Goal: Task Accomplishment & Management: Manage account settings

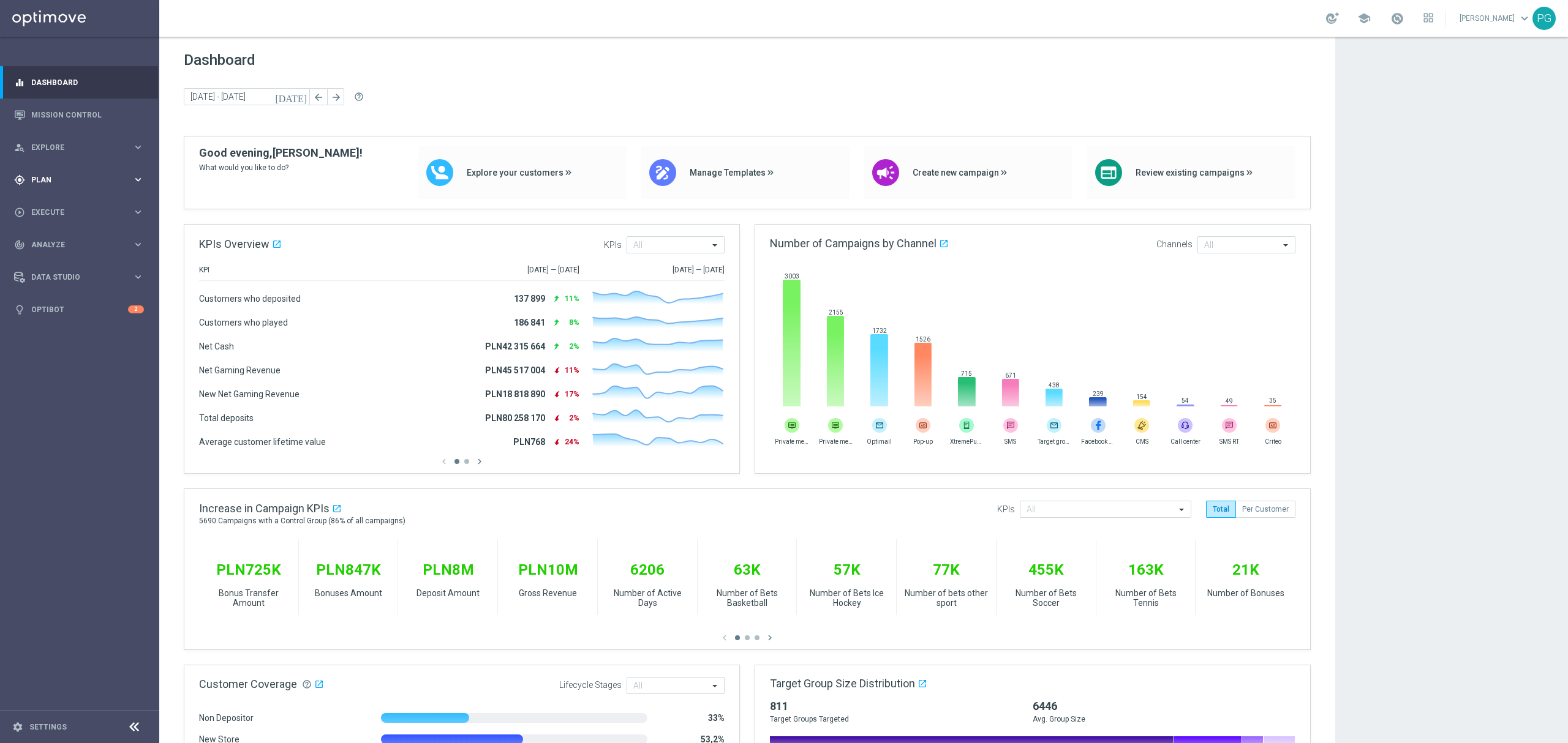
click at [131, 176] on span "Plan" at bounding box center [82, 179] width 101 height 7
click at [61, 207] on link "Target Groups" at bounding box center [79, 205] width 95 height 10
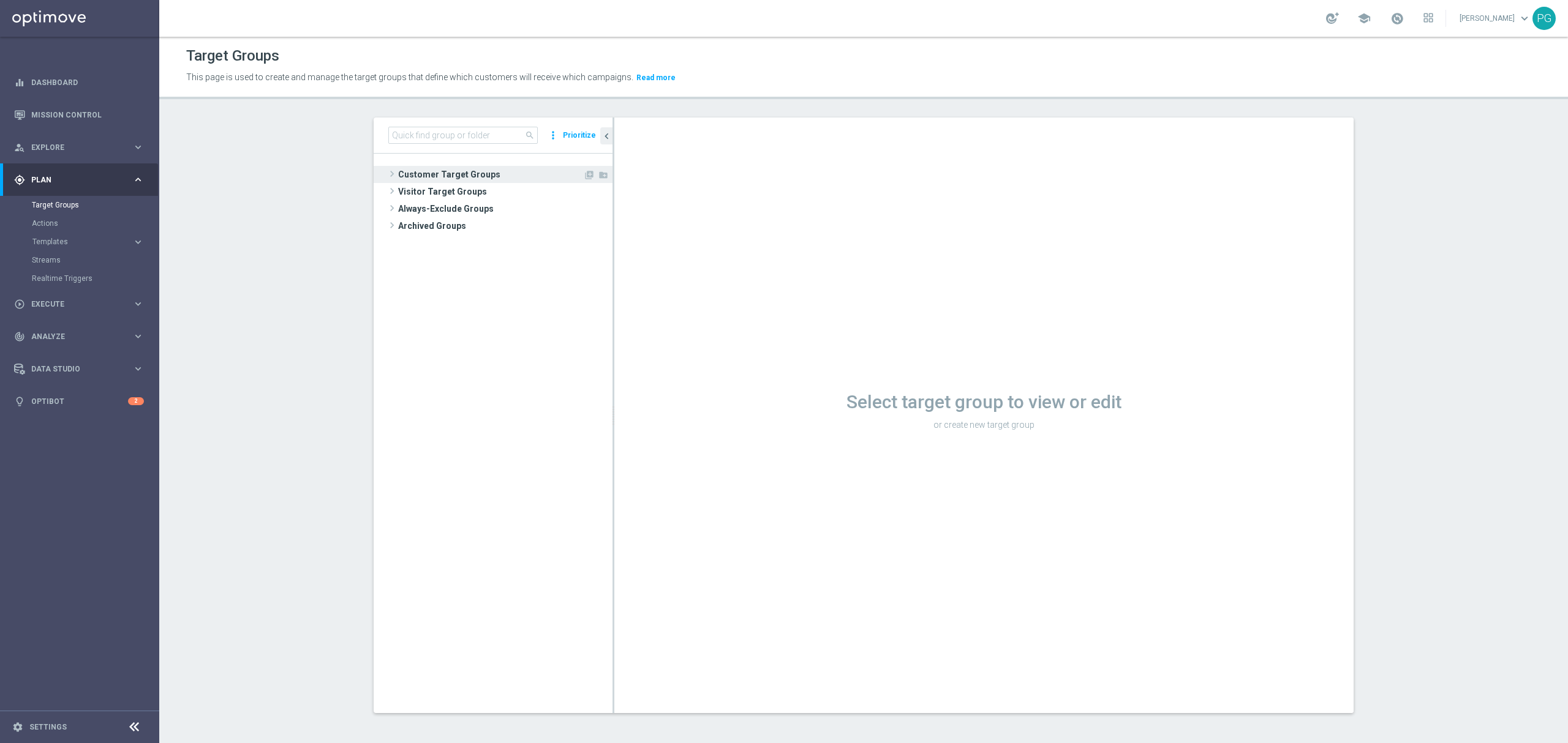
click at [419, 174] on span "Customer Target Groups" at bounding box center [491, 174] width 185 height 17
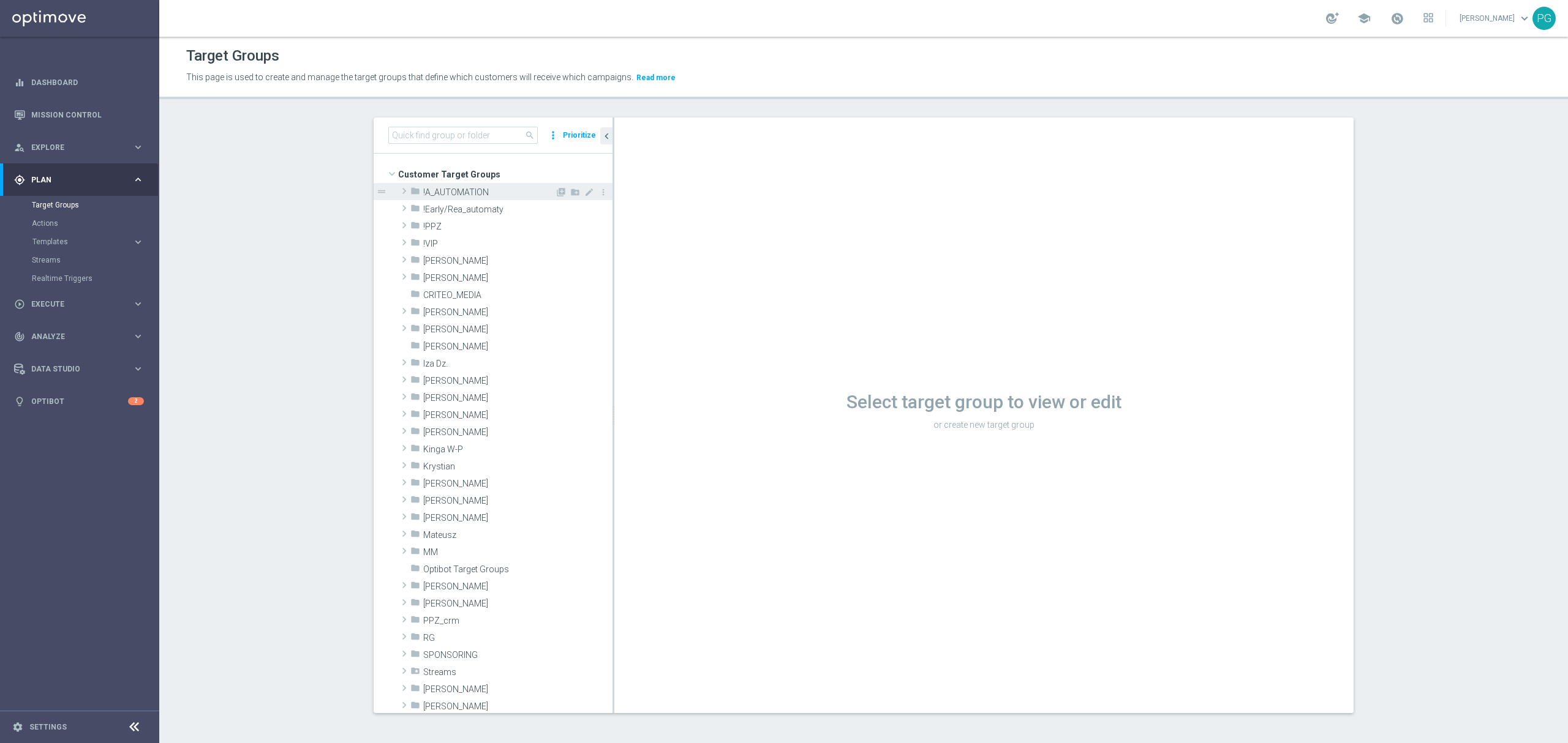
click at [442, 188] on span "!A_AUTOMATION" at bounding box center [489, 192] width 132 height 11
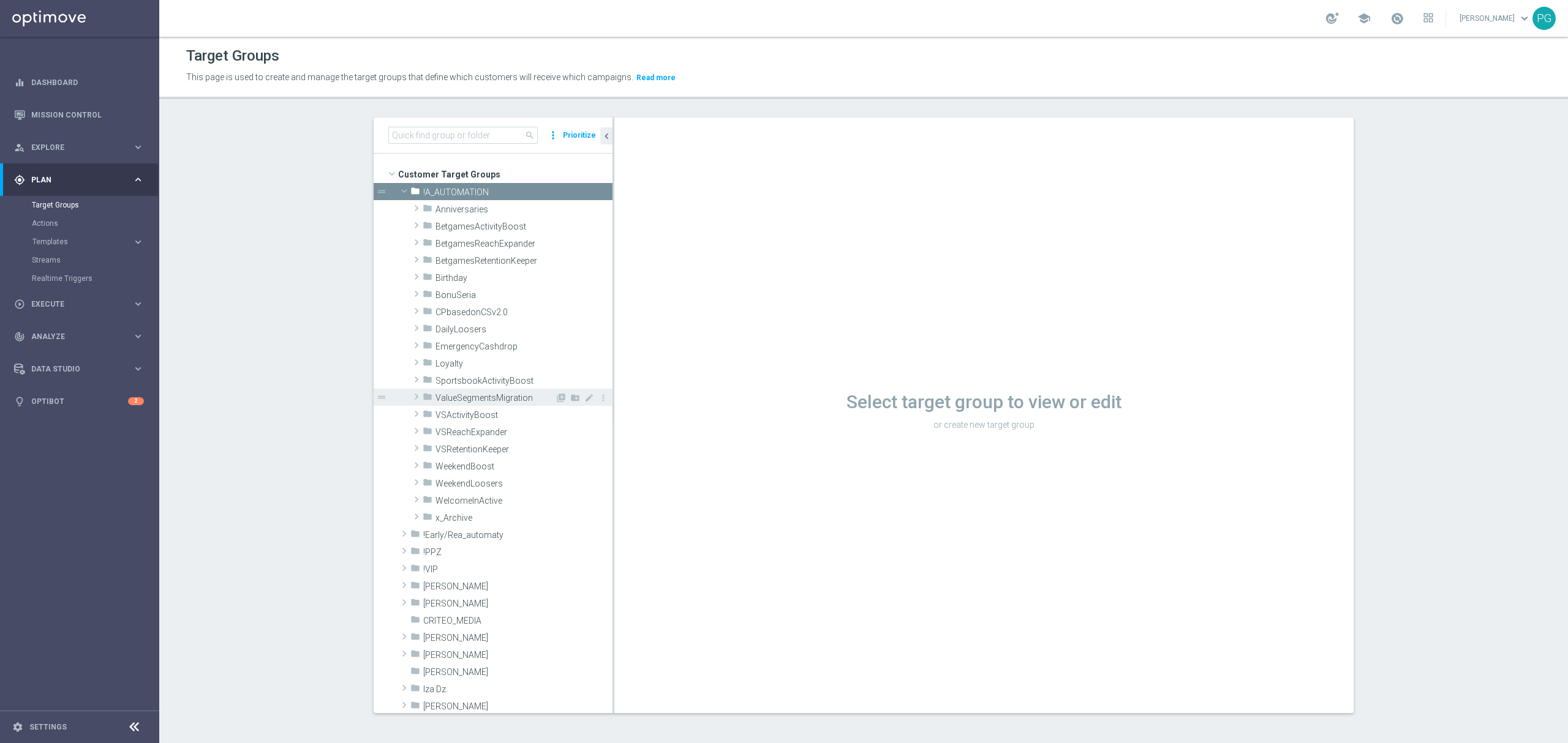
click at [472, 400] on span "ValueSegmentsMigration" at bounding box center [495, 398] width 120 height 11
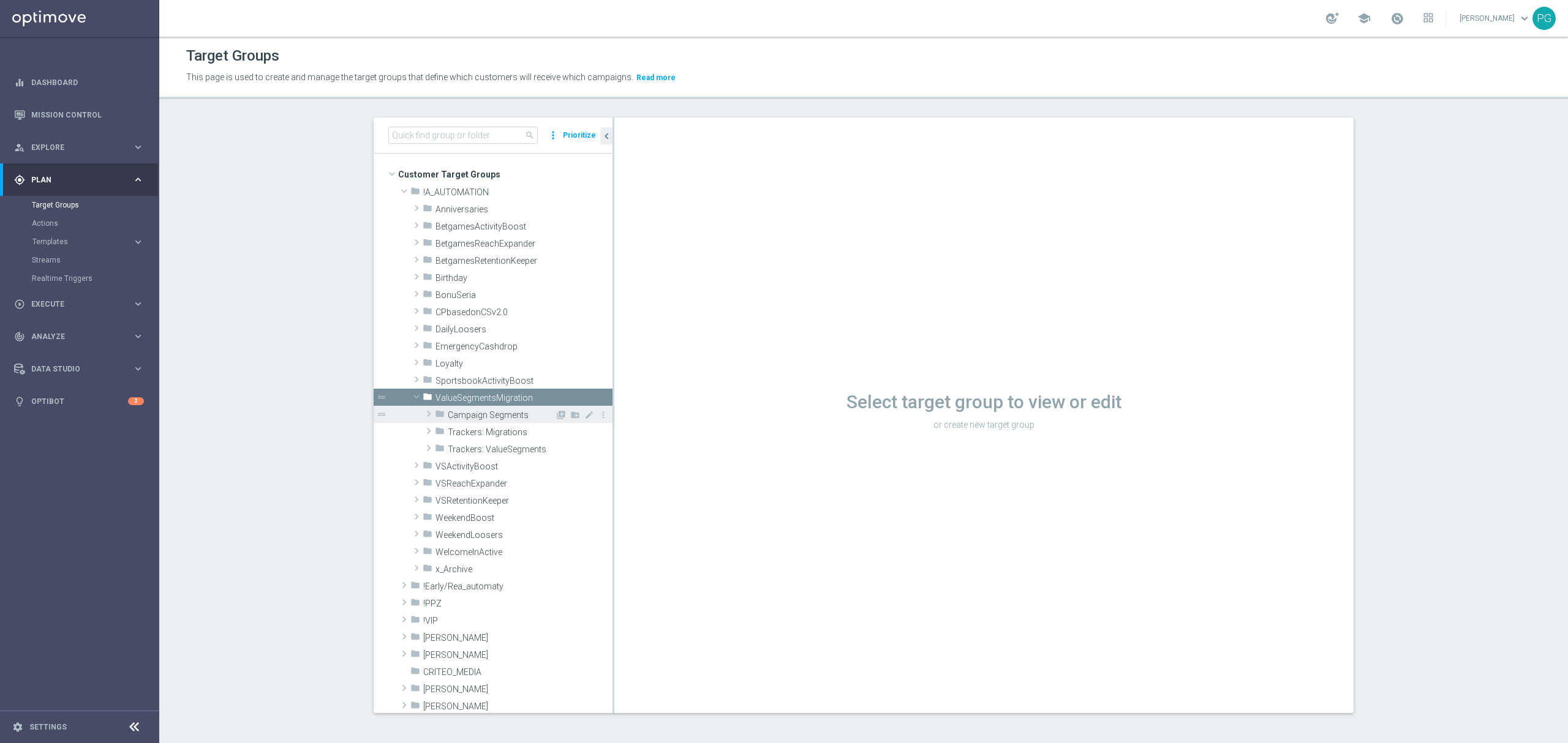
click at [474, 410] on span "Campaign Segments" at bounding box center [502, 415] width 107 height 11
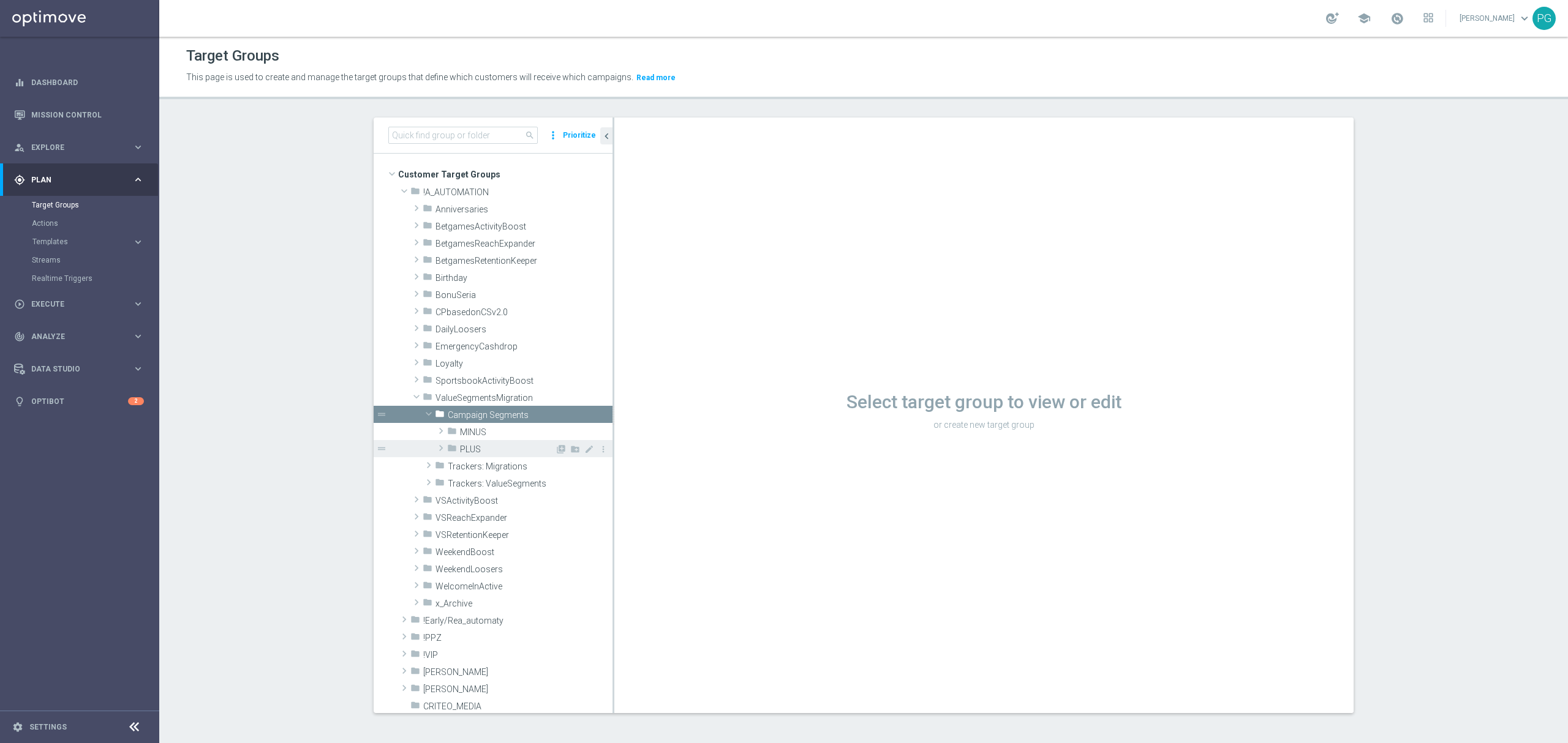
click at [481, 442] on div "folder PLUS" at bounding box center [501, 448] width 108 height 17
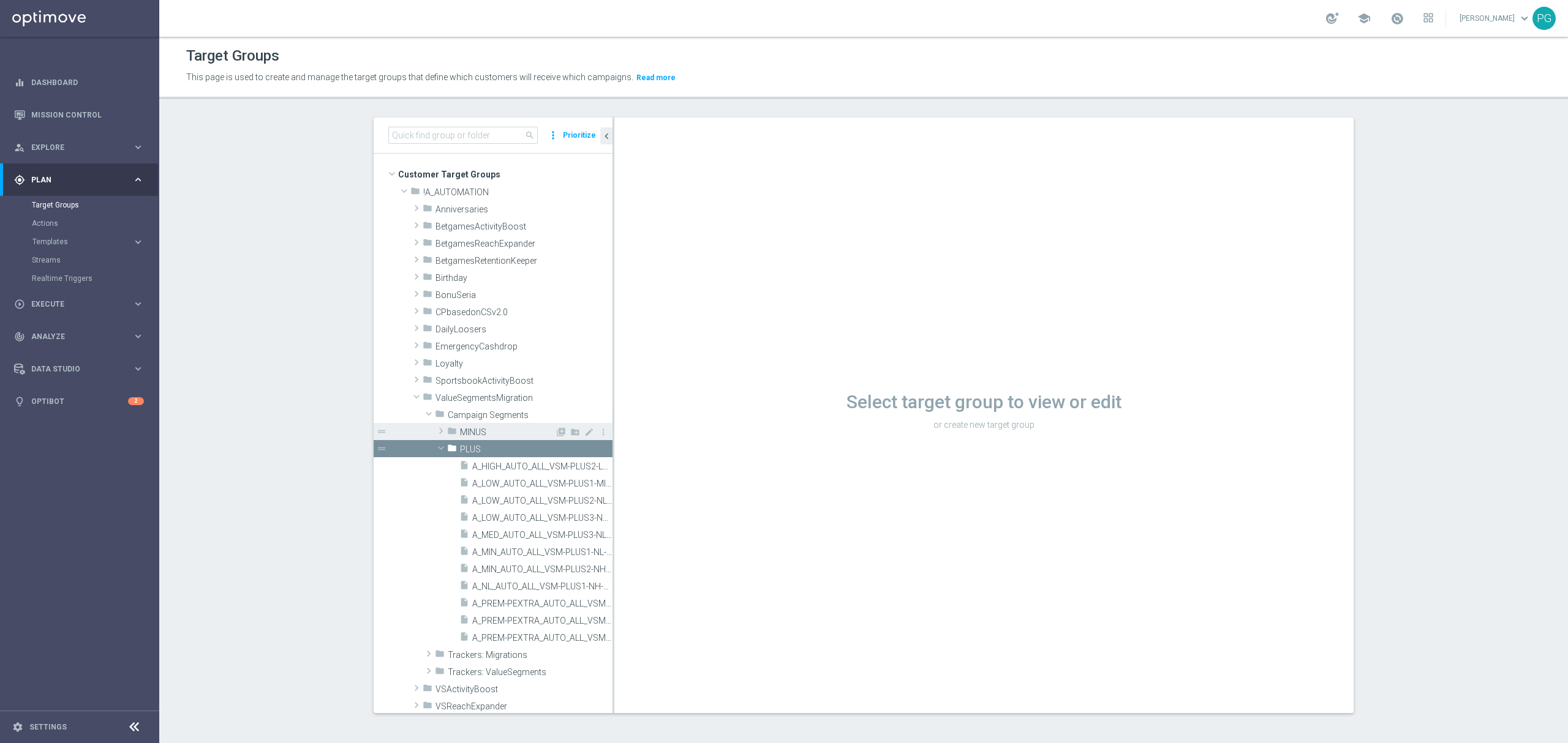
click at [481, 434] on span "MINUS" at bounding box center [507, 432] width 95 height 11
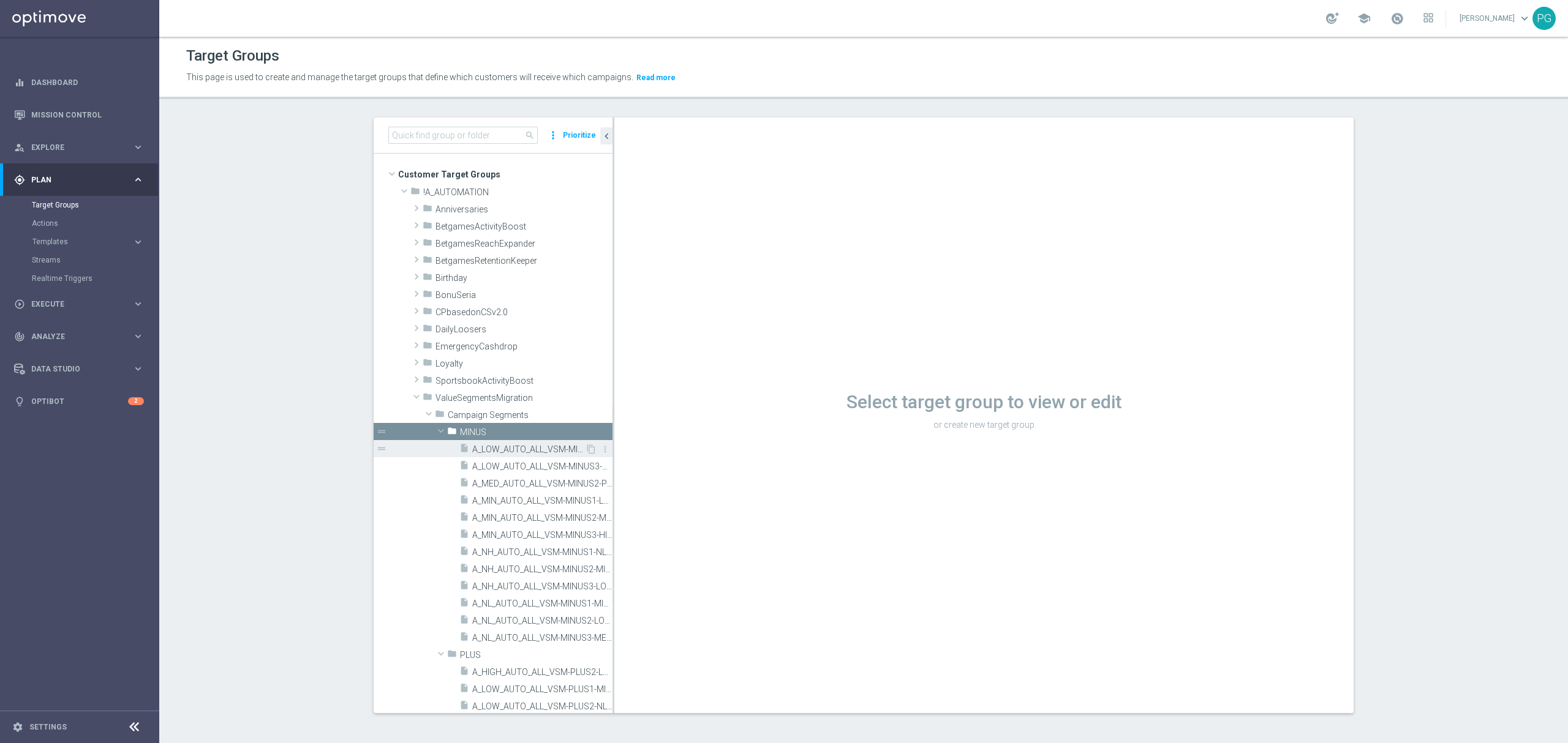
click at [519, 452] on span "A_LOW_AUTO_ALL_VSM-MINUS2-HIGH-TO-LOW" at bounding box center [529, 450] width 113 height 11
click at [522, 443] on div "insert_drive_file A_LOW_AUTO_ALL_VSM-MINUS2-HIGH-TO-LOW" at bounding box center [522, 448] width 126 height 17
click at [518, 449] on span "A_LOW_AUTO_ALL_VSM-MINUS2-HIGH-TO-LOW" at bounding box center [529, 450] width 113 height 11
click at [508, 471] on span "A_LOW_AUTO_ALL_VSM-MINUS3-PREM-PEXTRA-TO-LOW" at bounding box center [529, 467] width 113 height 11
click at [520, 451] on span "A_LOW_AUTO_ALL_VSM-MINUS2-HIGH-TO-LOW" at bounding box center [529, 450] width 113 height 11
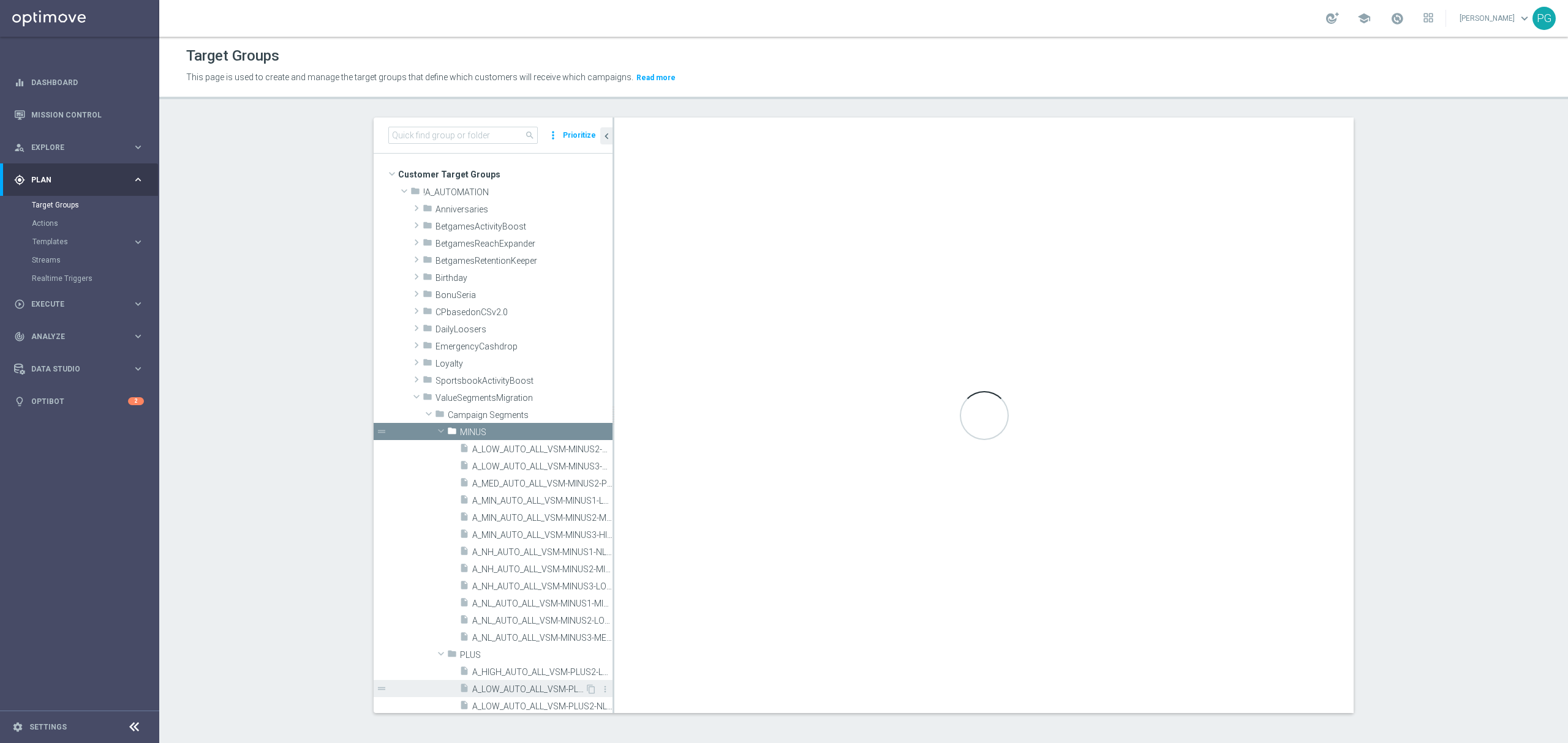
click at [497, 690] on span "A_LOW_AUTO_ALL_VSM-PLUS1-MIN-TO-LOW" at bounding box center [529, 690] width 113 height 11
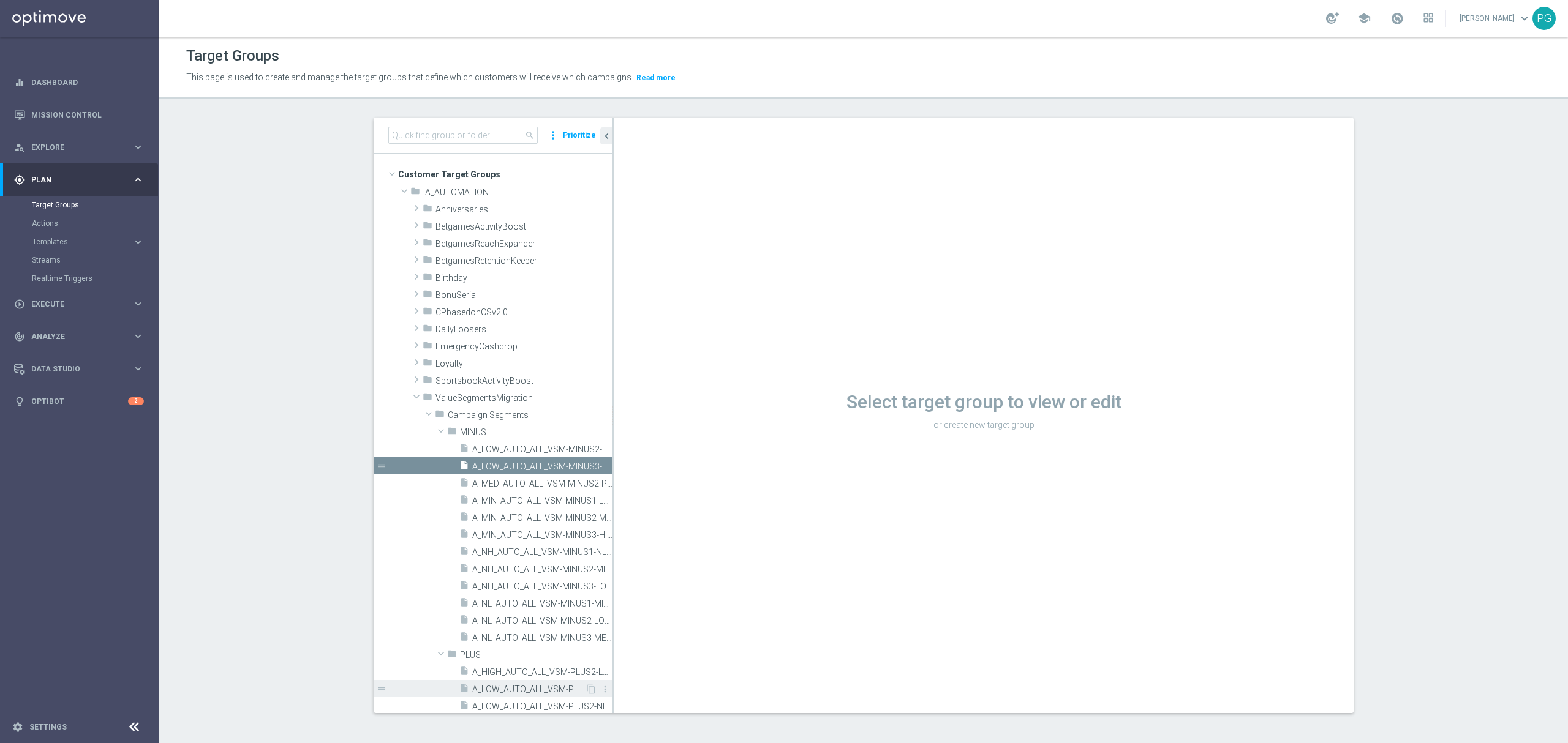
scroll to position [155, 0]
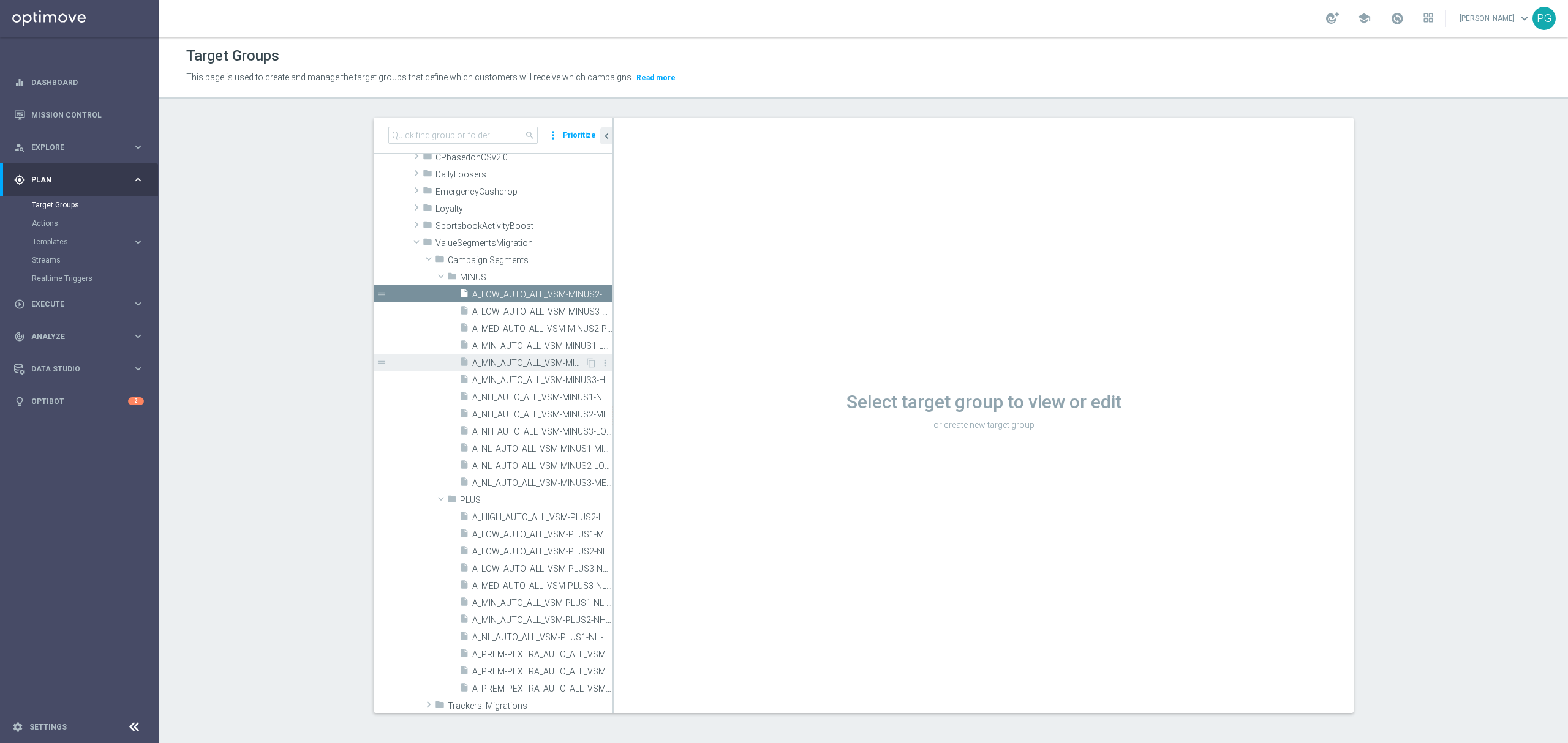
click at [495, 366] on span "A_MIN_AUTO_ALL_VSM-MINUS2-MED-TO-MIN" at bounding box center [529, 364] width 113 height 11
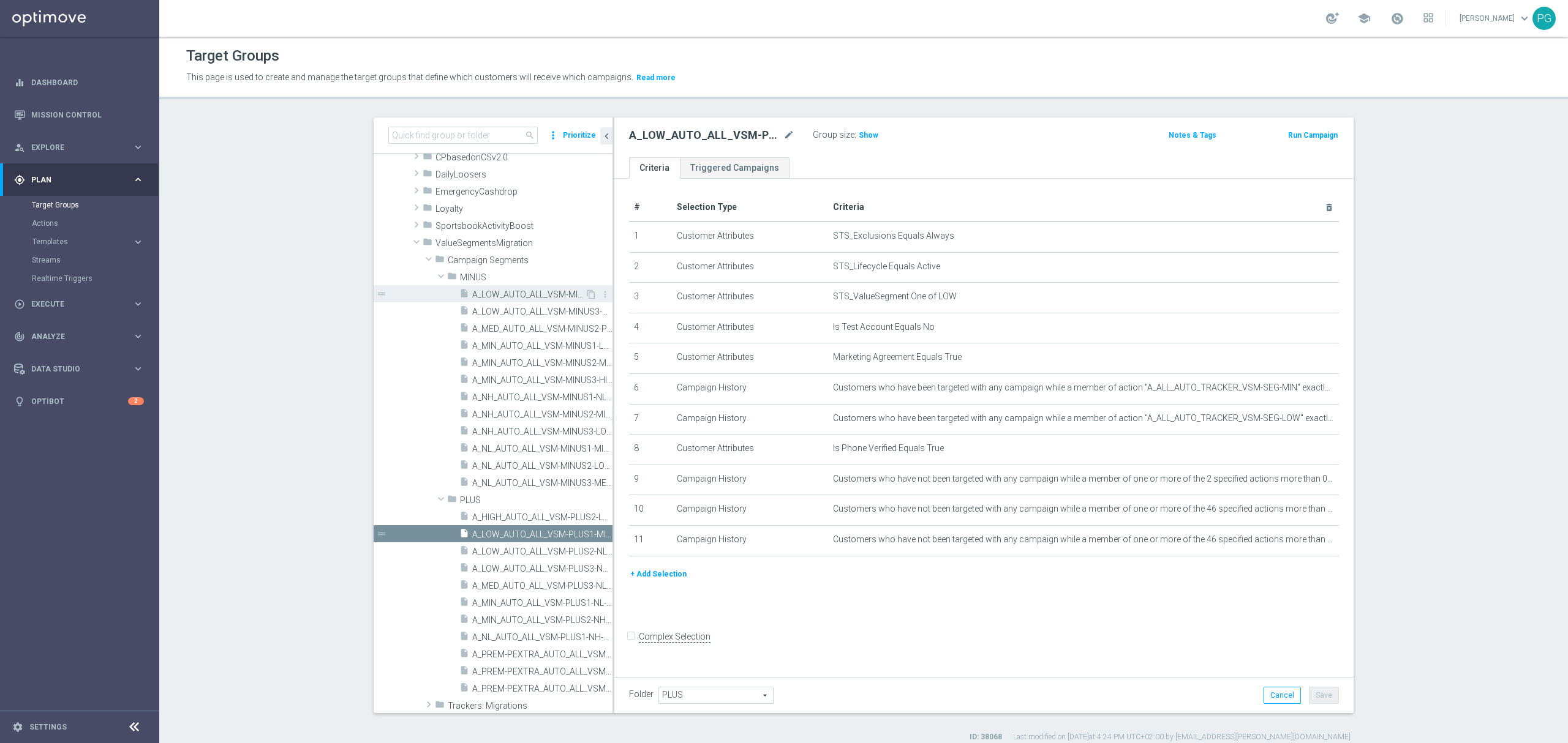
click at [495, 294] on span "A_LOW_AUTO_ALL_VSM-MINUS2-HIGH-TO-LOW" at bounding box center [529, 294] width 113 height 11
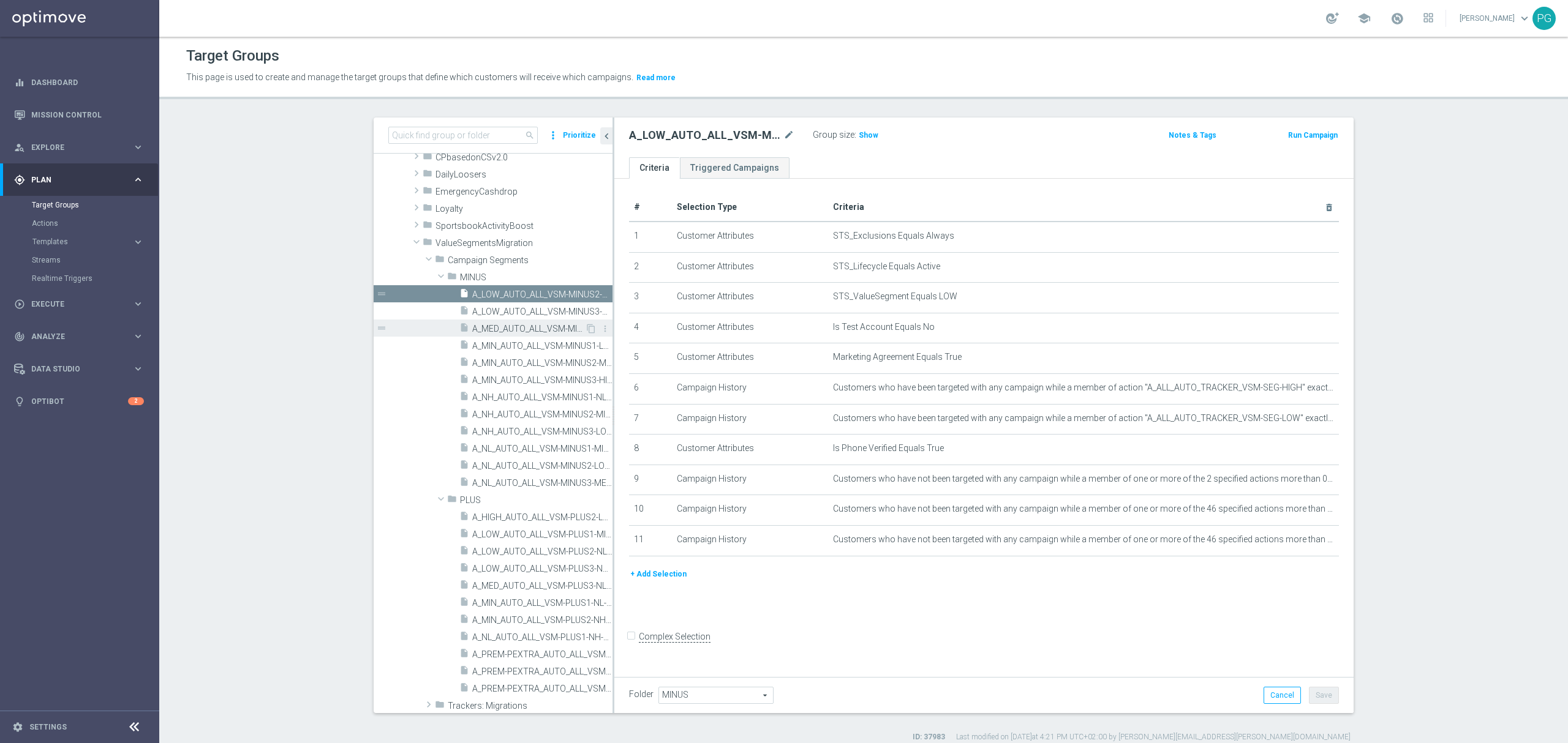
click at [501, 336] on div "insert_drive_file A_MED_AUTO_ALL_VSM-MINUS2-PREM-PEXTRA-TO-MED" at bounding box center [522, 328] width 126 height 17
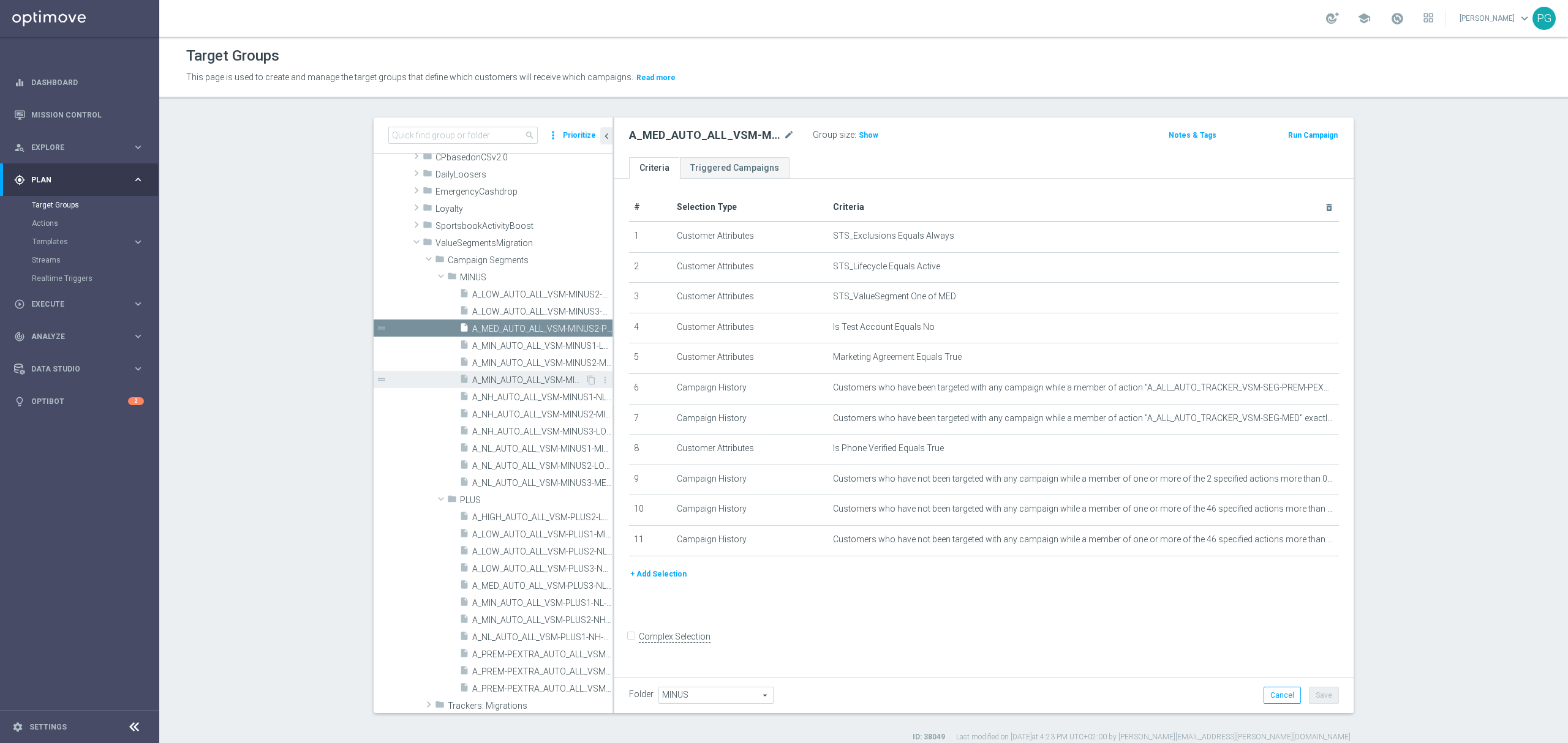
click at [519, 376] on span "A_MIN_AUTO_ALL_VSM-MINUS3-HIGH-TO-MIN" at bounding box center [529, 380] width 113 height 11
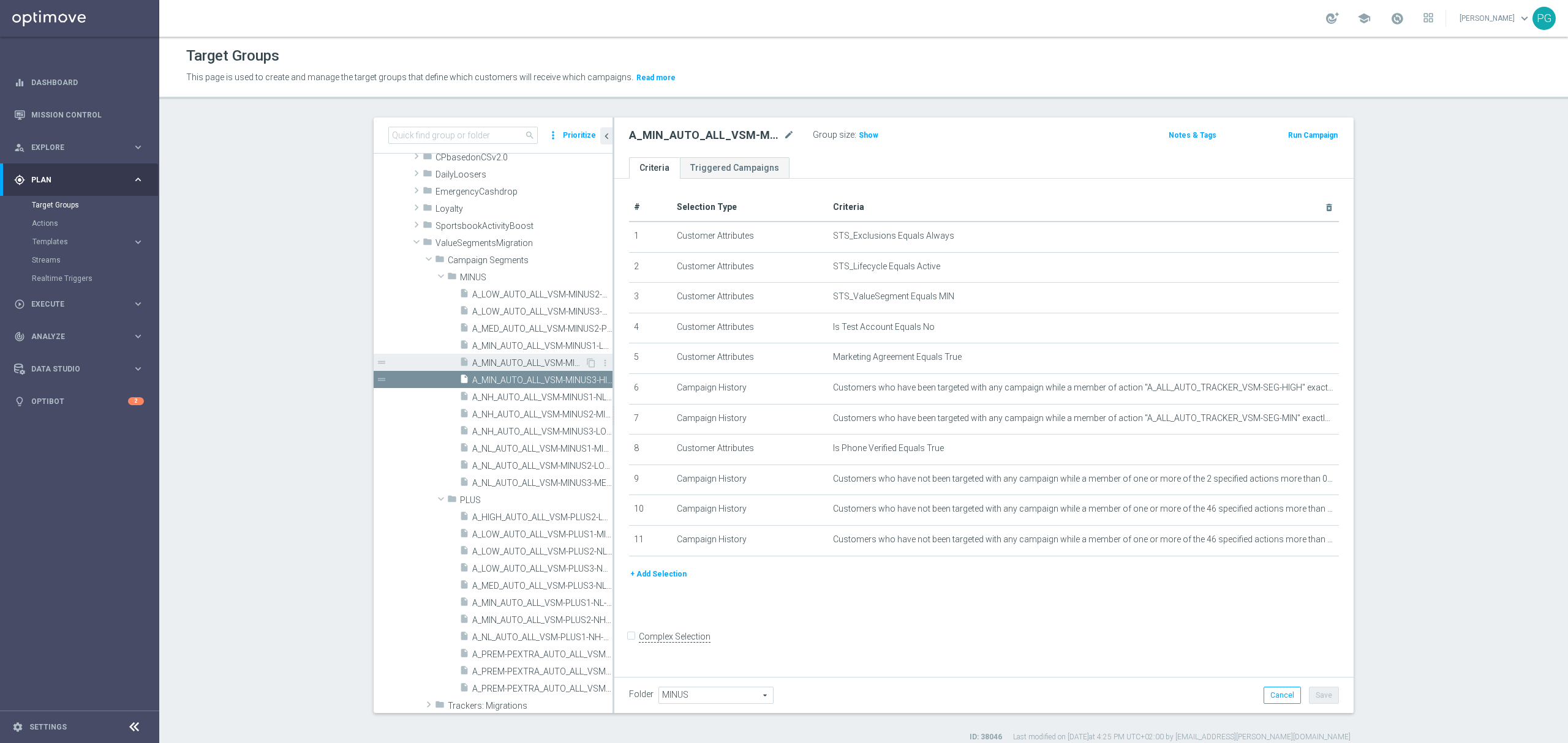
click at [519, 367] on span "A_MIN_AUTO_ALL_VSM-MINUS2-MED-TO-MIN" at bounding box center [529, 364] width 113 height 11
click at [518, 346] on span "A_MIN_AUTO_ALL_VSM-MINUS1-LOW-TO-MIN" at bounding box center [529, 346] width 113 height 11
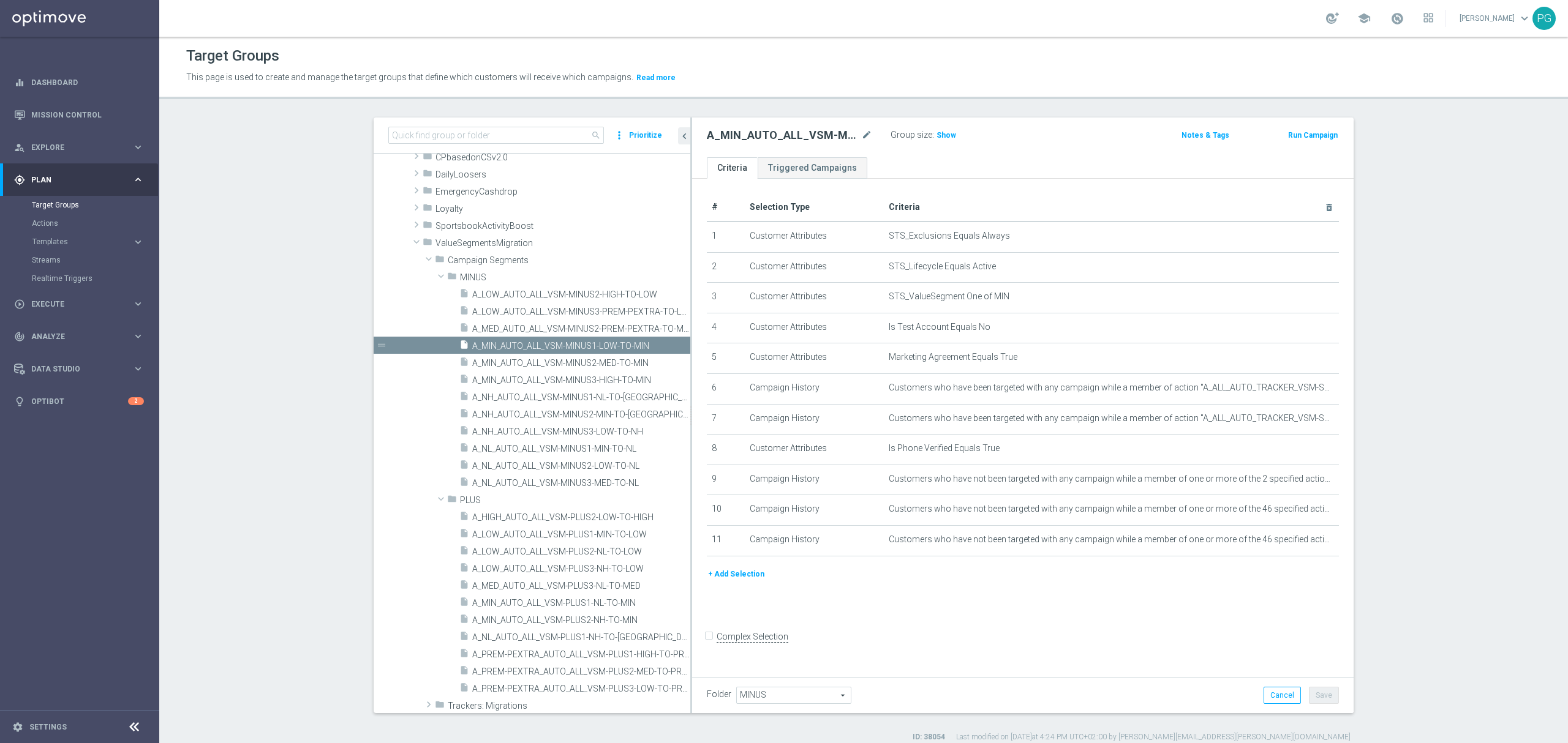
drag, startPoint x: 607, startPoint y: 336, endPoint x: 684, endPoint y: 362, distance: 81.3
click at [691, 362] on div at bounding box center [692, 415] width 2 height 595
click at [559, 534] on span "A_LOW_AUTO_ALL_VSM-PLUS1-MIN-TO-LOW" at bounding box center [567, 535] width 188 height 11
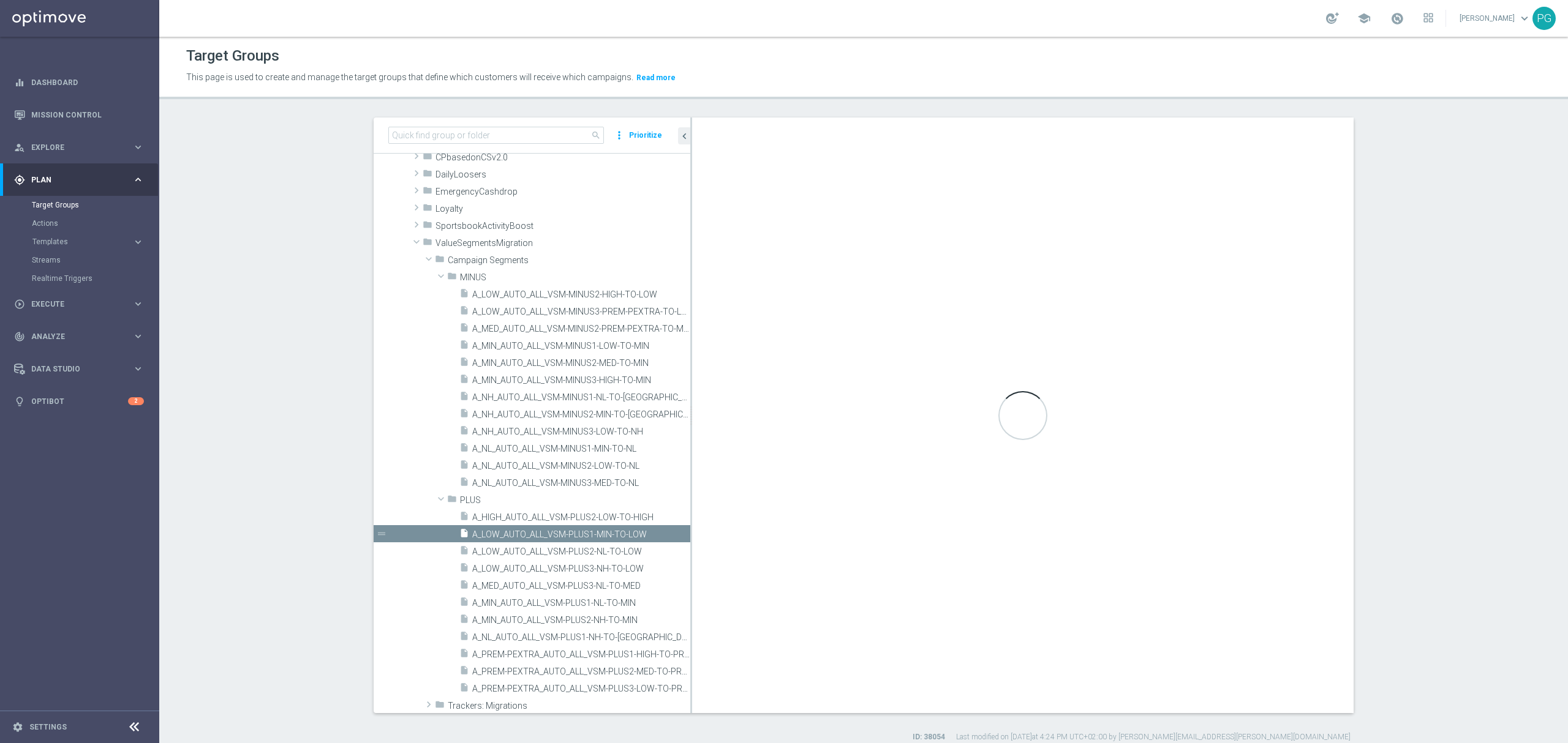
type input "PLUS"
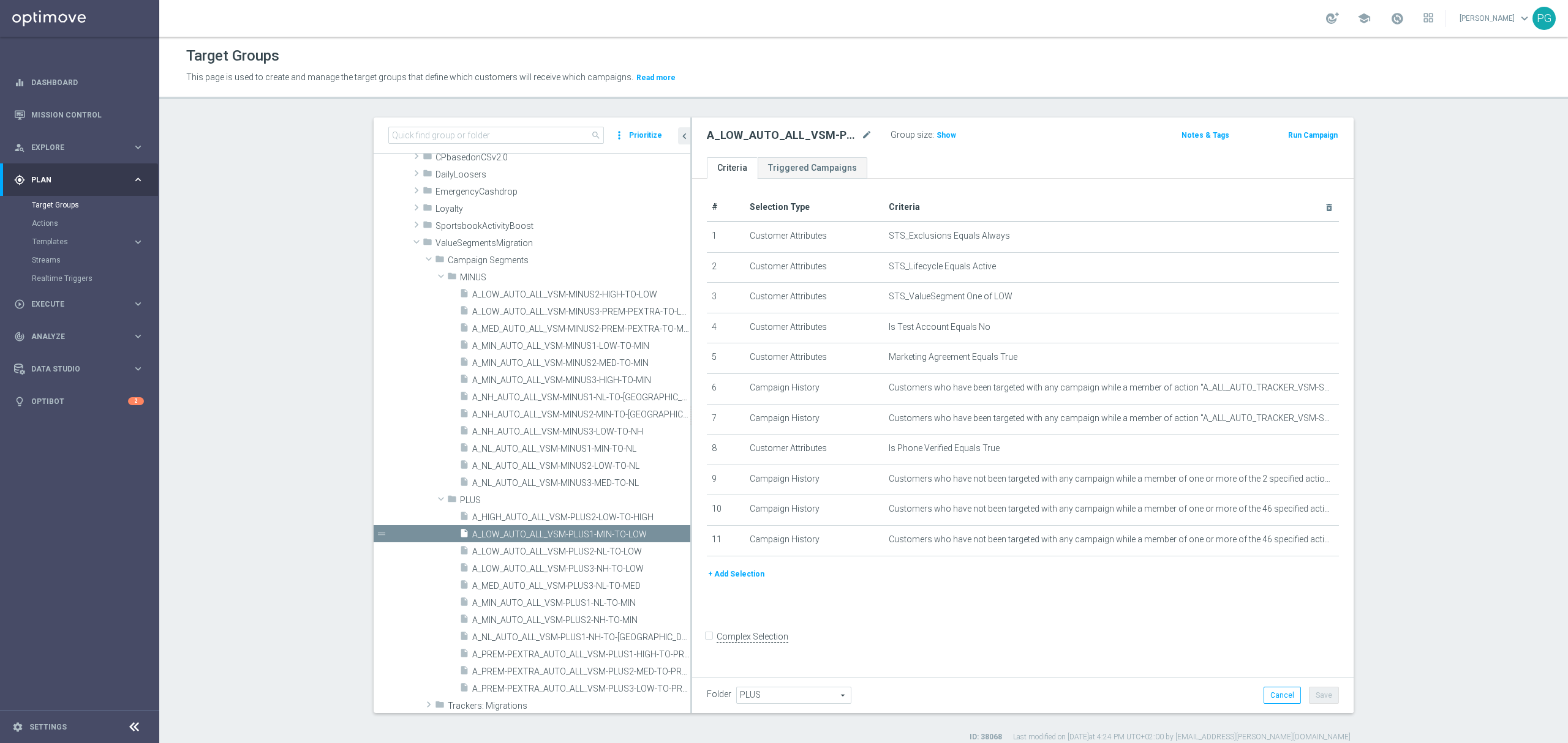
click at [730, 582] on button "+ Add Selection" at bounding box center [735, 575] width 58 height 14
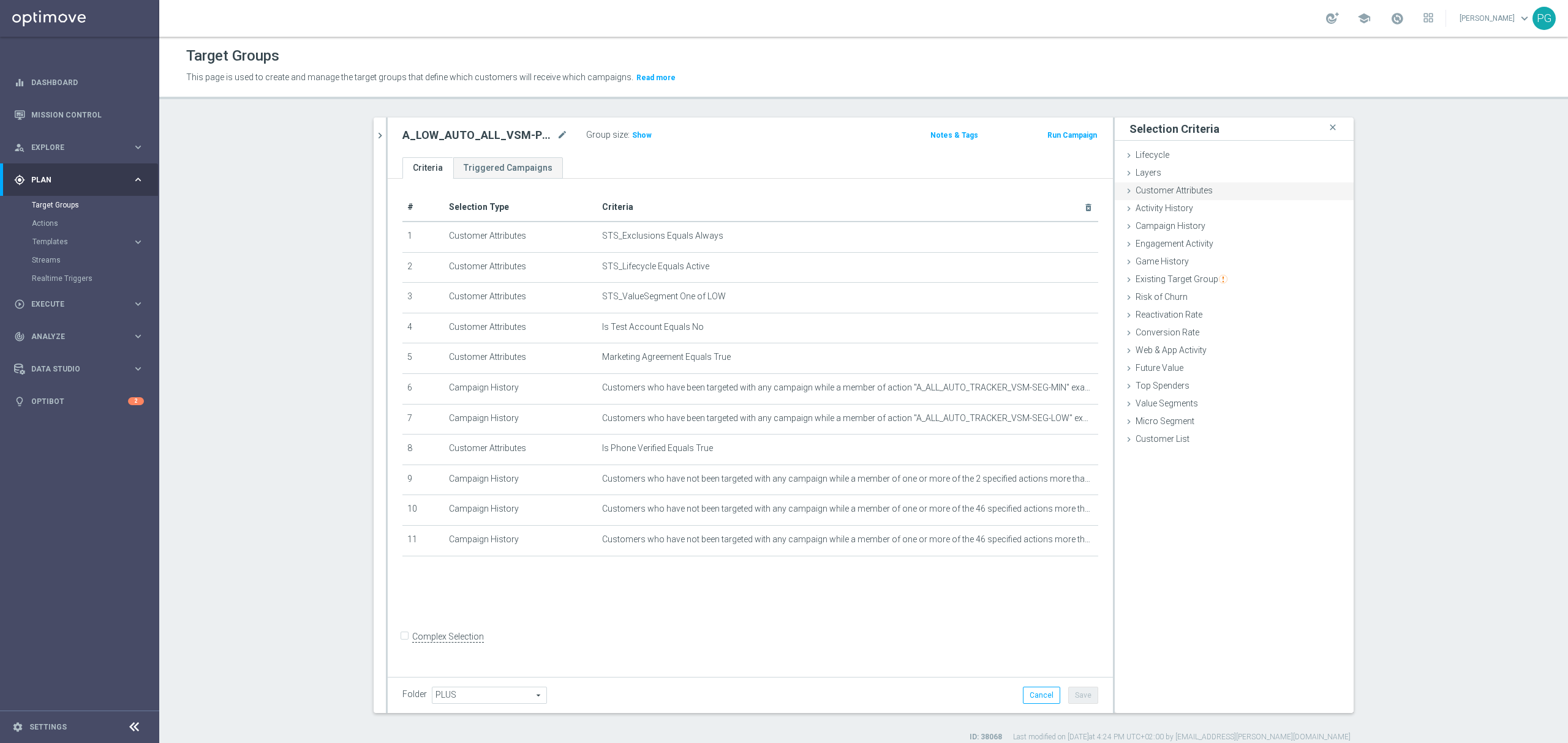
click at [1220, 192] on div "Customer Attributes done" at bounding box center [1234, 191] width 239 height 19
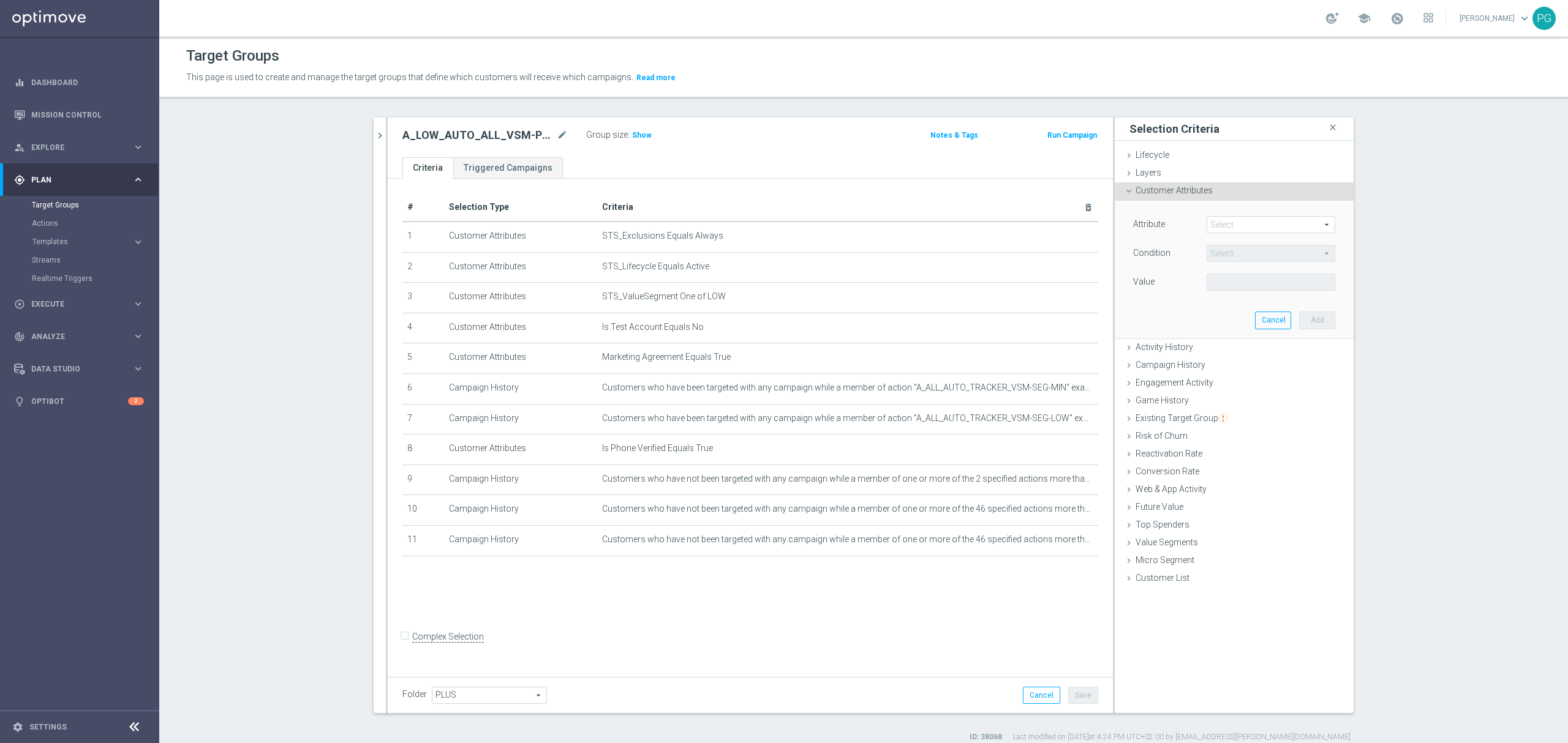
click at [1215, 225] on span at bounding box center [1271, 225] width 128 height 16
click at [0, 0] on input "search" at bounding box center [0, 0] width 0 height 0
type input "sms"
click at [1243, 246] on span "SMS Agree" at bounding box center [1271, 243] width 116 height 10
type input "SMS Agree"
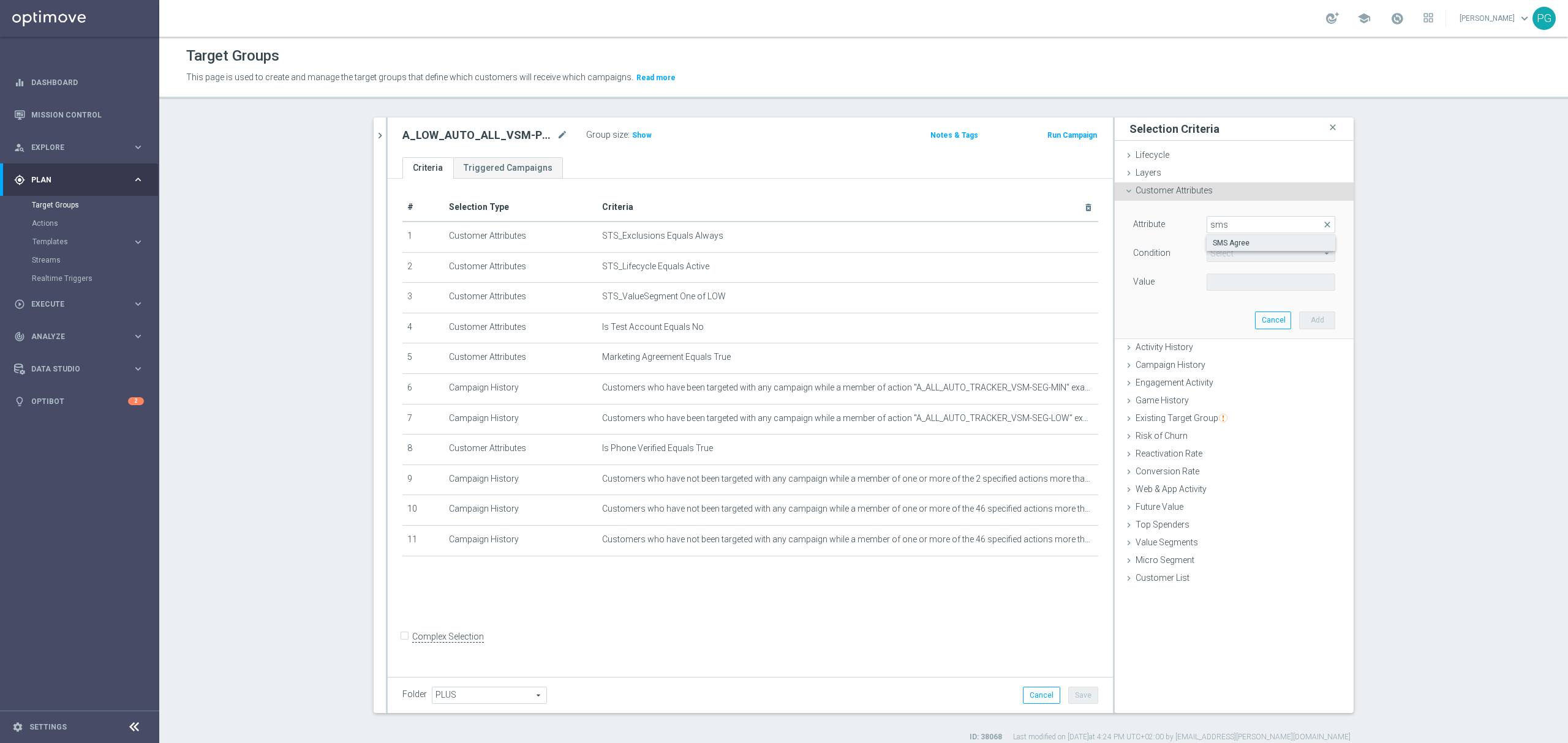
type input "Equals"
click at [1221, 286] on span at bounding box center [1271, 282] width 128 height 16
click at [1236, 321] on span "TRUE" at bounding box center [1271, 317] width 116 height 10
type input "TRUE"
click at [1314, 321] on button "Add" at bounding box center [1317, 320] width 36 height 17
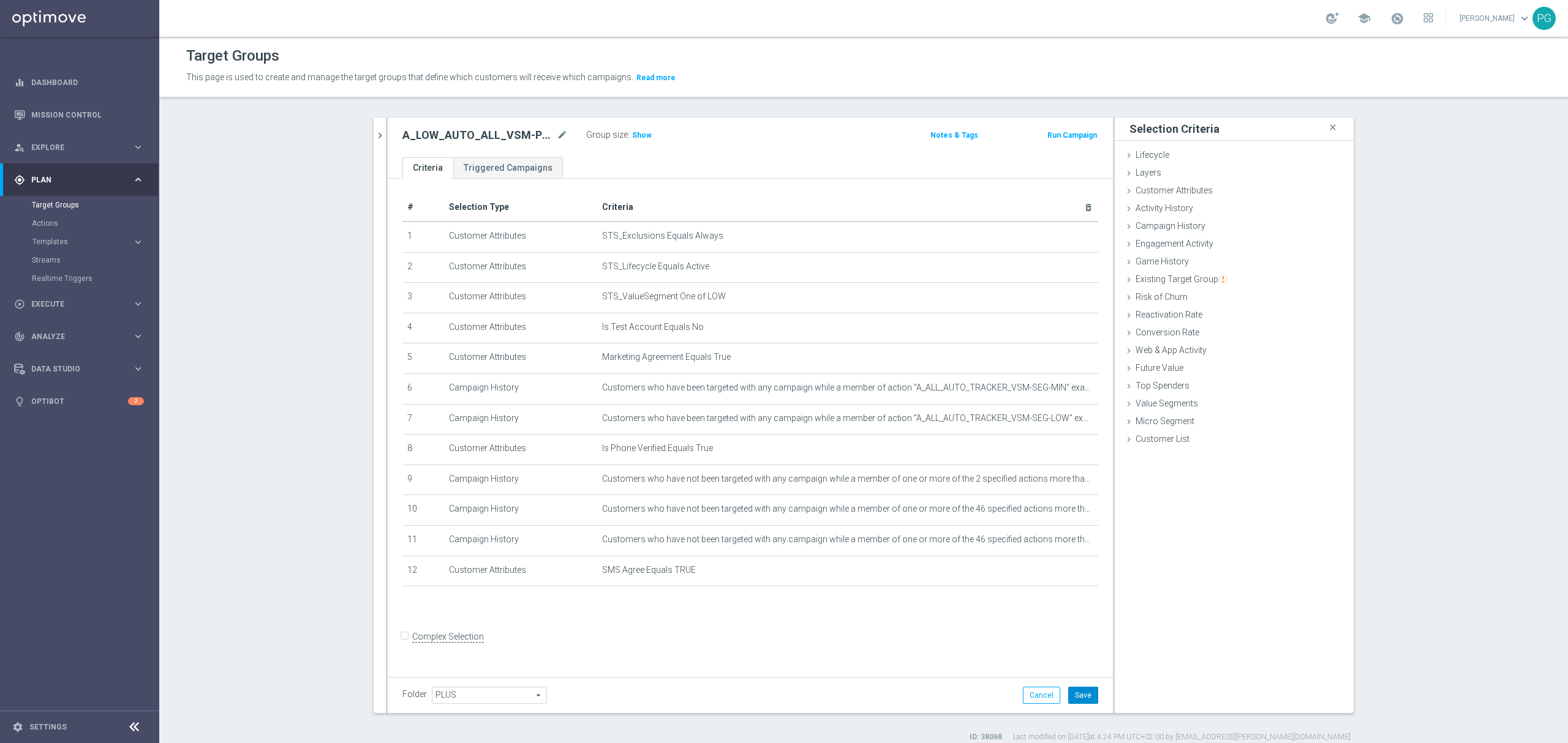
click at [1080, 698] on button "Save" at bounding box center [1083, 694] width 30 height 17
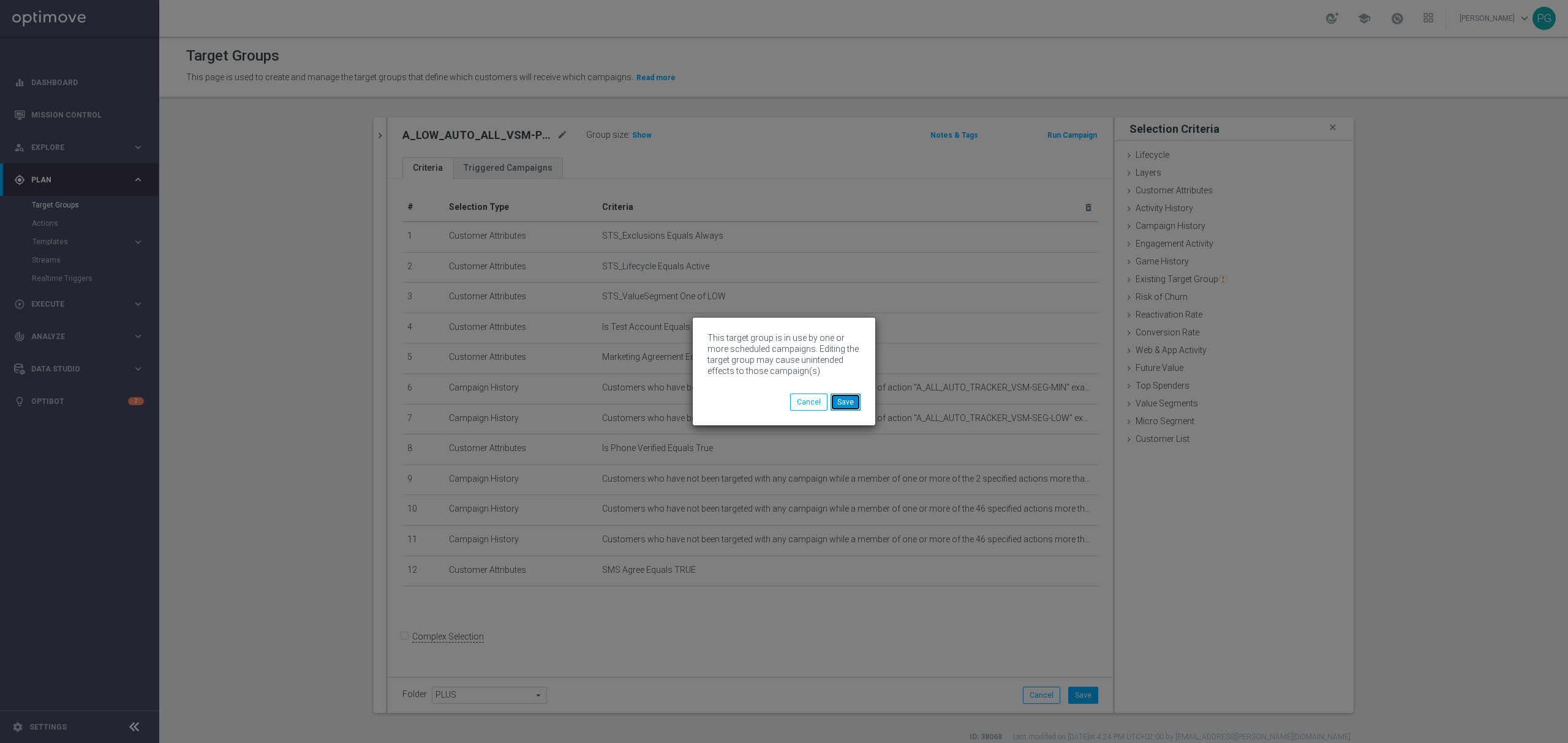
click at [848, 405] on button "Save" at bounding box center [845, 401] width 30 height 17
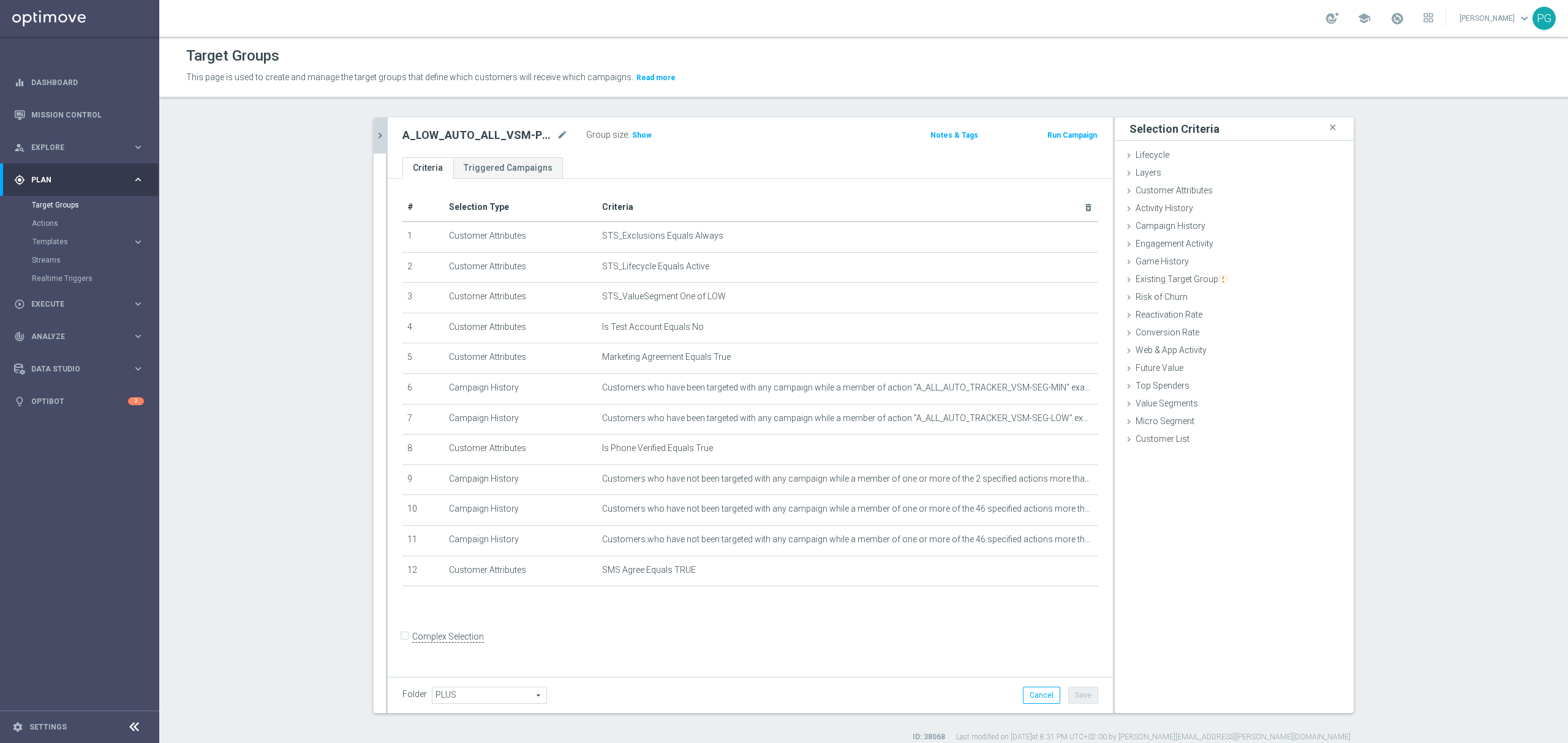
click at [375, 141] on icon "chevron_right" at bounding box center [381, 136] width 12 height 12
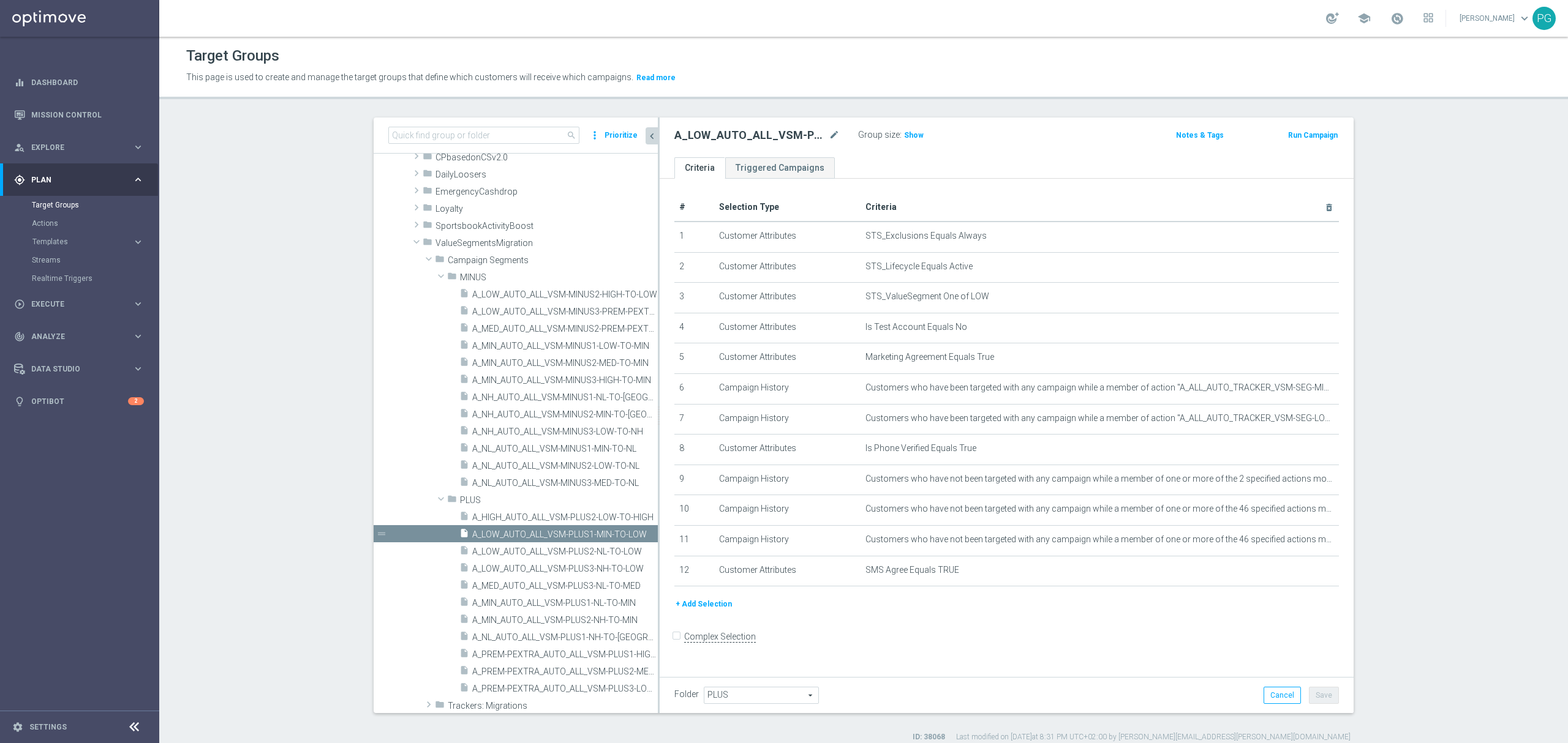
drag, startPoint x: 607, startPoint y: 380, endPoint x: 652, endPoint y: 385, distance: 45.3
click at [658, 385] on div at bounding box center [659, 415] width 2 height 595
click at [515, 348] on span "A_MIN_AUTO_ALL_VSM-MINUS1-LOW-TO-MIN" at bounding box center [551, 346] width 158 height 11
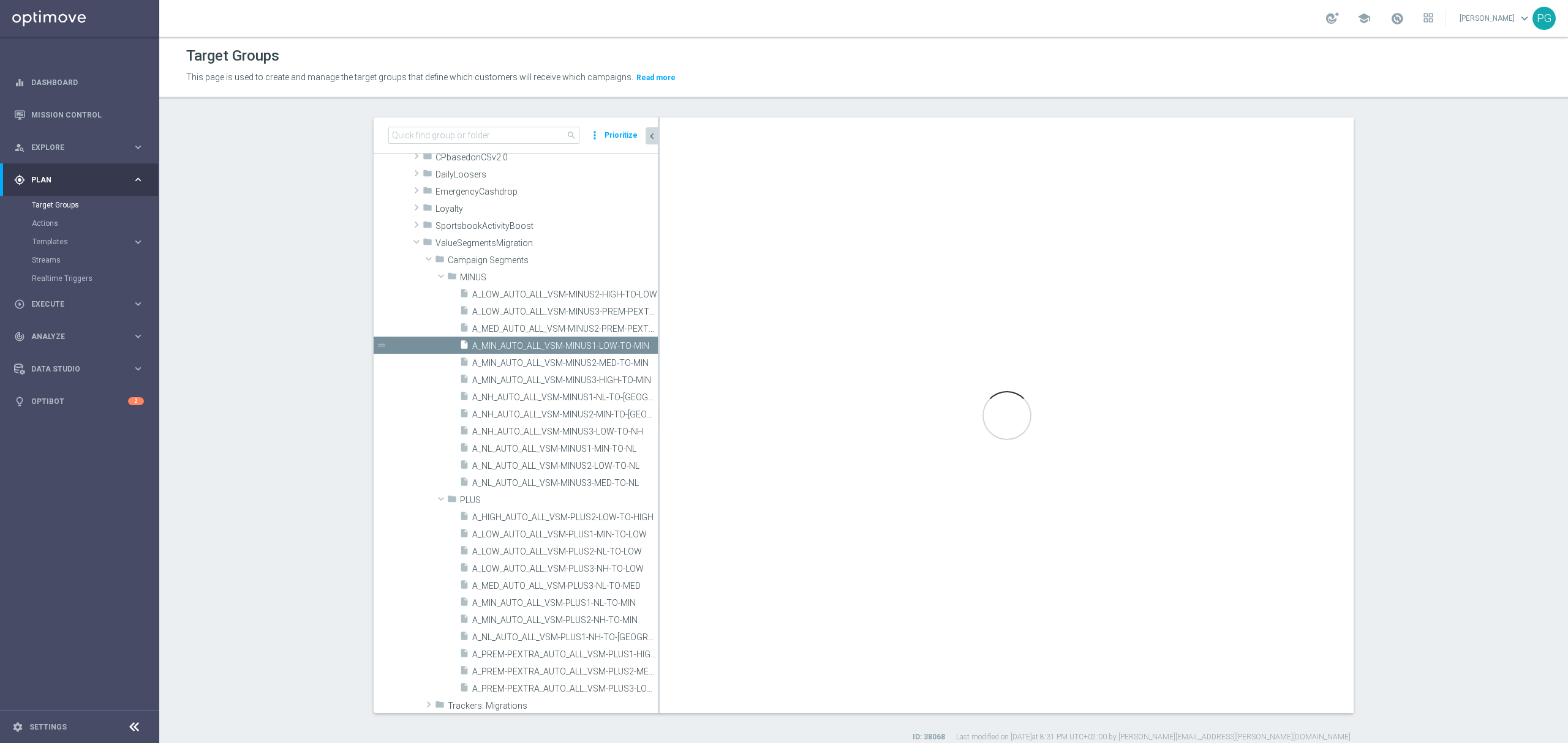
type input "MINUS"
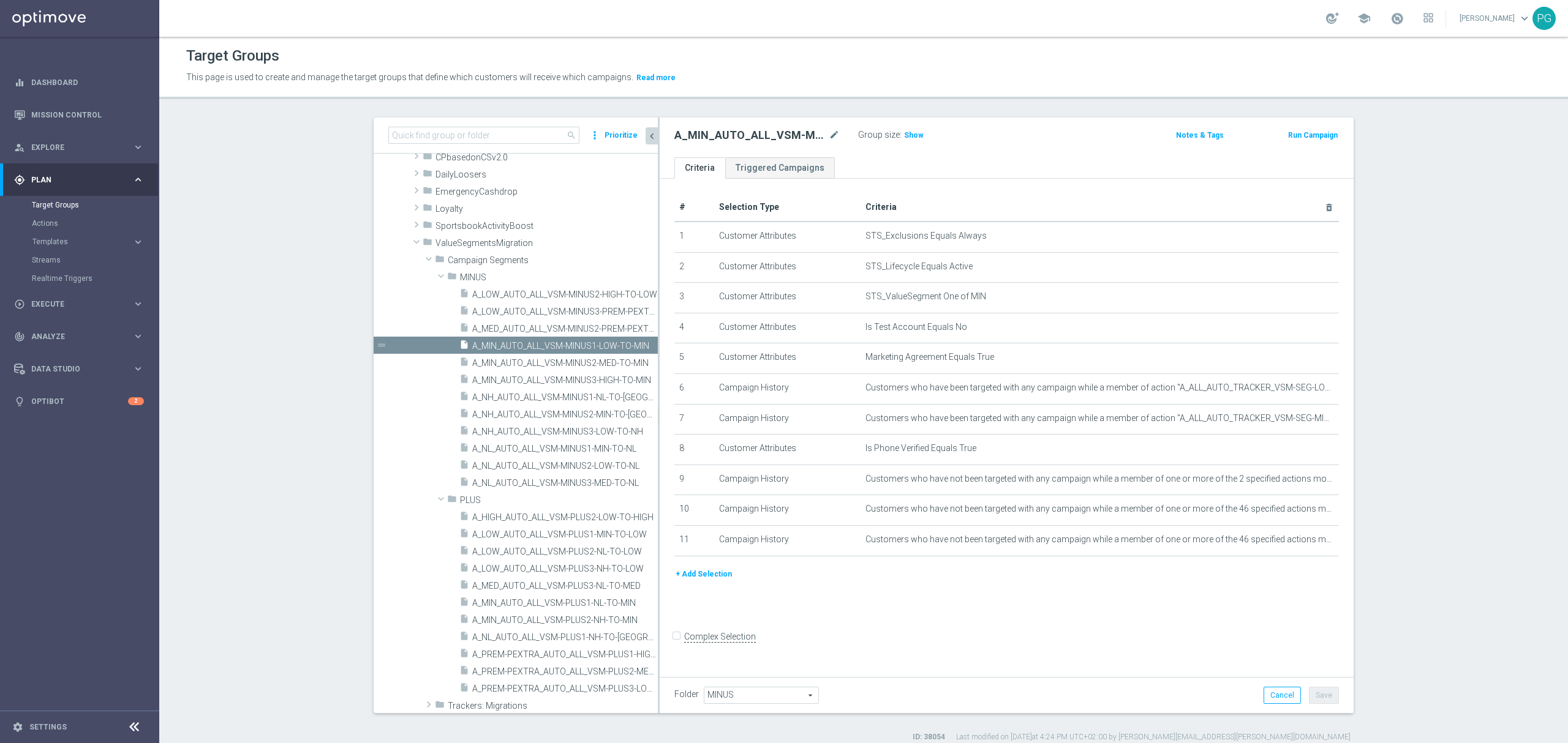
click at [689, 582] on button "+ Add Selection" at bounding box center [704, 575] width 58 height 14
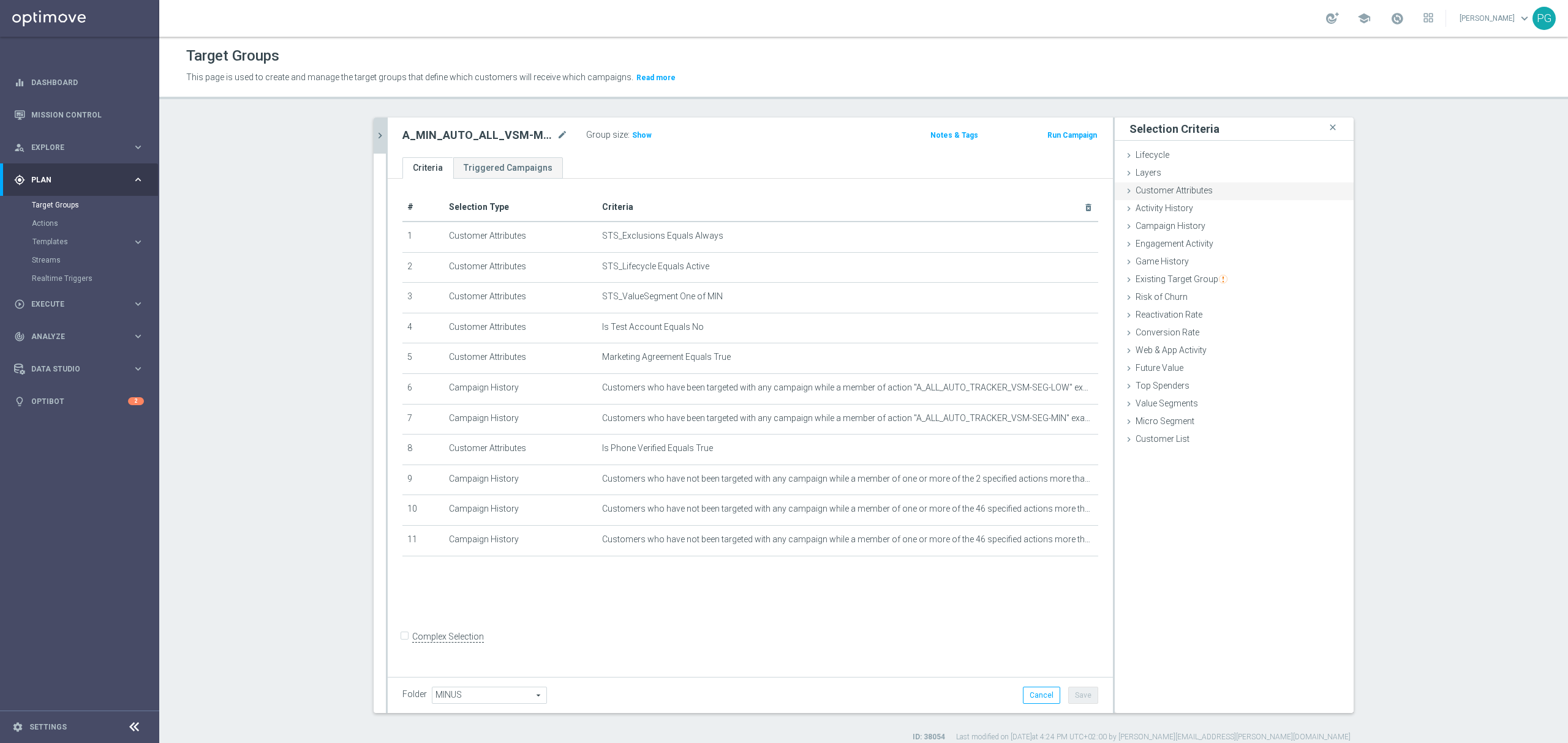
click at [1198, 187] on span "Customer Attributes" at bounding box center [1175, 190] width 77 height 10
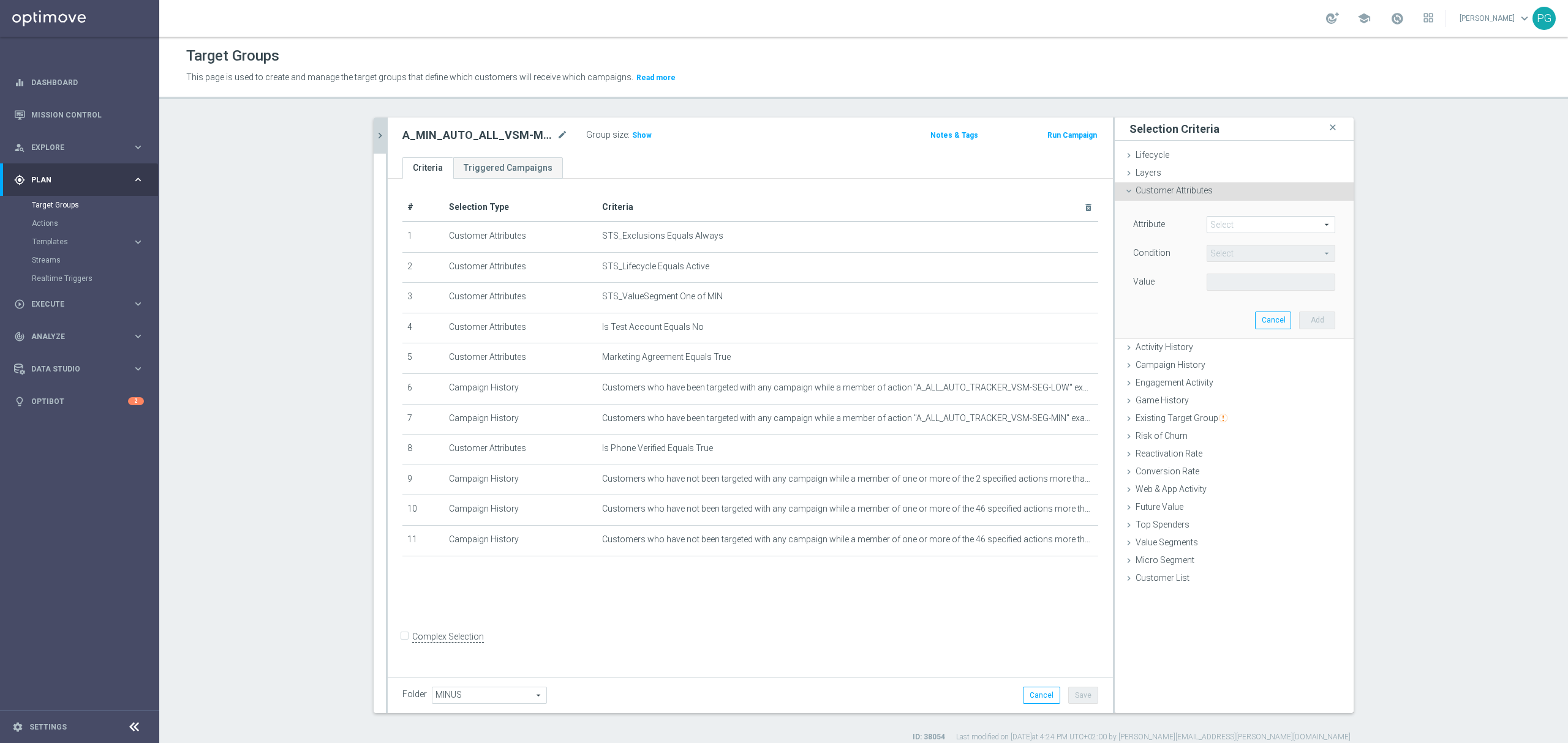
click at [1238, 219] on span at bounding box center [1271, 225] width 128 height 16
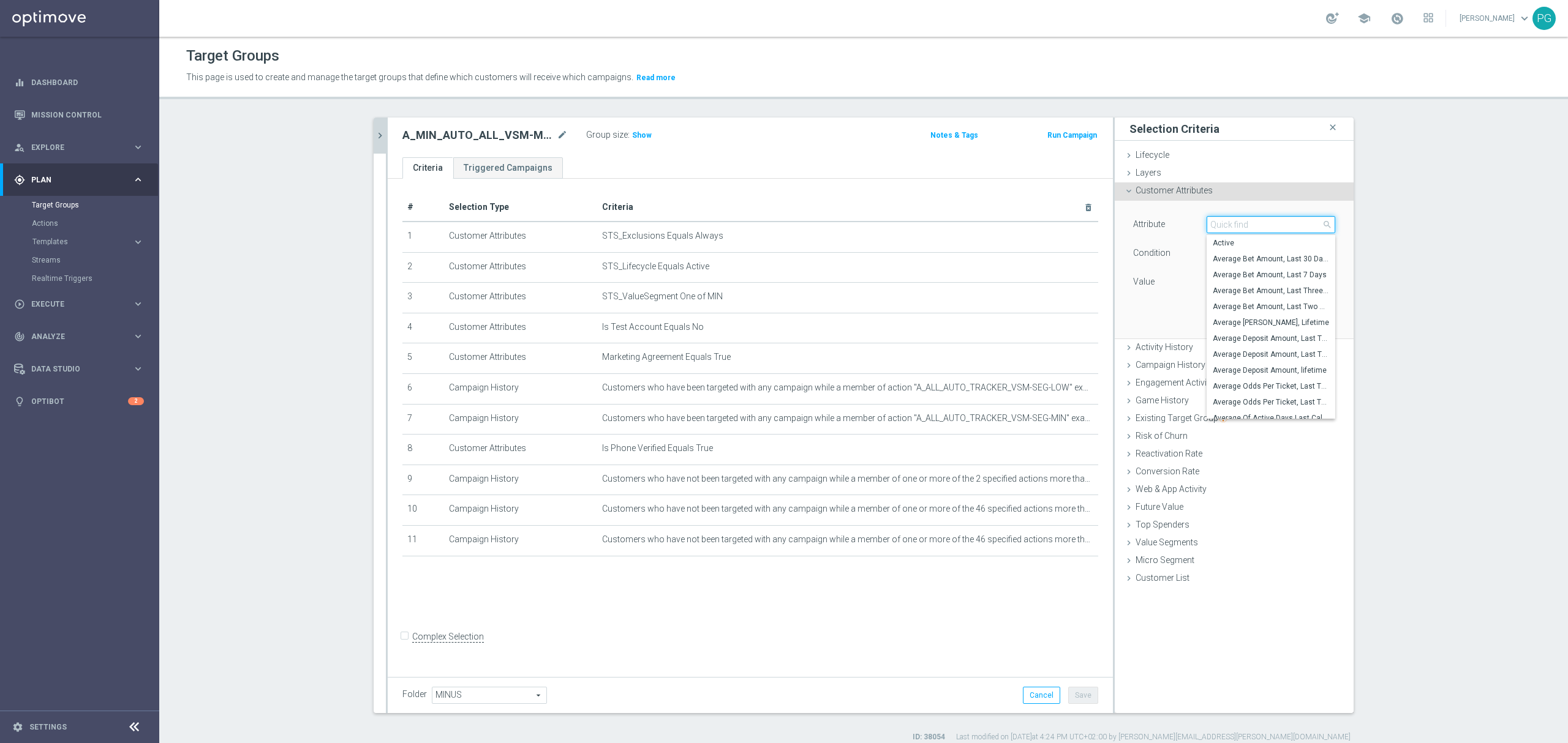
click at [1238, 219] on input "search" at bounding box center [1272, 224] width 129 height 17
type input "sms ag"
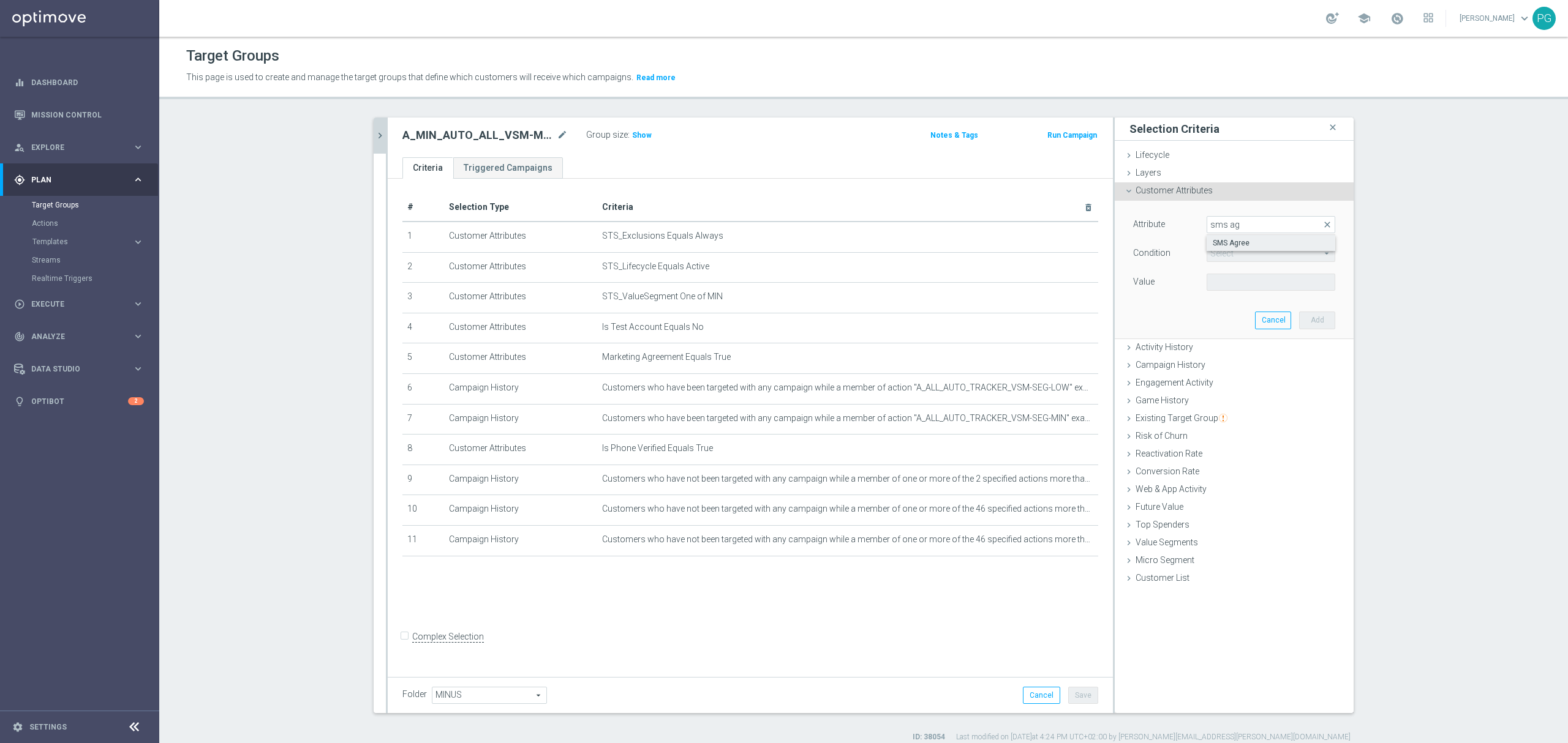
click at [1241, 242] on span "SMS Agree" at bounding box center [1271, 243] width 116 height 10
type input "SMS Agree"
type input "Equals"
click at [1226, 281] on span at bounding box center [1271, 282] width 128 height 16
click at [1235, 312] on label "TRUE" at bounding box center [1272, 317] width 129 height 16
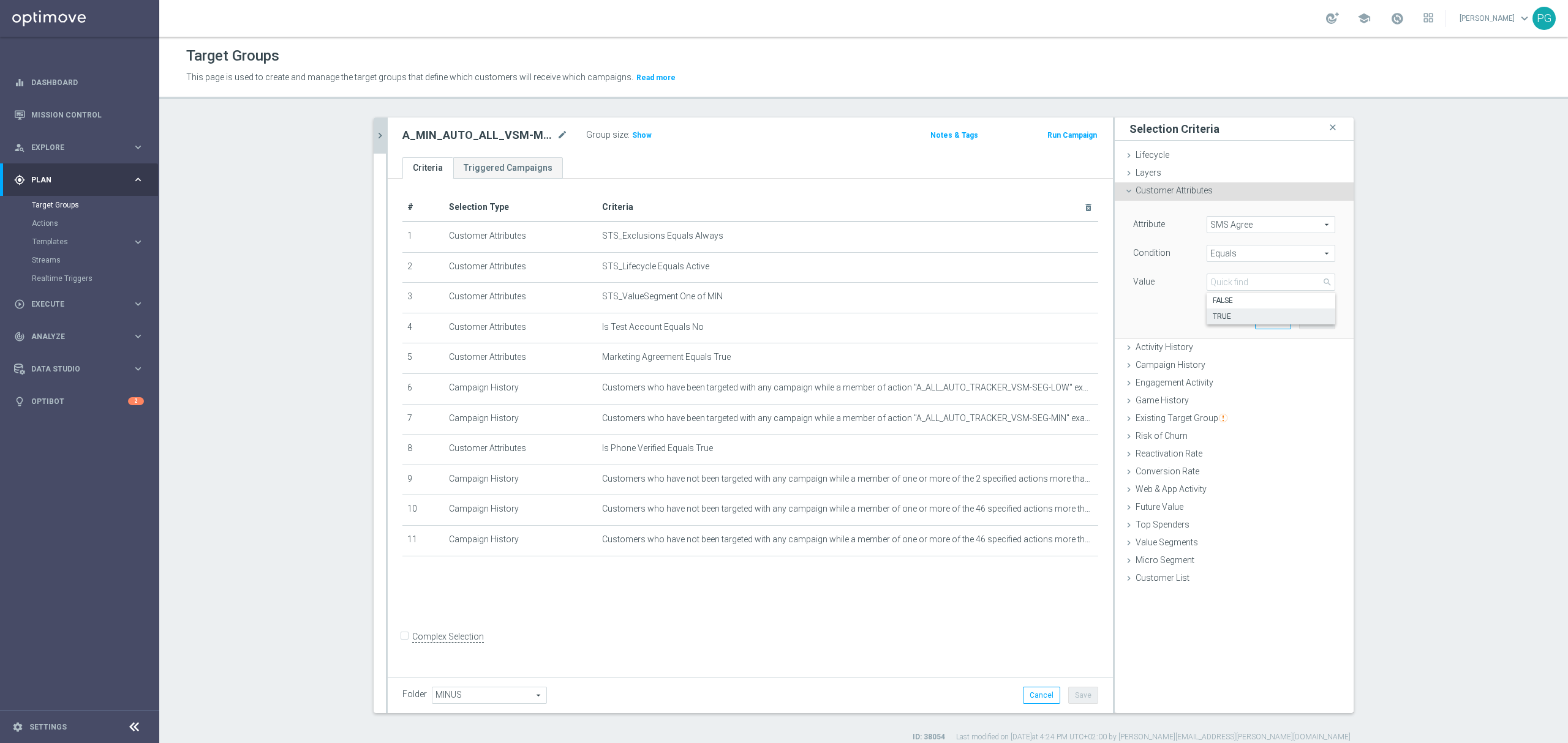
type input "TRUE"
click at [1314, 319] on button "Add" at bounding box center [1317, 320] width 36 height 17
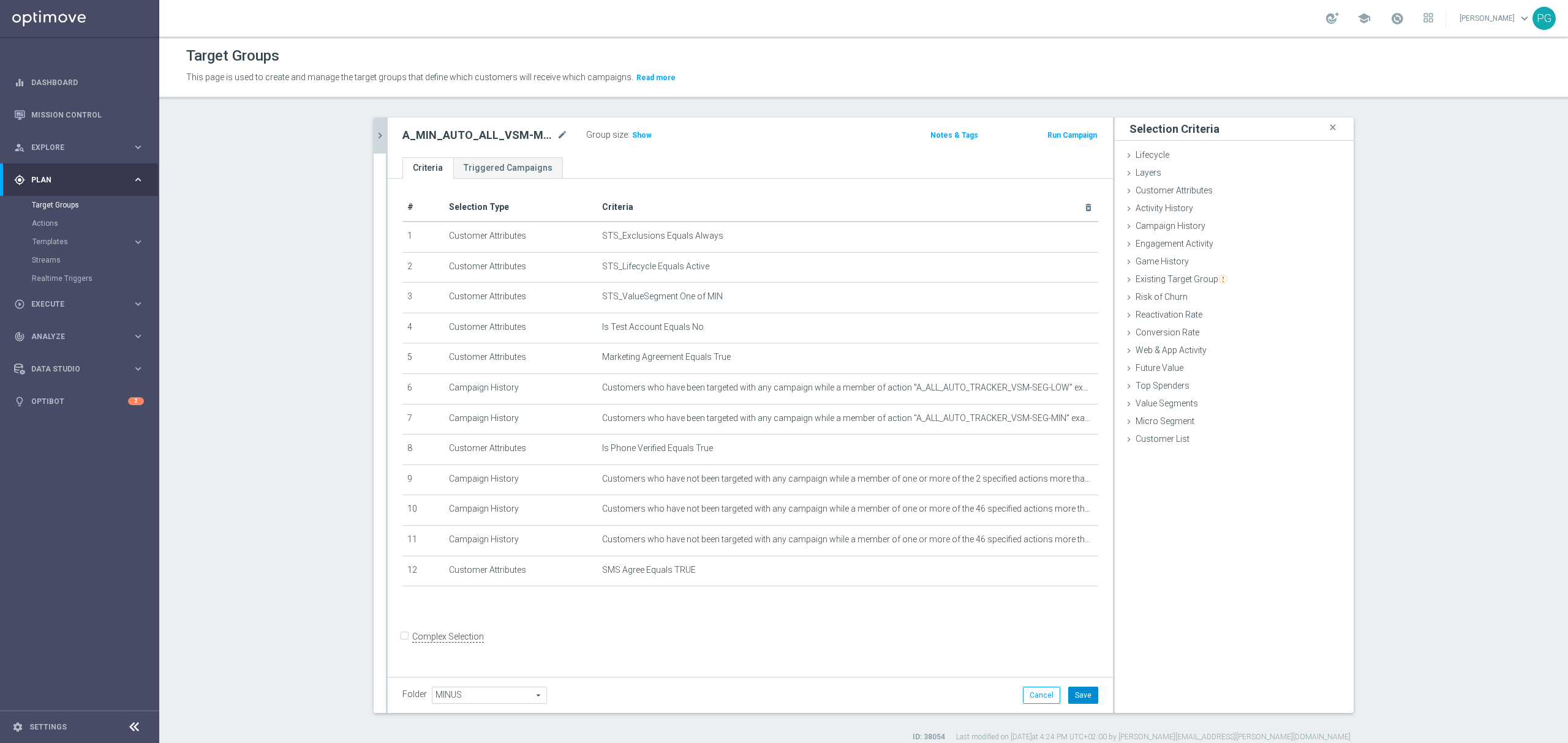
click at [1071, 696] on button "Save" at bounding box center [1083, 694] width 30 height 17
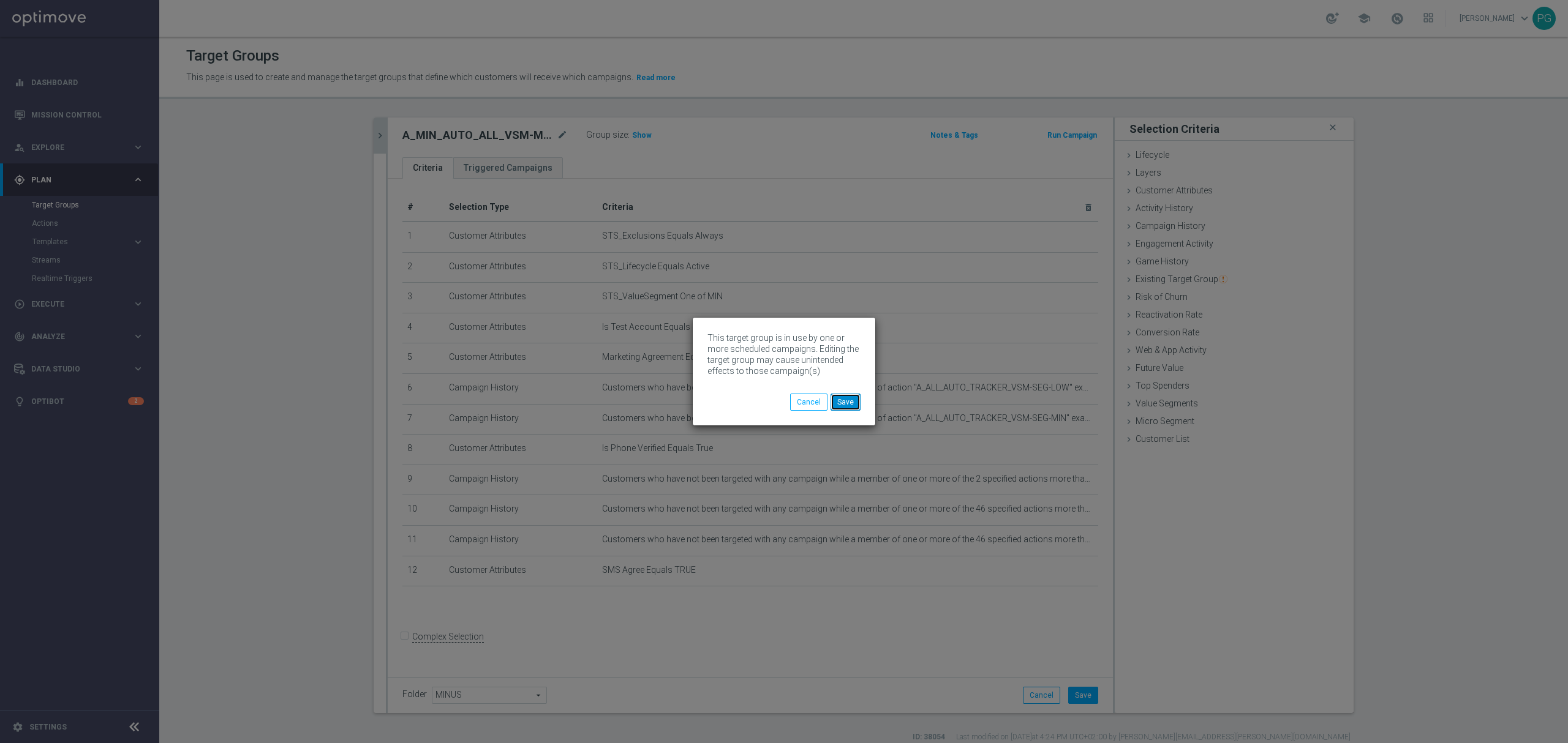
click at [846, 400] on button "Save" at bounding box center [845, 401] width 30 height 17
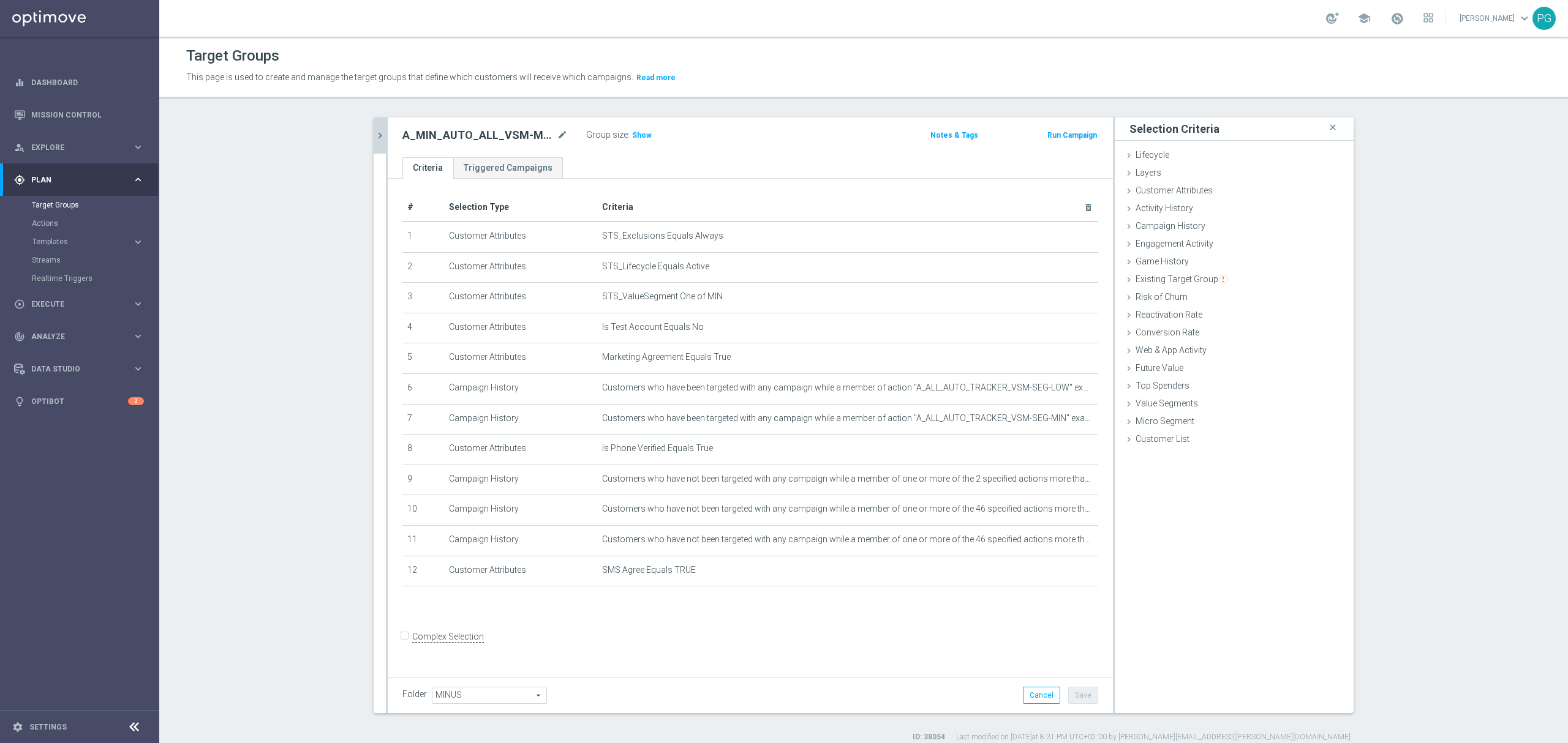
click at [374, 119] on button "chevron_right" at bounding box center [380, 136] width 12 height 36
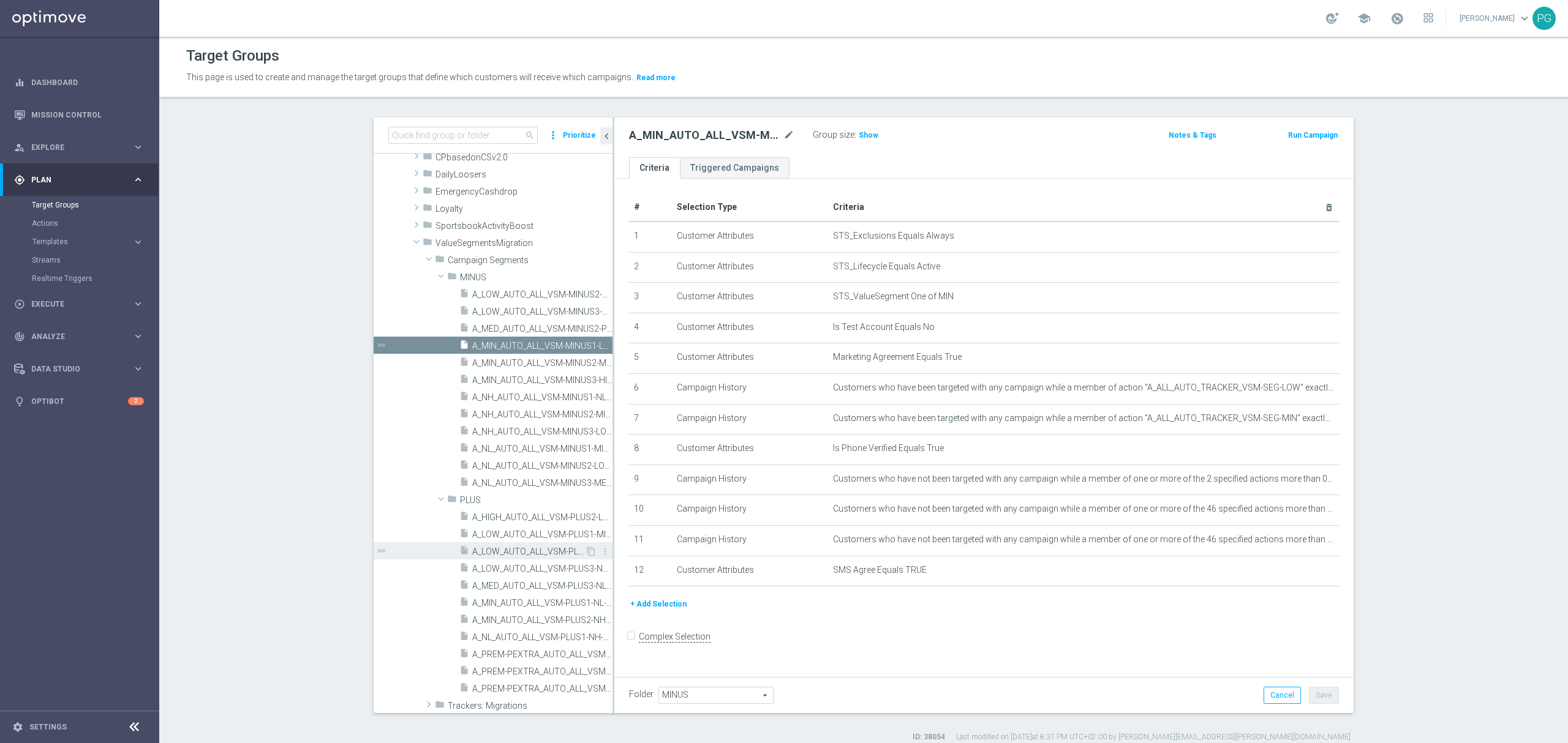
click at [542, 552] on span "A_LOW_AUTO_ALL_VSM-PLUS2-NL-TO-LOW" at bounding box center [529, 552] width 113 height 11
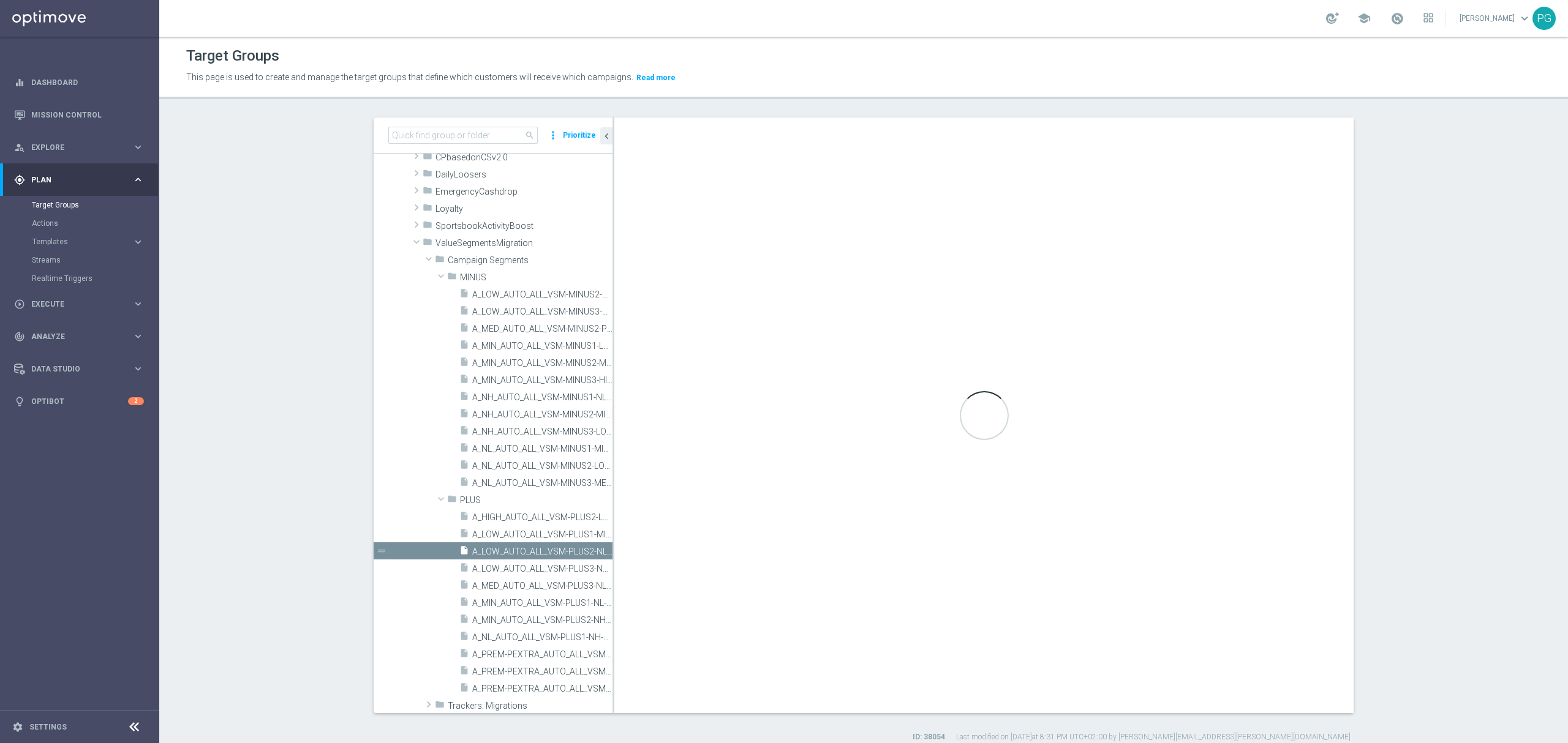
type input "PLUS"
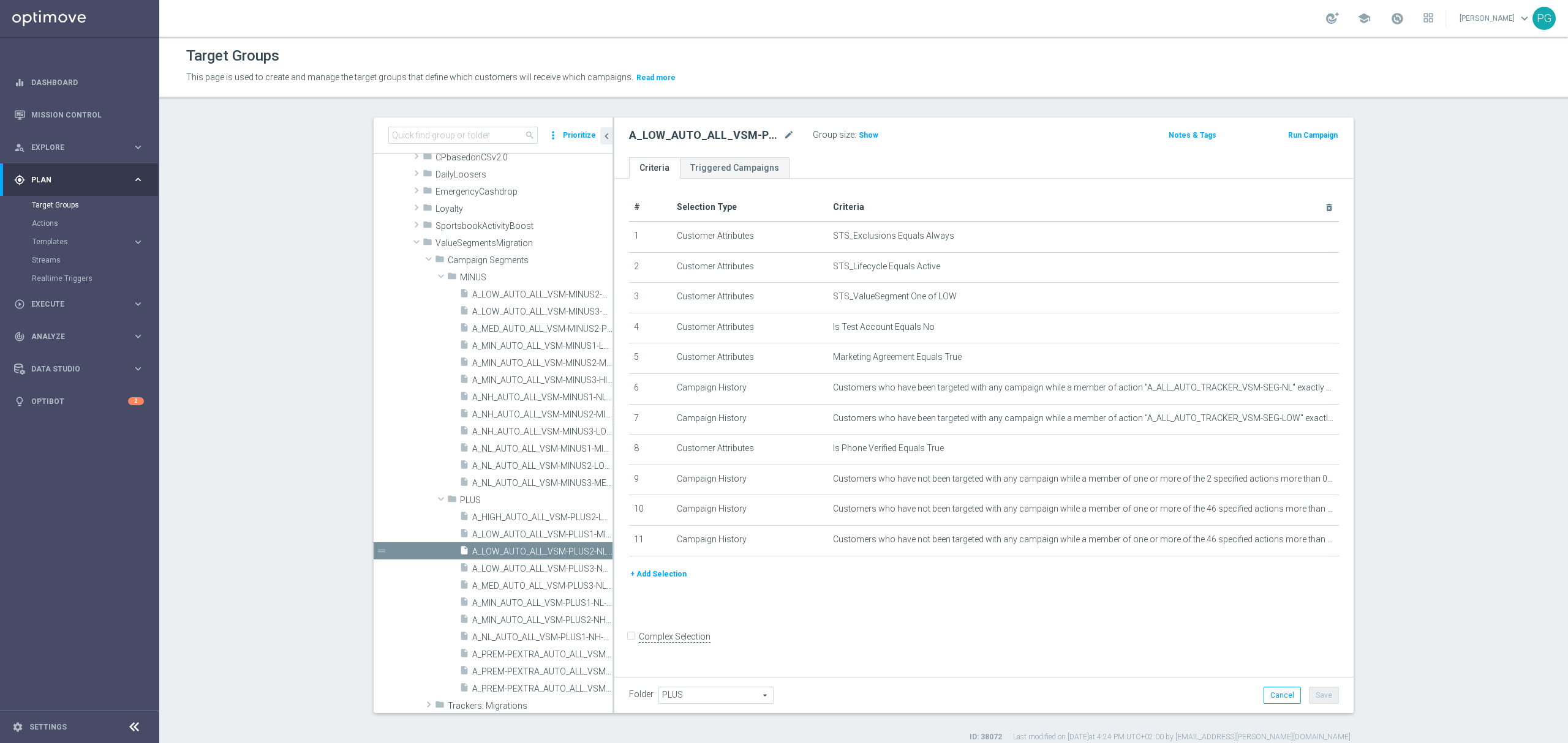
click at [653, 578] on button "+ Add Selection" at bounding box center [658, 575] width 58 height 14
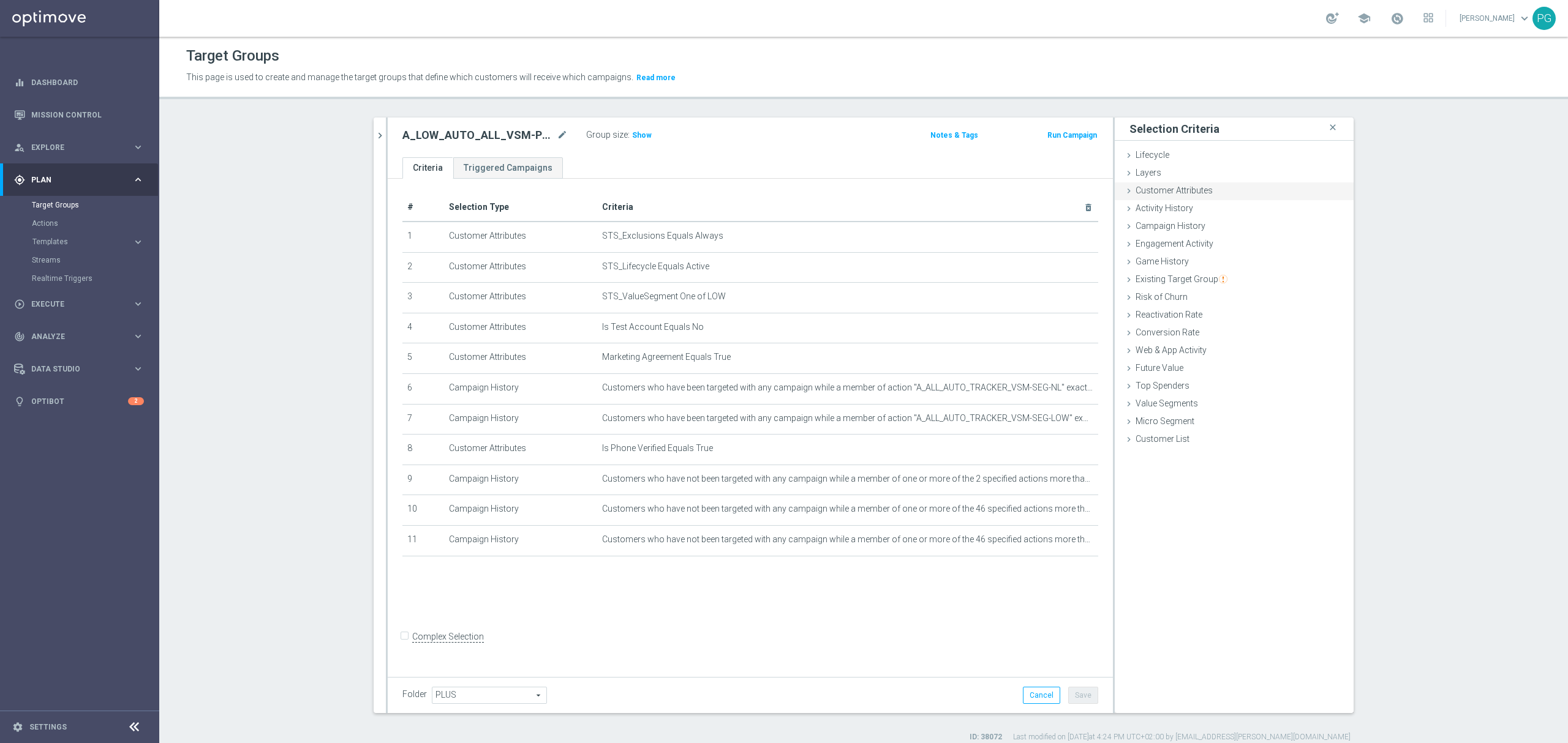
click at [1187, 189] on span "Customer Attributes" at bounding box center [1175, 190] width 77 height 10
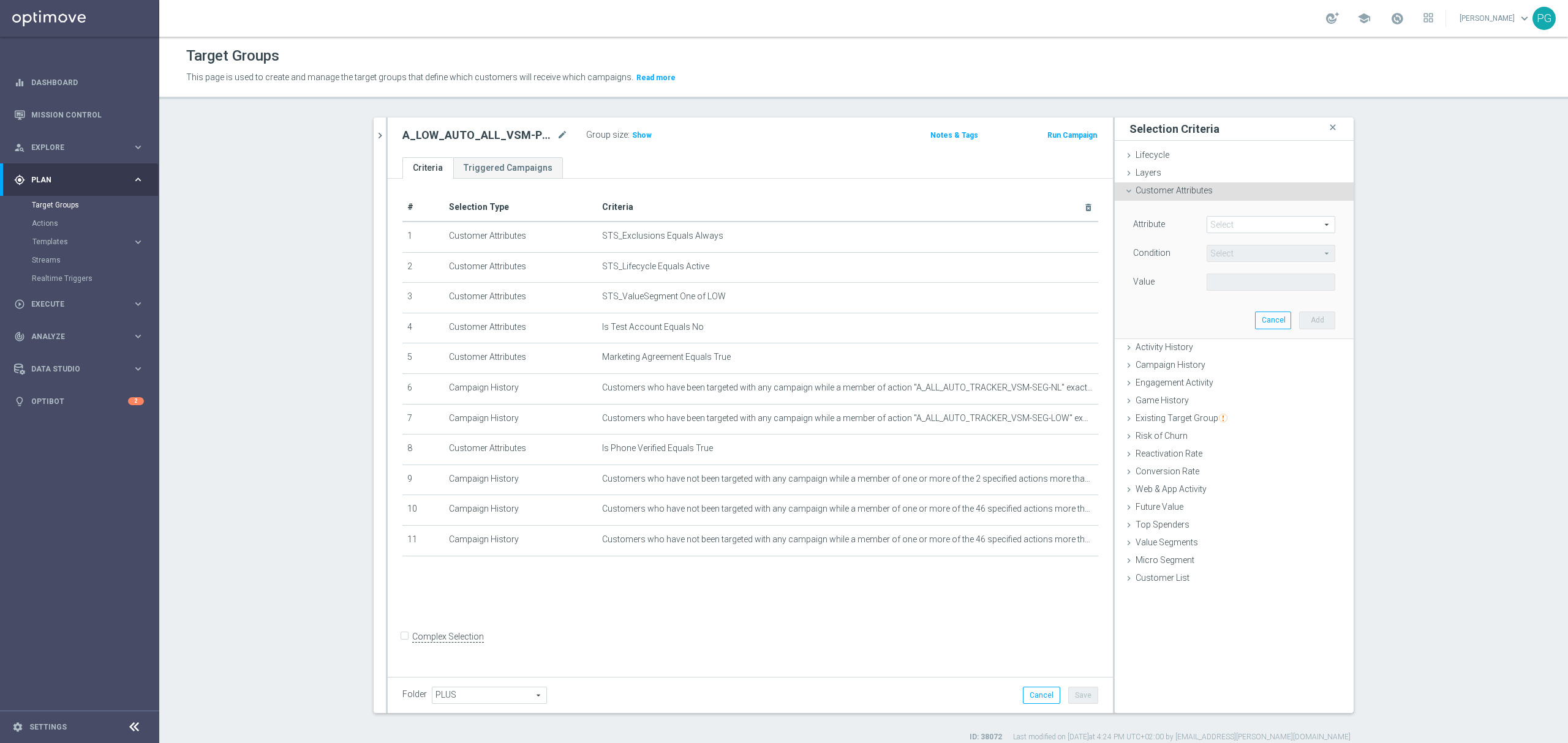
click at [1213, 224] on span at bounding box center [1271, 225] width 128 height 16
click at [0, 0] on input "search" at bounding box center [0, 0] width 0 height 0
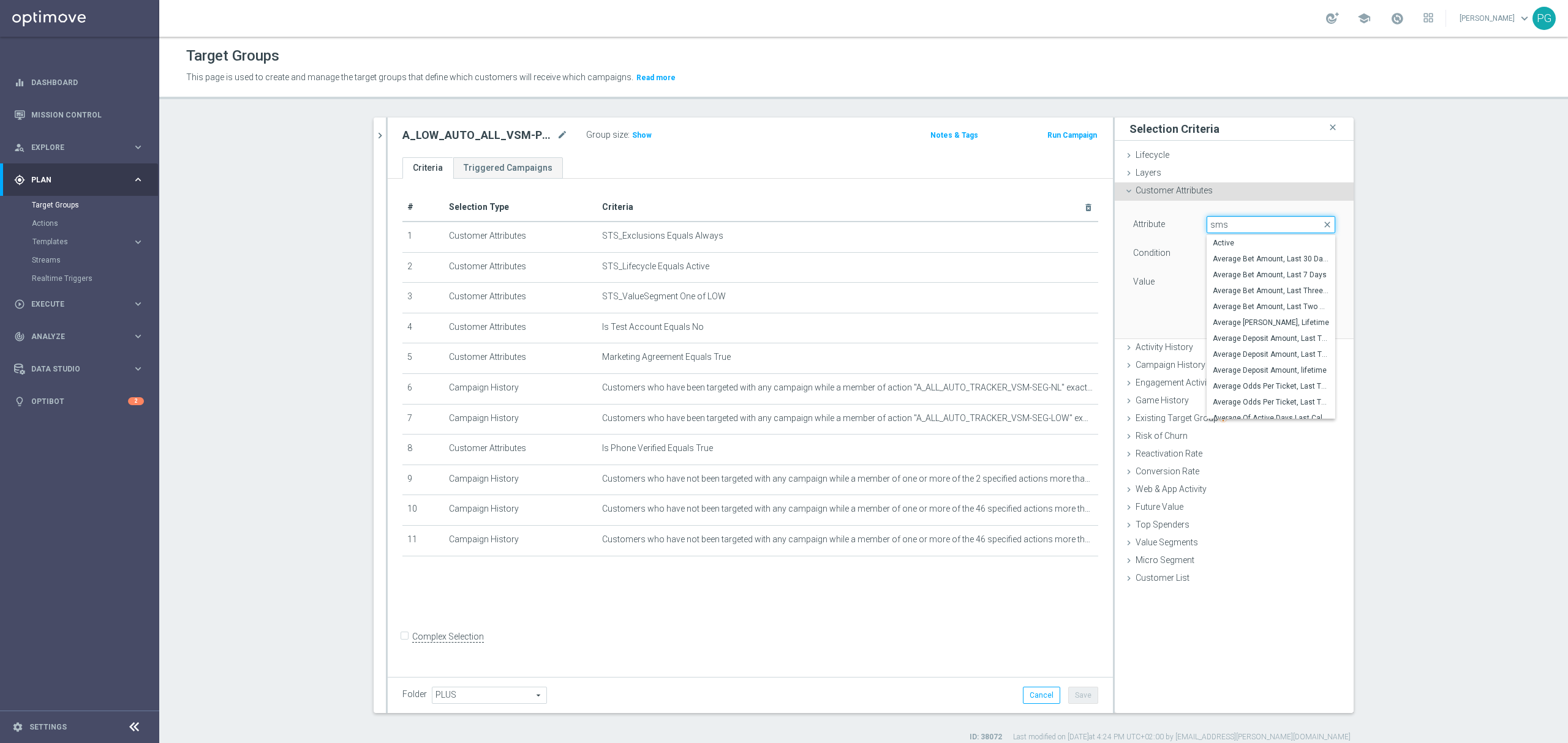
type input "sms a"
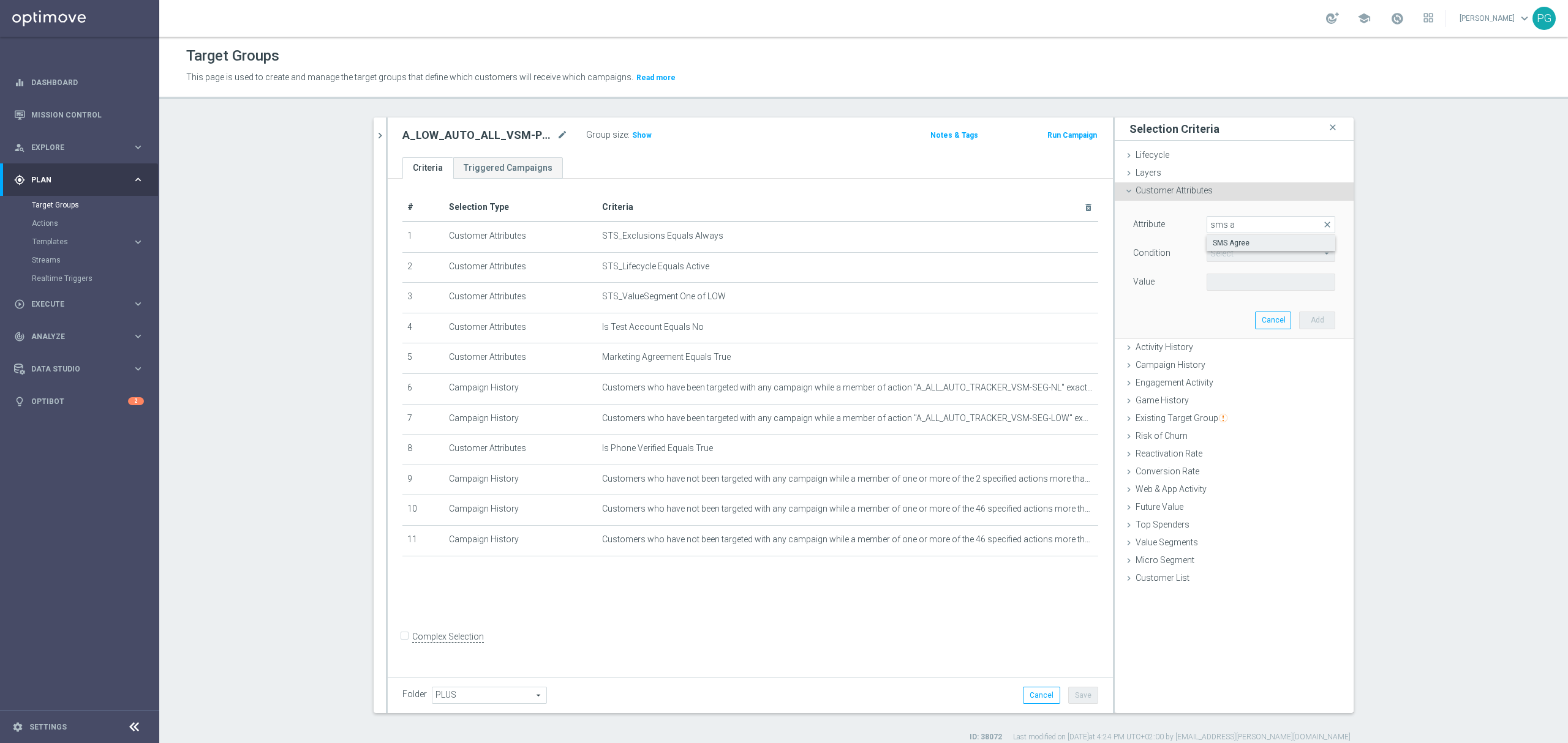
click at [1230, 239] on span "SMS Agree" at bounding box center [1271, 243] width 116 height 10
type input "SMS Agree"
type input "Equals"
click at [1236, 280] on span at bounding box center [1271, 282] width 128 height 16
click at [1259, 310] on label "TRUE" at bounding box center [1272, 317] width 129 height 16
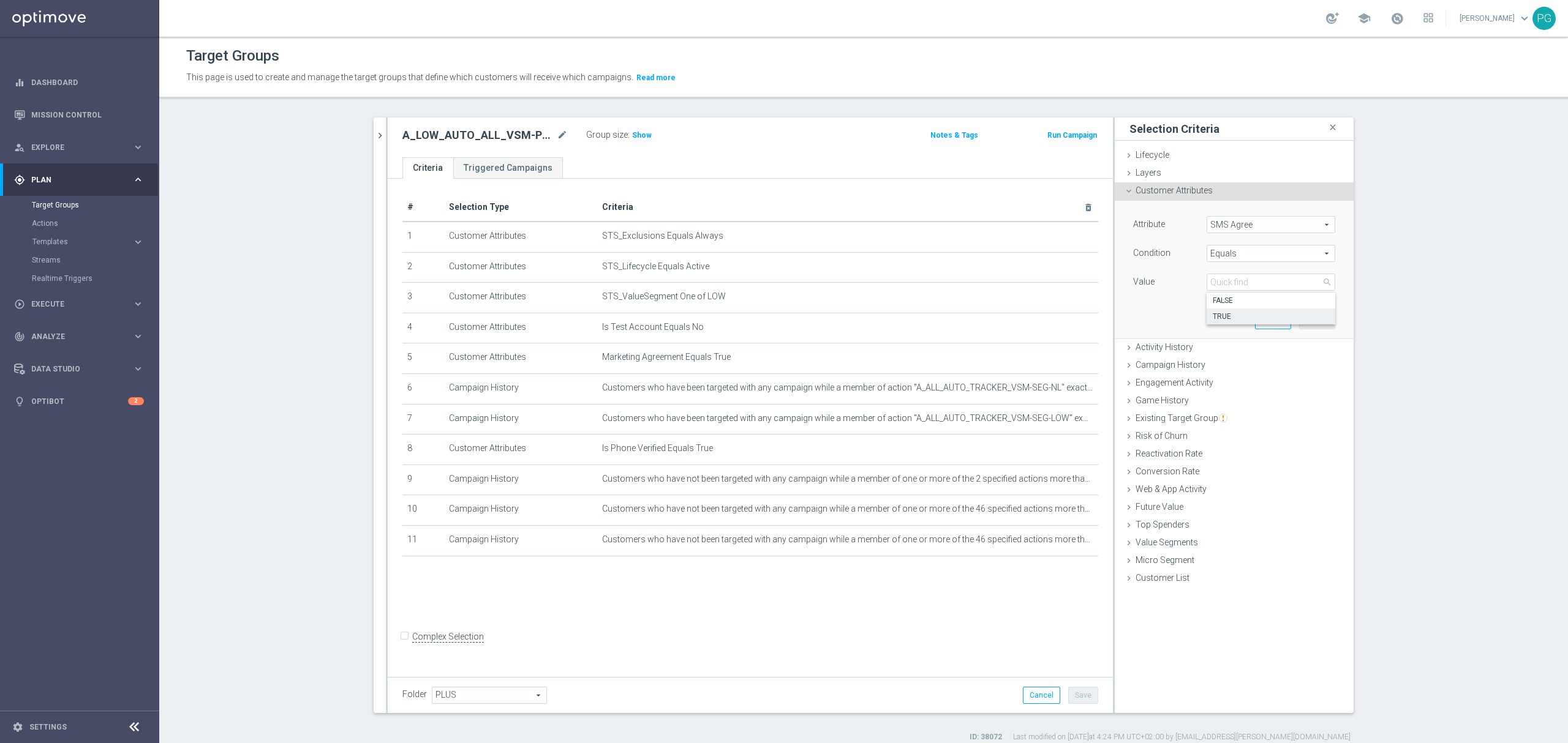
type input "TRUE"
click at [1299, 318] on button "Add" at bounding box center [1317, 320] width 36 height 17
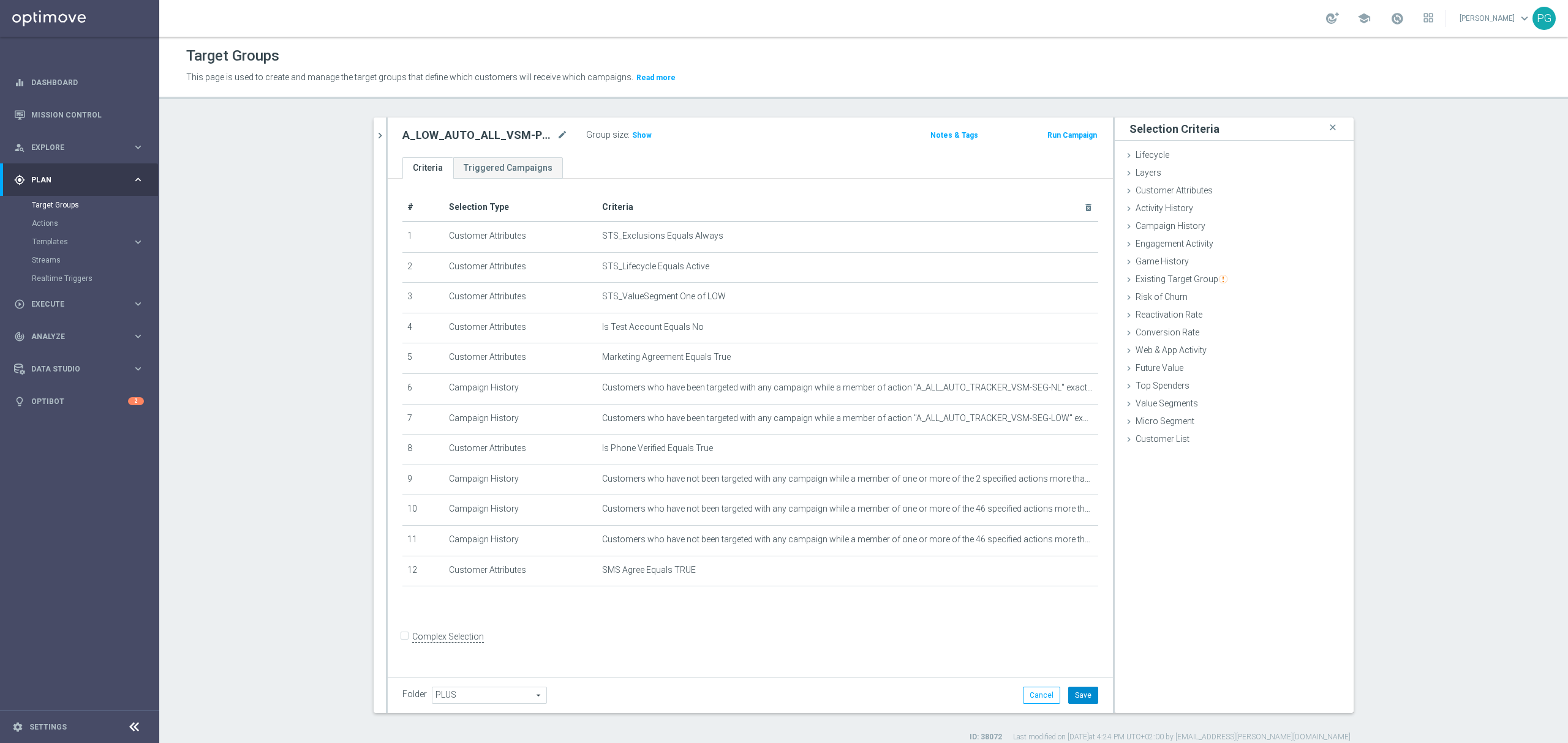
click at [1071, 699] on button "Save" at bounding box center [1083, 694] width 30 height 17
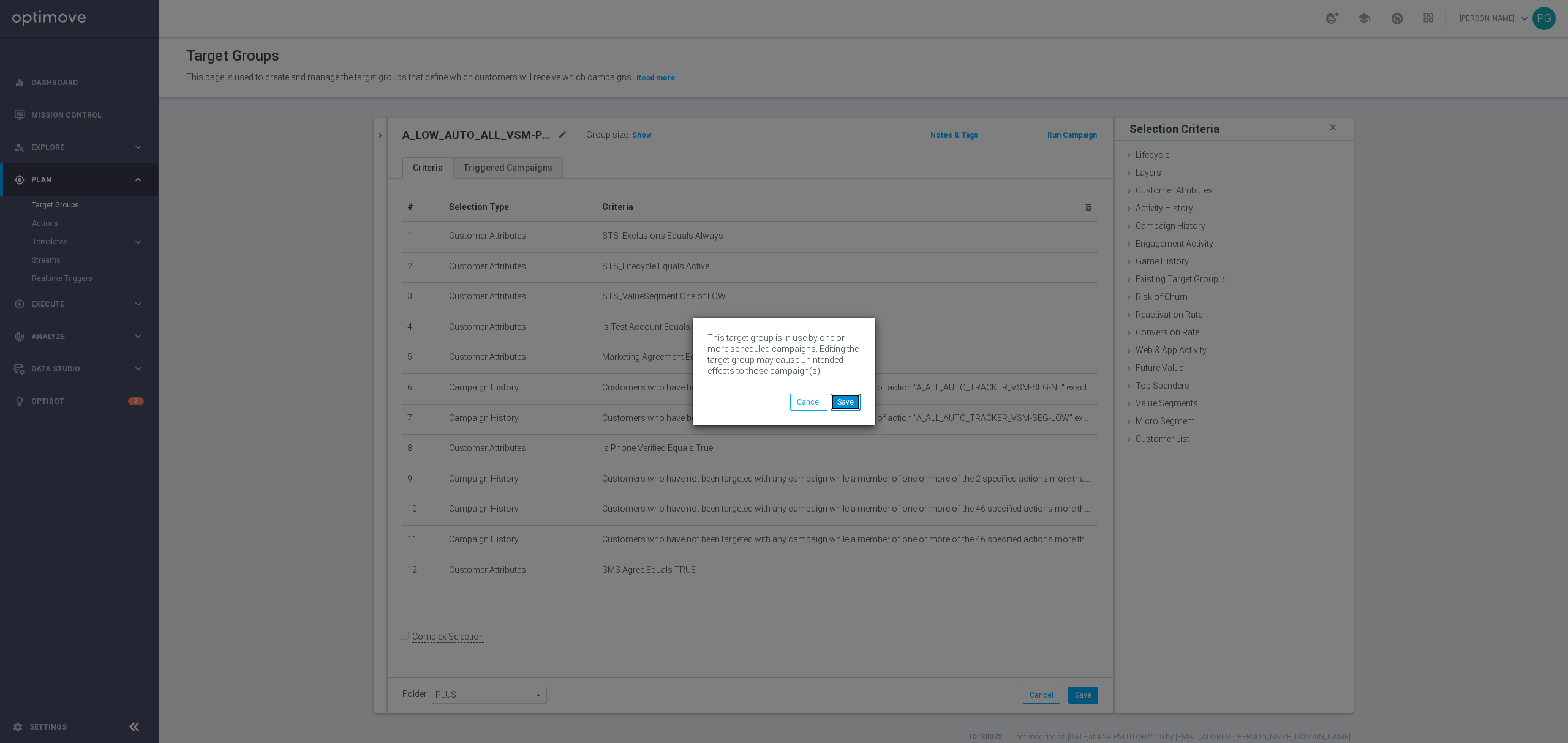
click at [849, 404] on button "Save" at bounding box center [845, 401] width 30 height 17
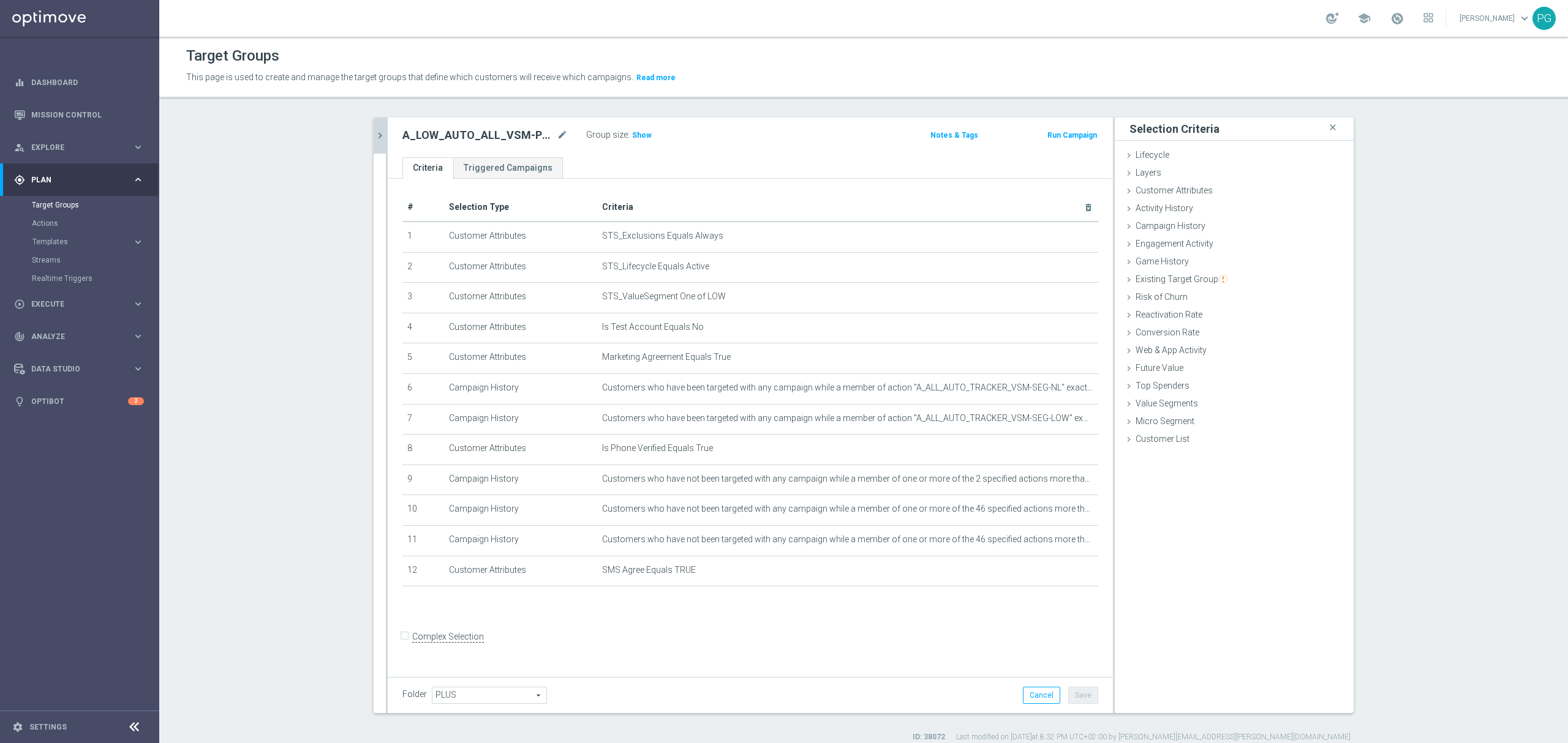
click at [375, 131] on icon "chevron_right" at bounding box center [381, 136] width 12 height 12
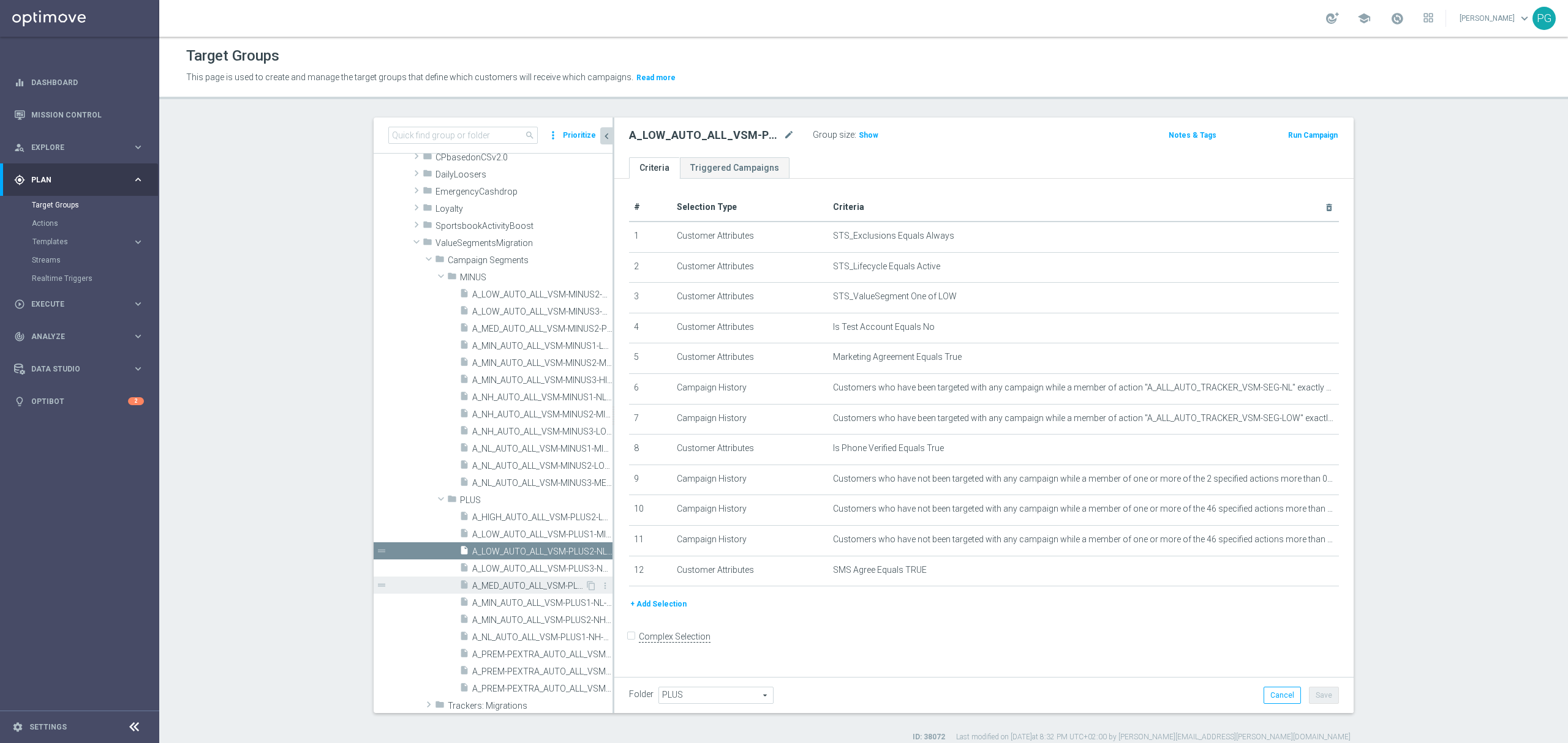
click at [547, 585] on span "A_MED_AUTO_ALL_VSM-PLUS3-NL-TO-MED" at bounding box center [529, 586] width 113 height 11
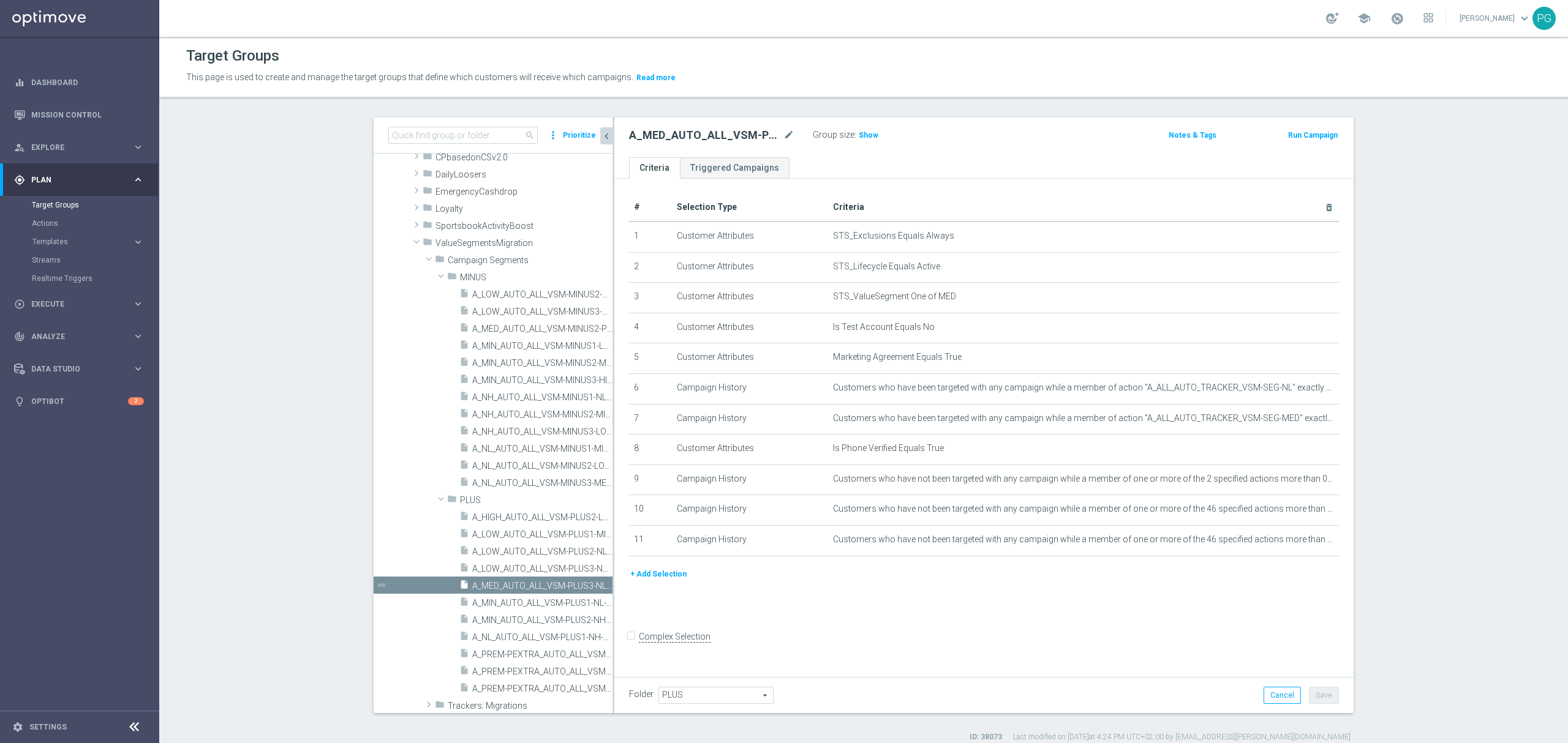
click at [643, 577] on button "+ Add Selection" at bounding box center [658, 575] width 58 height 14
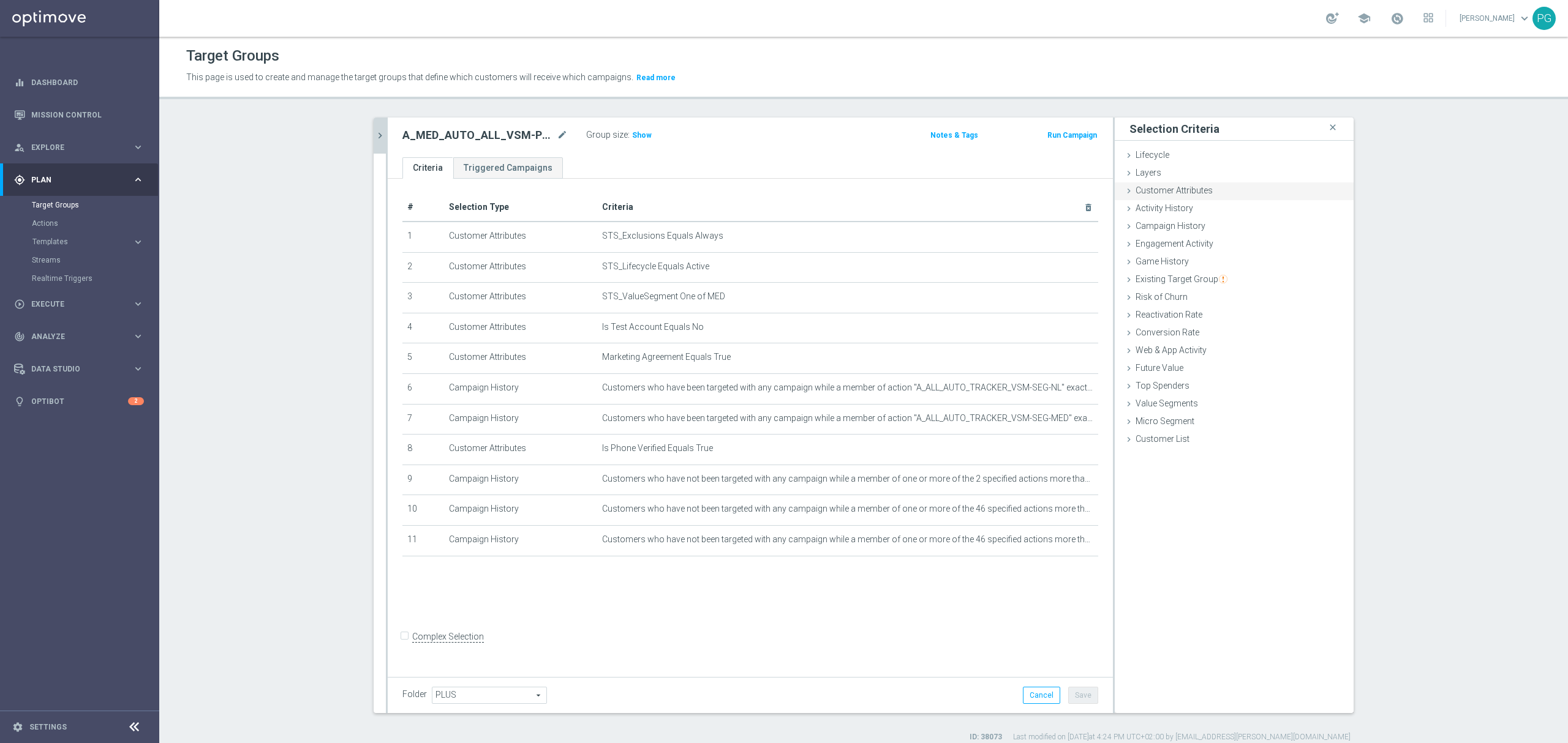
click at [1170, 195] on span "Customer Attributes" at bounding box center [1175, 190] width 77 height 10
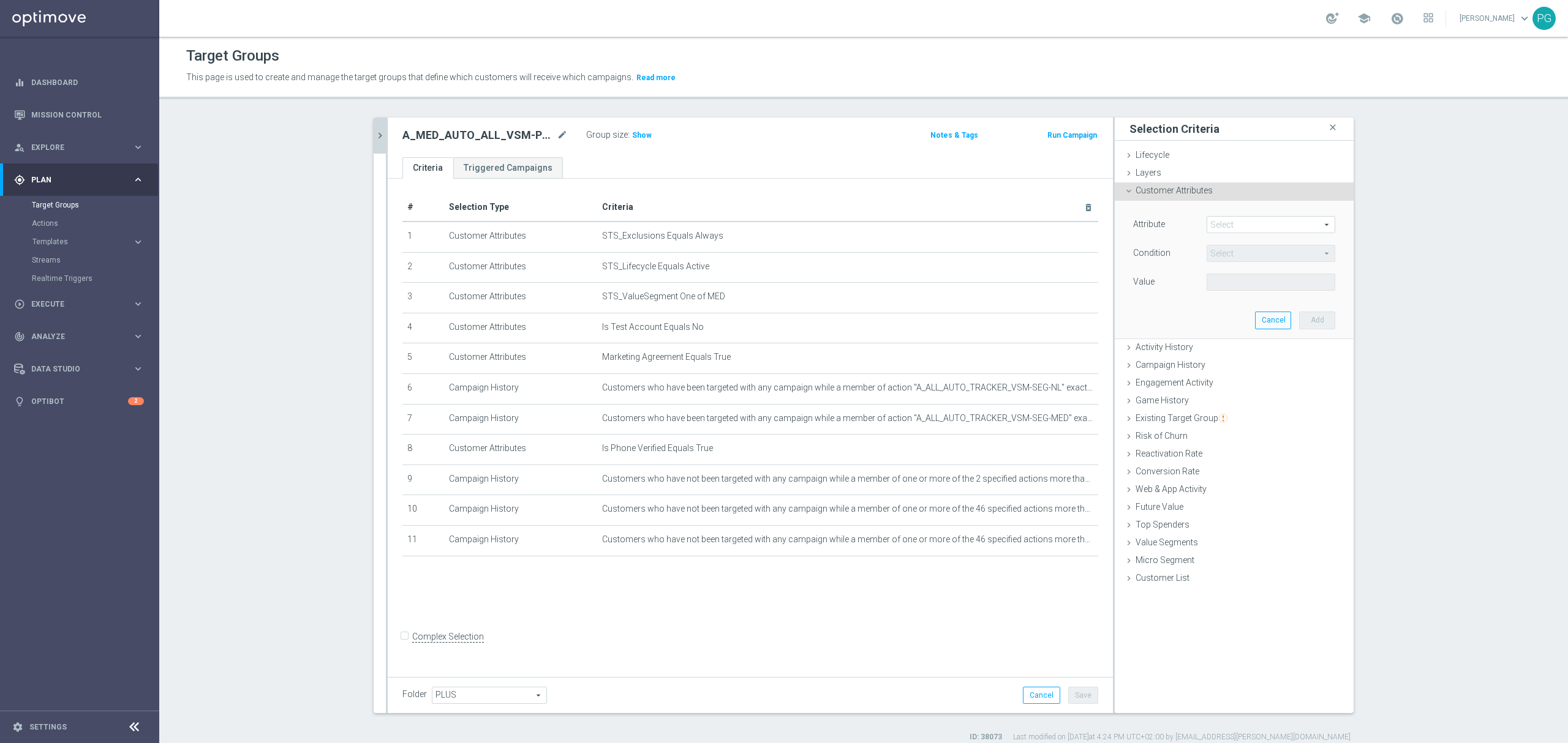
click at [1244, 222] on span at bounding box center [1271, 225] width 128 height 16
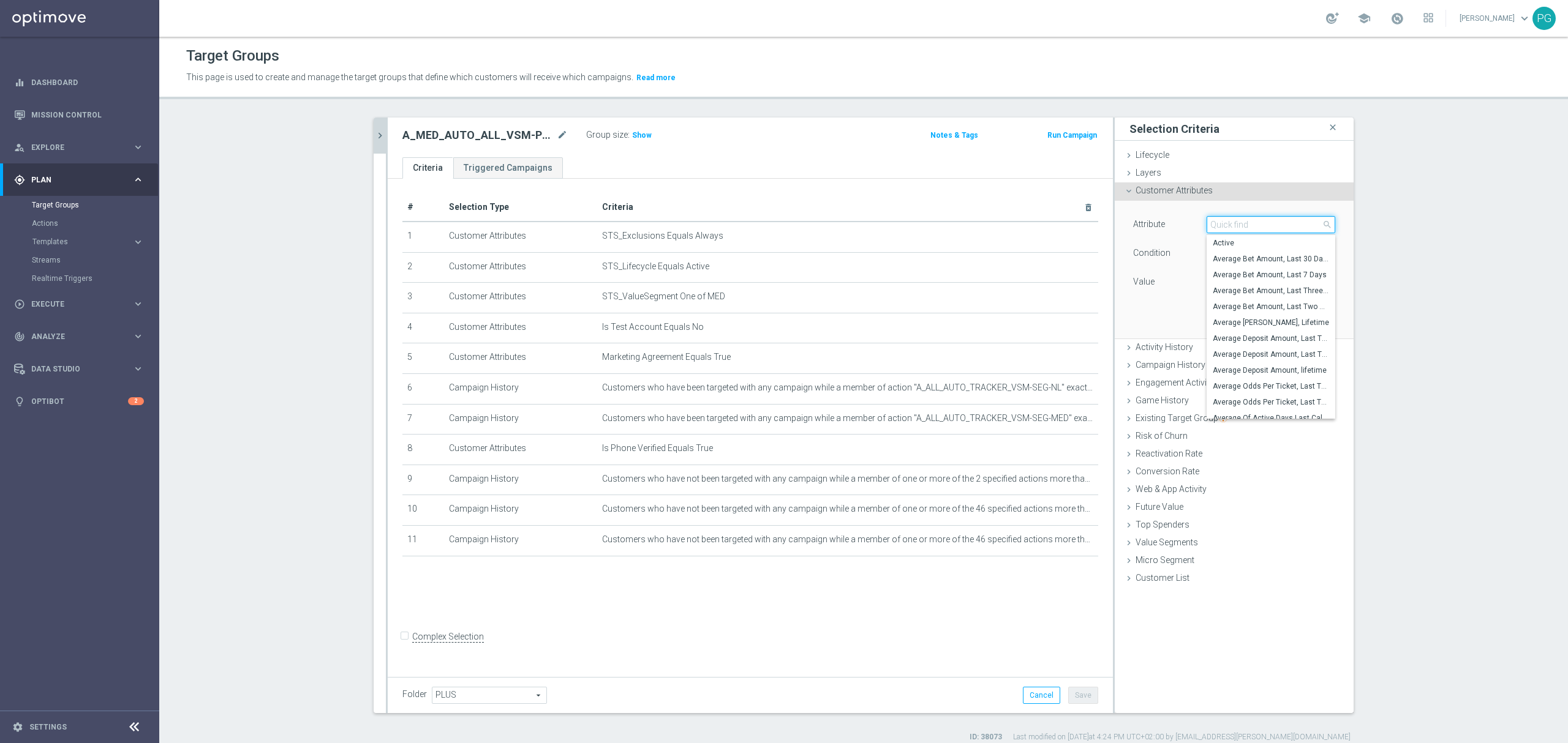
click at [1244, 222] on input "search" at bounding box center [1272, 224] width 129 height 17
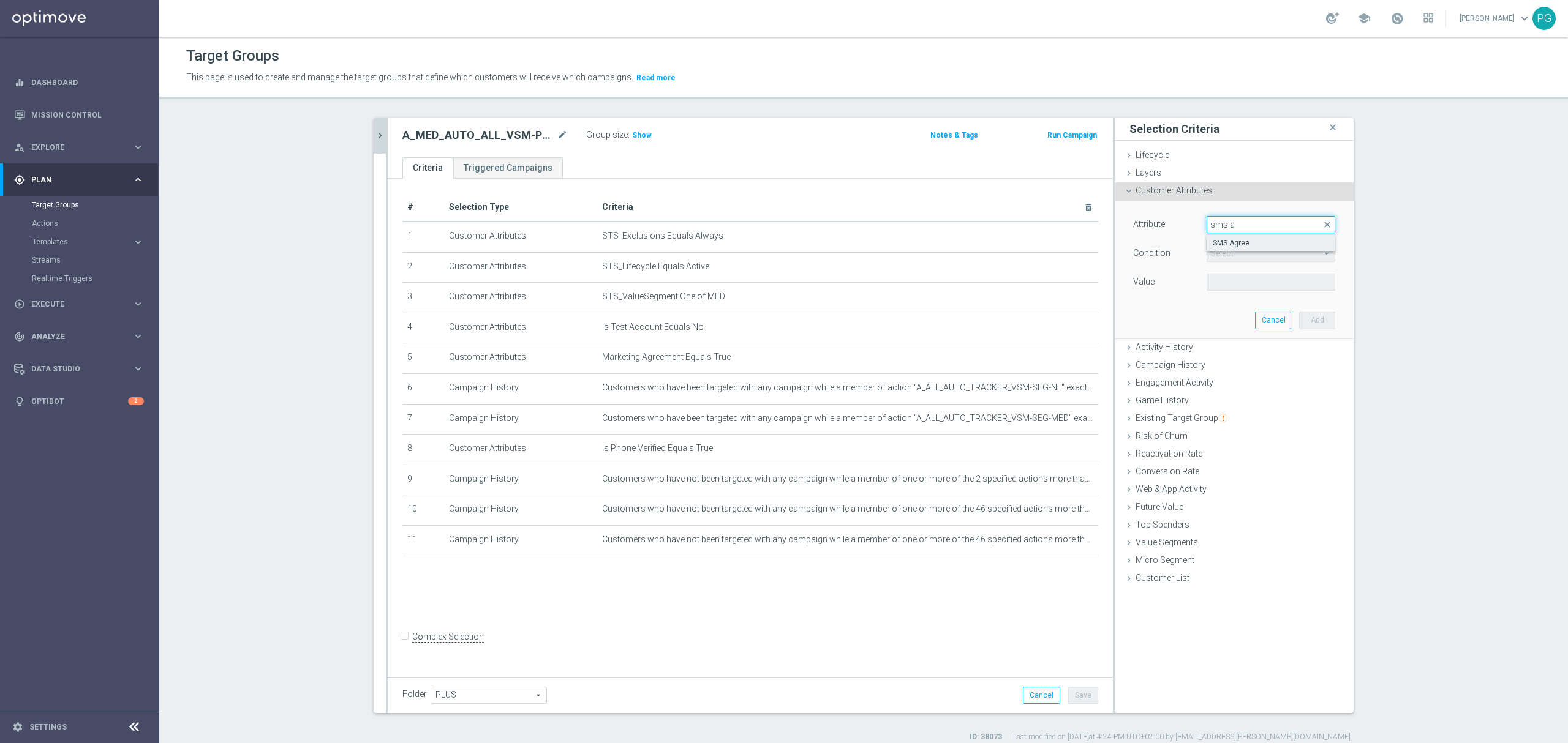
type input "sms a"
click at [1231, 244] on span "SMS Agree" at bounding box center [1271, 243] width 116 height 10
type input "SMS Agree"
type input "Equals"
click at [1220, 282] on span at bounding box center [1271, 282] width 128 height 16
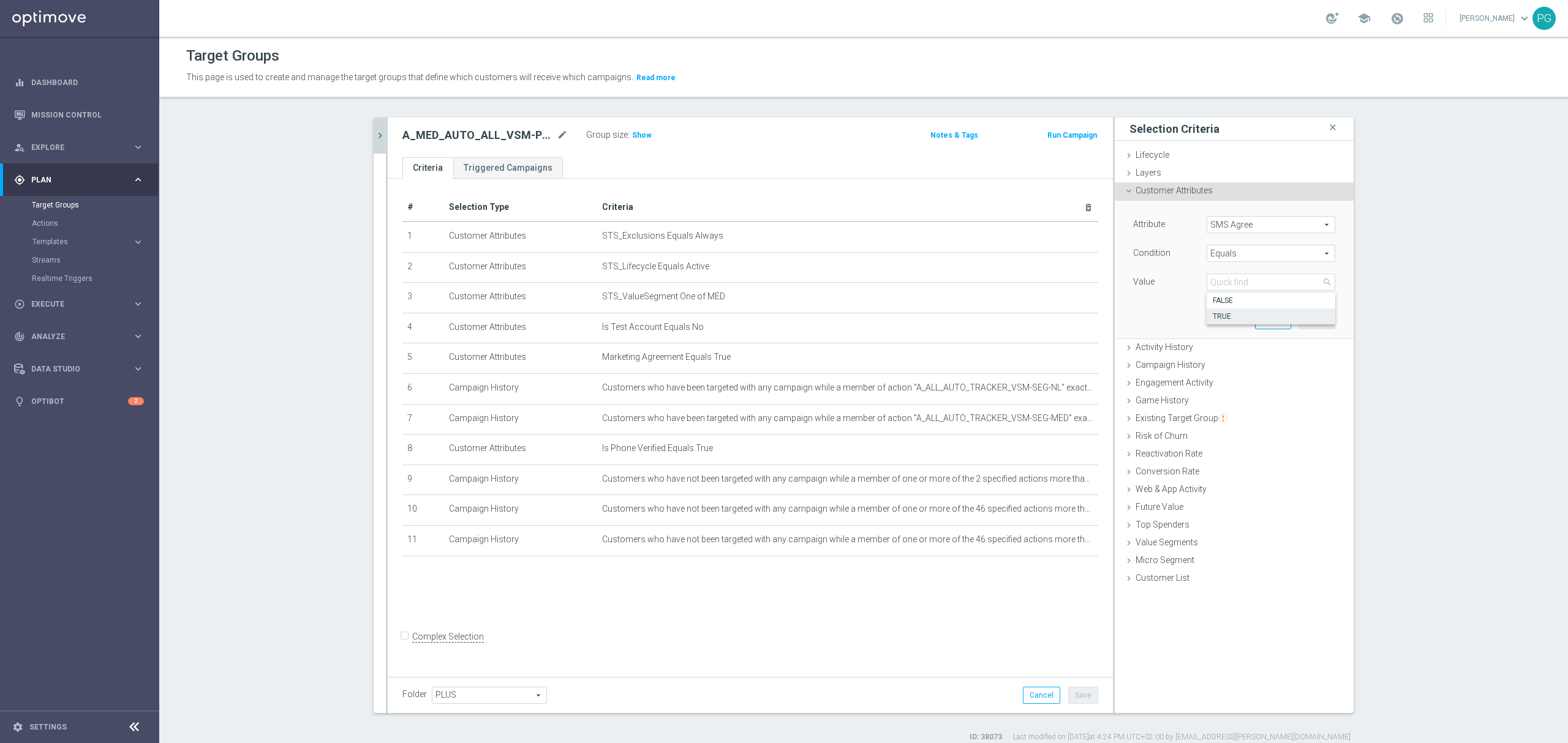
click at [1230, 317] on span "TRUE" at bounding box center [1271, 317] width 116 height 10
type input "TRUE"
click at [1312, 327] on button "Add" at bounding box center [1317, 320] width 36 height 17
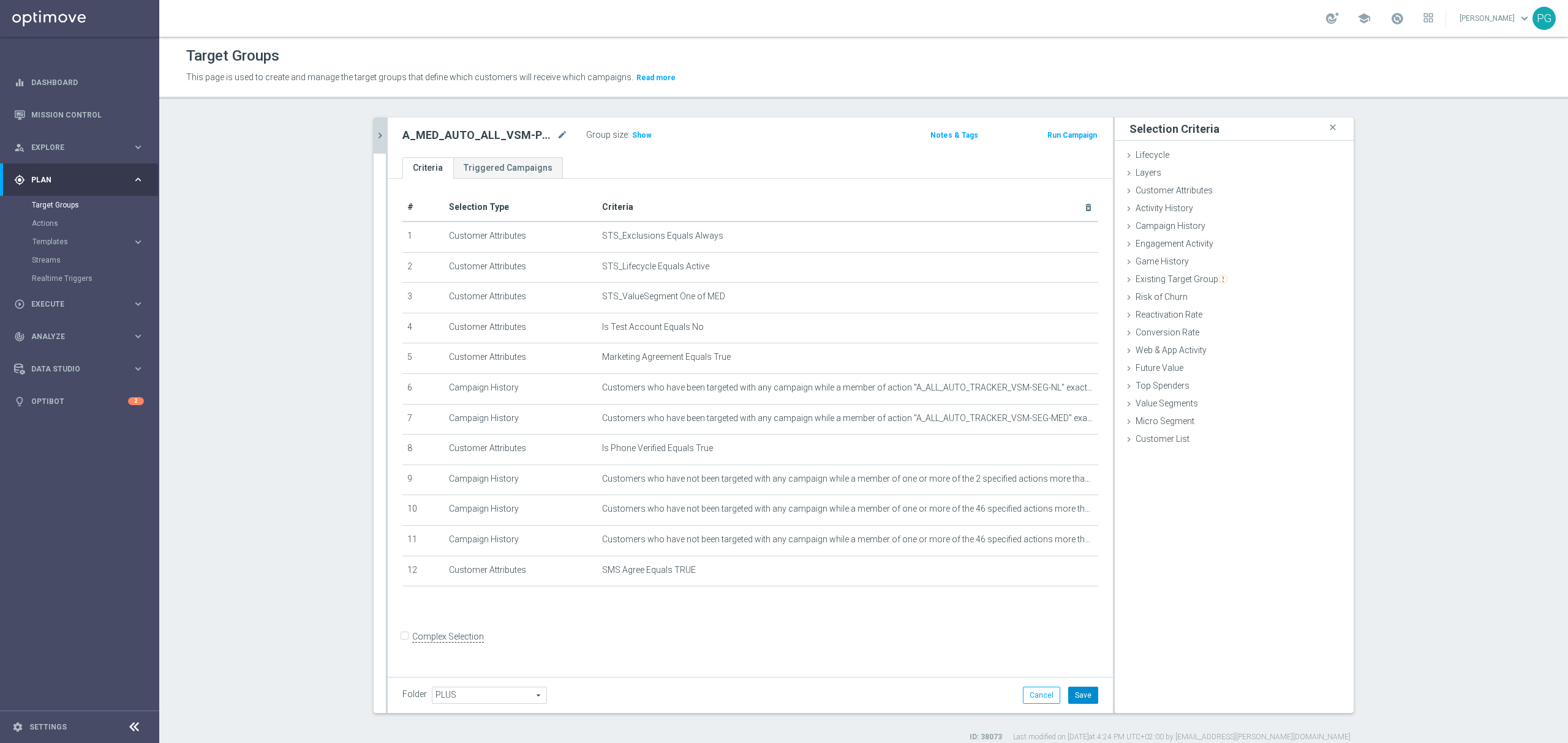
click at [1073, 695] on button "Save" at bounding box center [1083, 694] width 30 height 17
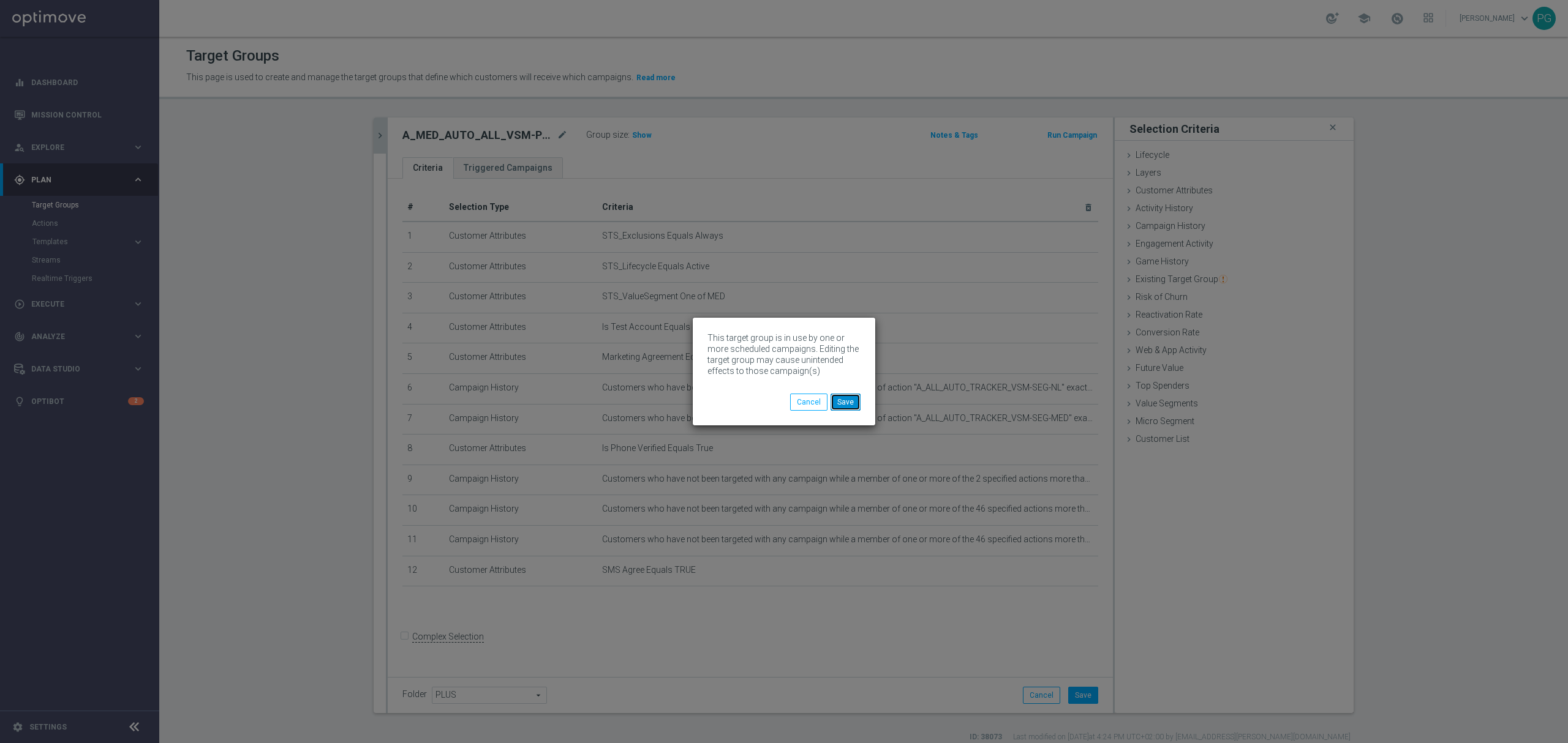
click at [855, 400] on button "Save" at bounding box center [845, 401] width 30 height 17
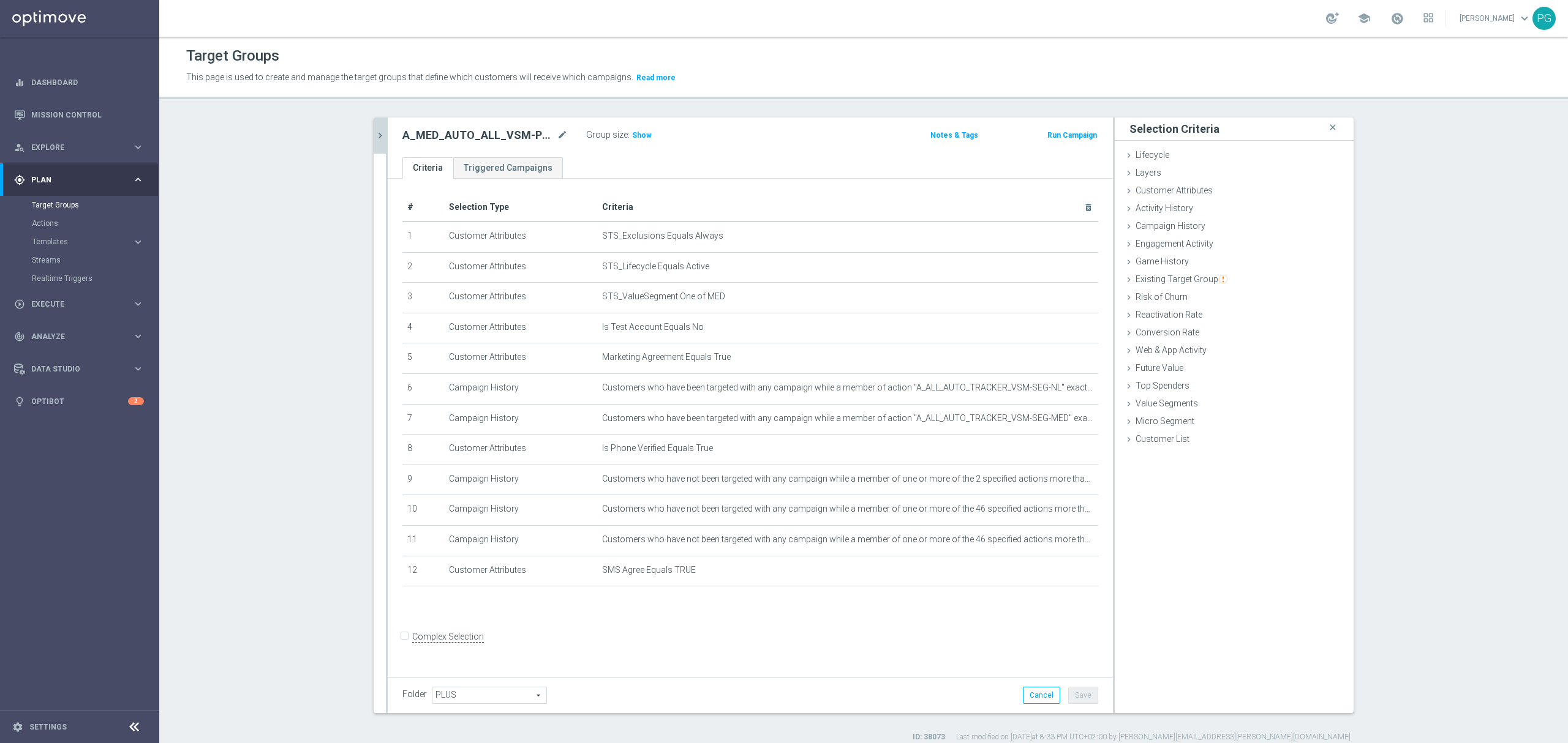
click at [375, 139] on icon "chevron_right" at bounding box center [381, 136] width 12 height 12
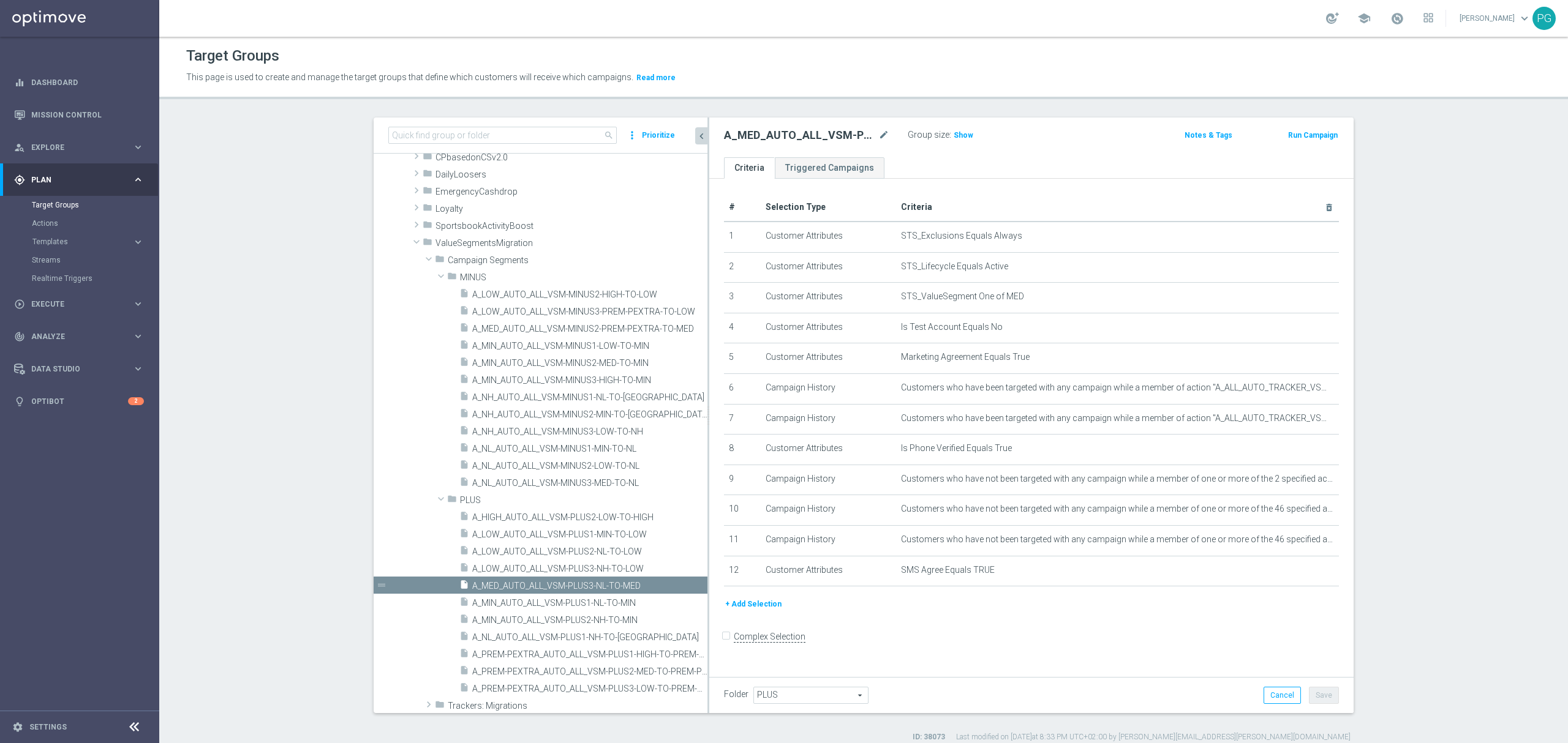
drag, startPoint x: 607, startPoint y: 341, endPoint x: 712, endPoint y: 351, distance: 105.5
click at [712, 351] on as-split "search more_vert Prioritize Customer Target Groups library_add create_new_folder" at bounding box center [863, 415] width 980 height 595
click at [595, 466] on span "A_NL_AUTO_ALL_VSM-MINUS2-LOW-TO-NL" at bounding box center [576, 466] width 206 height 11
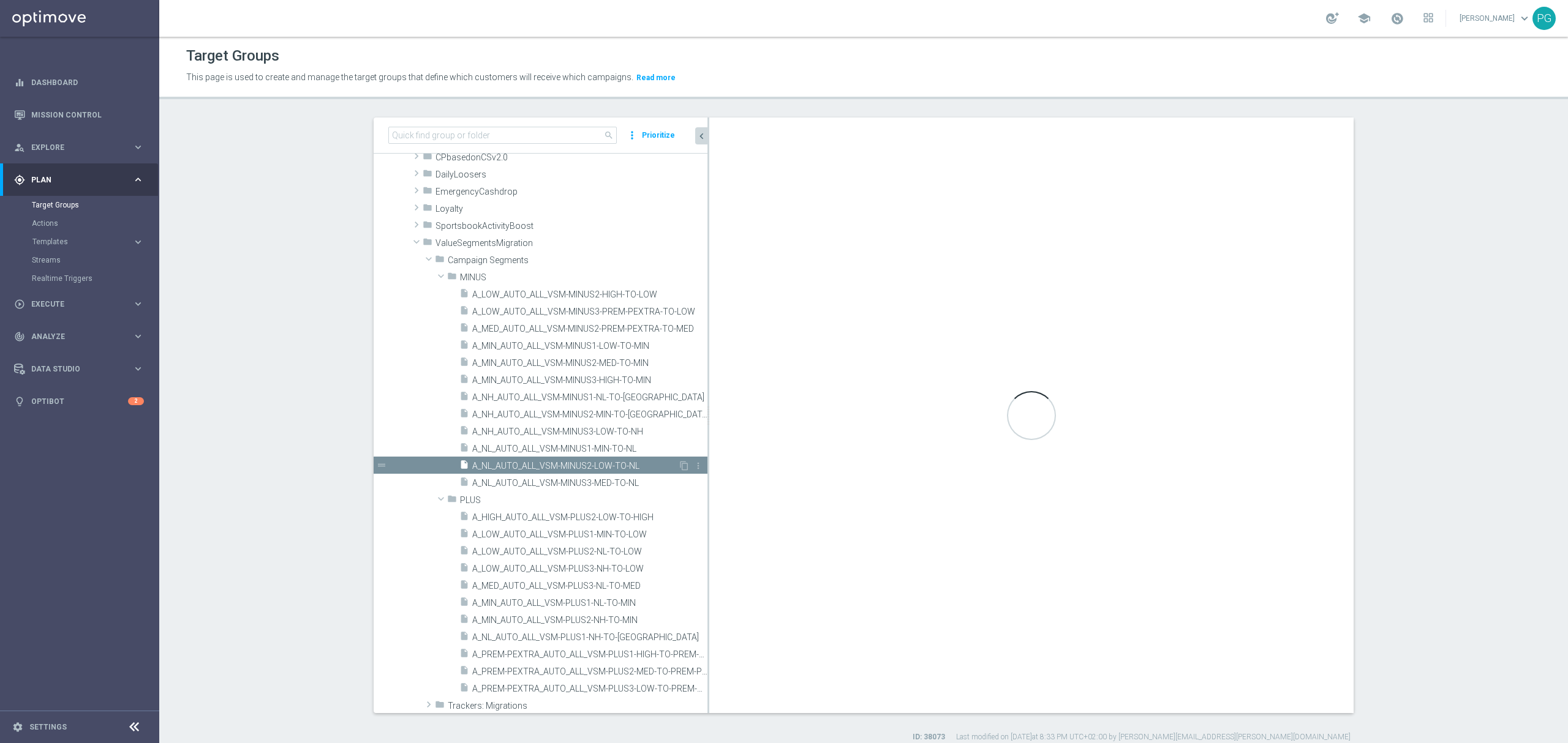
type input "MINUS"
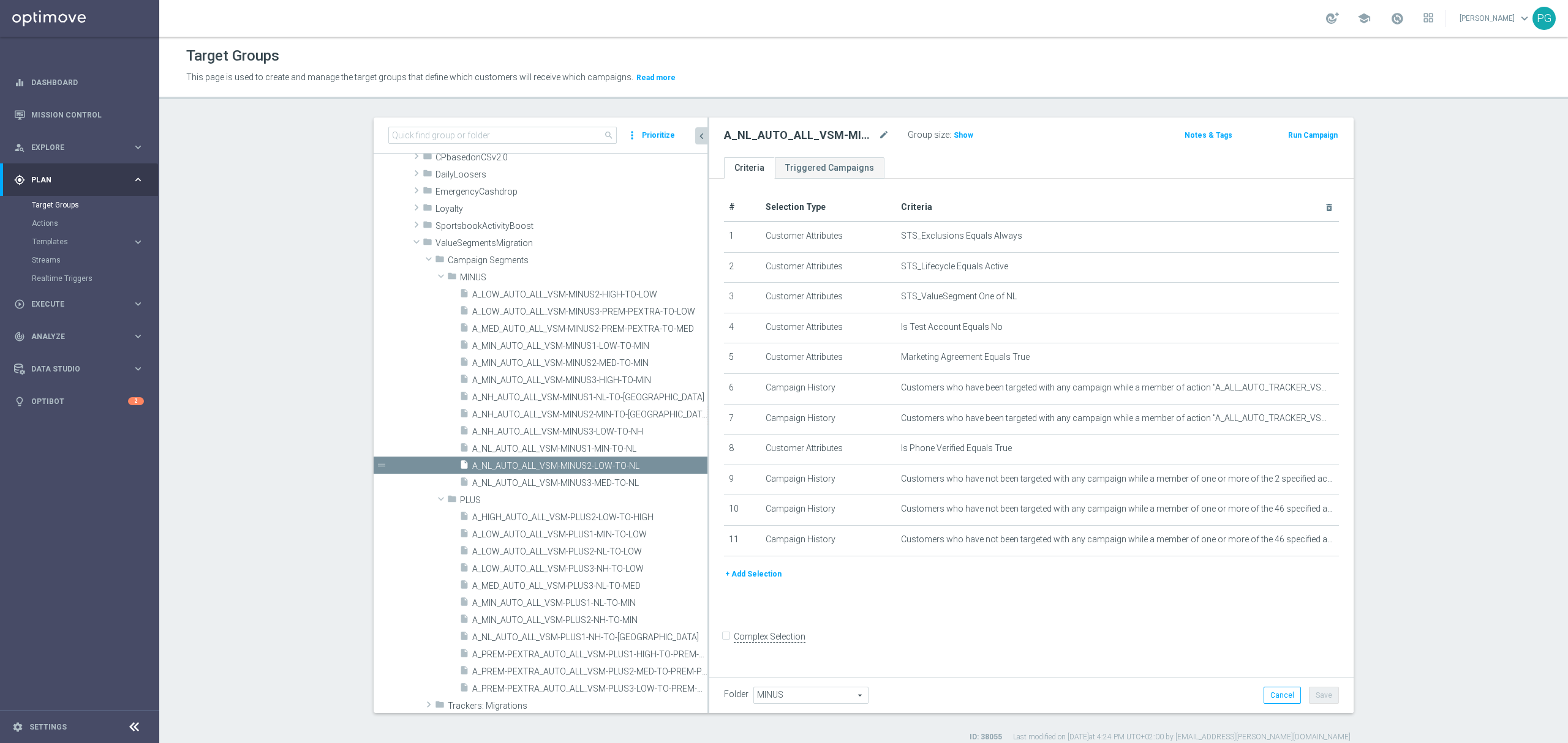
click at [745, 567] on div "# Selection Type Criteria delete_forever 1 Customer Attributes STS_Exclusions E…" at bounding box center [1031, 379] width 633 height 373
click at [747, 582] on button "+ Add Selection" at bounding box center [753, 575] width 58 height 14
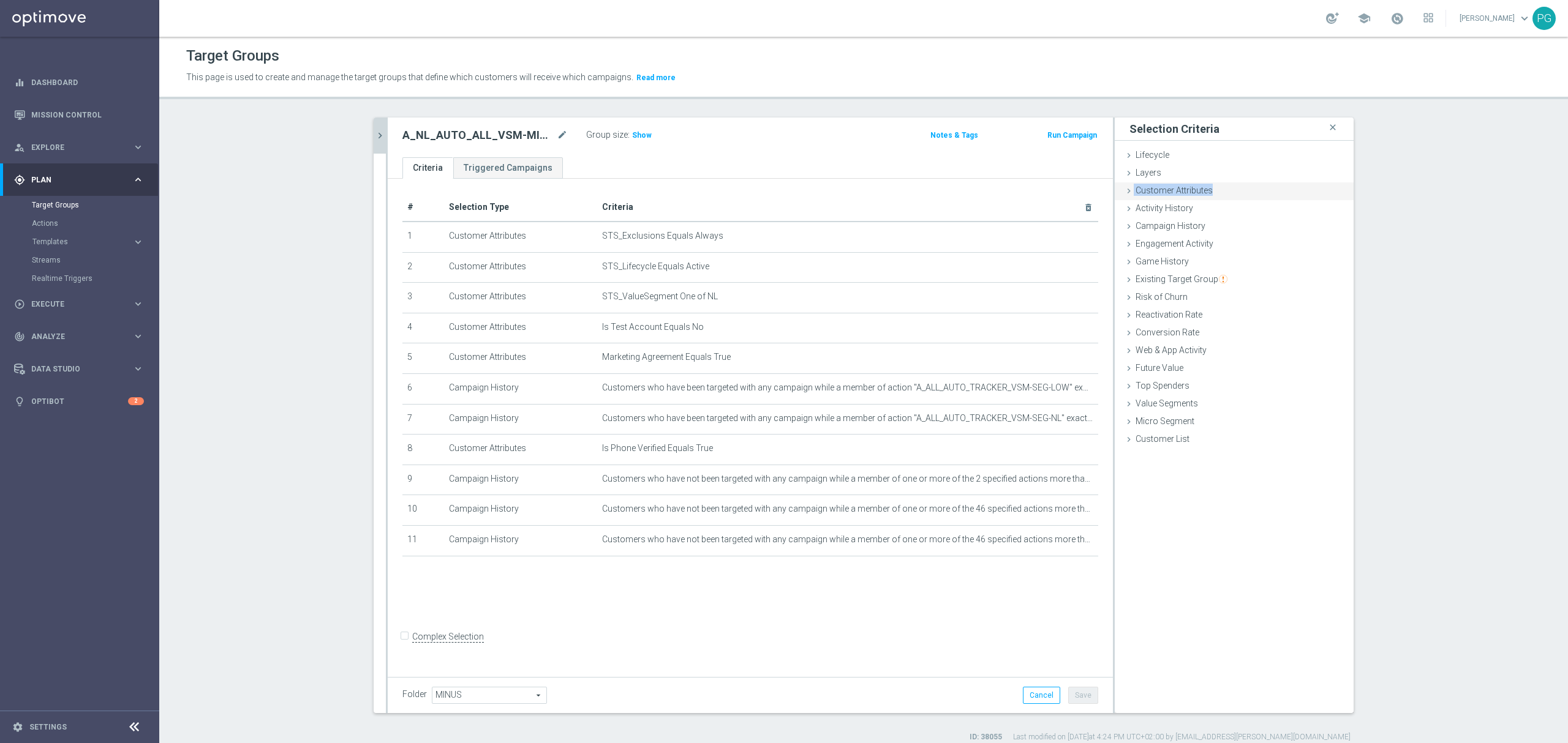
drag, startPoint x: 1212, startPoint y: 179, endPoint x: 1209, endPoint y: 191, distance: 12.4
click at [1209, 191] on ul "Lifecycle done Cancel Add Layers done Cancel Add Customer Attributes done" at bounding box center [1234, 297] width 239 height 302
click at [1209, 191] on div "Customer Attributes done selection saved" at bounding box center [1234, 191] width 239 height 19
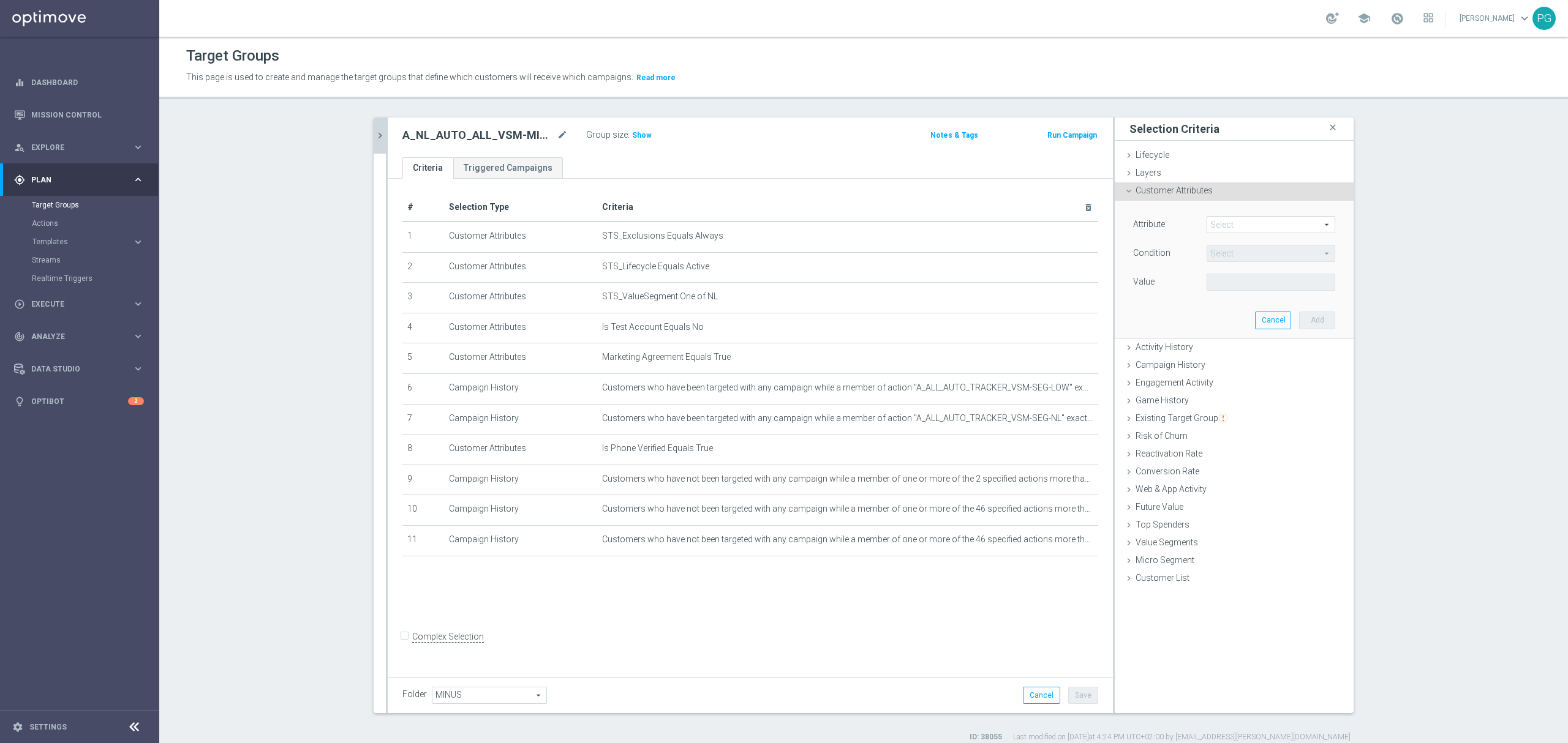
click at [1215, 225] on span at bounding box center [1271, 225] width 128 height 16
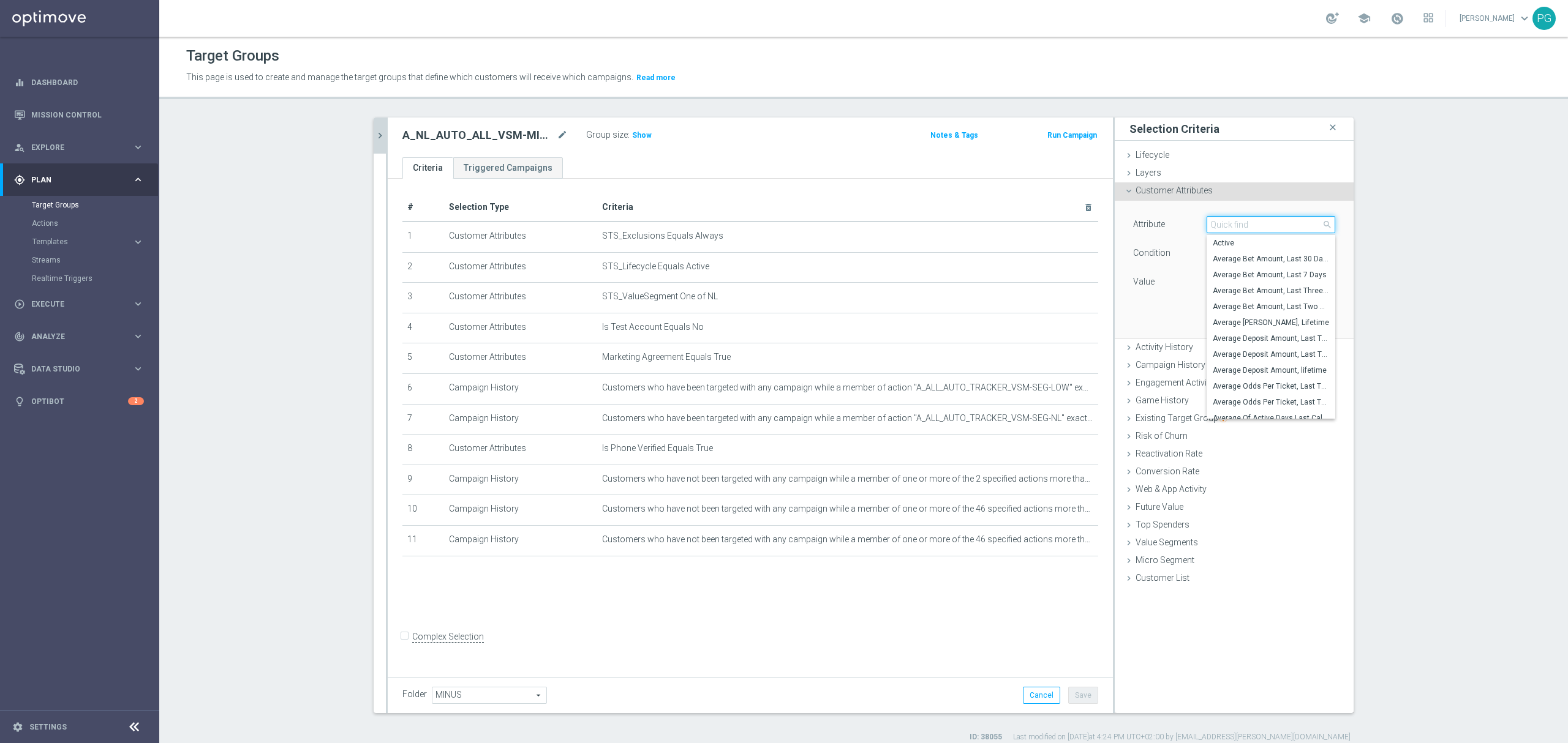
click at [1215, 225] on input "search" at bounding box center [1272, 224] width 129 height 17
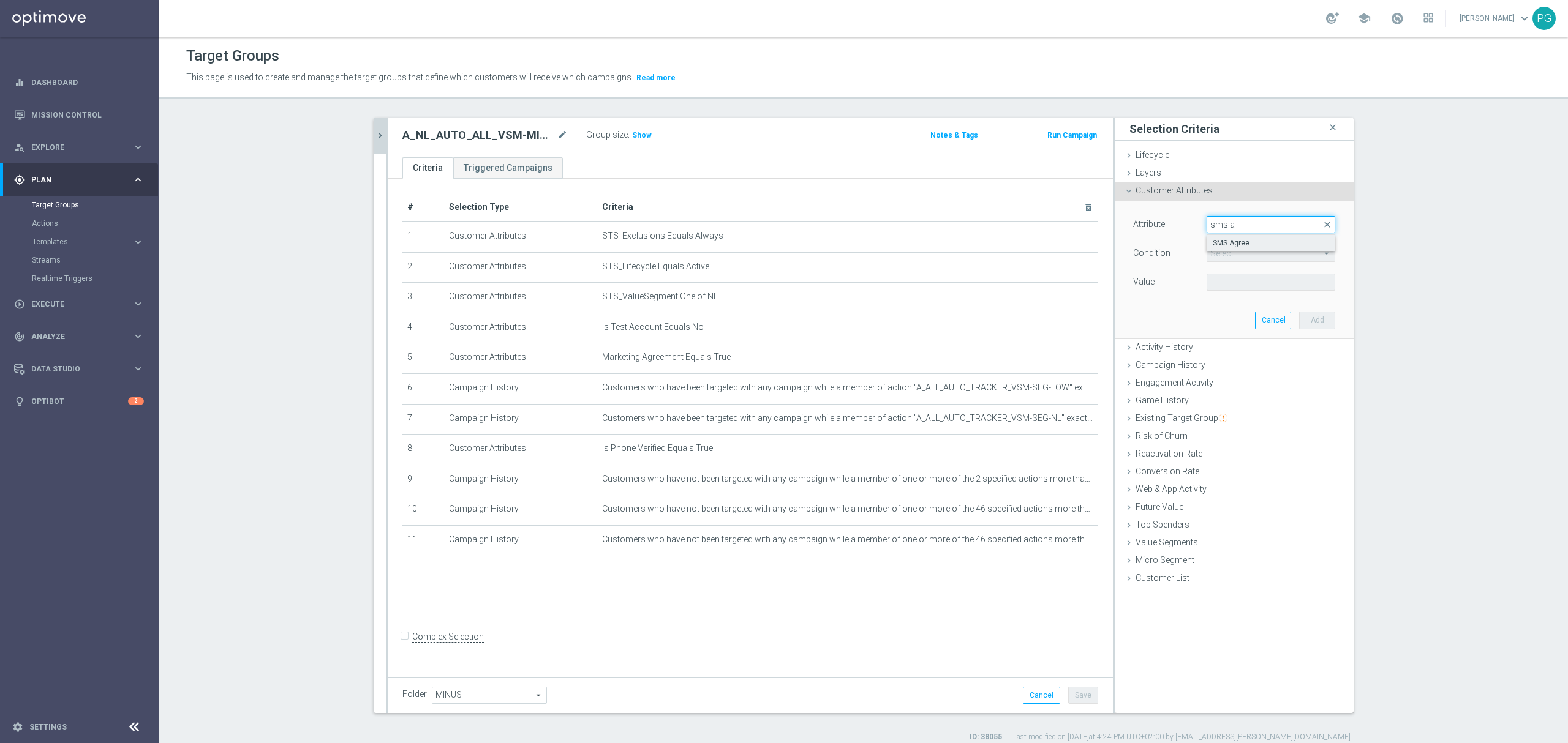
type input "sms a"
click at [1226, 243] on span "SMS Agree" at bounding box center [1271, 243] width 116 height 10
type input "SMS Agree"
type input "Equals"
click at [1229, 282] on span at bounding box center [1271, 282] width 128 height 16
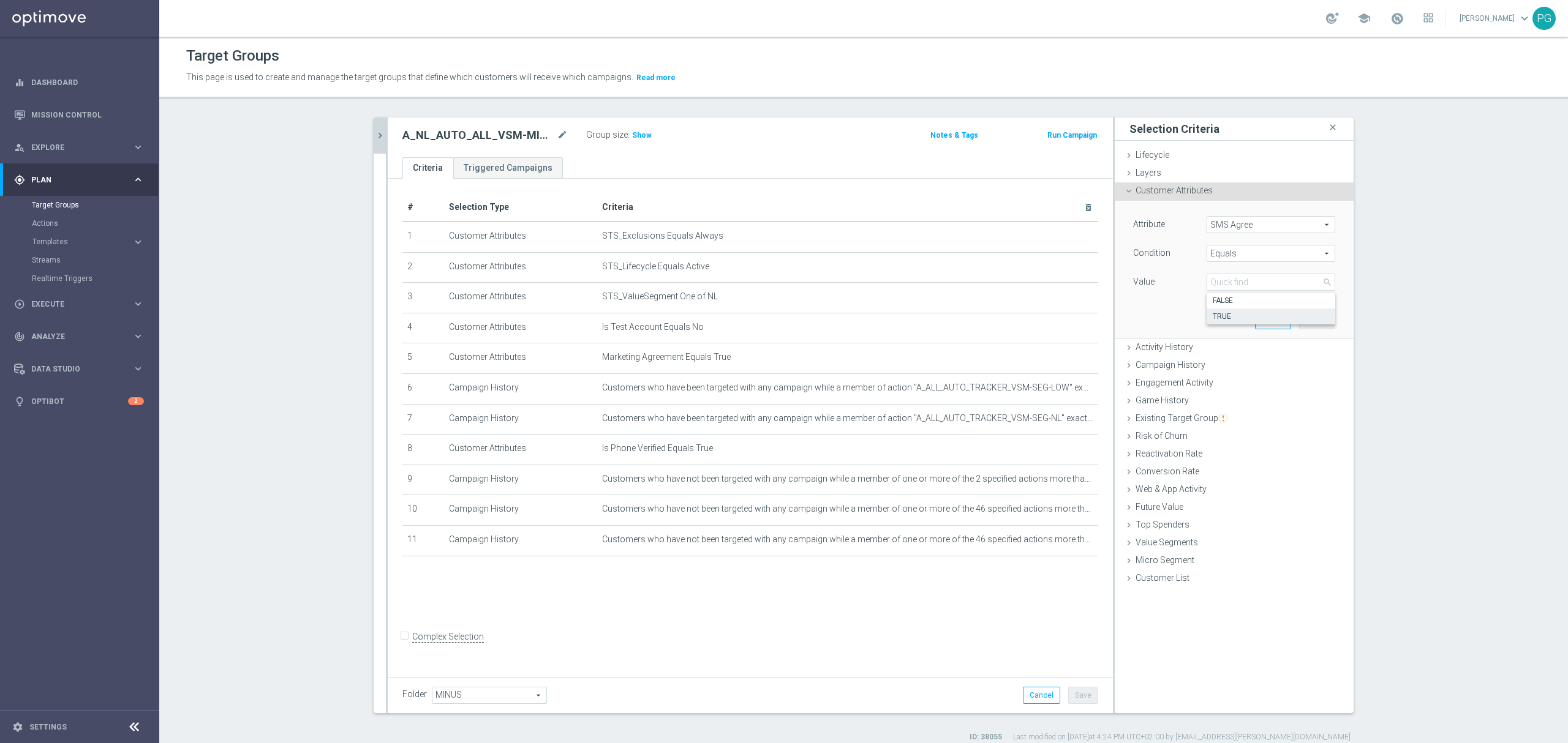
click at [1235, 316] on span "TRUE" at bounding box center [1271, 317] width 116 height 10
type input "TRUE"
click at [1321, 321] on button "Add" at bounding box center [1317, 320] width 36 height 17
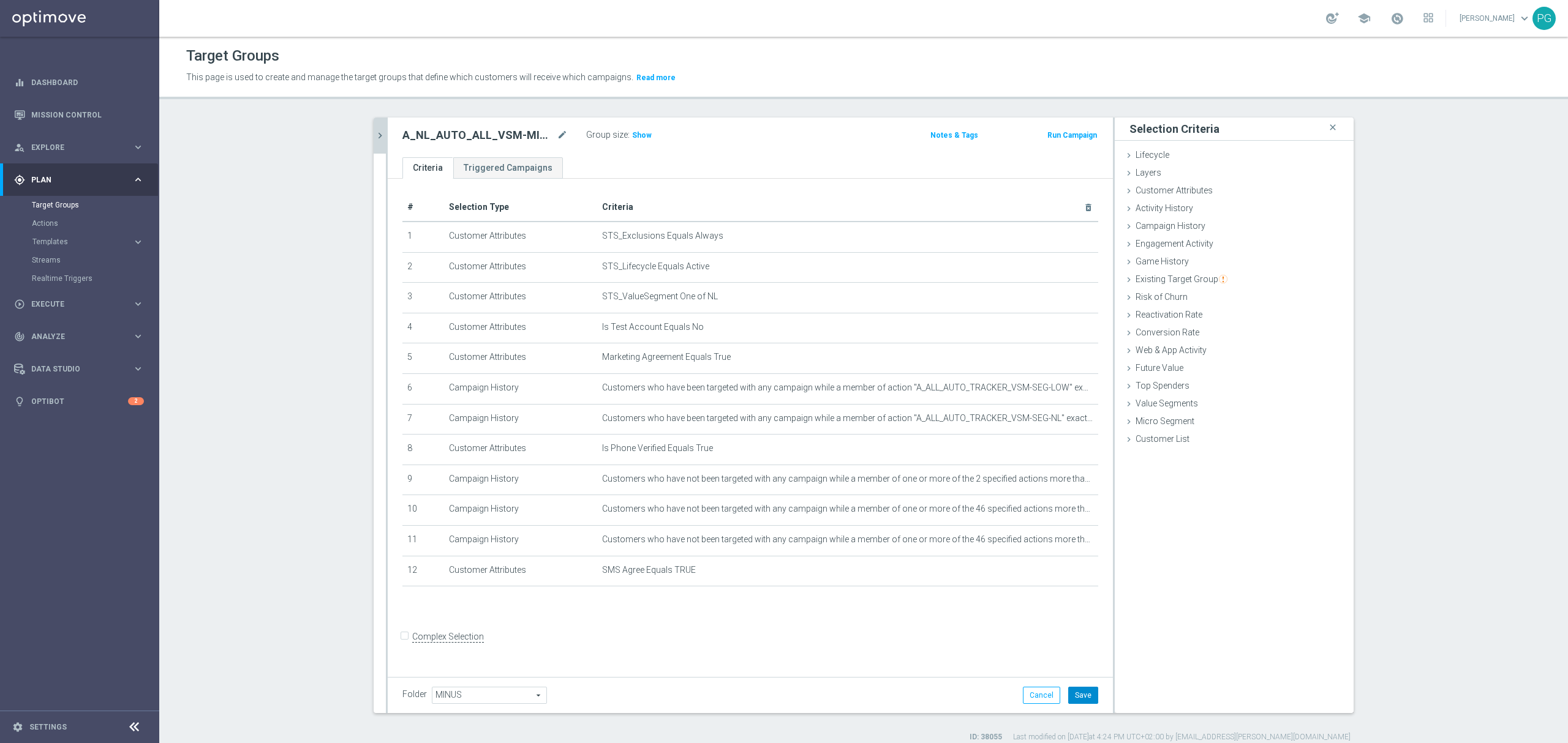
click at [1080, 698] on button "Save" at bounding box center [1083, 694] width 30 height 17
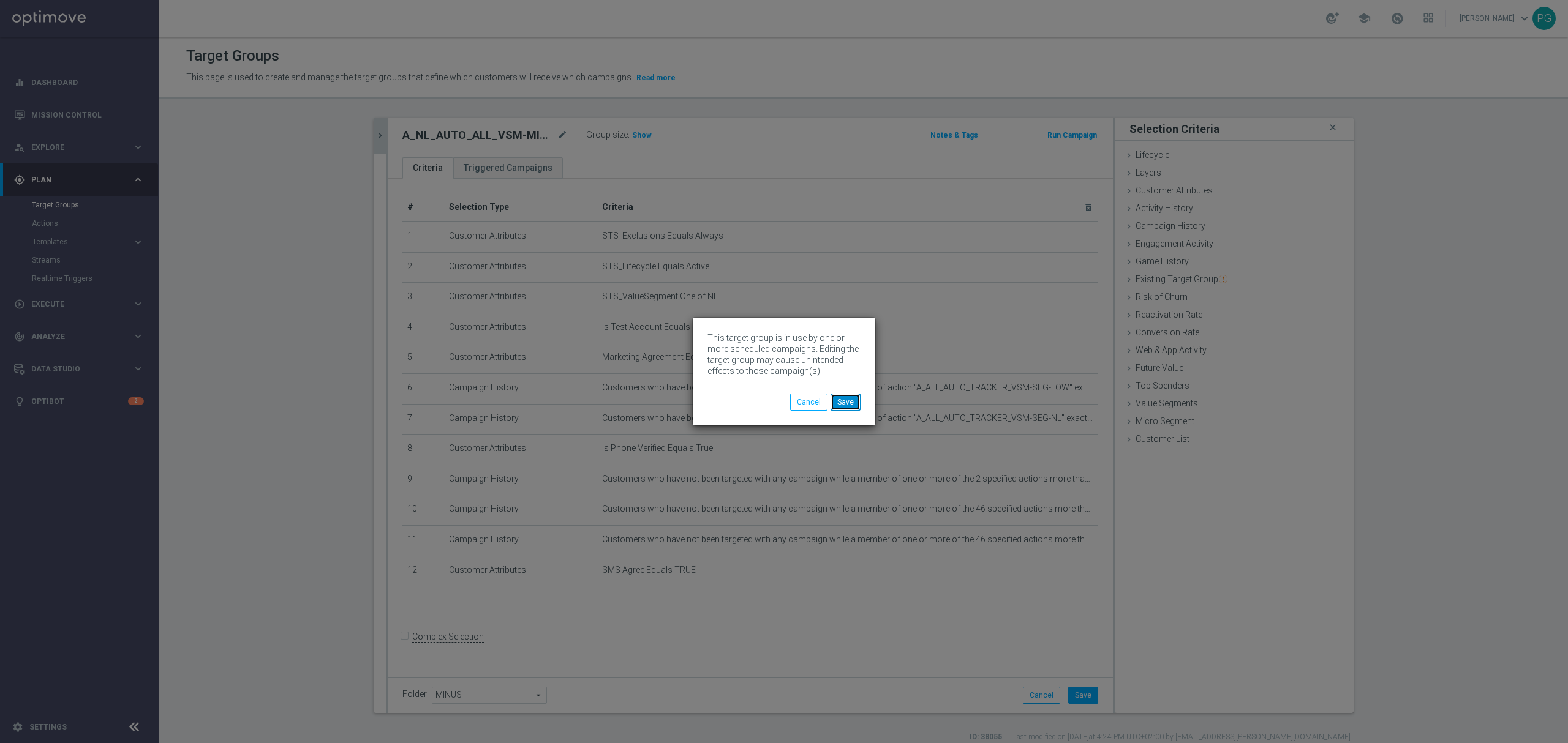
click at [857, 398] on button "Save" at bounding box center [845, 401] width 30 height 17
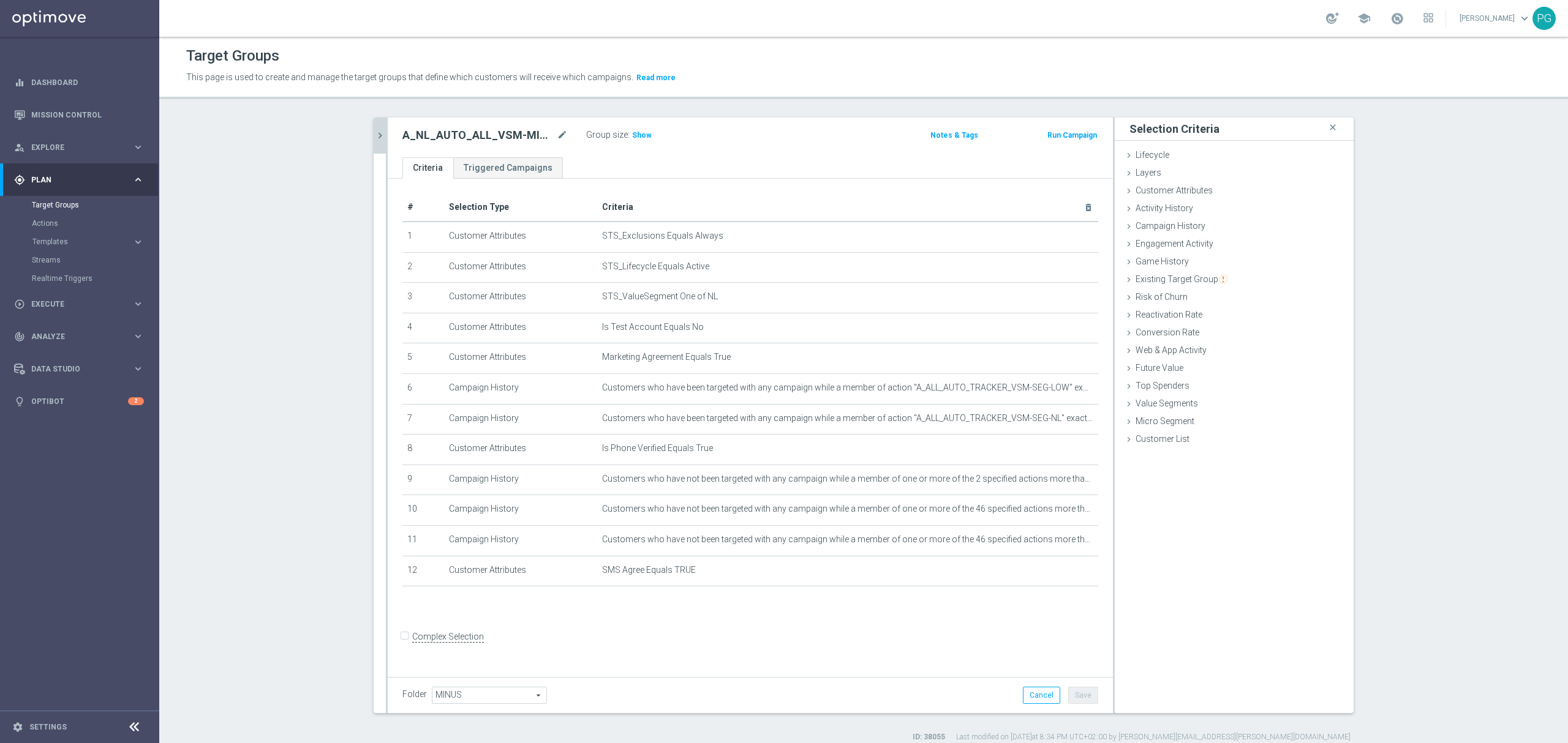
click at [378, 141] on icon "chevron_right" at bounding box center [381, 136] width 12 height 12
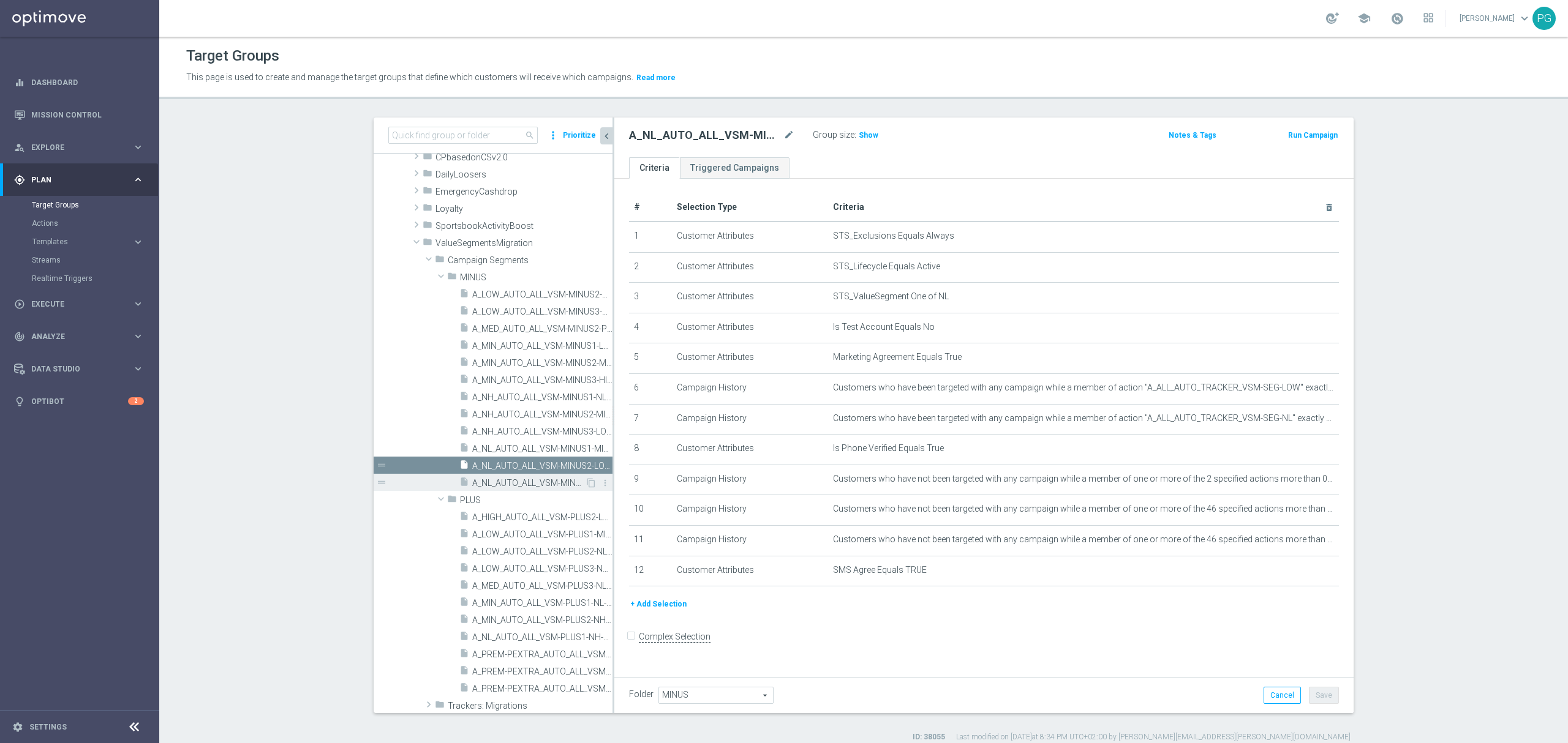
click at [545, 480] on span "A_NL_AUTO_ALL_VSM-MINUS3-MED-TO-NL" at bounding box center [529, 483] width 113 height 11
click at [671, 582] on button "+ Add Selection" at bounding box center [658, 575] width 58 height 14
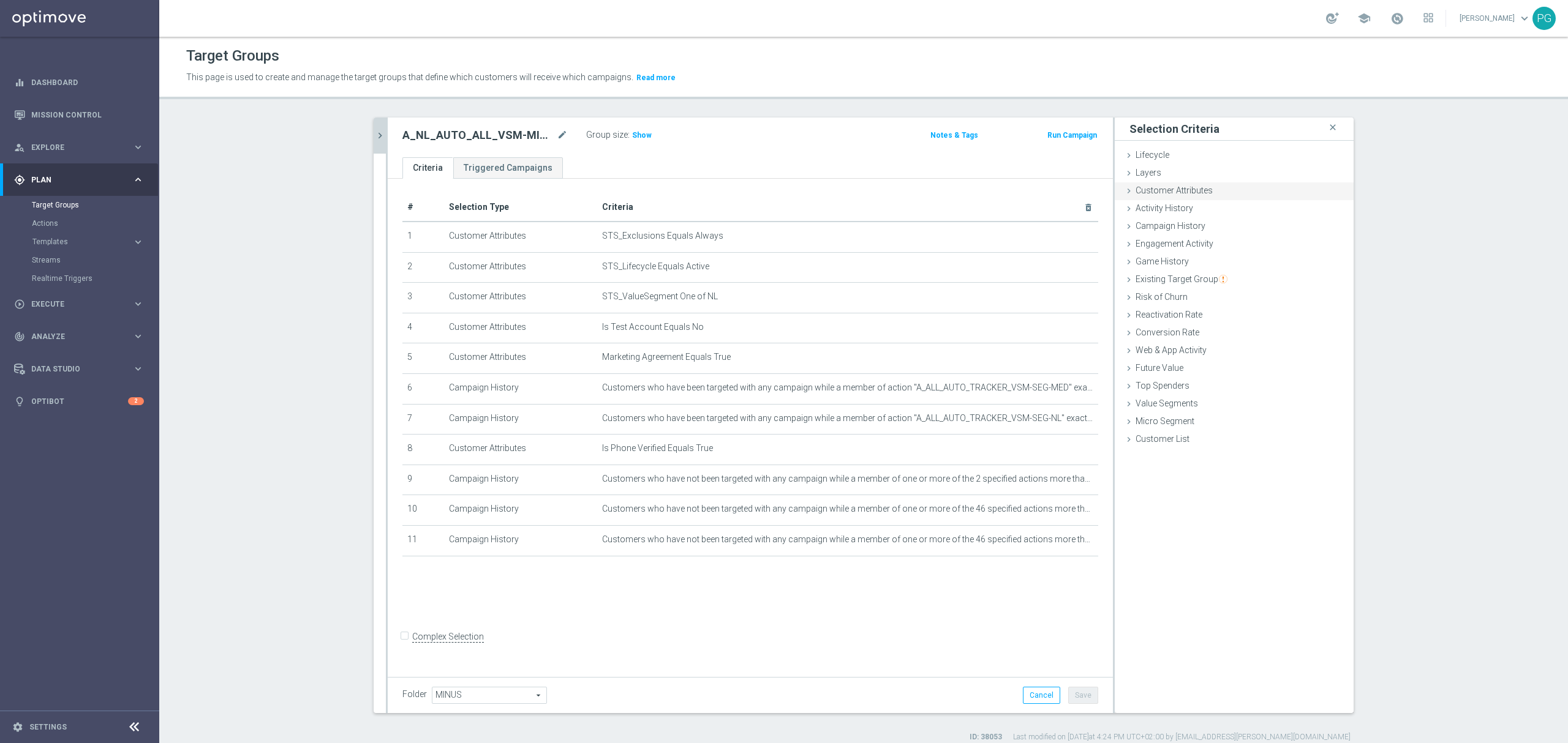
click at [1164, 186] on span "Customer Attributes" at bounding box center [1175, 190] width 77 height 10
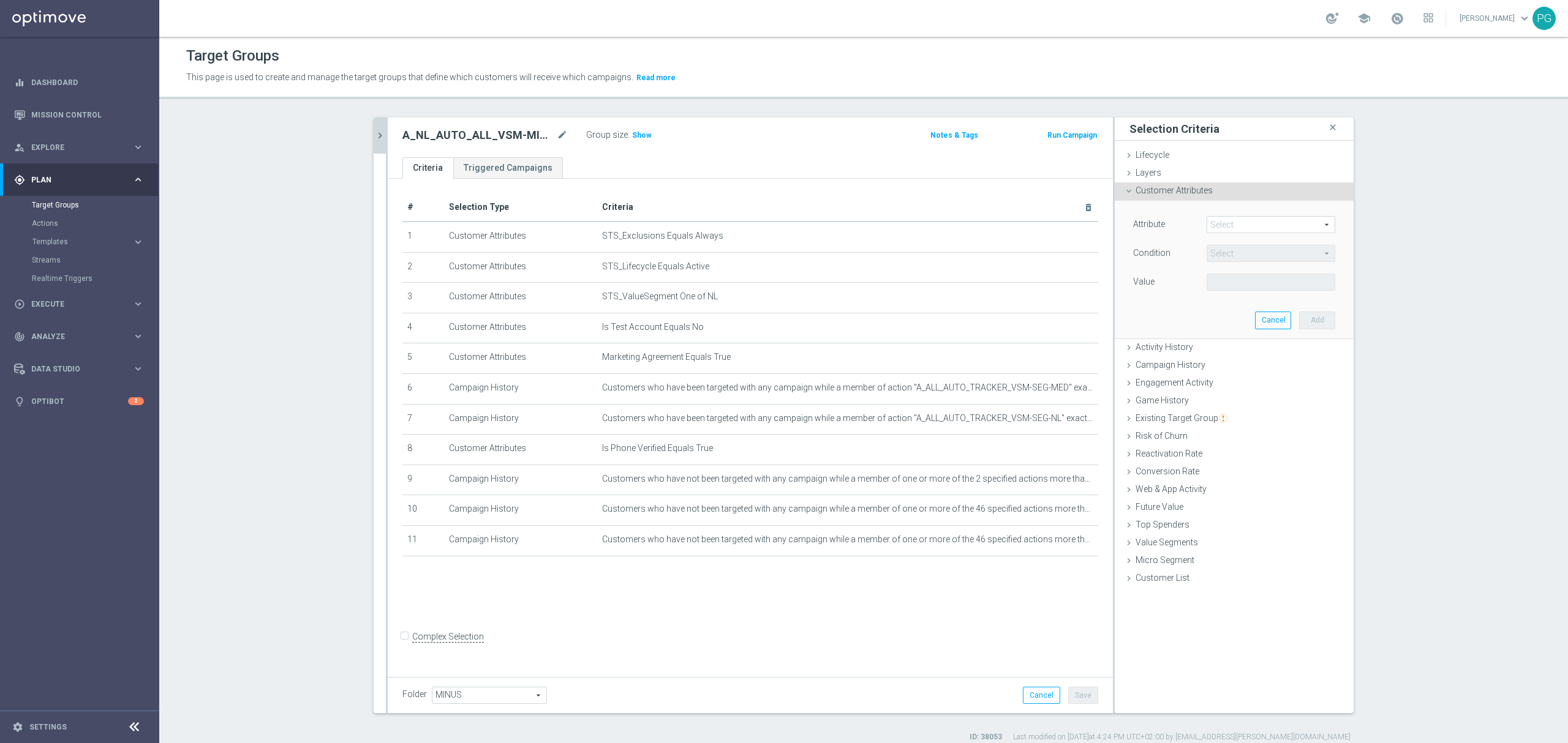
click at [1226, 224] on span at bounding box center [1271, 225] width 128 height 16
click at [0, 0] on input "search" at bounding box center [0, 0] width 0 height 0
type input "sms a"
click at [1223, 248] on span "SMS Agree" at bounding box center [1271, 243] width 116 height 10
type input "SMS Agree"
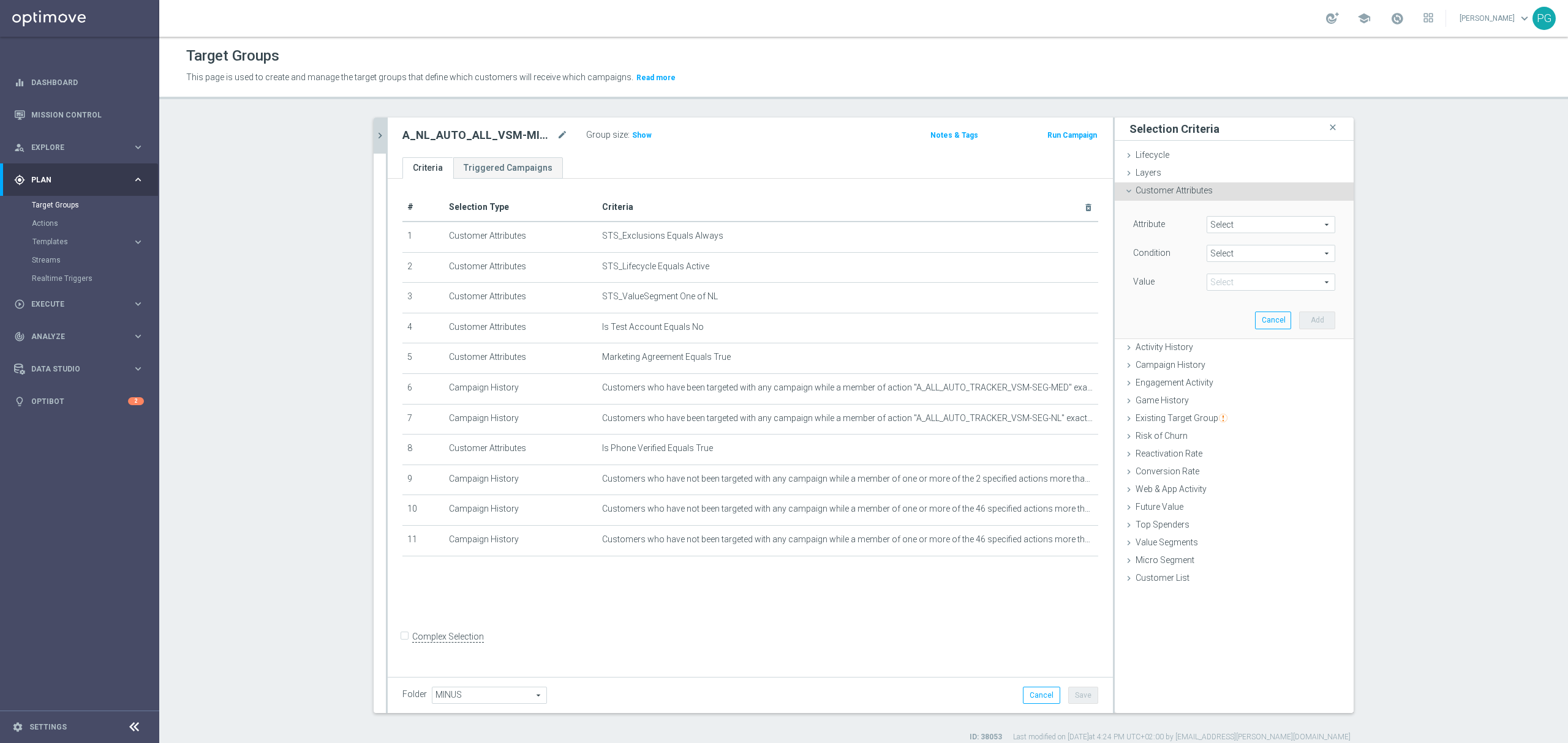
type input "Equals"
click at [1217, 281] on span at bounding box center [1271, 282] width 128 height 16
click at [1231, 316] on span "TRUE" at bounding box center [1271, 317] width 116 height 10
type input "TRUE"
click at [1326, 325] on button "Add" at bounding box center [1317, 320] width 36 height 17
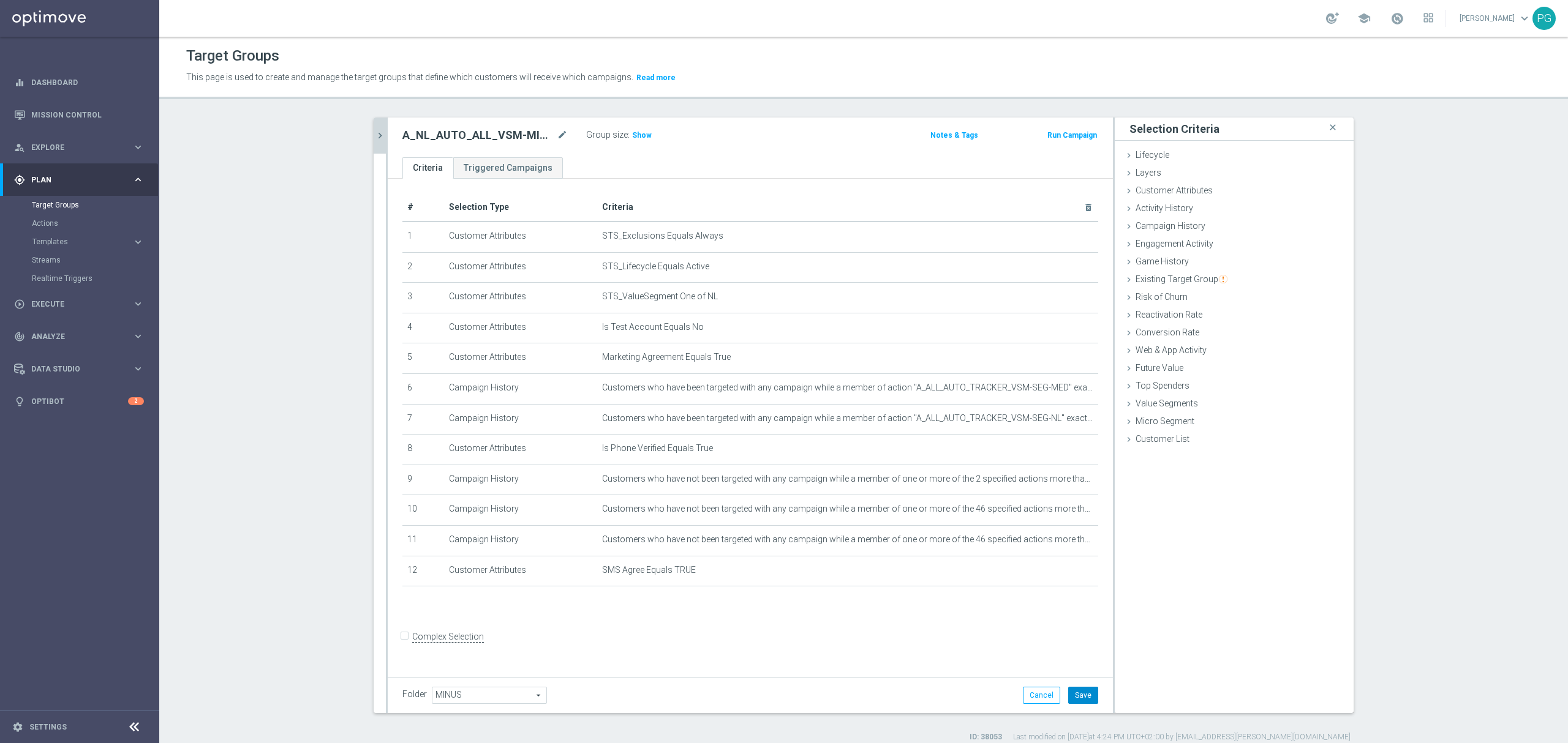
click at [1082, 690] on button "Save" at bounding box center [1083, 694] width 30 height 17
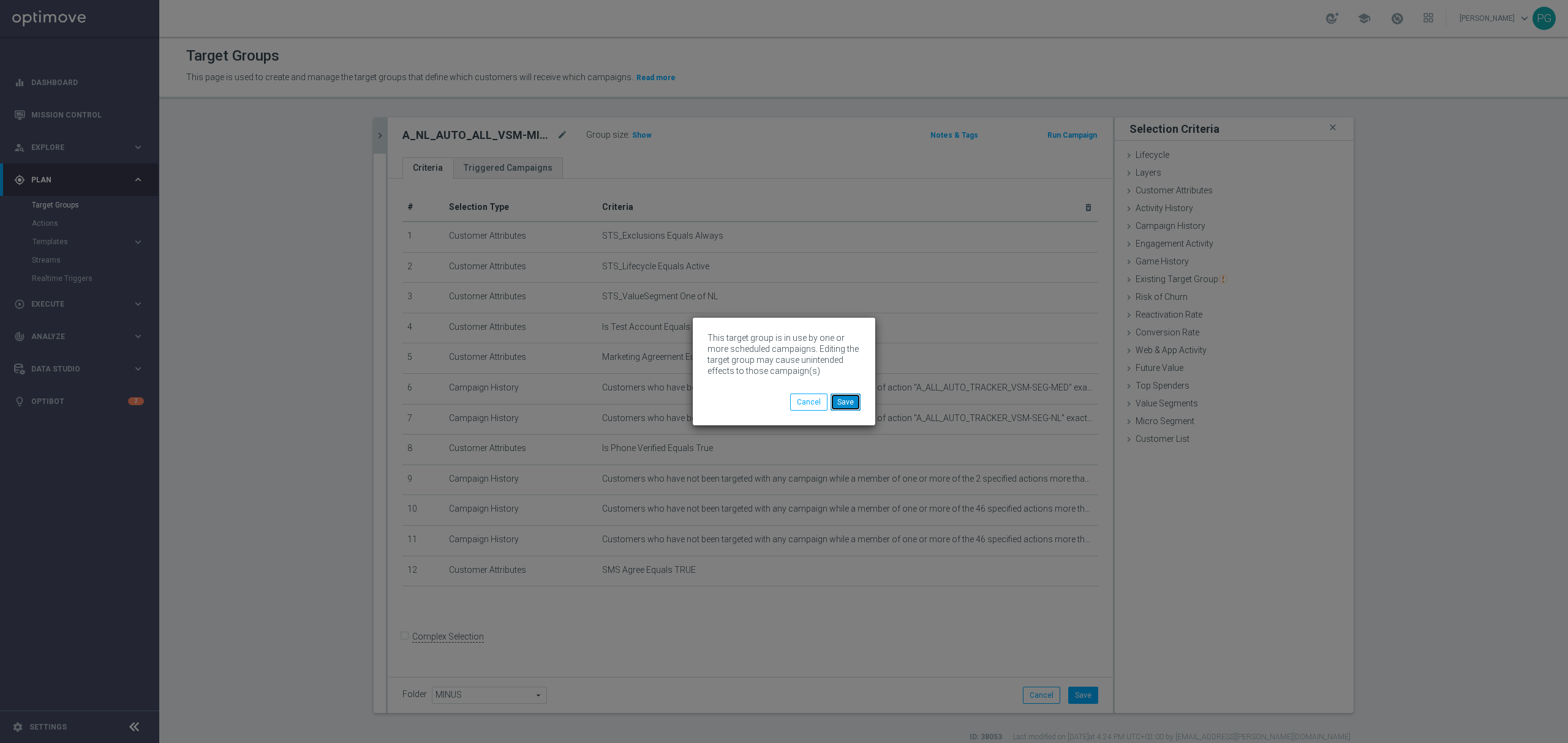
click at [848, 400] on button "Save" at bounding box center [845, 401] width 30 height 17
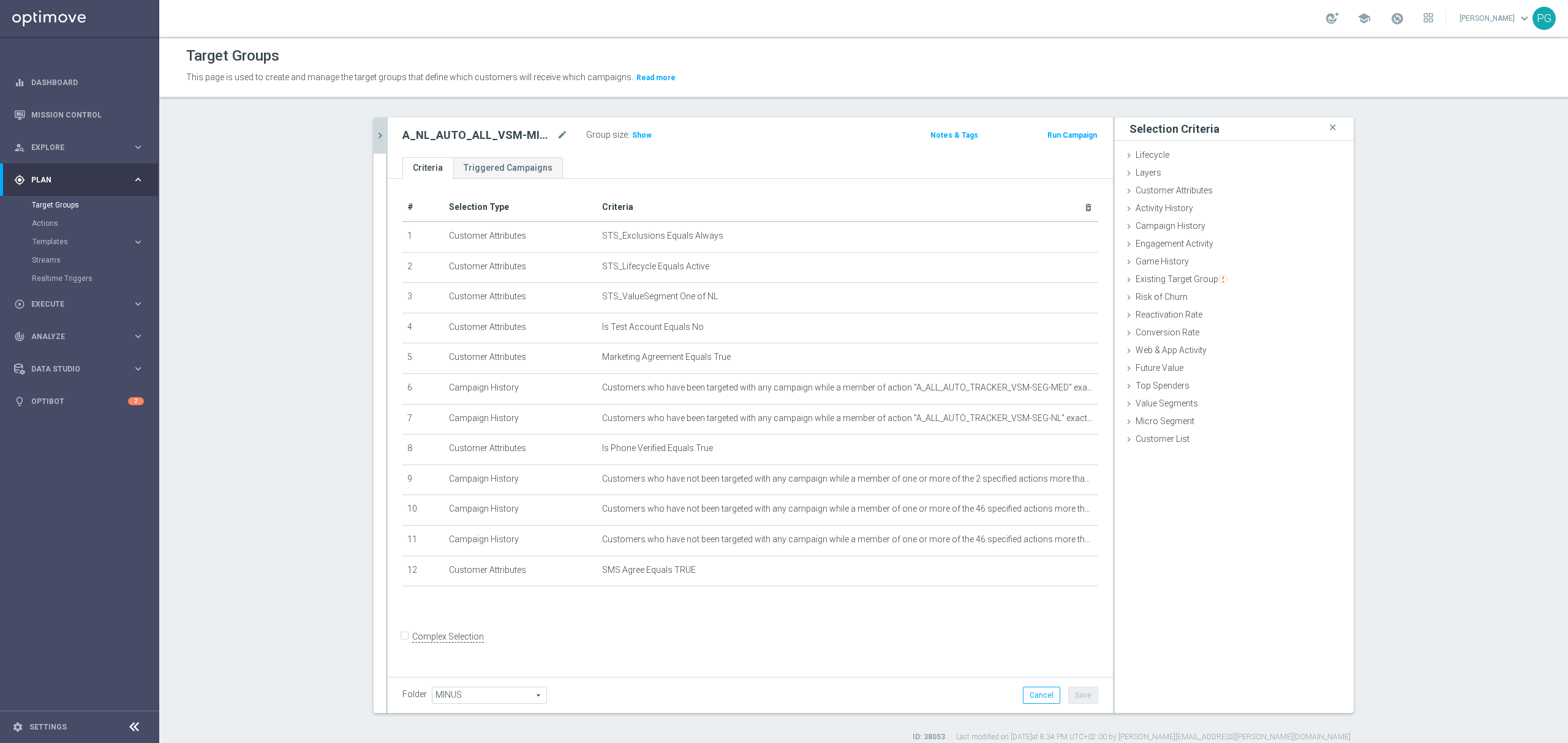
click at [375, 133] on icon "chevron_right" at bounding box center [381, 136] width 12 height 12
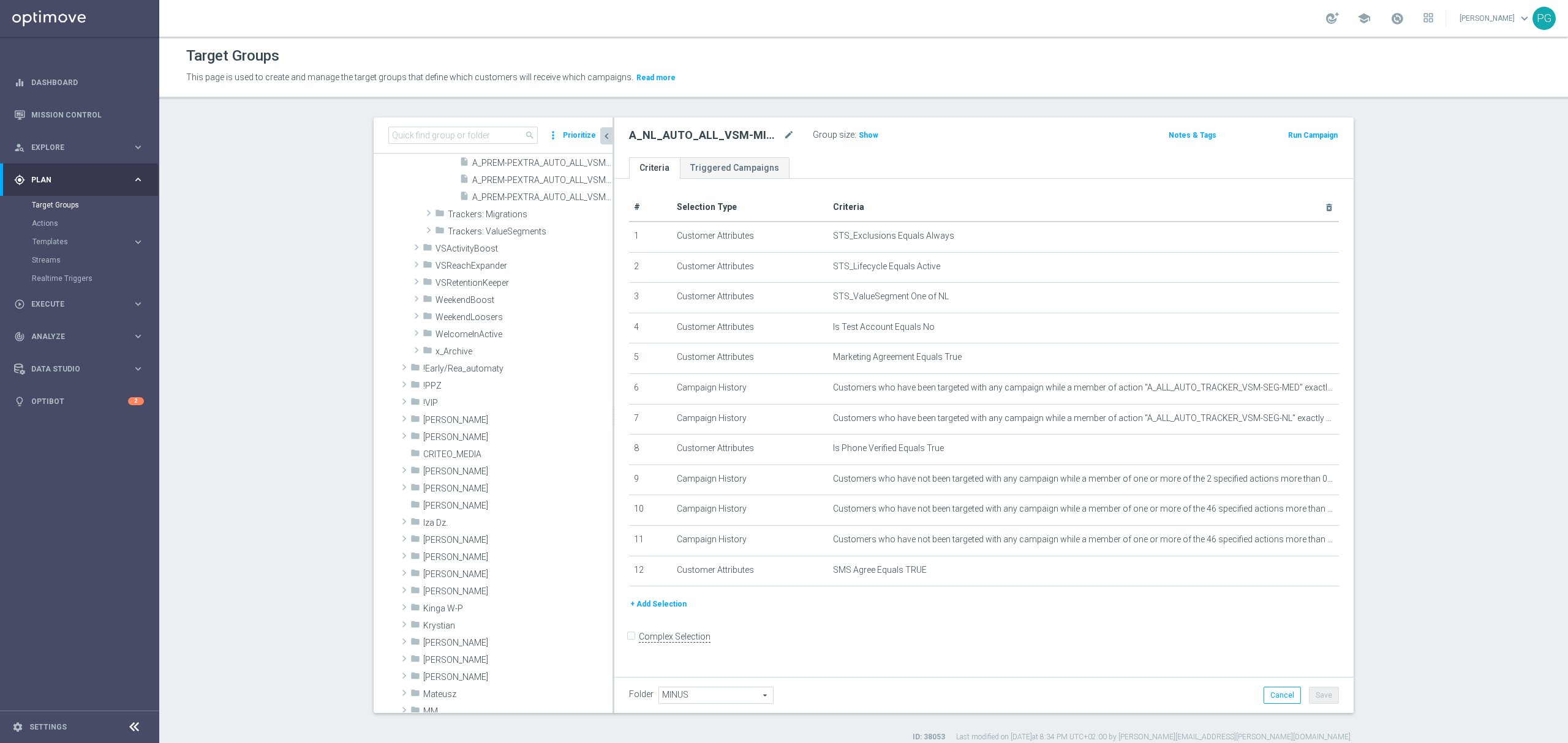
scroll to position [397, 0]
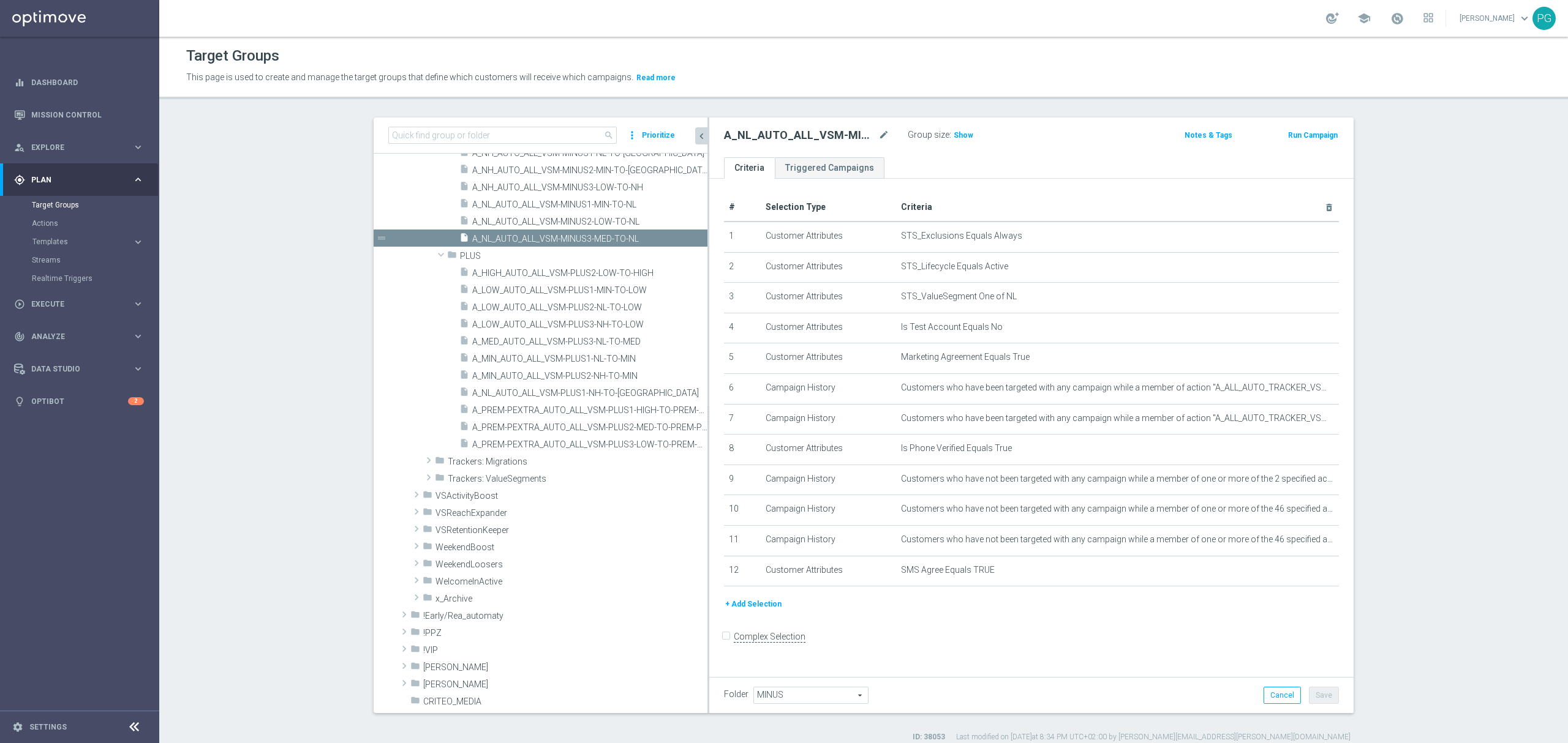
drag, startPoint x: 607, startPoint y: 349, endPoint x: 717, endPoint y: 354, distance: 110.1
click at [717, 354] on as-split "search more_vert Prioritize Customer Target Groups library_add create_new_folder" at bounding box center [863, 415] width 980 height 595
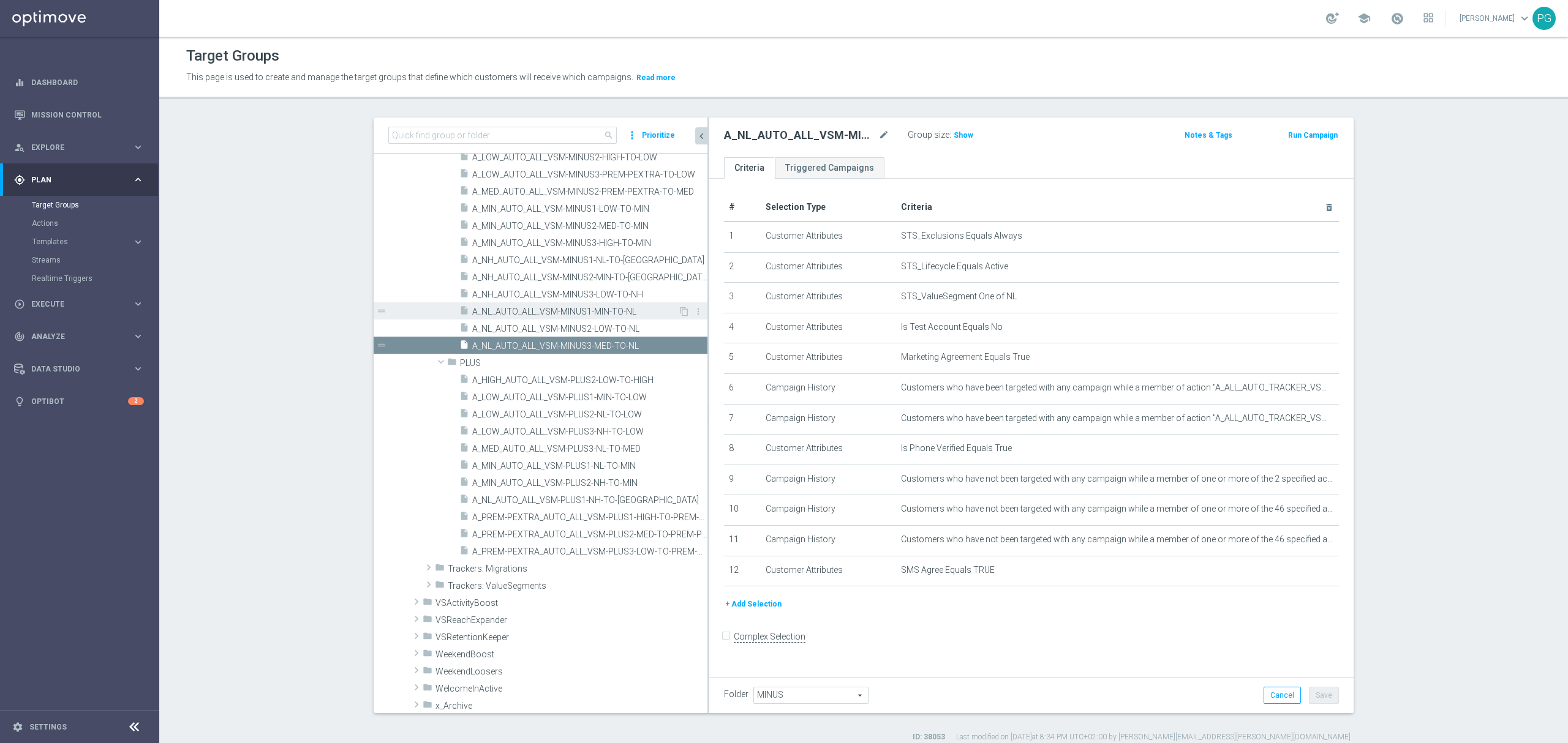
scroll to position [289, 0]
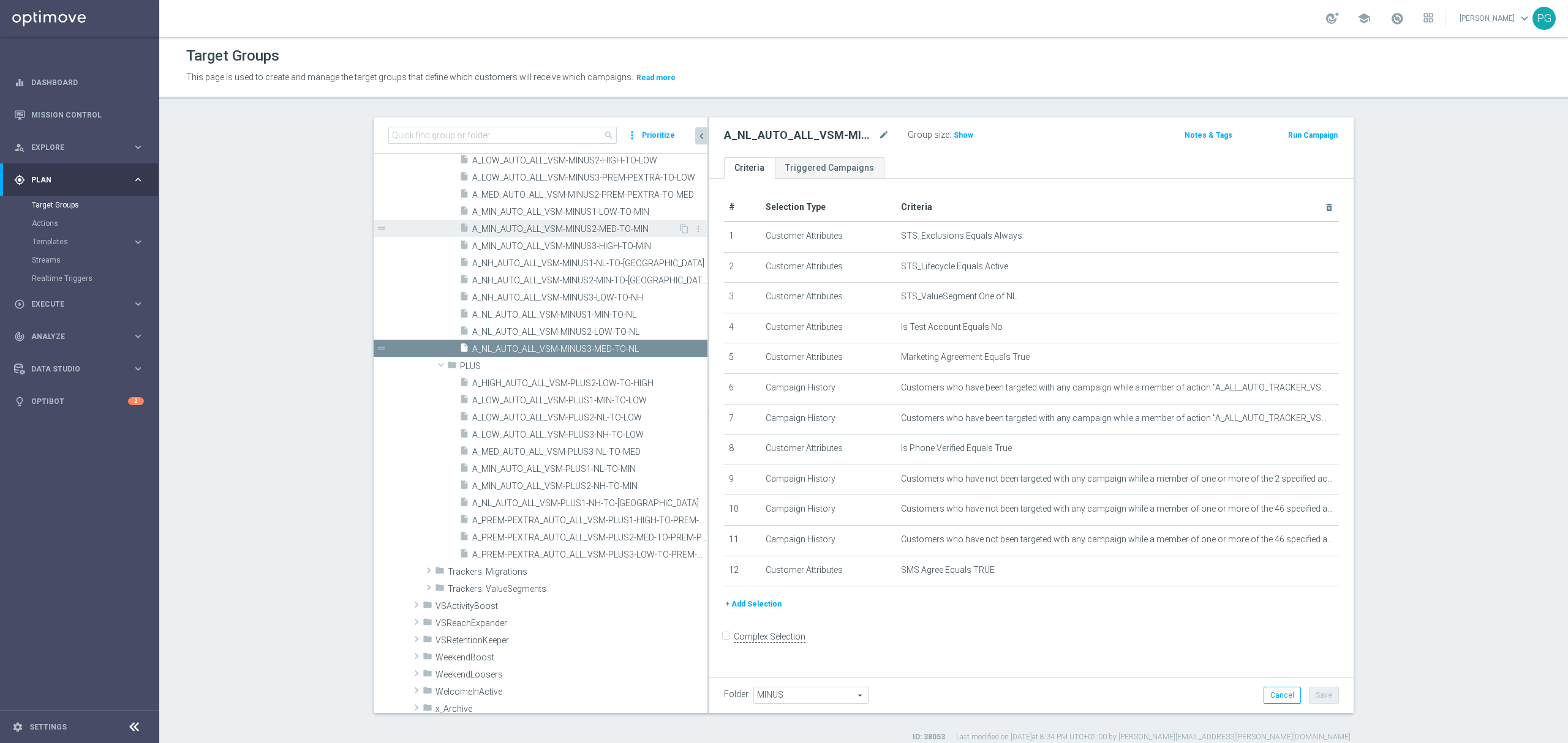
click at [595, 225] on span "A_MIN_AUTO_ALL_VSM-MINUS2-MED-TO-MIN" at bounding box center [576, 229] width 206 height 11
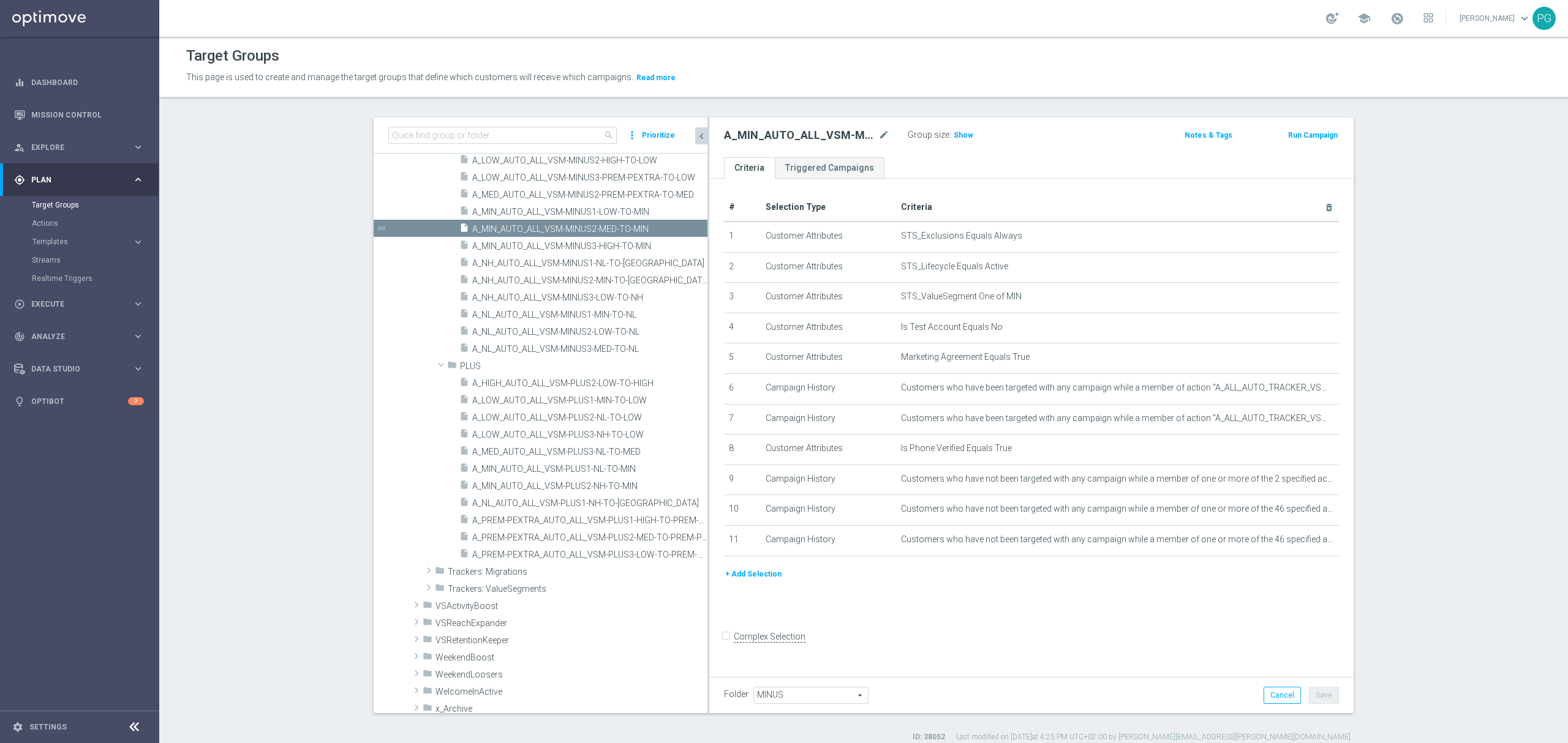
click at [758, 580] on button "+ Add Selection" at bounding box center [753, 575] width 58 height 14
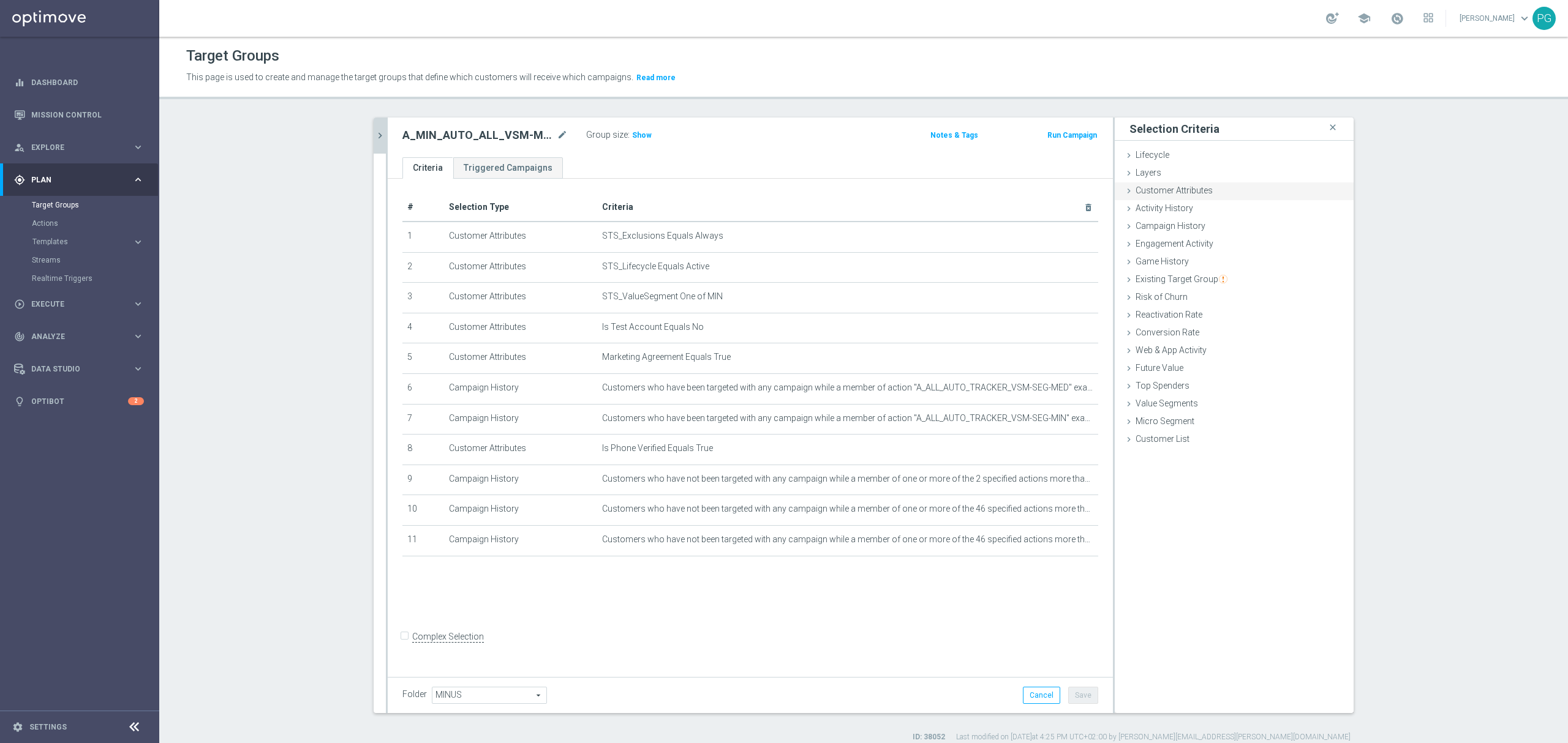
click at [1170, 191] on span "Customer Attributes" at bounding box center [1175, 190] width 77 height 10
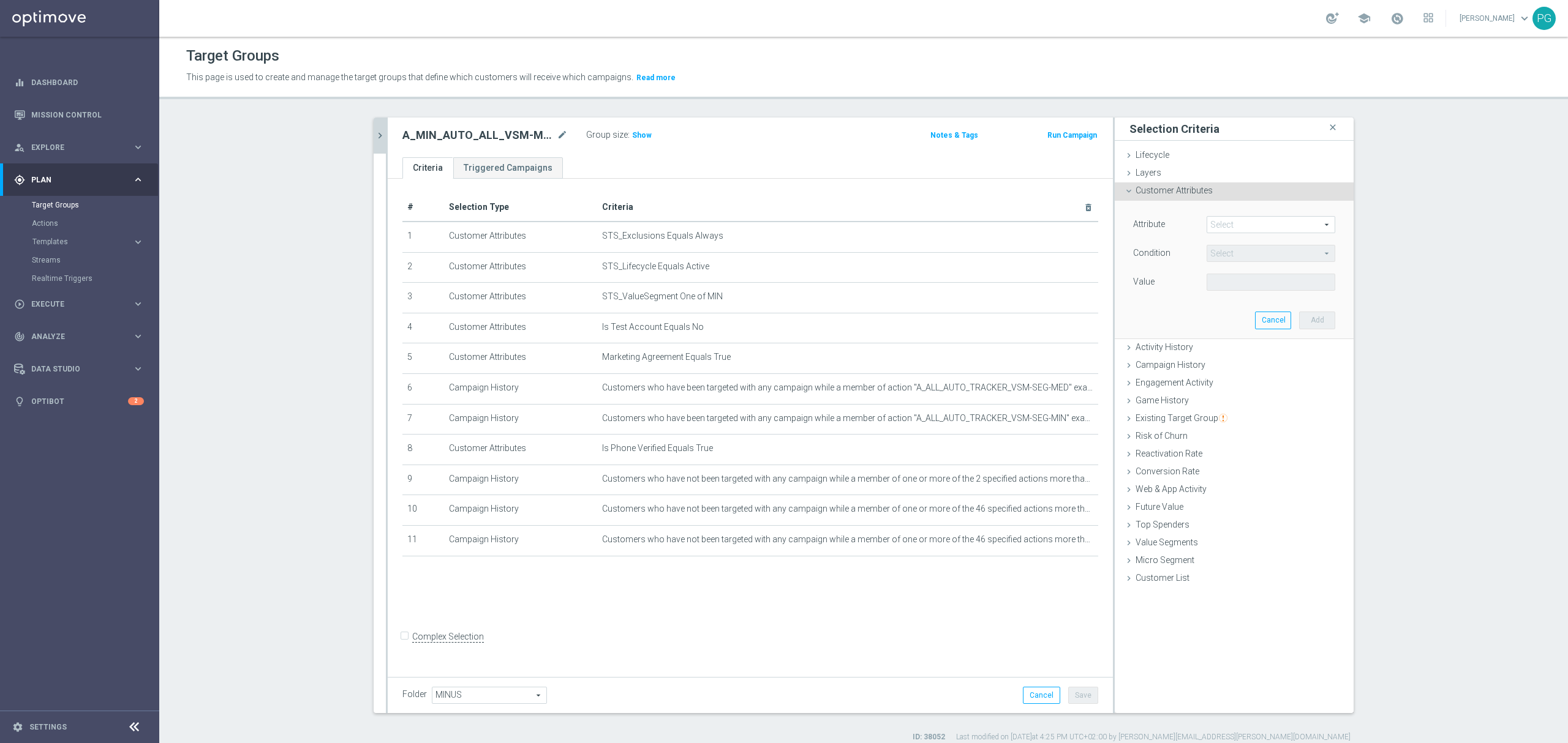
click at [1209, 222] on span at bounding box center [1271, 225] width 128 height 16
click at [0, 0] on input "search" at bounding box center [0, 0] width 0 height 0
type input "sms ag"
click at [1220, 243] on span "SMS Agree" at bounding box center [1271, 243] width 116 height 10
type input "SMS Agree"
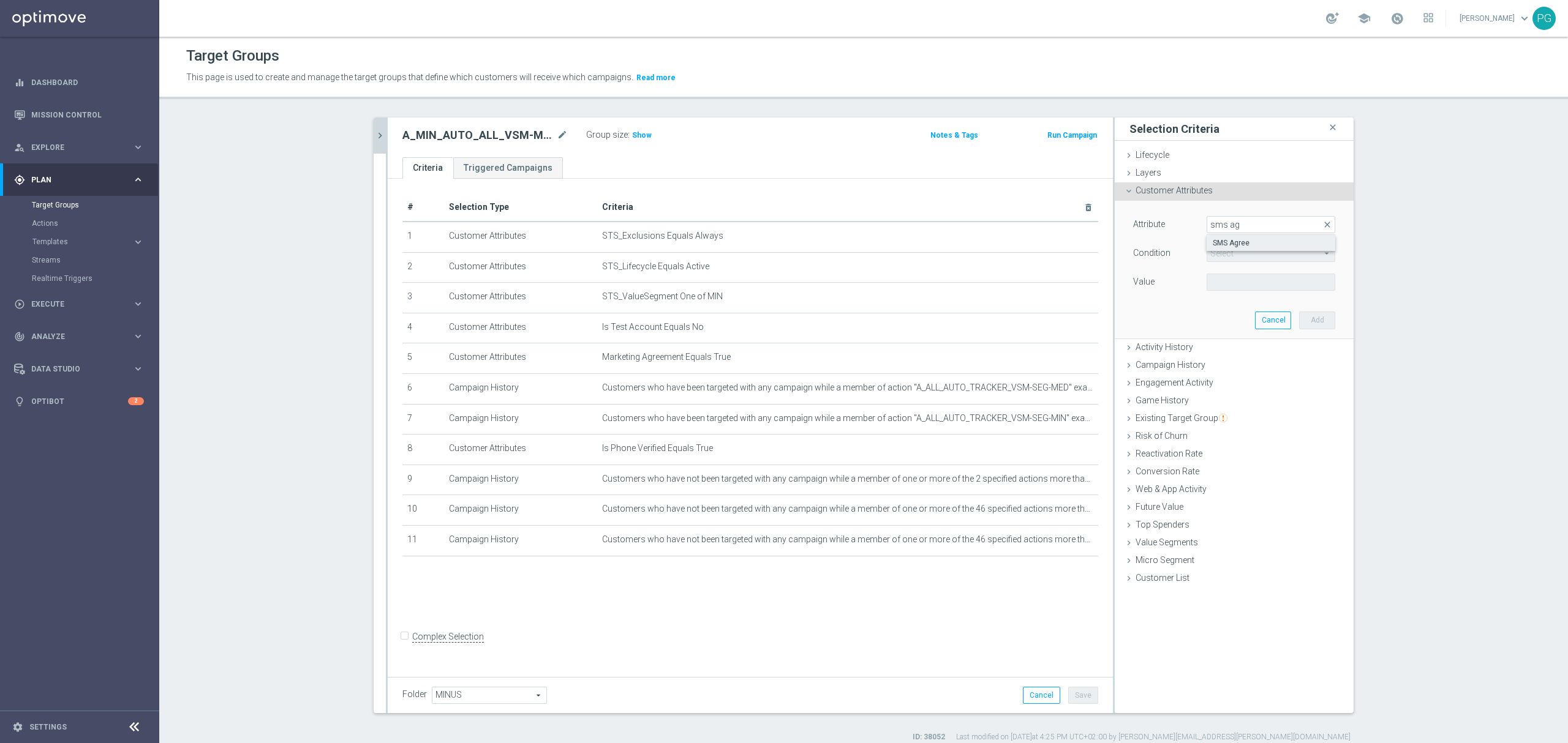
type input "Equals"
click at [1248, 276] on span at bounding box center [1271, 282] width 128 height 16
click at [1218, 312] on span "TRUE" at bounding box center [1271, 317] width 116 height 10
type input "TRUE"
click at [1319, 317] on button "Add" at bounding box center [1317, 320] width 36 height 17
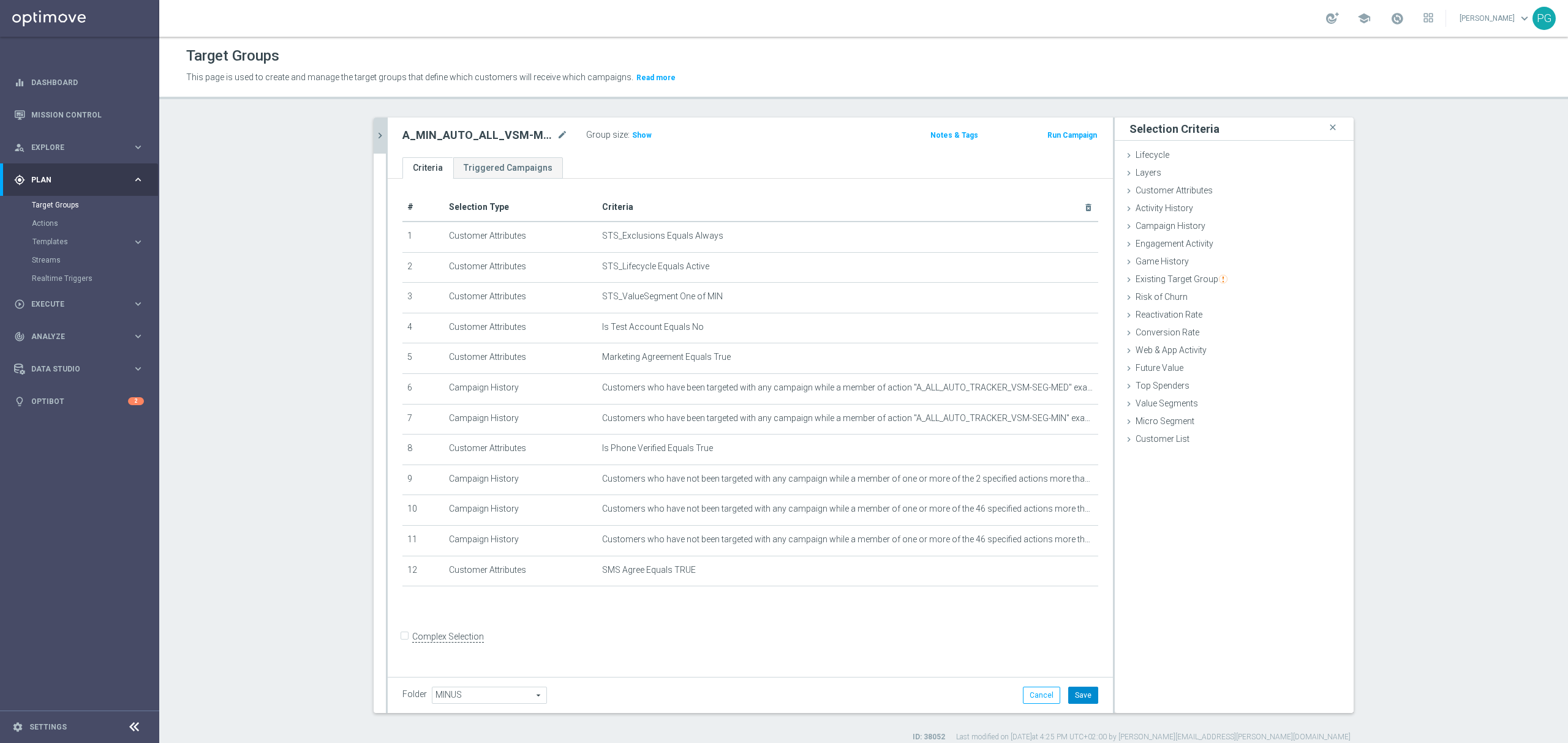
click at [1082, 690] on button "Save" at bounding box center [1083, 694] width 30 height 17
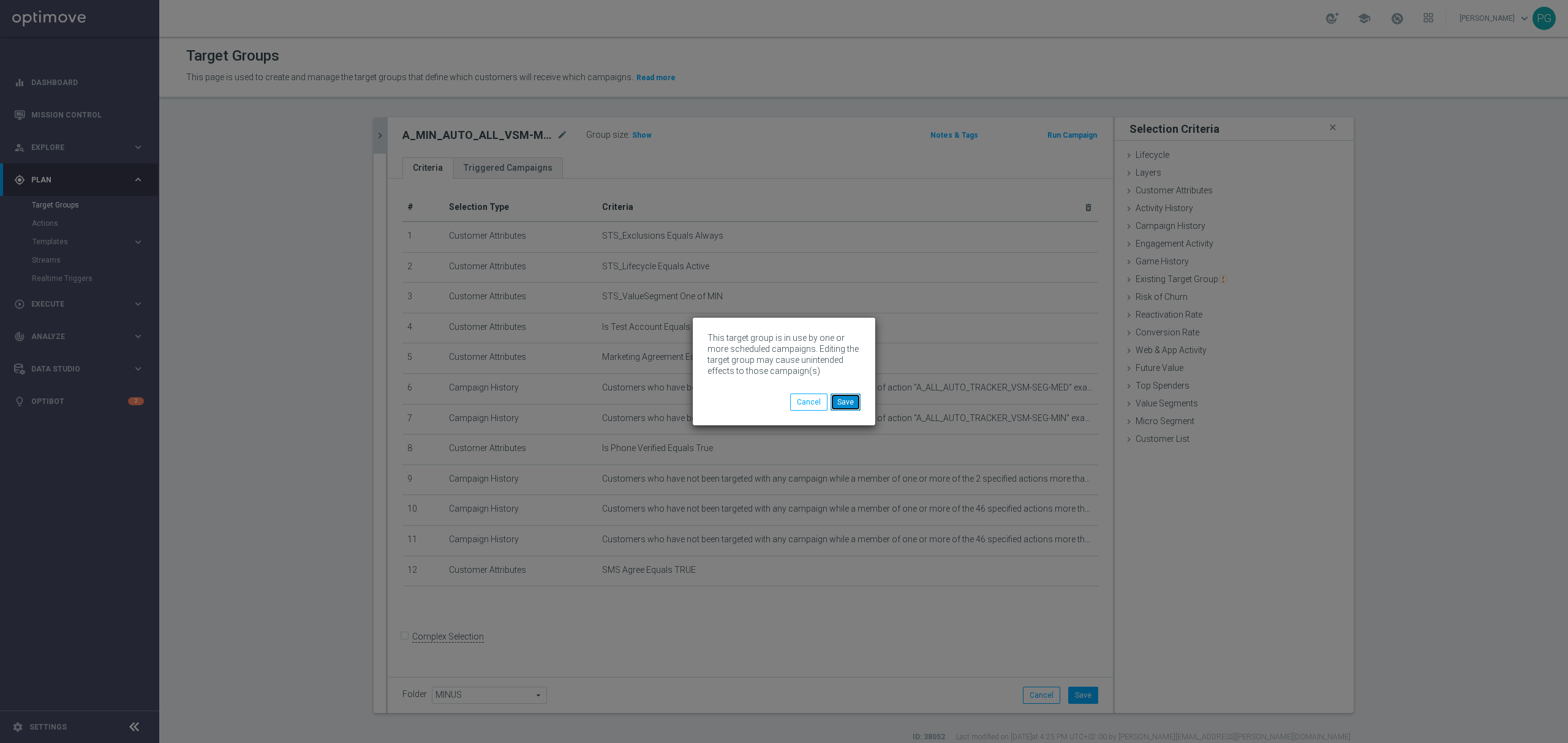
click at [851, 401] on button "Save" at bounding box center [845, 401] width 30 height 17
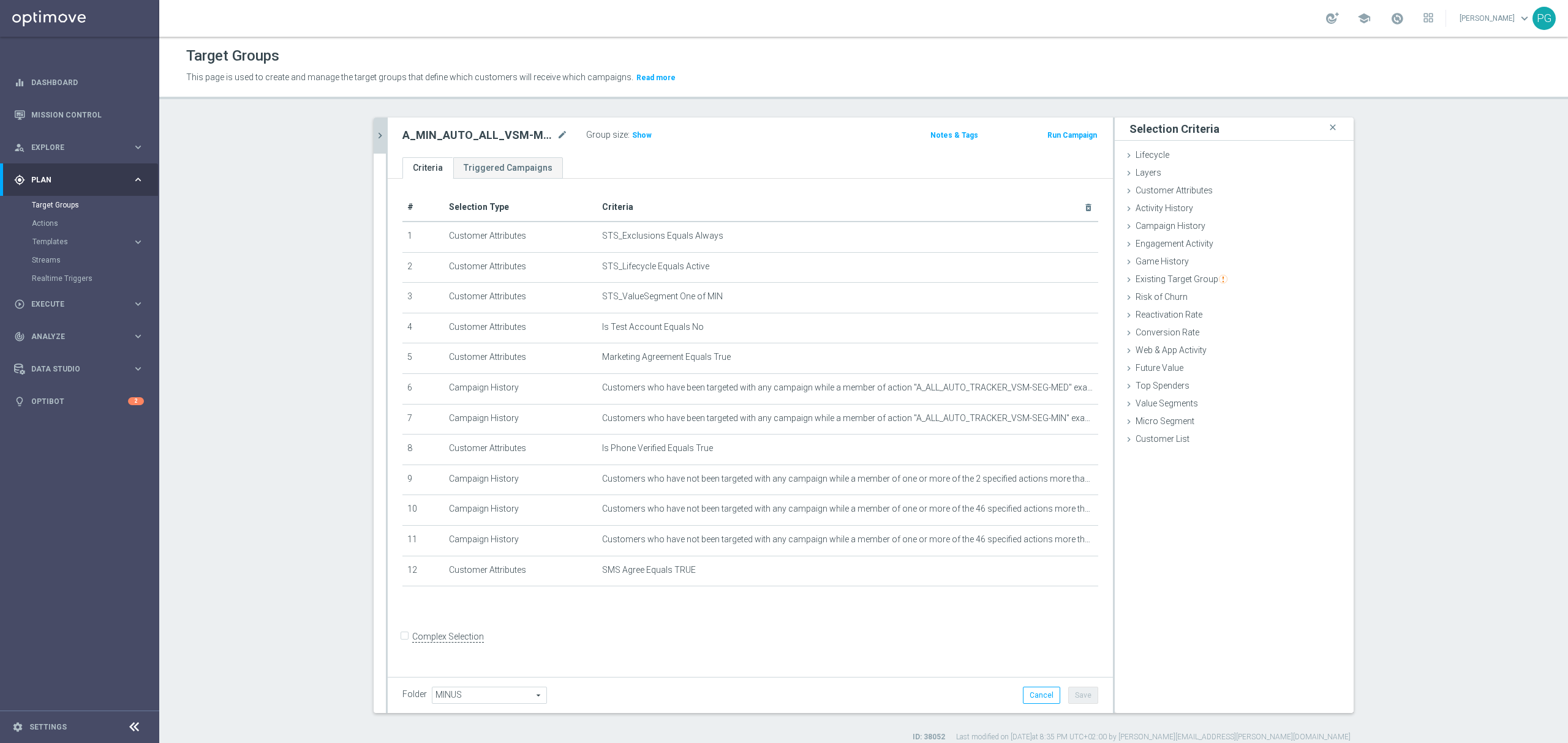
click at [375, 138] on icon "chevron_right" at bounding box center [381, 136] width 12 height 12
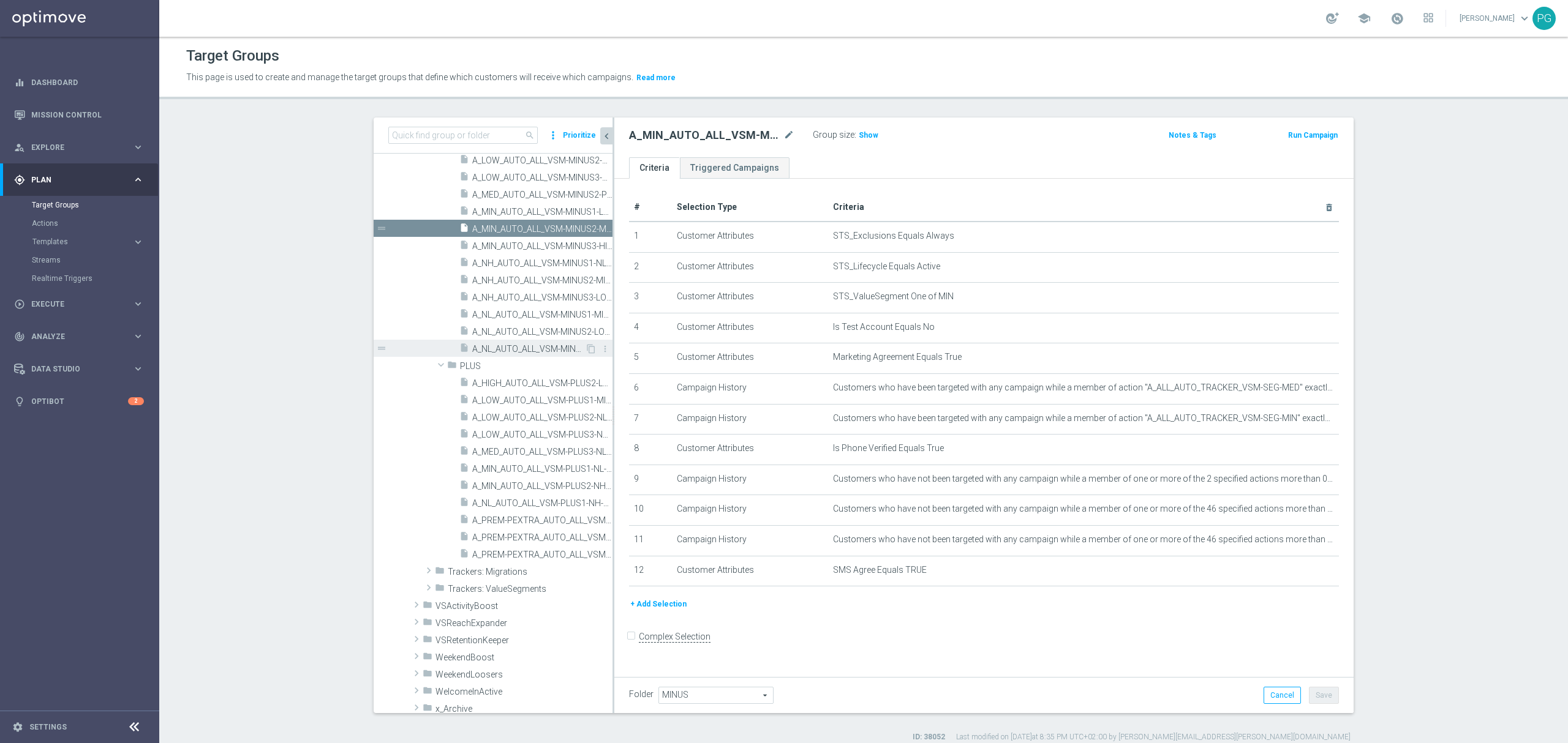
click at [523, 343] on div "insert_drive_file A_NL_AUTO_ALL_VSM-MINUS3-MED-TO-NL" at bounding box center [522, 348] width 126 height 17
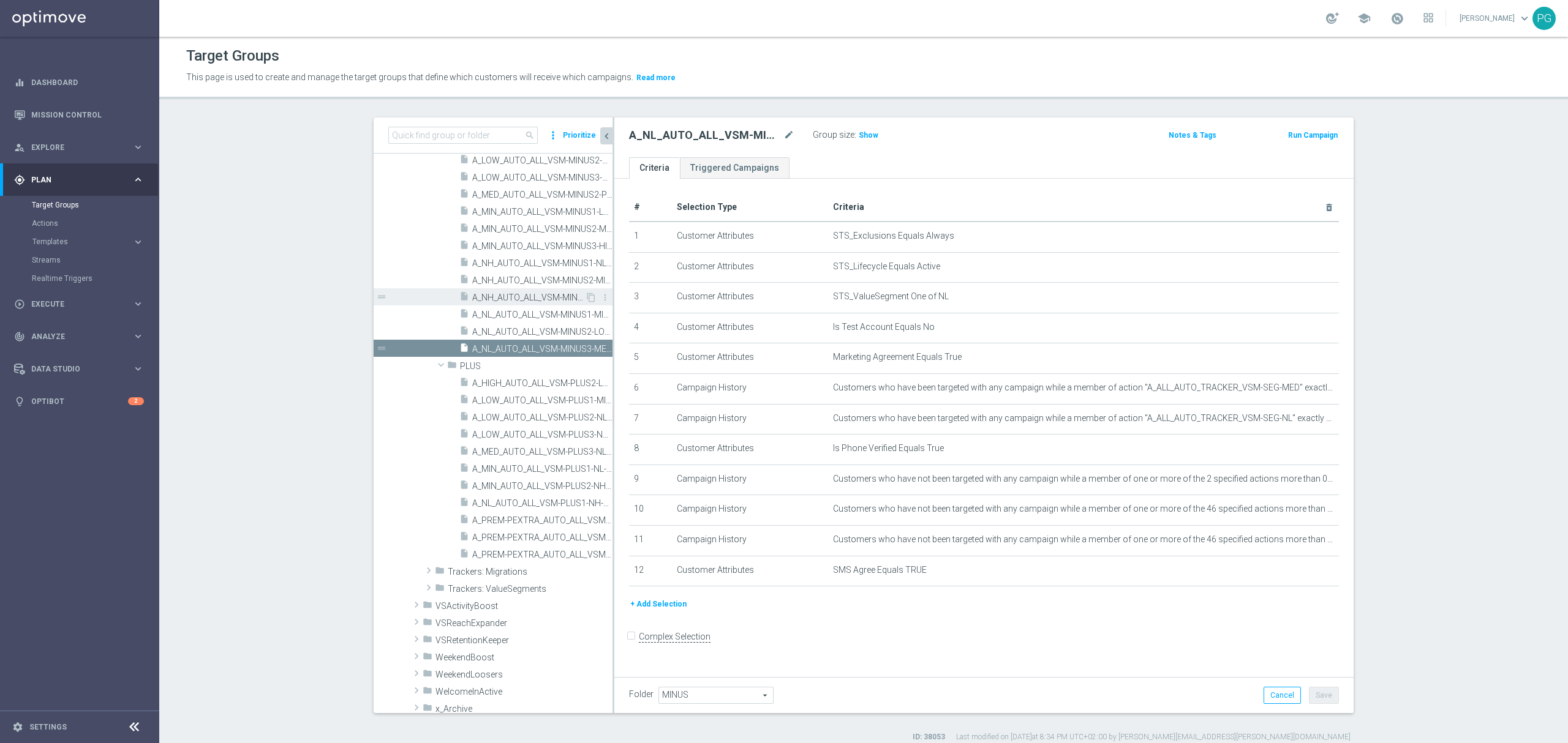
click at [537, 297] on span "A_NH_AUTO_ALL_VSM-MINUS3-LOW-TO-NH" at bounding box center [529, 297] width 113 height 11
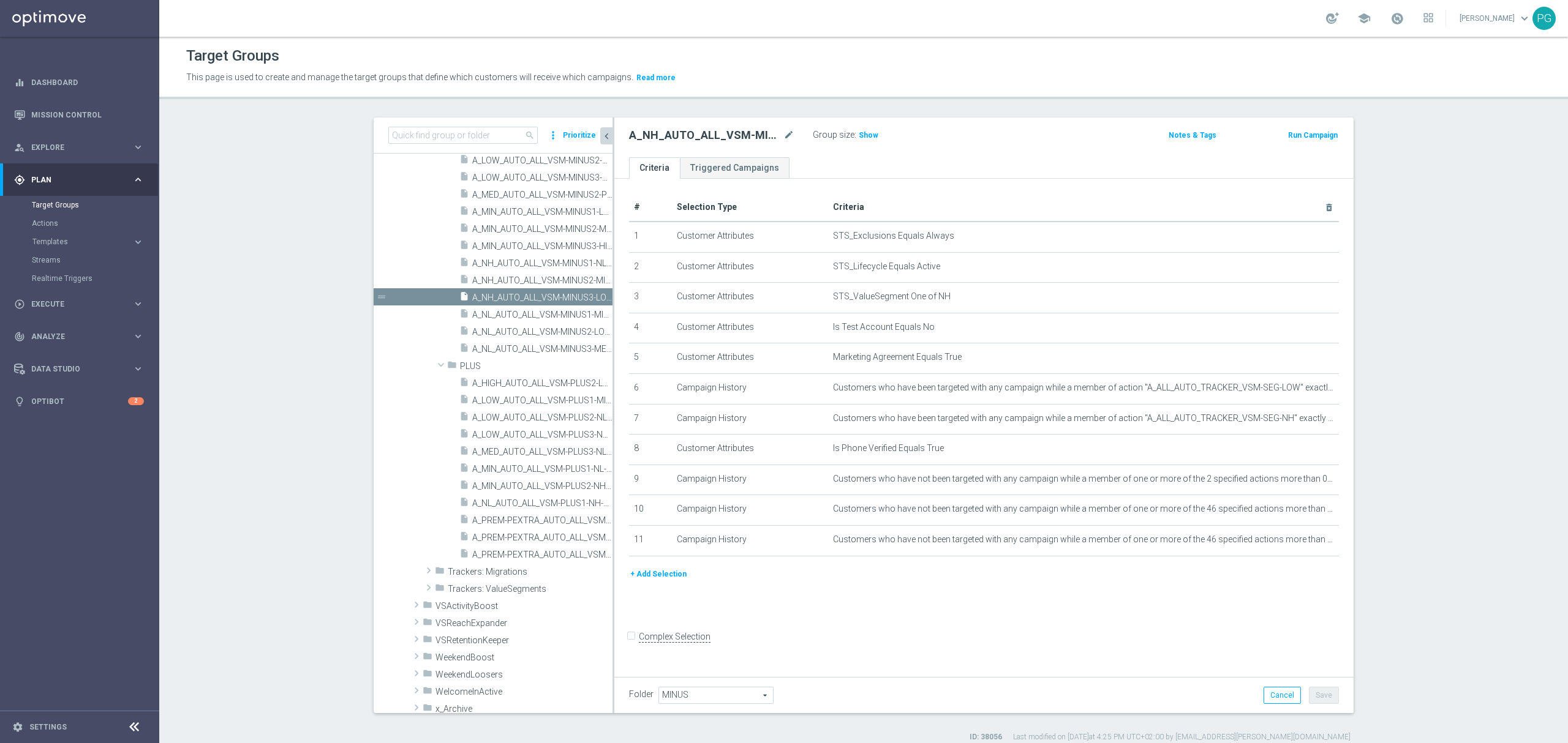
click at [670, 582] on button "+ Add Selection" at bounding box center [658, 575] width 58 height 14
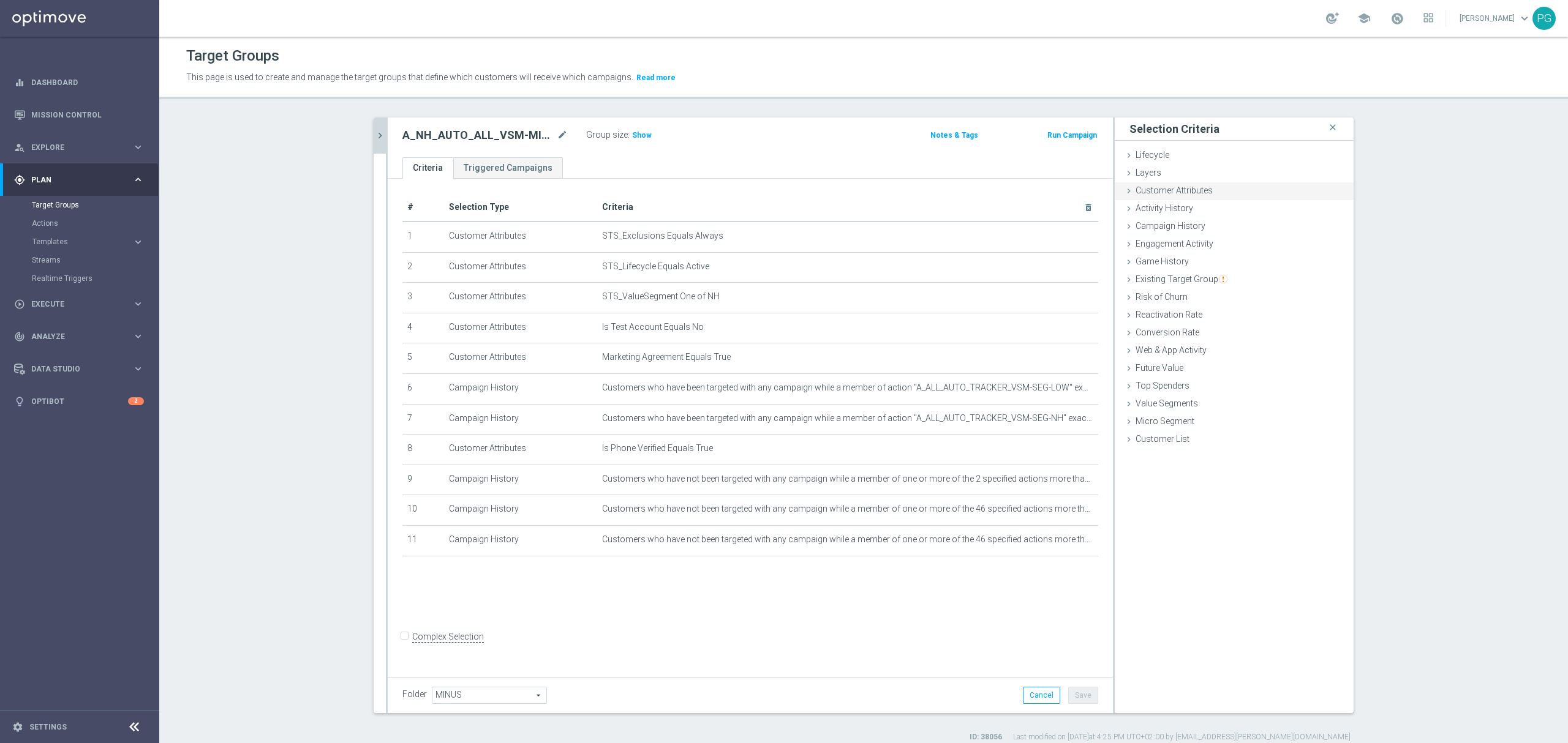
click at [1160, 189] on span "Customer Attributes" at bounding box center [1175, 190] width 77 height 10
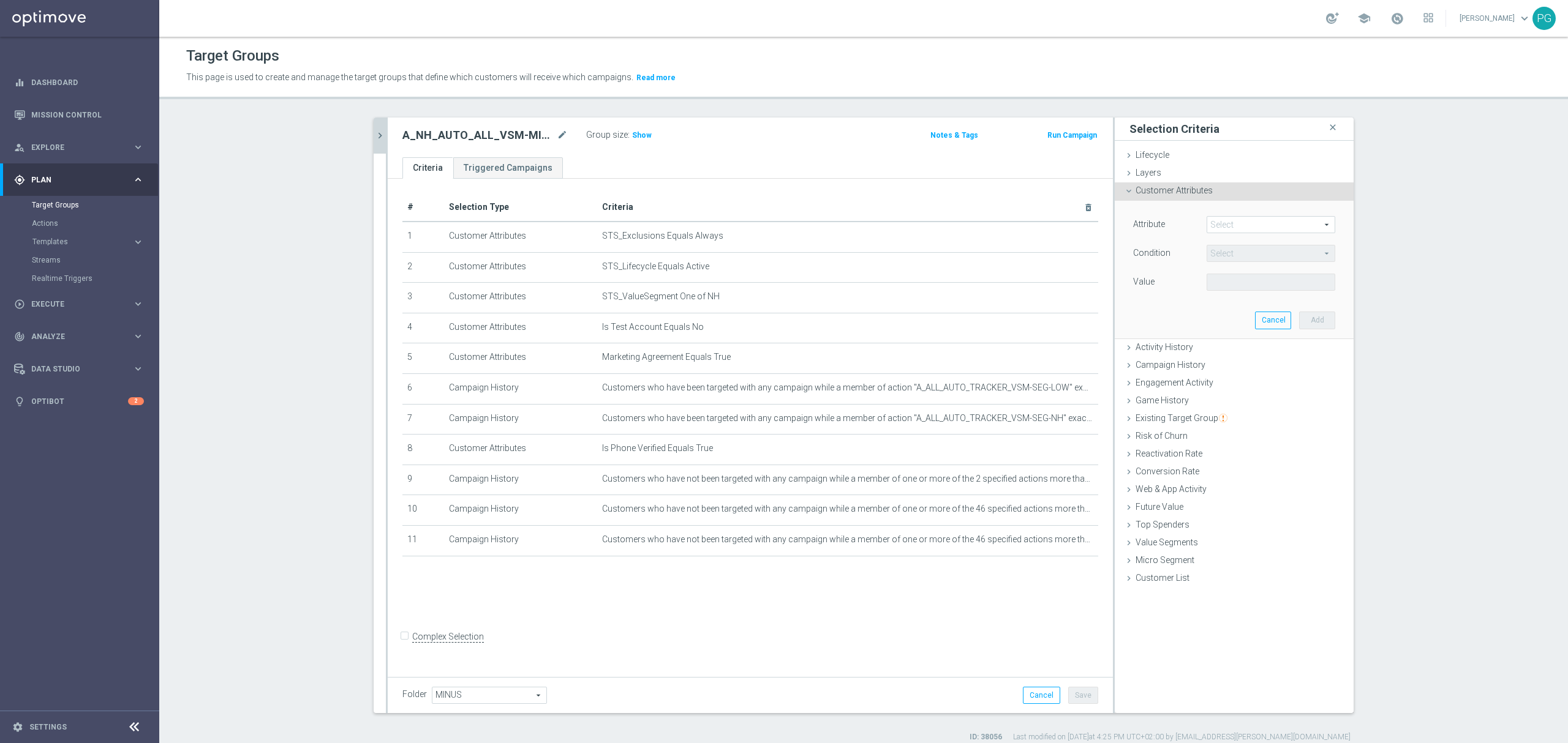
click at [1233, 224] on span at bounding box center [1271, 225] width 128 height 16
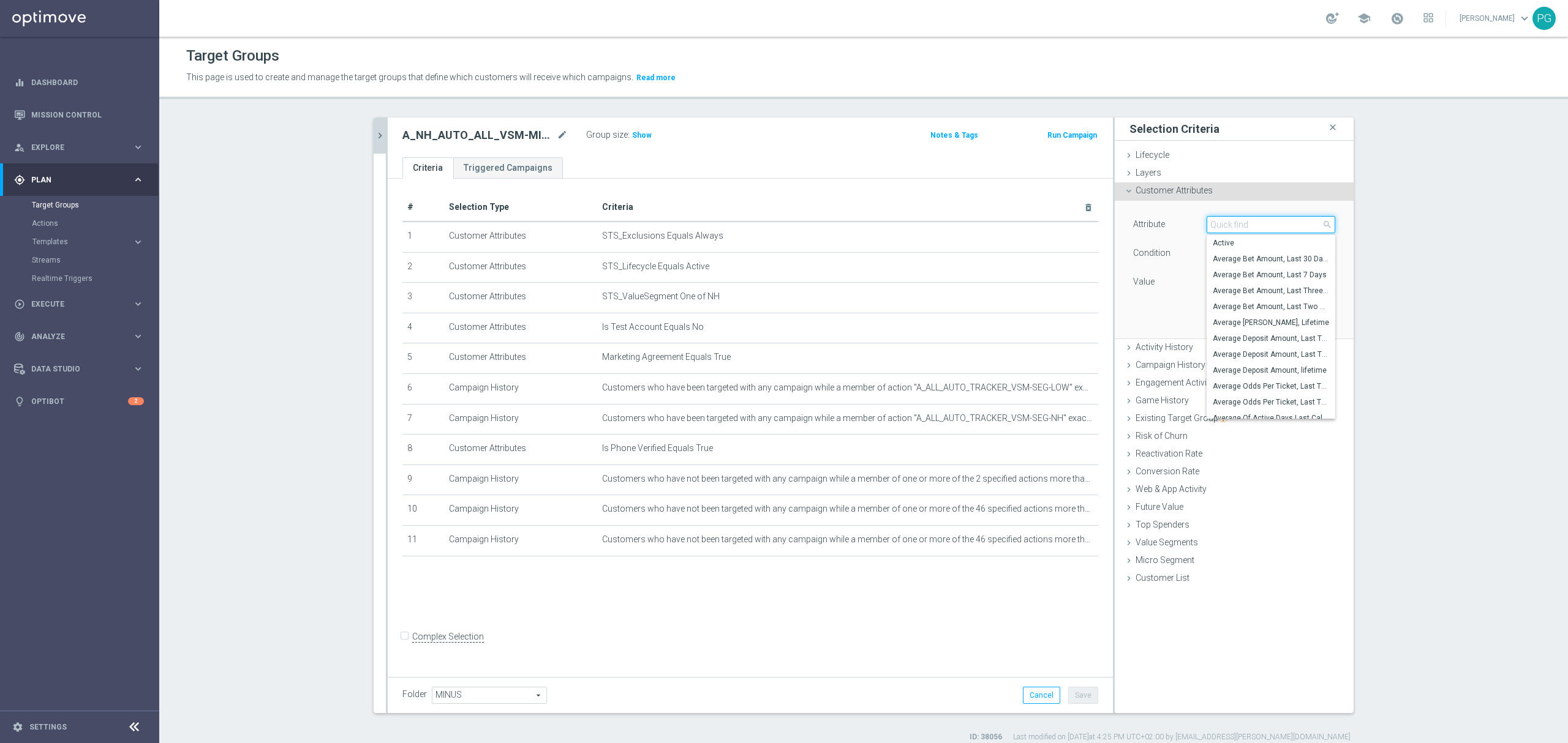
click at [1233, 224] on input "search" at bounding box center [1272, 224] width 129 height 17
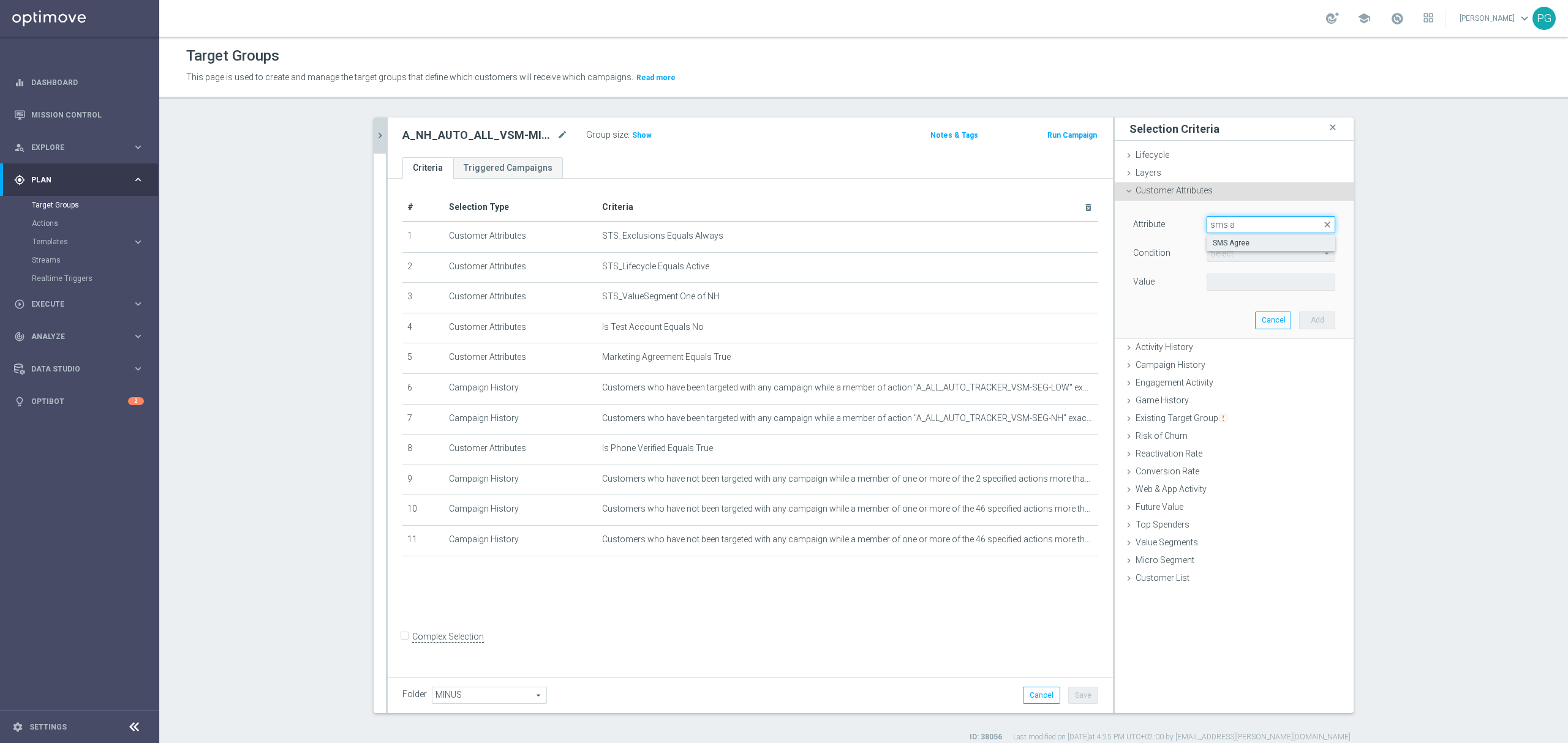
type input "sms a"
click at [1226, 241] on span "SMS Agree" at bounding box center [1271, 243] width 116 height 10
type input "SMS Agree"
type input "Equals"
click at [1223, 282] on span at bounding box center [1271, 282] width 128 height 16
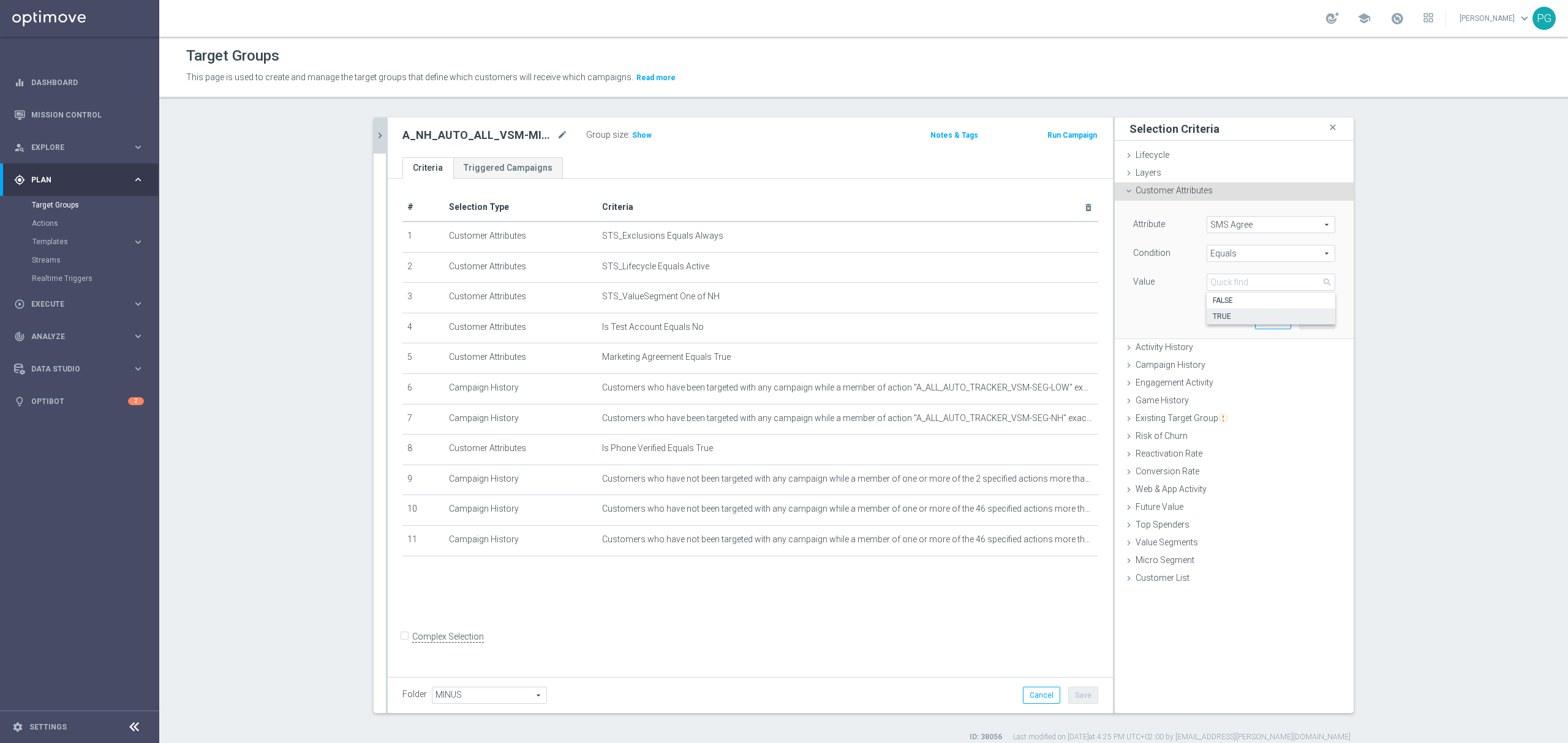
click at [1233, 313] on span "TRUE" at bounding box center [1271, 317] width 116 height 10
type input "TRUE"
click at [1321, 326] on button "Add" at bounding box center [1317, 320] width 36 height 17
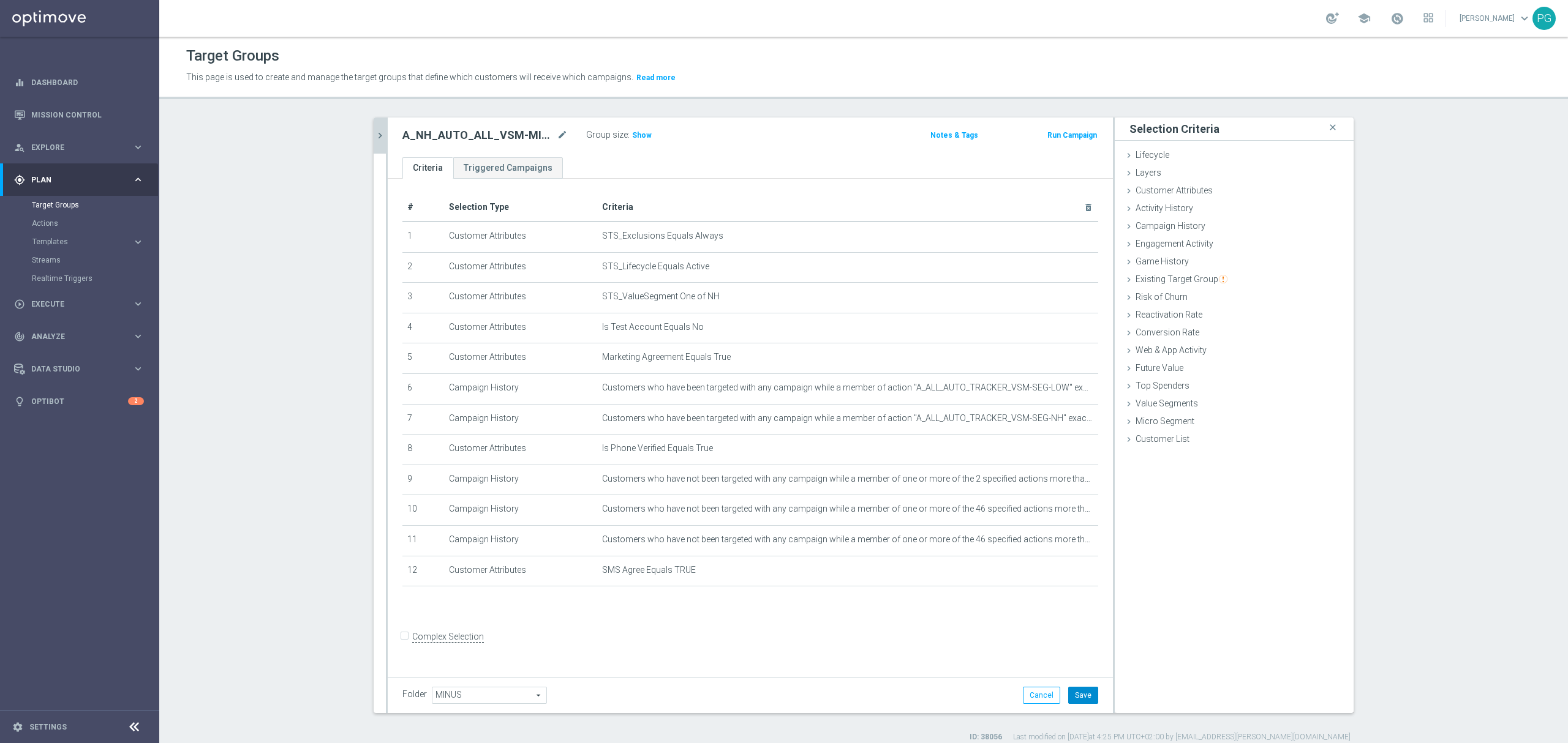
click at [1086, 696] on button "Save" at bounding box center [1083, 694] width 30 height 17
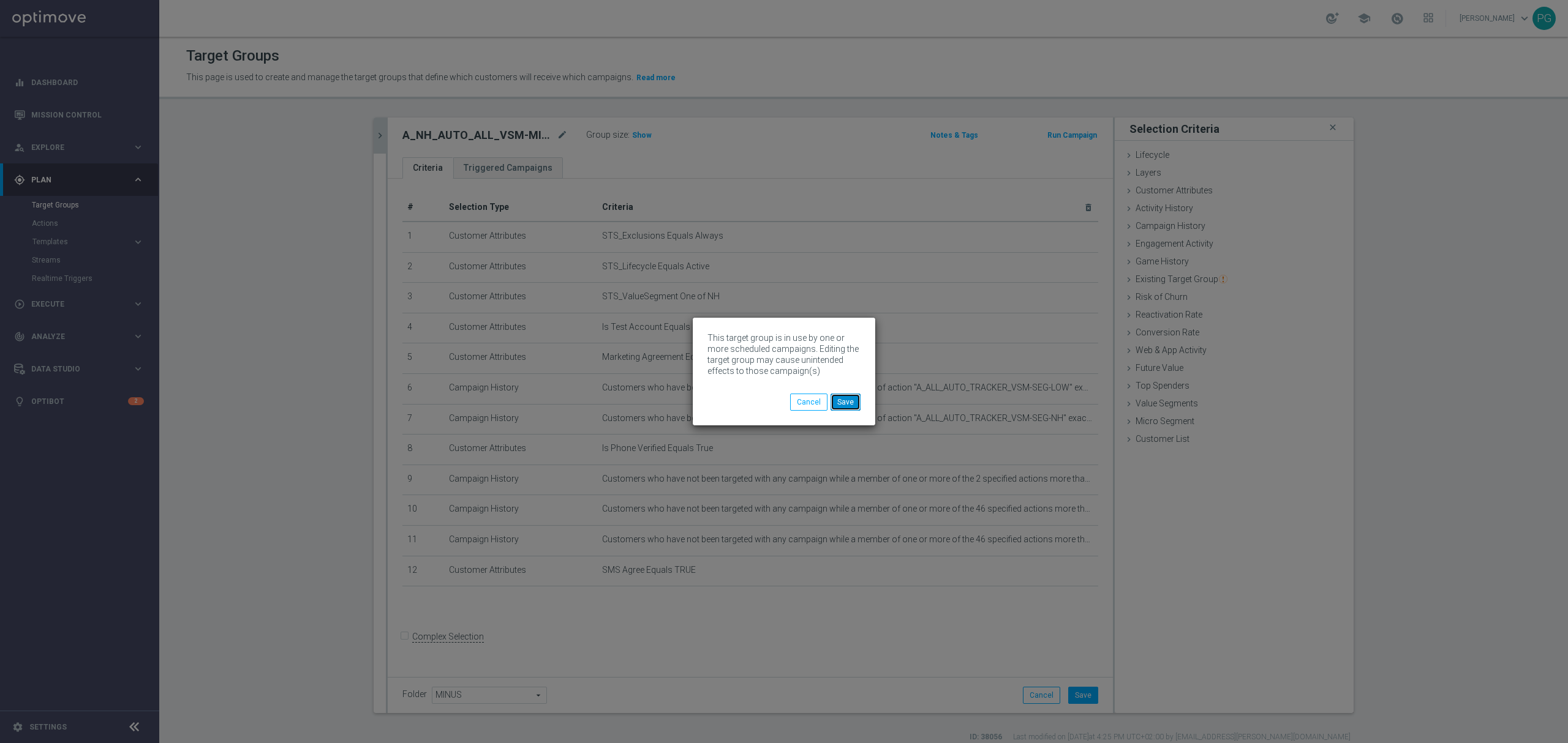
click at [857, 403] on button "Save" at bounding box center [845, 401] width 30 height 17
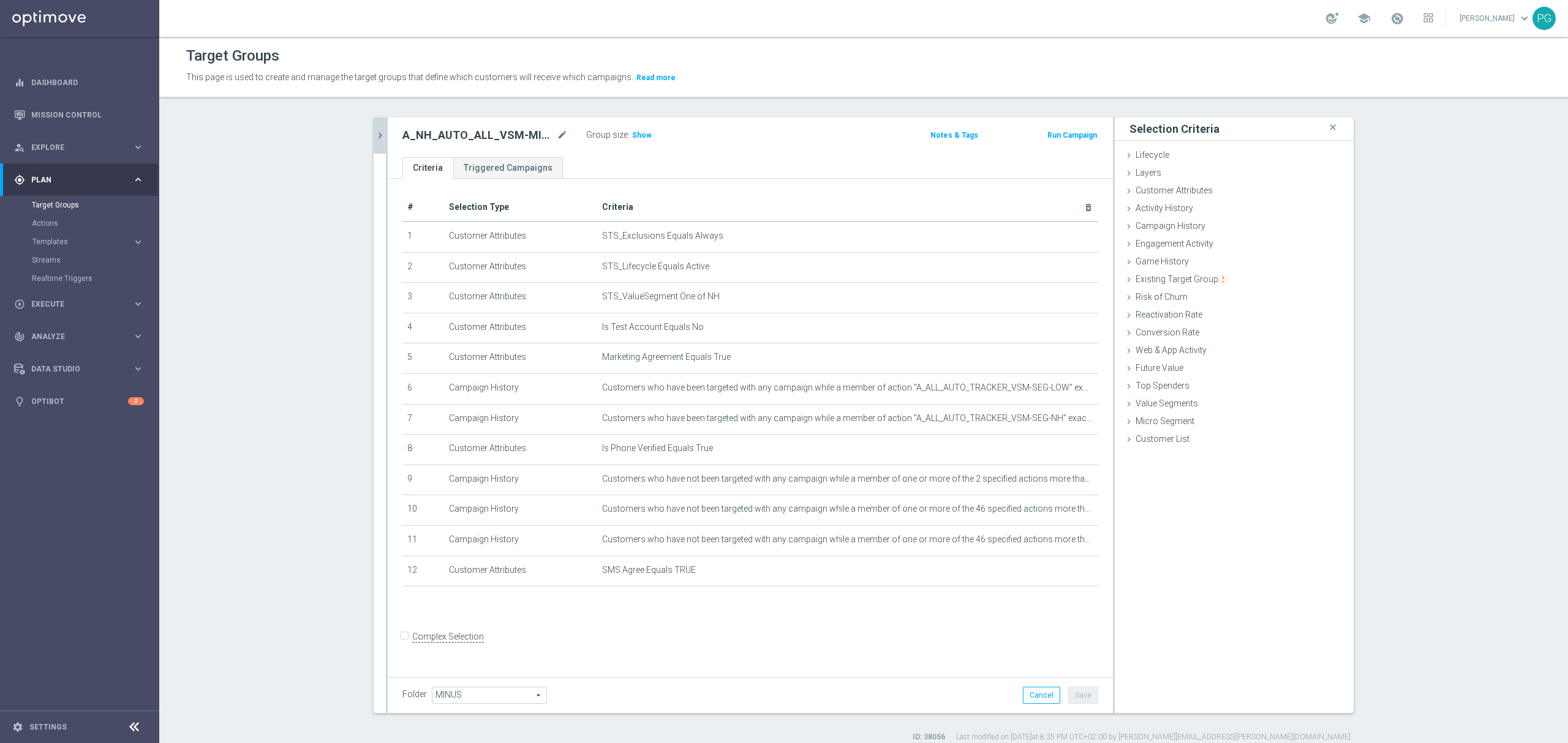
click at [375, 136] on icon "chevron_right" at bounding box center [381, 136] width 12 height 12
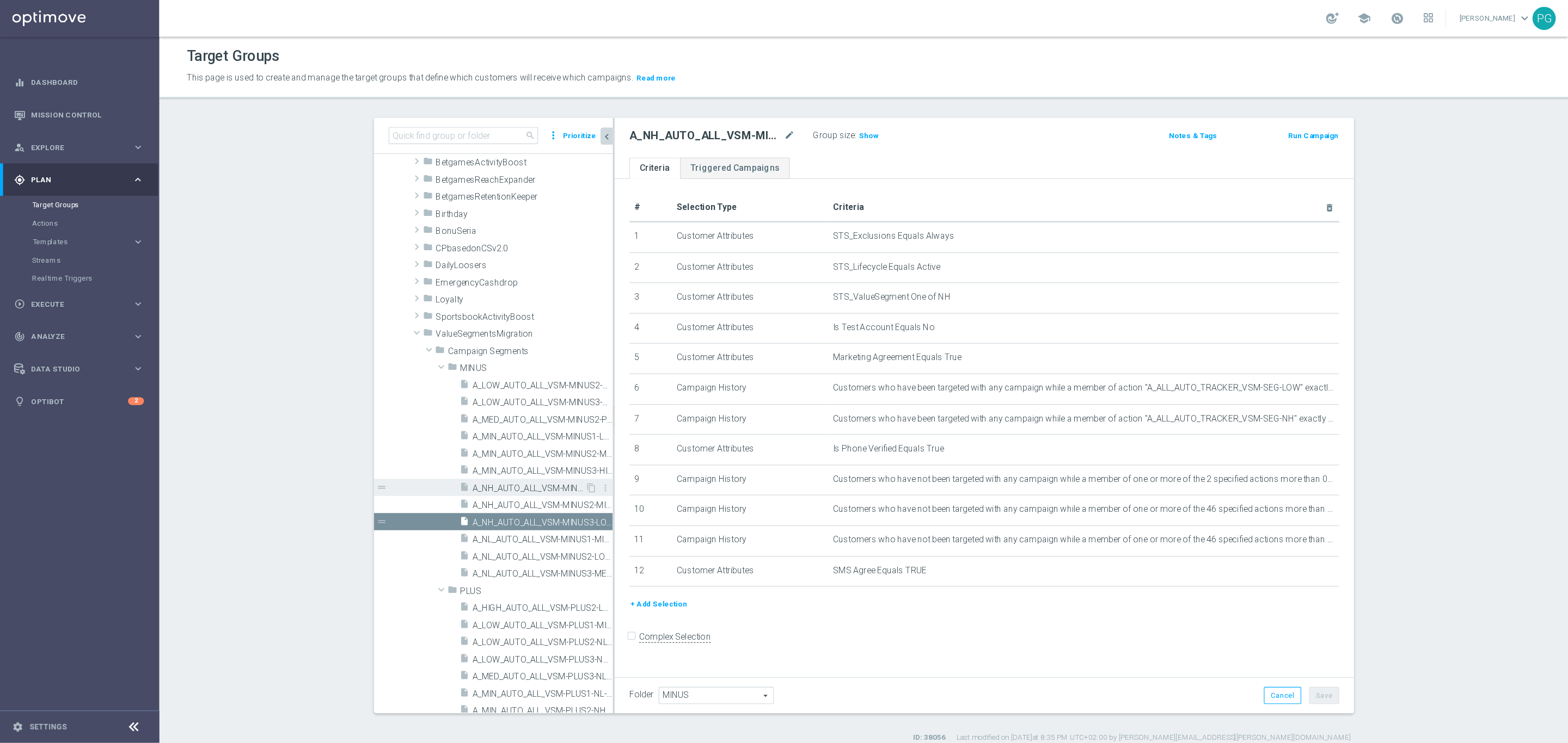
scroll to position [56, 0]
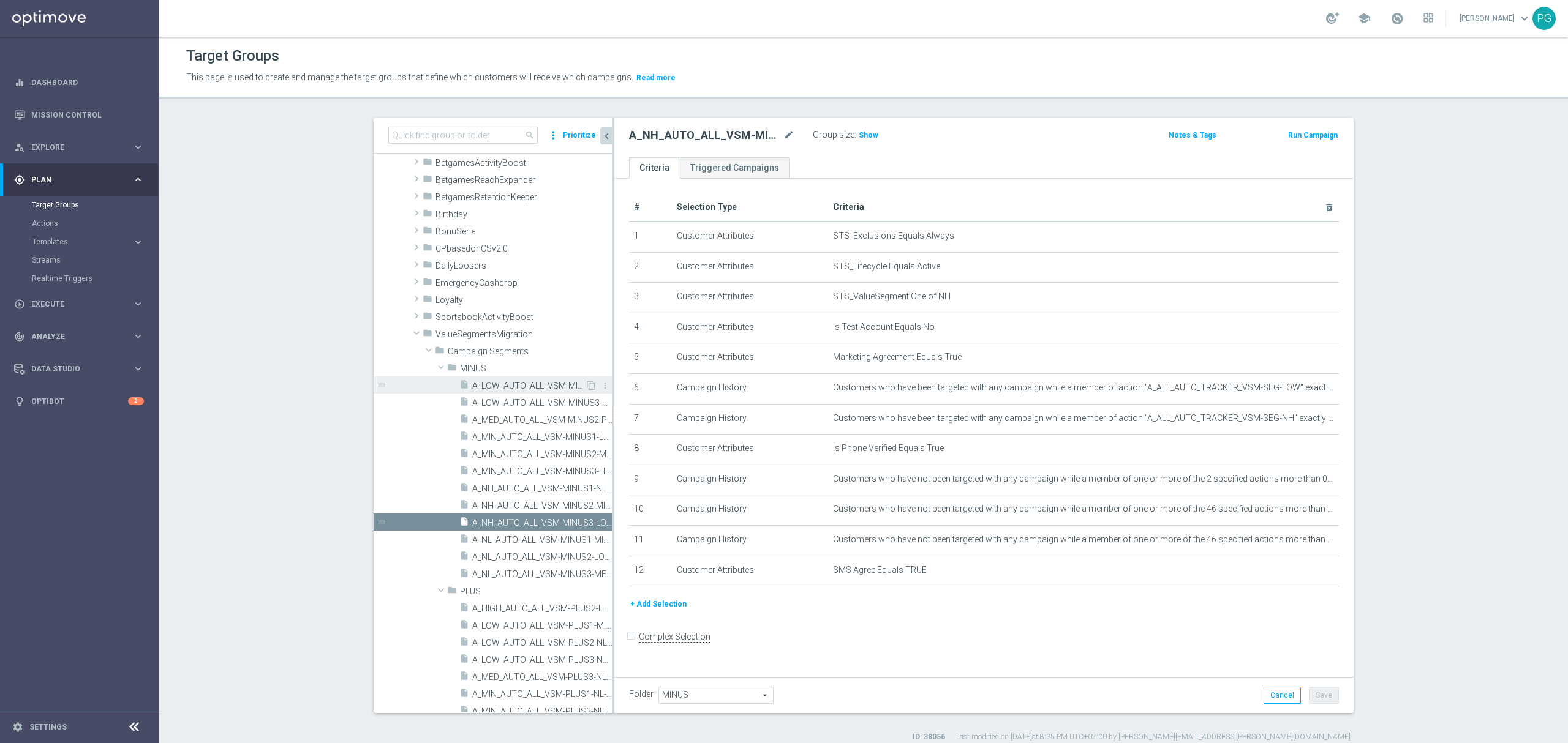
click at [503, 380] on span "A_LOW_AUTO_ALL_VSM-MINUS2-HIGH-TO-LOW" at bounding box center [529, 385] width 113 height 11
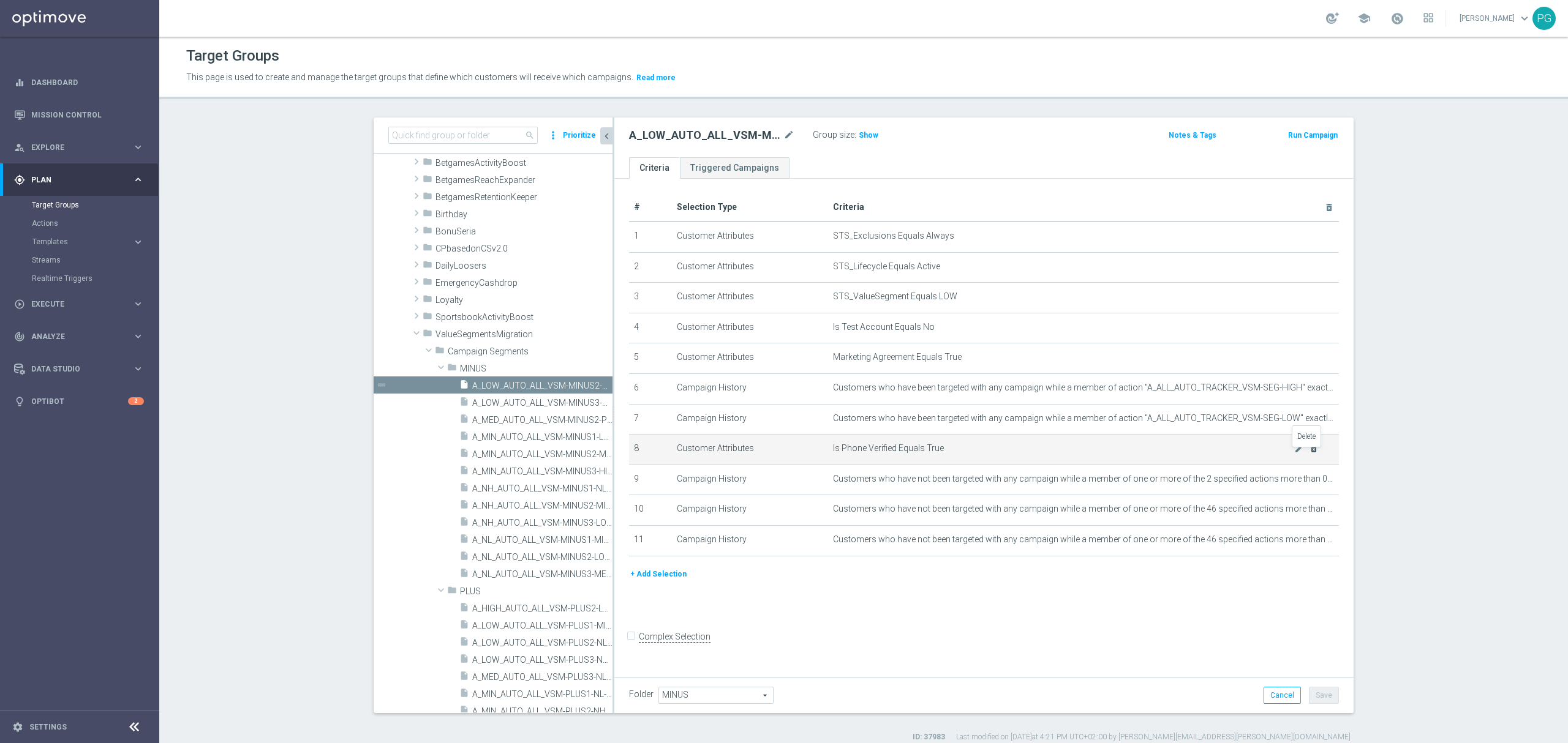
click at [1311, 453] on icon "delete_forever" at bounding box center [1314, 449] width 10 height 10
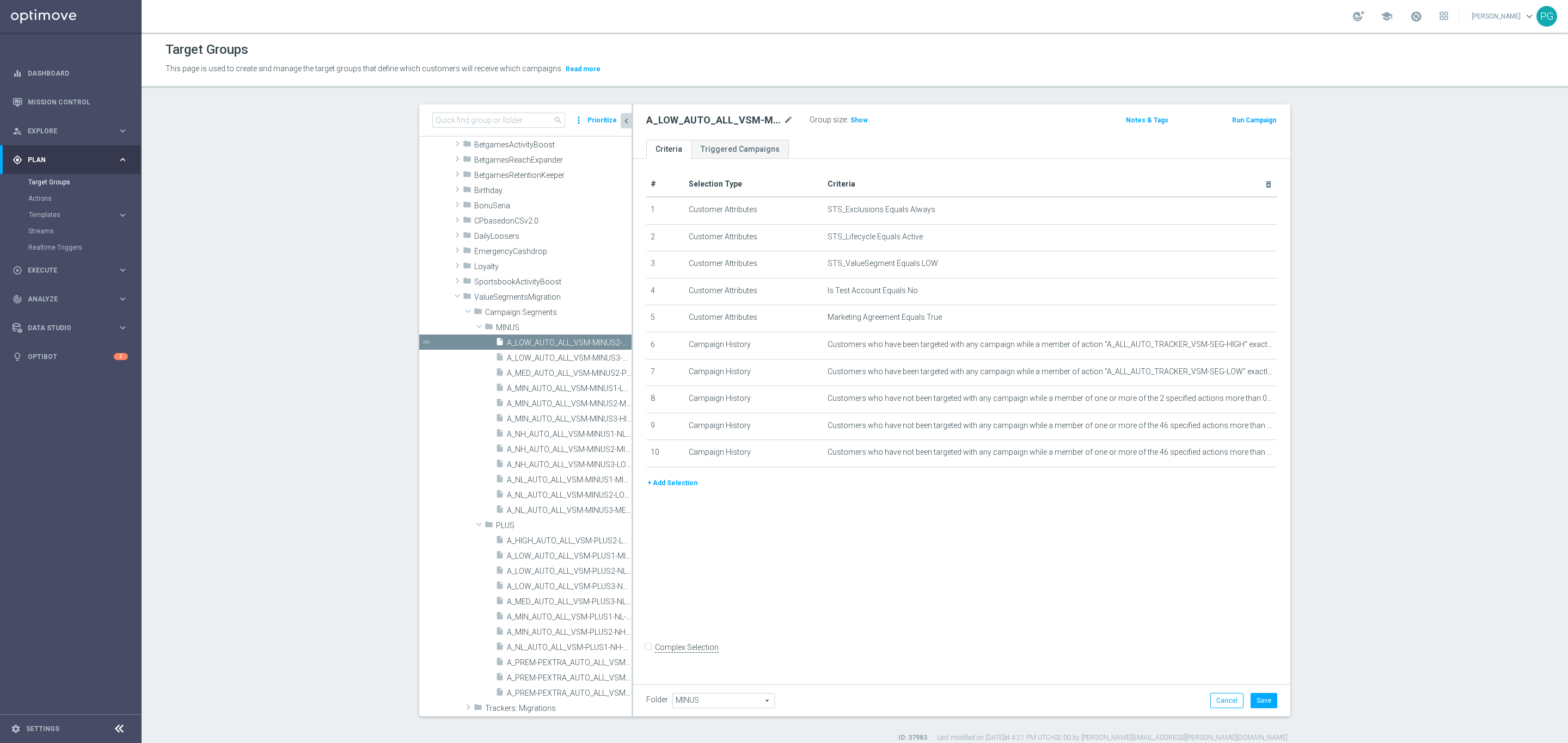
scroll to position [56, 0]
click at [1254, 660] on button "Save" at bounding box center [1264, 700] width 26 height 15
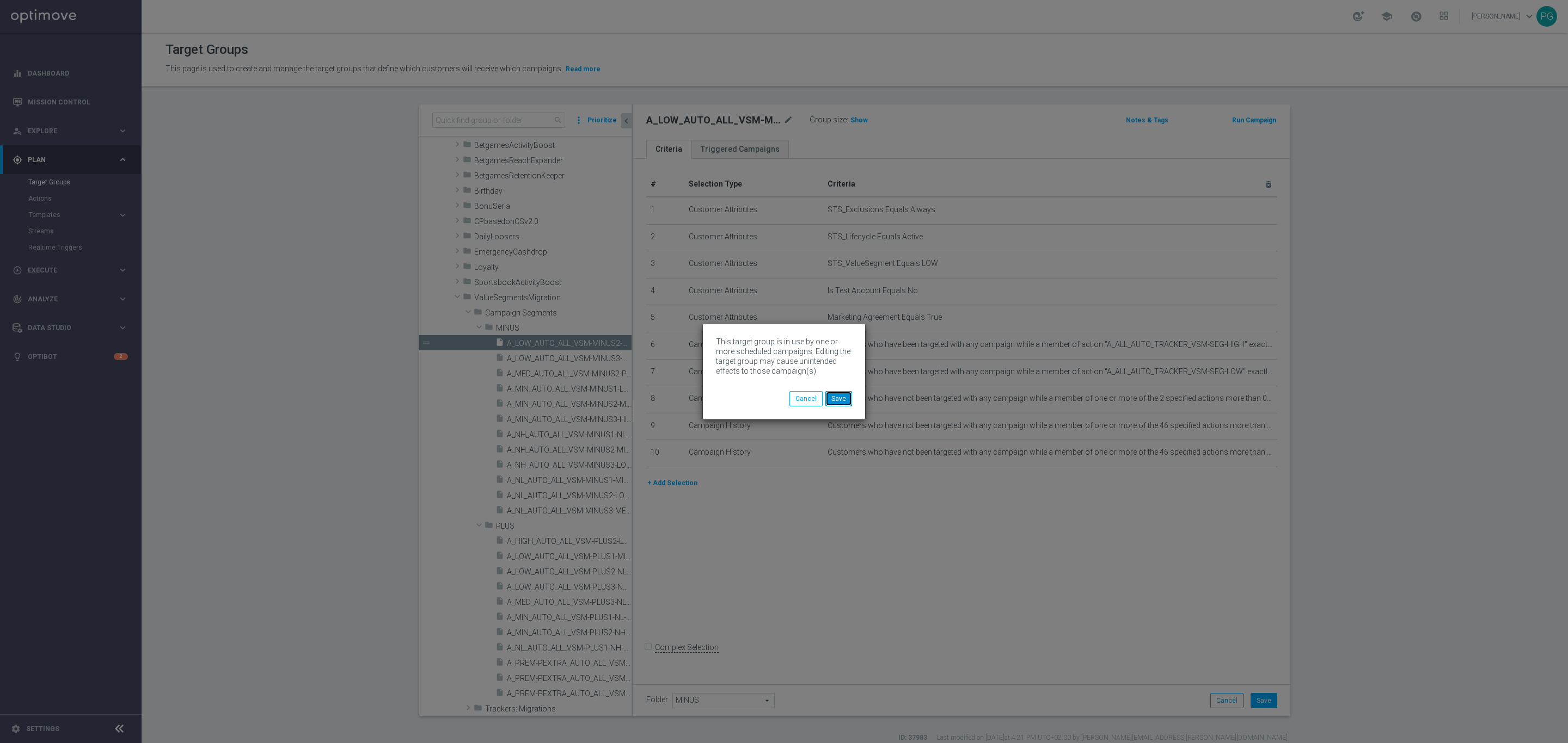
click at [843, 398] on button "Save" at bounding box center [839, 398] width 26 height 15
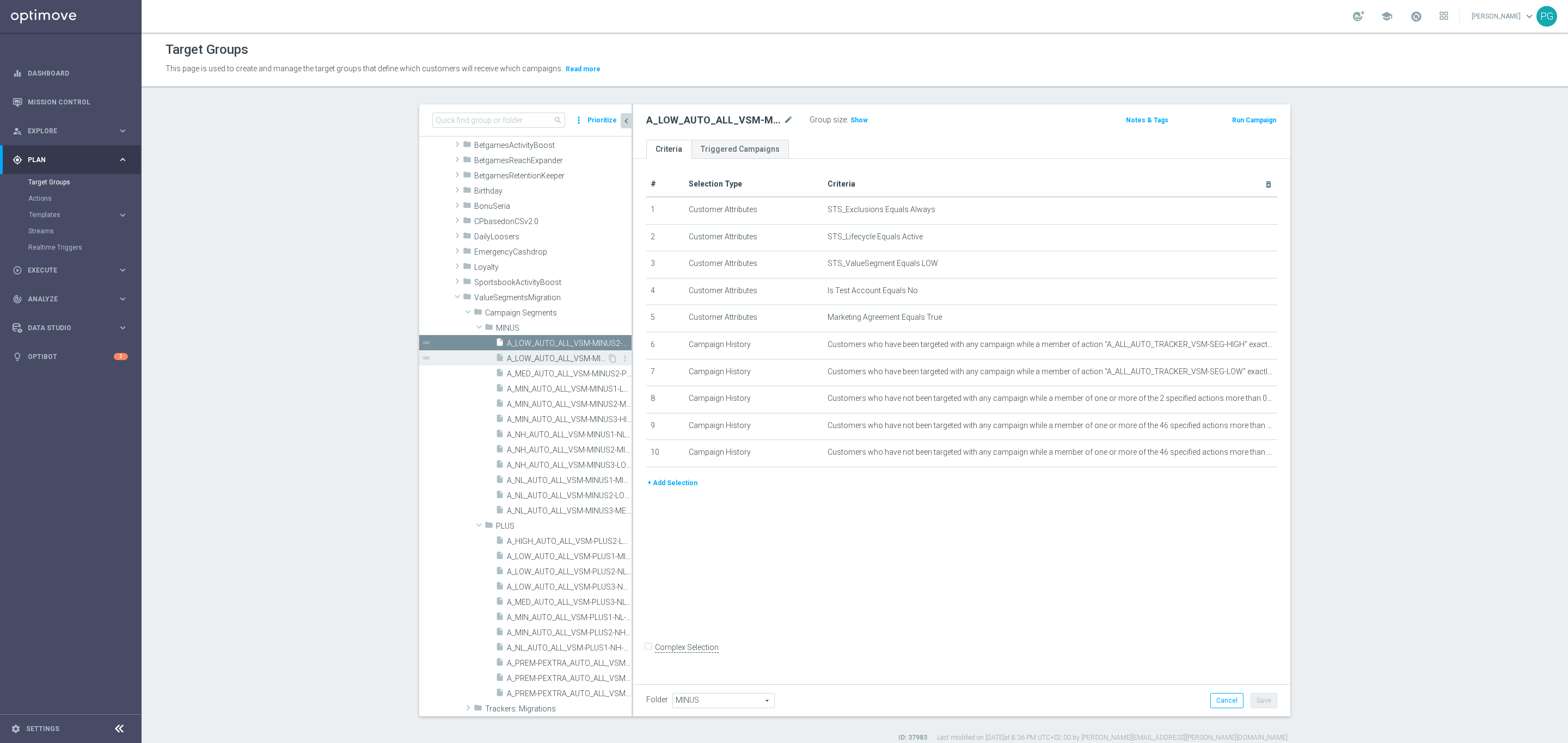
click at [522, 361] on span "A_LOW_AUTO_ALL_VSM-MINUS3-PREM-PEXTRA-TO-LOW" at bounding box center [557, 358] width 100 height 10
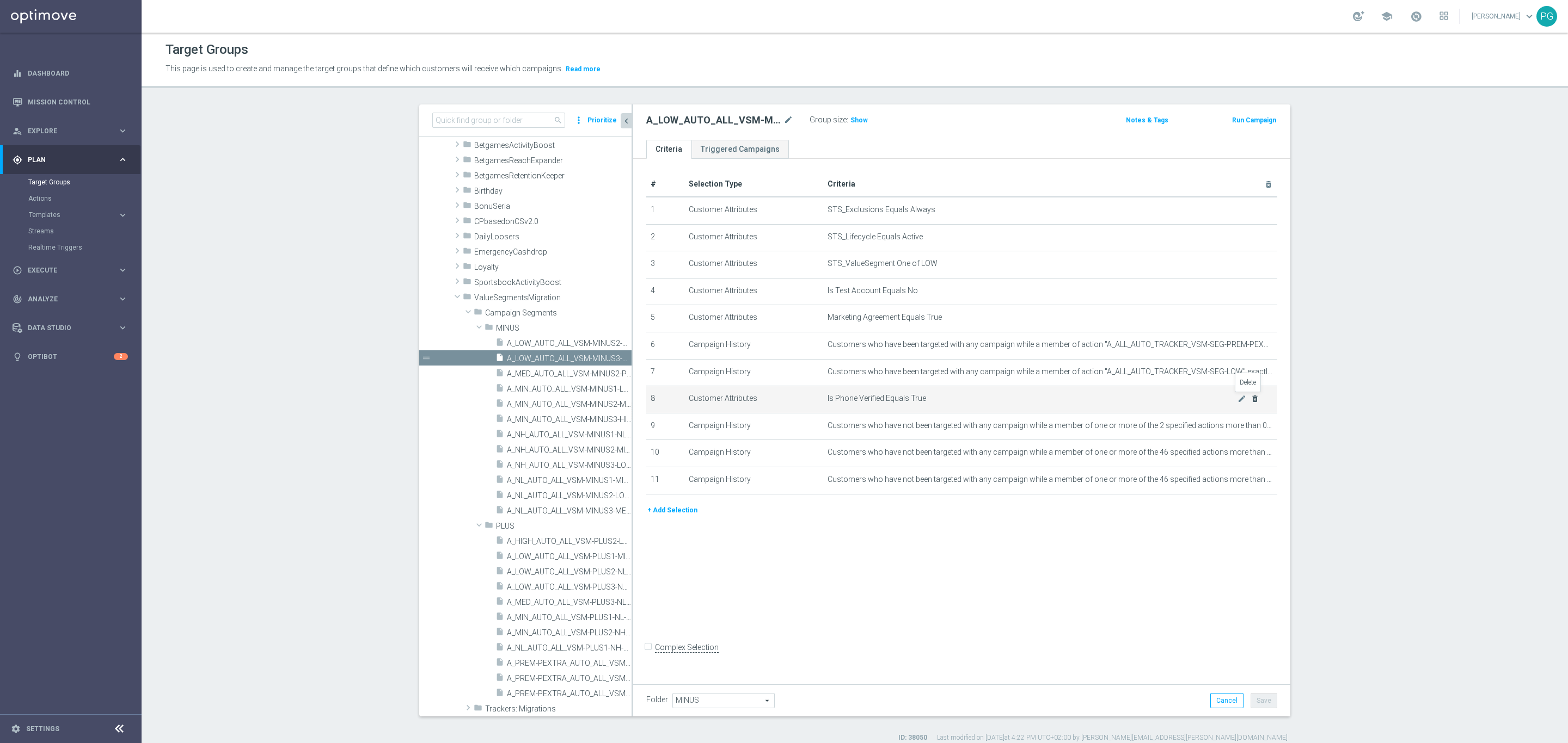
click at [1251, 397] on icon "delete_forever" at bounding box center [1255, 399] width 9 height 9
click at [1261, 660] on button "Save" at bounding box center [1264, 700] width 26 height 15
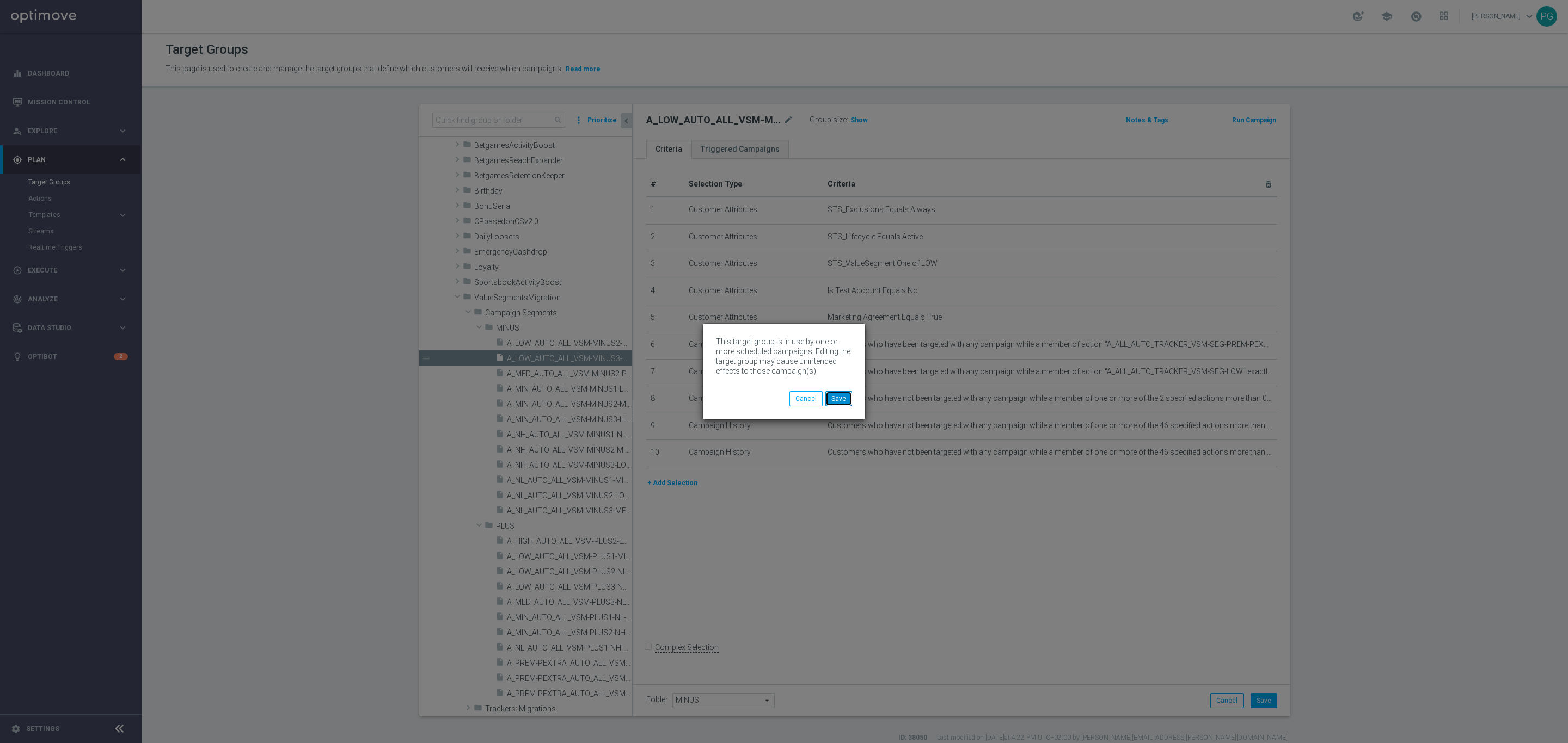
click at [837, 397] on button "Save" at bounding box center [839, 398] width 26 height 15
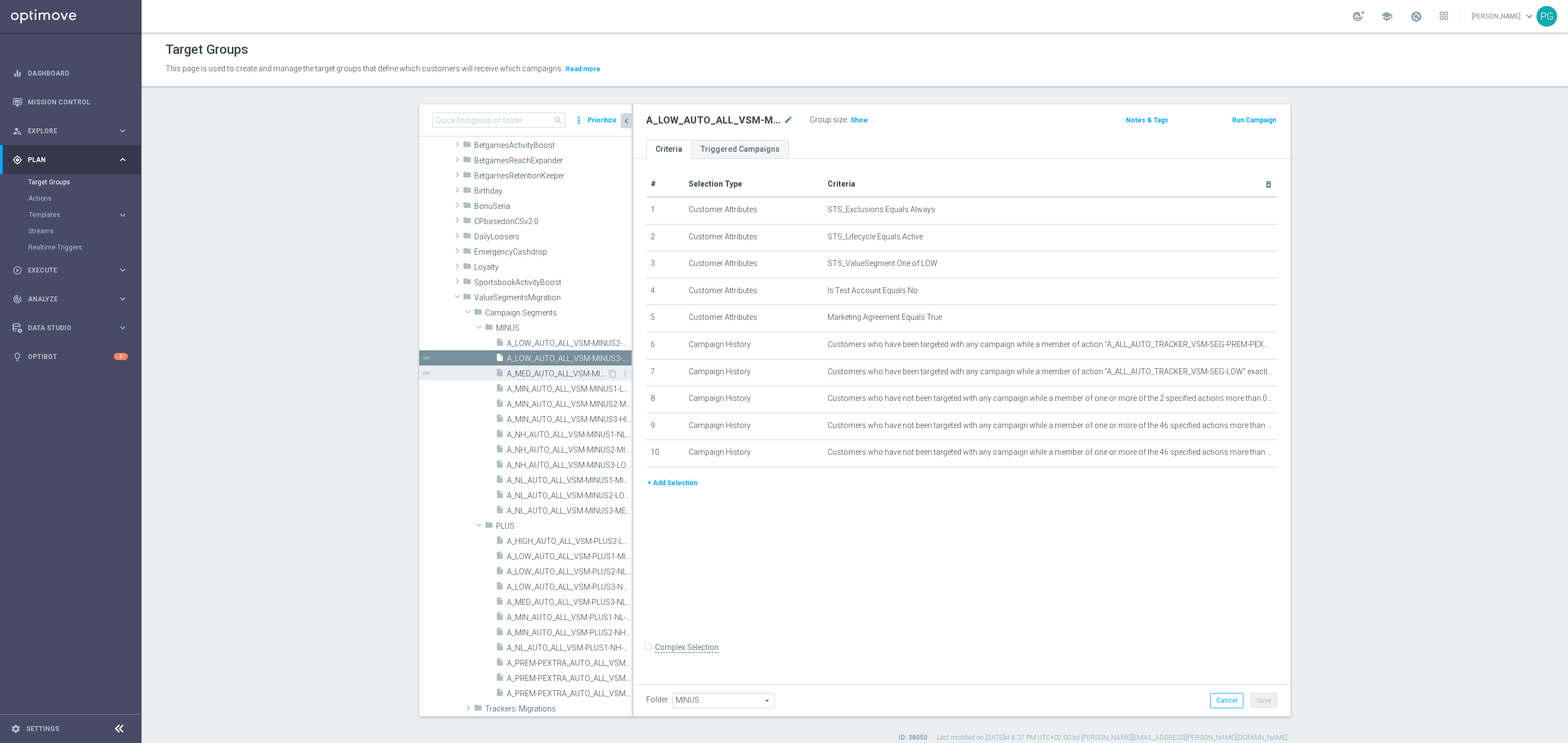
click at [549, 374] on span "A_MED_AUTO_ALL_VSM-MINUS2-PREM-PEXTRA-TO-MED" at bounding box center [557, 374] width 100 height 10
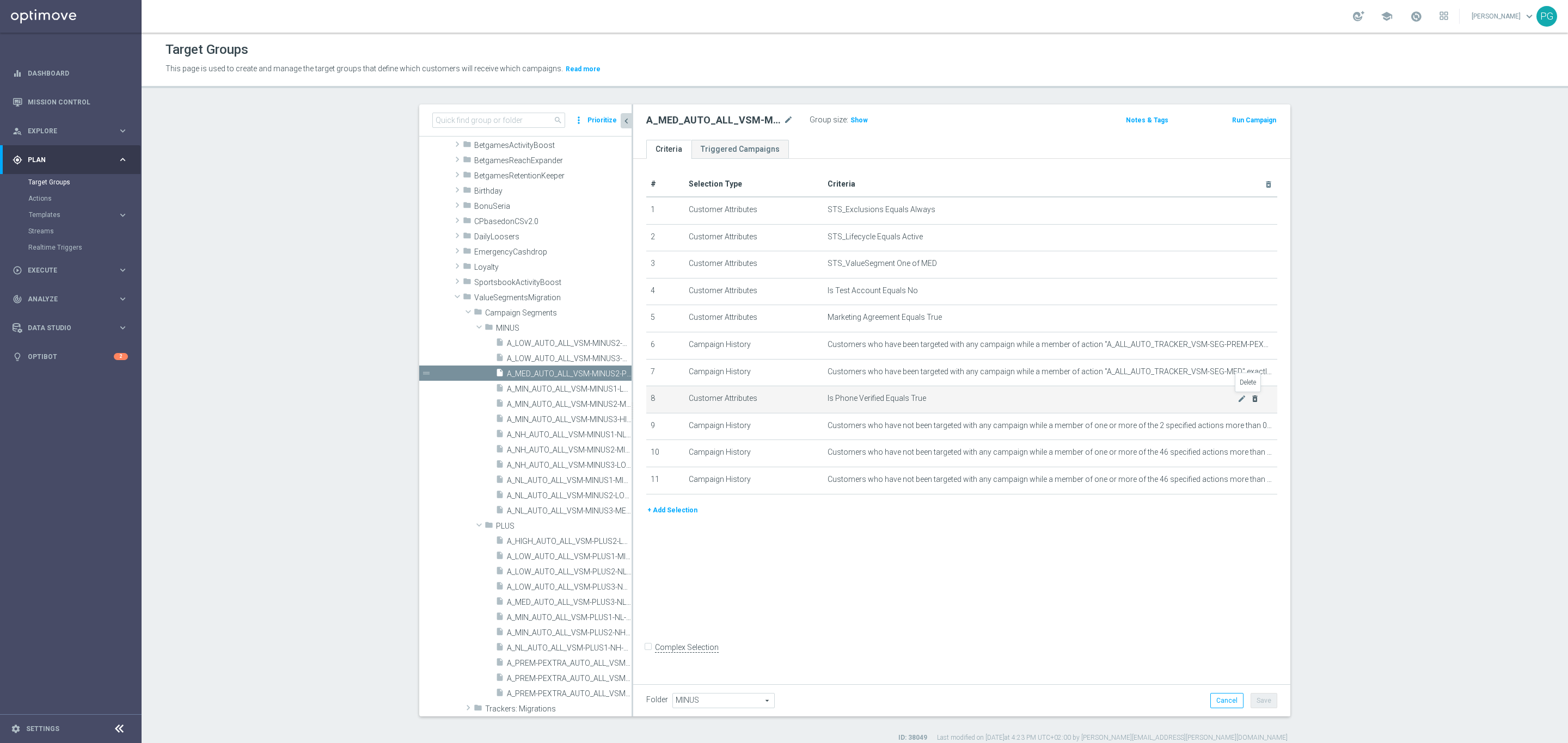
click at [1252, 402] on icon "delete_forever" at bounding box center [1255, 399] width 9 height 9
click at [1264, 660] on button "Save" at bounding box center [1264, 700] width 26 height 15
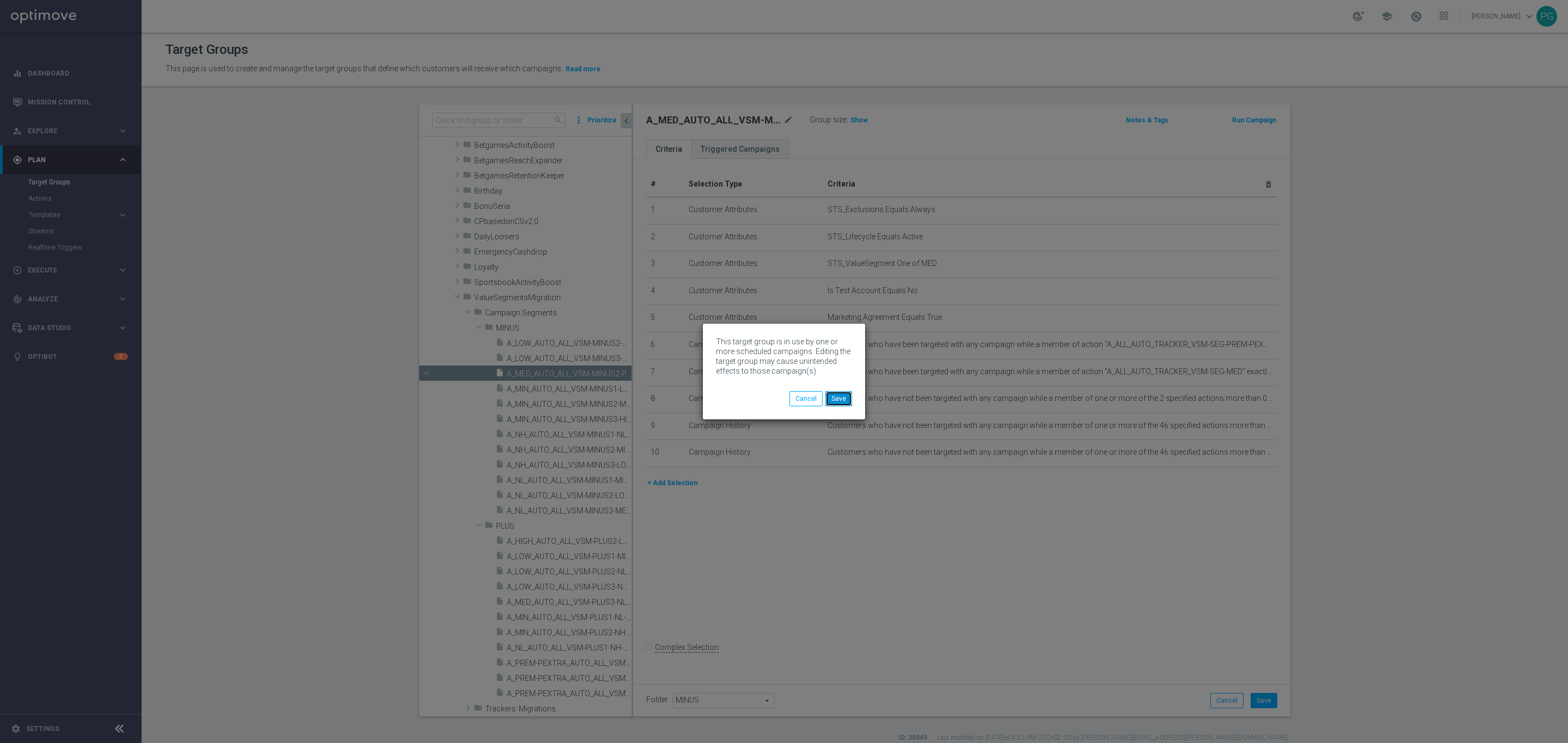
click at [841, 397] on button "Save" at bounding box center [839, 398] width 26 height 15
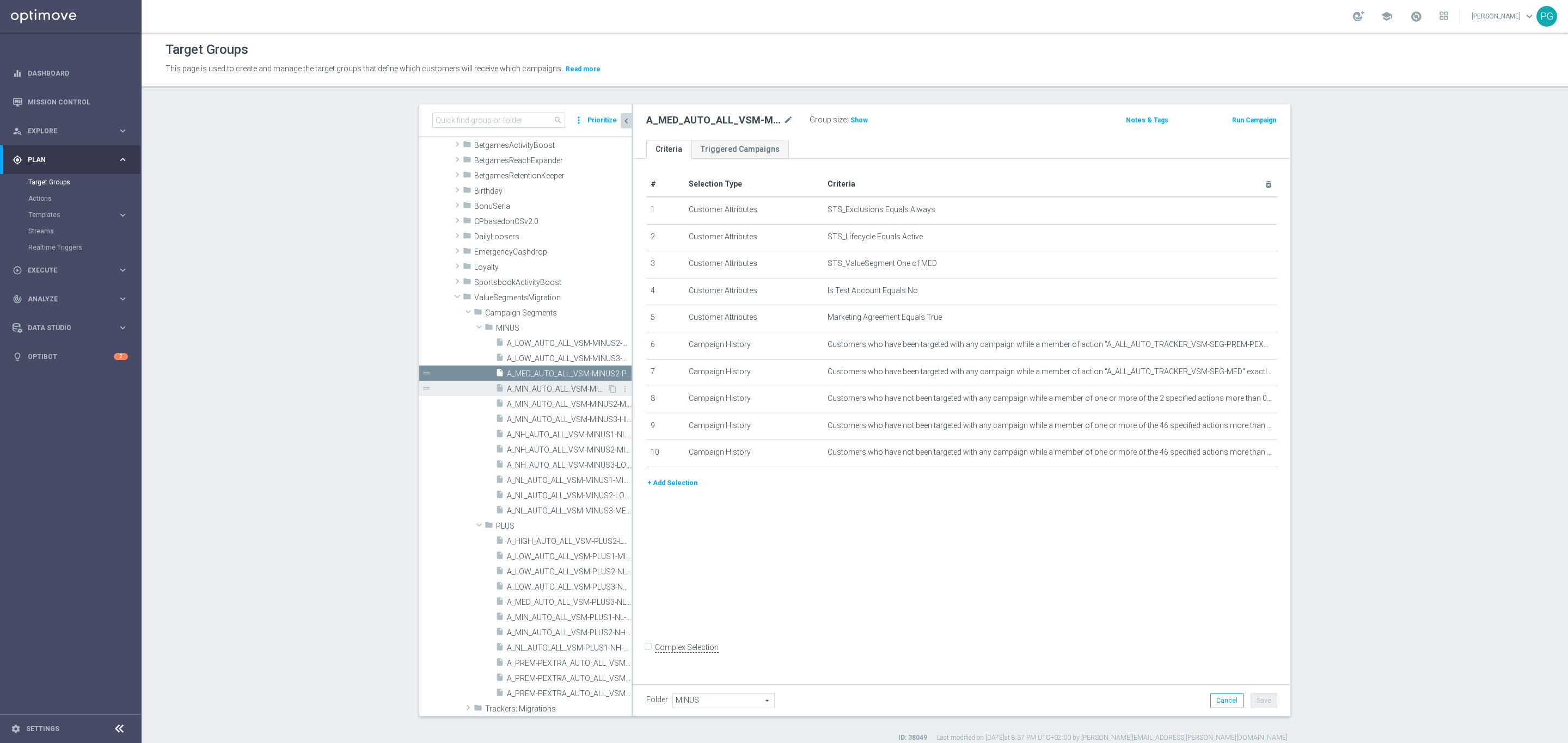
click at [508, 386] on span "A_MIN_AUTO_ALL_VSM-MINUS1-LOW-TO-MIN" at bounding box center [557, 389] width 100 height 10
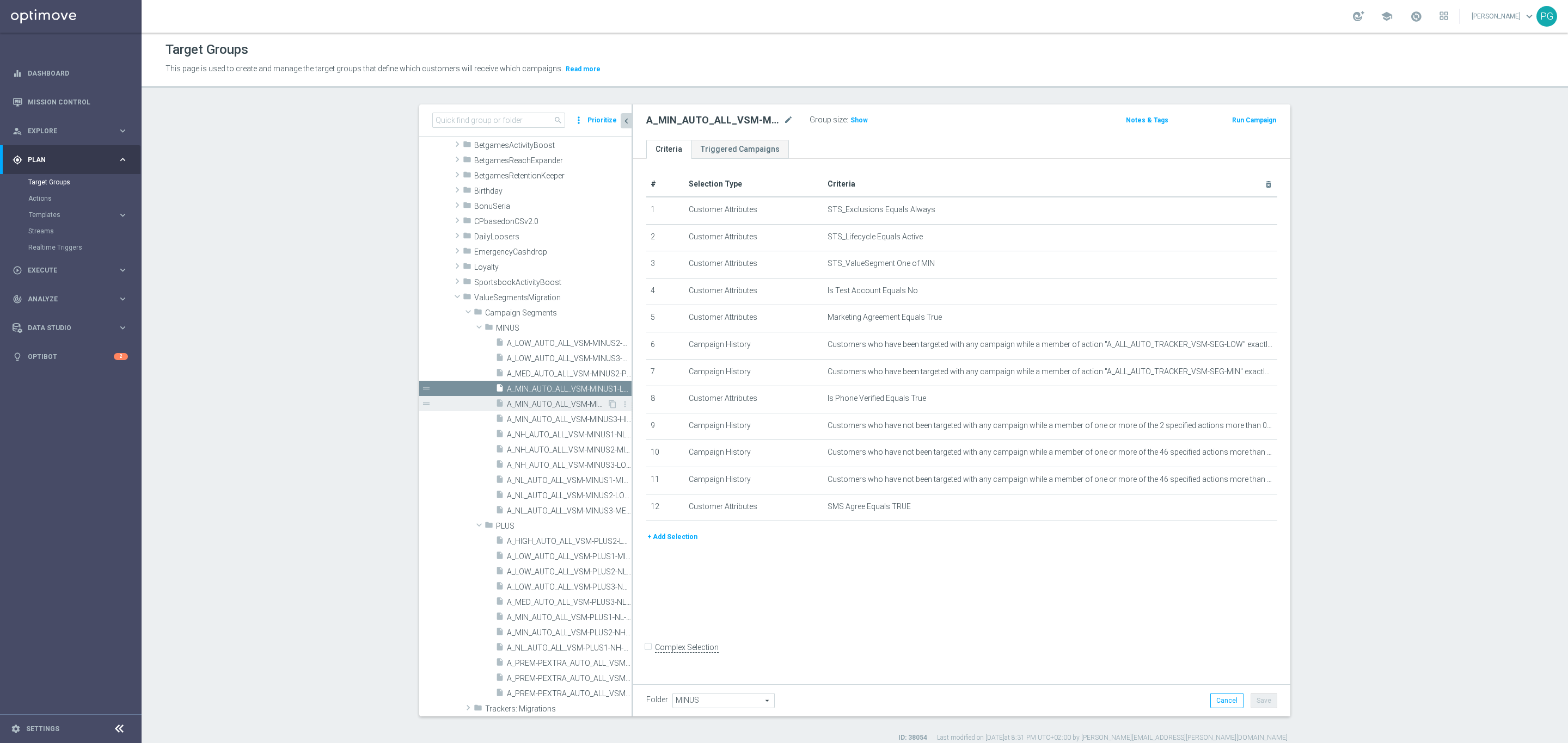
click at [549, 404] on span "A_MIN_AUTO_ALL_VSM-MINUS2-MED-TO-MIN" at bounding box center [557, 404] width 100 height 10
click at [554, 421] on span "A_MIN_AUTO_ALL_VSM-MINUS3-HIGH-TO-MIN" at bounding box center [557, 420] width 100 height 10
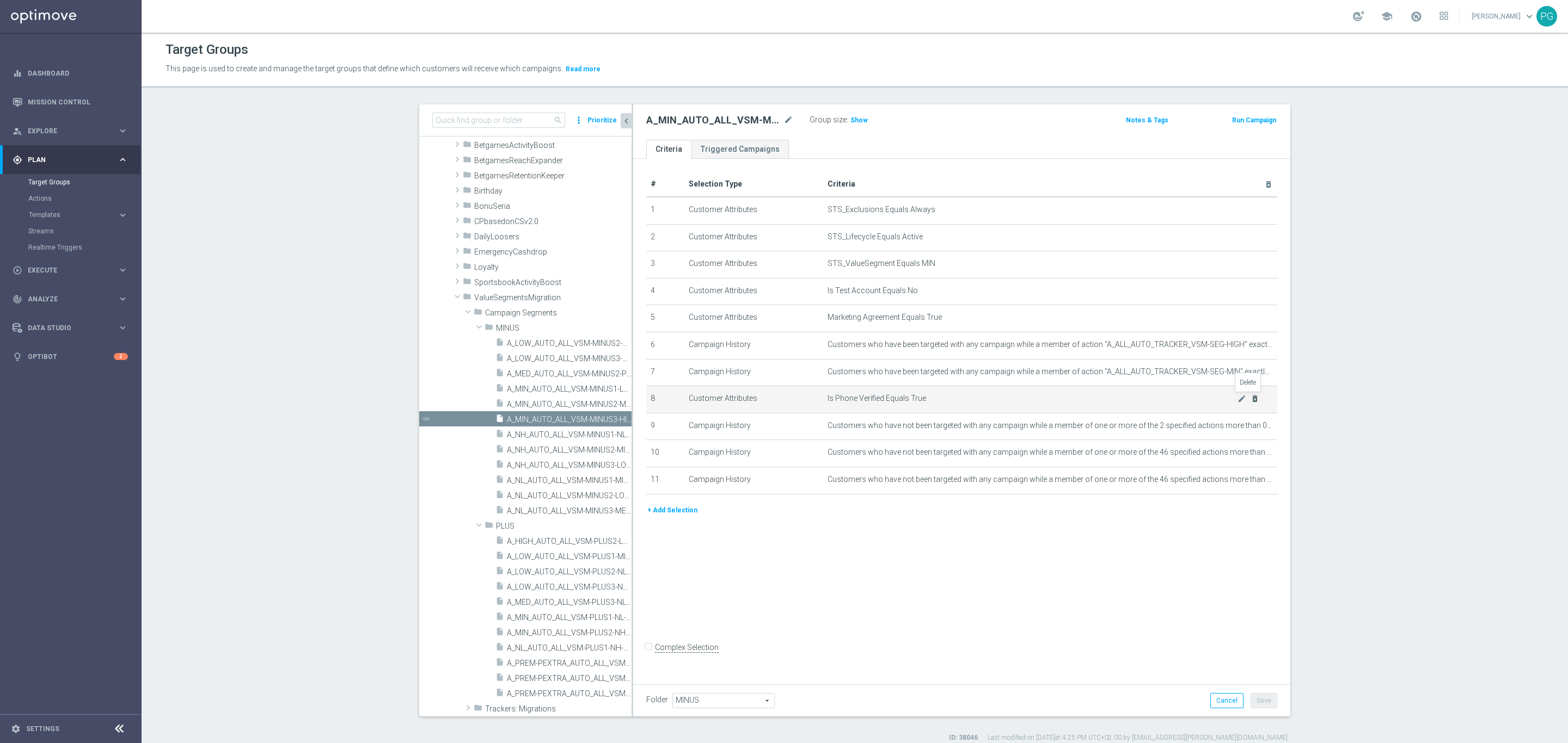
click at [1251, 397] on icon "delete_forever" at bounding box center [1255, 399] width 9 height 9
click at [1257, 660] on button "Save" at bounding box center [1264, 700] width 26 height 15
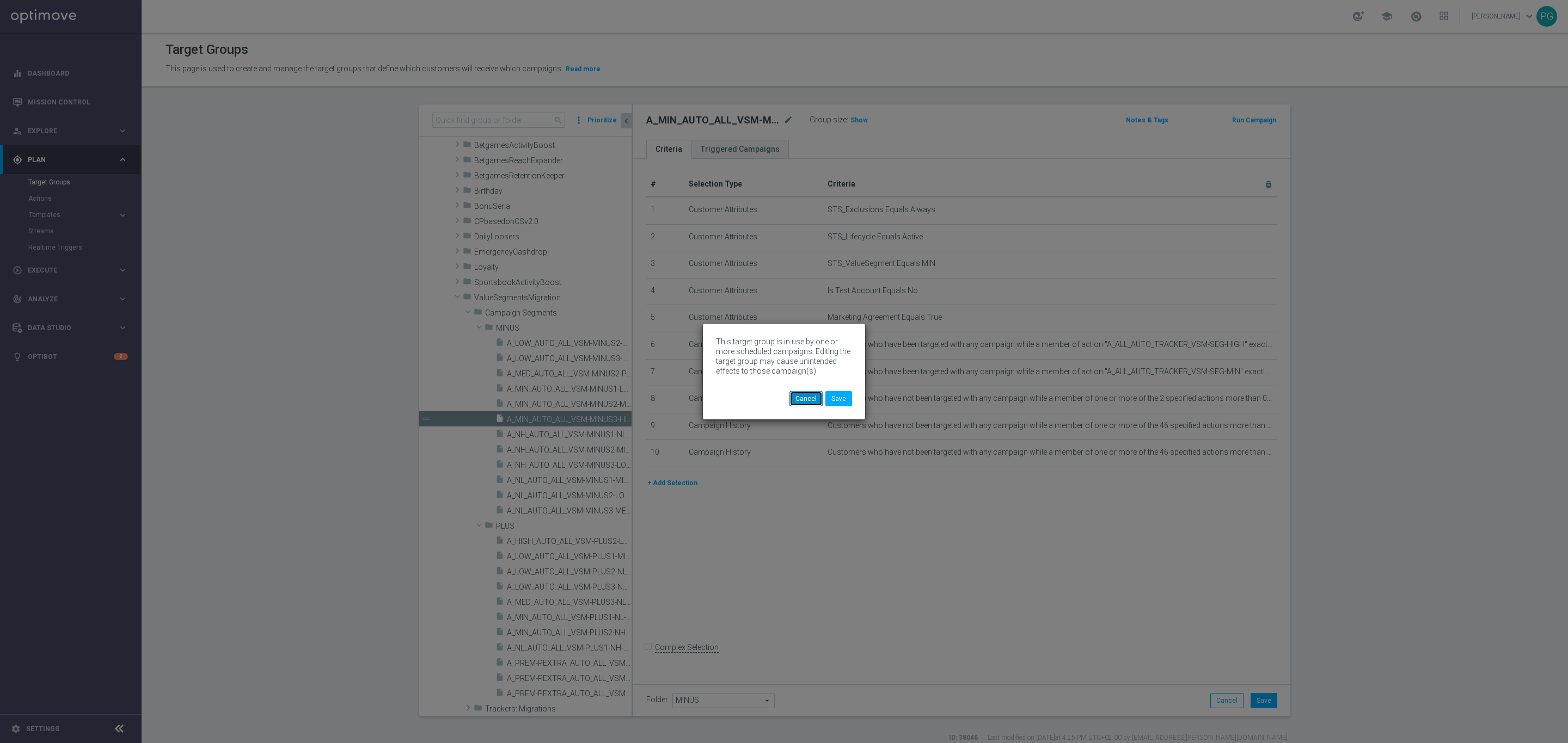
click at [807, 398] on button "Cancel" at bounding box center [806, 398] width 33 height 15
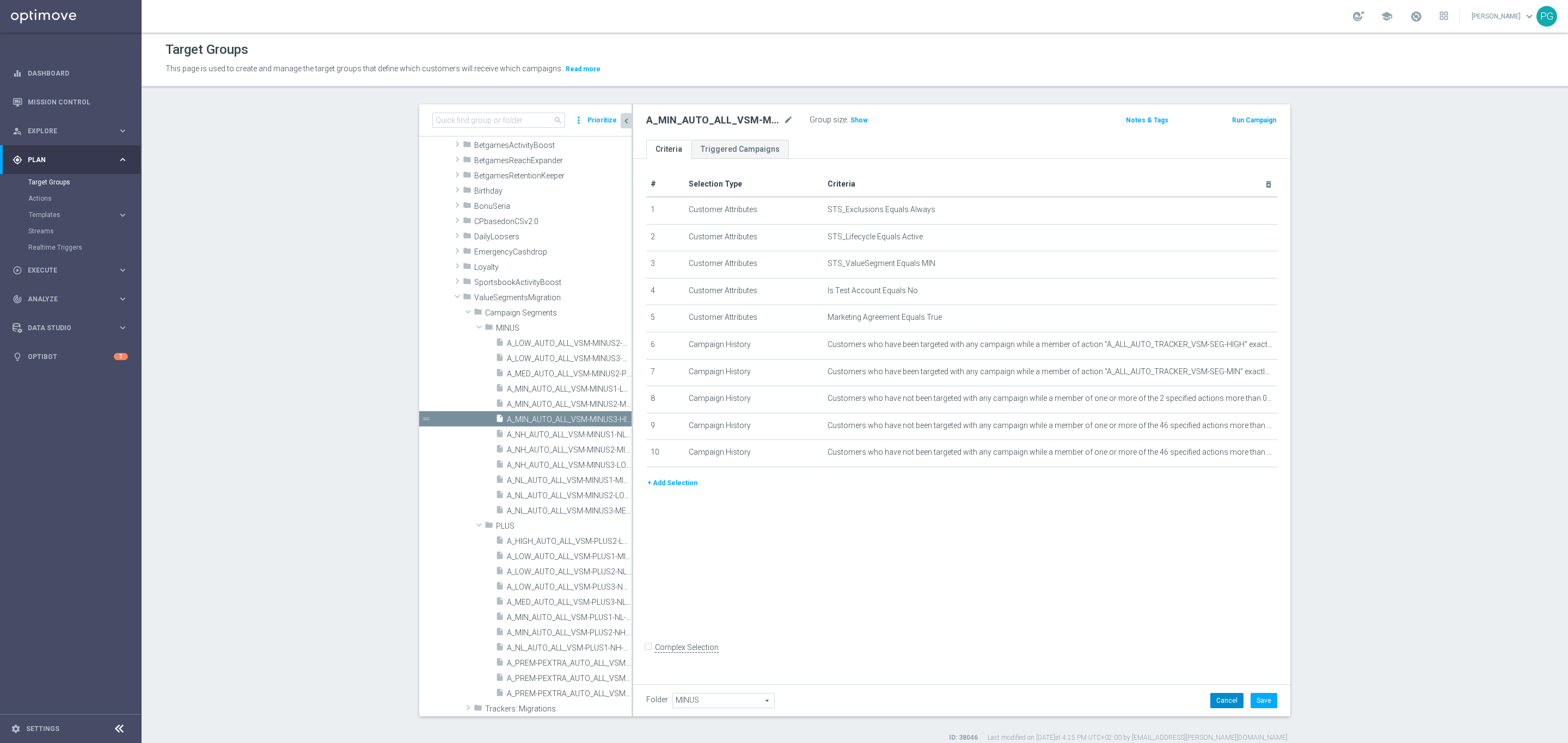
click at [1217, 660] on button "Cancel" at bounding box center [1227, 700] width 33 height 15
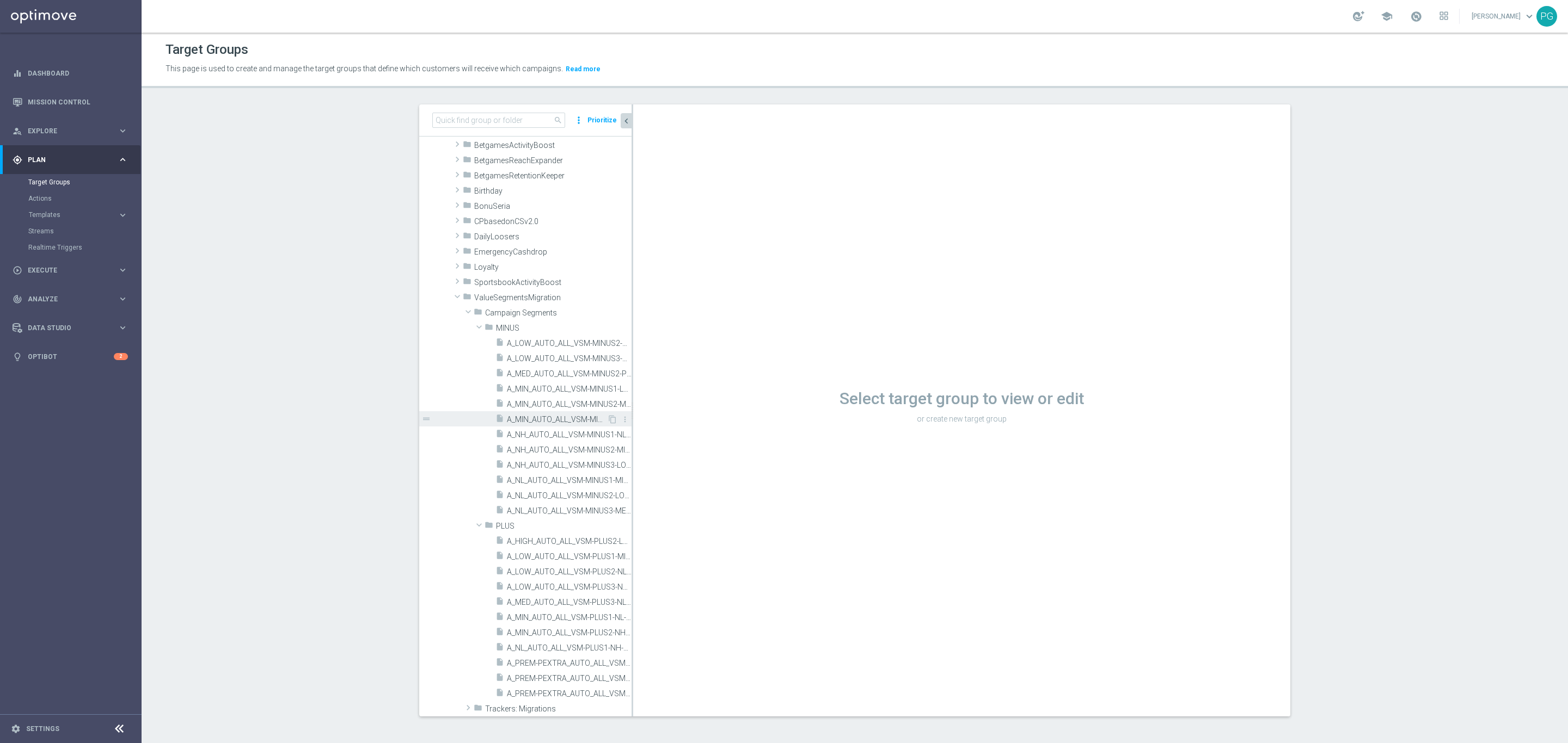
click at [523, 420] on span "A_MIN_AUTO_ALL_VSM-MINUS3-HIGH-TO-MIN" at bounding box center [557, 420] width 100 height 10
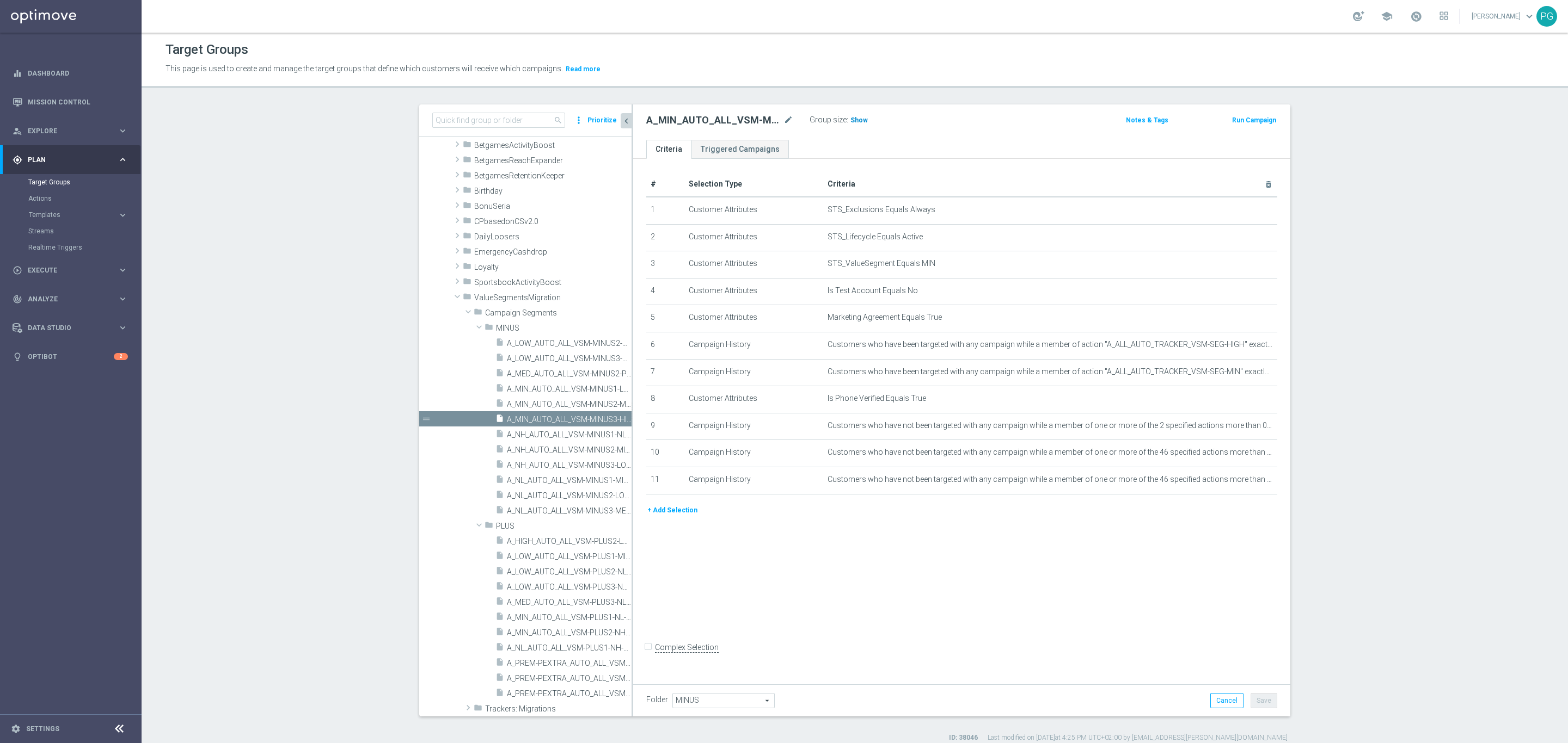
click at [850, 118] on span "Show" at bounding box center [859, 120] width 18 height 8
click at [1251, 397] on icon "delete_forever" at bounding box center [1255, 399] width 9 height 9
click at [1256, 660] on div "Folder MINUS MINUS arrow_drop_down search Cancel Save Saving..." at bounding box center [962, 701] width 657 height 32
click at [1261, 660] on button "Save" at bounding box center [1264, 700] width 26 height 15
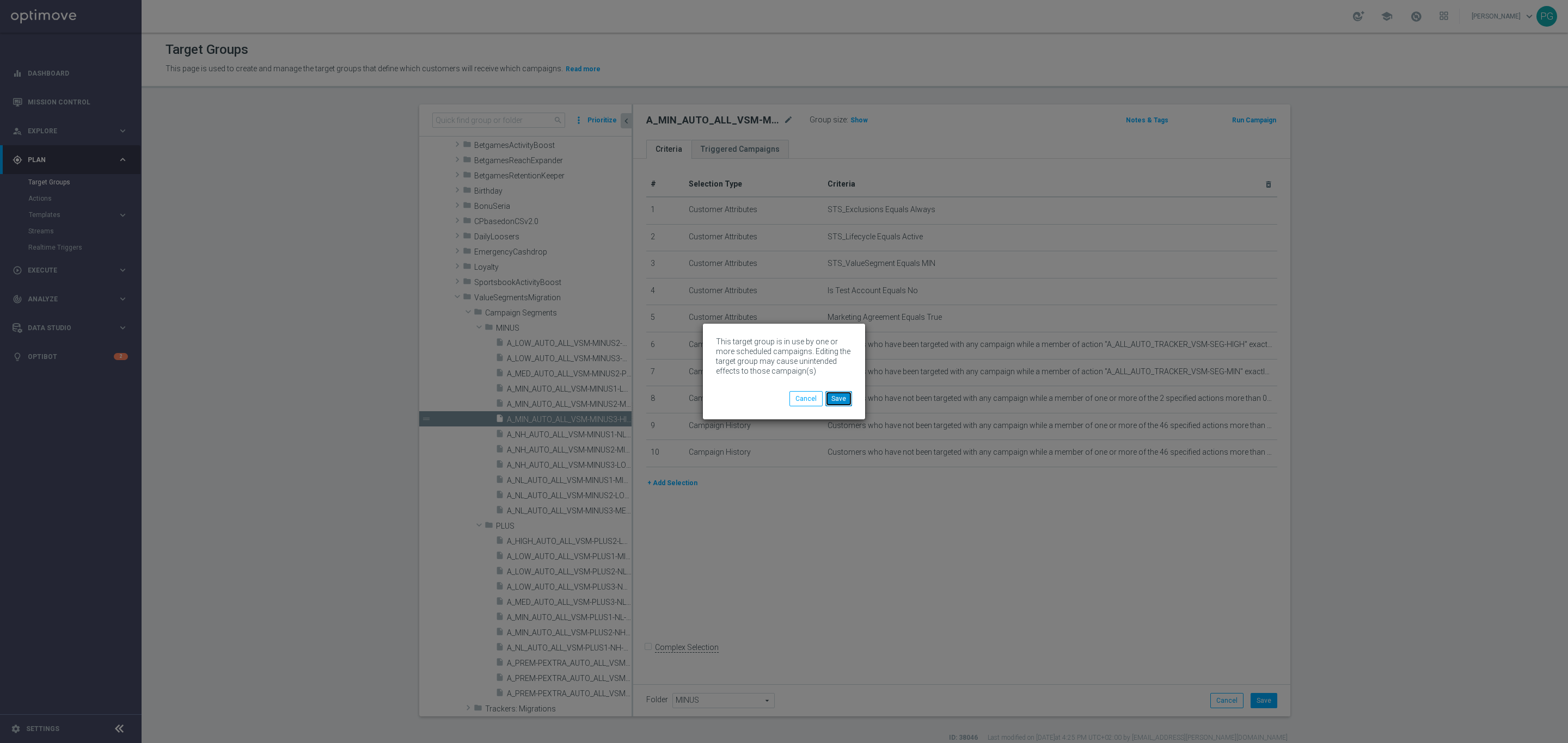
click at [843, 401] on button "Save" at bounding box center [839, 398] width 26 height 15
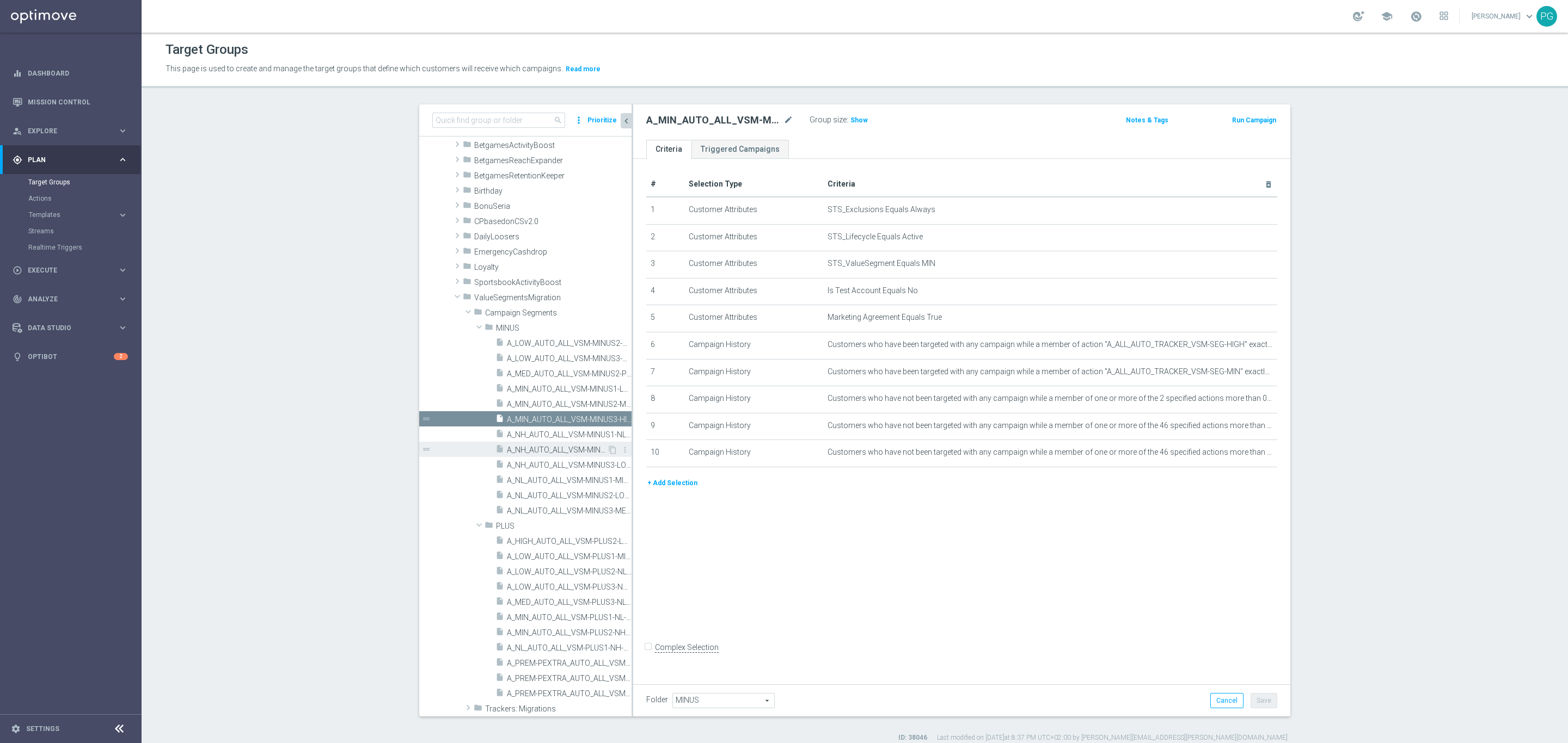
click at [538, 443] on div "insert_drive_file A_NH_AUTO_ALL_VSM-MINUS2-MIN-TO-NH" at bounding box center [551, 449] width 112 height 15
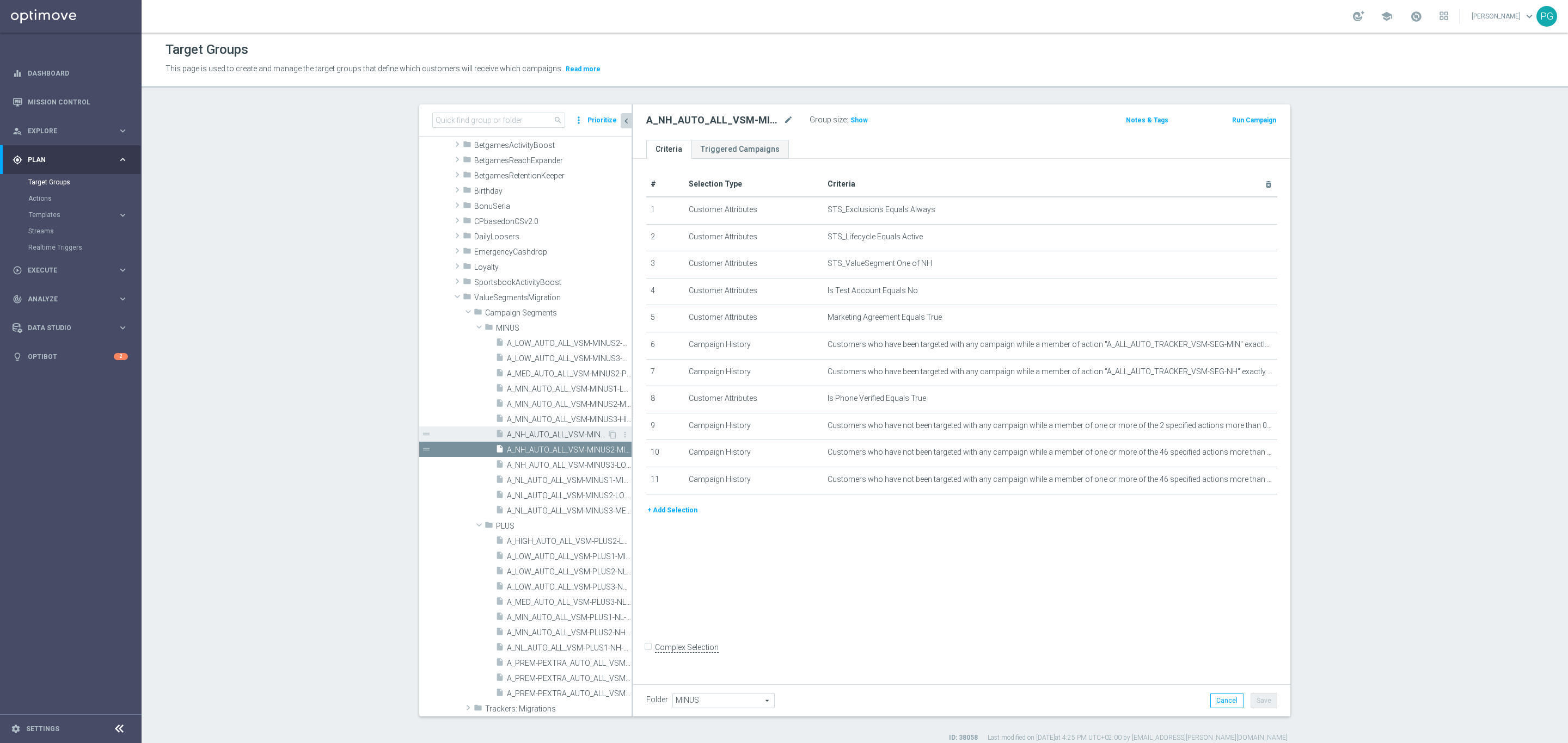
click at [520, 434] on span "A_NH_AUTO_ALL_VSM-MINUS1-NL-TO-[GEOGRAPHIC_DATA]" at bounding box center [557, 435] width 100 height 10
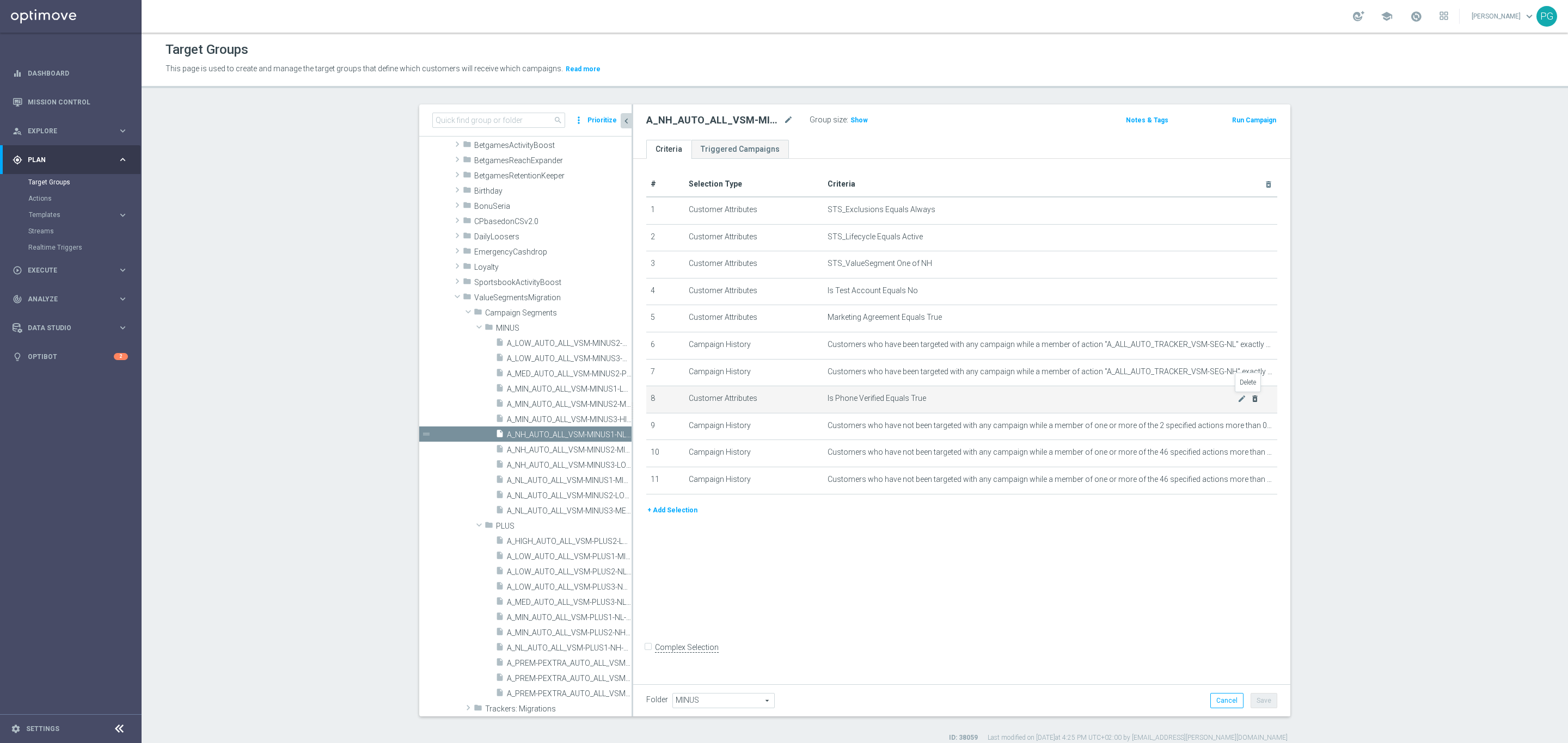
click at [1251, 398] on icon "delete_forever" at bounding box center [1255, 399] width 9 height 9
click at [1251, 660] on button "Save" at bounding box center [1264, 700] width 26 height 15
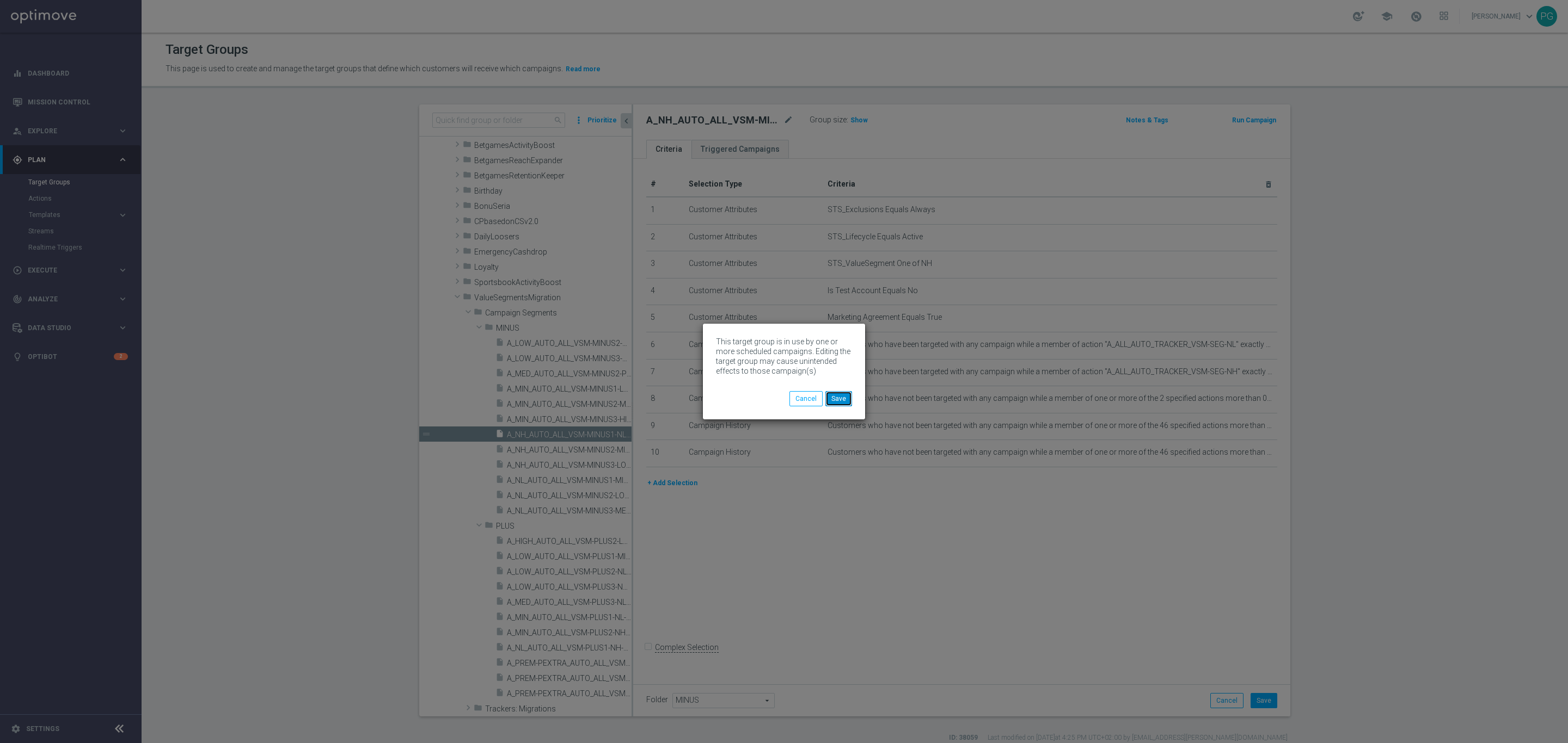
click at [833, 403] on button "Save" at bounding box center [839, 398] width 26 height 15
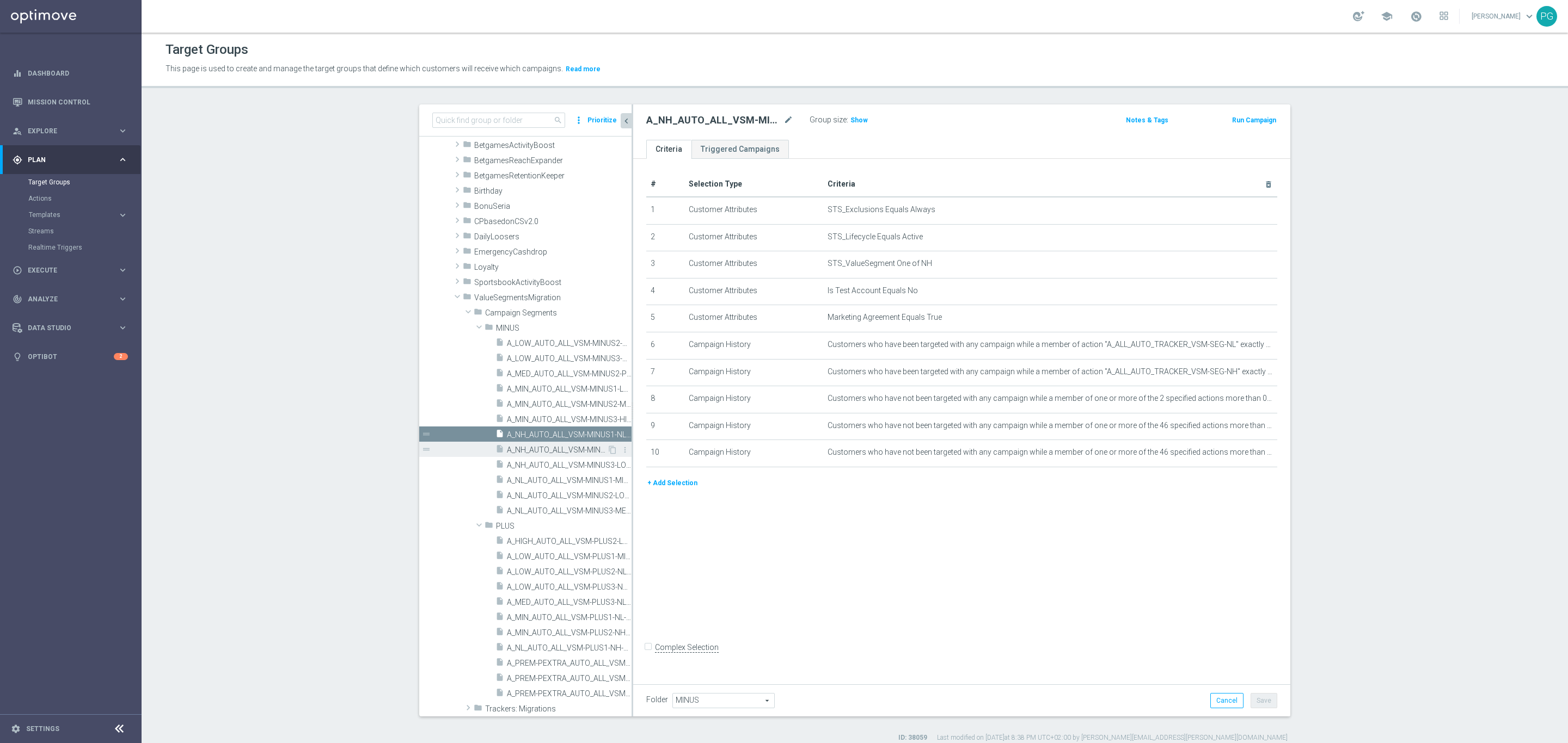
click at [487, 449] on span at bounding box center [490, 446] width 11 height 5
click at [566, 451] on span "A_NH_AUTO_ALL_VSM-MINUS2-MIN-TO-[GEOGRAPHIC_DATA]" at bounding box center [557, 450] width 100 height 10
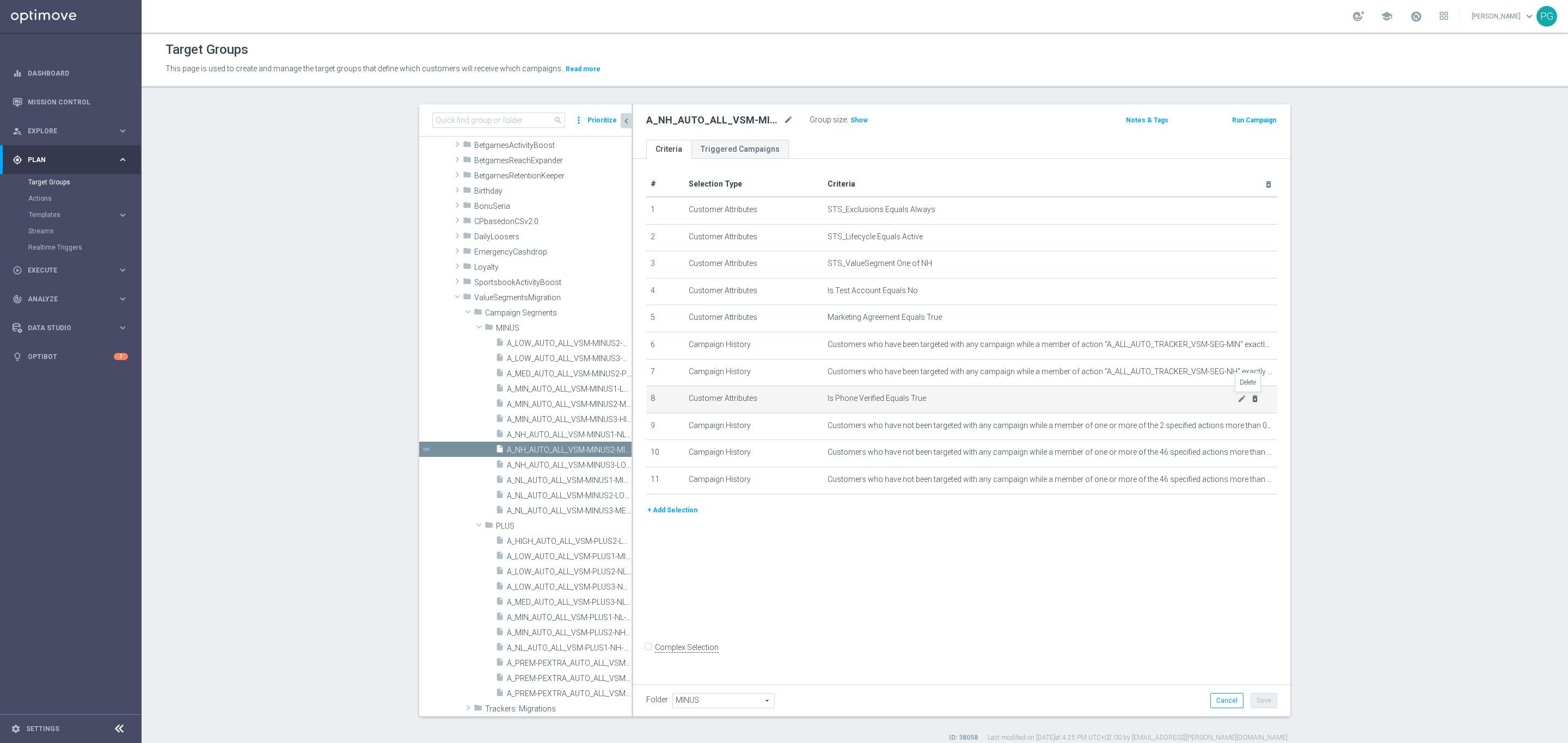
click at [1251, 401] on icon "delete_forever" at bounding box center [1255, 399] width 9 height 9
click at [1256, 660] on button "Save" at bounding box center [1264, 700] width 26 height 15
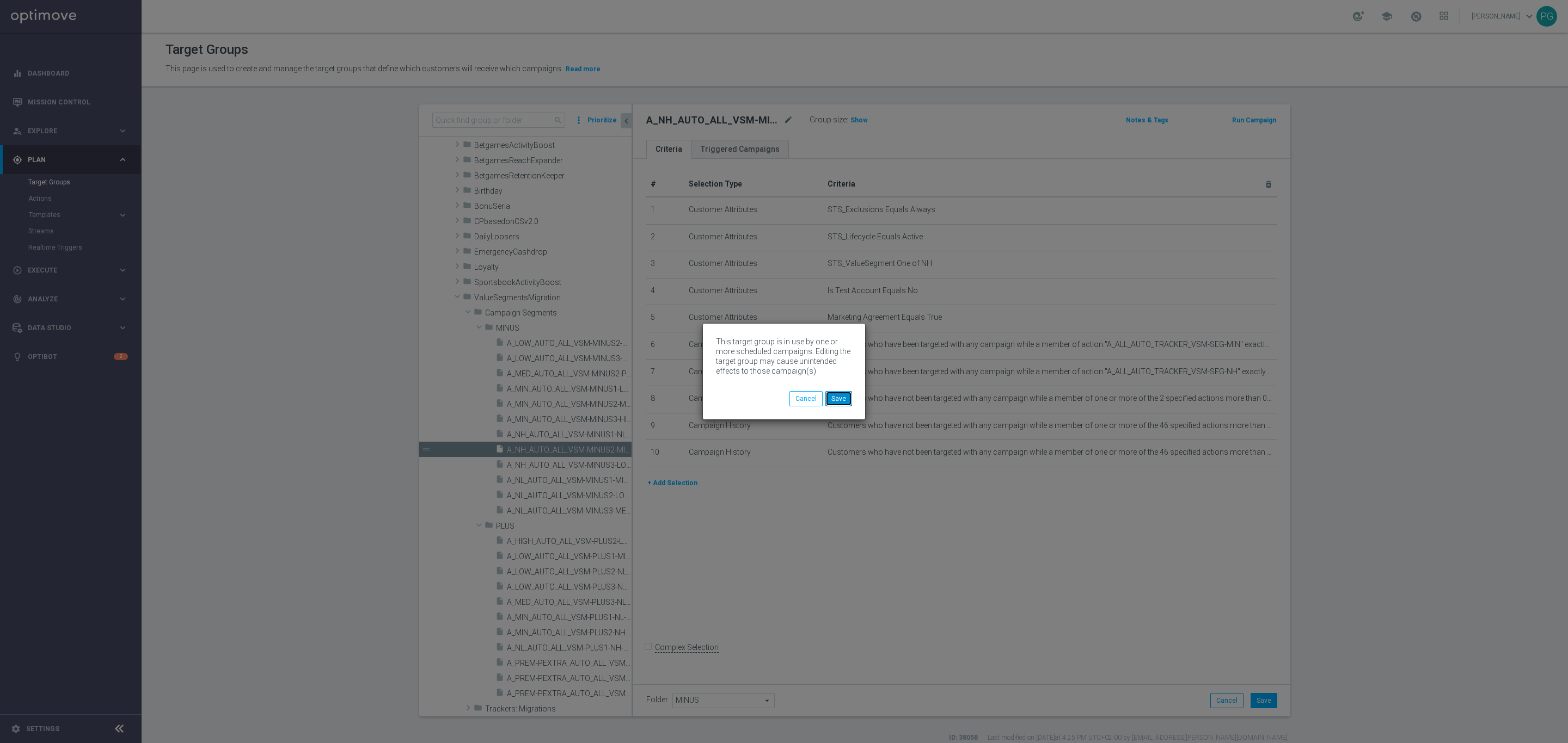
click at [836, 401] on button "Save" at bounding box center [839, 398] width 26 height 15
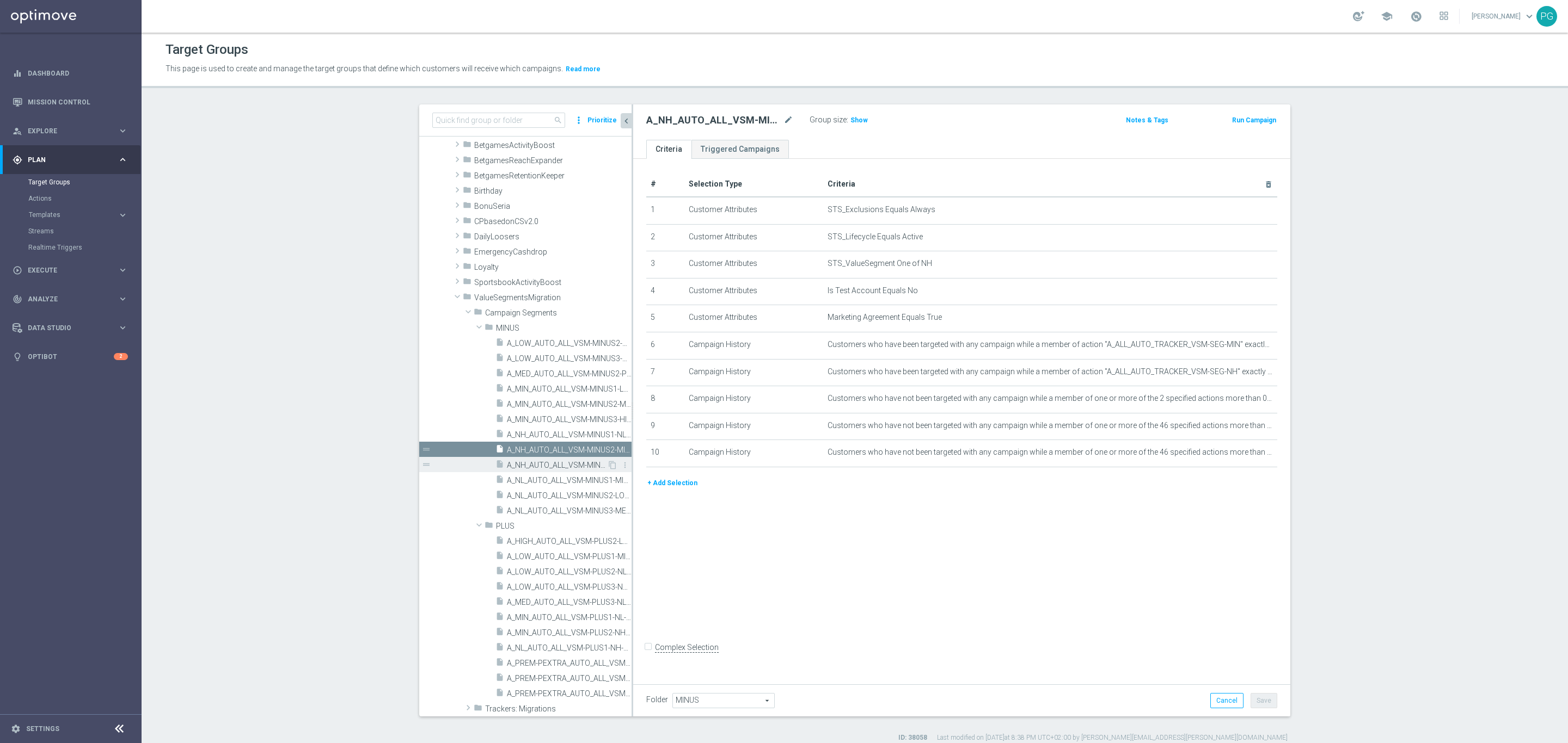
click at [520, 461] on span "A_NH_AUTO_ALL_VSM-MINUS3-LOW-TO-NH" at bounding box center [557, 466] width 100 height 10
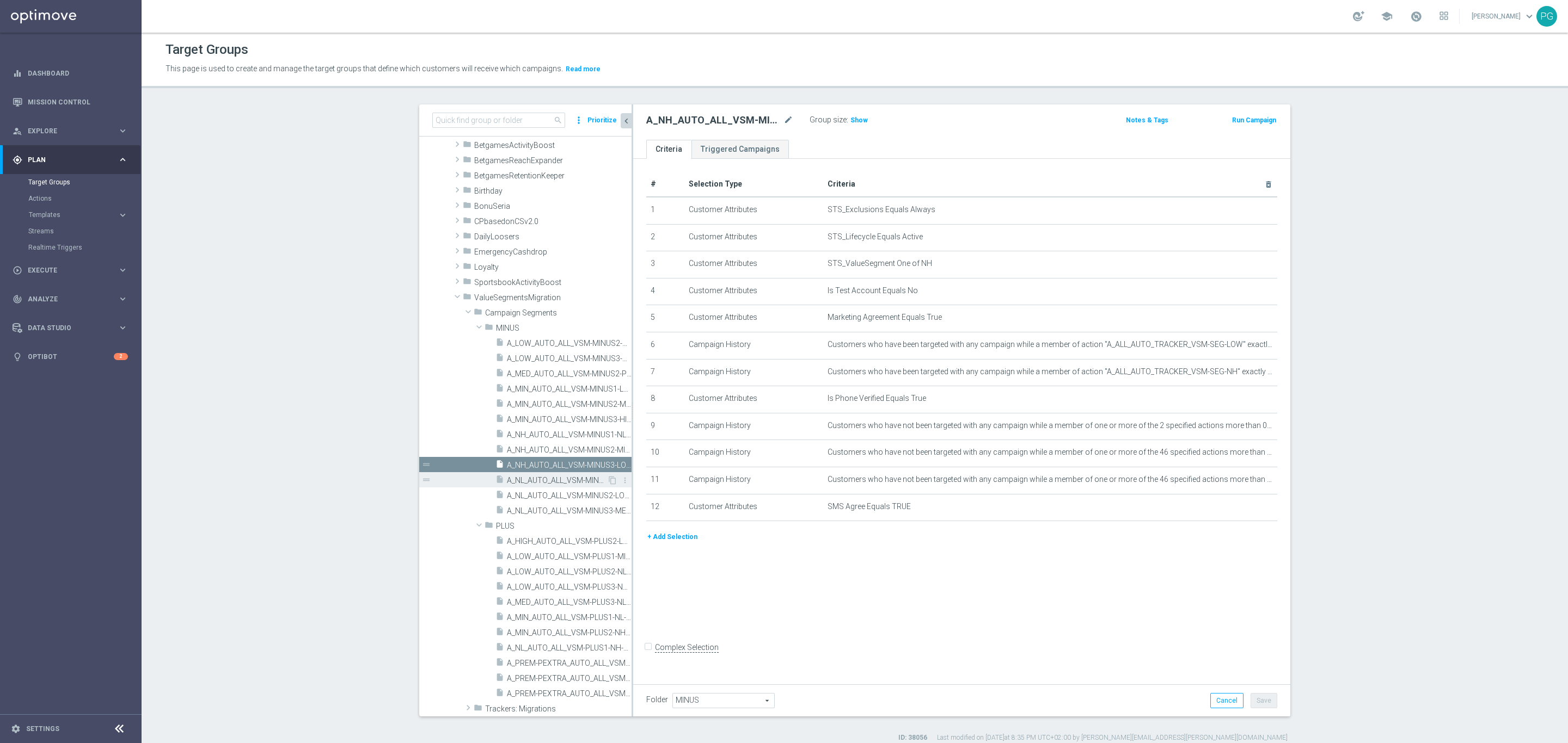
click at [536, 485] on div "insert_drive_file A_NL_AUTO_ALL_VSM-MINUS1-MIN-TO-NL" at bounding box center [551, 479] width 112 height 15
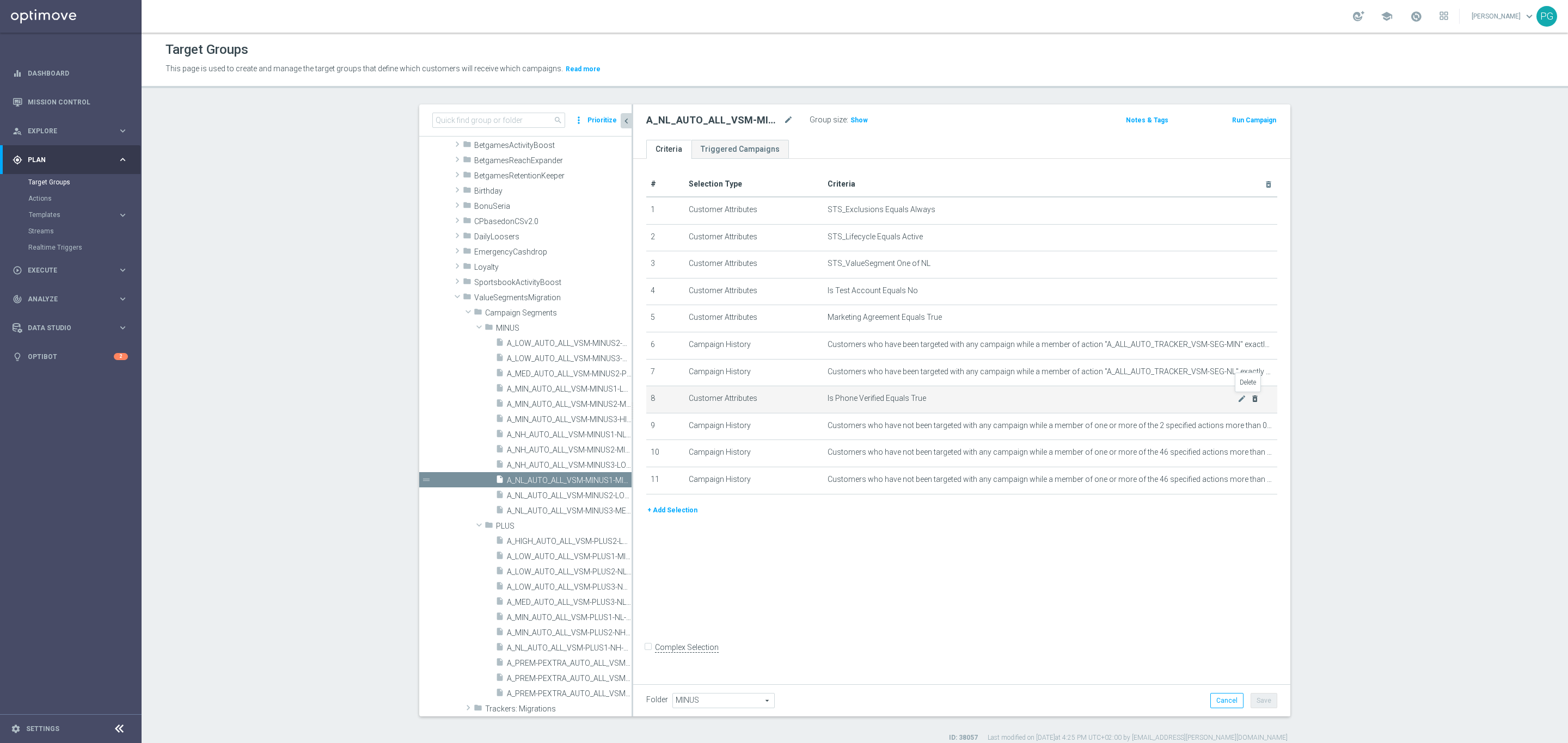
click at [1251, 397] on icon "delete_forever" at bounding box center [1255, 399] width 9 height 9
click at [1258, 660] on button "Save" at bounding box center [1264, 700] width 26 height 15
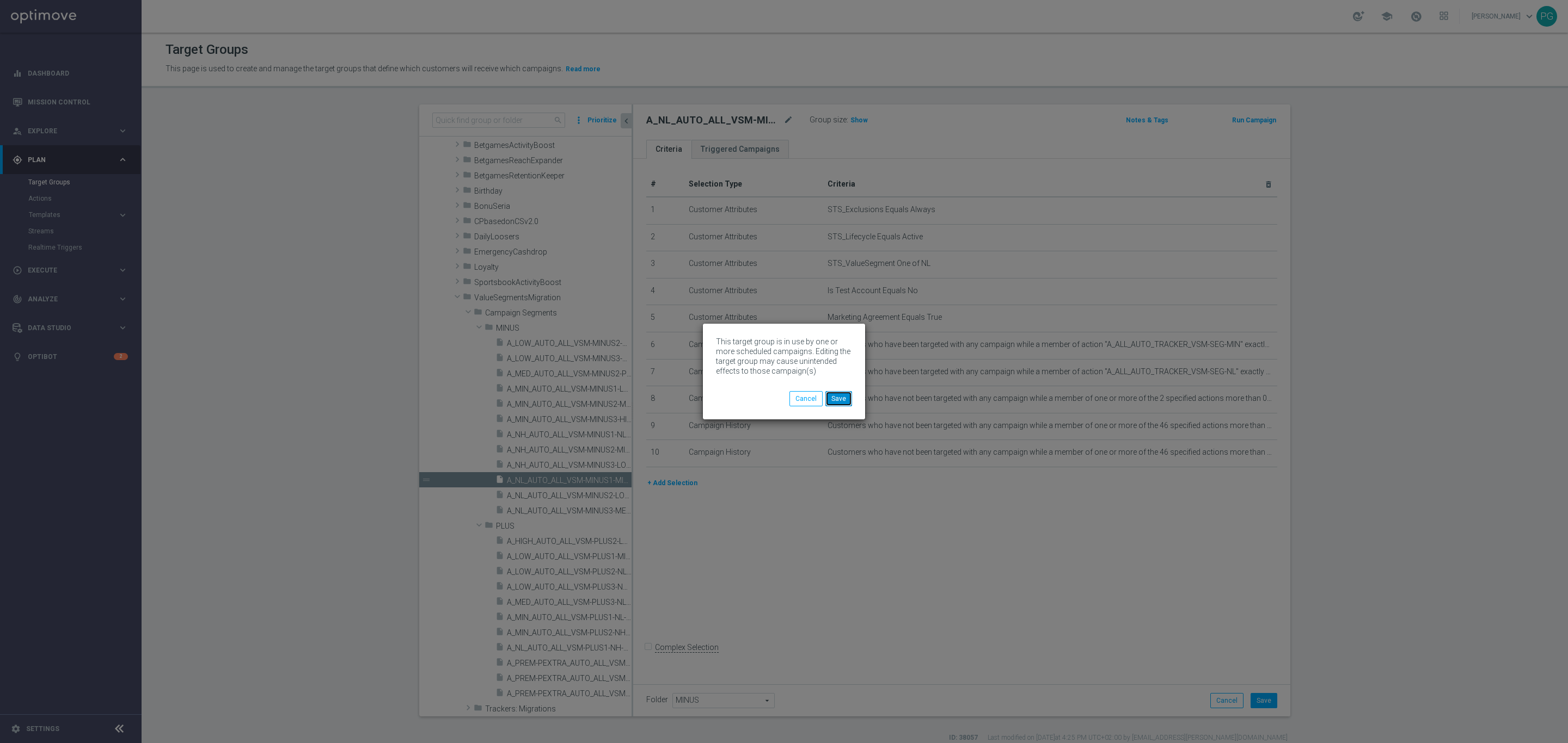
click at [832, 401] on button "Save" at bounding box center [839, 398] width 26 height 15
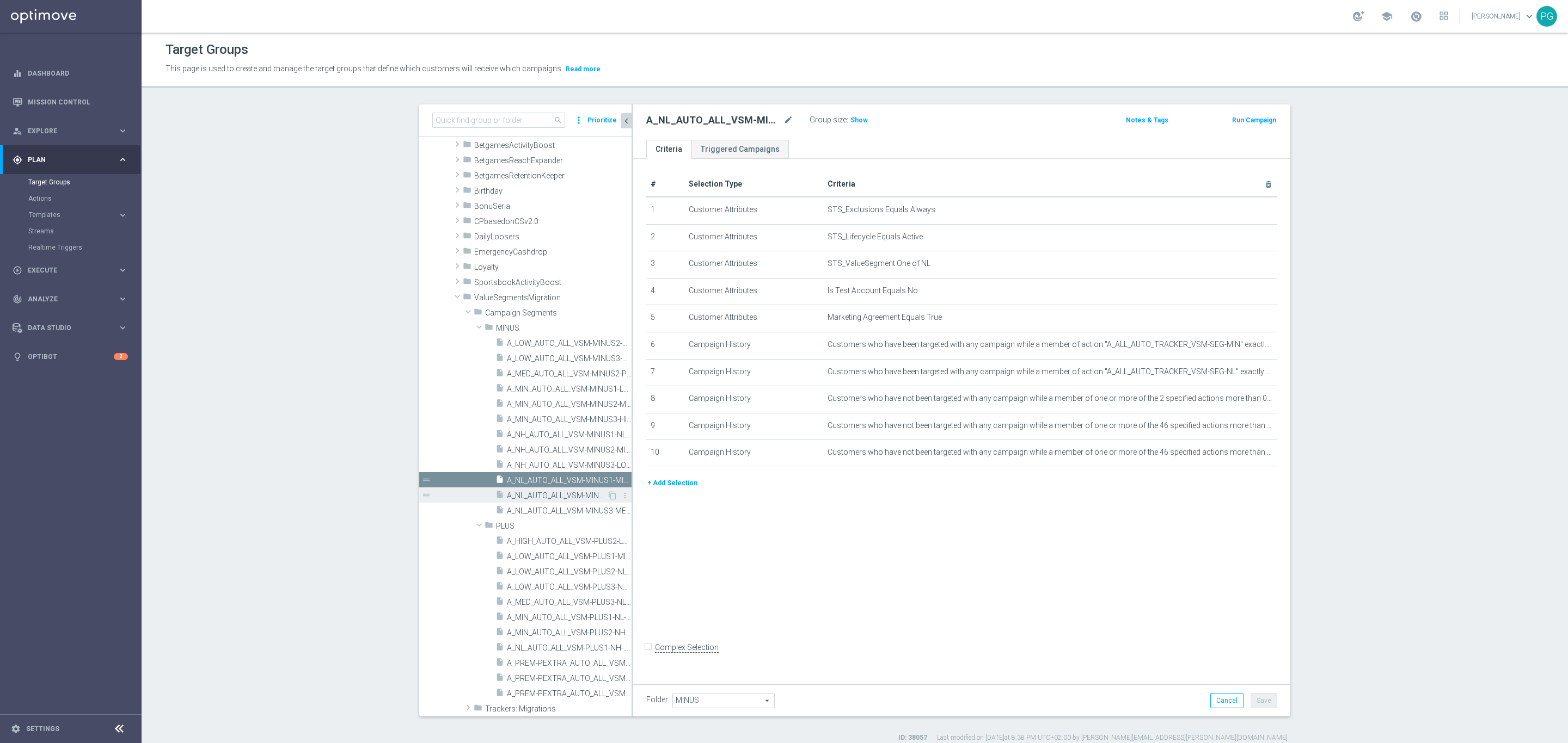
click at [552, 498] on span "A_NL_AUTO_ALL_VSM-MINUS2-LOW-TO-NL" at bounding box center [557, 496] width 100 height 10
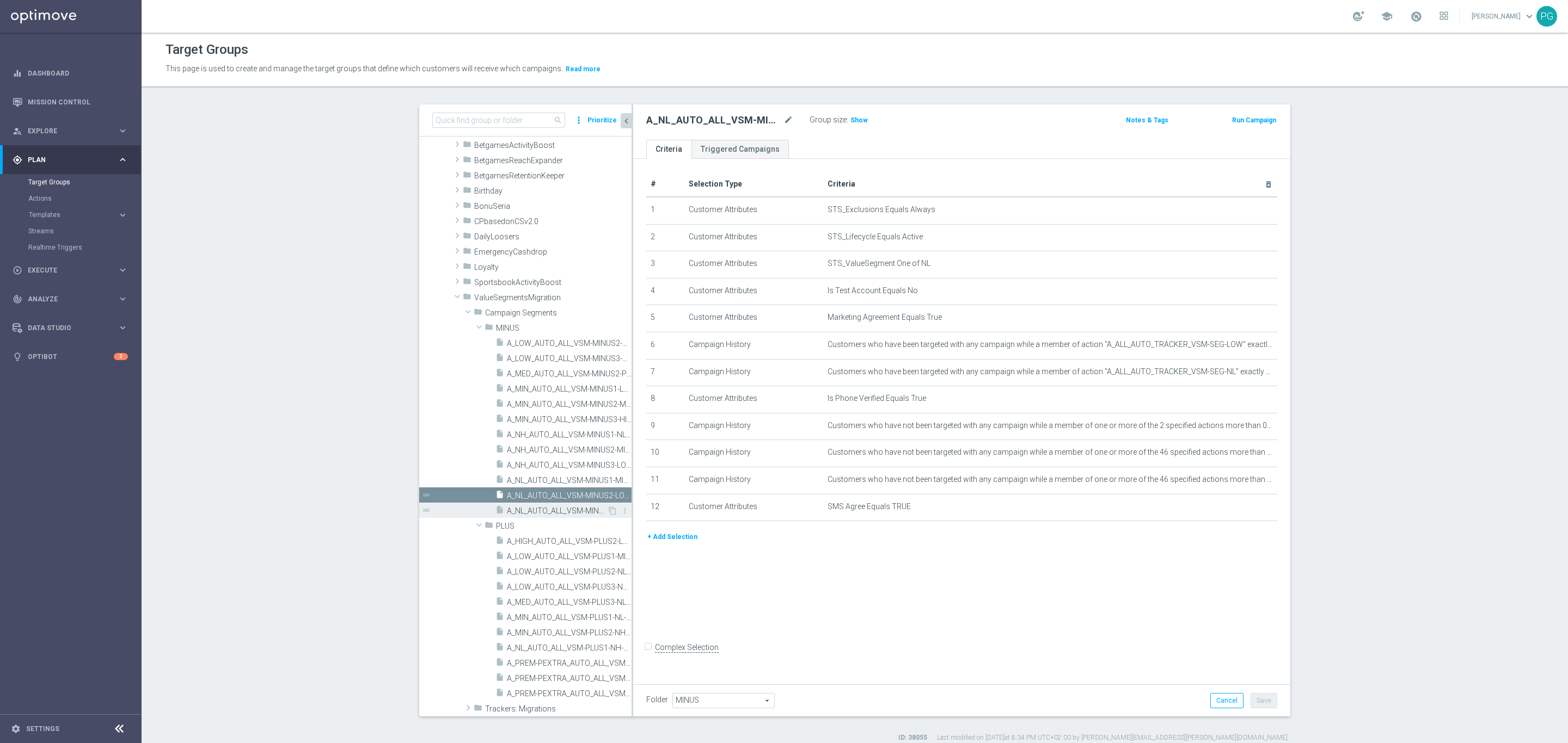
click at [507, 512] on span "A_NL_AUTO_ALL_VSM-MINUS3-MED-TO-NL" at bounding box center [557, 511] width 100 height 10
click at [532, 498] on span "A_NL_AUTO_ALL_VSM-MINUS2-LOW-TO-NL" at bounding box center [557, 496] width 100 height 10
click at [529, 480] on span "A_NL_AUTO_ALL_VSM-MINUS1-MIN-TO-NL" at bounding box center [557, 481] width 100 height 10
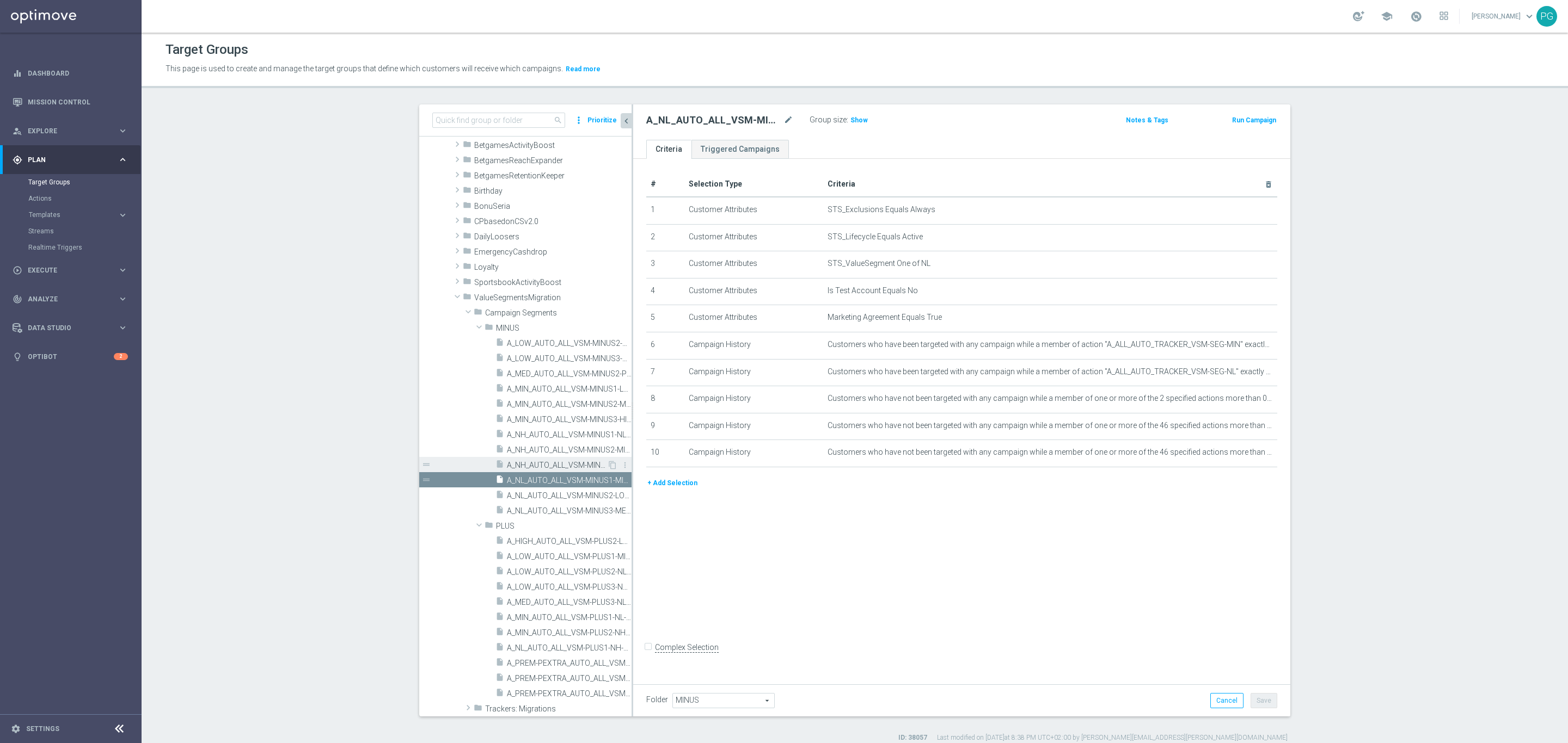
click at [536, 457] on div "insert_drive_file A_NH_AUTO_ALL_VSM-MINUS3-LOW-TO-NH" at bounding box center [551, 464] width 112 height 15
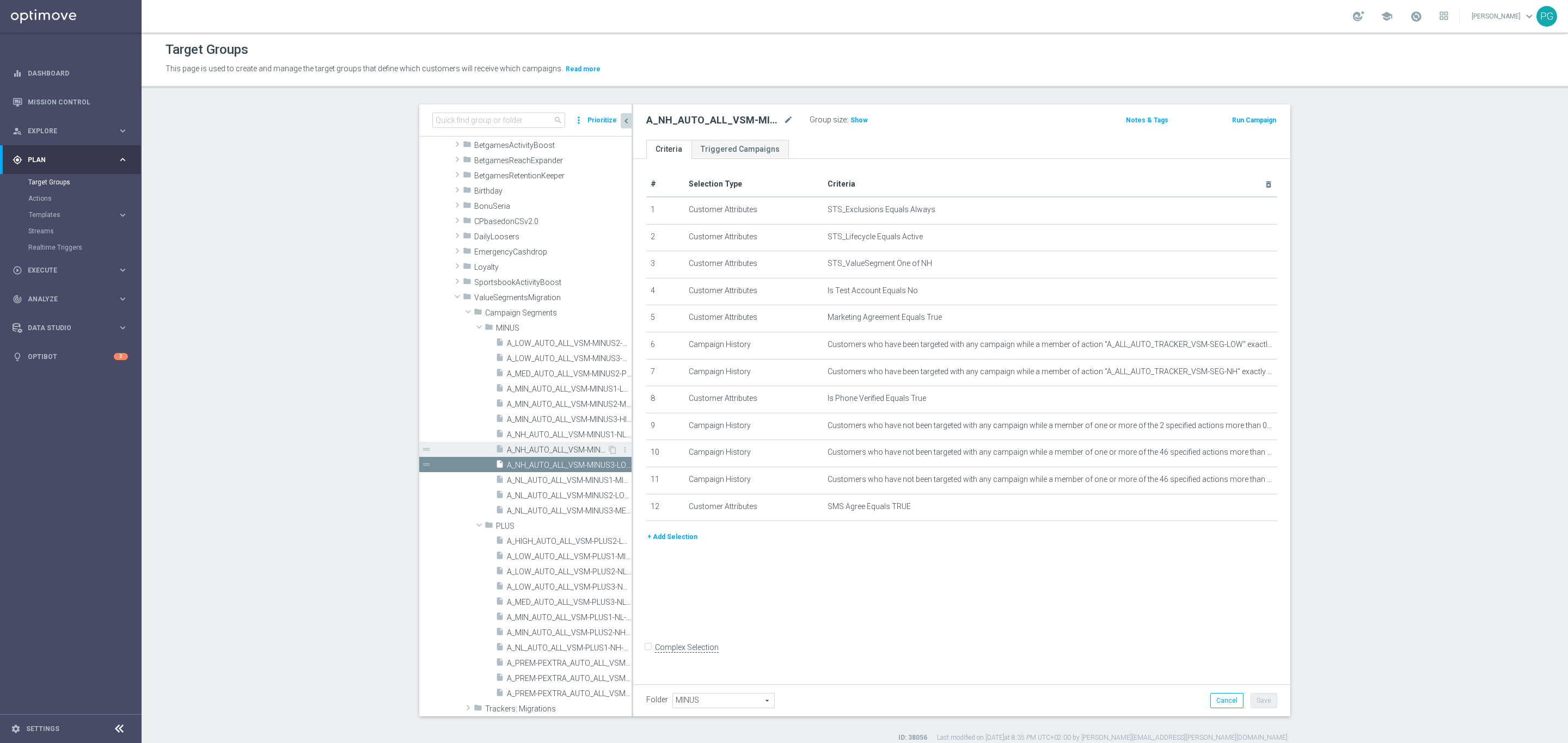
click at [538, 449] on span "A_NH_AUTO_ALL_VSM-MINUS2-MIN-TO-[GEOGRAPHIC_DATA]" at bounding box center [557, 450] width 100 height 10
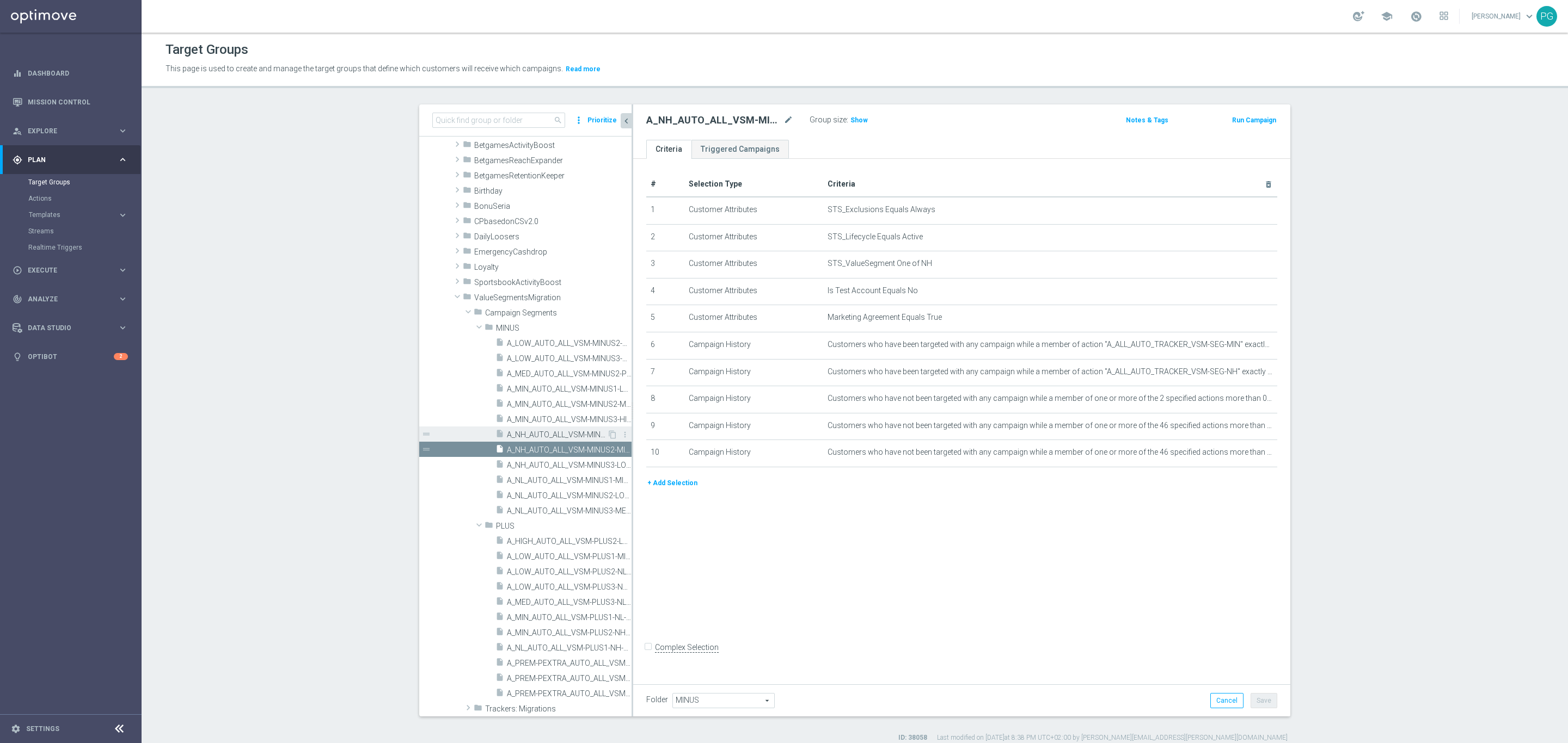
click at [540, 438] on span "A_NH_AUTO_ALL_VSM-MINUS1-NL-TO-[GEOGRAPHIC_DATA]" at bounding box center [557, 435] width 100 height 10
click at [545, 412] on div "insert_drive_file A_MIN_AUTO_ALL_VSM-MINUS3-HIGH-TO-MIN" at bounding box center [551, 418] width 112 height 15
click at [544, 401] on span "A_MIN_AUTO_ALL_VSM-MINUS2-MED-TO-MIN" at bounding box center [557, 404] width 100 height 10
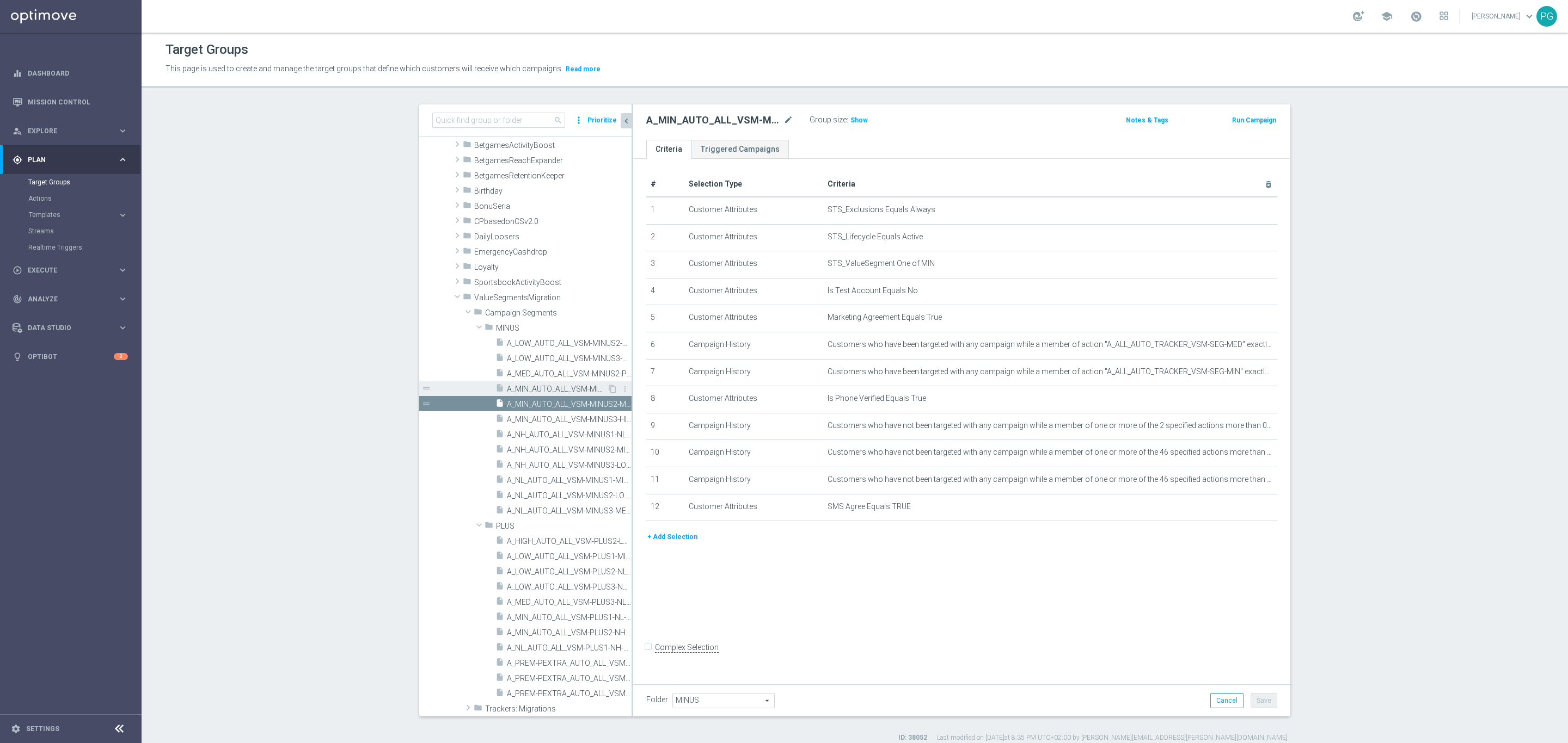
click at [541, 386] on span "A_MIN_AUTO_ALL_VSM-MINUS1-LOW-TO-MIN" at bounding box center [557, 389] width 100 height 10
click at [541, 372] on span "A_MED_AUTO_ALL_VSM-MINUS2-PREM-PEXTRA-TO-MED" at bounding box center [557, 374] width 100 height 10
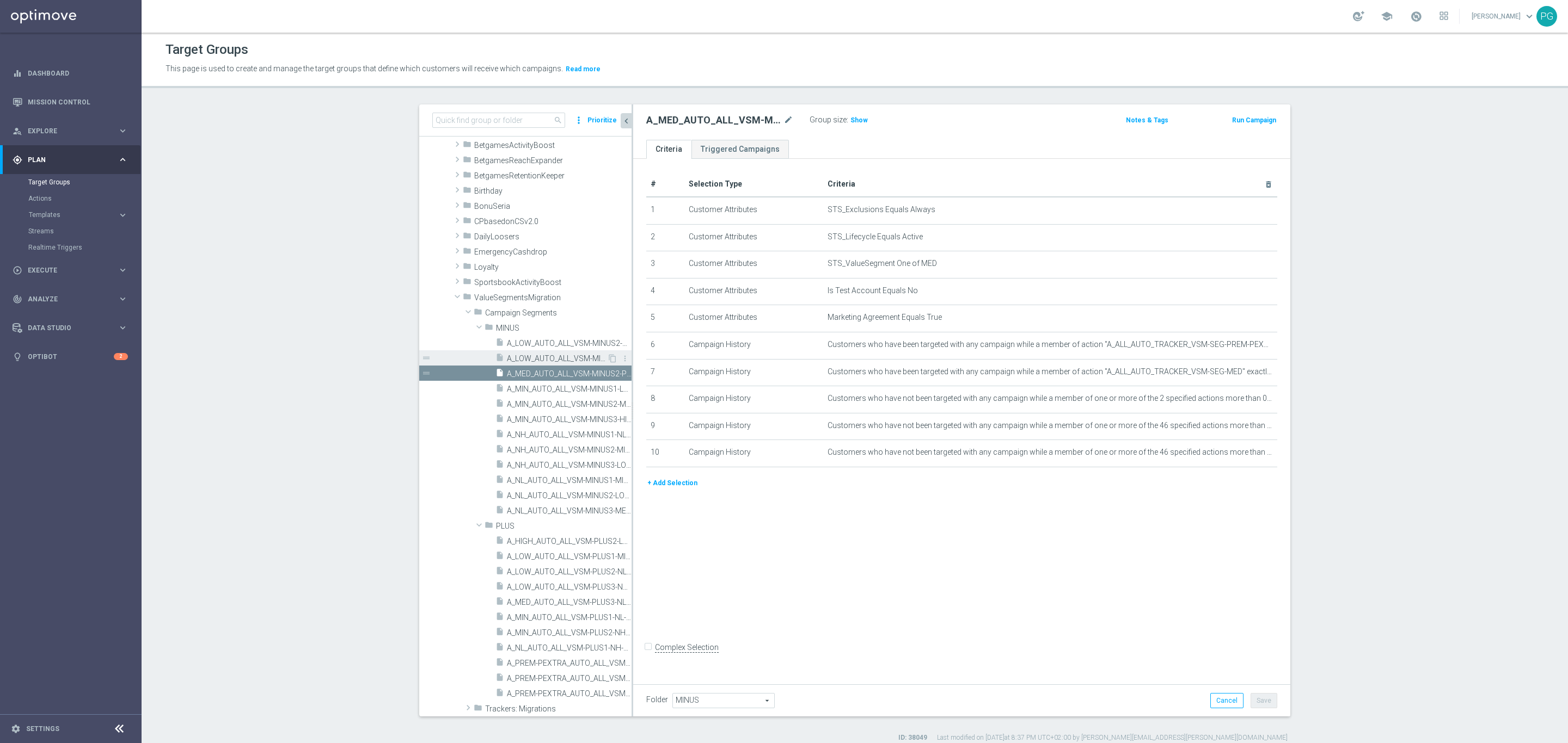
click at [544, 351] on div "insert_drive_file A_LOW_AUTO_ALL_VSM-MINUS3-PREM-PEXTRA-TO-LOW" at bounding box center [551, 357] width 112 height 15
click at [541, 340] on span "A_LOW_AUTO_ALL_VSM-MINUS2-HIGH-TO-LOW" at bounding box center [557, 343] width 100 height 10
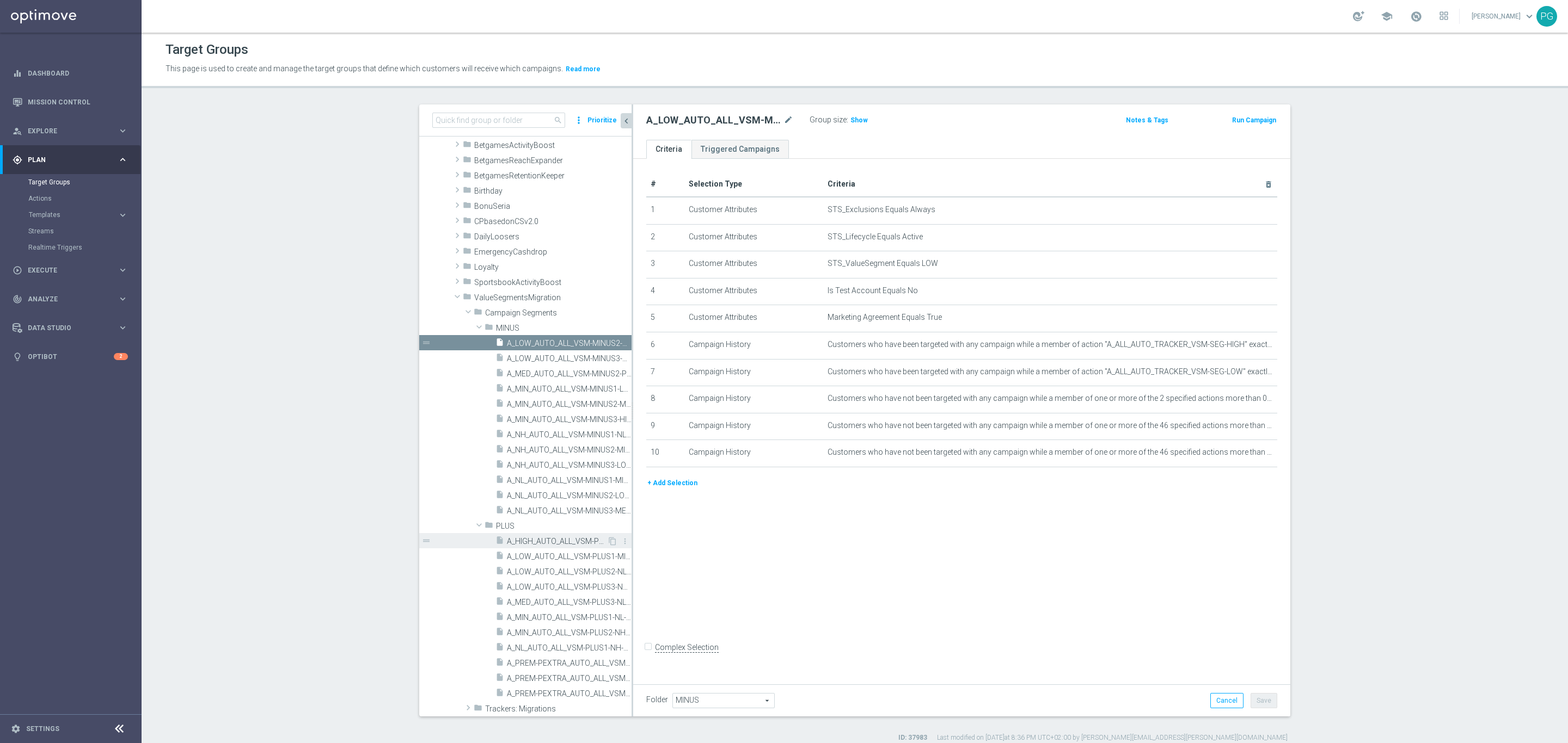
click at [529, 538] on span "A_HIGH_AUTO_ALL_VSM-PLUS2-LOW-TO-HIGH" at bounding box center [557, 541] width 100 height 10
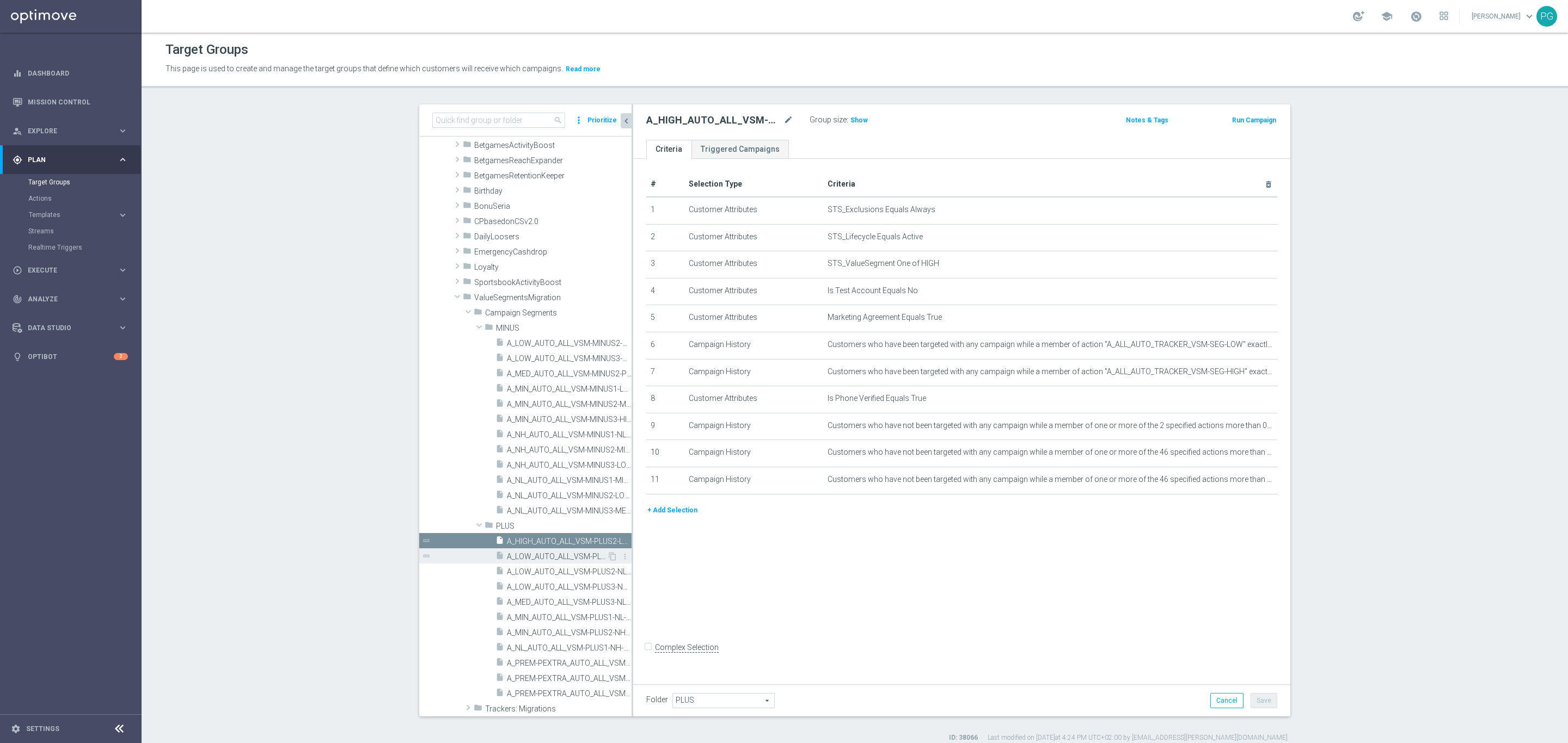
click at [529, 558] on span "A_LOW_AUTO_ALL_VSM-PLUS1-MIN-TO-LOW" at bounding box center [557, 556] width 100 height 10
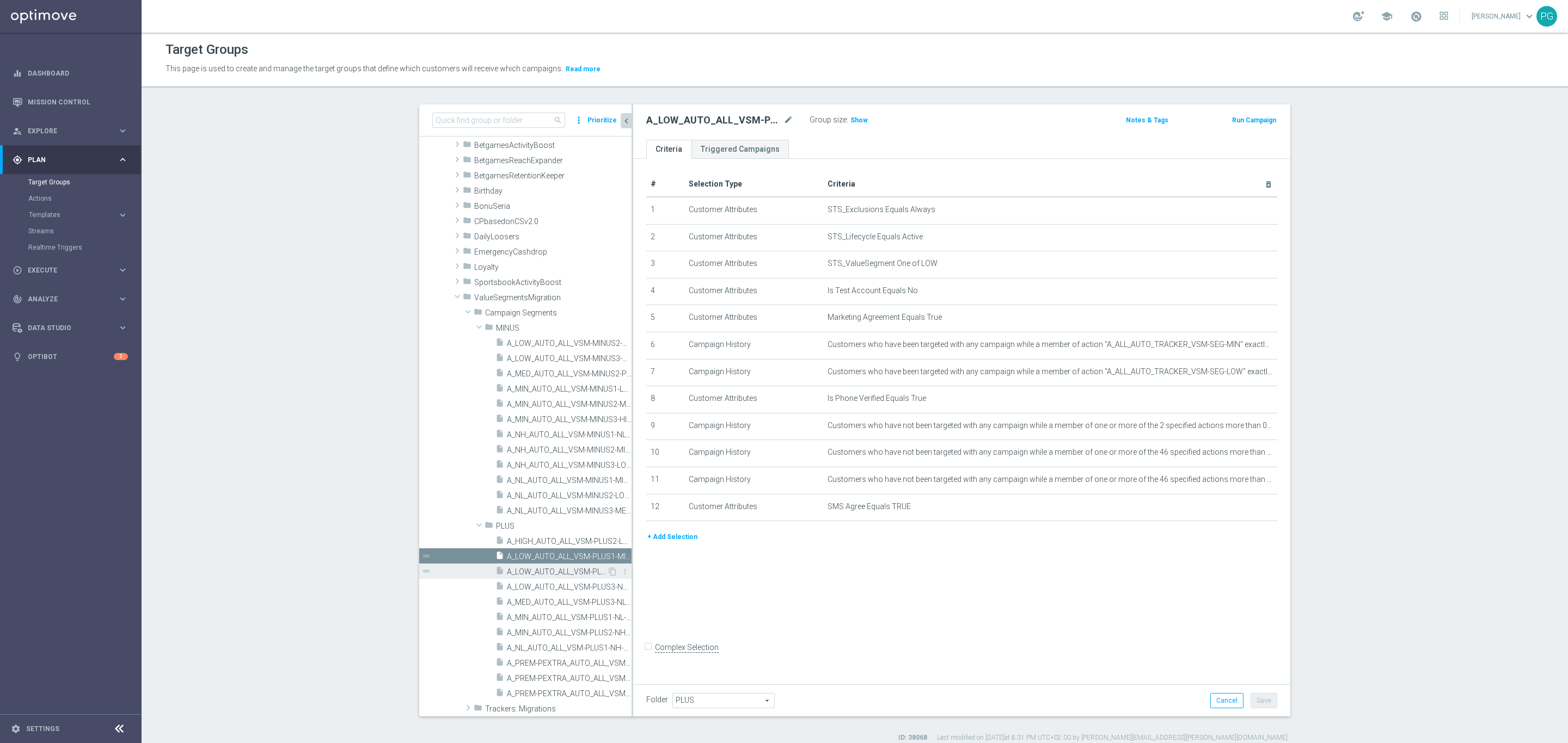
click at [529, 572] on span "A_LOW_AUTO_ALL_VSM-PLUS2-NL-TO-LOW" at bounding box center [557, 572] width 100 height 10
click at [529, 585] on span "A_LOW_AUTO_ALL_VSM-PLUS3-NH-TO-LOW" at bounding box center [557, 587] width 100 height 10
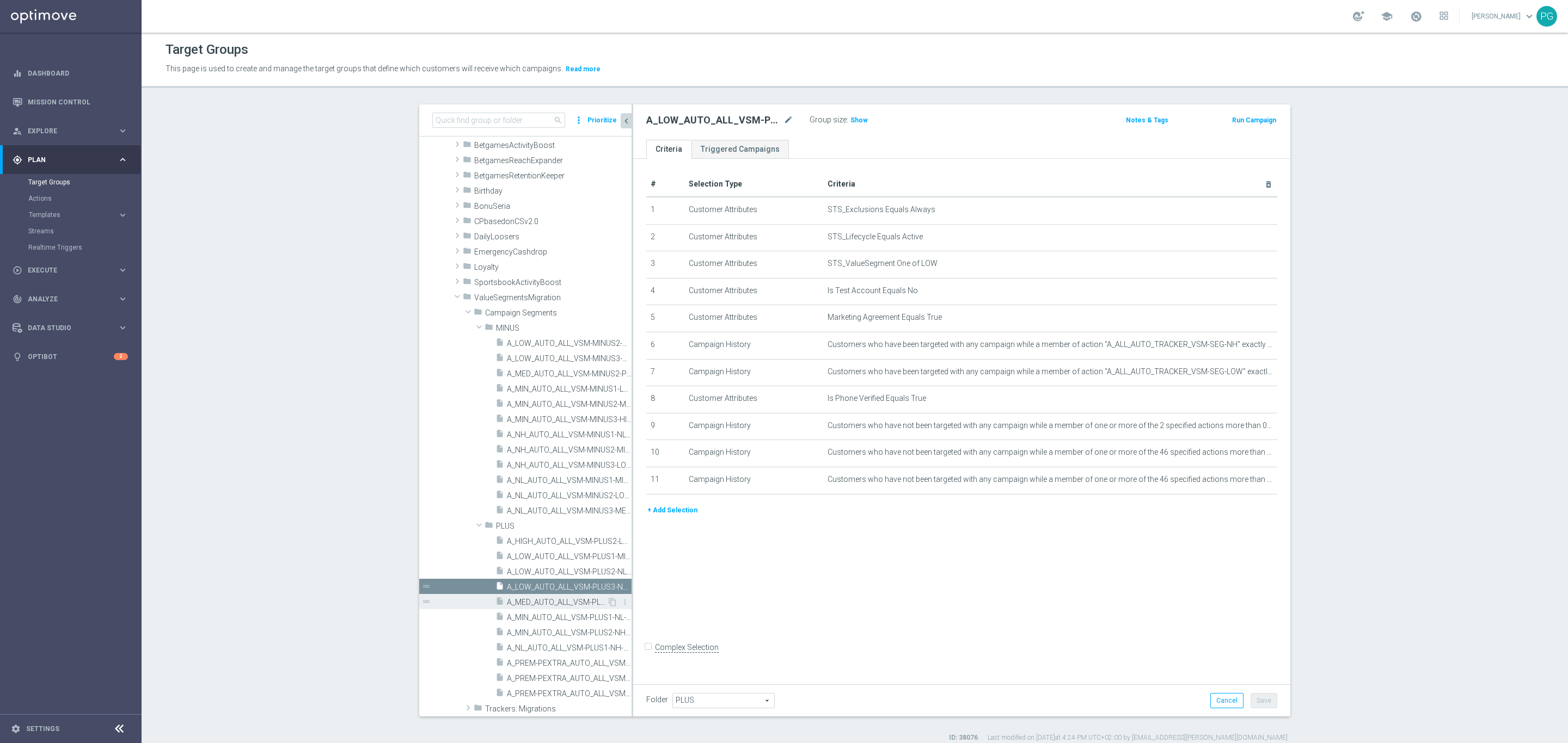
click at [529, 601] on span "A_MED_AUTO_ALL_VSM-PLUS3-NL-TO-MED" at bounding box center [557, 602] width 100 height 10
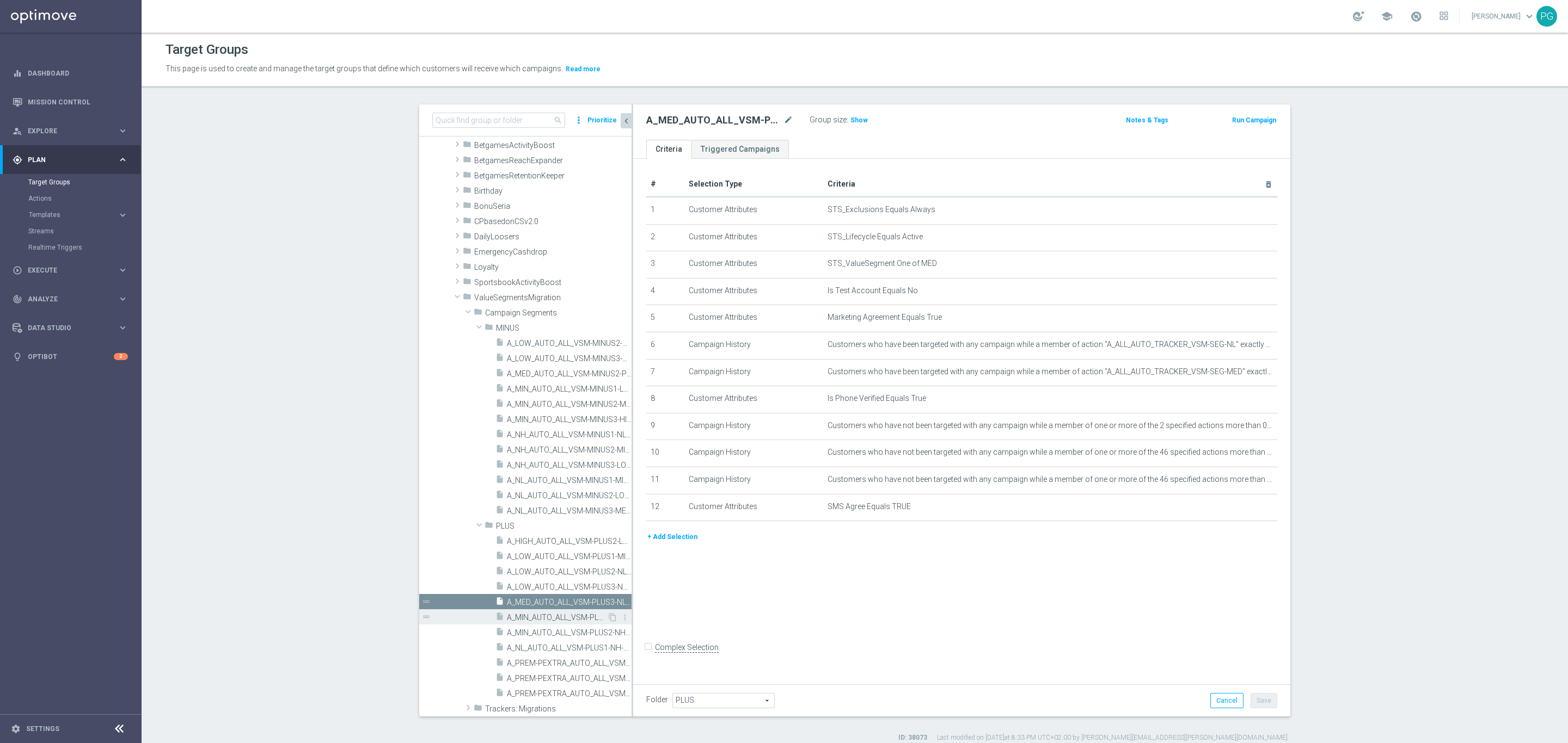
click at [529, 616] on span "A_MIN_AUTO_ALL_VSM-PLUS1-NL-TO-MIN" at bounding box center [557, 618] width 100 height 10
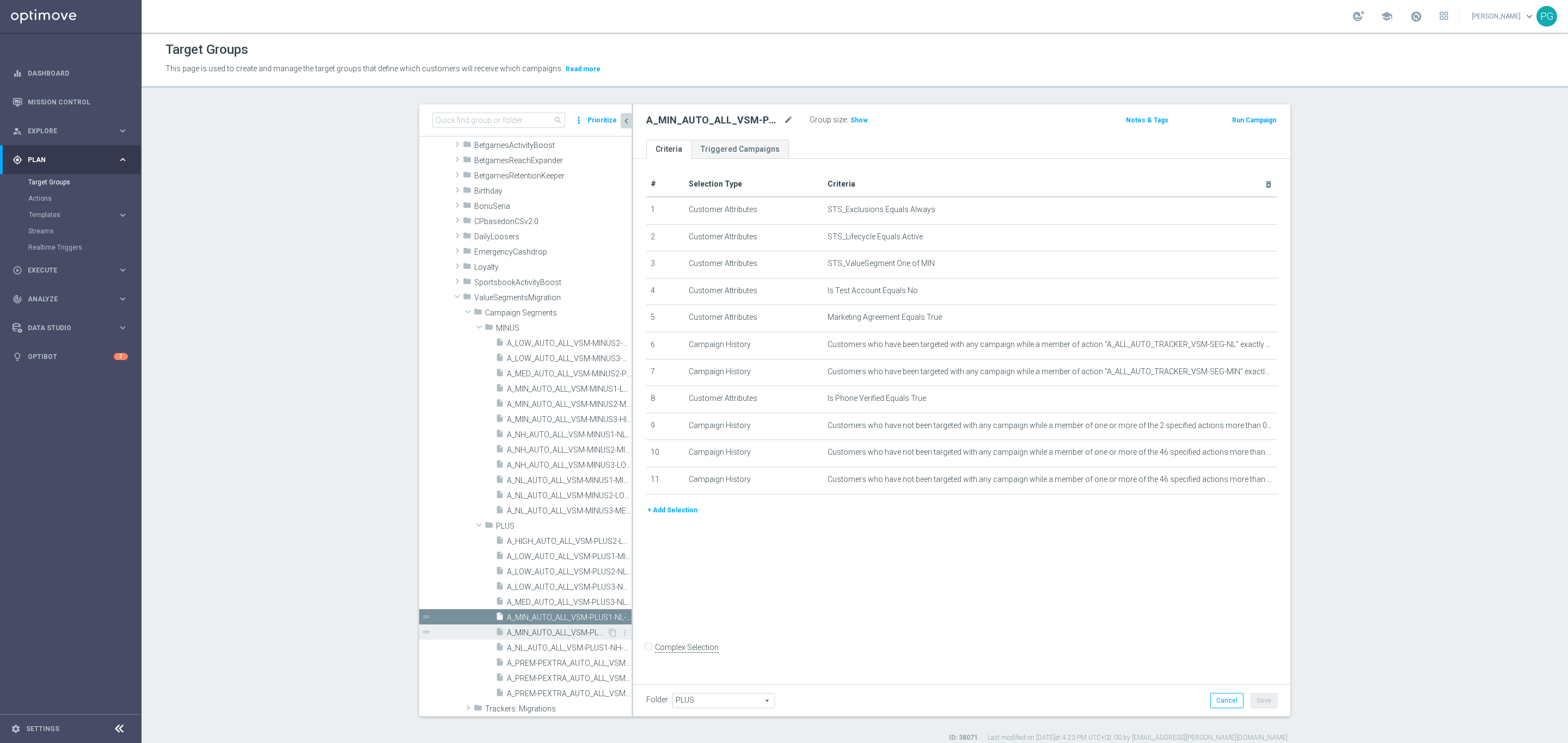
click at [528, 632] on span "A_MIN_AUTO_ALL_VSM-PLUS2-NH-TO-MIN" at bounding box center [557, 633] width 100 height 10
click at [528, 644] on span "A_NL_AUTO_ALL_VSM-PLUS1-NH-TO-[GEOGRAPHIC_DATA]" at bounding box center [557, 648] width 100 height 10
click at [526, 660] on div "insert_drive_file A_PREM-PEXTRA_AUTO_ALL_VSM-PLUS1-HIGH-TO-PREM-PEXTRA" at bounding box center [551, 662] width 112 height 15
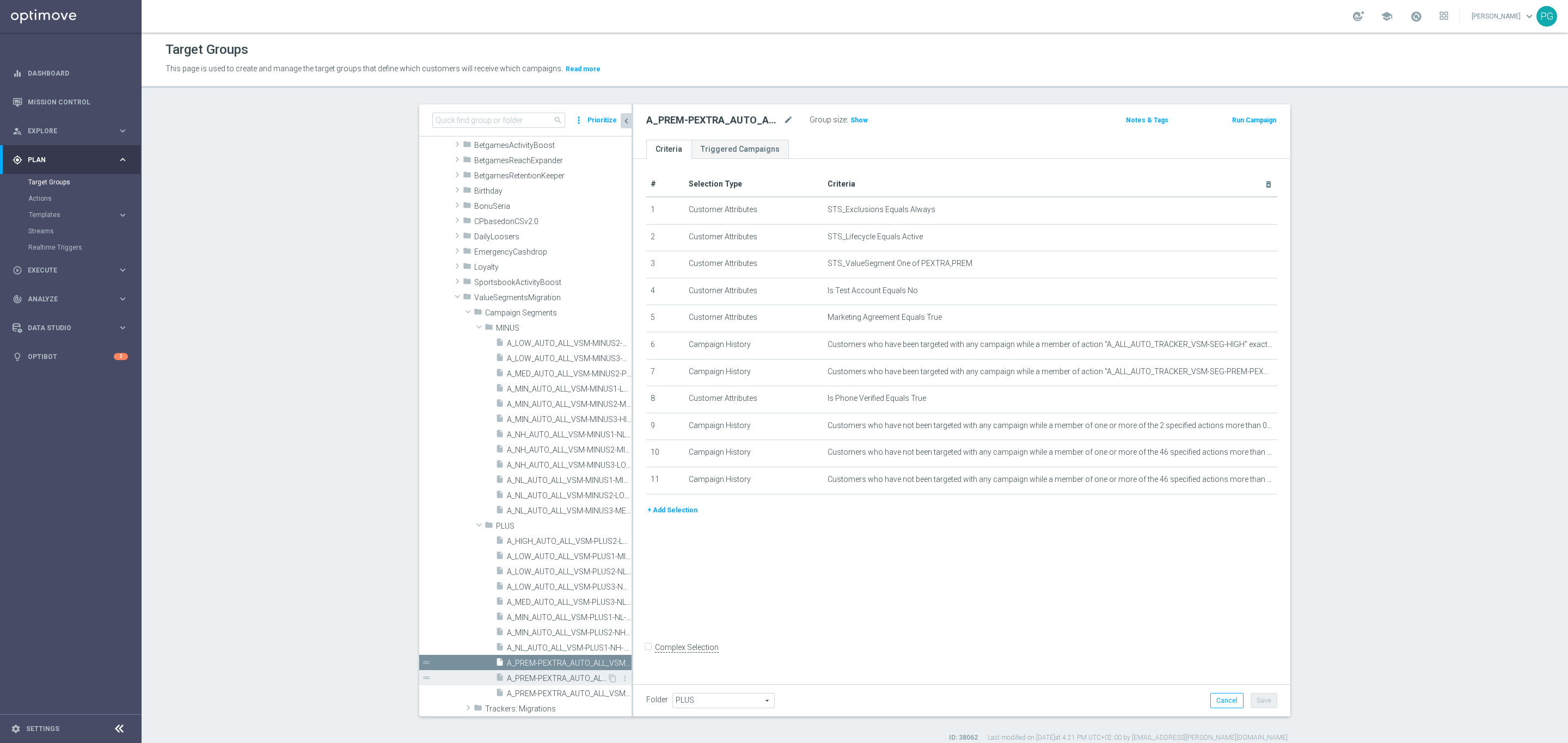
click at [526, 660] on span "A_PREM-PEXTRA_AUTO_ALL_VSM-PLUS2-MED-TO-PREM-PEXTRA" at bounding box center [557, 679] width 100 height 10
click at [525, 660] on span "A_PREM-PEXTRA_AUTO_ALL_VSM-PLUS3-LOW-TO-PREM-PEXTRA" at bounding box center [557, 694] width 100 height 10
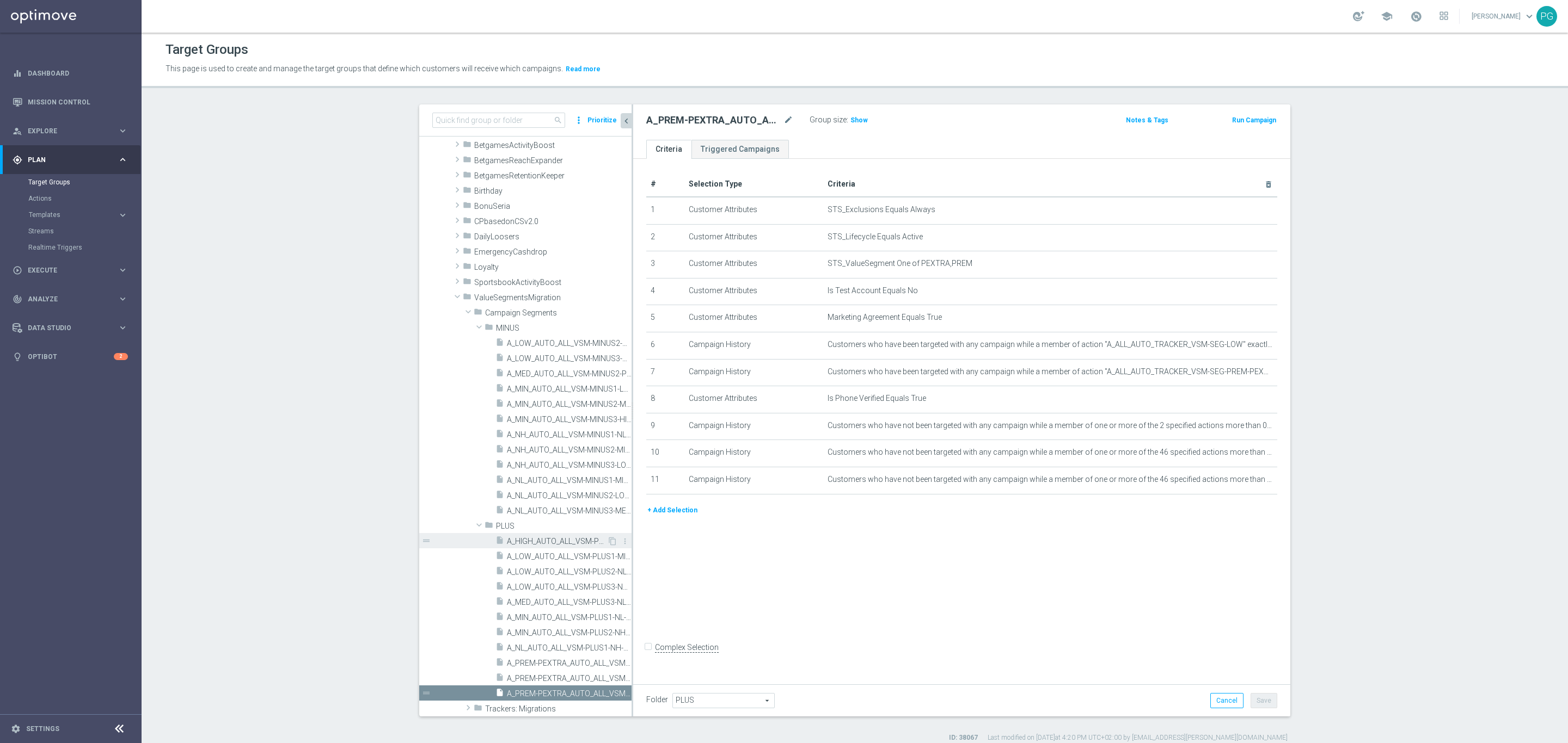
click at [540, 538] on span "A_HIGH_AUTO_ALL_VSM-PLUS2-LOW-TO-HIGH" at bounding box center [557, 541] width 100 height 10
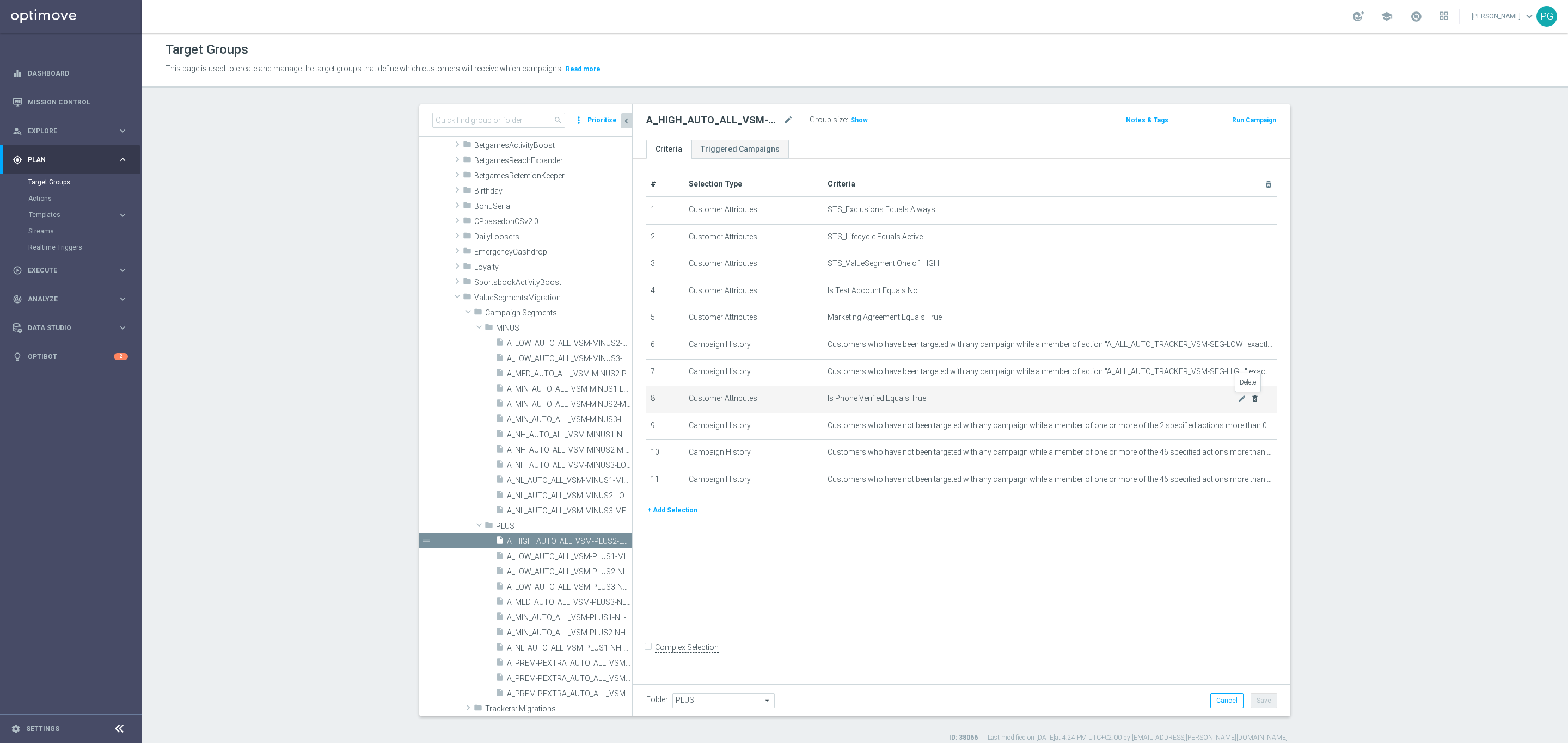
click at [1251, 401] on icon "delete_forever" at bounding box center [1255, 399] width 9 height 9
click at [1254, 660] on button "Save" at bounding box center [1264, 700] width 26 height 15
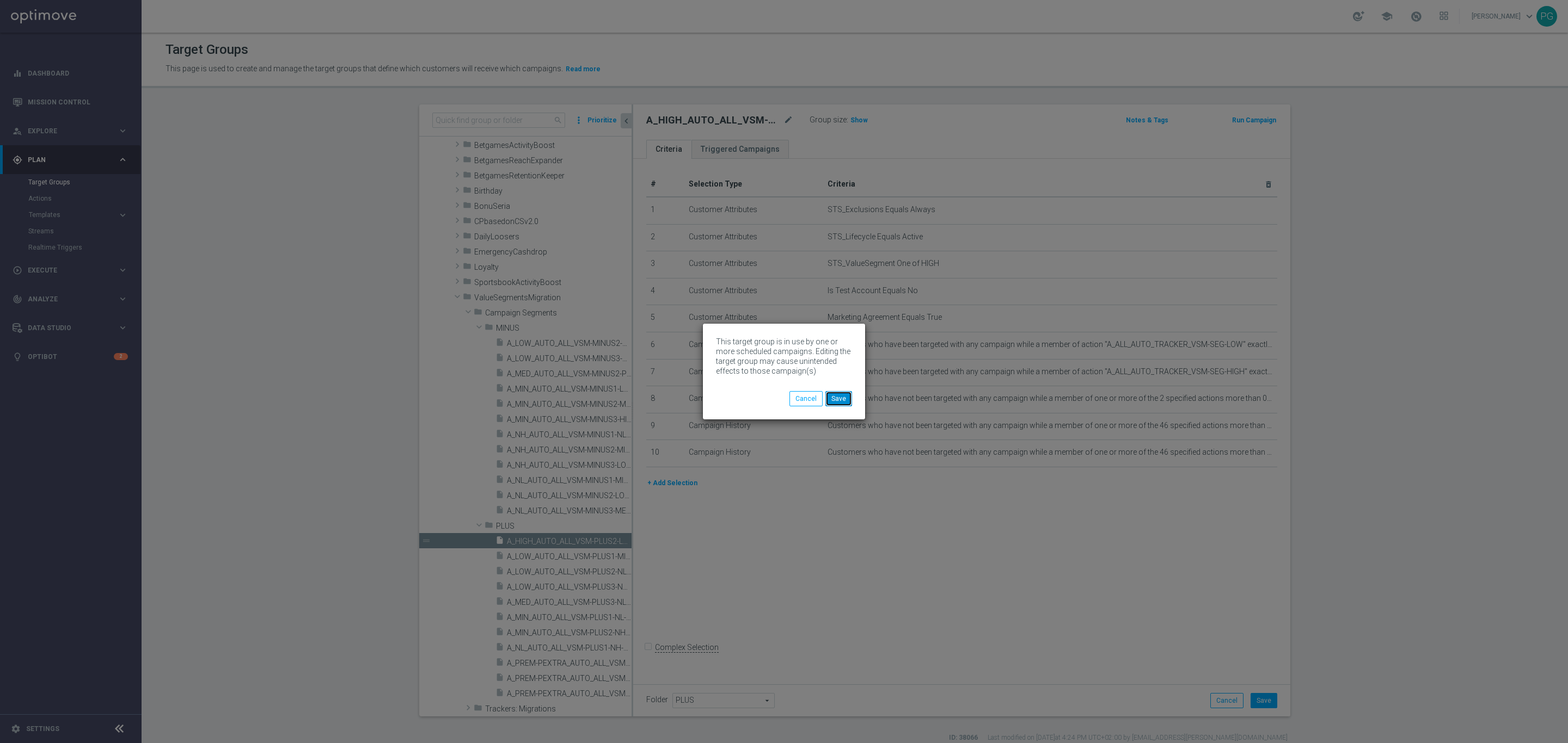
click at [847, 398] on button "Save" at bounding box center [839, 398] width 26 height 15
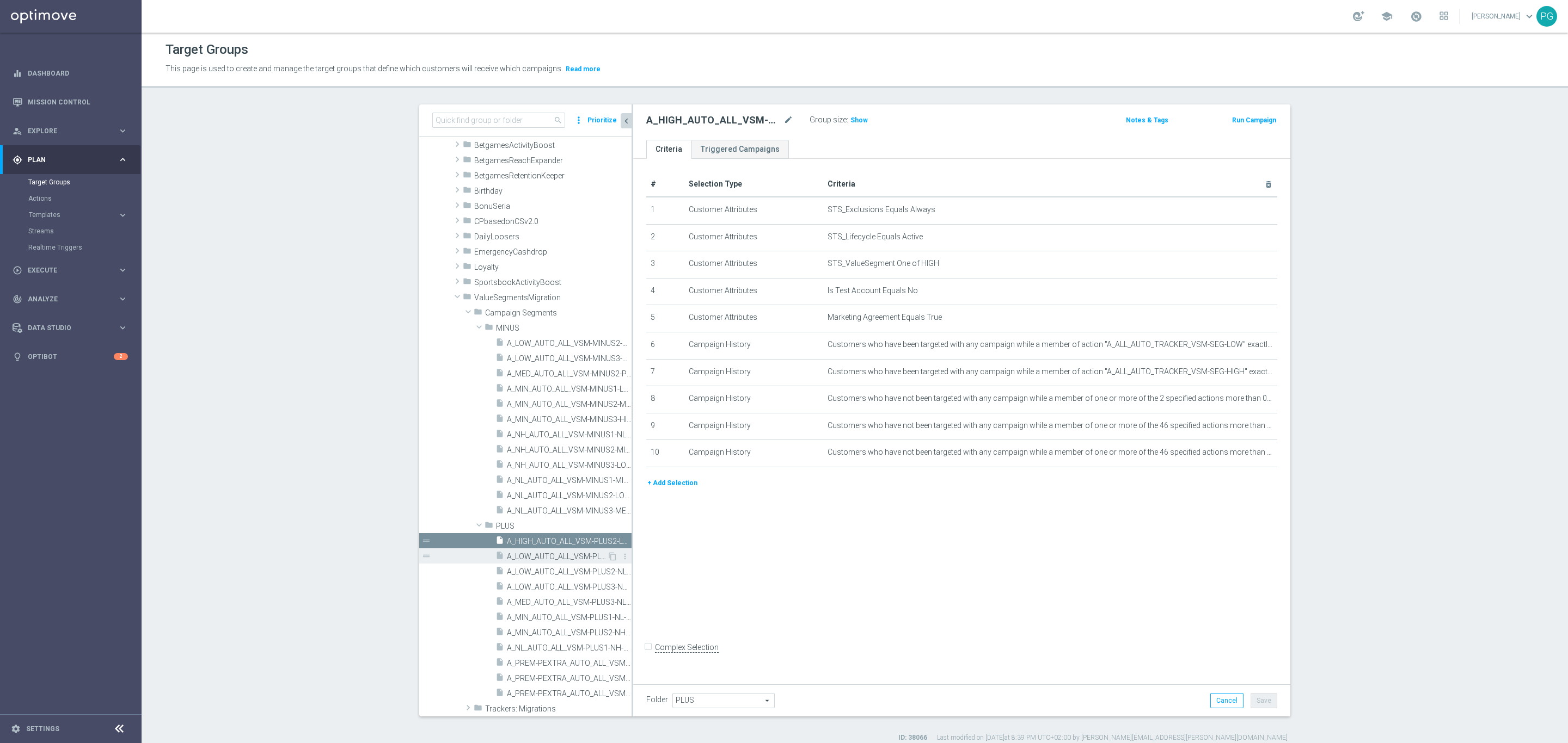
click at [533, 554] on span "A_LOW_AUTO_ALL_VSM-PLUS1-MIN-TO-LOW" at bounding box center [557, 556] width 100 height 10
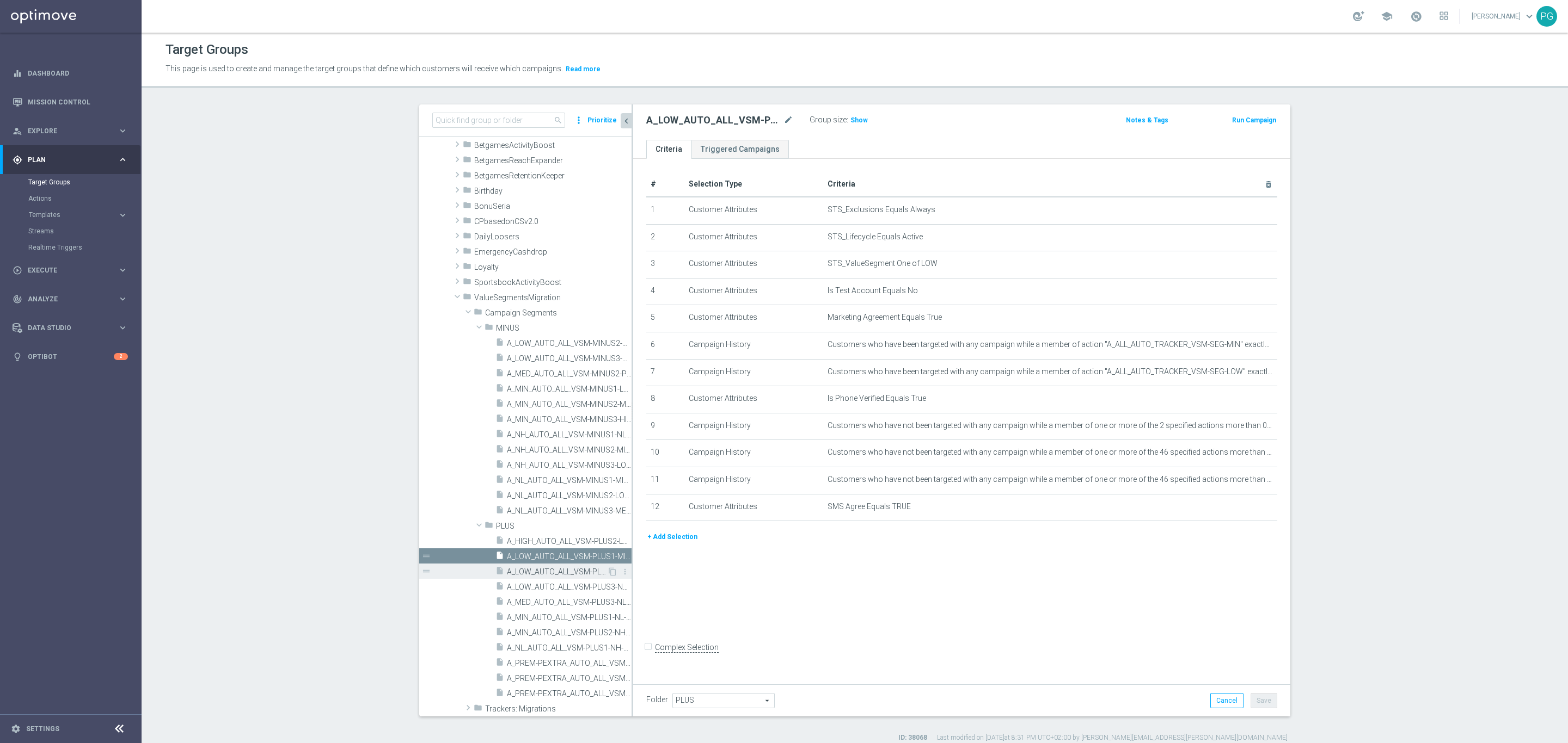
click at [507, 570] on span "A_LOW_AUTO_ALL_VSM-PLUS2-NL-TO-LOW" at bounding box center [557, 572] width 100 height 10
click at [536, 586] on span "A_LOW_AUTO_ALL_VSM-PLUS3-NH-TO-LOW" at bounding box center [557, 587] width 100 height 10
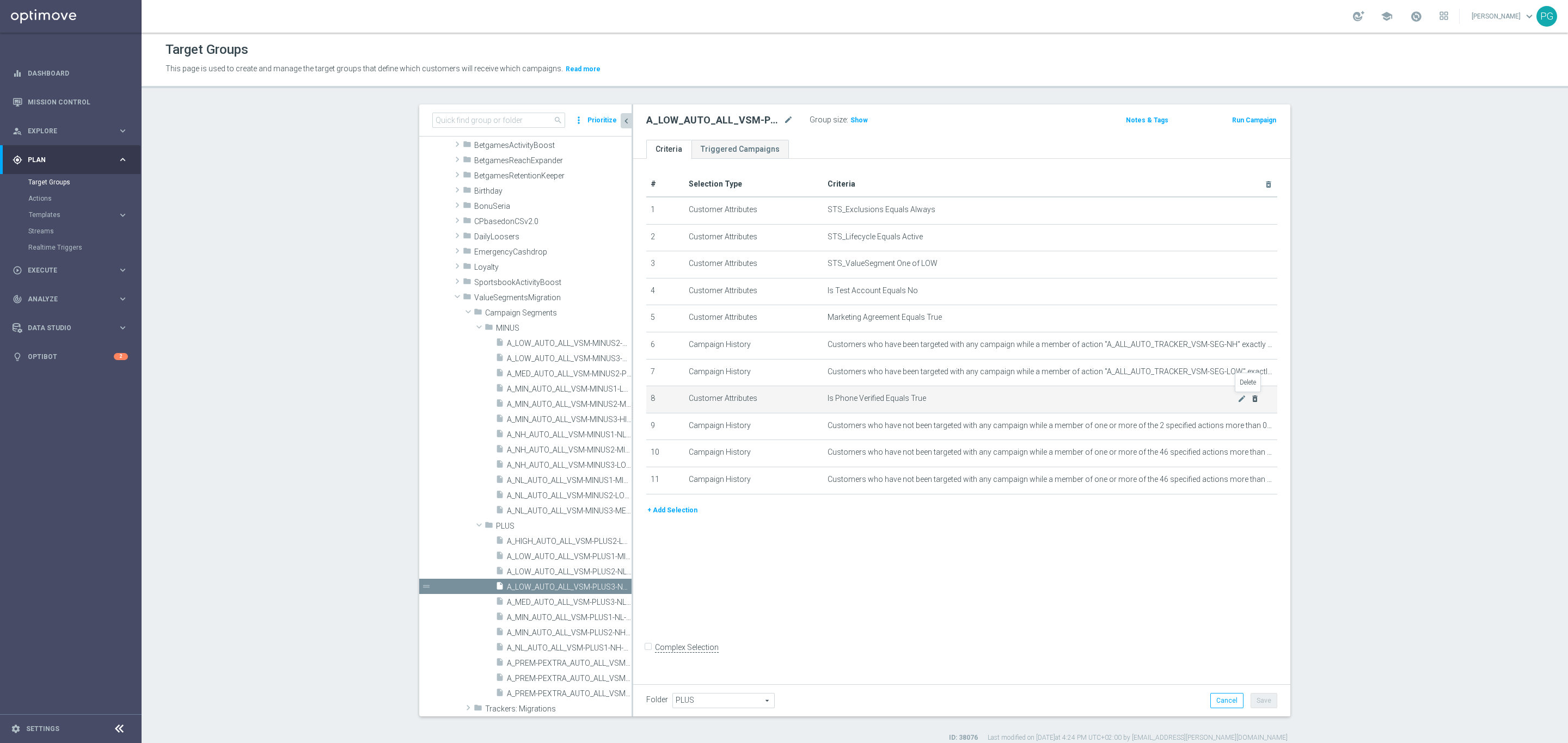
click at [1251, 400] on icon "delete_forever" at bounding box center [1255, 399] width 9 height 9
click at [1251, 660] on button "Save" at bounding box center [1264, 700] width 26 height 15
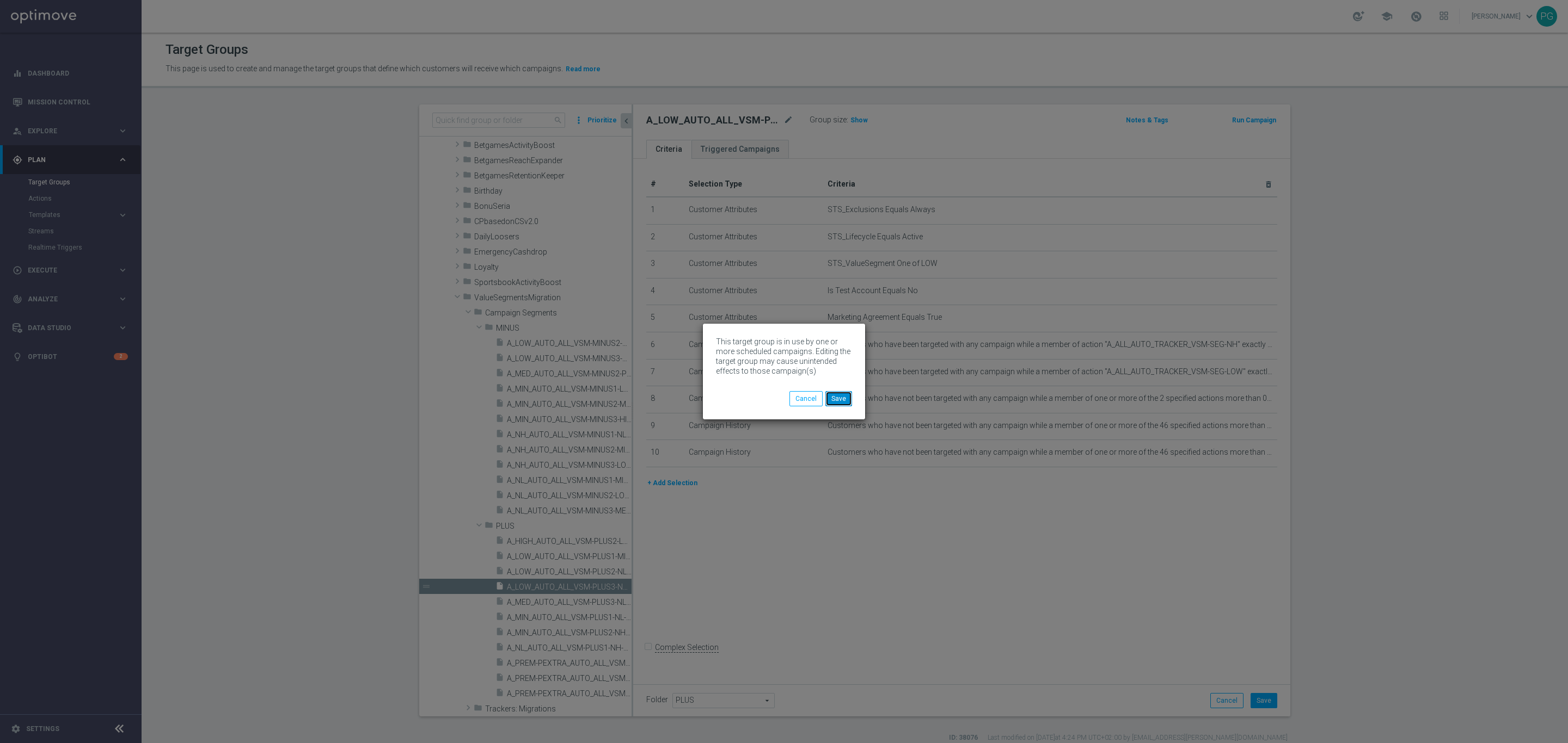
click at [842, 395] on button "Save" at bounding box center [839, 398] width 26 height 15
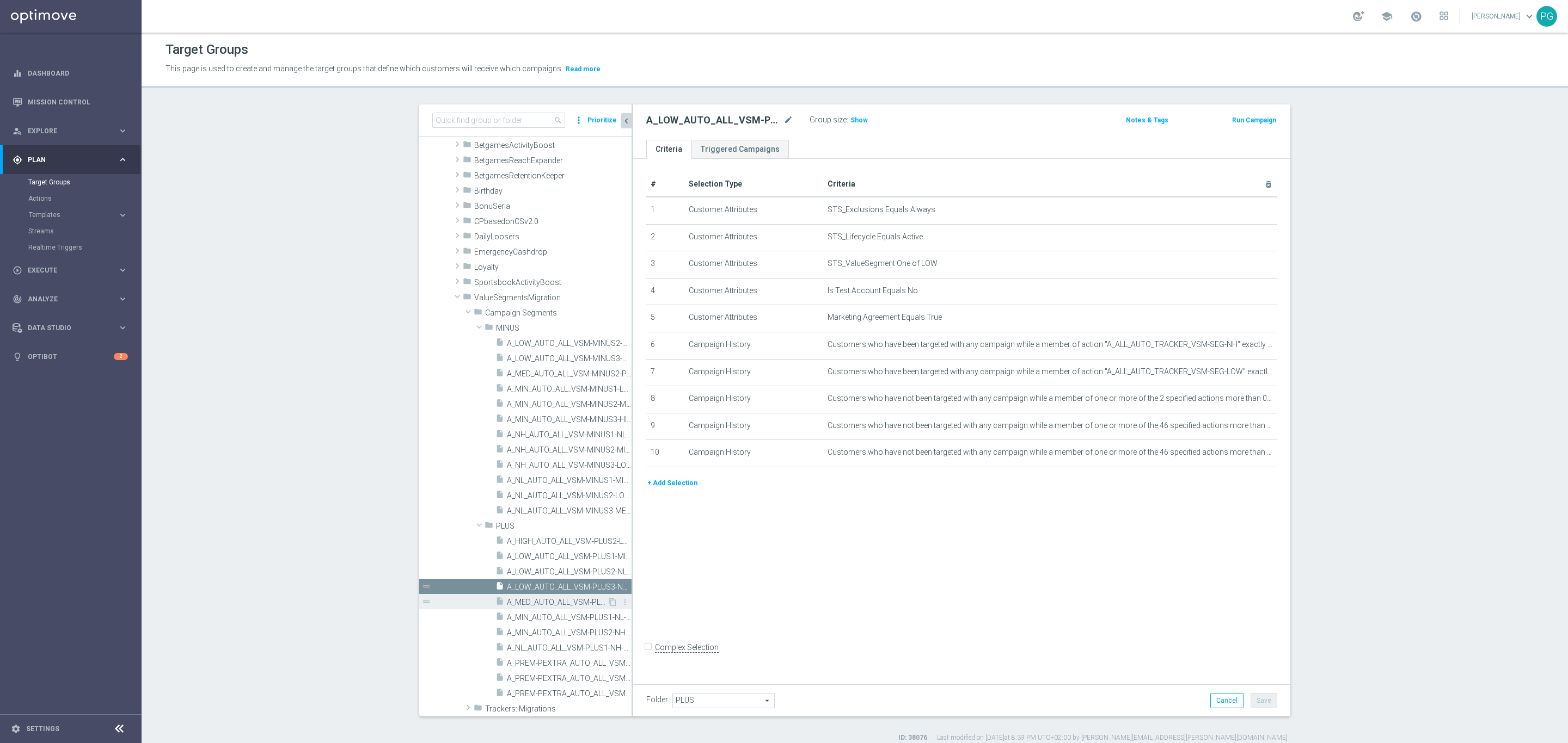
click at [544, 606] on span "A_MED_AUTO_ALL_VSM-PLUS3-NL-TO-MED" at bounding box center [557, 602] width 100 height 10
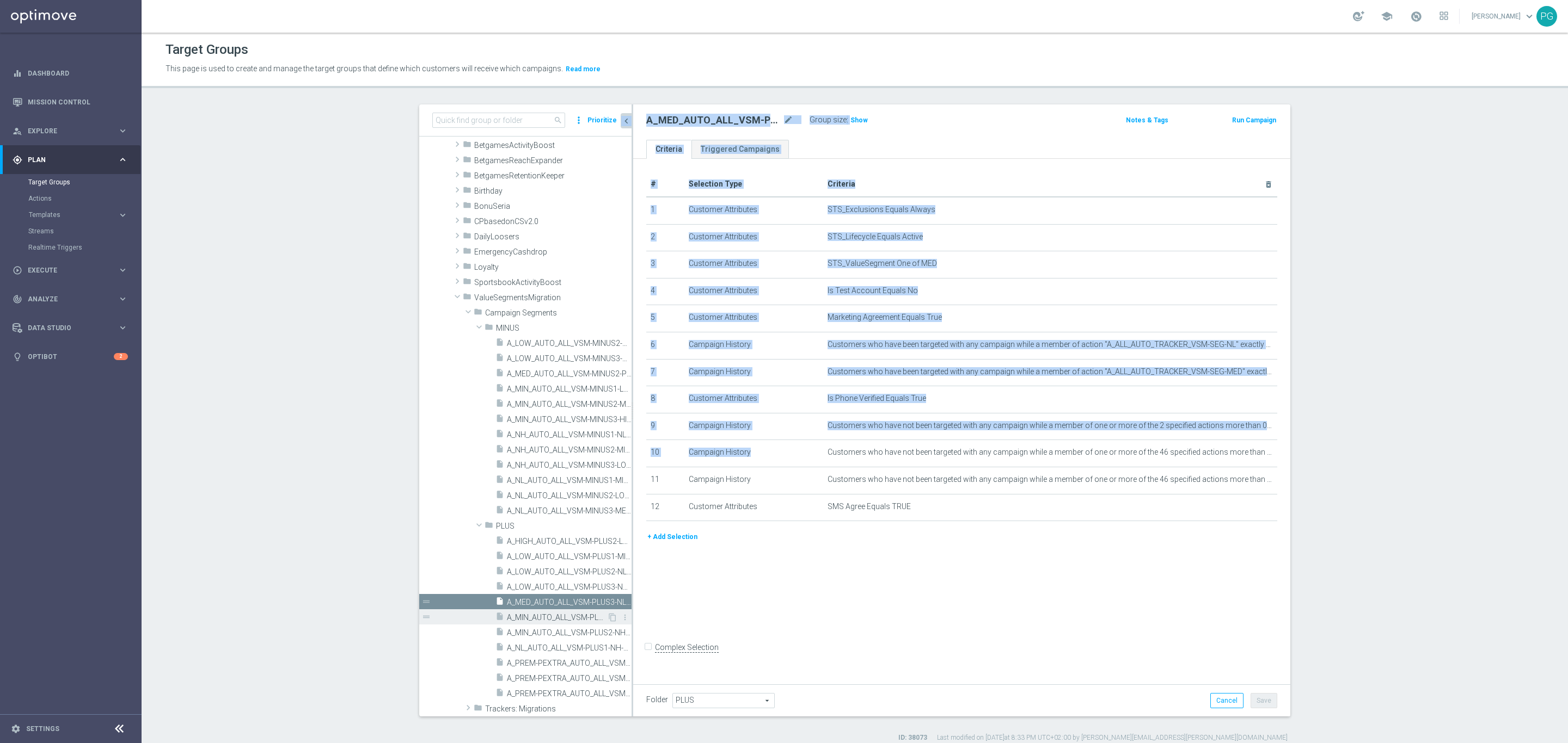
drag, startPoint x: 996, startPoint y: 439, endPoint x: 517, endPoint y: 616, distance: 510.7
click at [517, 616] on as-split "search more_vert Prioritize Customer Target Groups library_add create_new_folder" at bounding box center [854, 410] width 871 height 612
click at [517, 616] on span "A_MIN_AUTO_ALL_VSM-PLUS1-NL-TO-MIN" at bounding box center [557, 618] width 100 height 10
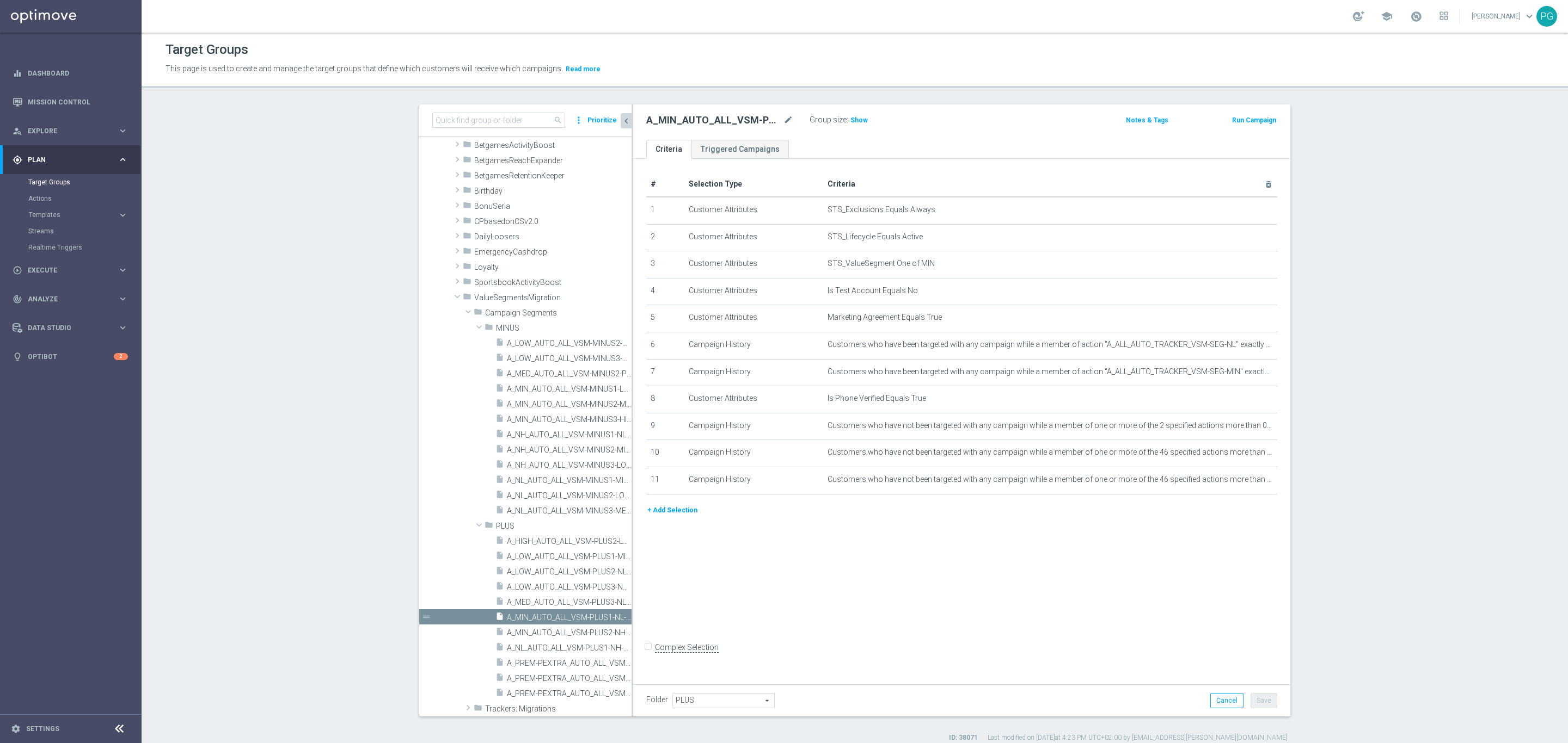
click at [797, 606] on div "# Selection Type Criteria delete_forever 1 Customer Attributes STS_Exclusions E…" at bounding box center [962, 418] width 657 height 520
click at [1251, 399] on icon "delete_forever" at bounding box center [1255, 399] width 9 height 9
click at [1258, 660] on button "Save" at bounding box center [1264, 700] width 26 height 15
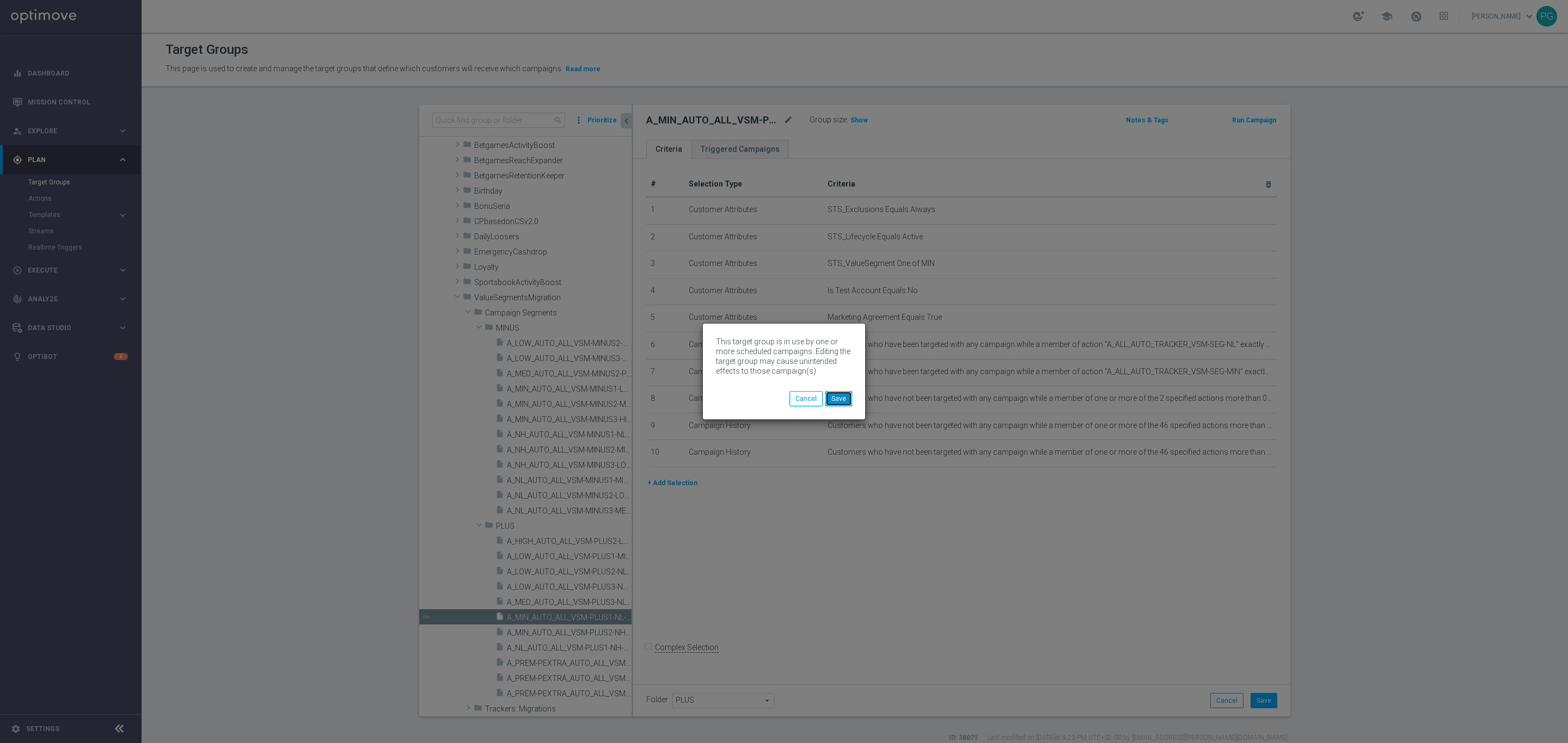
click at [842, 397] on button "Save" at bounding box center [839, 398] width 26 height 15
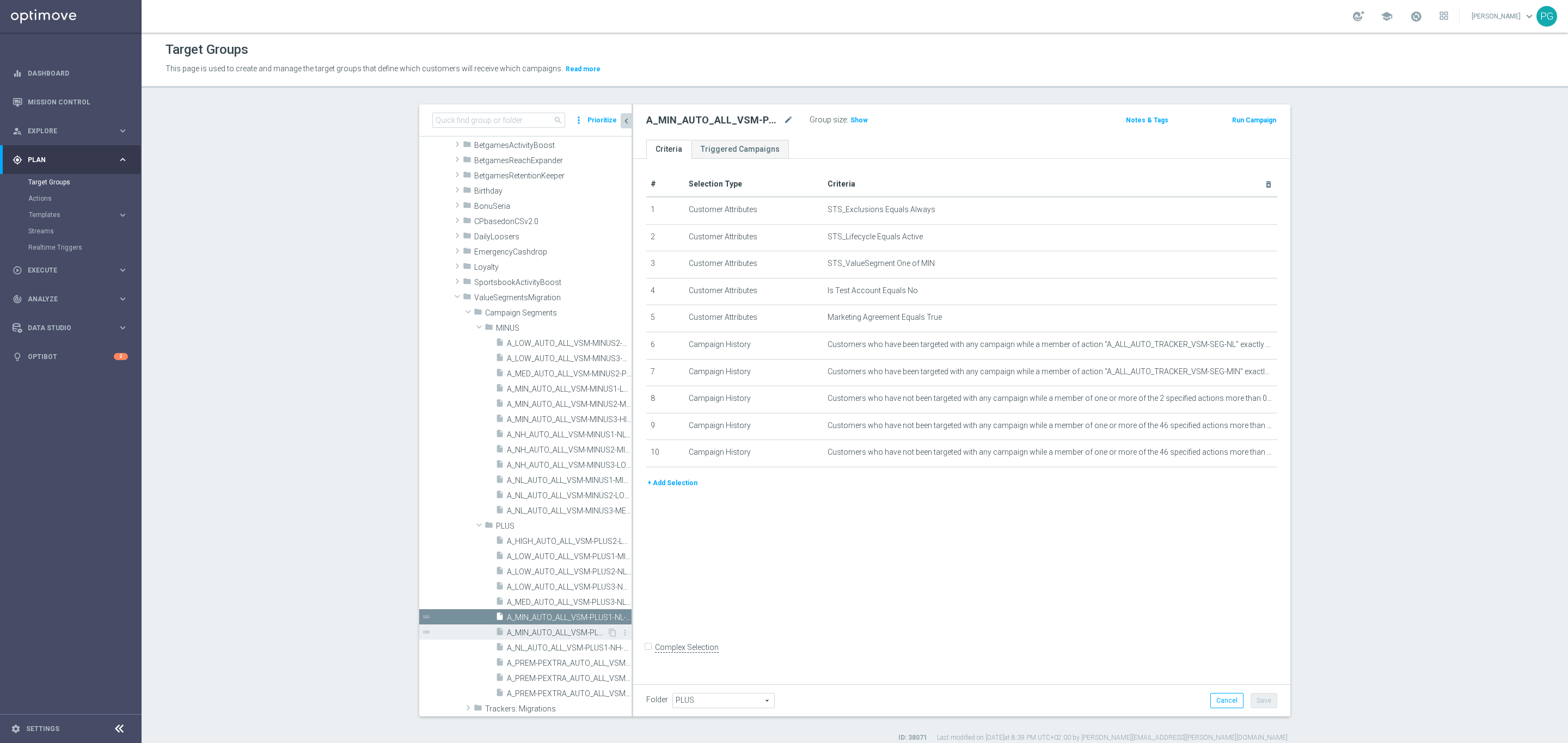
click at [537, 636] on span "A_MIN_AUTO_ALL_VSM-PLUS2-NH-TO-MIN" at bounding box center [557, 633] width 100 height 10
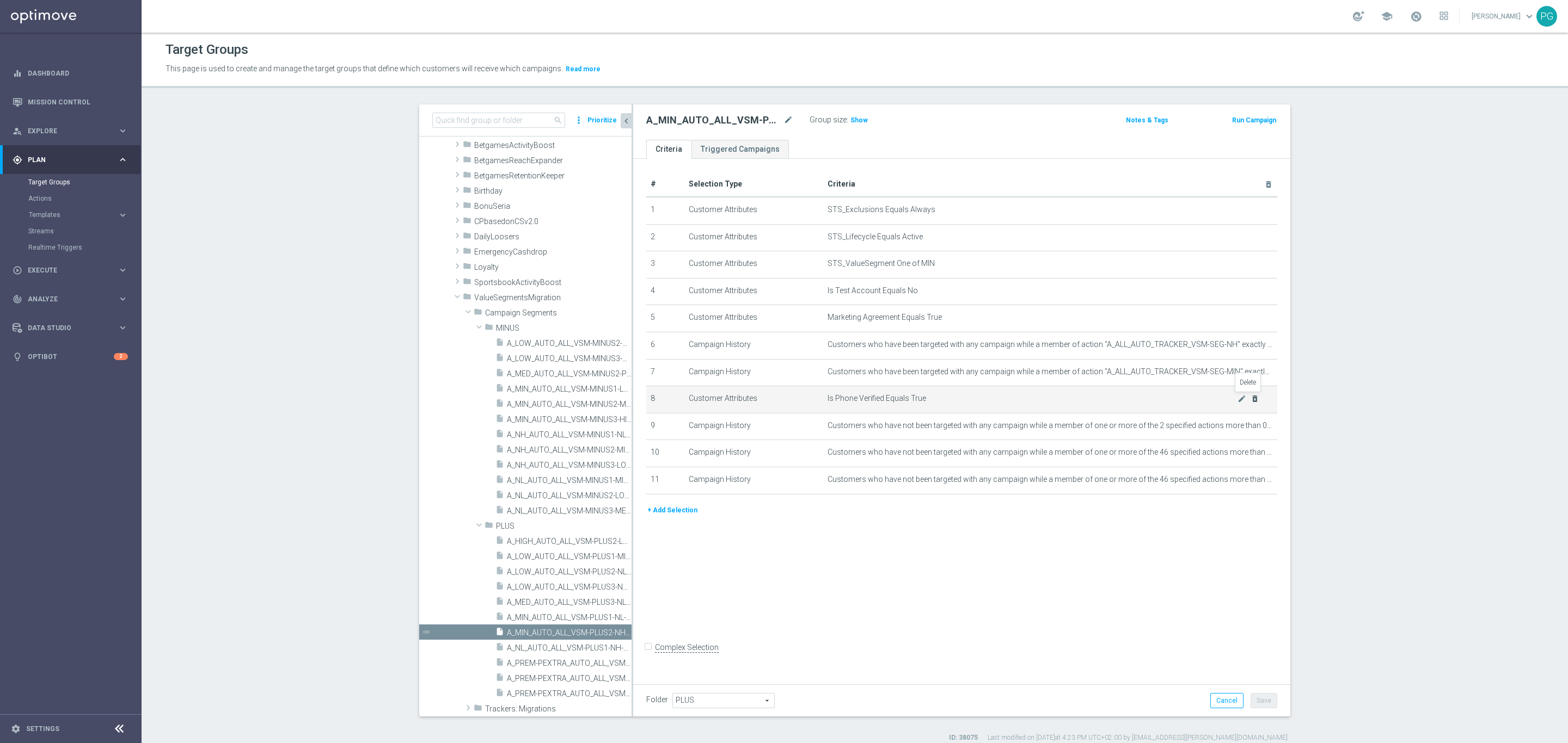
click at [1251, 400] on icon "delete_forever" at bounding box center [1255, 399] width 9 height 9
click at [1266, 660] on button "Save" at bounding box center [1264, 700] width 26 height 15
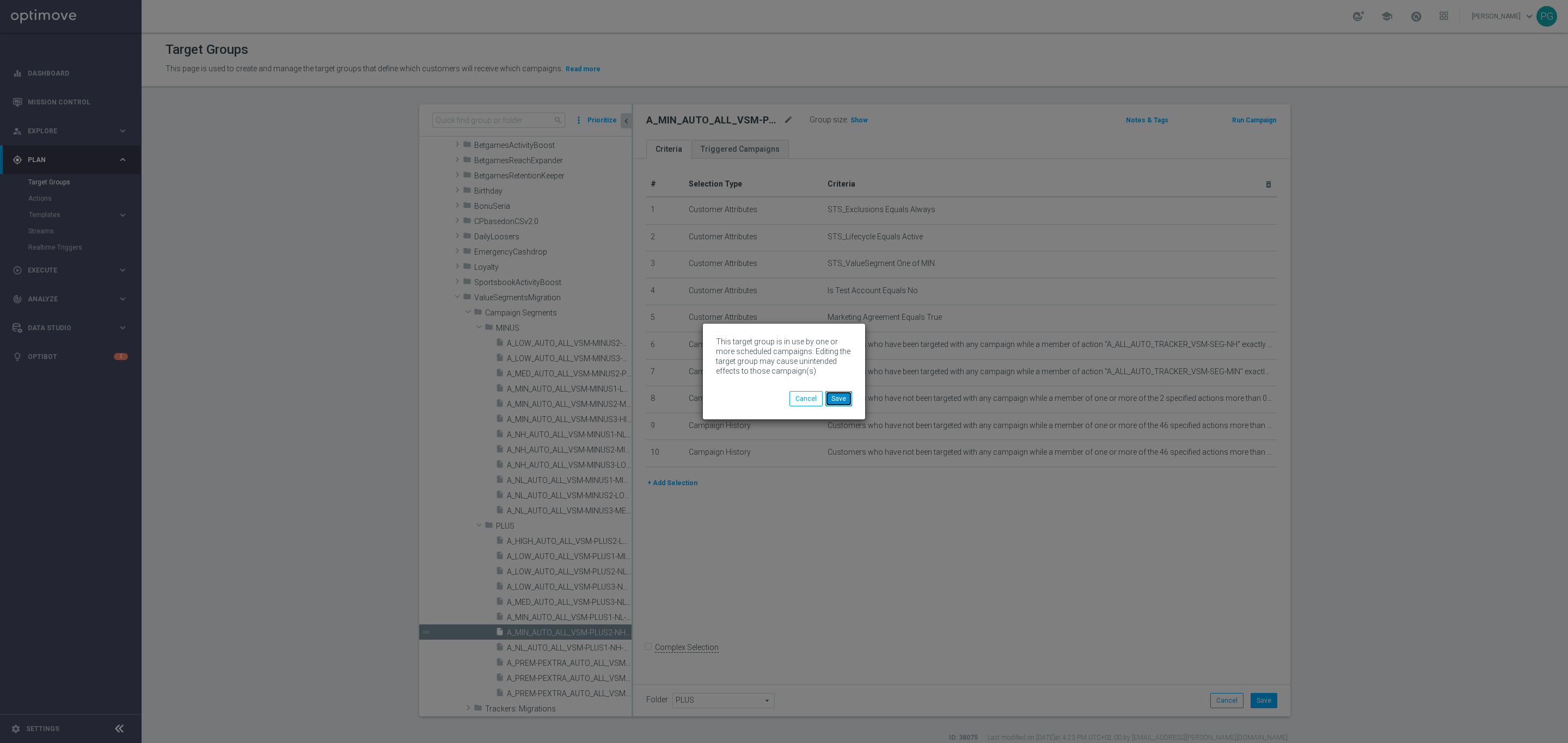
click at [838, 400] on button "Save" at bounding box center [839, 398] width 26 height 15
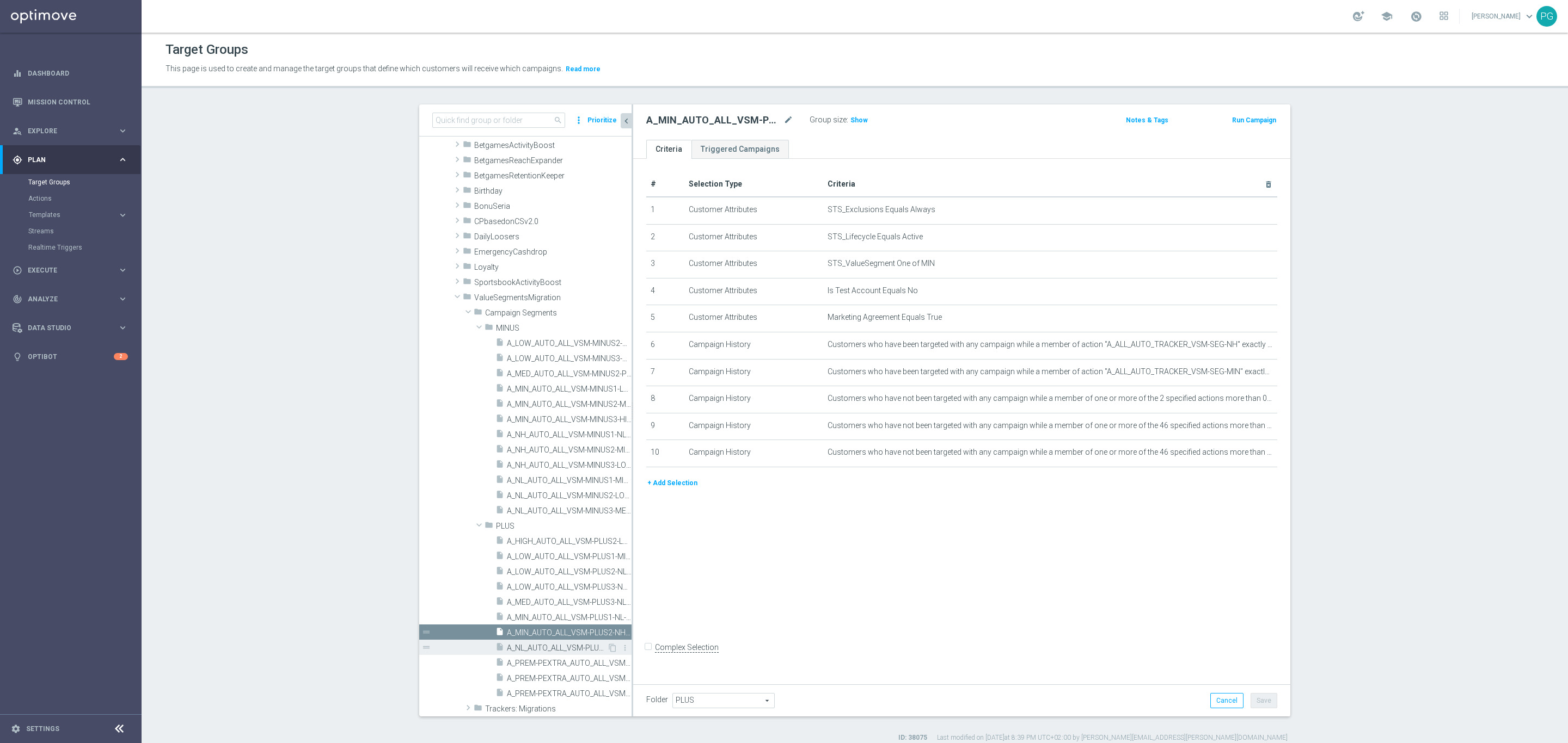
click at [521, 646] on span "A_NL_AUTO_ALL_VSM-PLUS1-NH-TO-[GEOGRAPHIC_DATA]" at bounding box center [557, 648] width 100 height 10
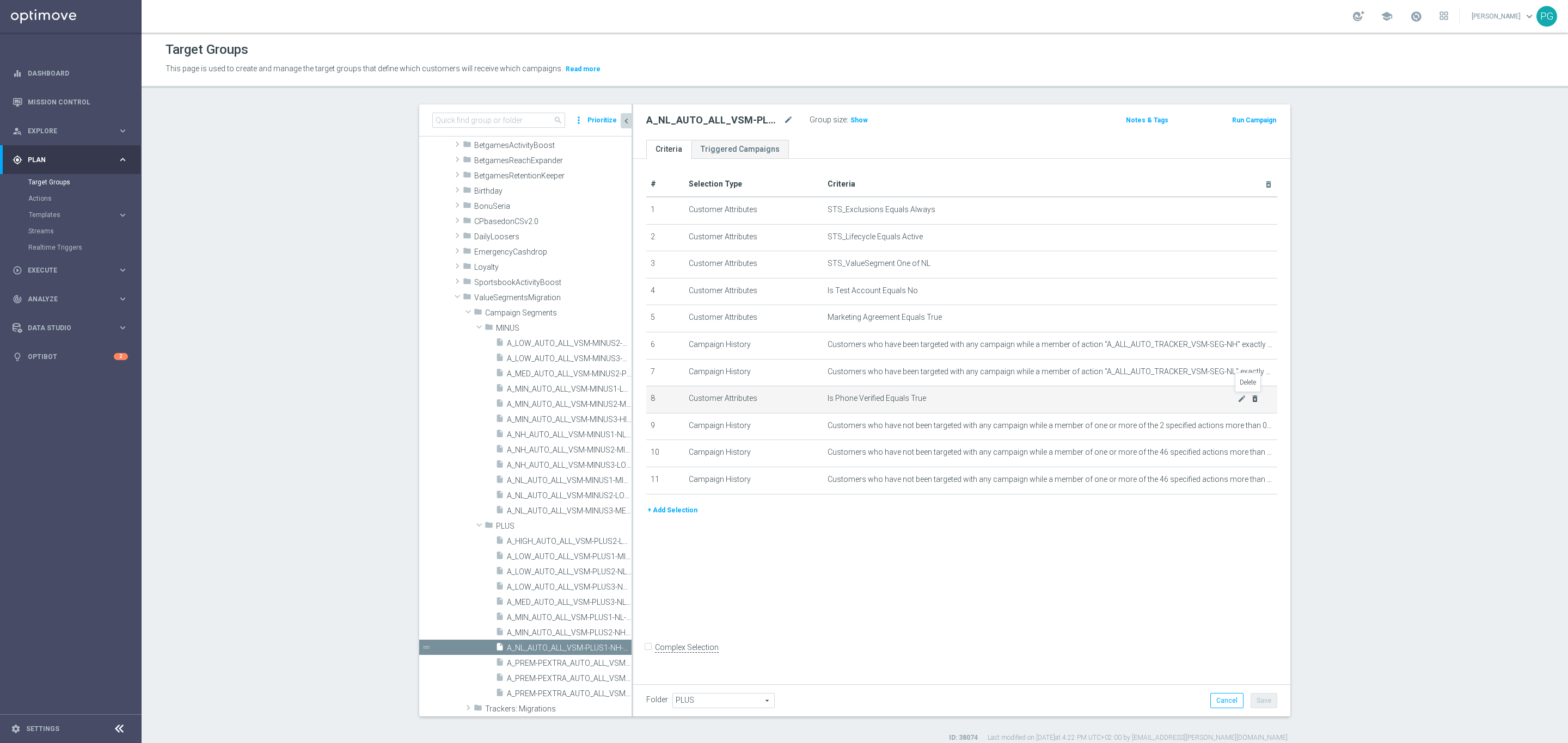
click at [1253, 399] on icon "delete_forever" at bounding box center [1255, 399] width 9 height 9
click at [1260, 660] on button "Save" at bounding box center [1264, 700] width 26 height 15
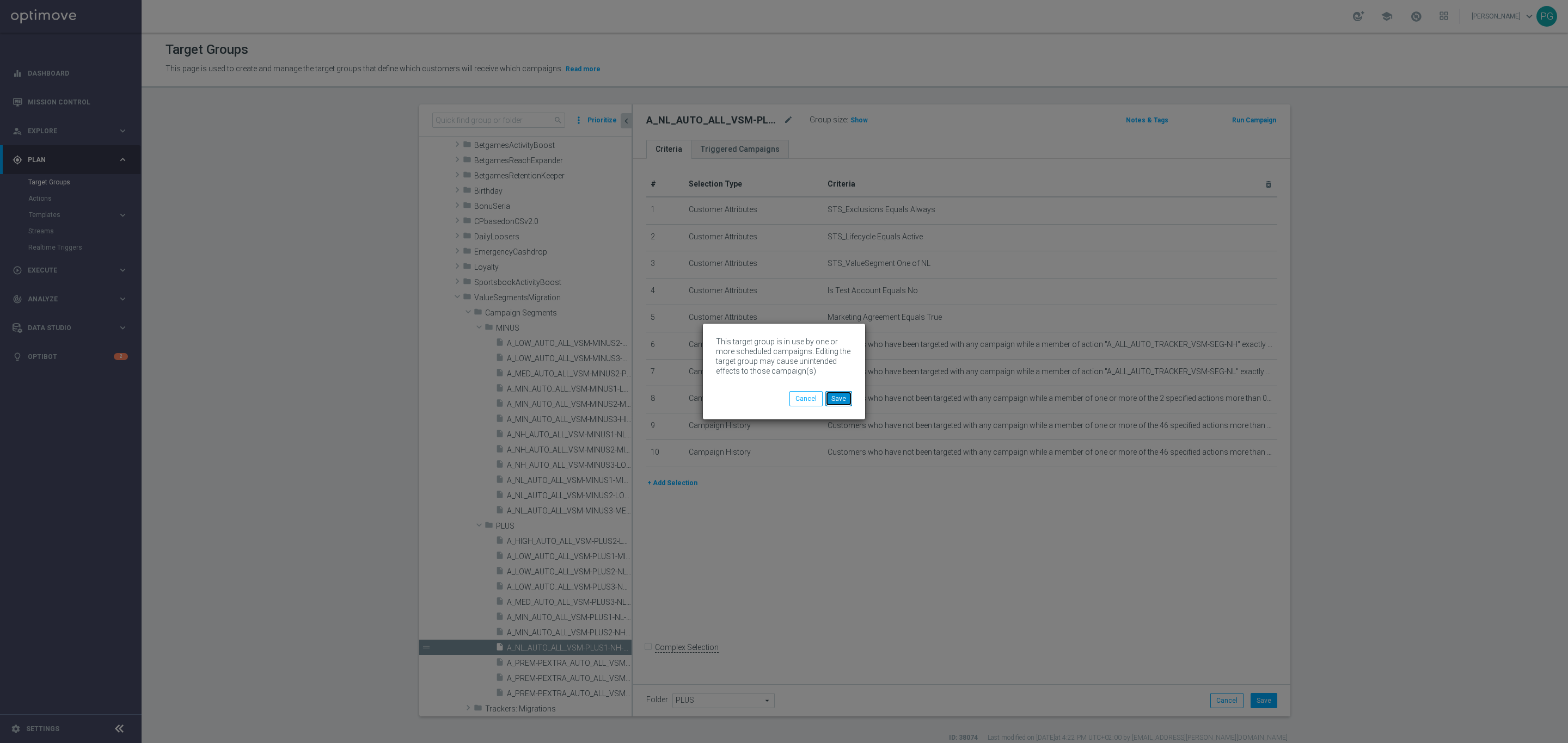
click at [847, 402] on button "Save" at bounding box center [839, 398] width 26 height 15
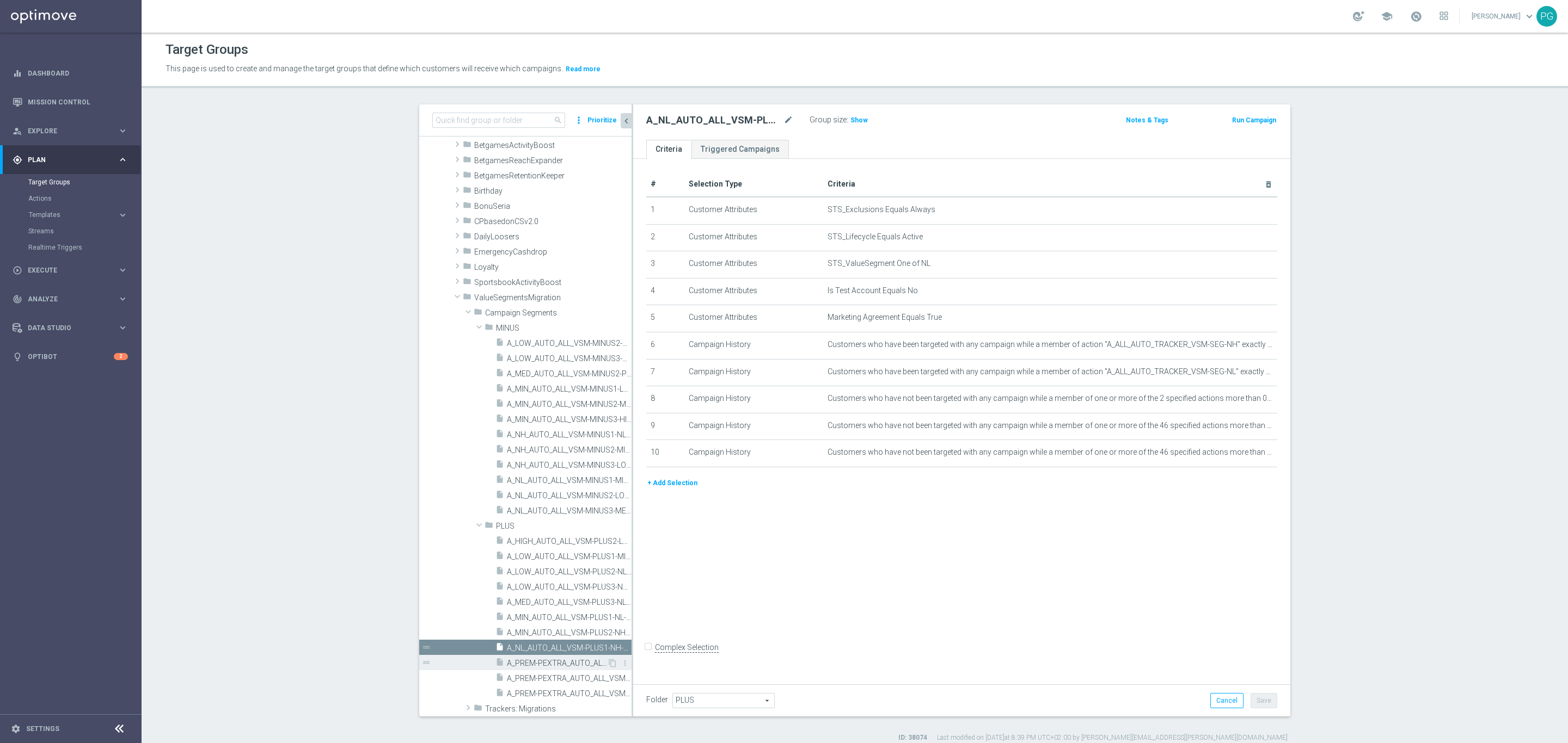
click at [543, 660] on span "A_PREM-PEXTRA_AUTO_ALL_VSM-PLUS1-HIGH-TO-PREM-PEXTRA" at bounding box center [557, 663] width 100 height 10
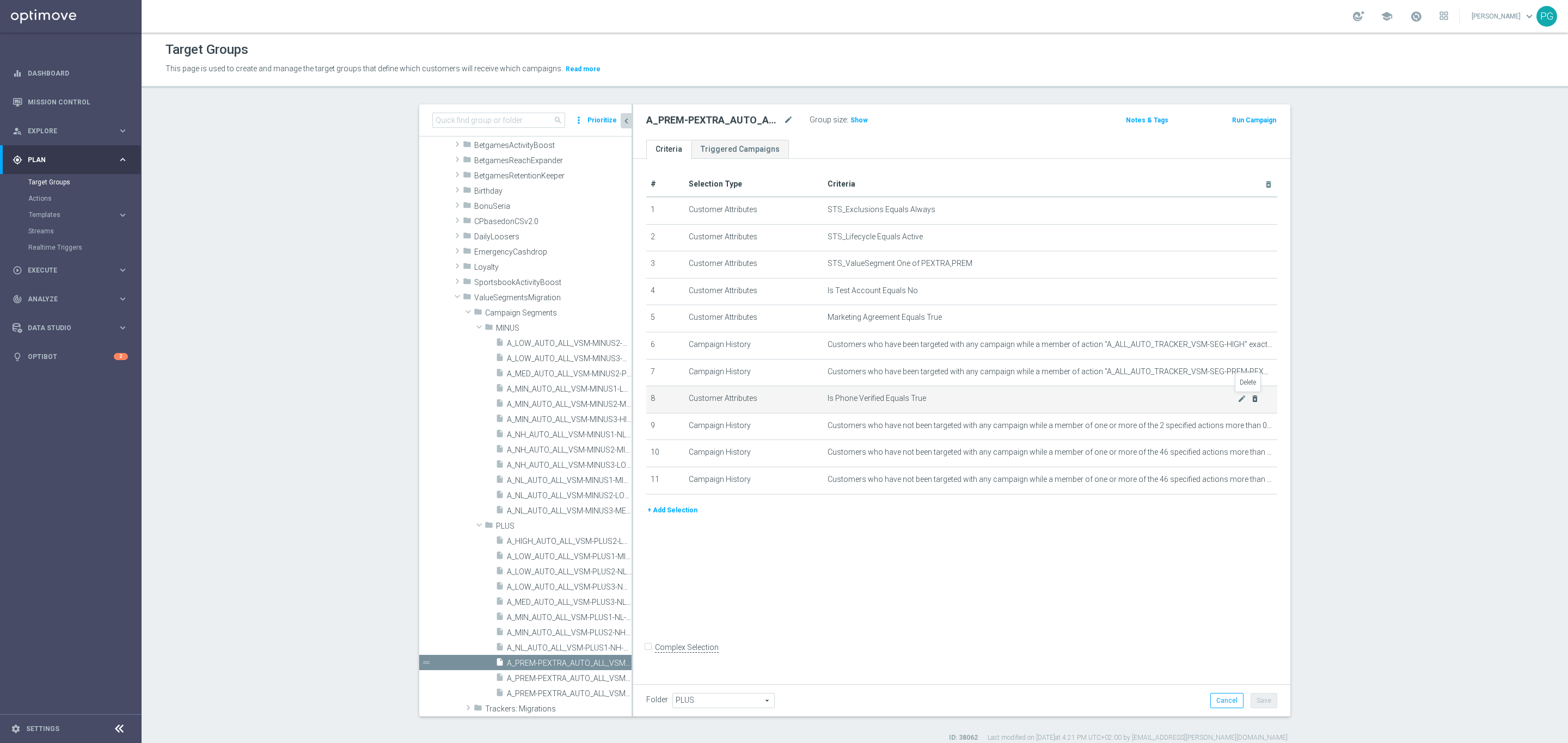
click at [1251, 400] on icon "delete_forever" at bounding box center [1255, 399] width 9 height 9
click at [1254, 660] on button "Save" at bounding box center [1264, 700] width 26 height 15
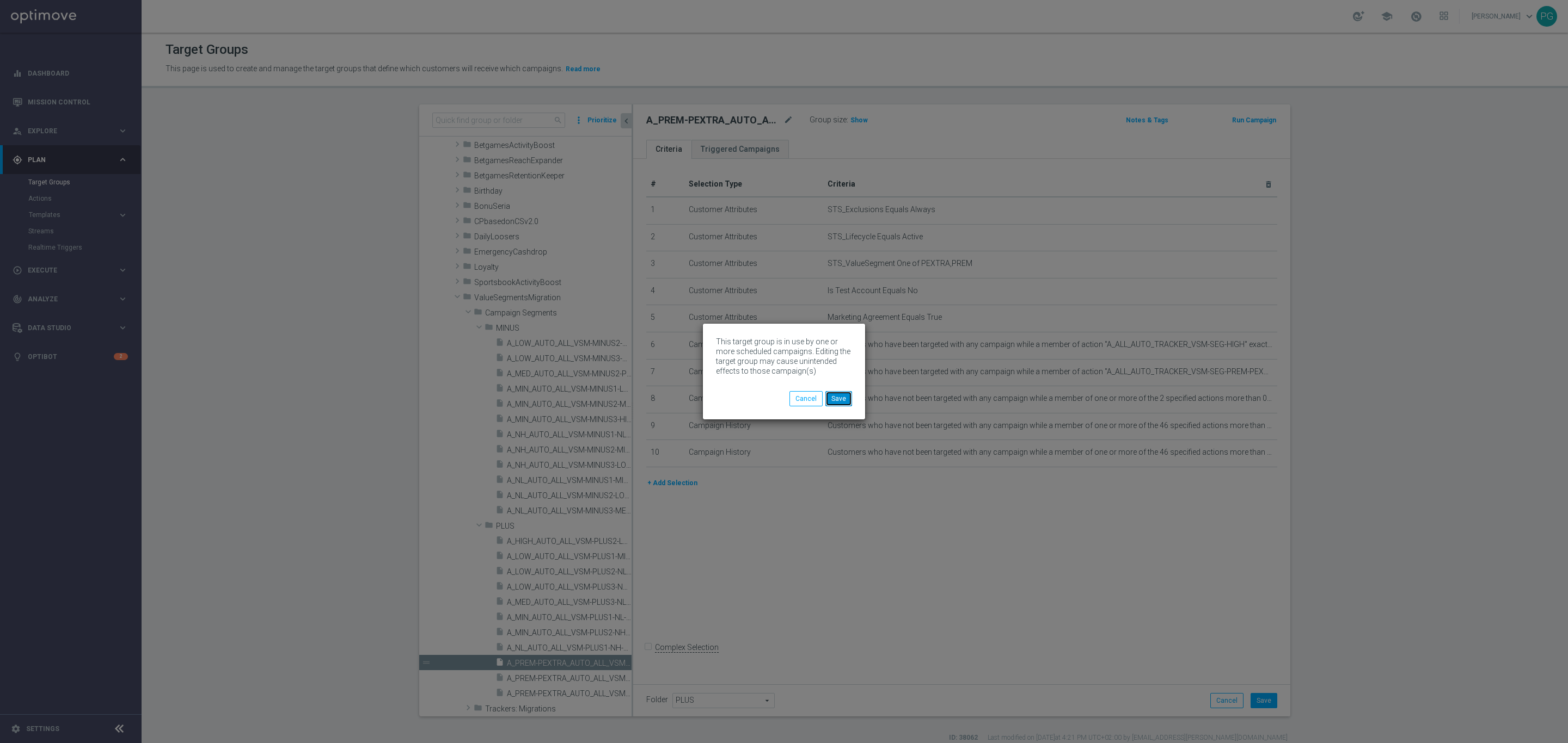
click at [842, 401] on button "Save" at bounding box center [839, 398] width 26 height 15
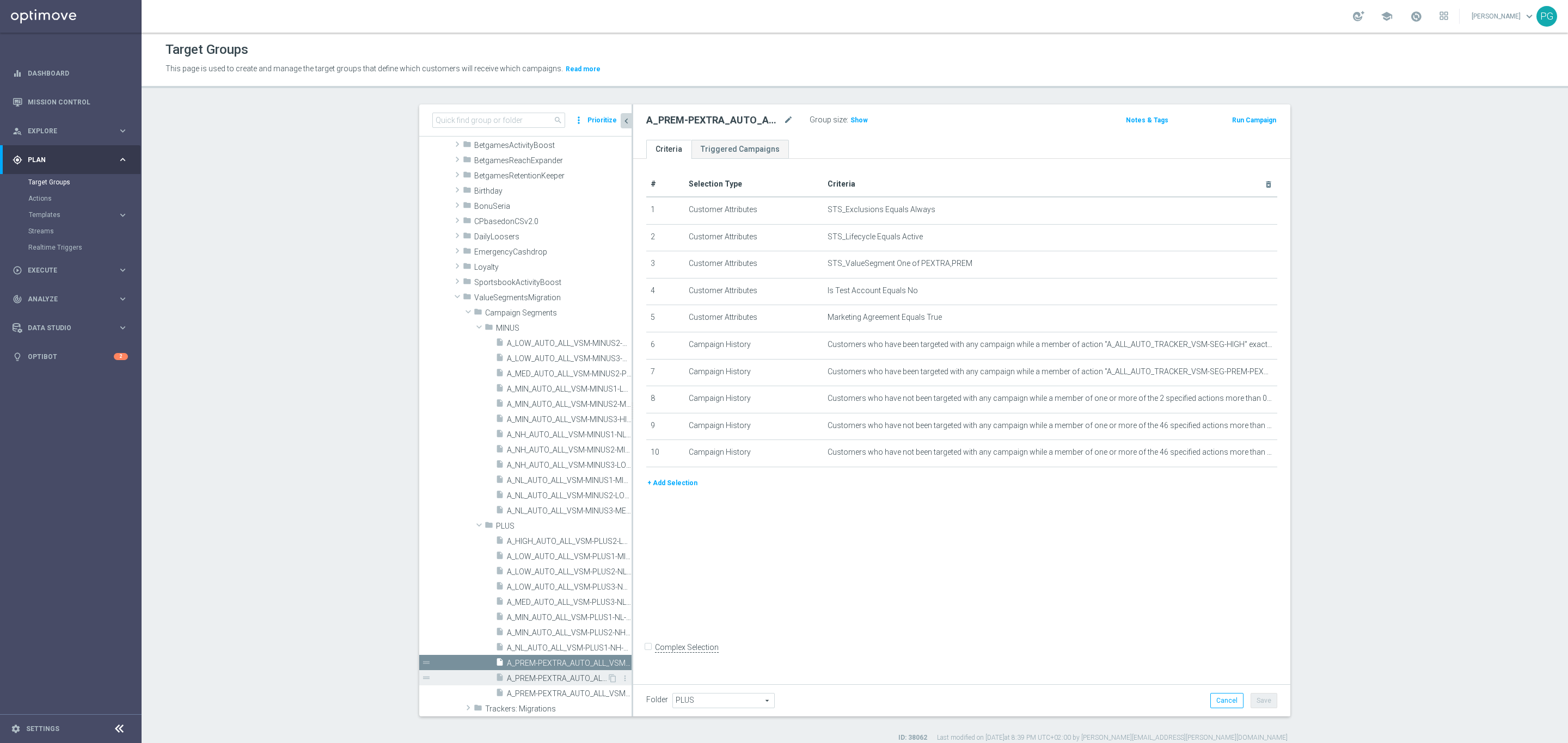
click at [499, 660] on div "insert_drive_file A_PREM-PEXTRA_AUTO_ALL_VSM-PLUS2-MED-TO-PREM-PEXTRA" at bounding box center [551, 677] width 112 height 15
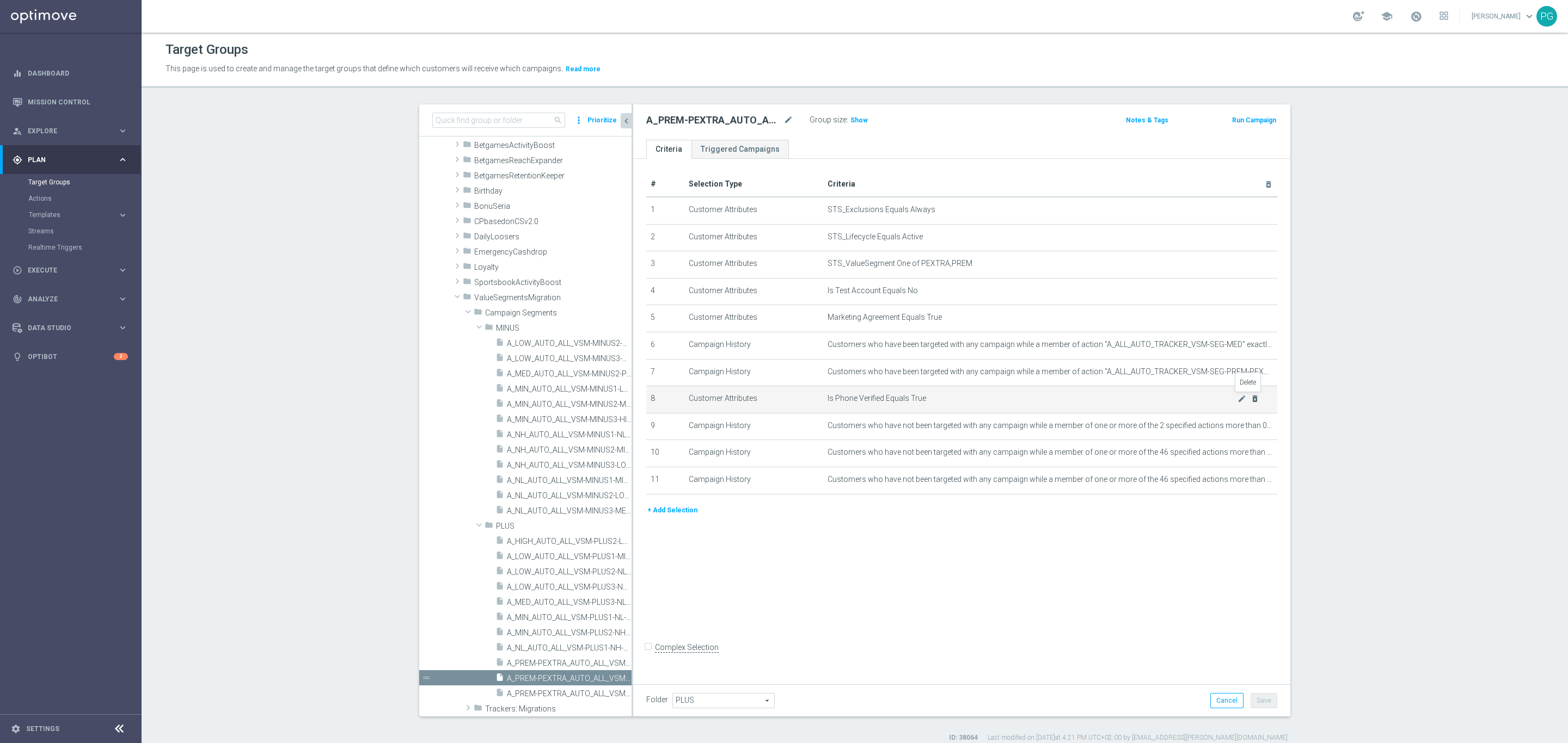
click at [1251, 397] on icon "delete_forever" at bounding box center [1255, 399] width 9 height 9
click at [1258, 660] on button "Save" at bounding box center [1264, 700] width 26 height 15
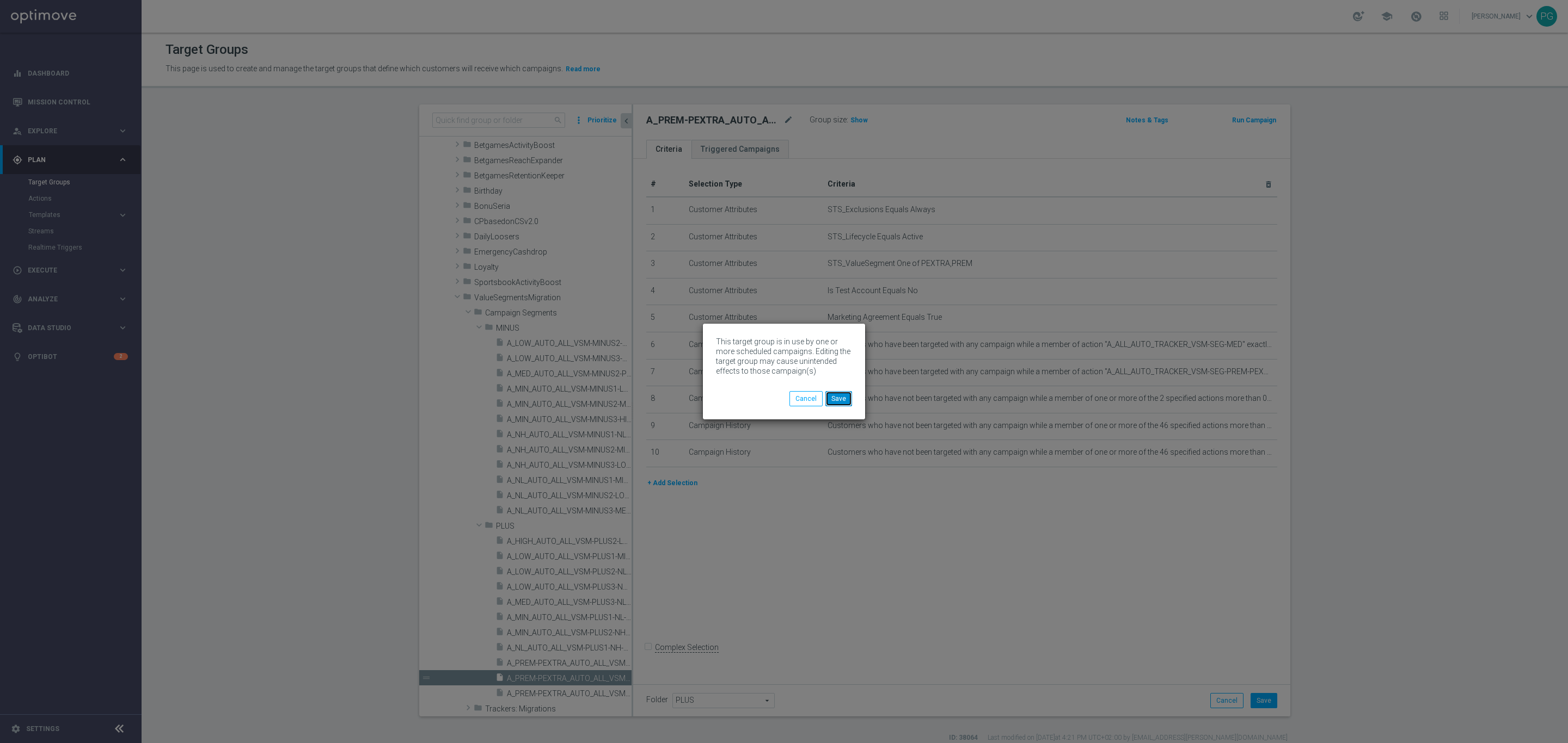
click at [833, 395] on button "Save" at bounding box center [839, 398] width 26 height 15
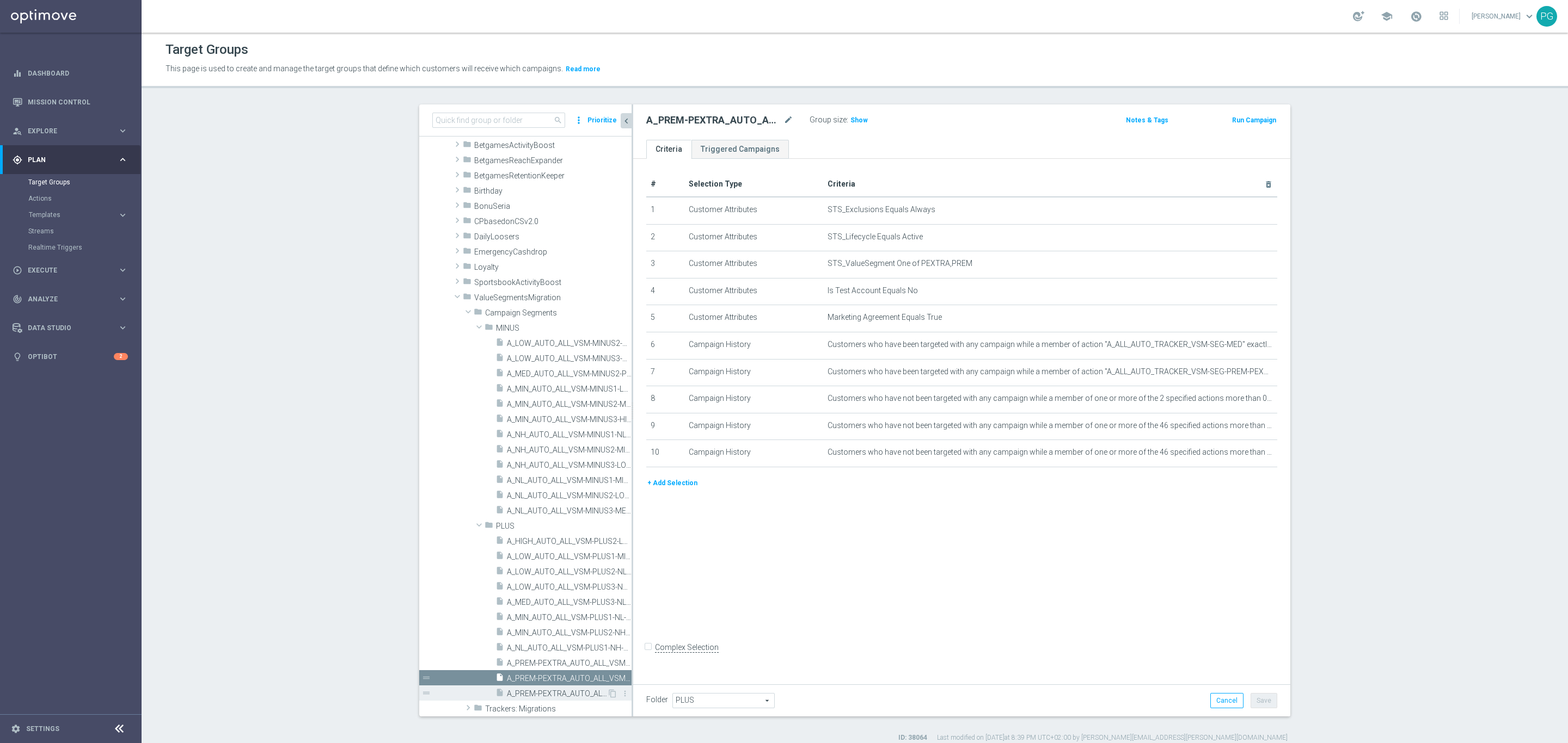
click at [523, 660] on div "insert_drive_file A_PREM-PEXTRA_AUTO_ALL_VSM-PLUS3-LOW-TO-PREM-PEXTRA" at bounding box center [551, 693] width 112 height 15
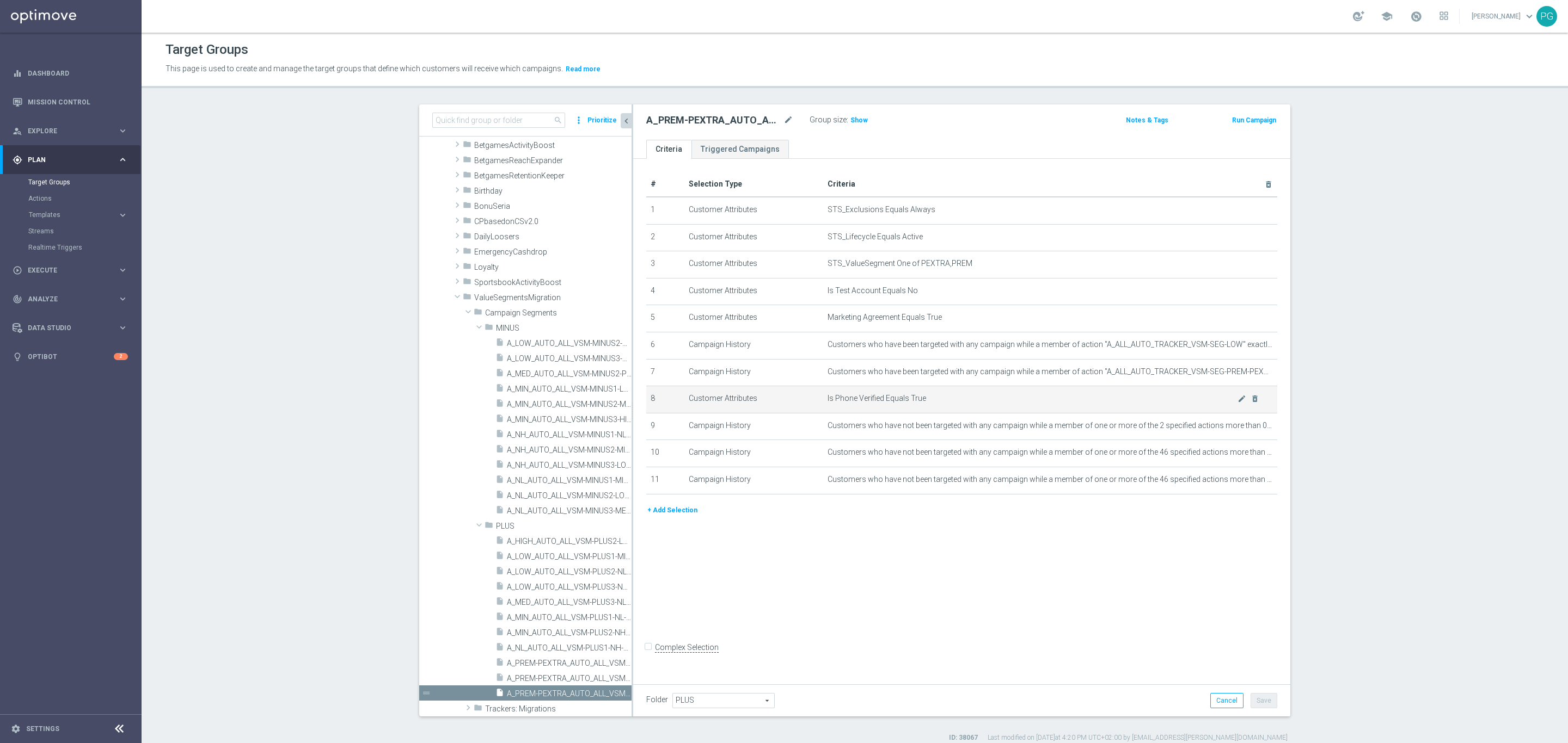
click at [1254, 401] on td "Is Phone Verified Equals True mode_edit delete_forever" at bounding box center [1051, 400] width 455 height 27
click at [1251, 399] on icon "delete_forever" at bounding box center [1255, 399] width 9 height 9
click at [1256, 660] on button "Save" at bounding box center [1264, 700] width 26 height 15
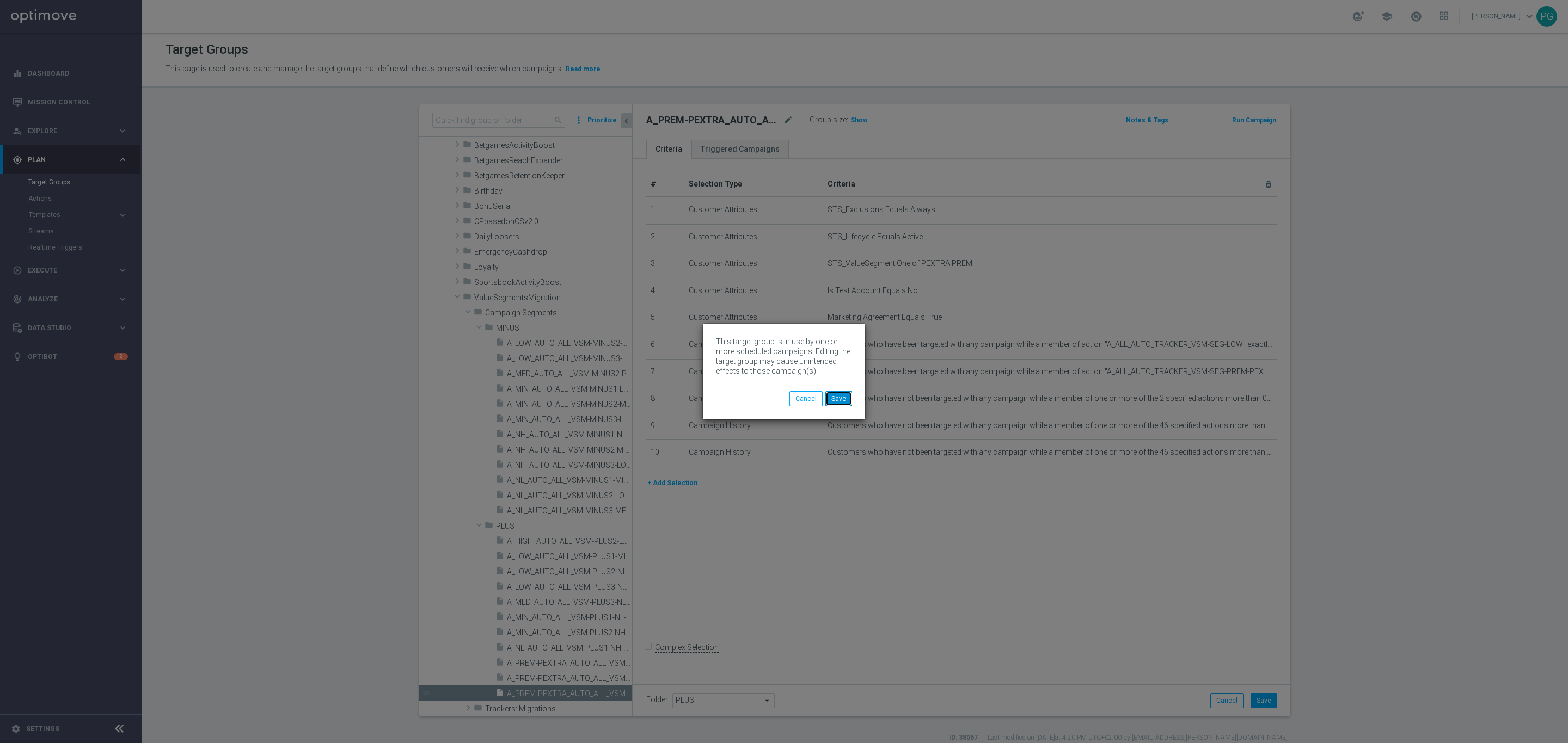
click at [845, 400] on button "Save" at bounding box center [839, 398] width 26 height 15
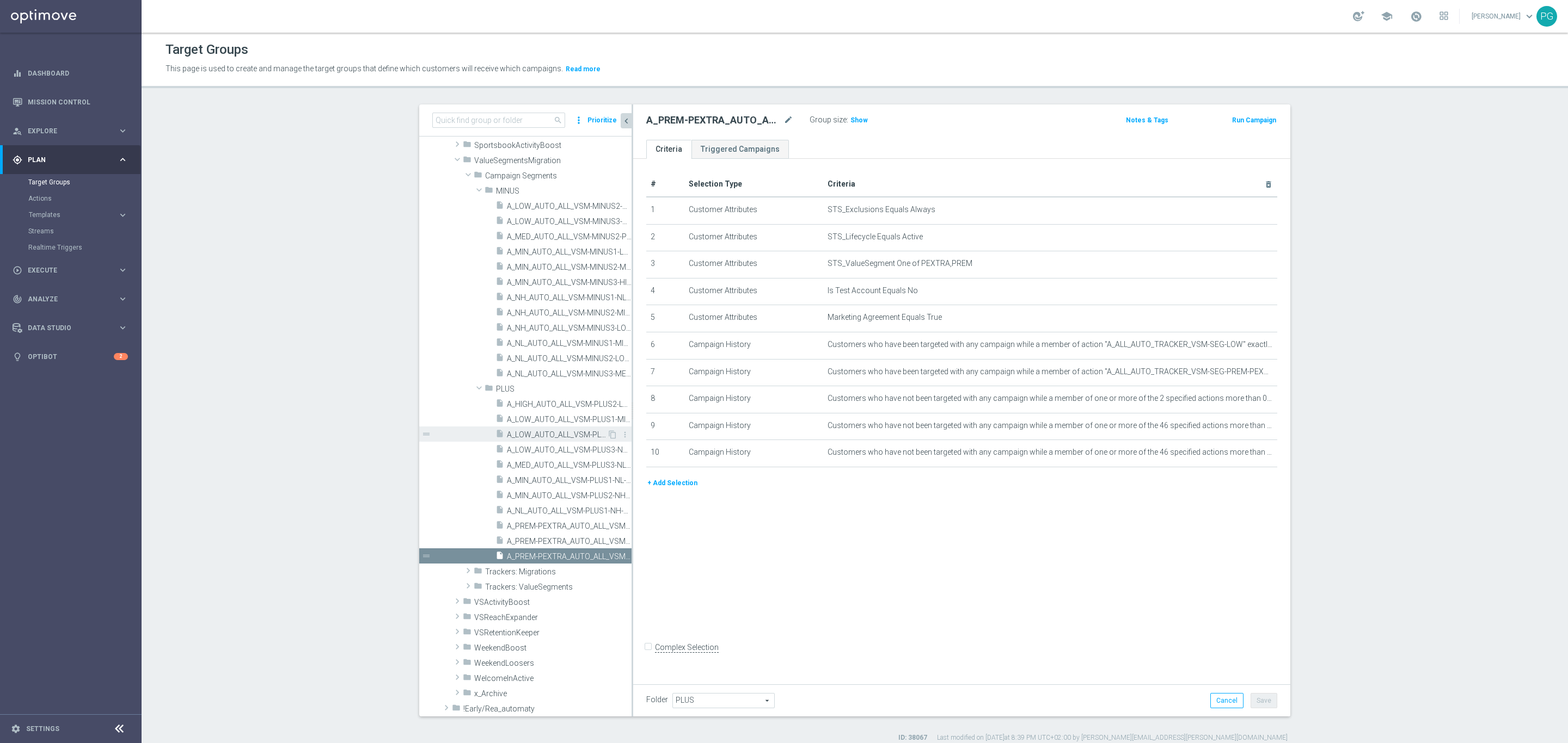
scroll to position [210, 0]
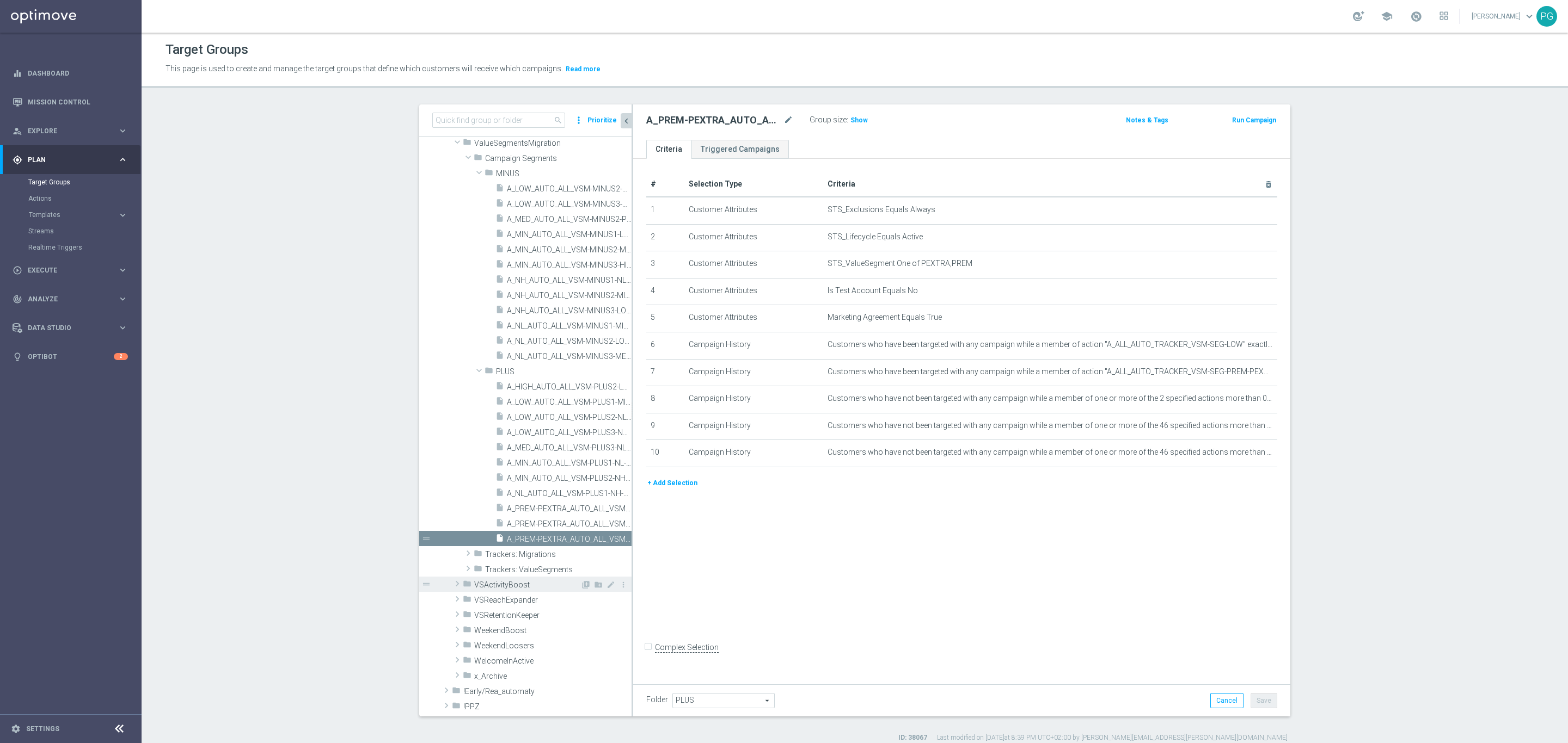
click at [462, 584] on icon "folder" at bounding box center [467, 585] width 9 height 12
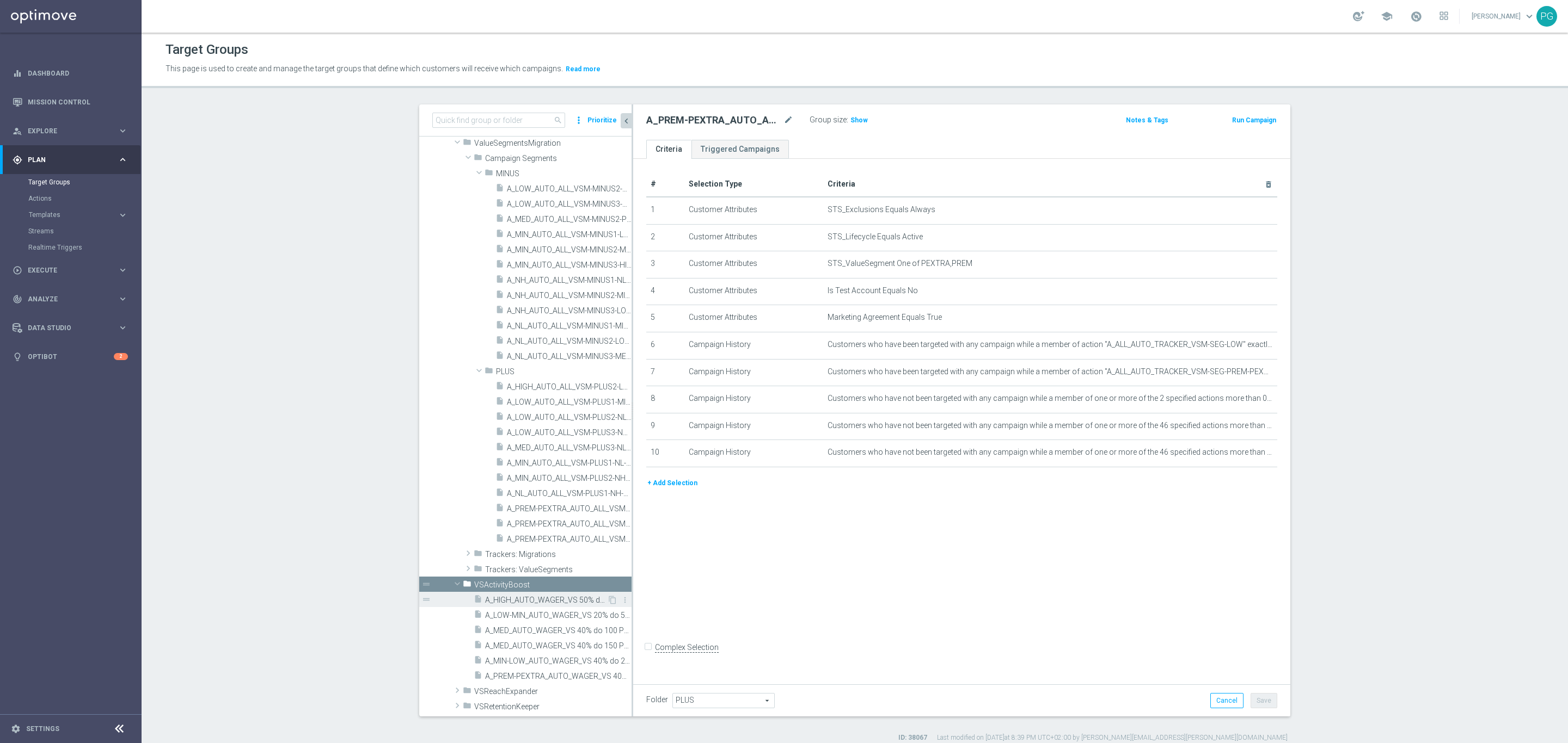
click at [514, 603] on span "A_HIGH_AUTO_WAGER_VS 50% do 350 PLN_14d" at bounding box center [546, 600] width 122 height 10
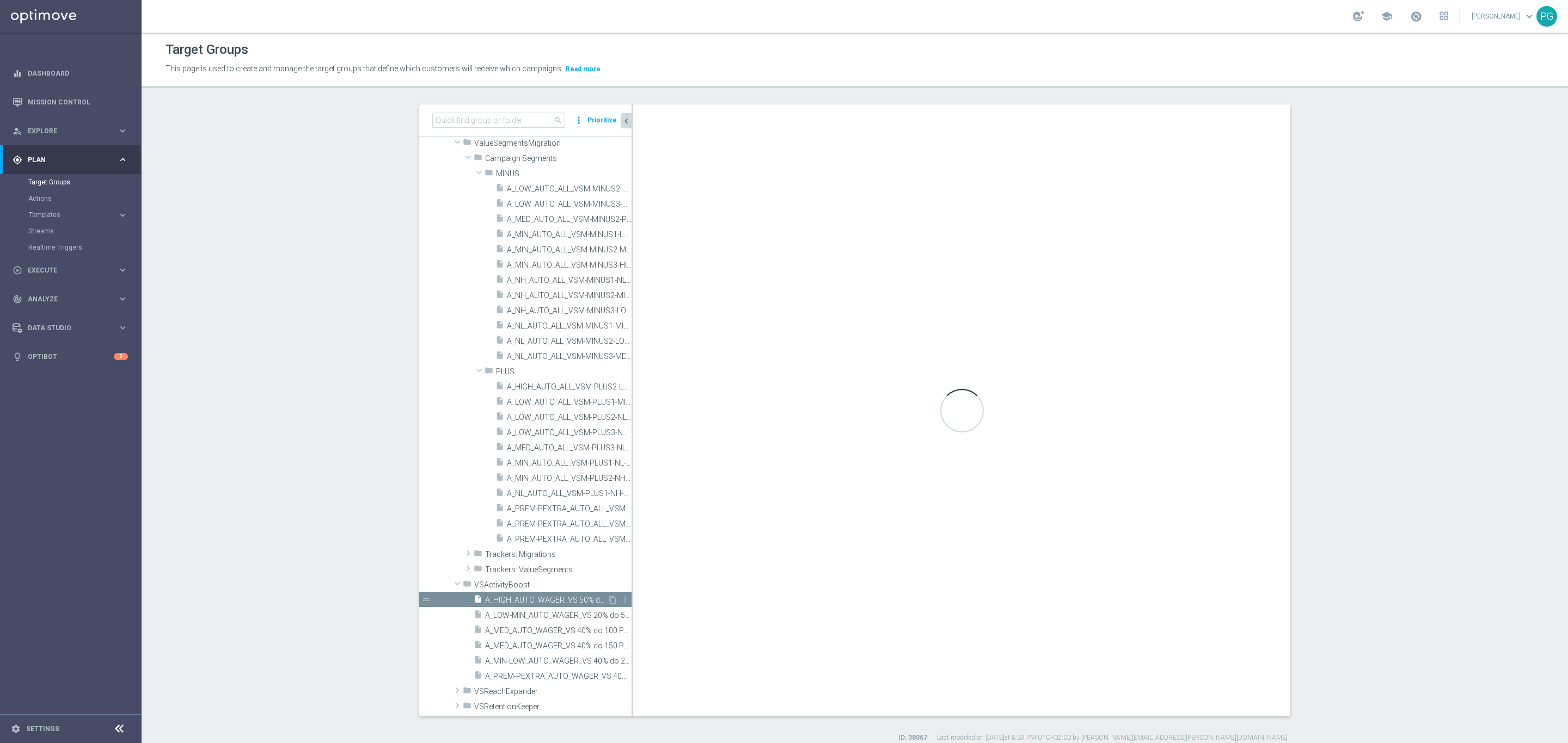
type input "VSActivityBoost"
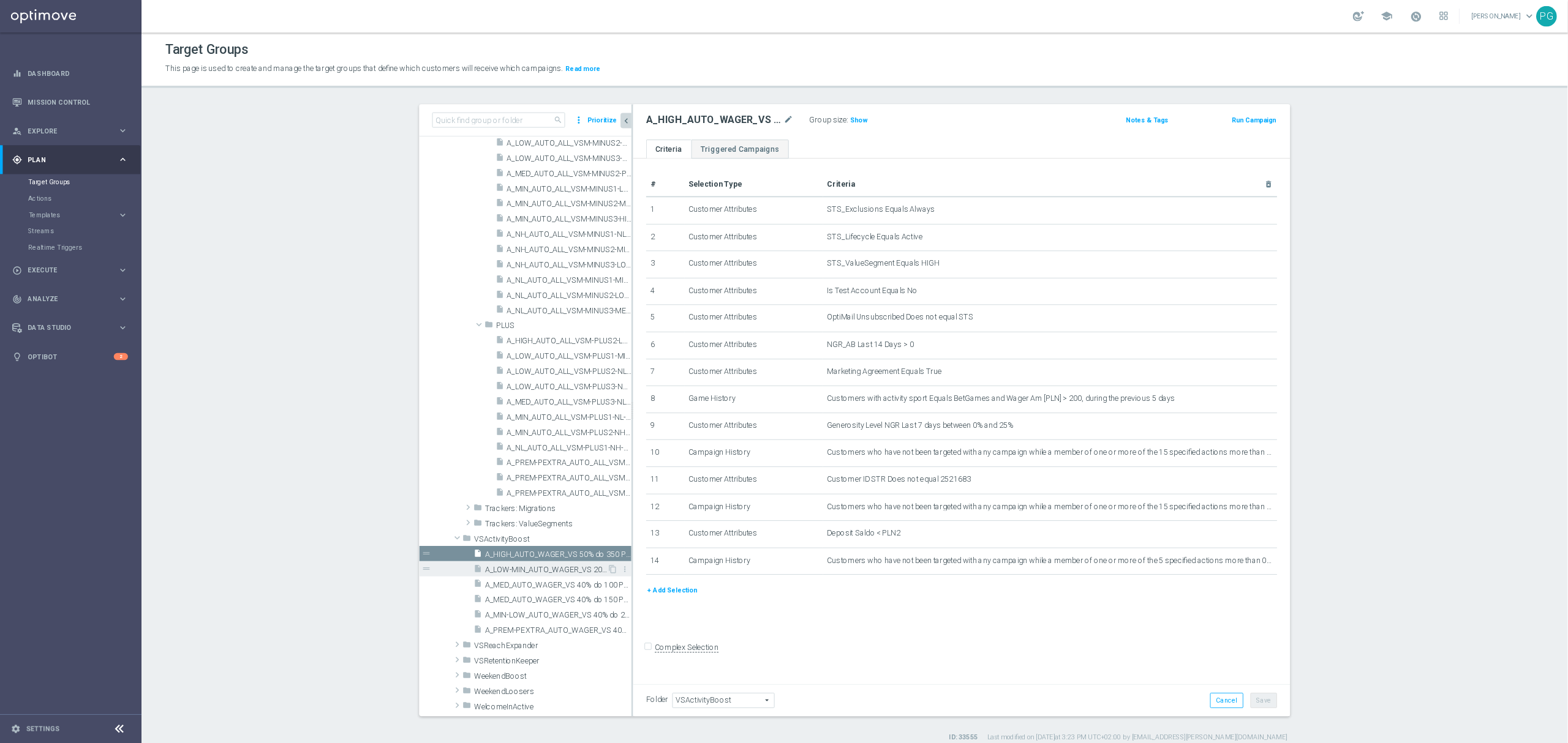
scroll to position [289, 0]
click at [759, 666] on button "+ Add Selection" at bounding box center [756, 665] width 58 height 14
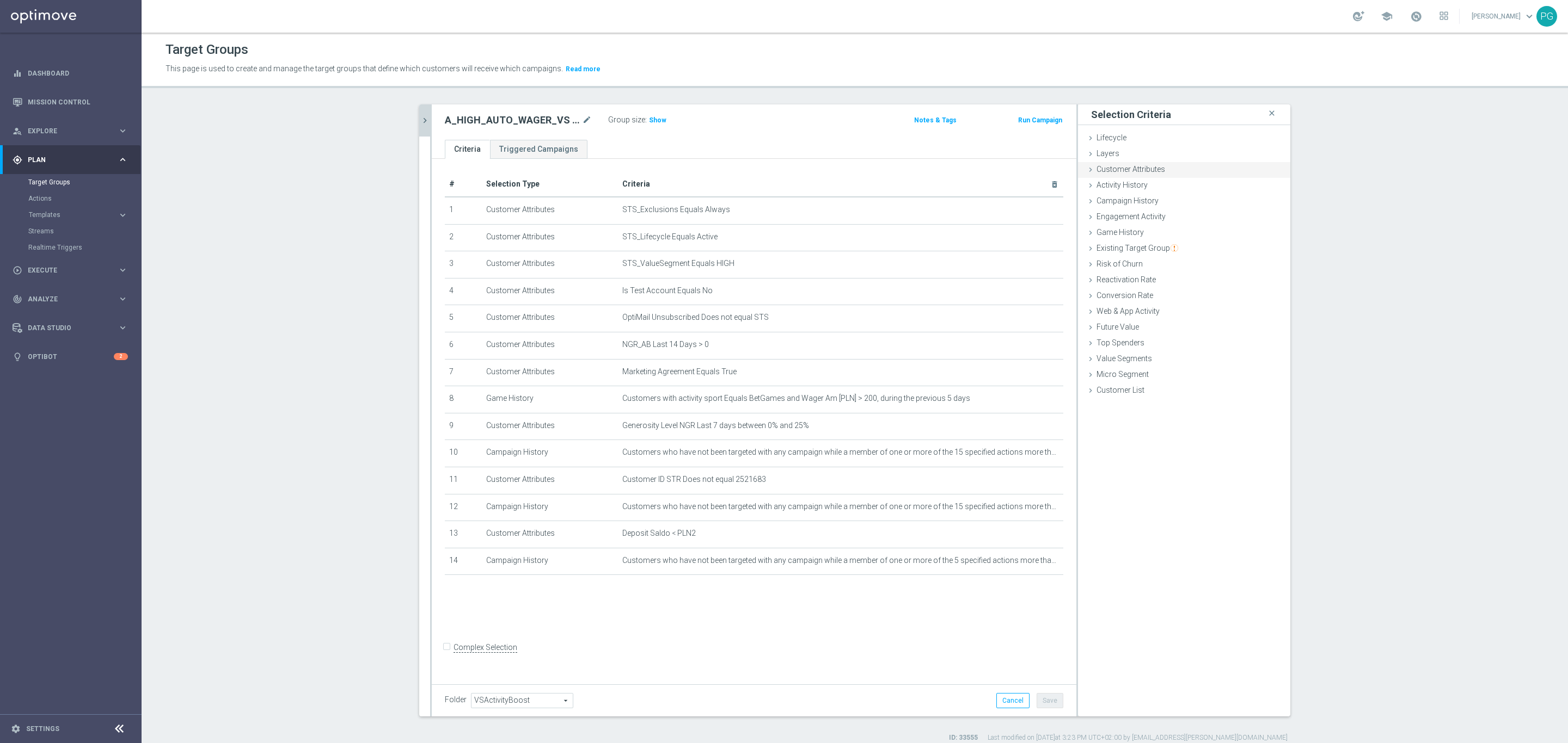
click at [1211, 173] on div "Customer Attributes done selection saved" at bounding box center [1184, 170] width 212 height 17
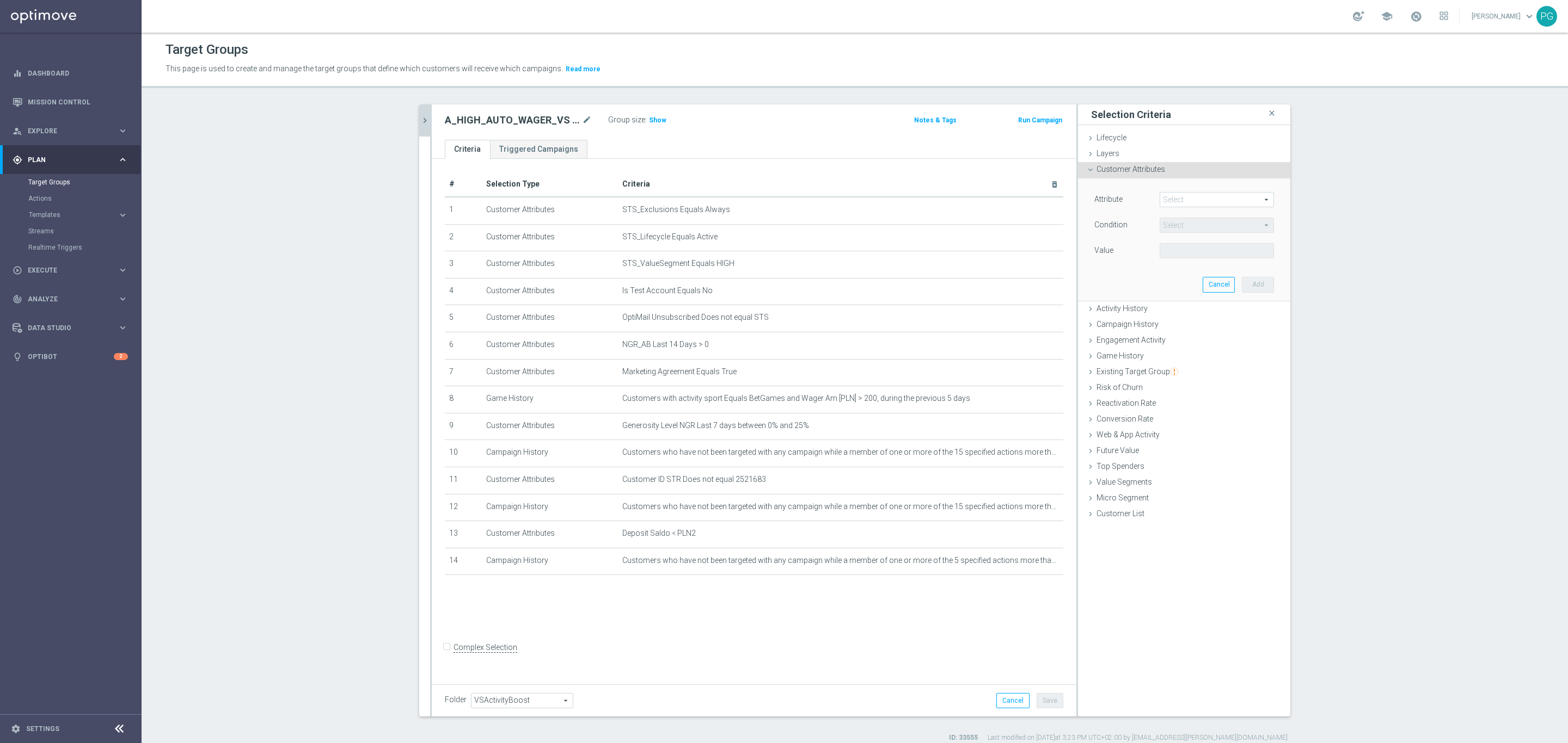
click at [1235, 193] on span at bounding box center [1217, 200] width 114 height 14
click at [1235, 196] on input "search" at bounding box center [1217, 199] width 115 height 15
paste input "email a"
type input "email a"
click at [1201, 219] on span "Email Agree" at bounding box center [1217, 216] width 103 height 9
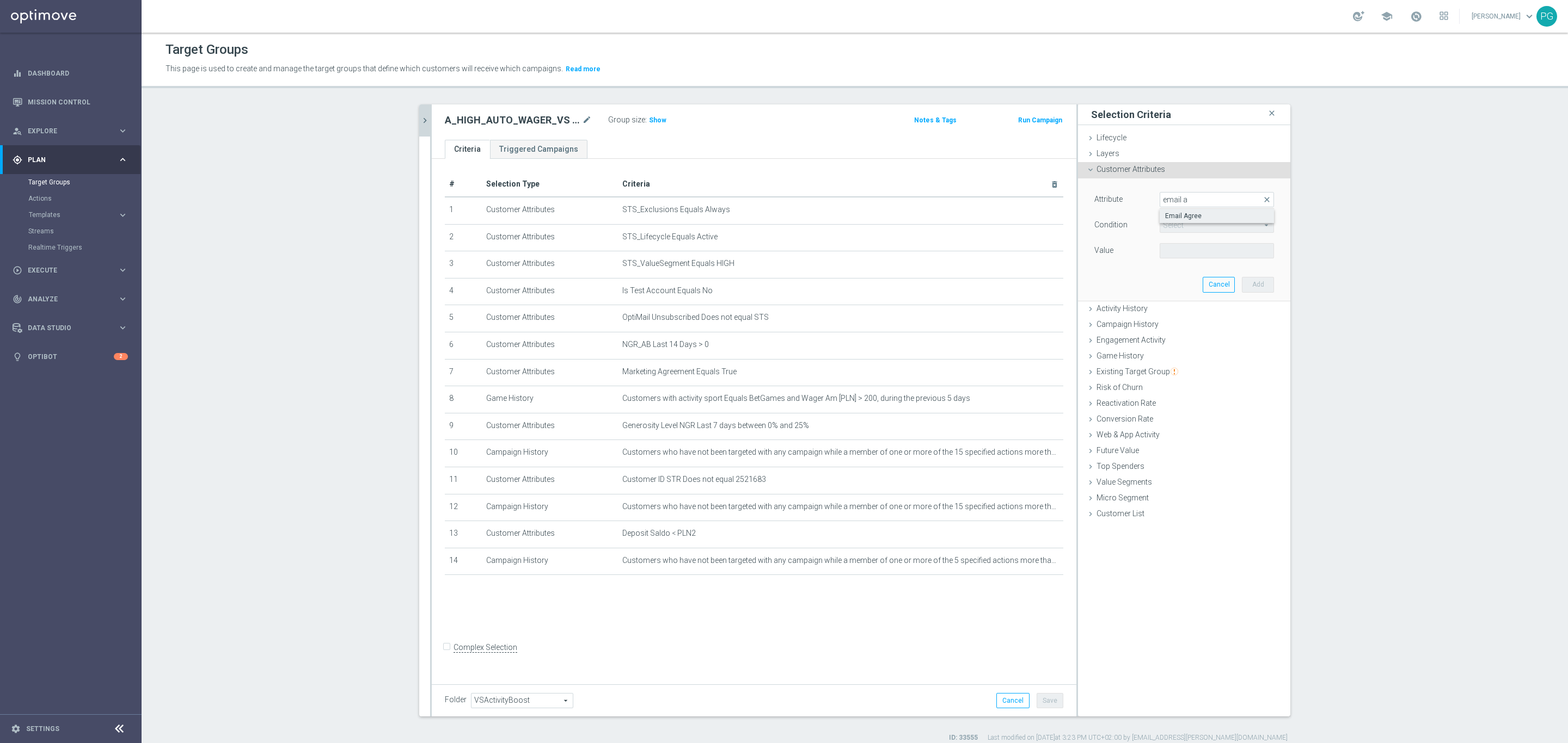
type input "Email Agree"
type input "Equals"
click at [1184, 250] on span at bounding box center [1217, 251] width 114 height 14
click at [1178, 281] on span "TRUE" at bounding box center [1217, 282] width 103 height 9
type input "TRUE"
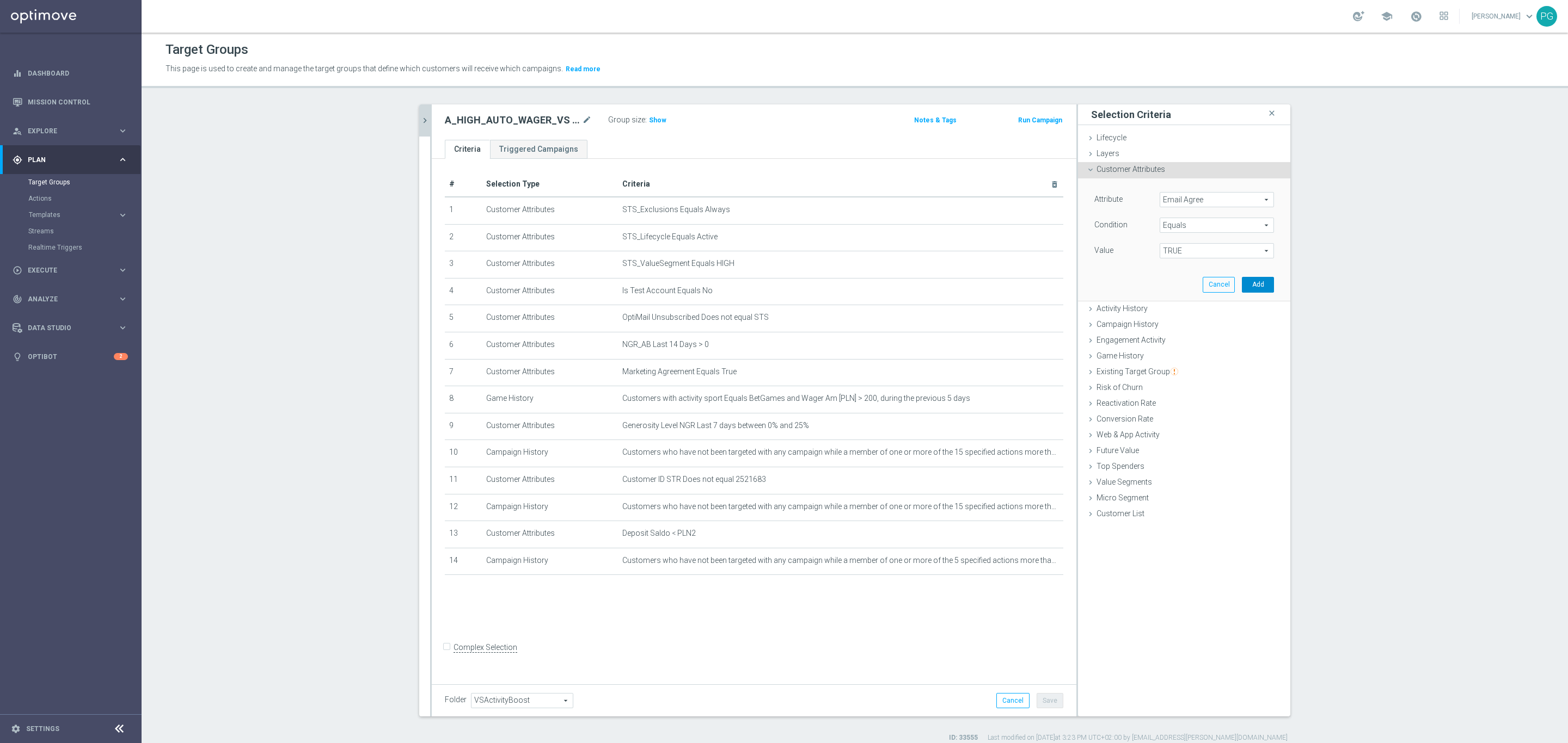
click at [1246, 292] on button "Add" at bounding box center [1258, 284] width 32 height 15
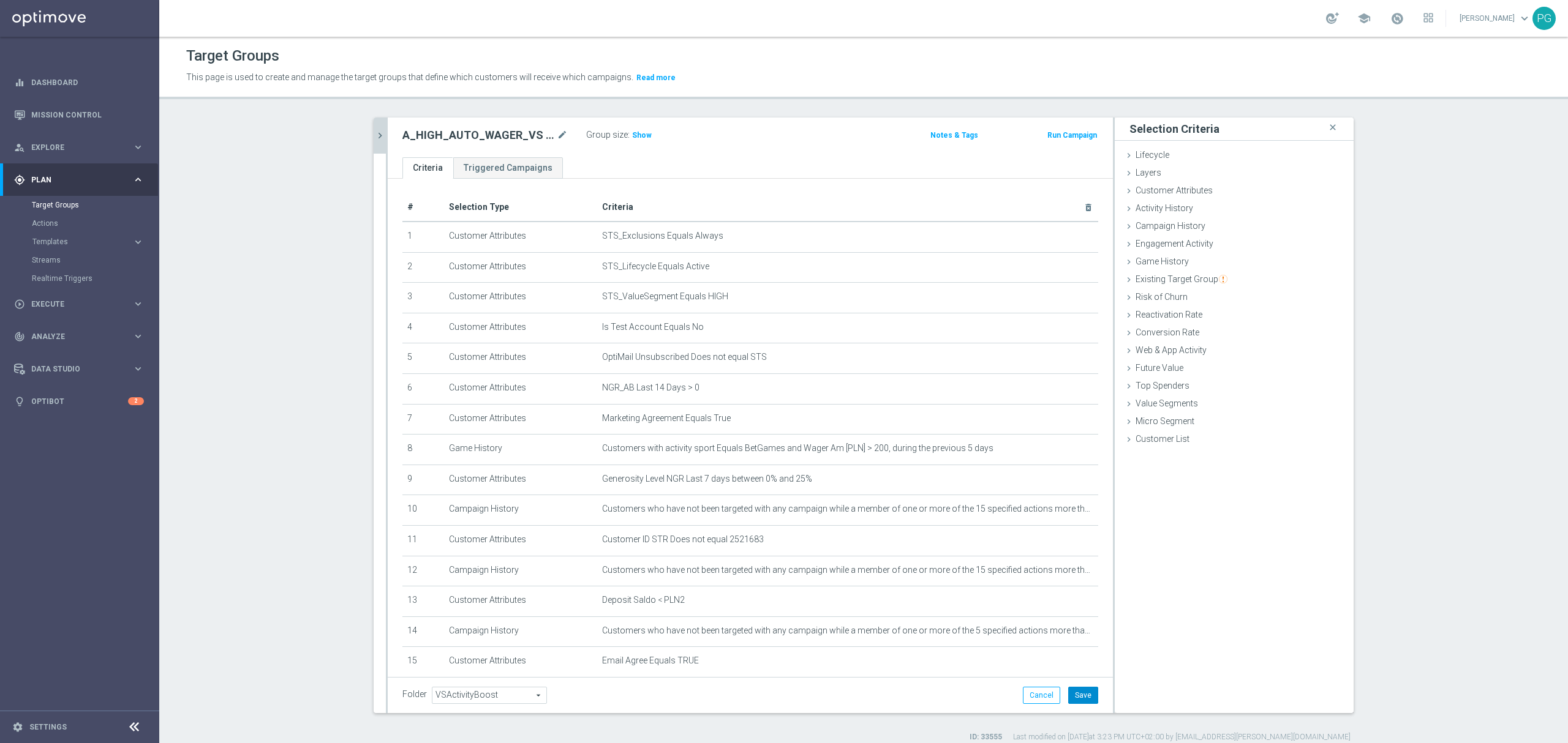
click at [1088, 690] on button "Save" at bounding box center [1083, 694] width 30 height 17
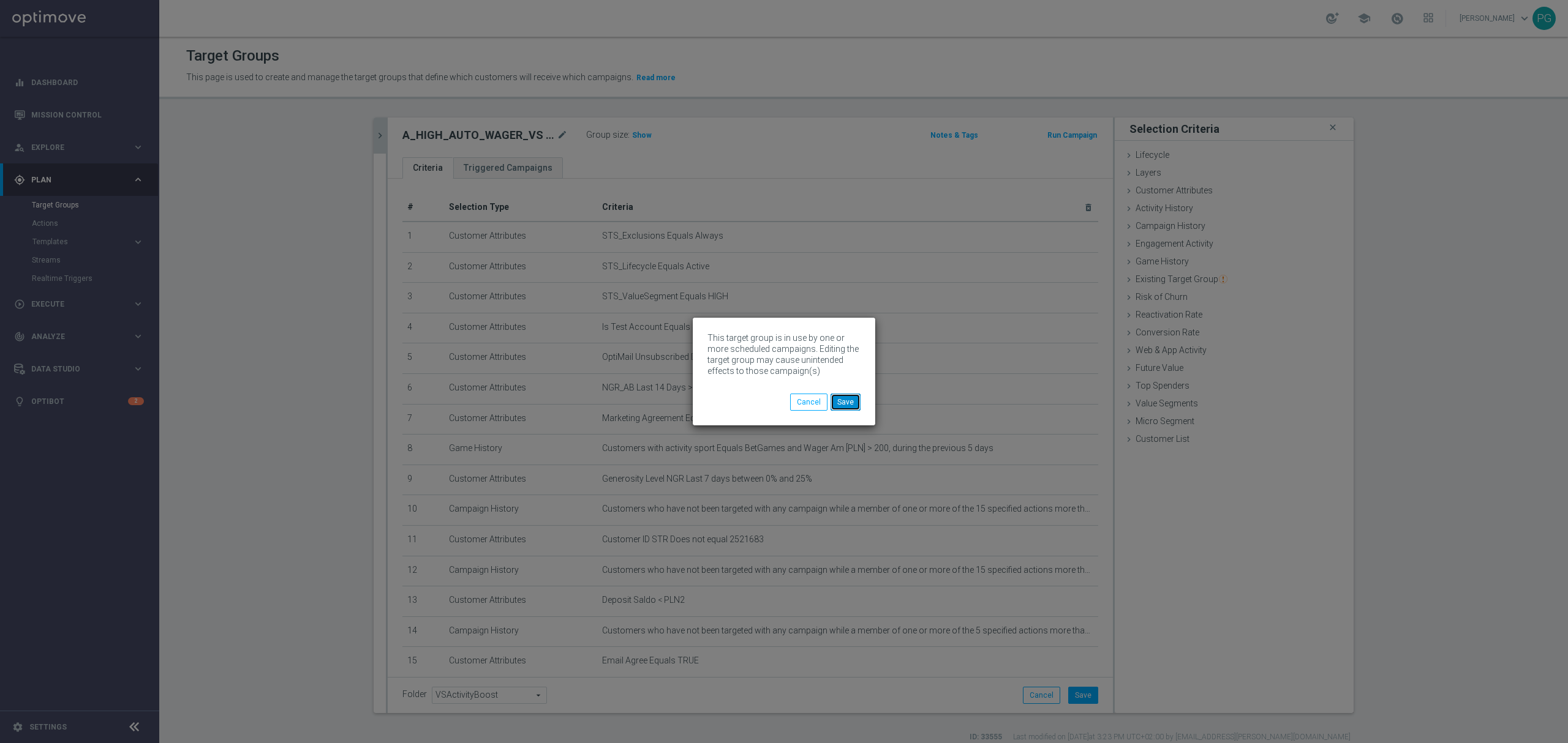
click at [840, 397] on button "Save" at bounding box center [845, 401] width 30 height 17
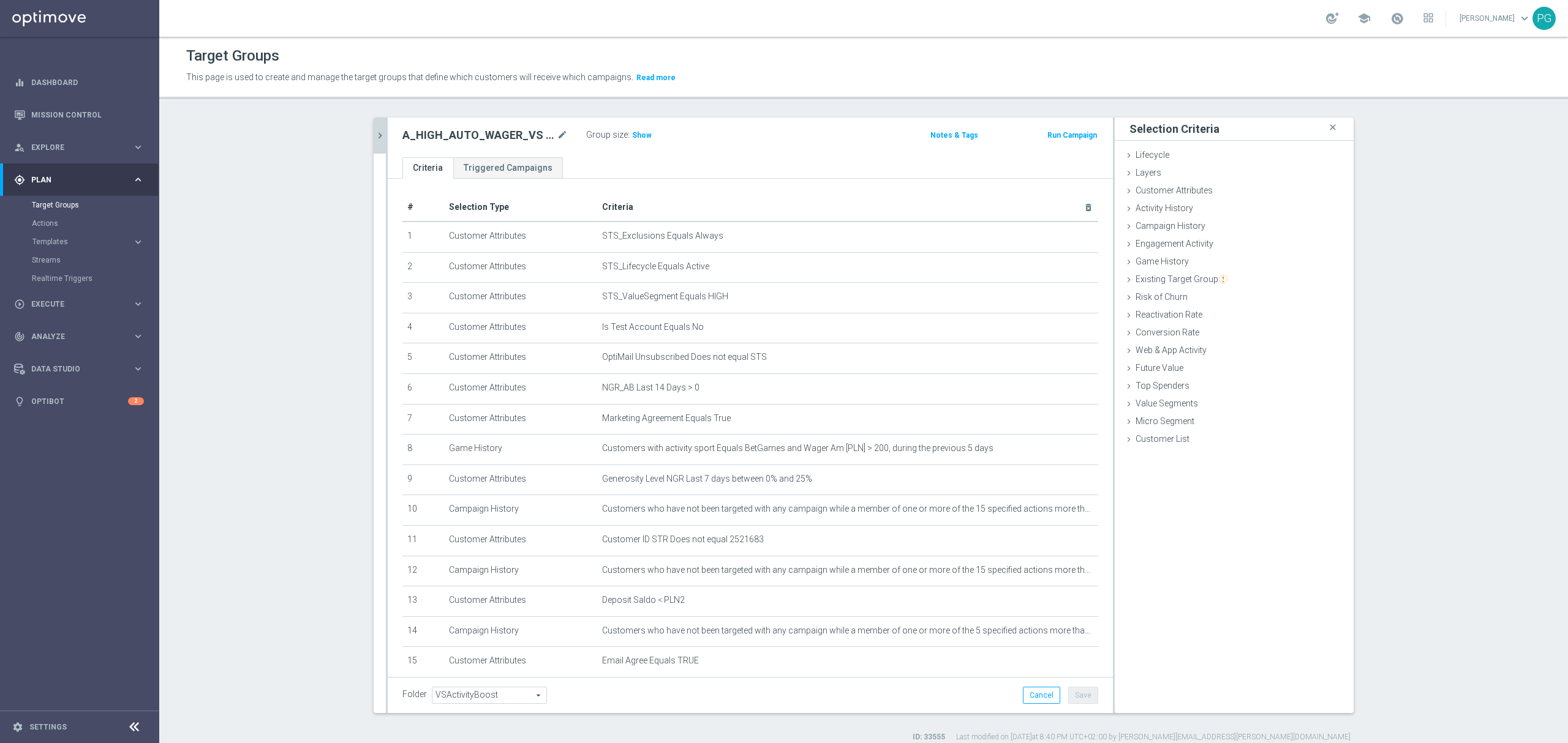
click at [374, 121] on button "chevron_right" at bounding box center [380, 136] width 12 height 36
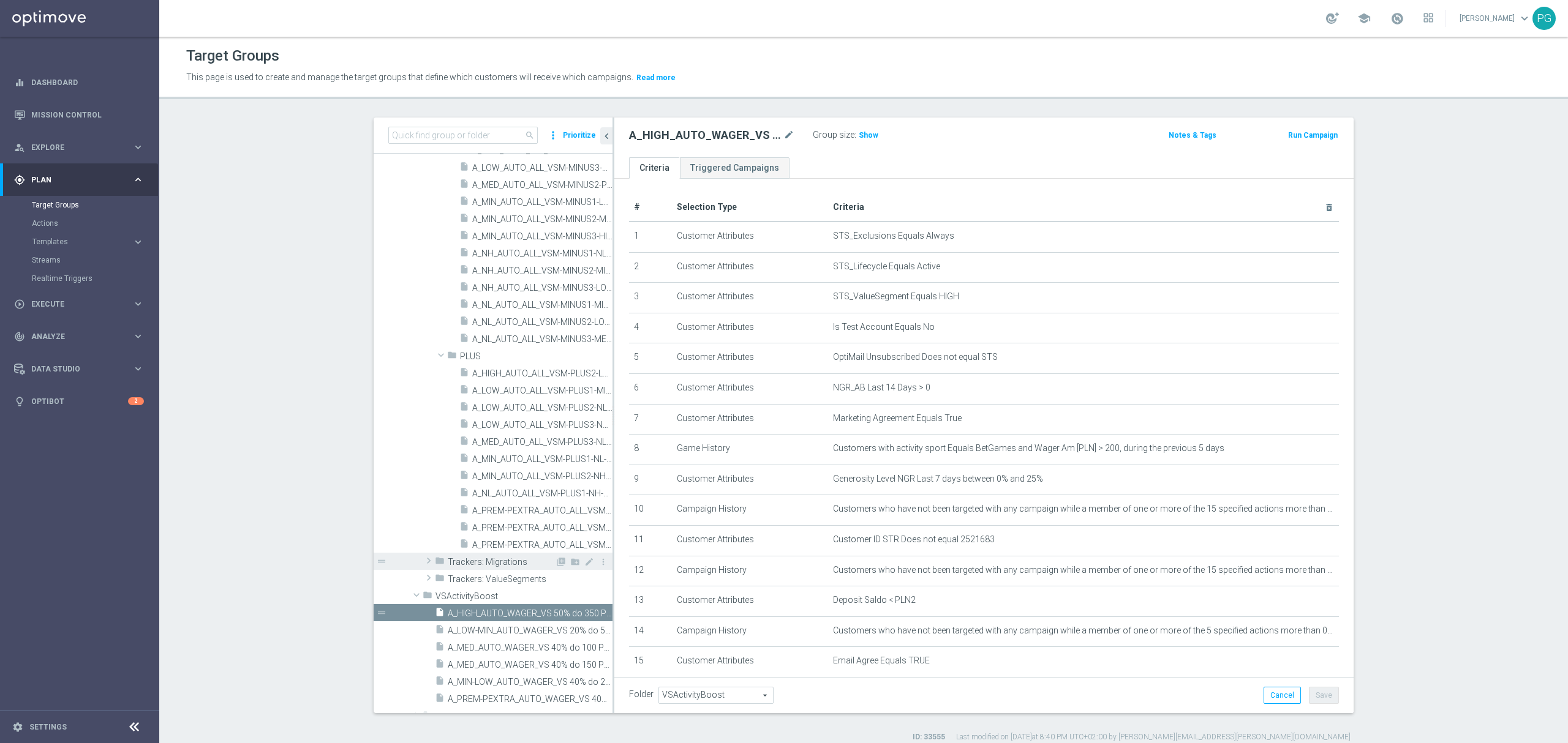
scroll to position [437, 0]
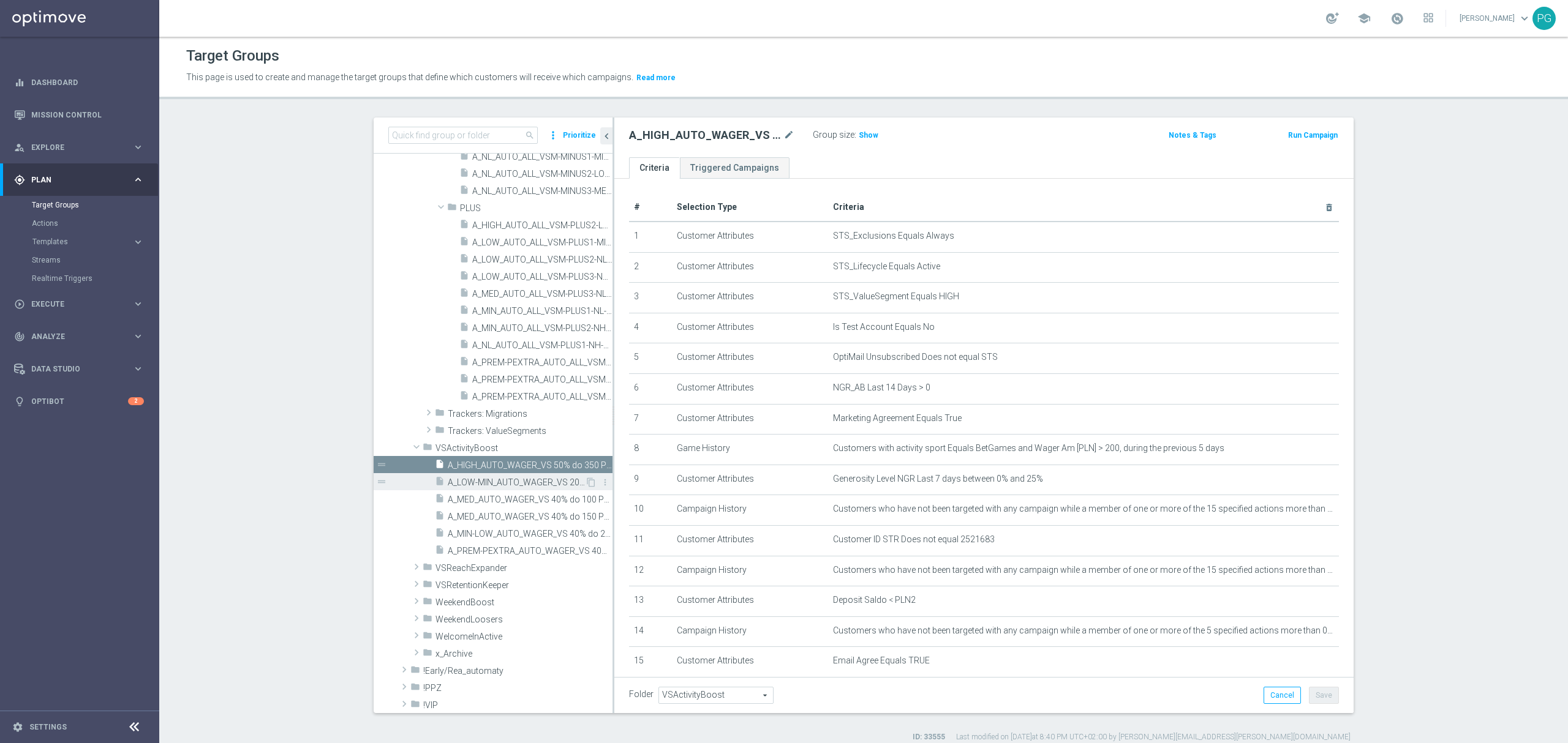
click at [496, 483] on span "A_LOW-MIN_AUTO_WAGER_VS 20% do 50 PLN_14d" at bounding box center [516, 482] width 137 height 11
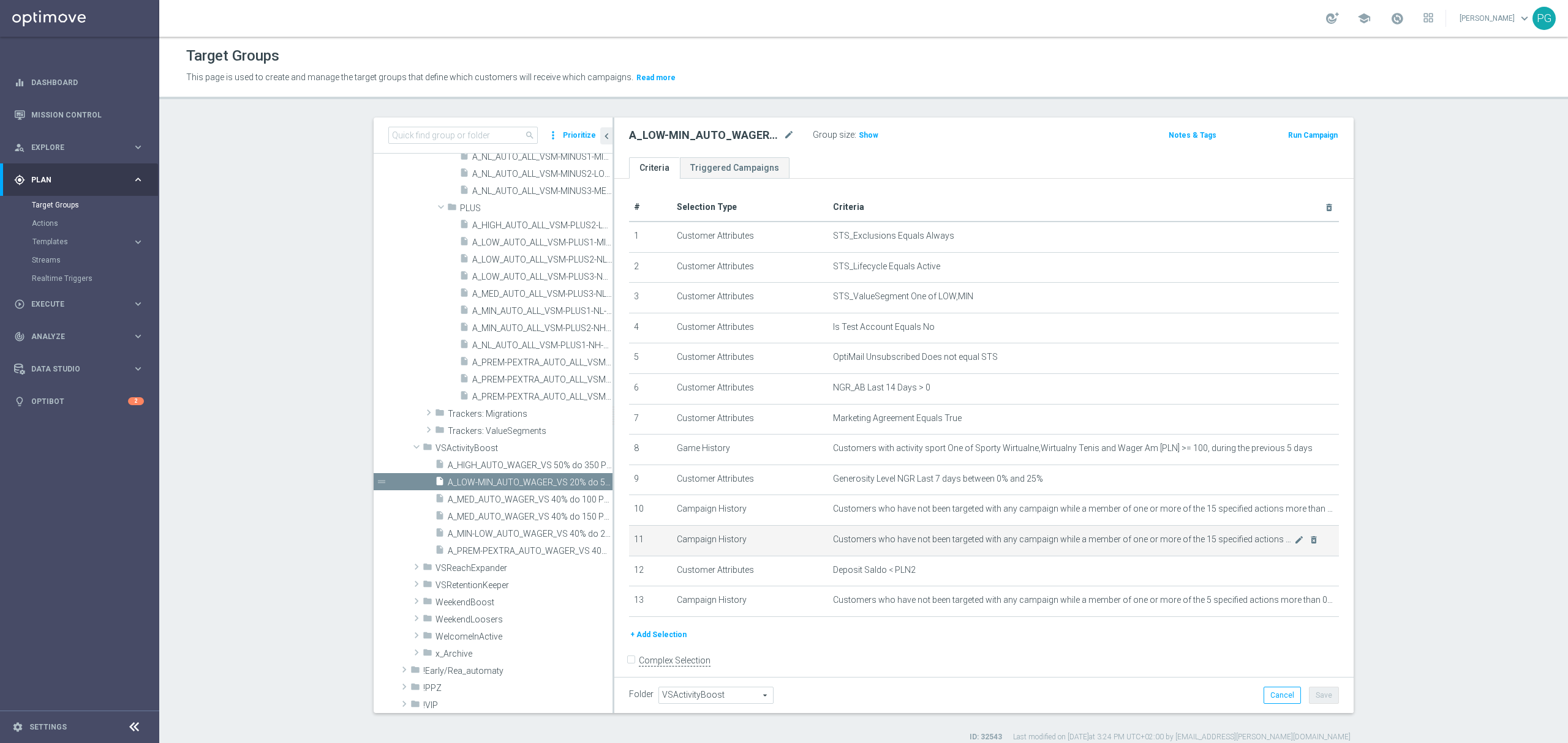
scroll to position [20, 0]
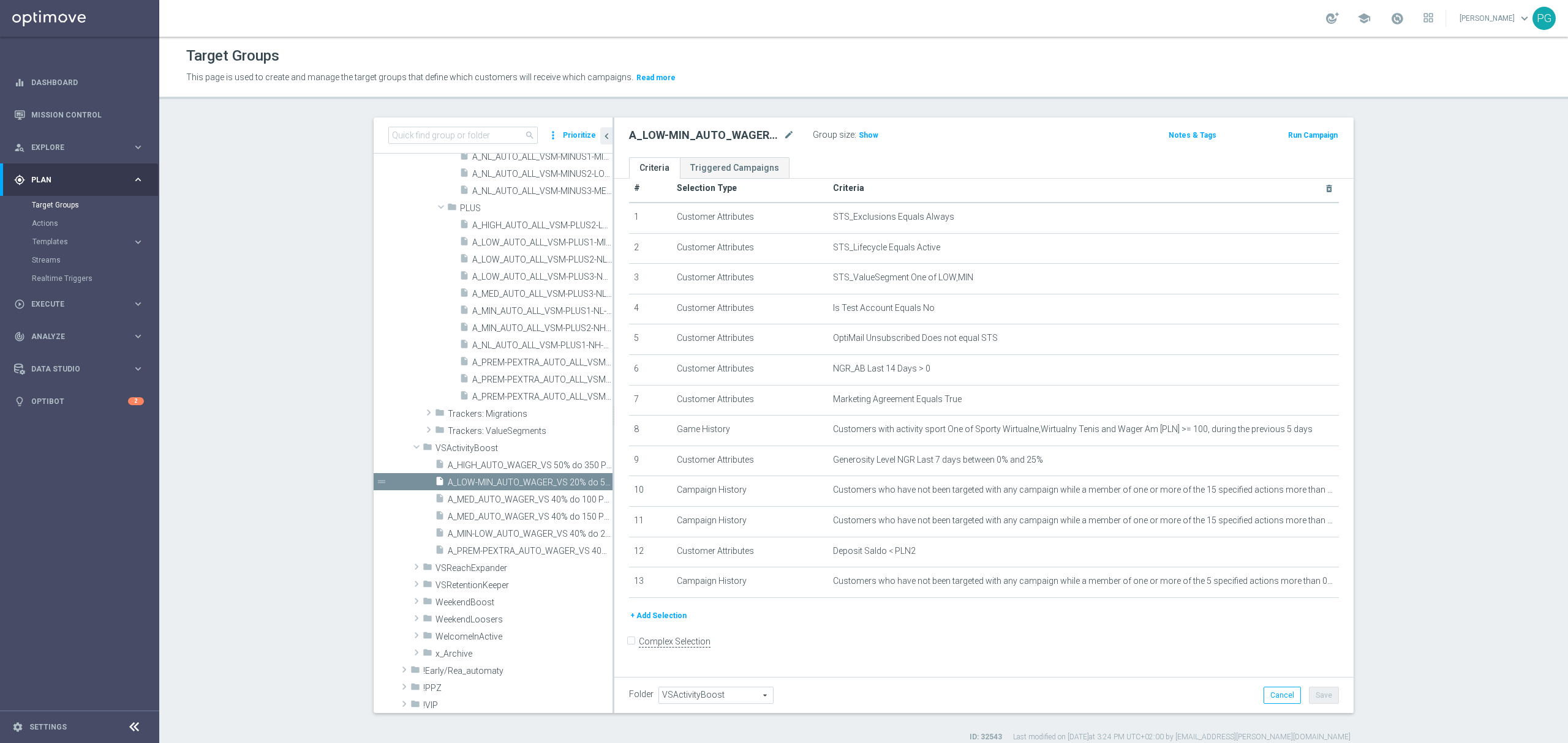
click at [648, 621] on button "+ Add Selection" at bounding box center [658, 616] width 58 height 14
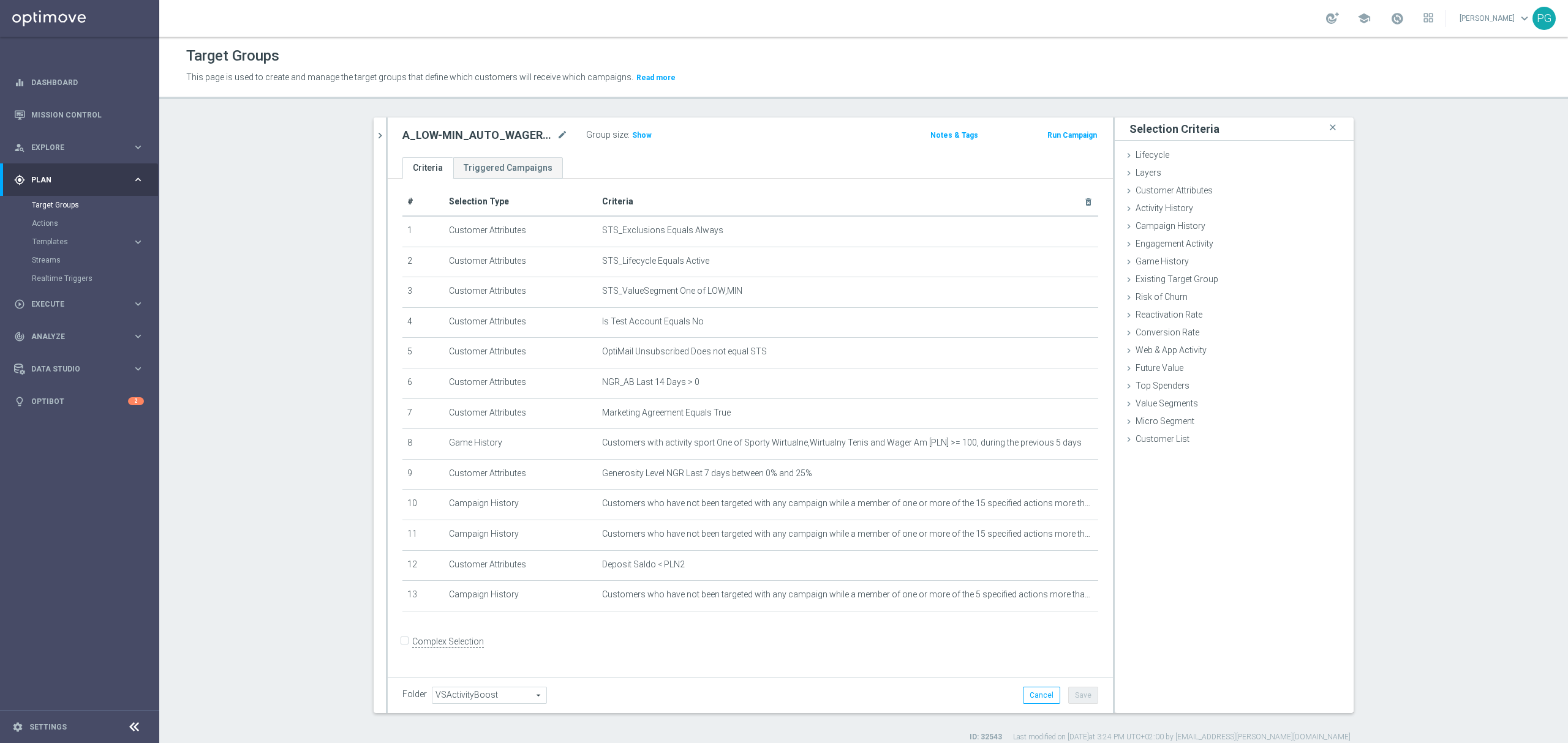
scroll to position [6, 0]
click at [1189, 191] on span "Customer Attributes" at bounding box center [1175, 190] width 77 height 10
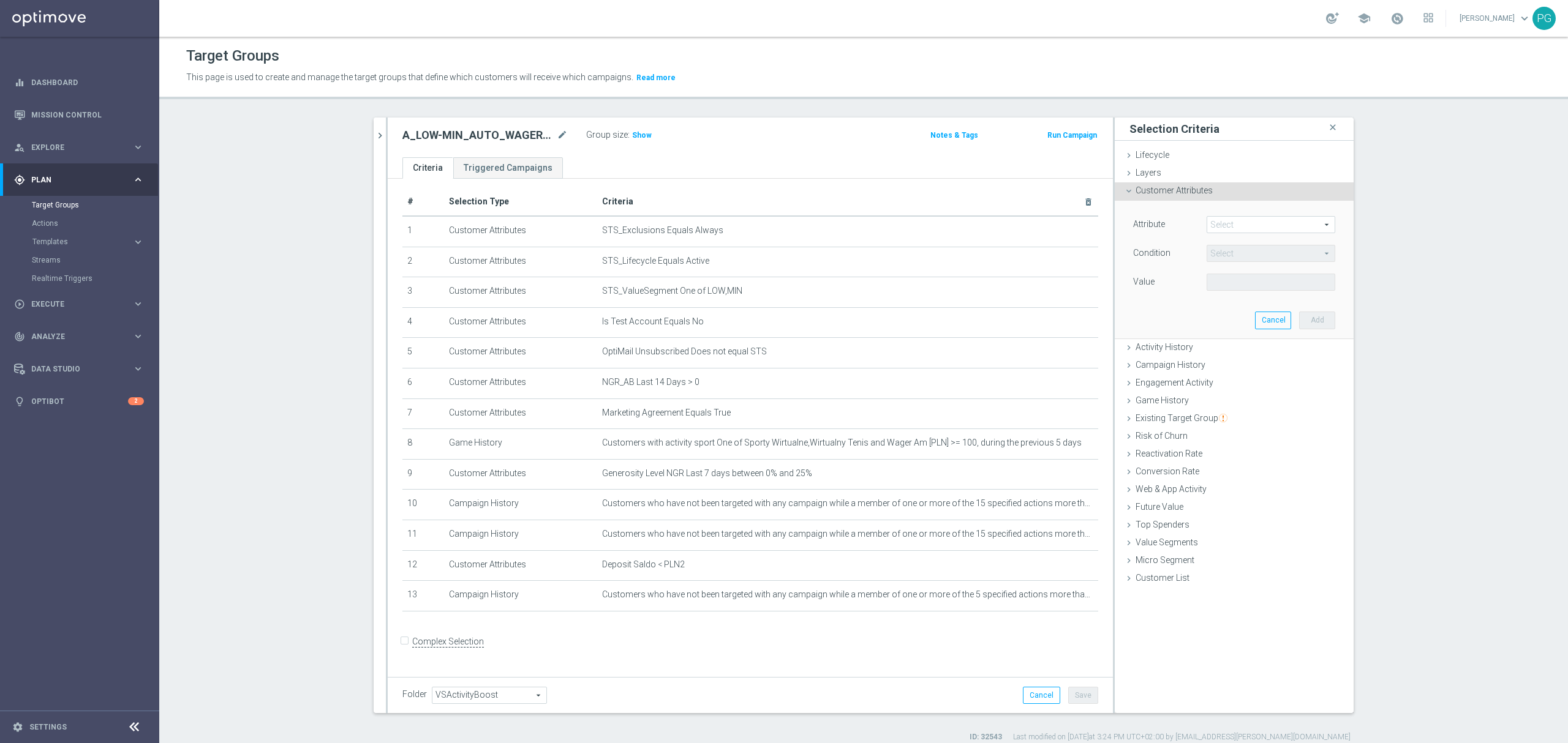
click at [1221, 217] on span at bounding box center [1271, 225] width 128 height 16
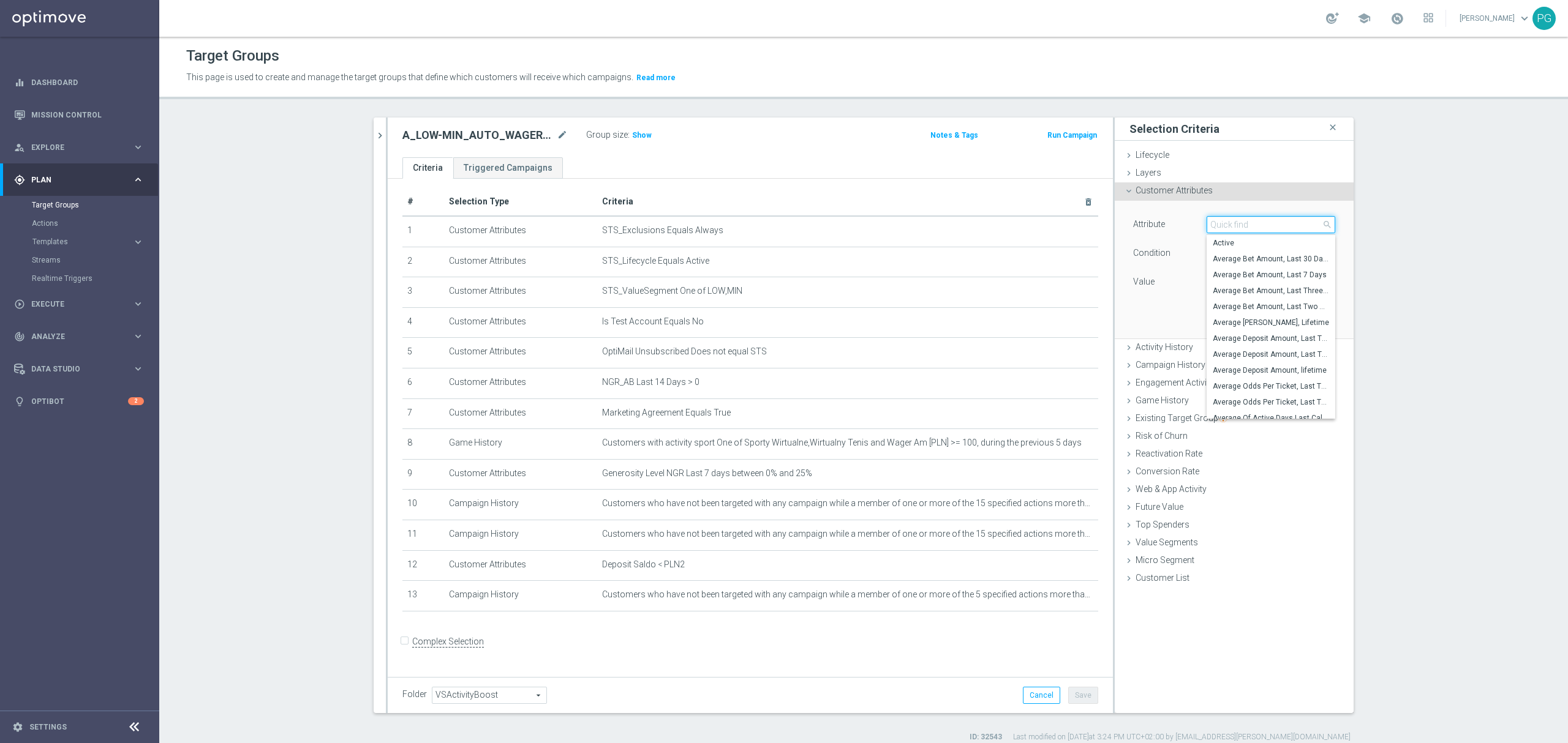
click at [1219, 219] on input "search" at bounding box center [1272, 224] width 129 height 17
paste input "email a"
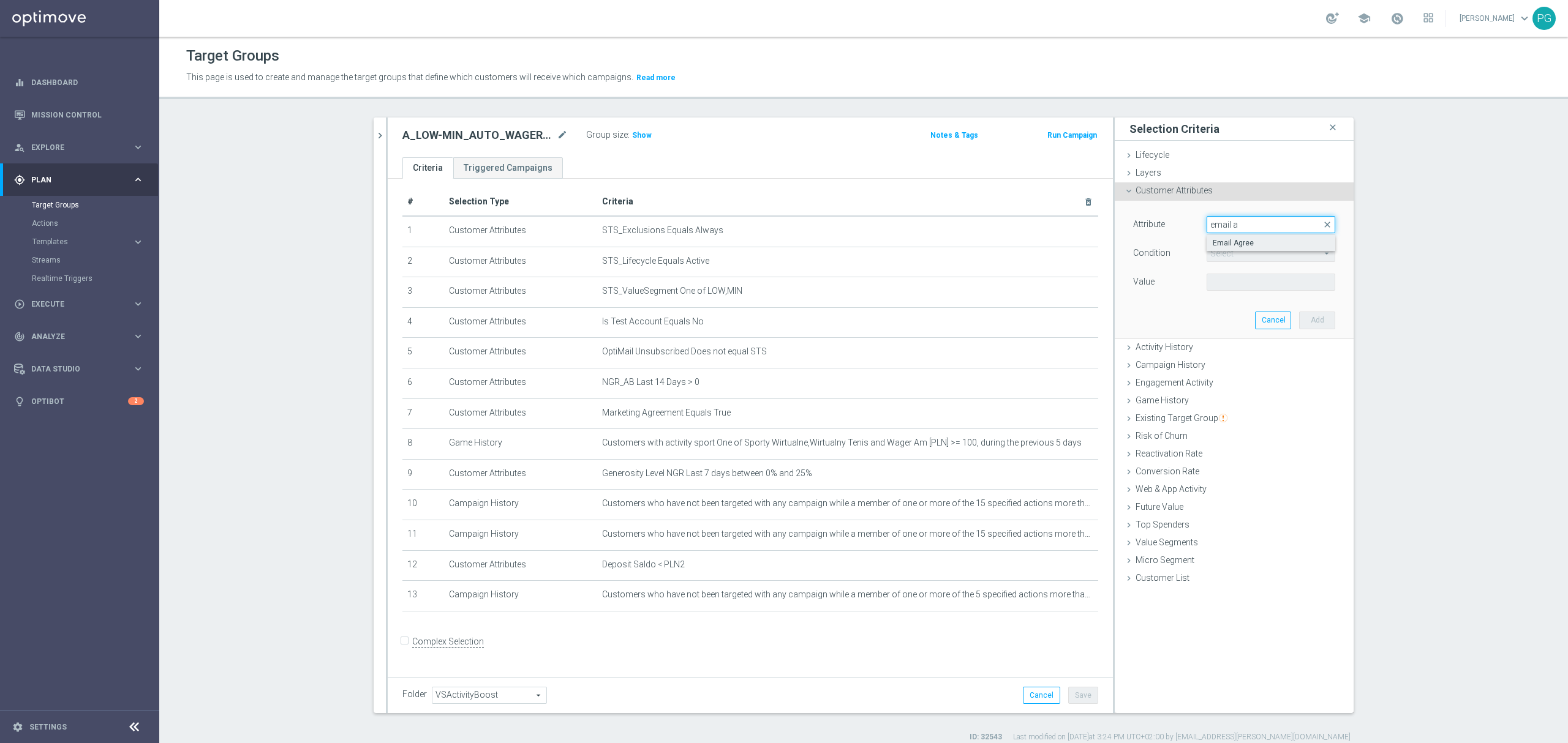
type input "email a"
click at [1219, 245] on span "Email Agree" at bounding box center [1271, 243] width 116 height 10
type input "Email Agree"
type input "Equals"
click at [1213, 279] on span at bounding box center [1271, 282] width 128 height 16
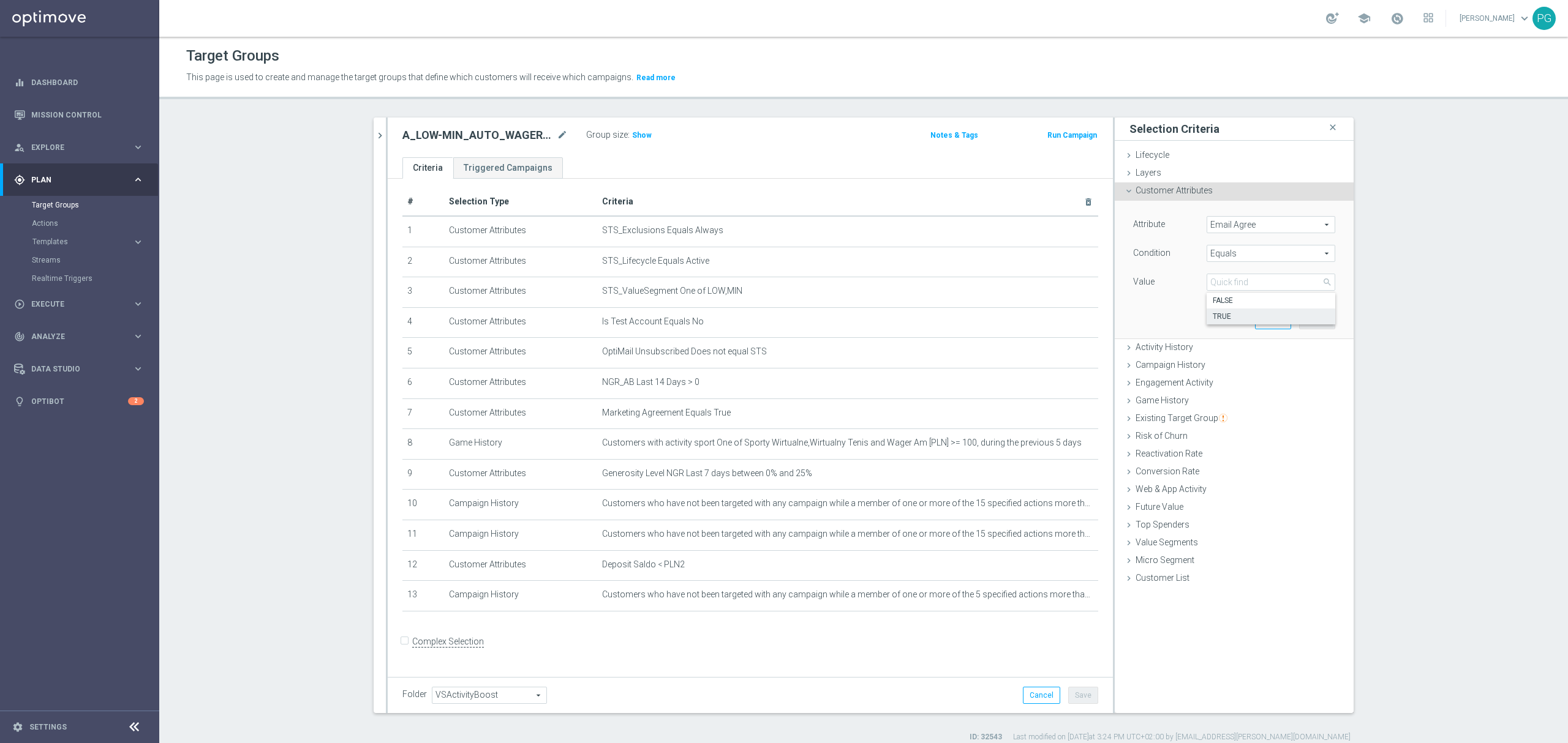
click at [1231, 317] on span "TRUE" at bounding box center [1271, 317] width 116 height 10
type input "TRUE"
click at [1309, 317] on button "Add" at bounding box center [1317, 320] width 36 height 17
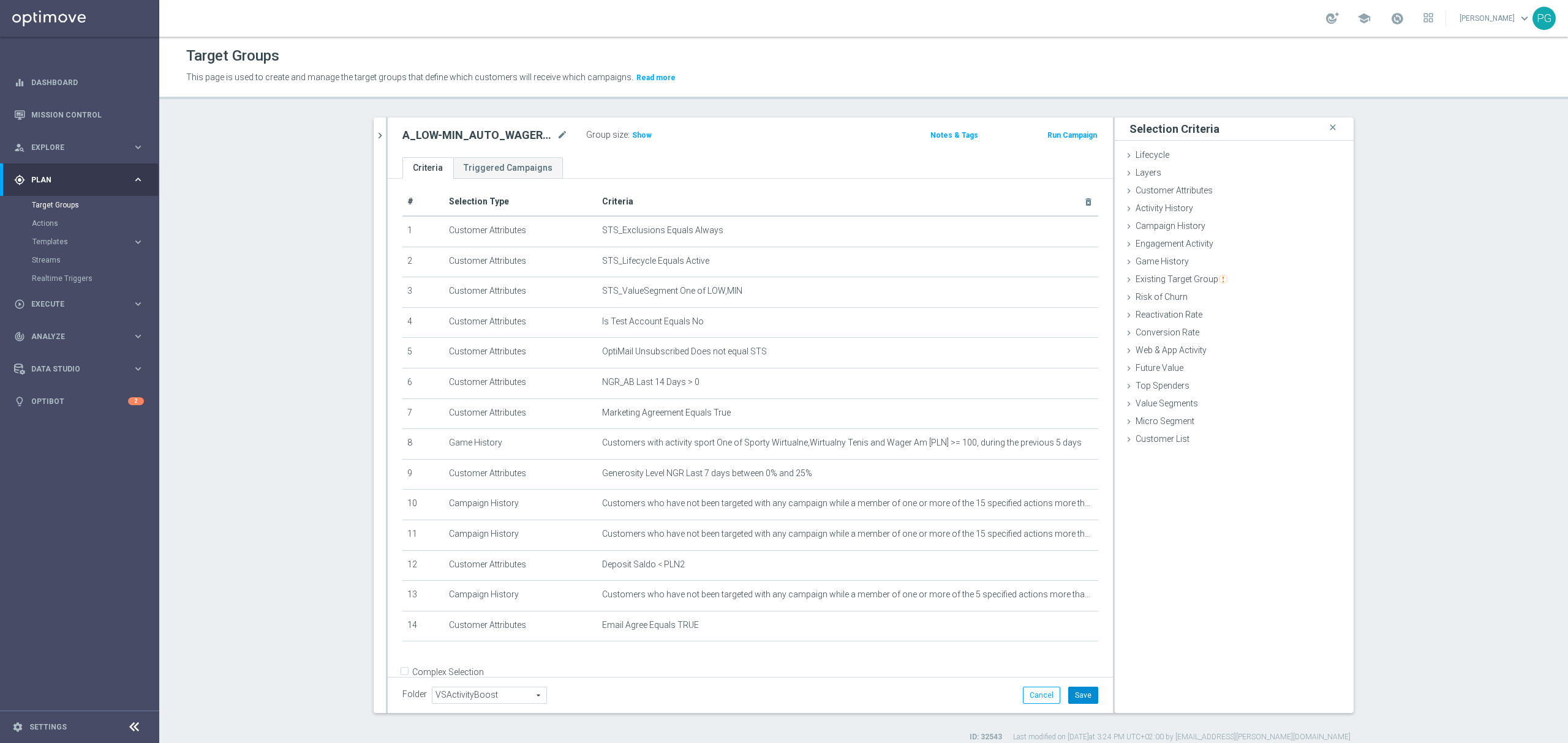
click at [1078, 687] on button "Save" at bounding box center [1083, 694] width 30 height 17
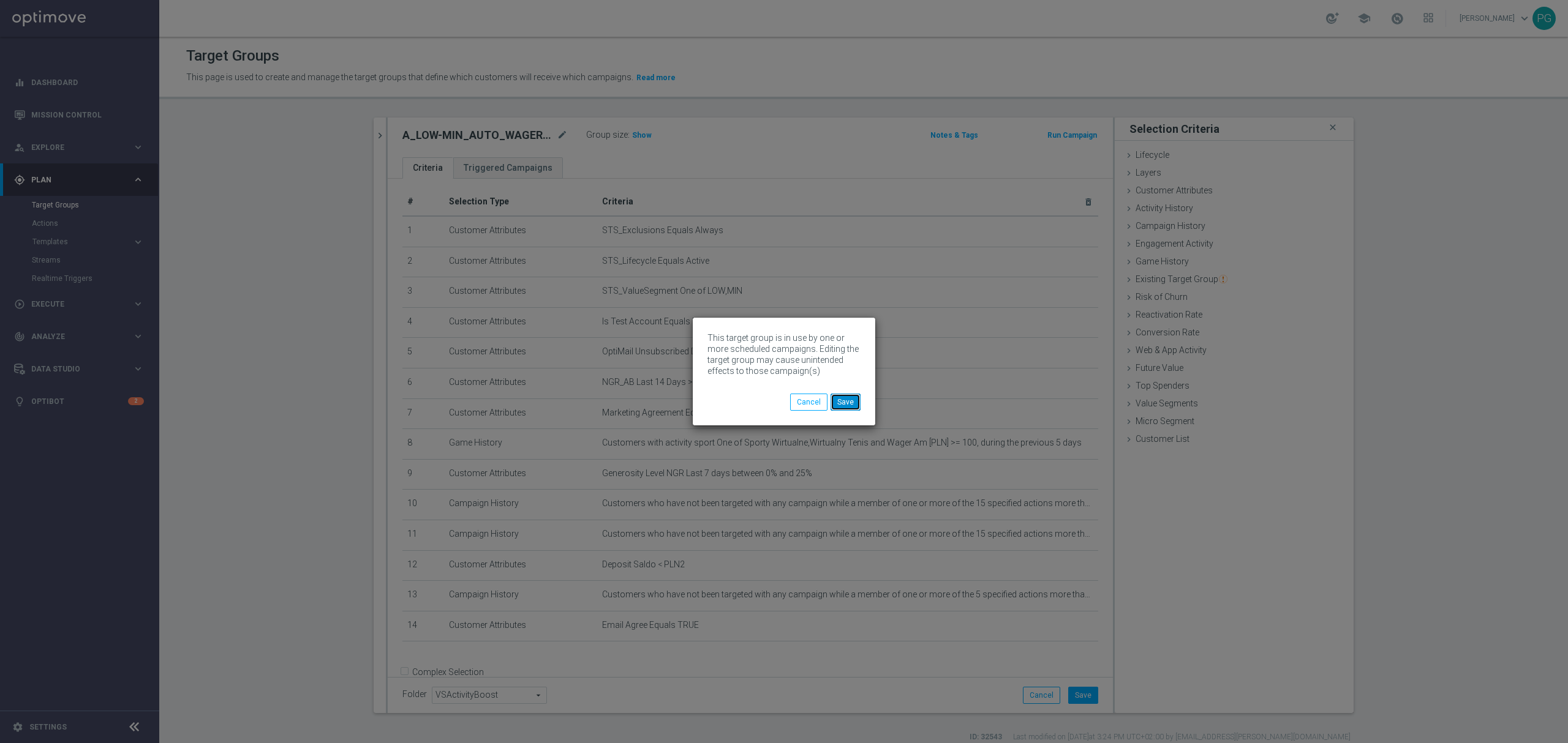
click at [849, 399] on button "Save" at bounding box center [845, 401] width 30 height 17
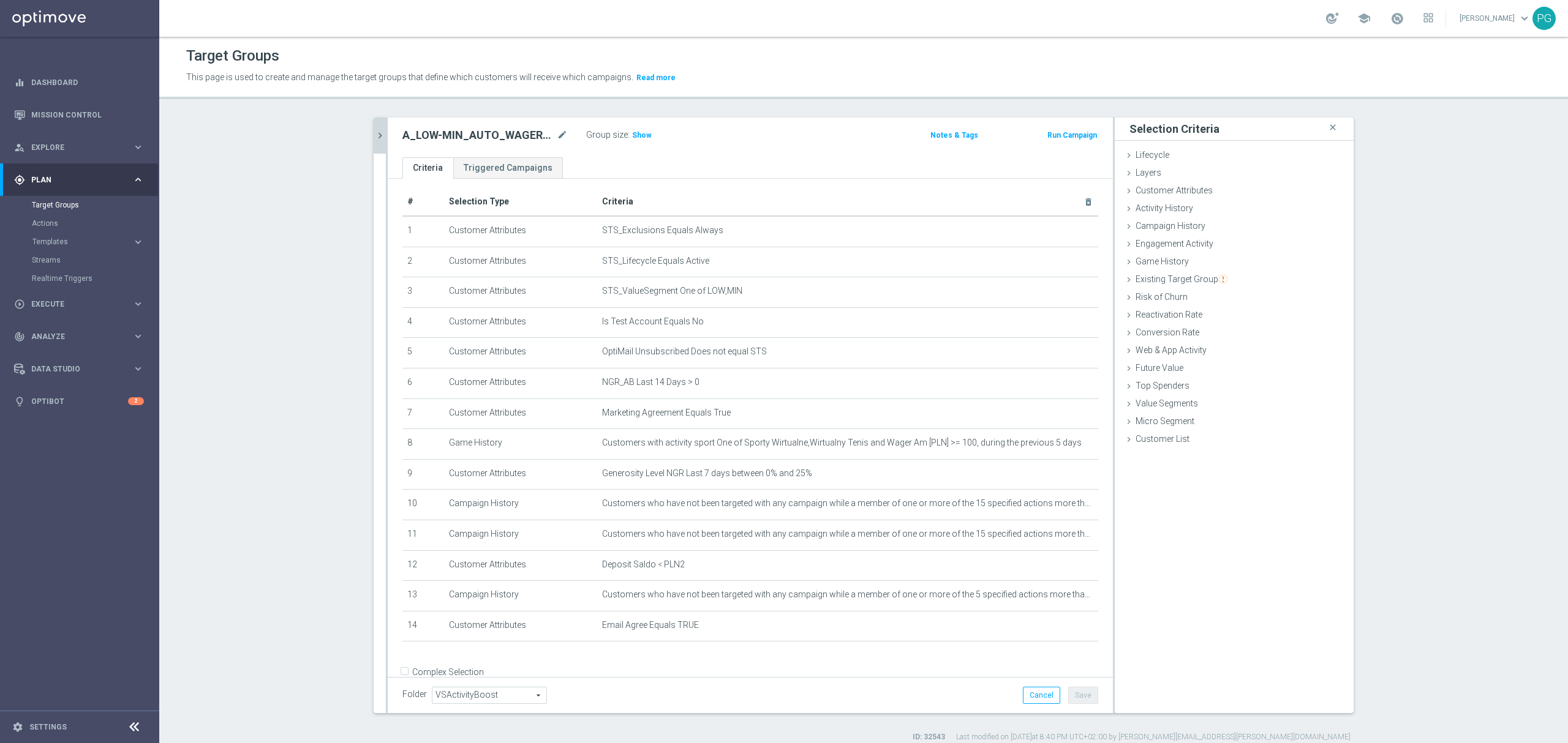
click at [377, 134] on icon "chevron_right" at bounding box center [381, 136] width 12 height 12
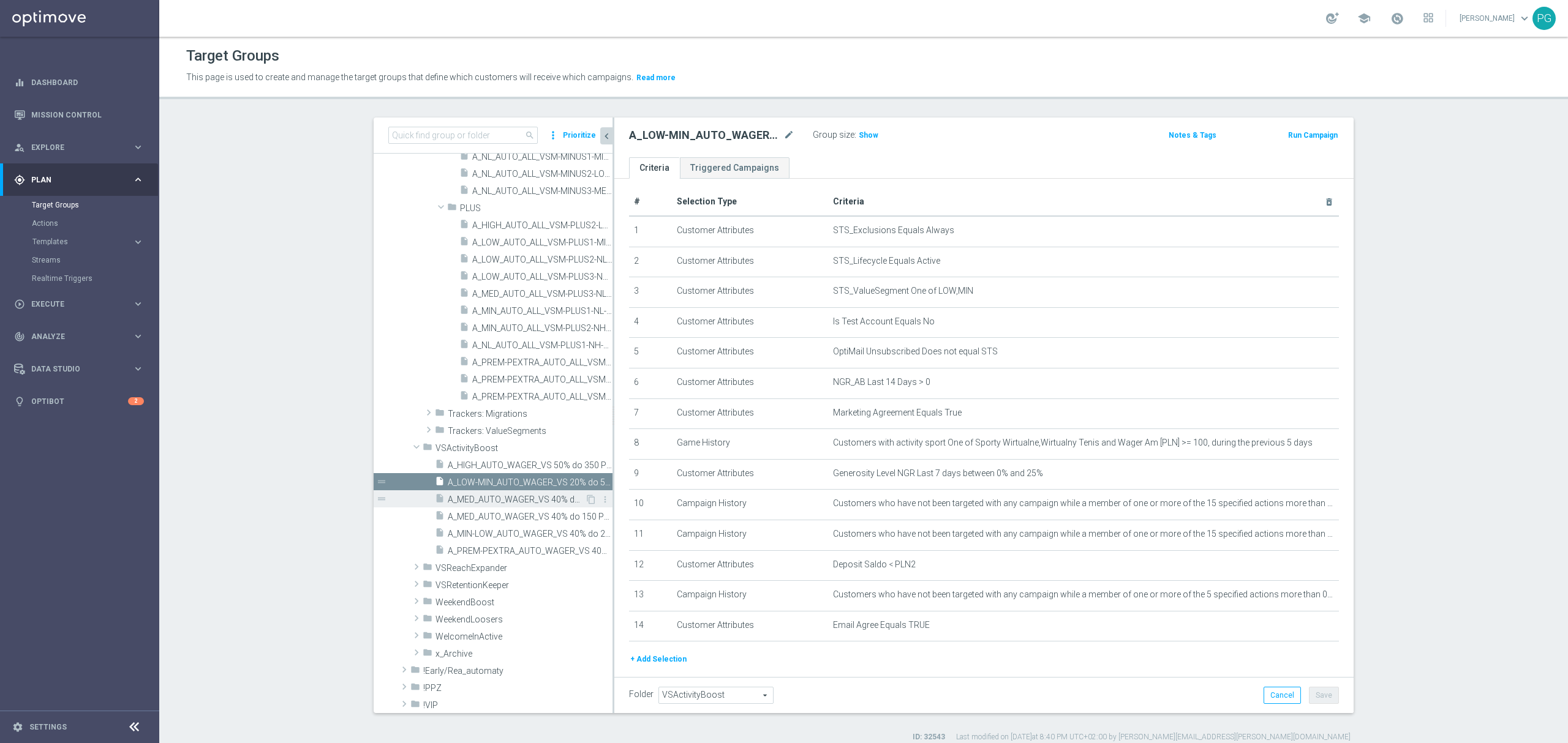
click at [481, 493] on div "insert_drive_file A_MED_AUTO_WAGER_VS 40% do 100 PLN_14d" at bounding box center [509, 498] width 150 height 17
click at [655, 636] on button "+ Add Selection" at bounding box center [658, 630] width 58 height 14
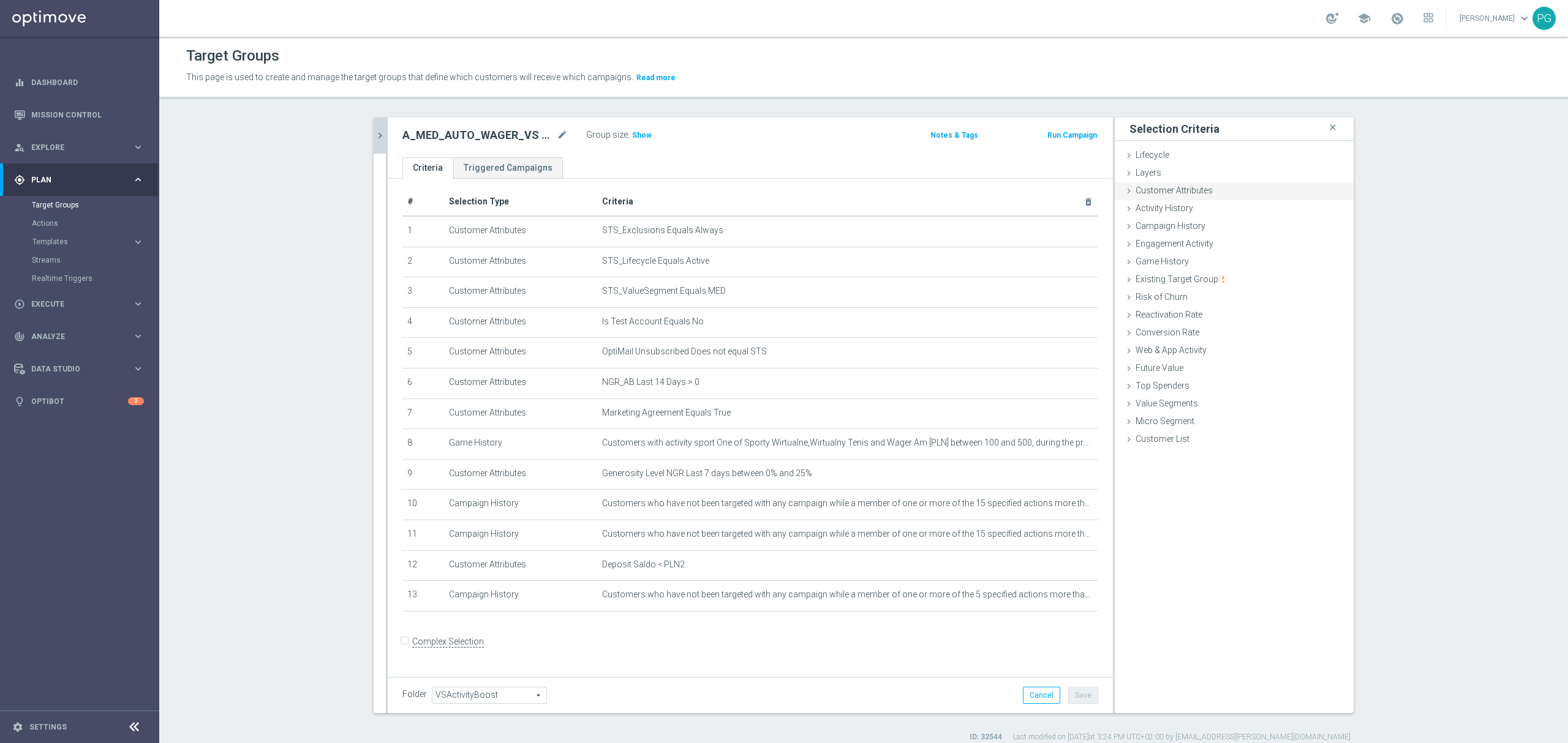
click at [1174, 190] on span "Customer Attributes" at bounding box center [1175, 190] width 77 height 10
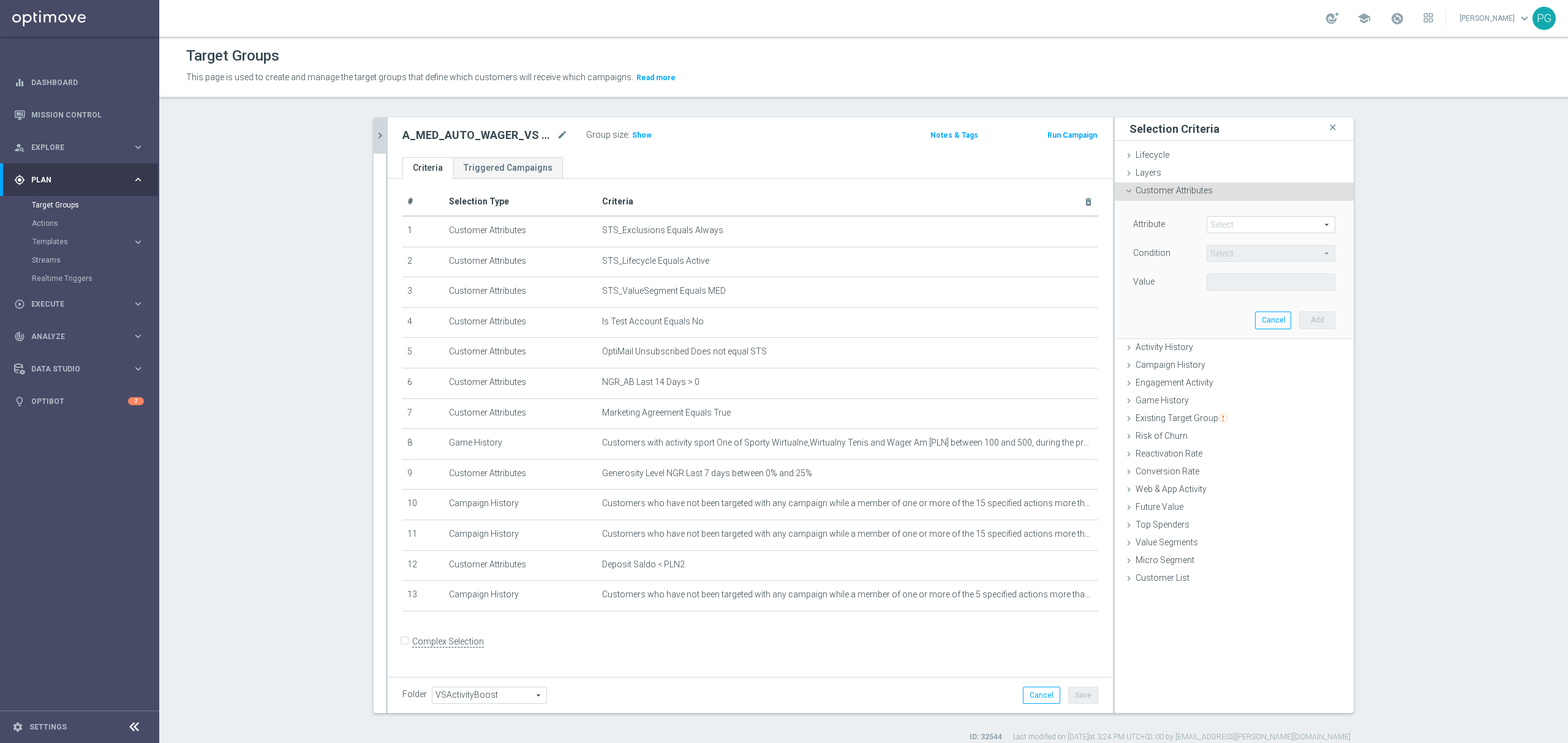
click at [1239, 224] on span at bounding box center [1271, 225] width 128 height 16
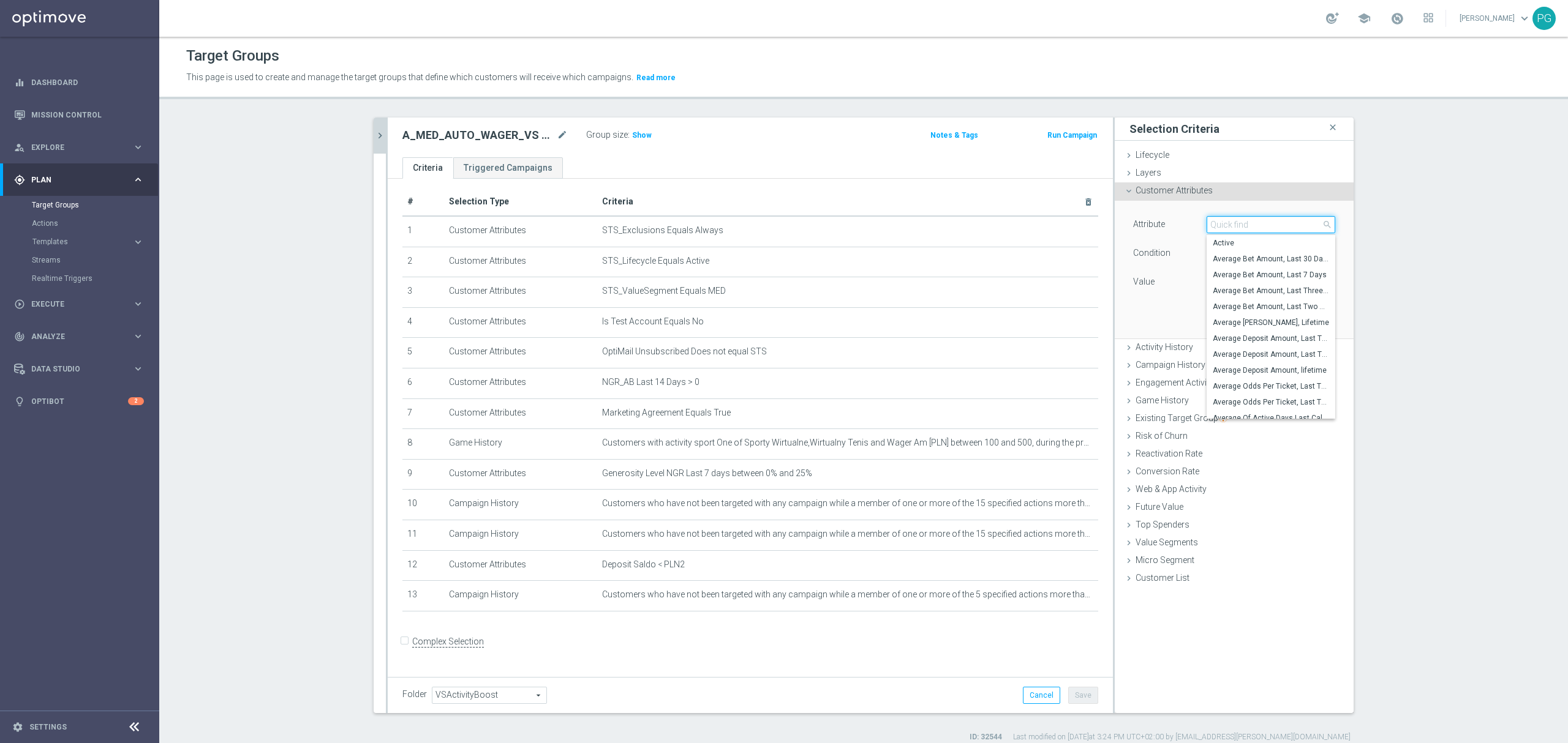
click at [1239, 224] on input "search" at bounding box center [1272, 224] width 129 height 17
paste input "email a"
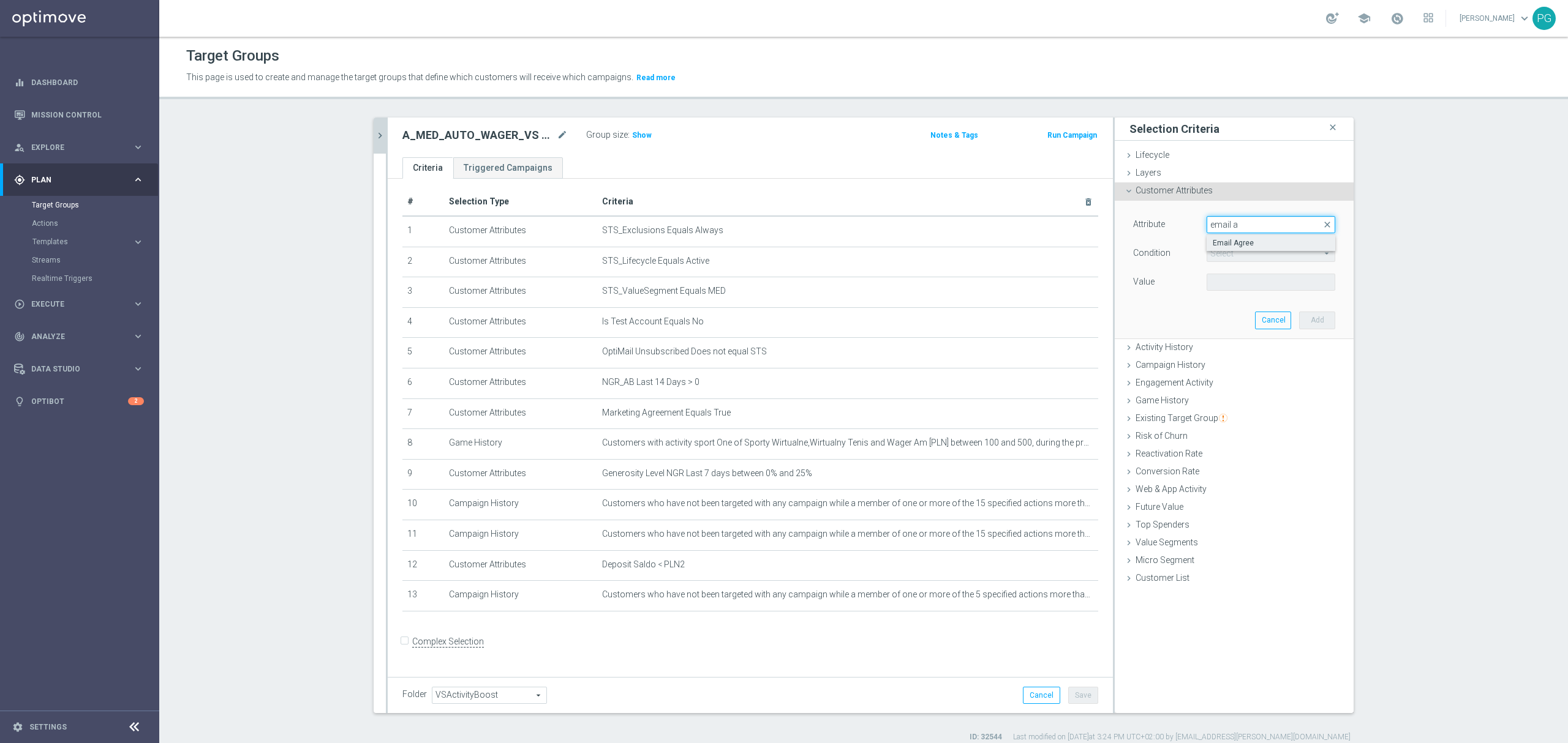
type input "email a"
click at [1219, 246] on span "Email Agree" at bounding box center [1271, 243] width 116 height 10
type input "Email Agree"
type input "Equals"
click at [1216, 274] on div "Select arrow_drop_down search" at bounding box center [1272, 281] width 129 height 17
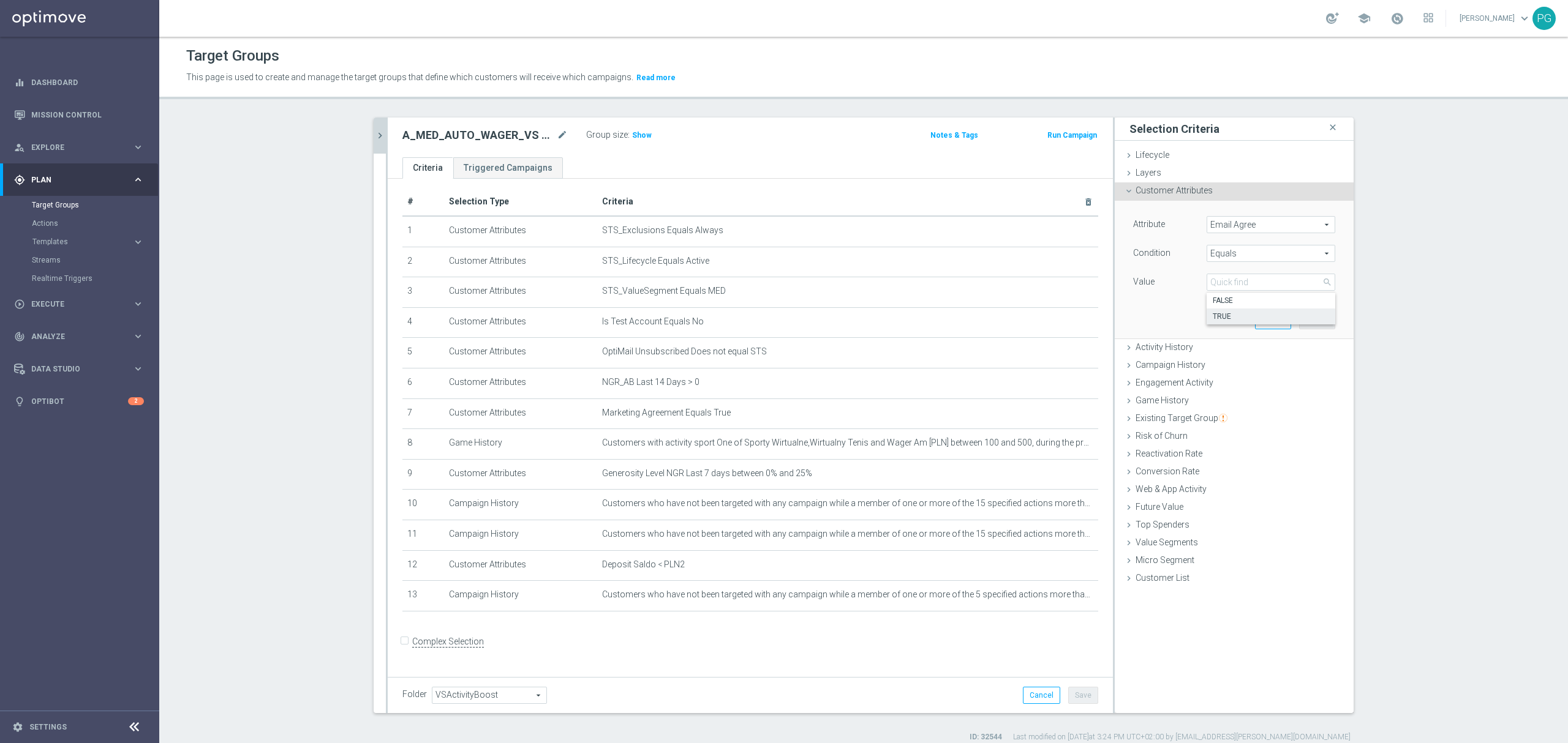
click at [1217, 311] on label "TRUE" at bounding box center [1272, 317] width 129 height 16
type input "TRUE"
click at [1321, 316] on button "Add" at bounding box center [1317, 320] width 36 height 17
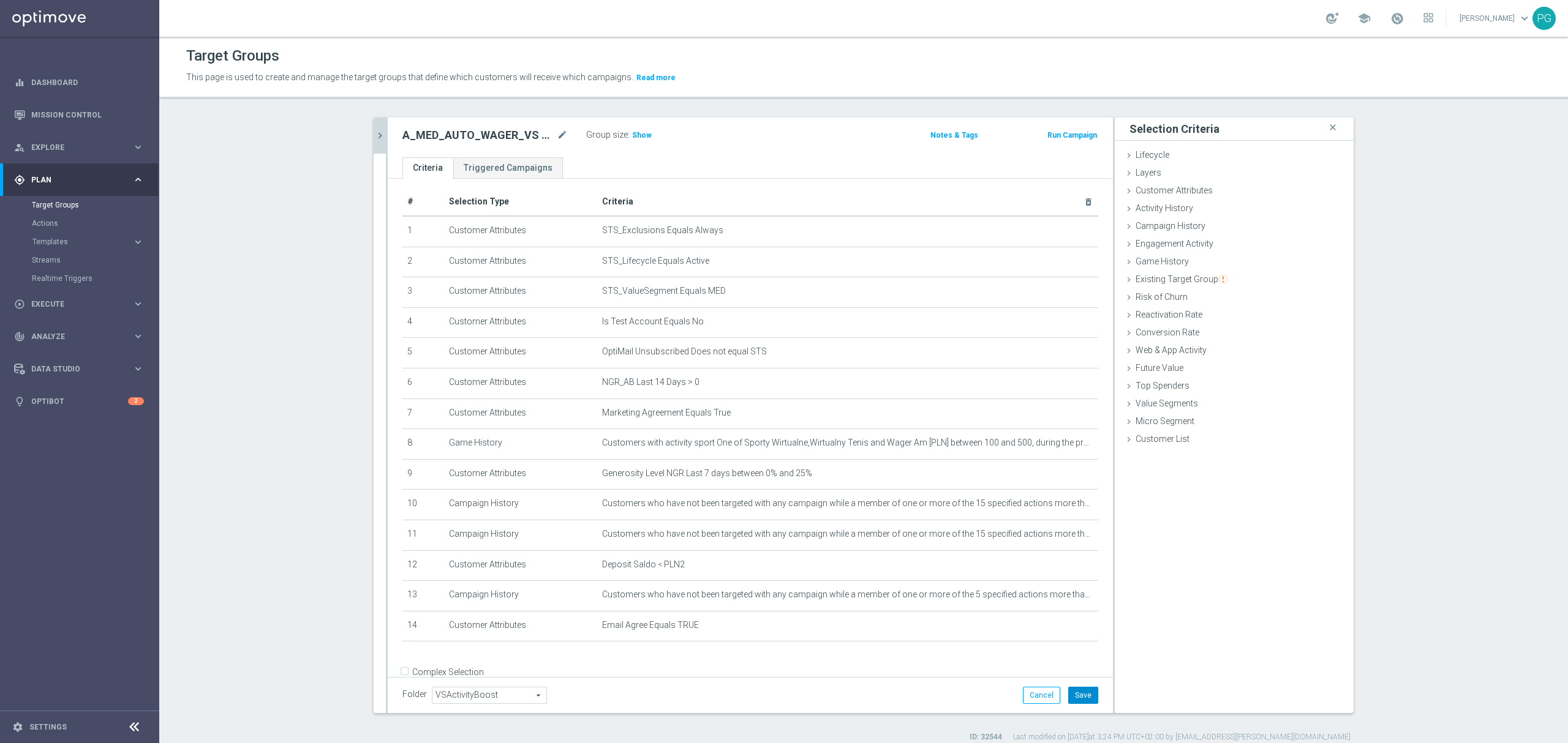
click at [1068, 694] on button "Save" at bounding box center [1083, 694] width 30 height 17
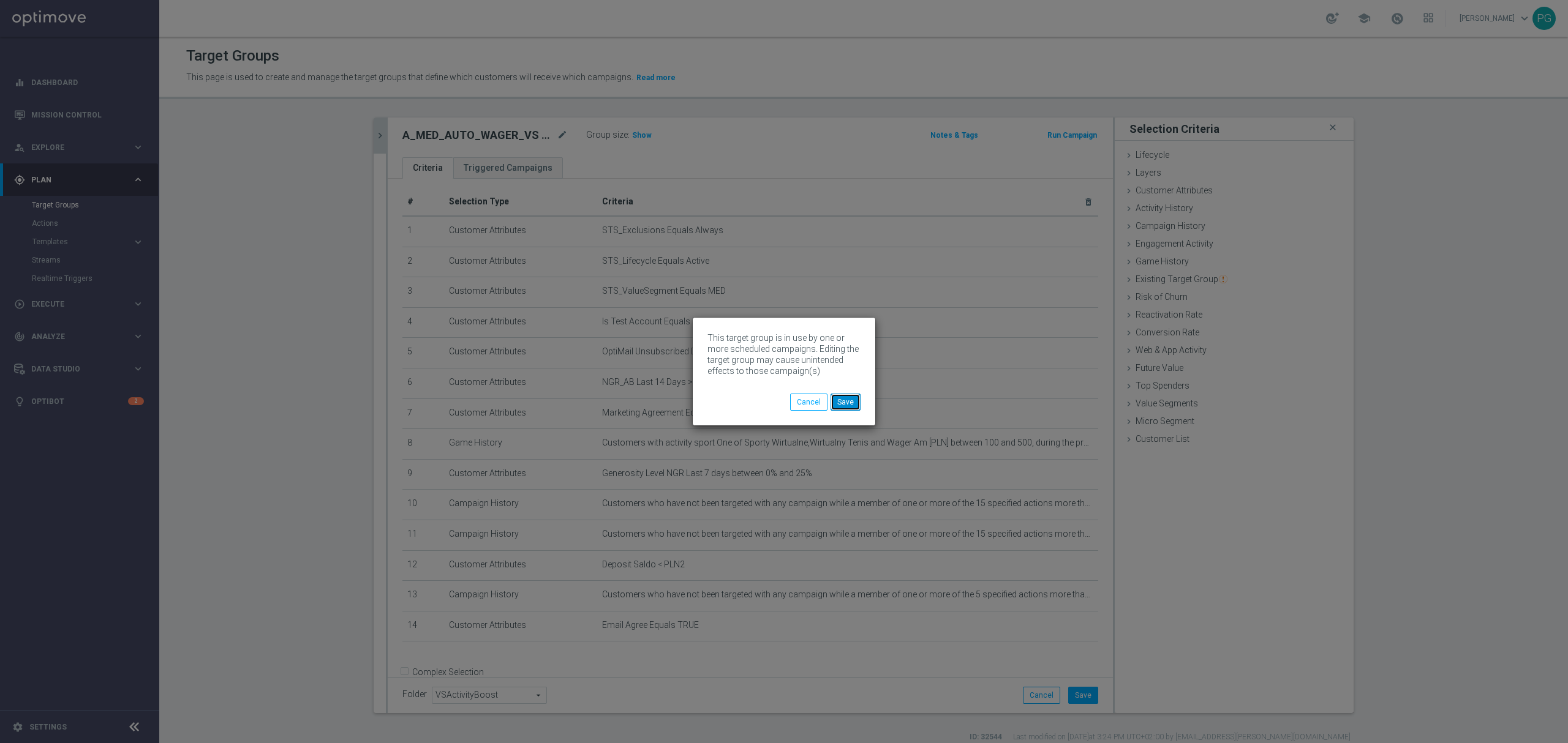
click at [840, 399] on button "Save" at bounding box center [845, 401] width 30 height 17
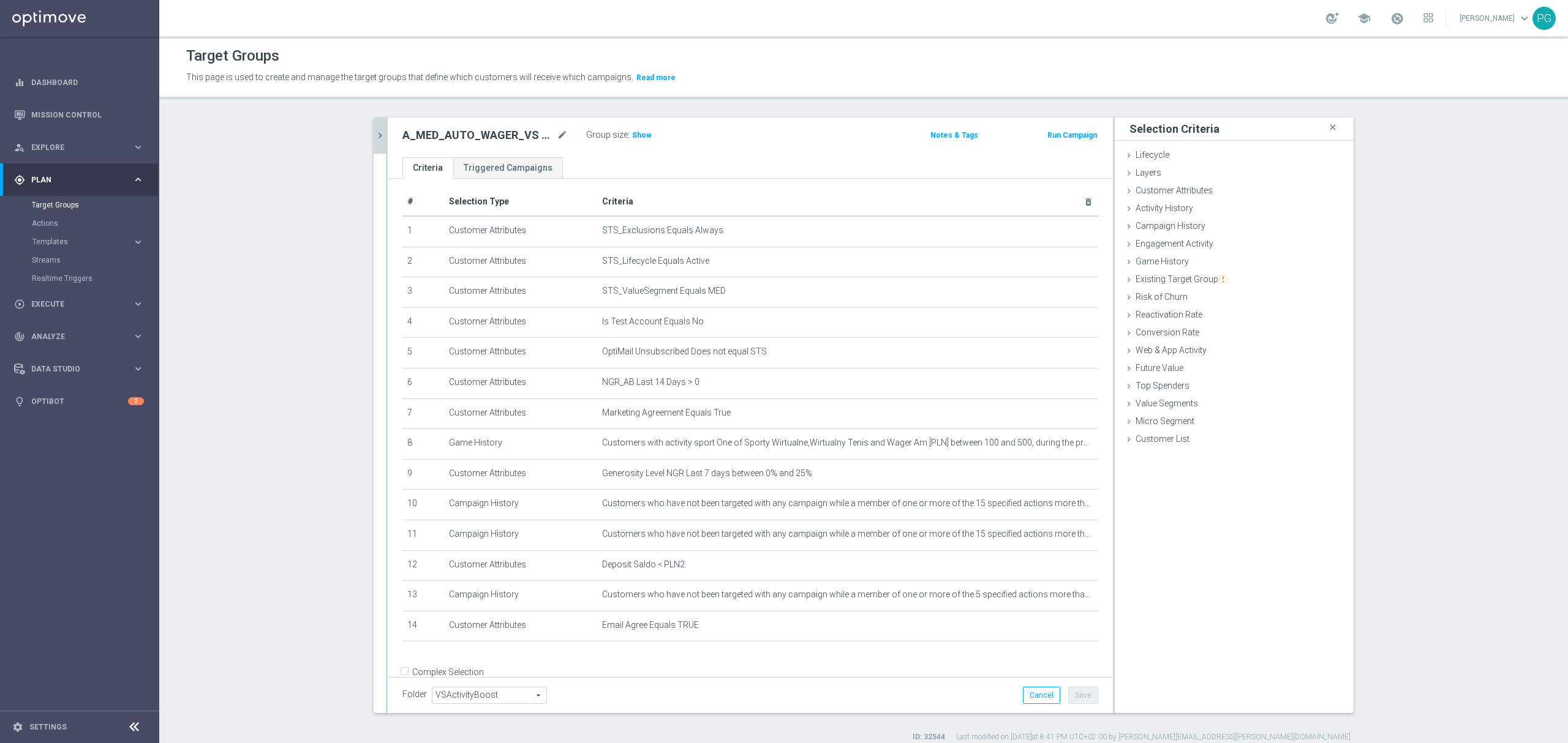
click at [375, 136] on icon "chevron_right" at bounding box center [381, 136] width 12 height 12
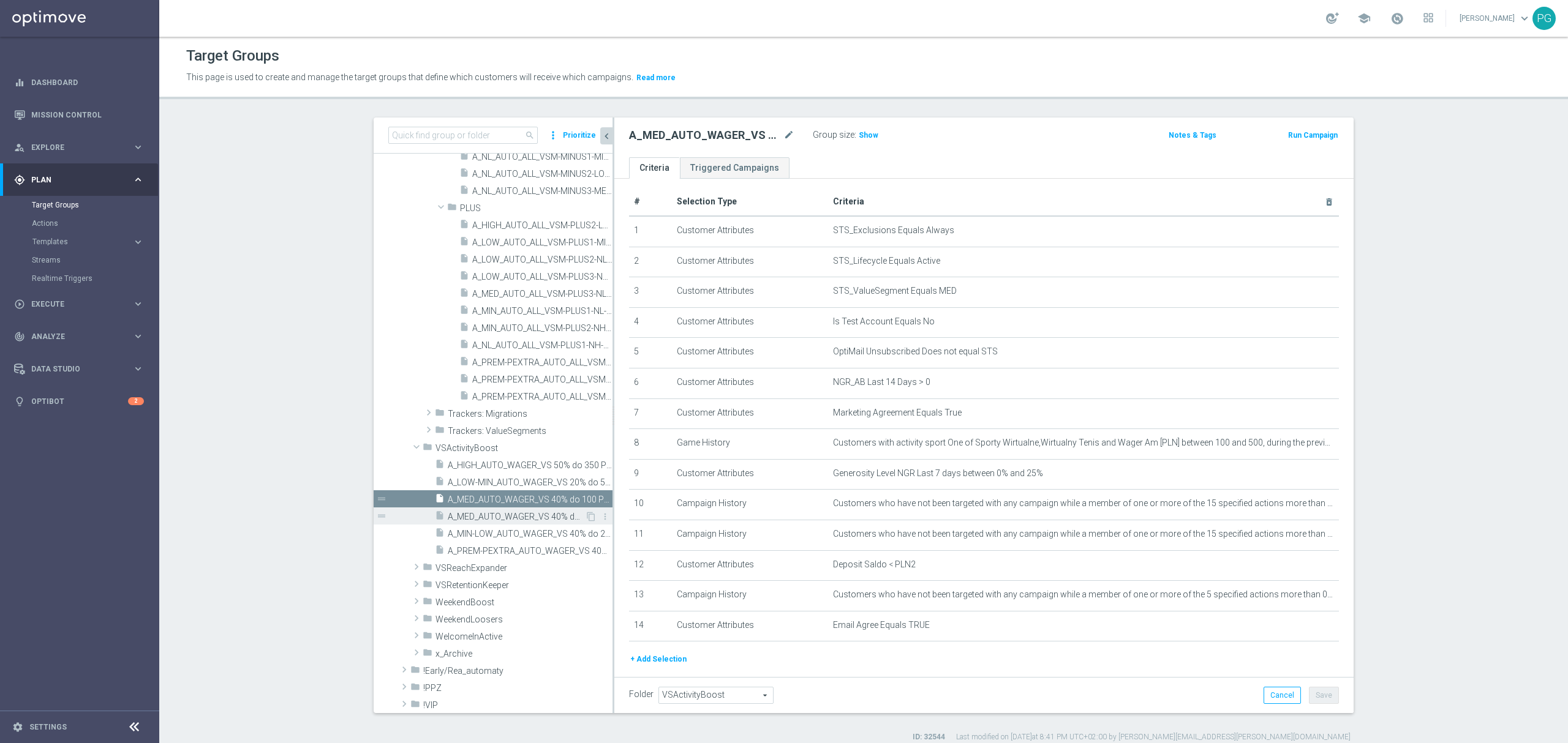
click at [494, 512] on span "A_MED_AUTO_WAGER_VS 40% do 150 PLN_14d" at bounding box center [516, 517] width 137 height 11
click at [667, 636] on button "+ Add Selection" at bounding box center [658, 630] width 58 height 14
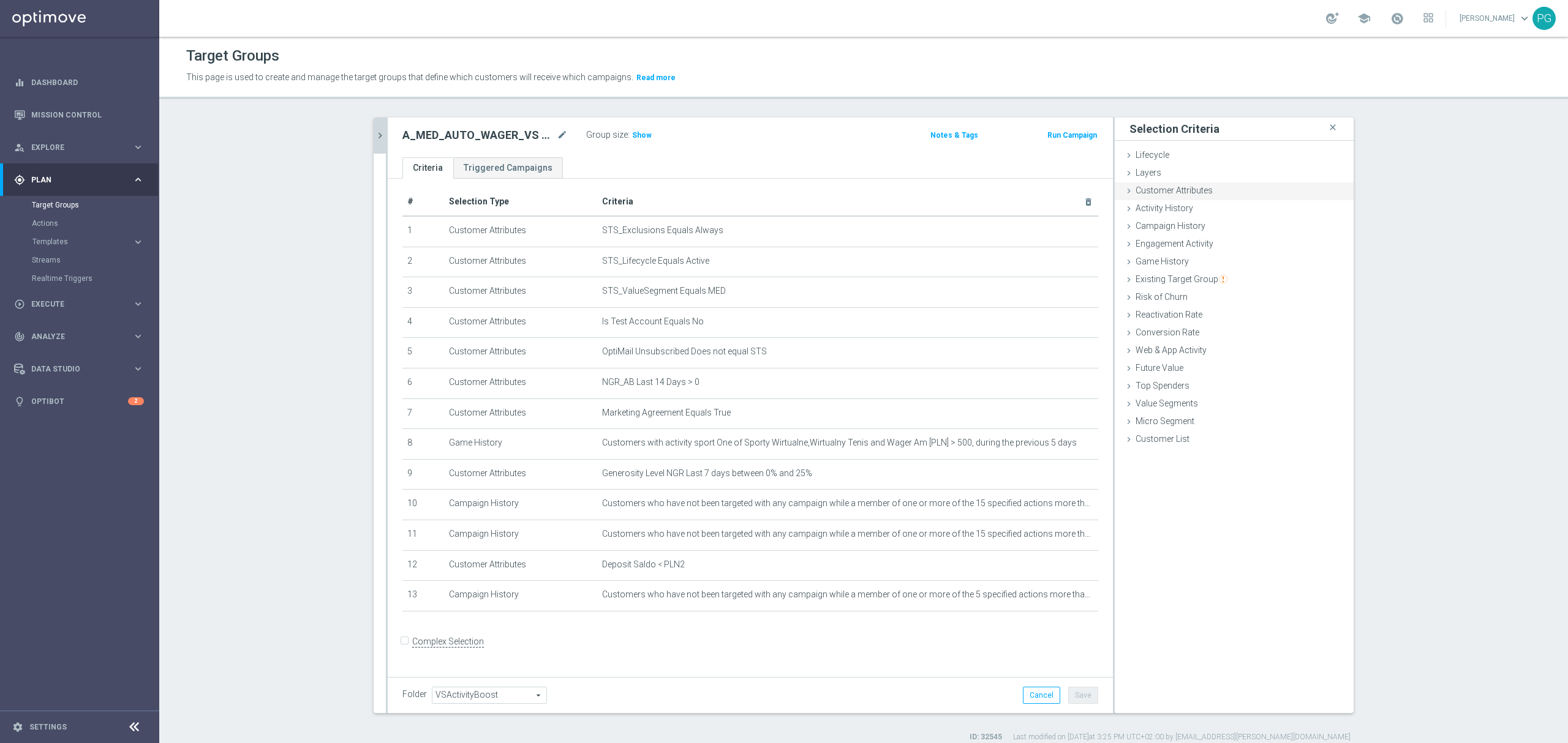
click at [1186, 197] on div "Customer Attributes done selection saved" at bounding box center [1234, 191] width 239 height 19
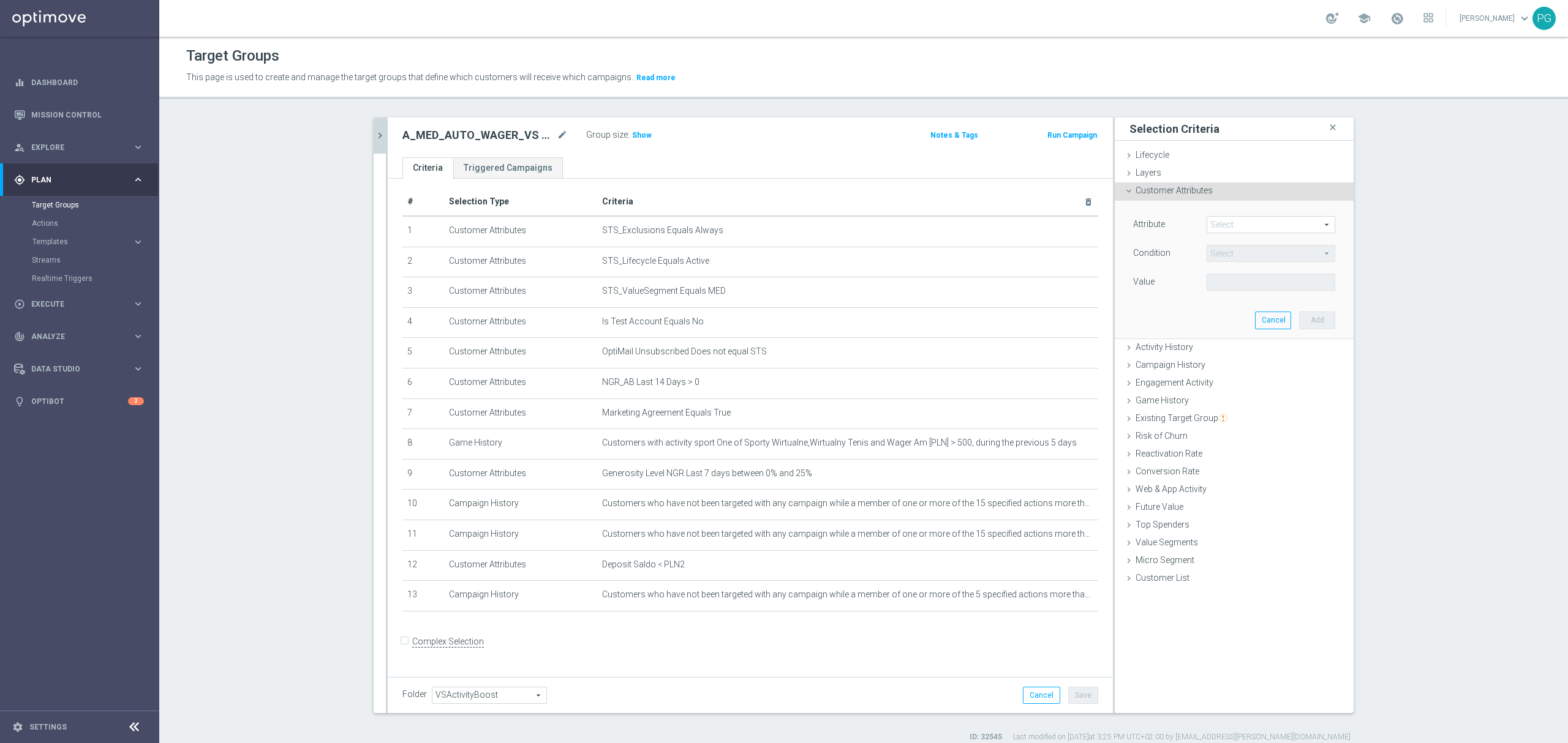
click at [1251, 227] on span at bounding box center [1271, 225] width 128 height 16
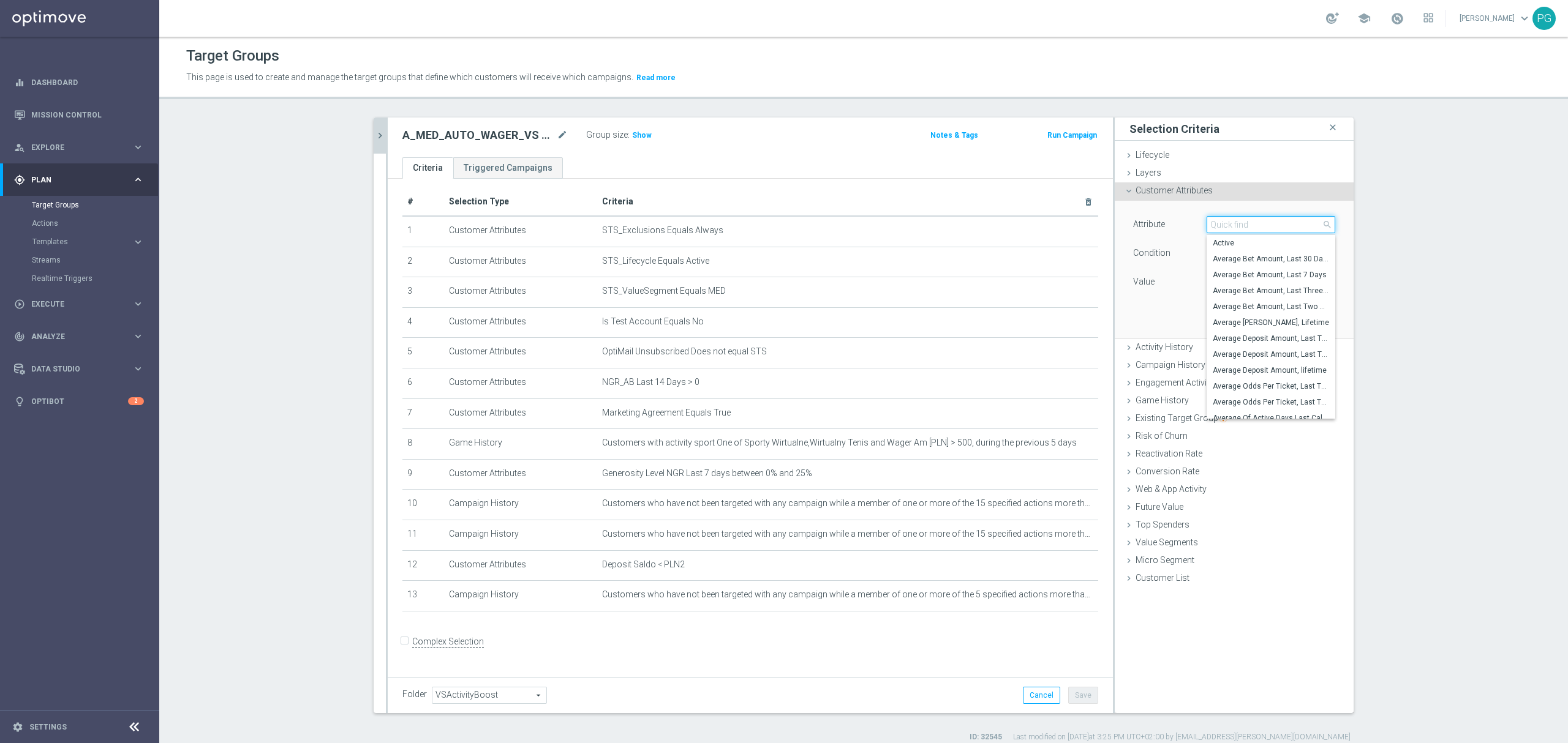
click at [1251, 227] on input "search" at bounding box center [1272, 224] width 129 height 17
paste input "email a"
type input "email a"
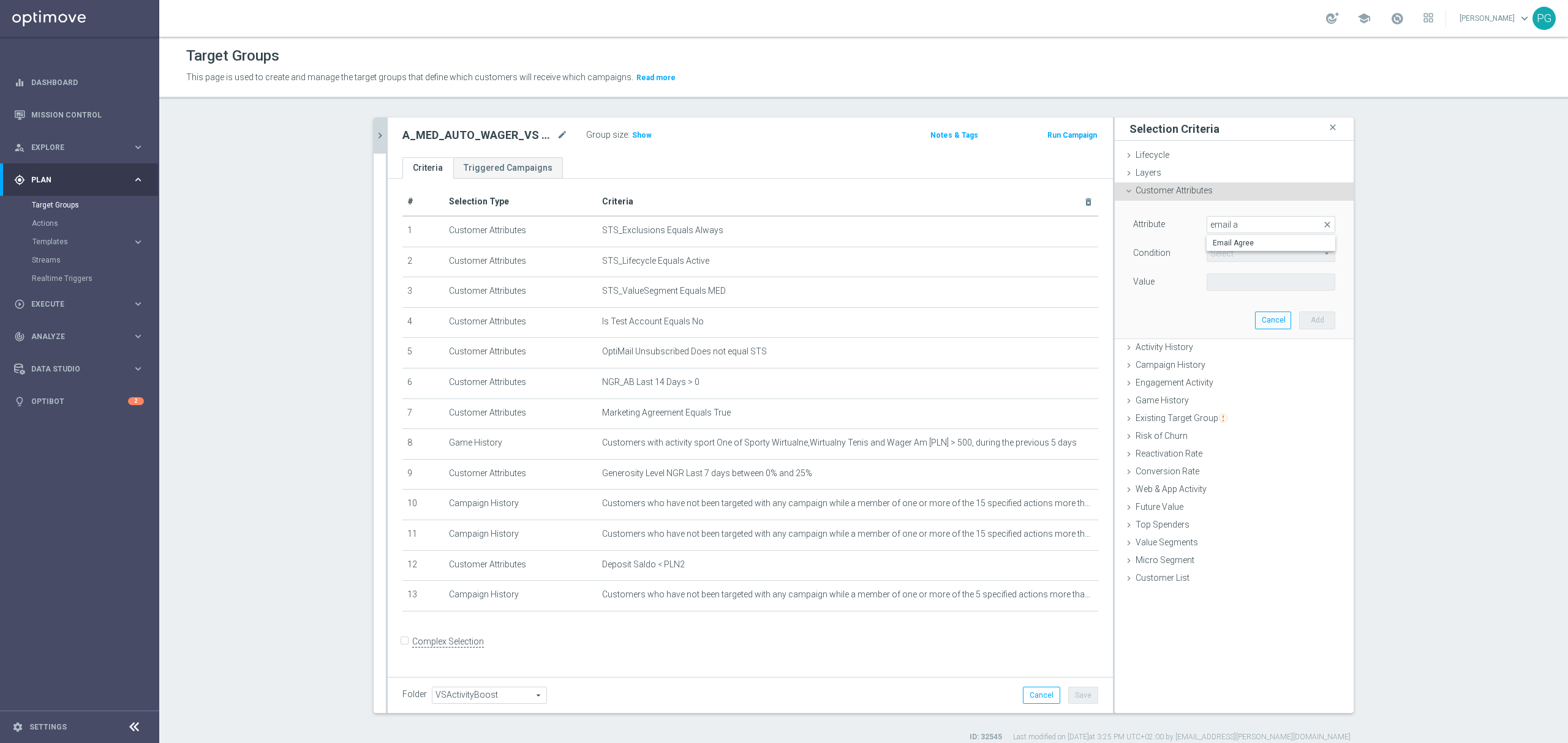
click at [1250, 248] on span "Email Agree" at bounding box center [1271, 243] width 116 height 10
type input "Email Agree"
type input "Equals"
click at [1224, 286] on span at bounding box center [1271, 282] width 128 height 16
click at [1225, 315] on span "TRUE" at bounding box center [1271, 317] width 116 height 10
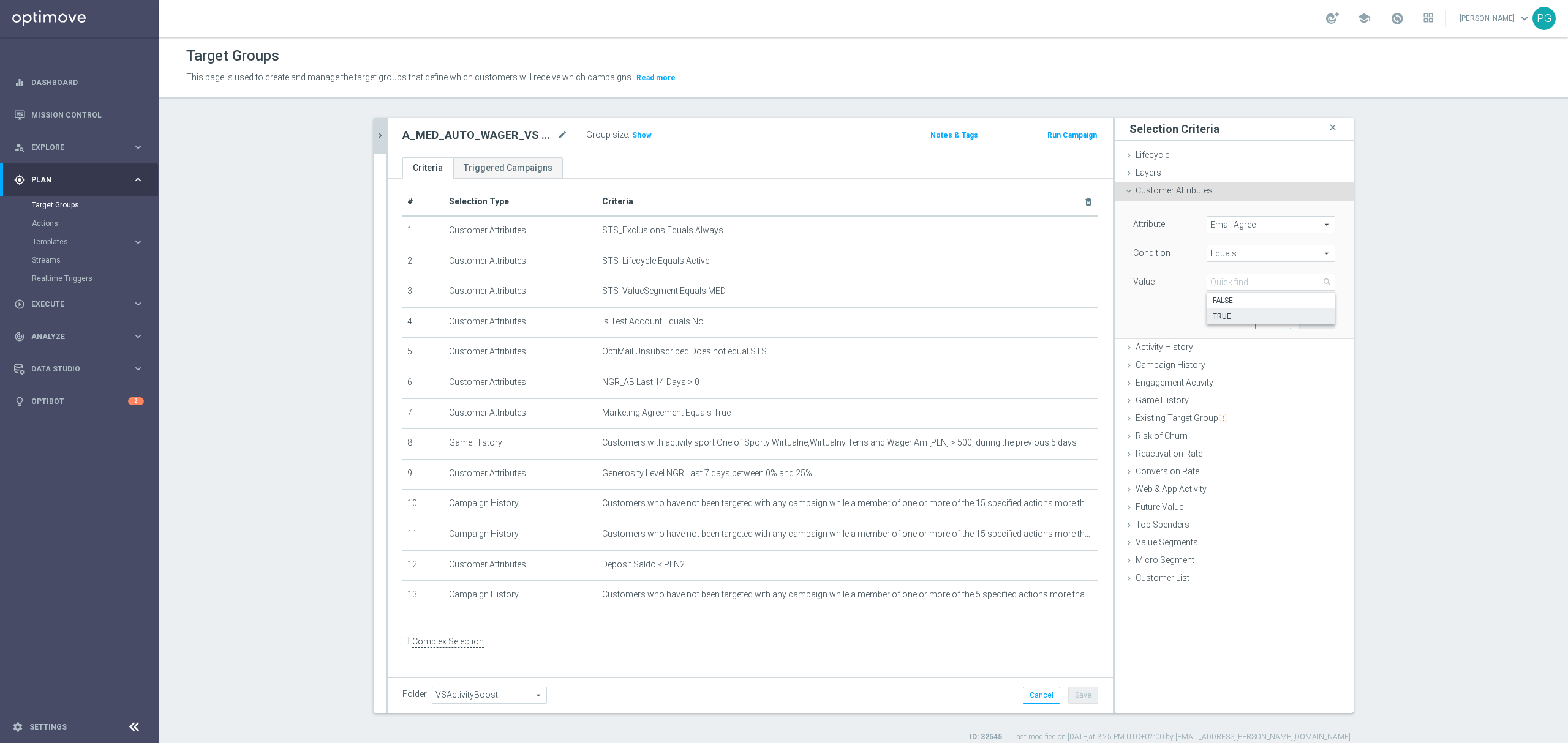
type input "TRUE"
click at [1323, 324] on button "Add" at bounding box center [1317, 320] width 36 height 17
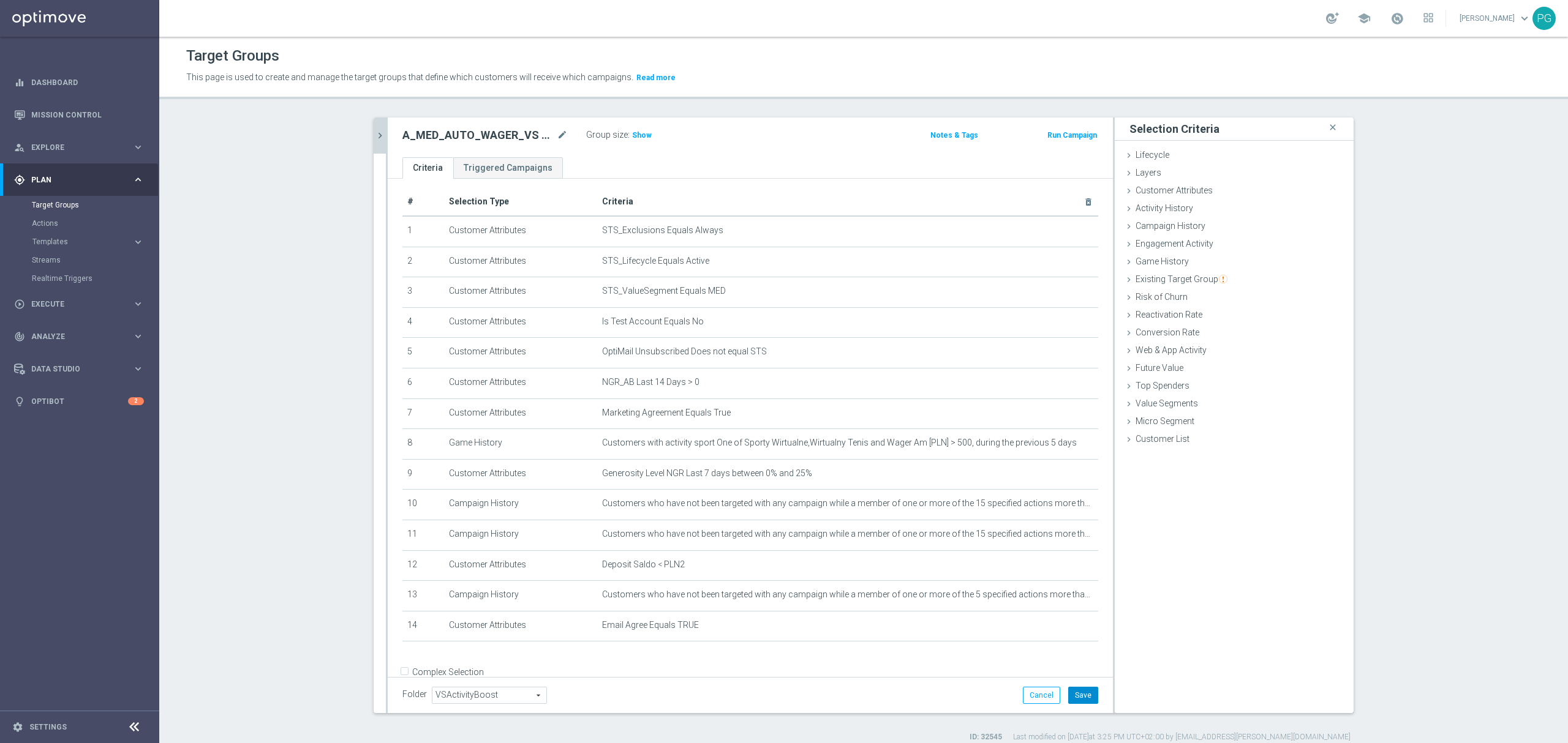
click at [1075, 701] on button "Save" at bounding box center [1083, 694] width 30 height 17
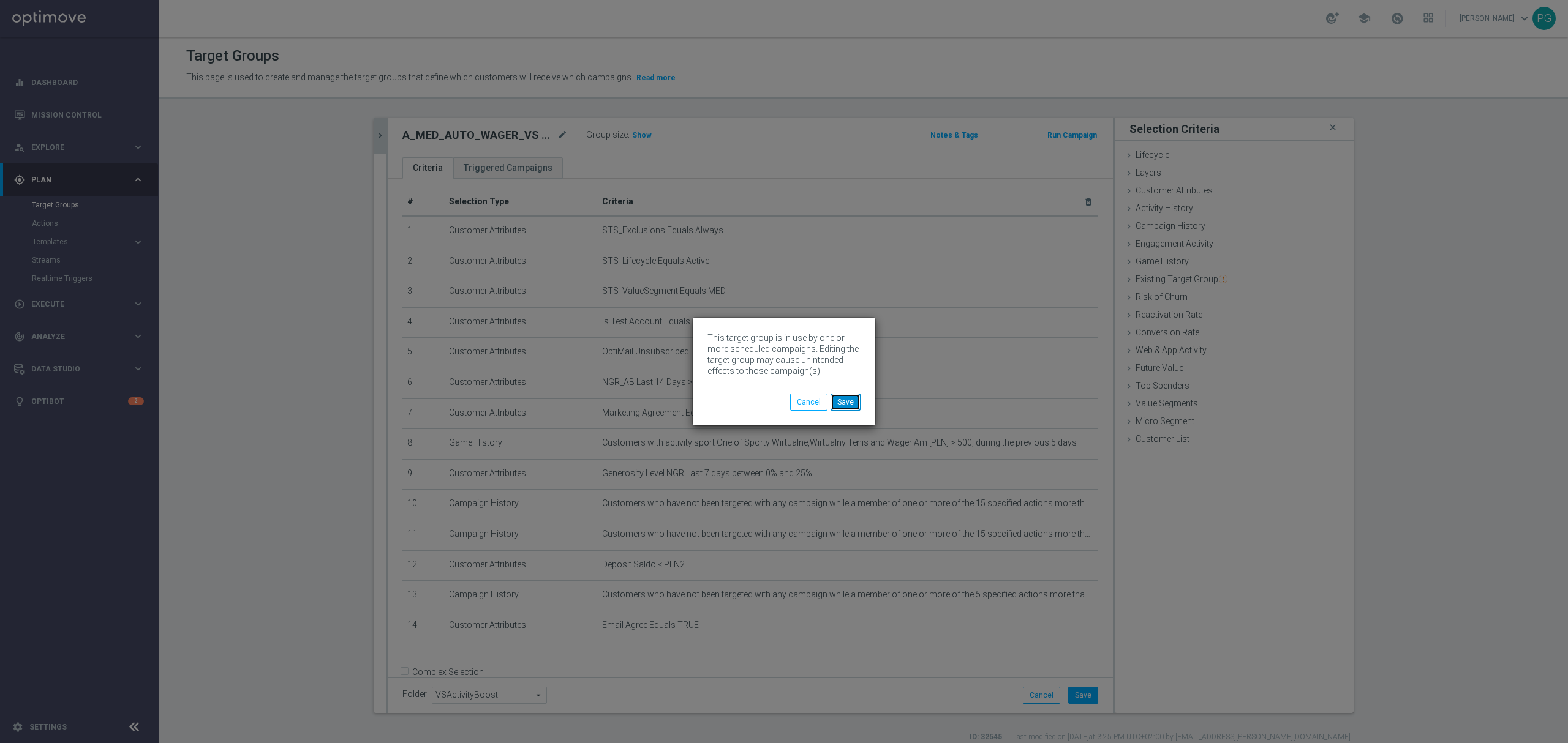
click at [837, 397] on button "Save" at bounding box center [845, 401] width 30 height 17
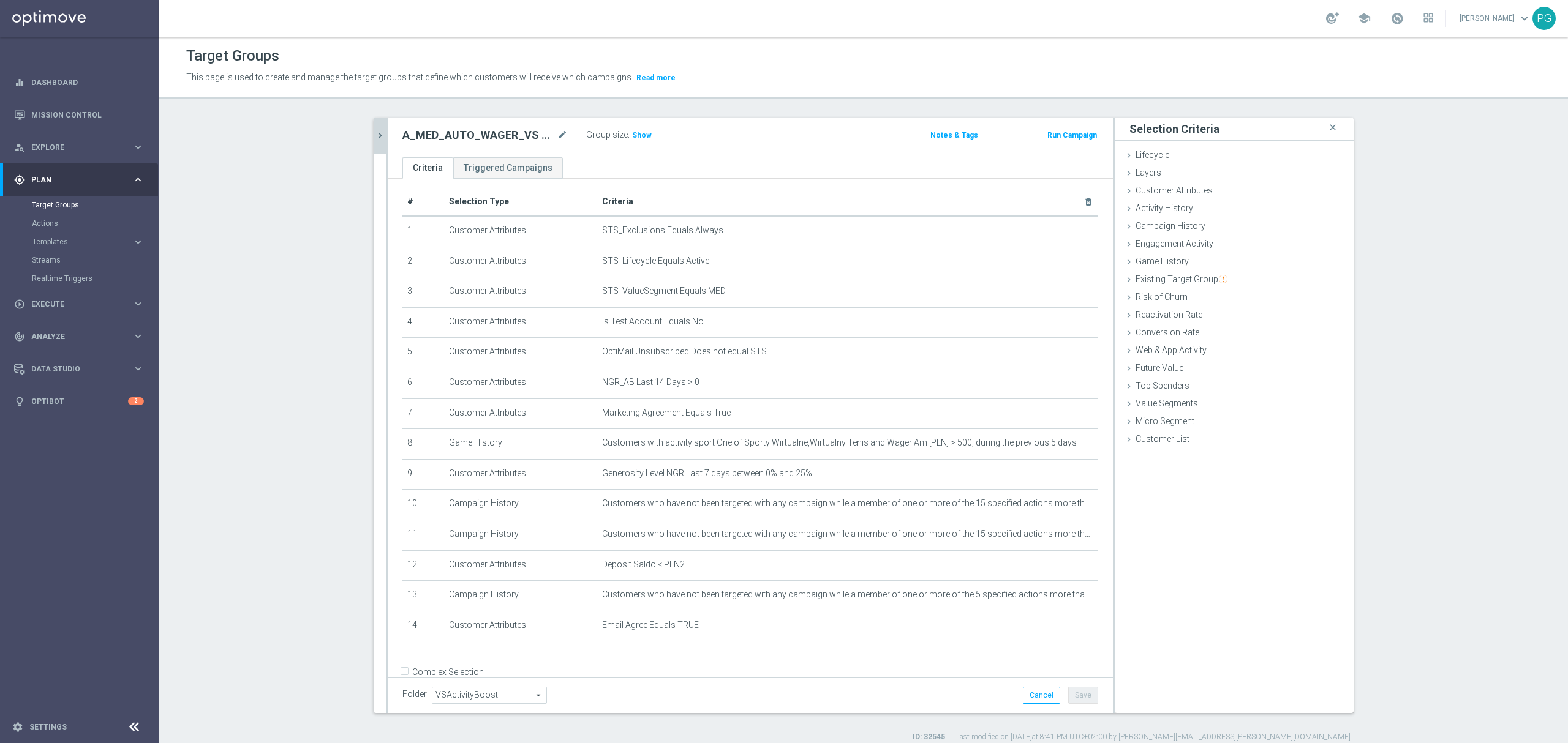
click at [374, 150] on button "chevron_right" at bounding box center [380, 136] width 12 height 36
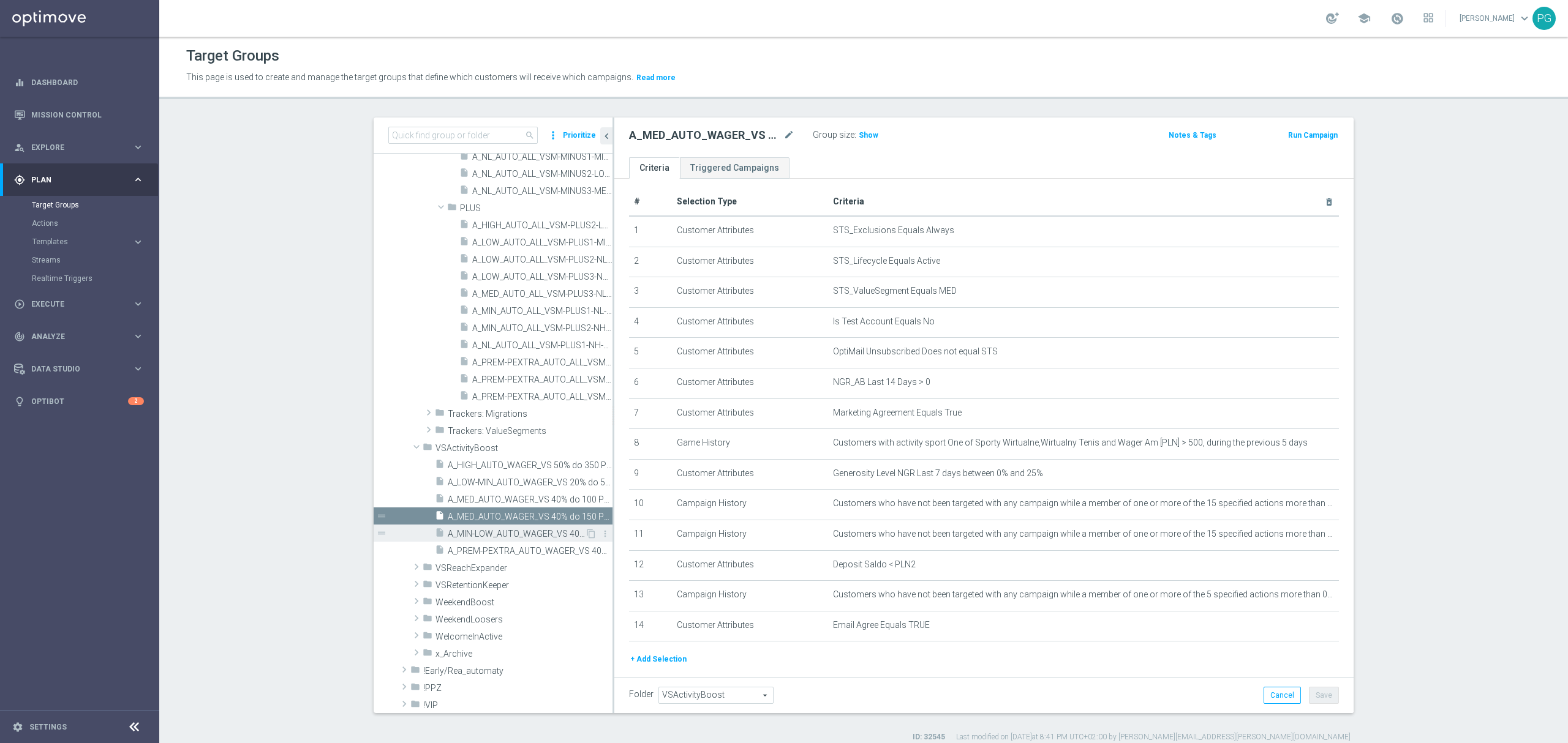
click at [500, 535] on span "A_MIN-LOW_AUTO_WAGER_VS 40% do 20 PLN_14d" at bounding box center [516, 534] width 137 height 11
click at [665, 633] on button "+ Add Selection" at bounding box center [658, 630] width 58 height 14
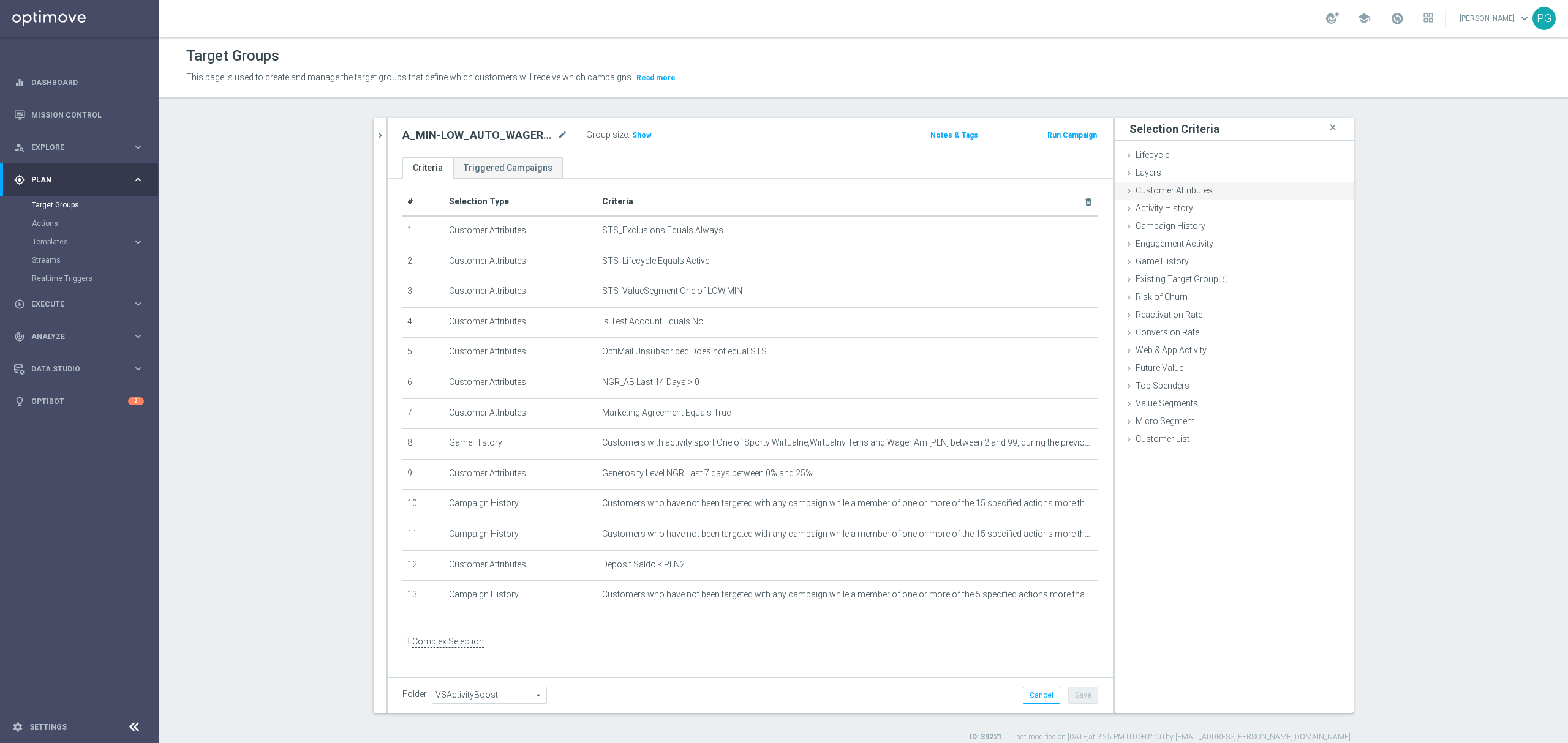
click at [1204, 191] on span "Customer Attributes" at bounding box center [1175, 190] width 77 height 10
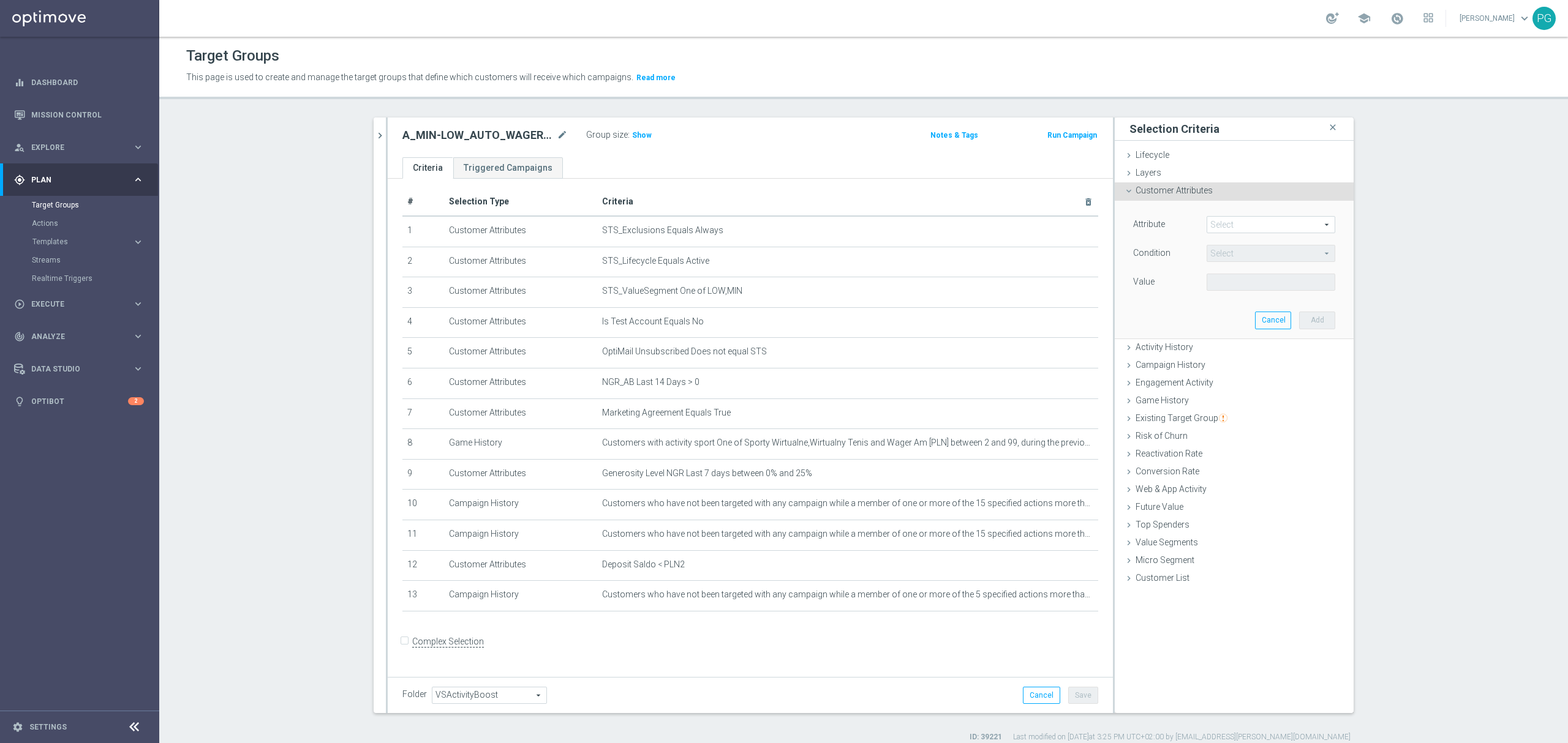
click at [1233, 218] on span at bounding box center [1271, 225] width 128 height 16
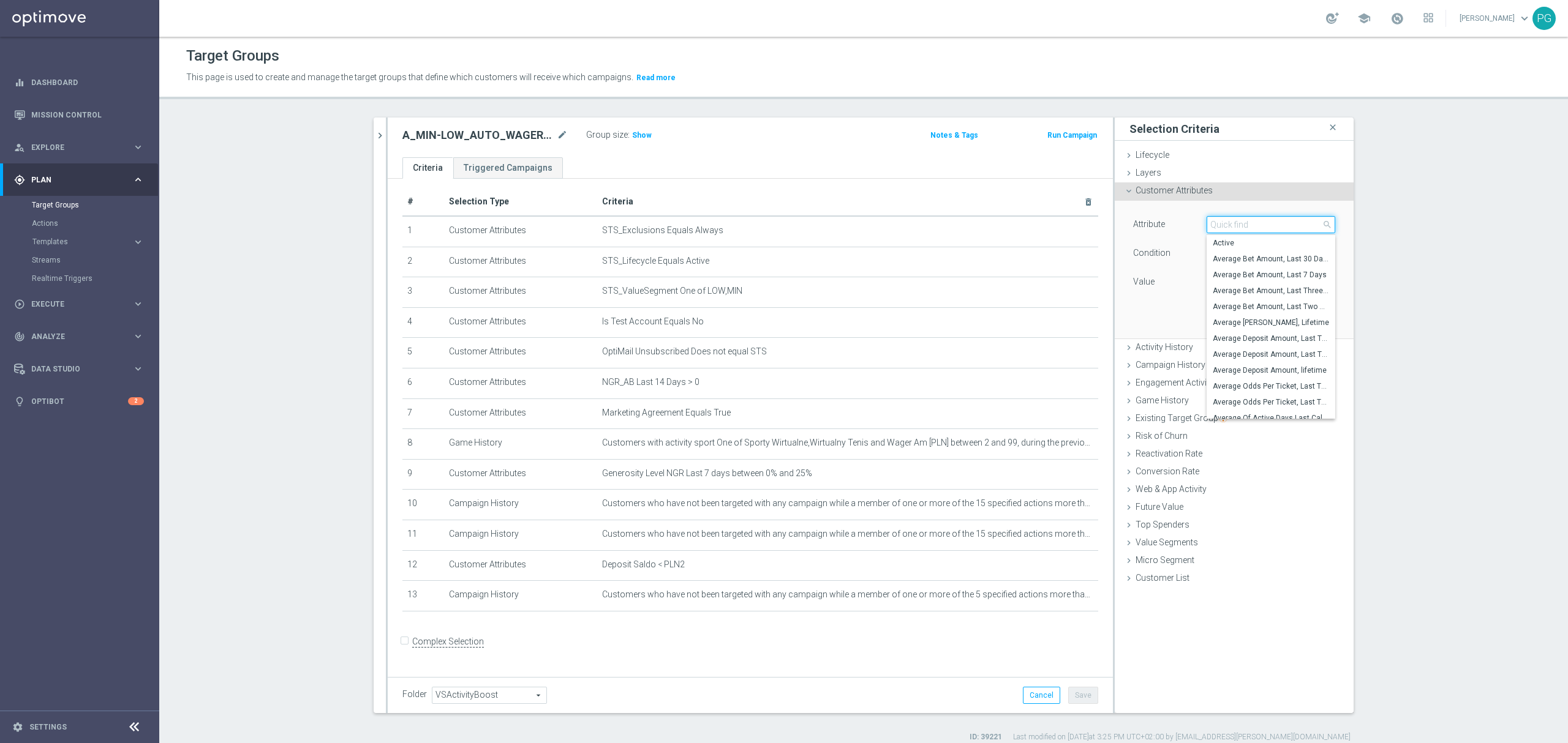
click at [1233, 218] on input "search" at bounding box center [1272, 224] width 129 height 17
paste input "email a"
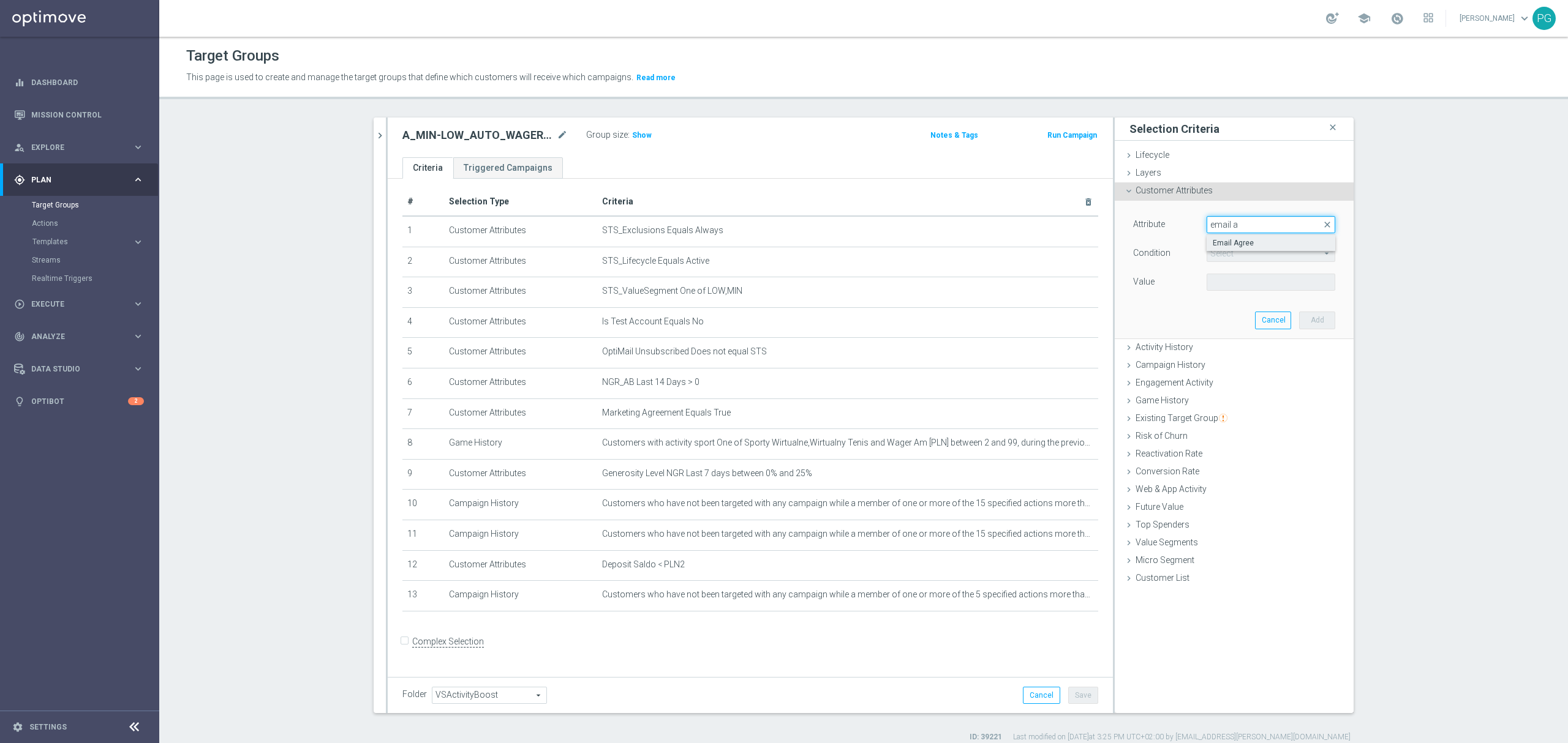
type input "email a"
click at [1241, 246] on span "Email Agree" at bounding box center [1271, 243] width 116 height 10
type input "Email Agree"
type input "Equals"
click at [1234, 279] on span at bounding box center [1271, 282] width 128 height 16
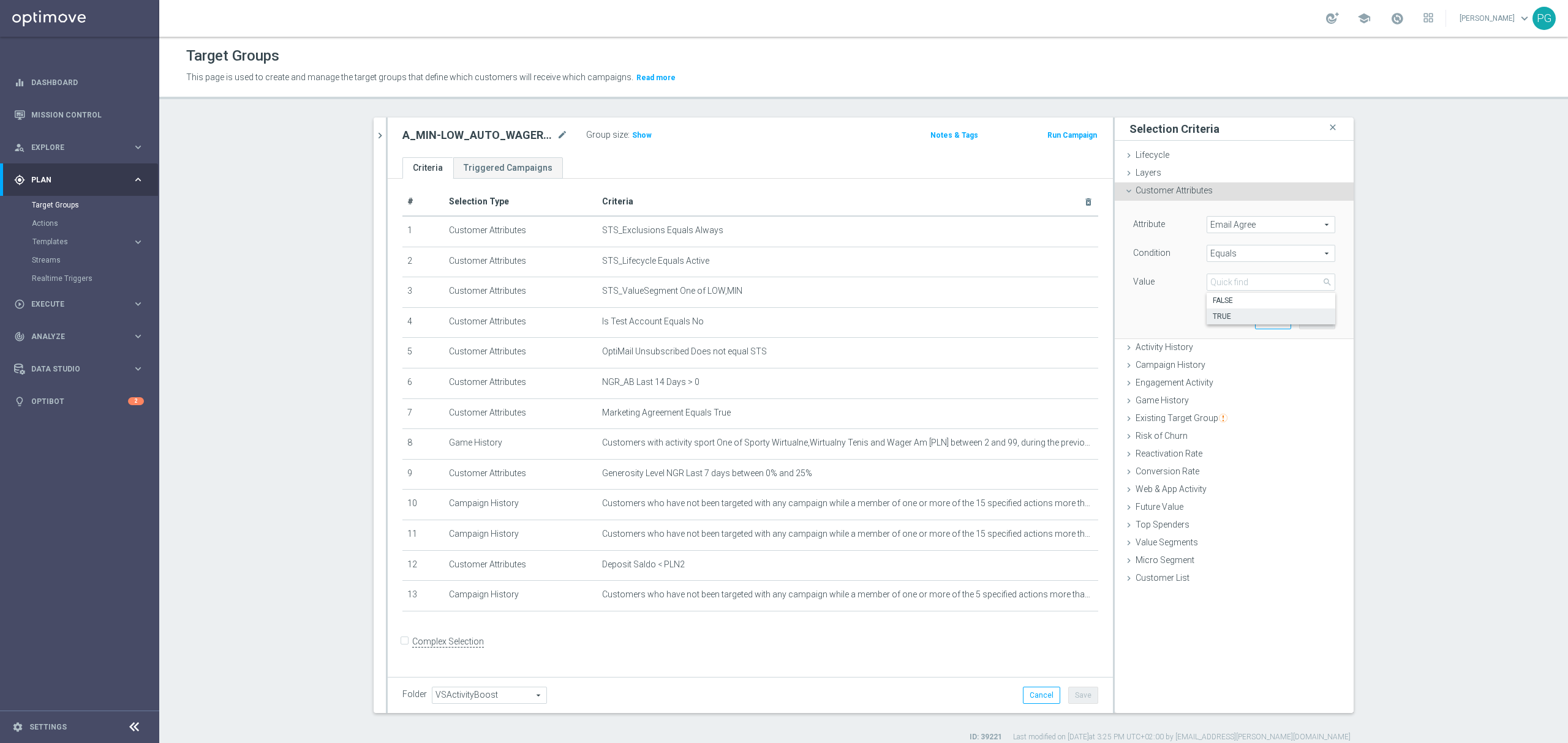
click at [1223, 319] on span "TRUE" at bounding box center [1271, 317] width 116 height 10
type input "TRUE"
click at [1313, 321] on button "Add" at bounding box center [1317, 320] width 36 height 17
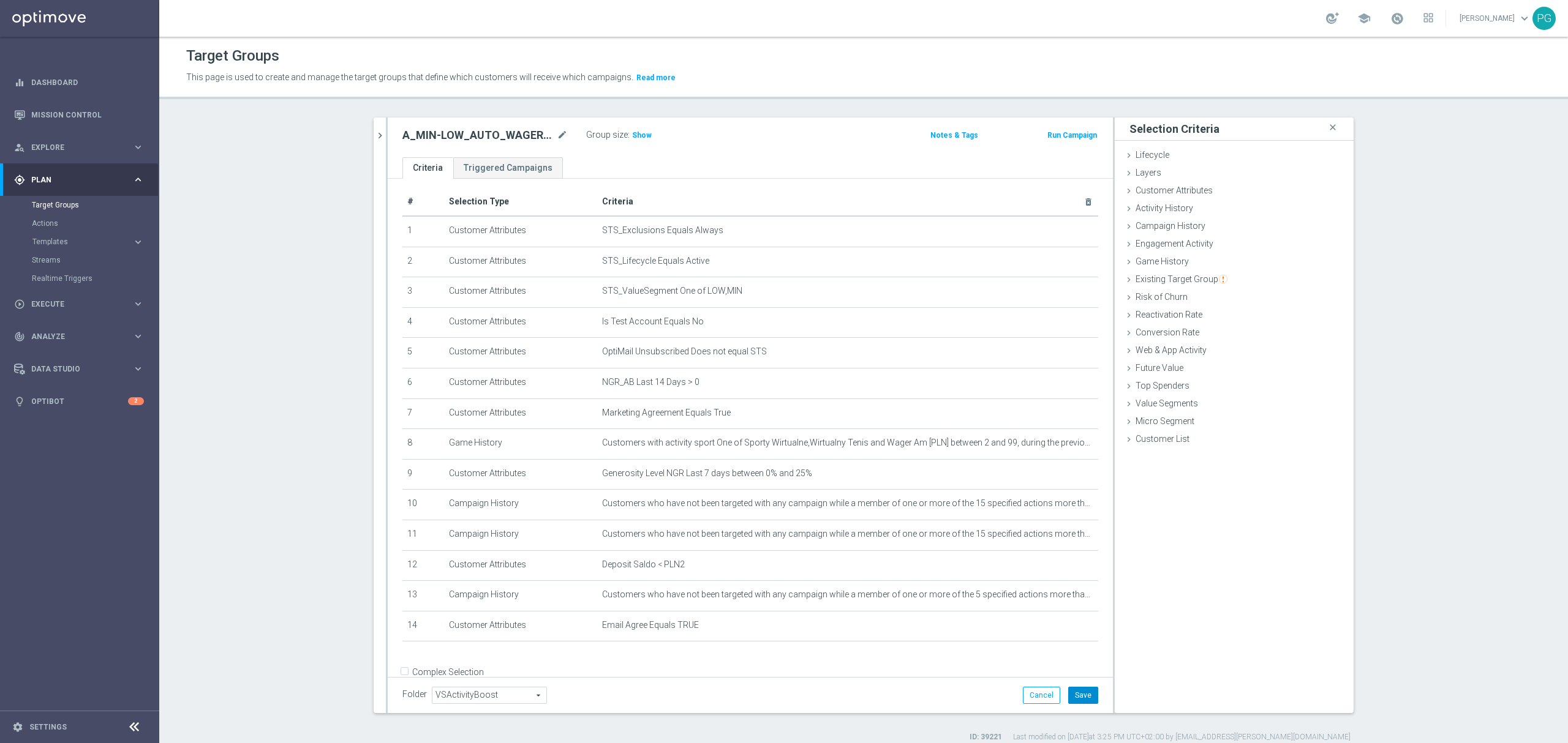
click at [1075, 689] on button "Save" at bounding box center [1083, 694] width 30 height 17
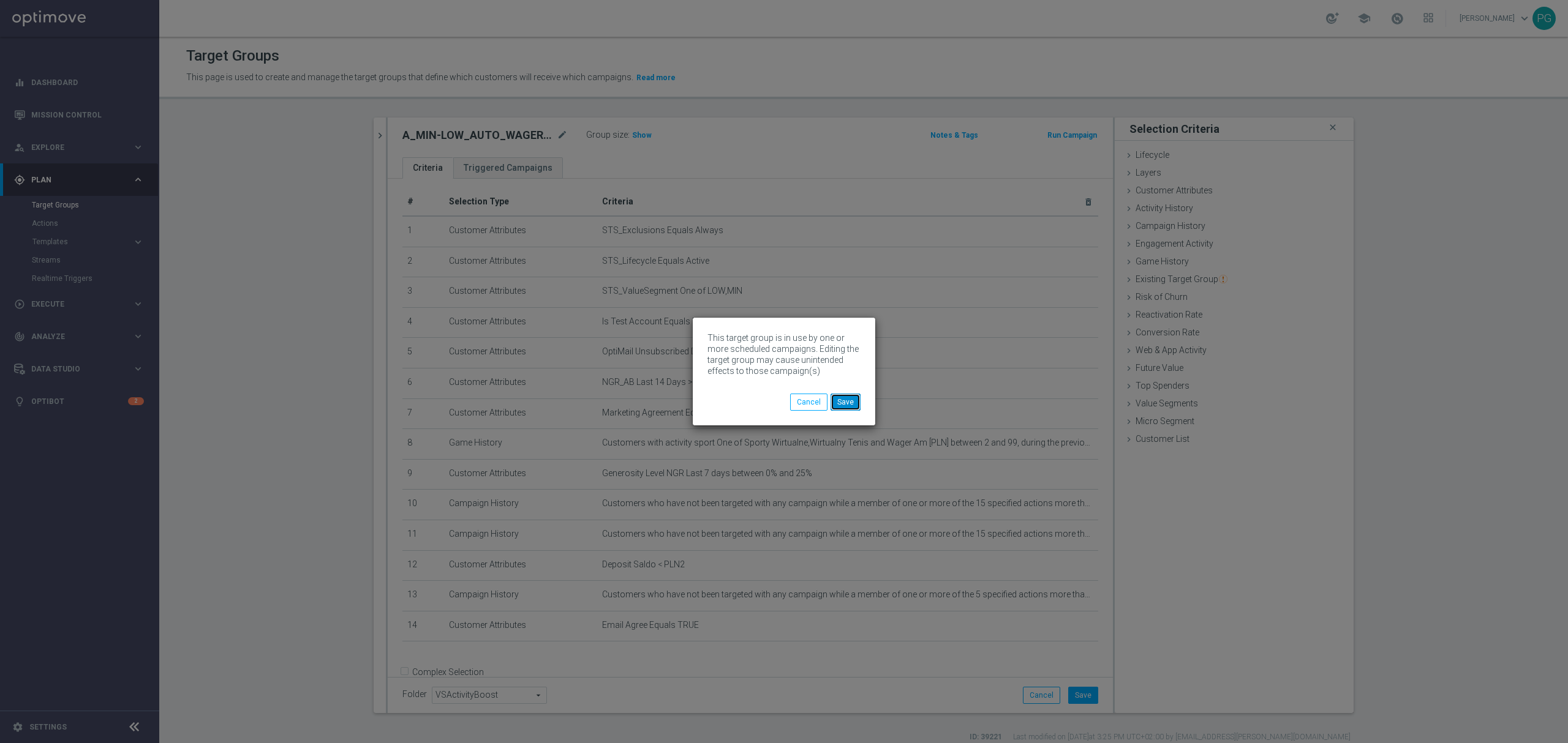
click at [847, 395] on button "Save" at bounding box center [845, 401] width 30 height 17
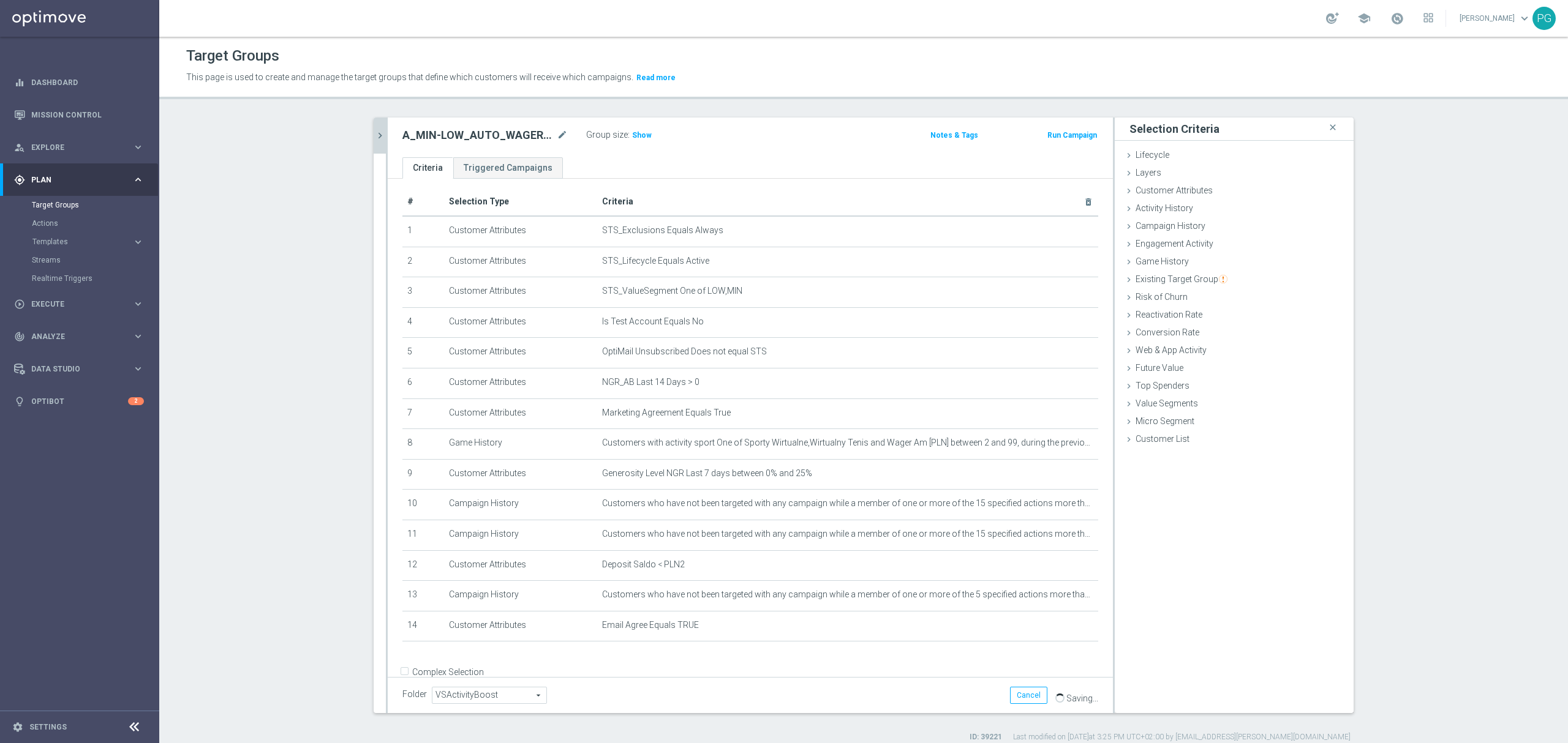
click at [377, 136] on icon "chevron_right" at bounding box center [381, 136] width 12 height 12
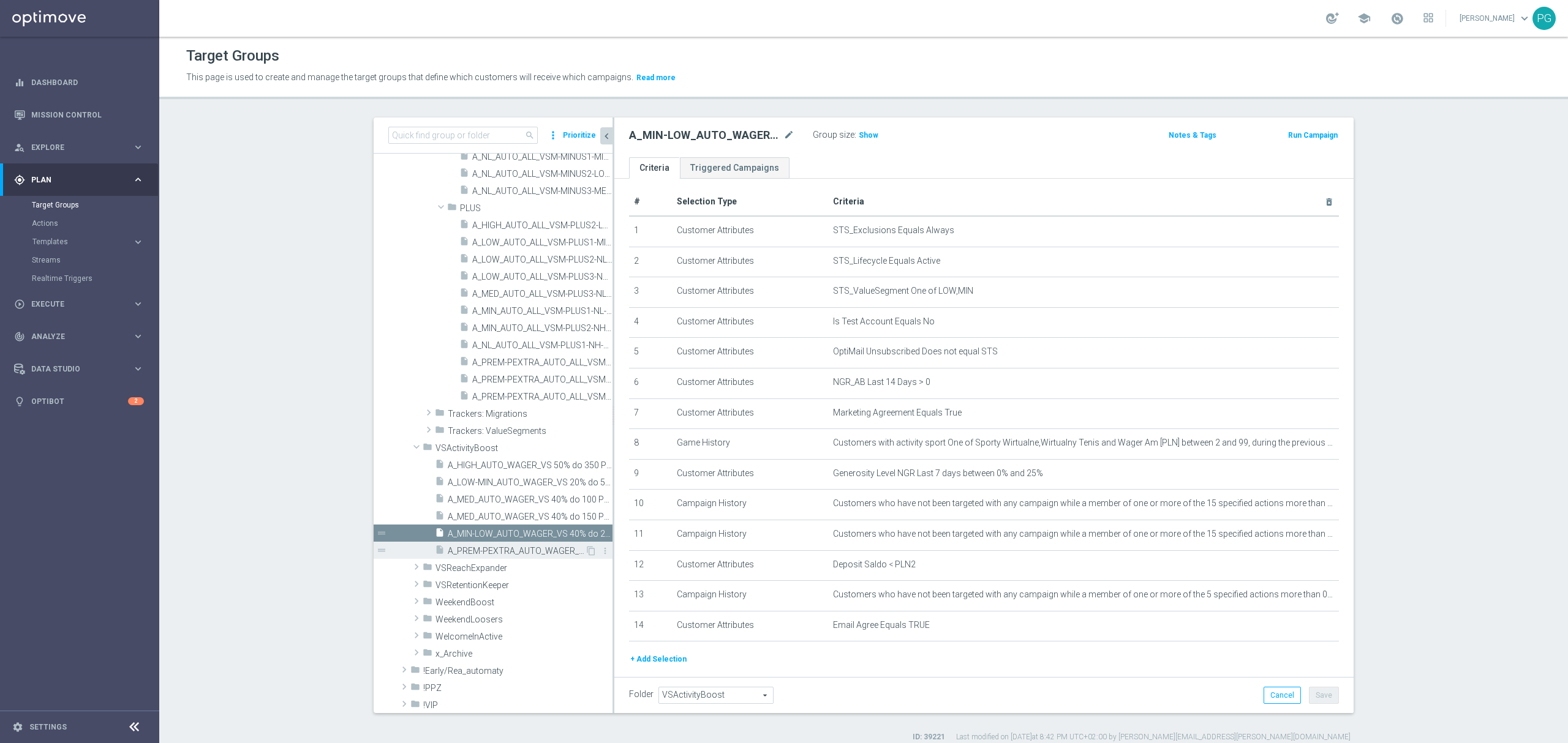
click at [519, 552] on span "A_PREM-PEXTRA_AUTO_WAGER_VS 40% do 500 PLN_14d" at bounding box center [516, 551] width 137 height 11
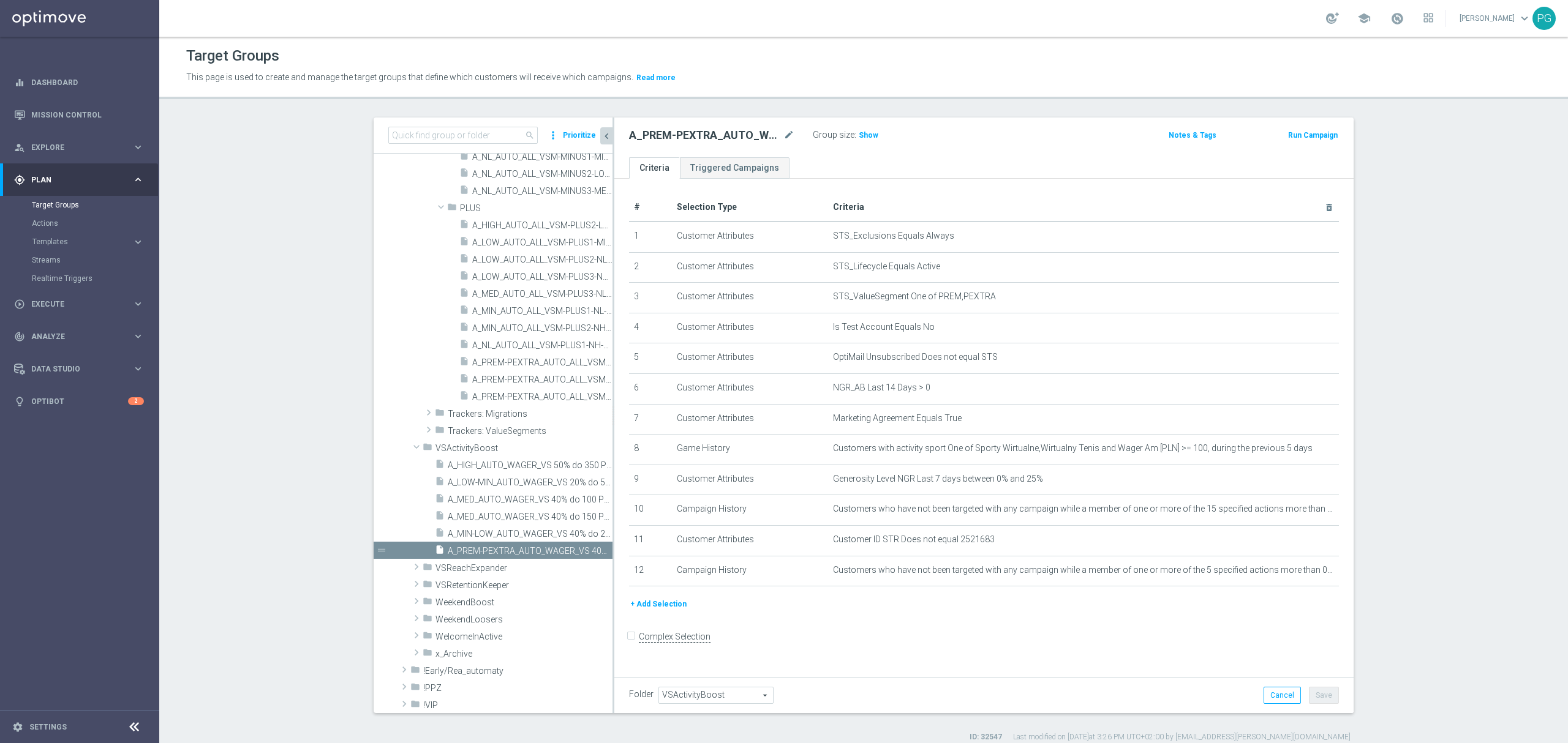
click at [674, 611] on button "+ Add Selection" at bounding box center [658, 604] width 58 height 14
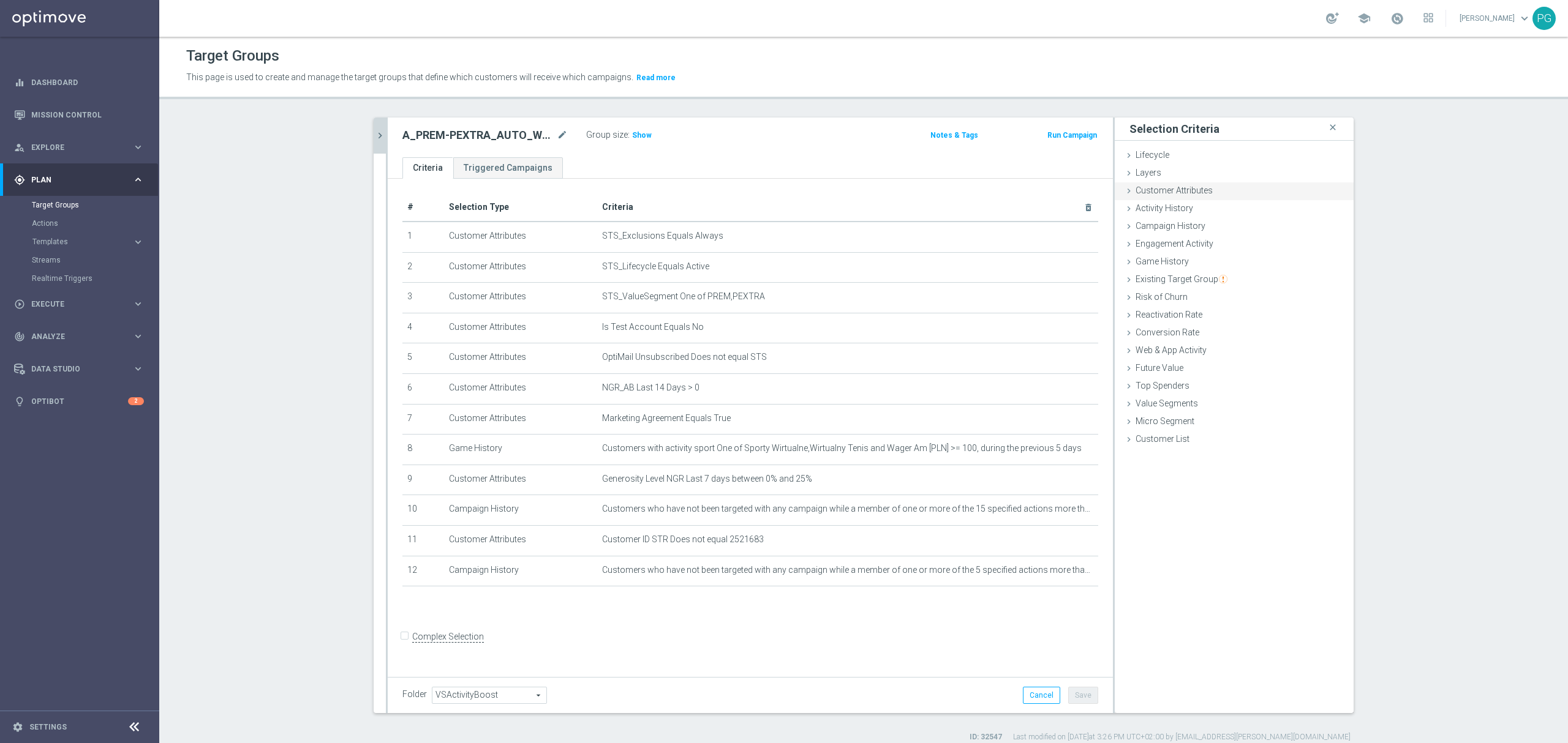
click at [1235, 182] on div "Customer Attributes done selection saved" at bounding box center [1234, 191] width 239 height 19
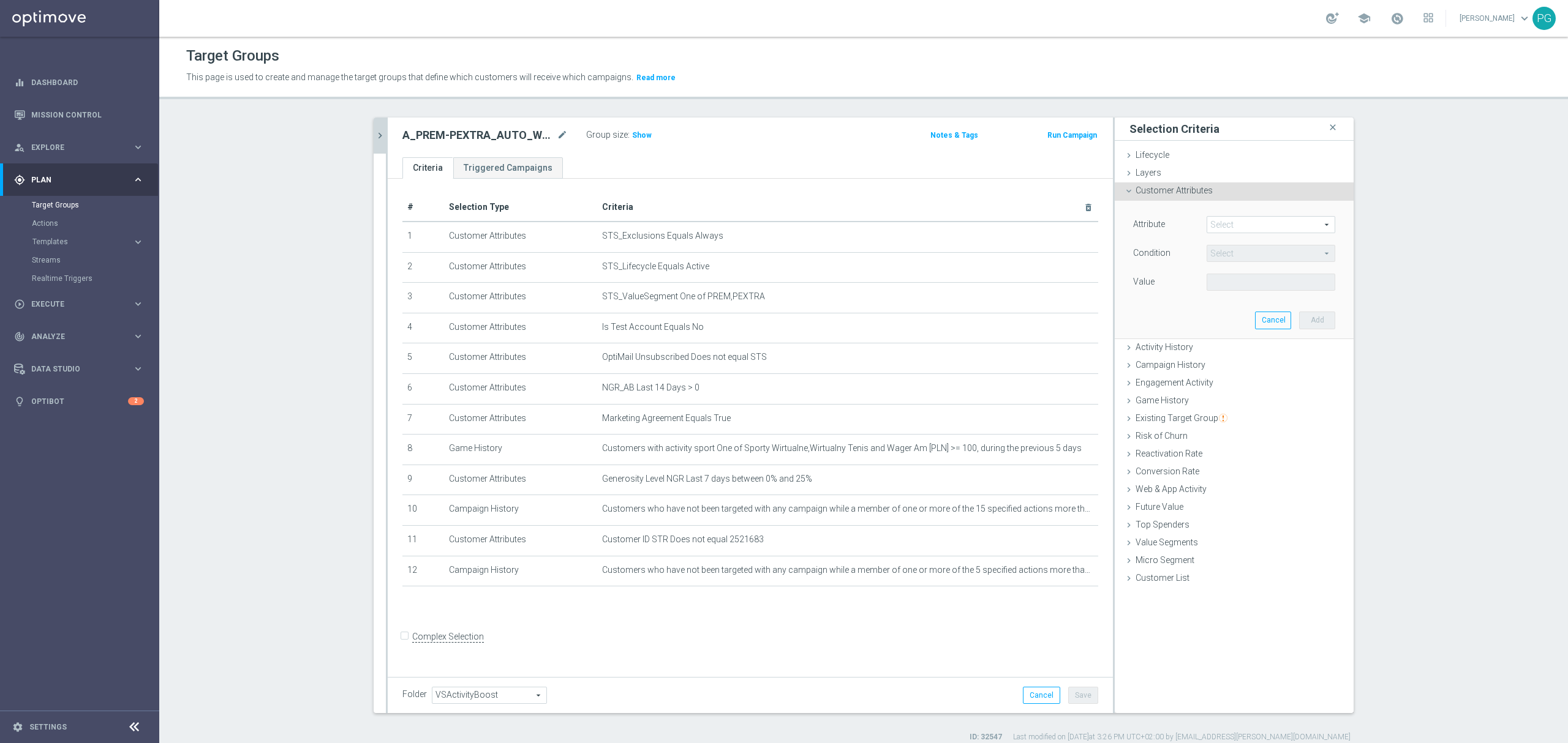
click at [1267, 227] on span at bounding box center [1271, 225] width 128 height 16
click at [0, 0] on input "search" at bounding box center [0, 0] width 0 height 0
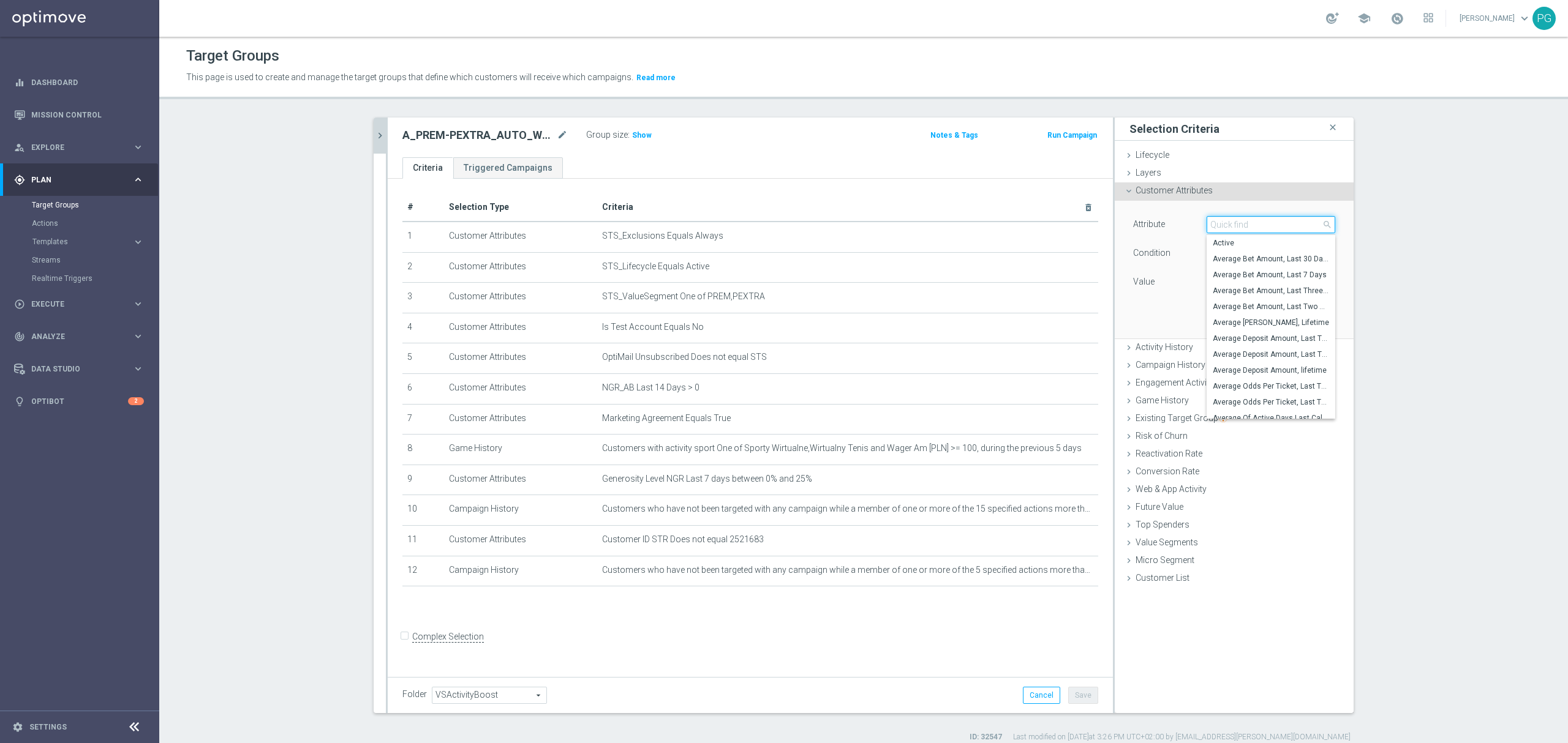
paste input "email a"
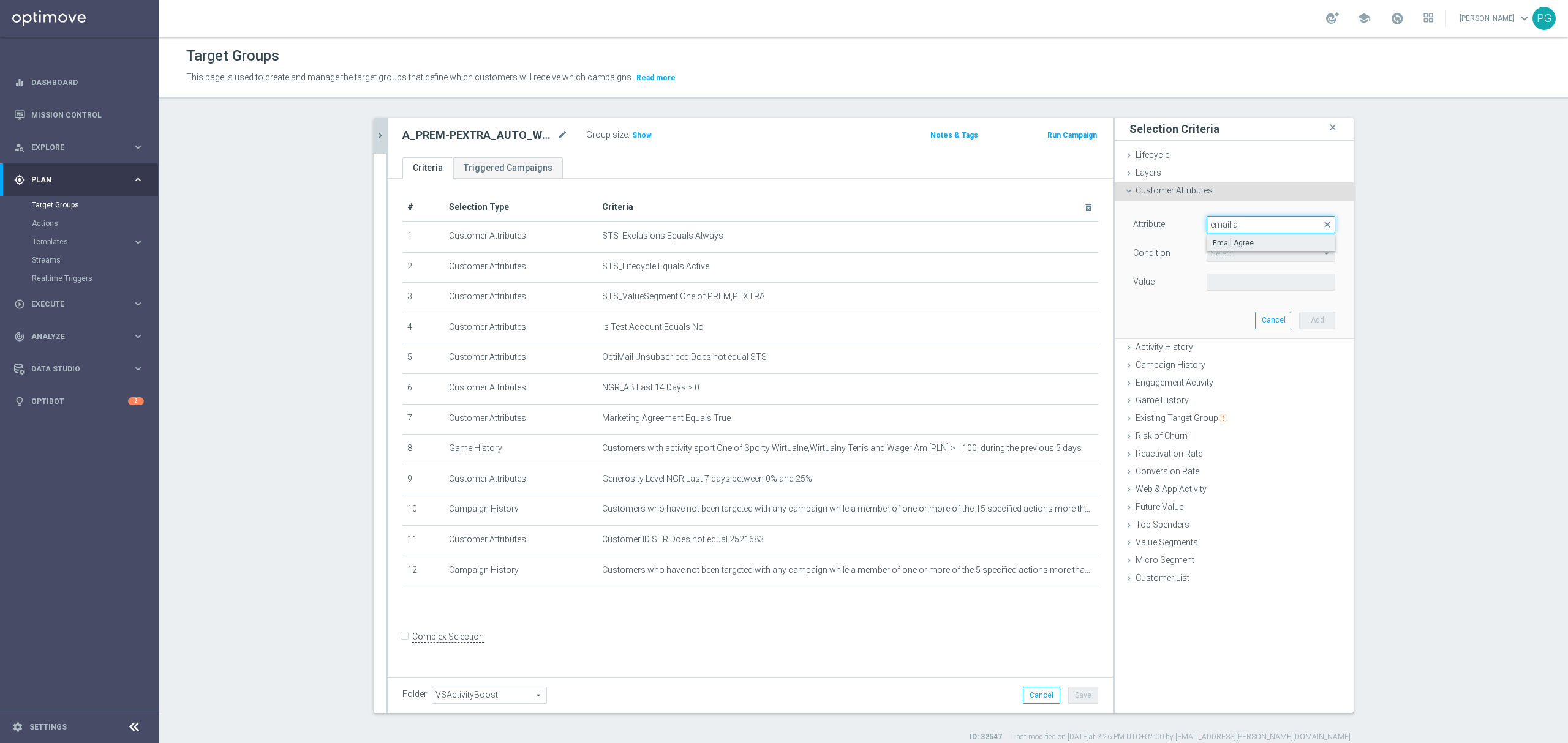
type input "email a"
click at [1240, 245] on span "Email Agree" at bounding box center [1271, 243] width 116 height 10
type input "Email Agree"
type input "Equals"
click at [1233, 275] on span at bounding box center [1271, 282] width 128 height 16
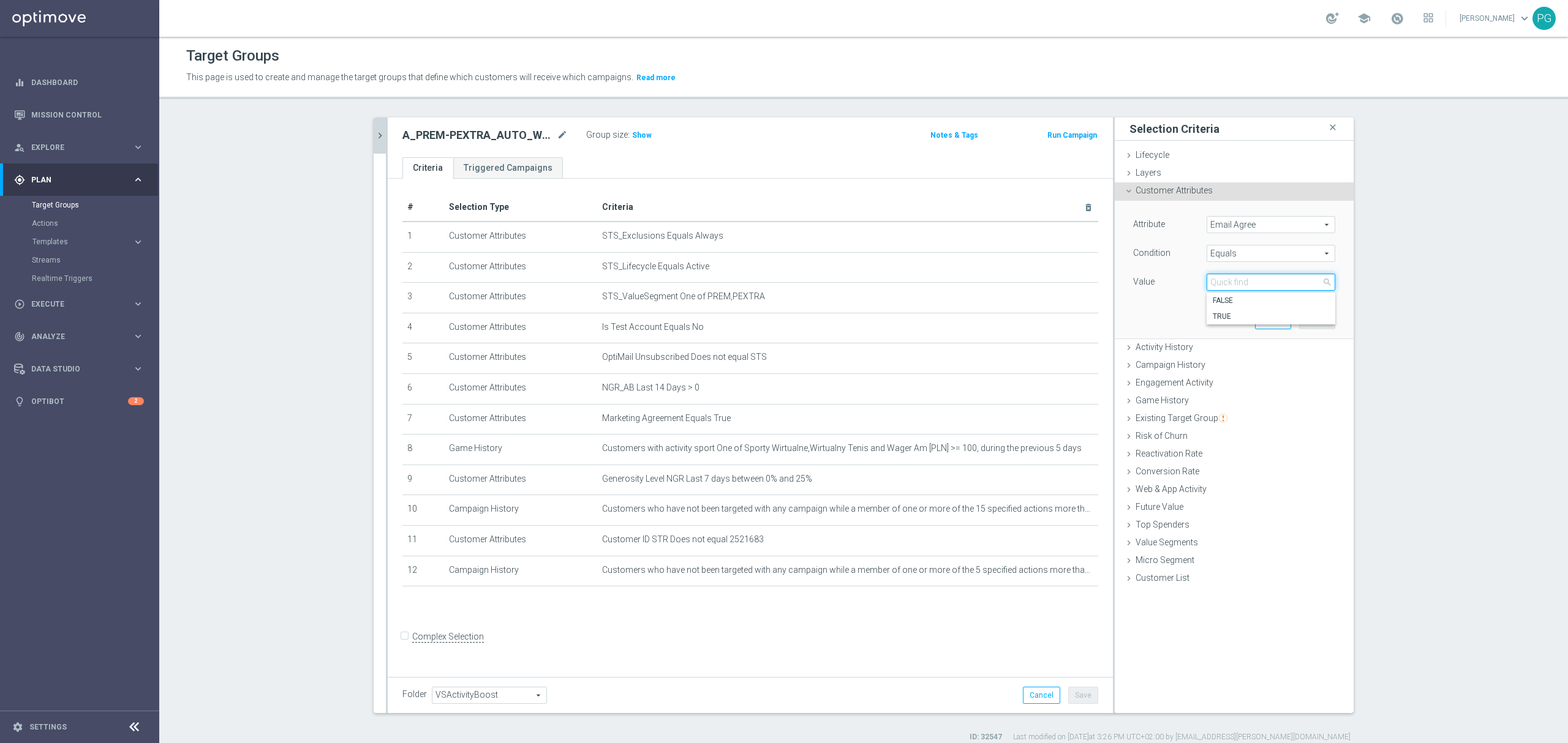
click at [1233, 275] on input "search" at bounding box center [1272, 281] width 129 height 17
click at [1224, 316] on span "TRUE" at bounding box center [1271, 317] width 116 height 10
type input "TRUE"
click at [1321, 318] on button "Add" at bounding box center [1317, 320] width 36 height 17
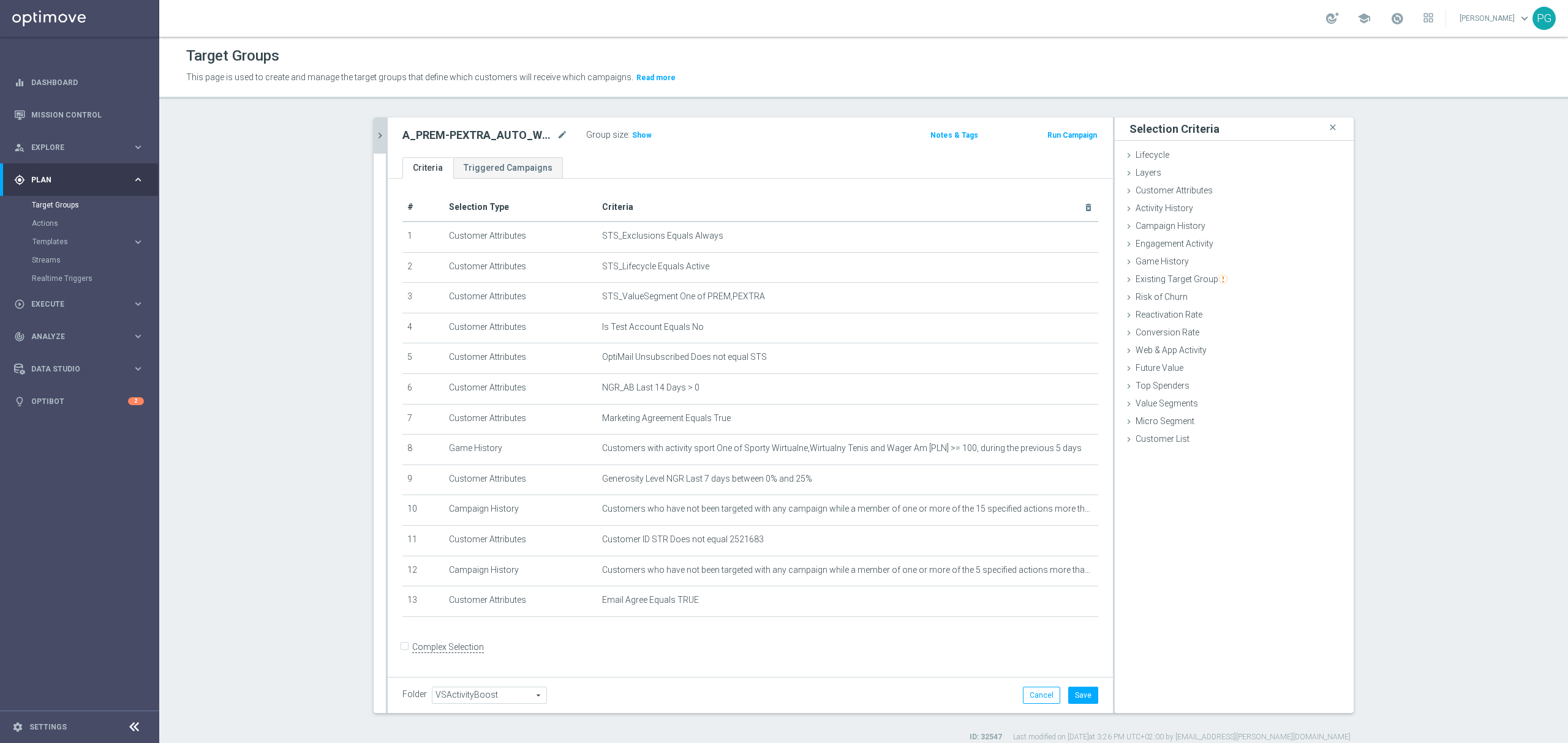
click at [1071, 684] on div "Folder VSActivityBoost VSActivityBoost arrow_drop_down search Cancel Save Savin…" at bounding box center [750, 695] width 726 height 36
click at [1074, 693] on button "Save" at bounding box center [1083, 694] width 30 height 17
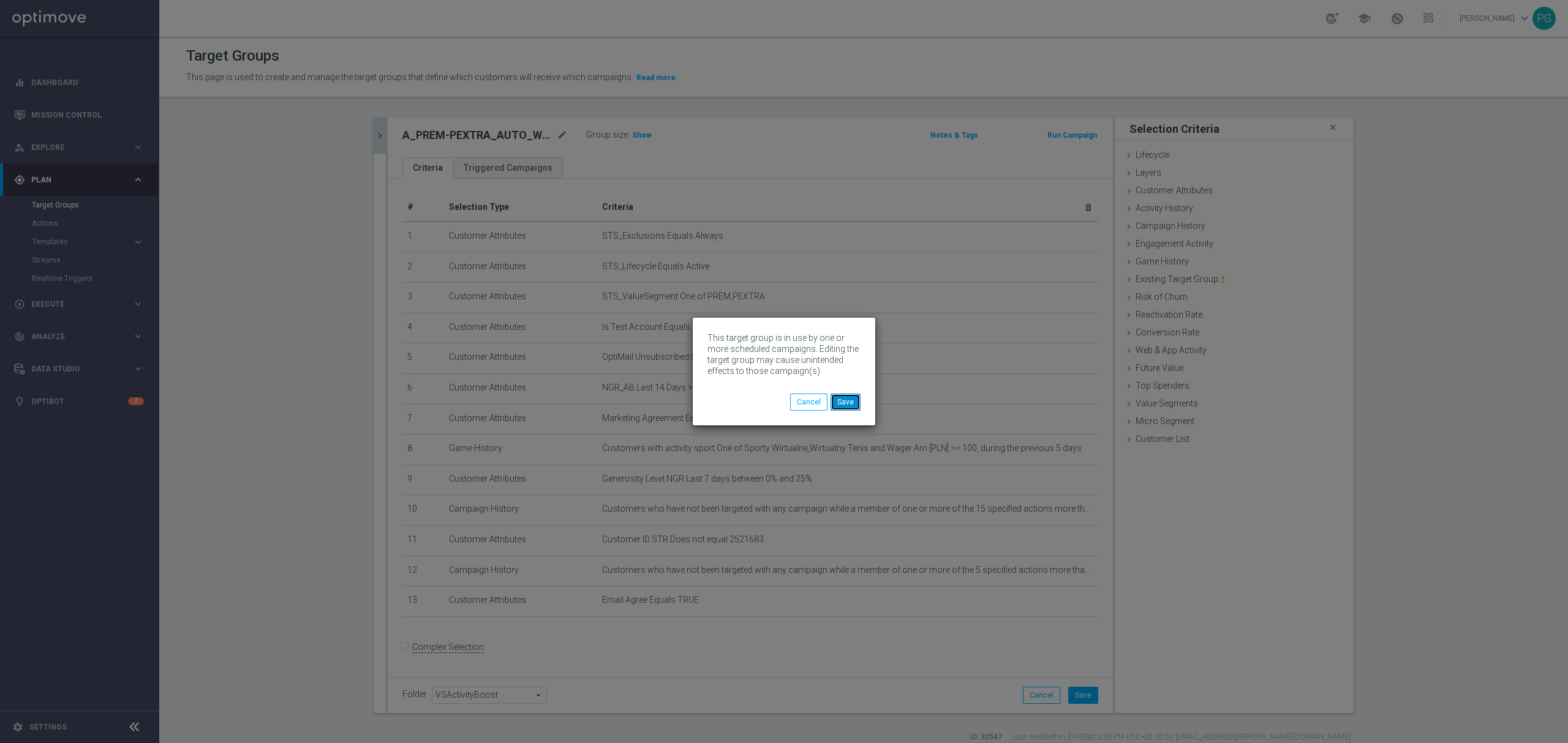
click at [855, 397] on button "Save" at bounding box center [845, 401] width 30 height 17
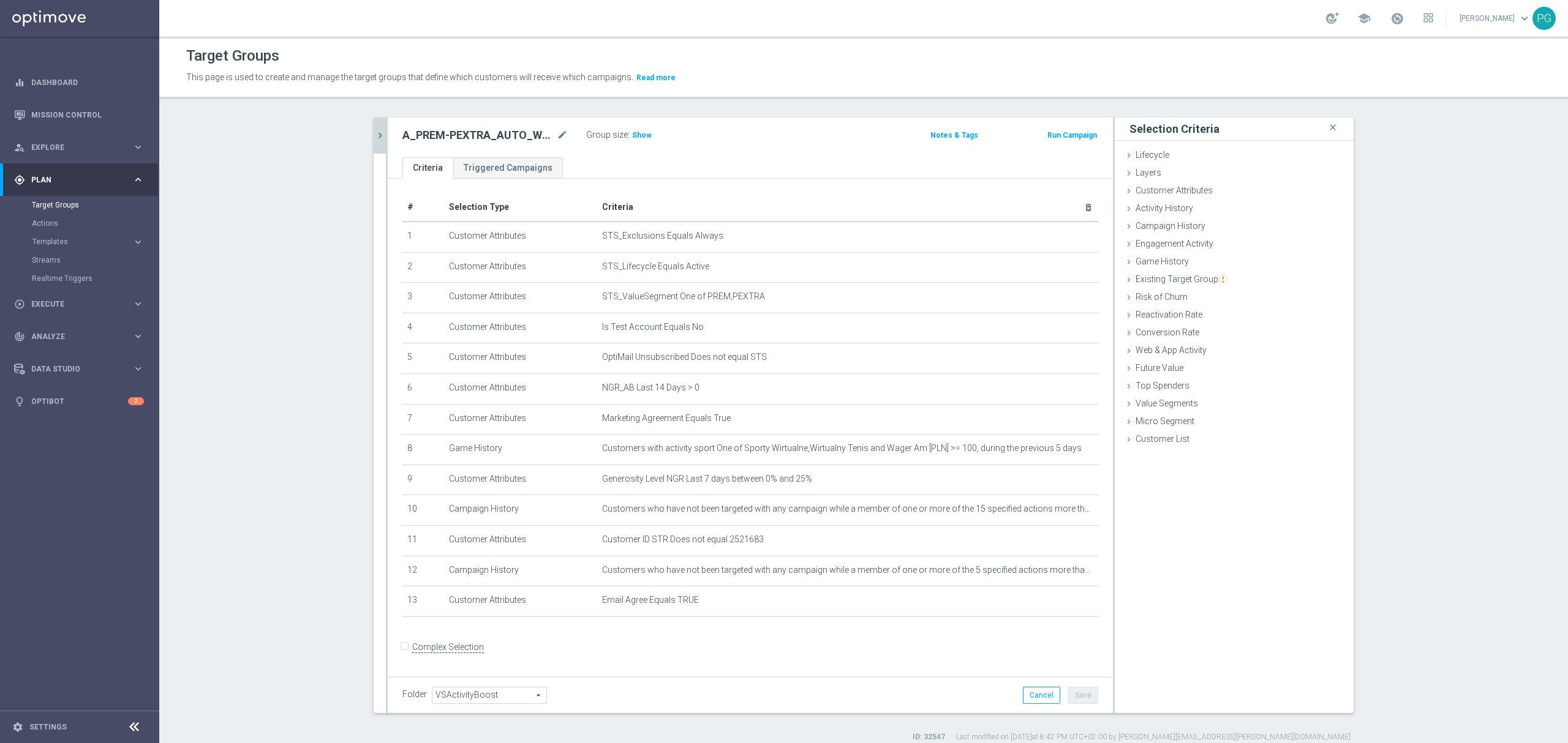
click at [374, 128] on button "chevron_right" at bounding box center [380, 136] width 12 height 36
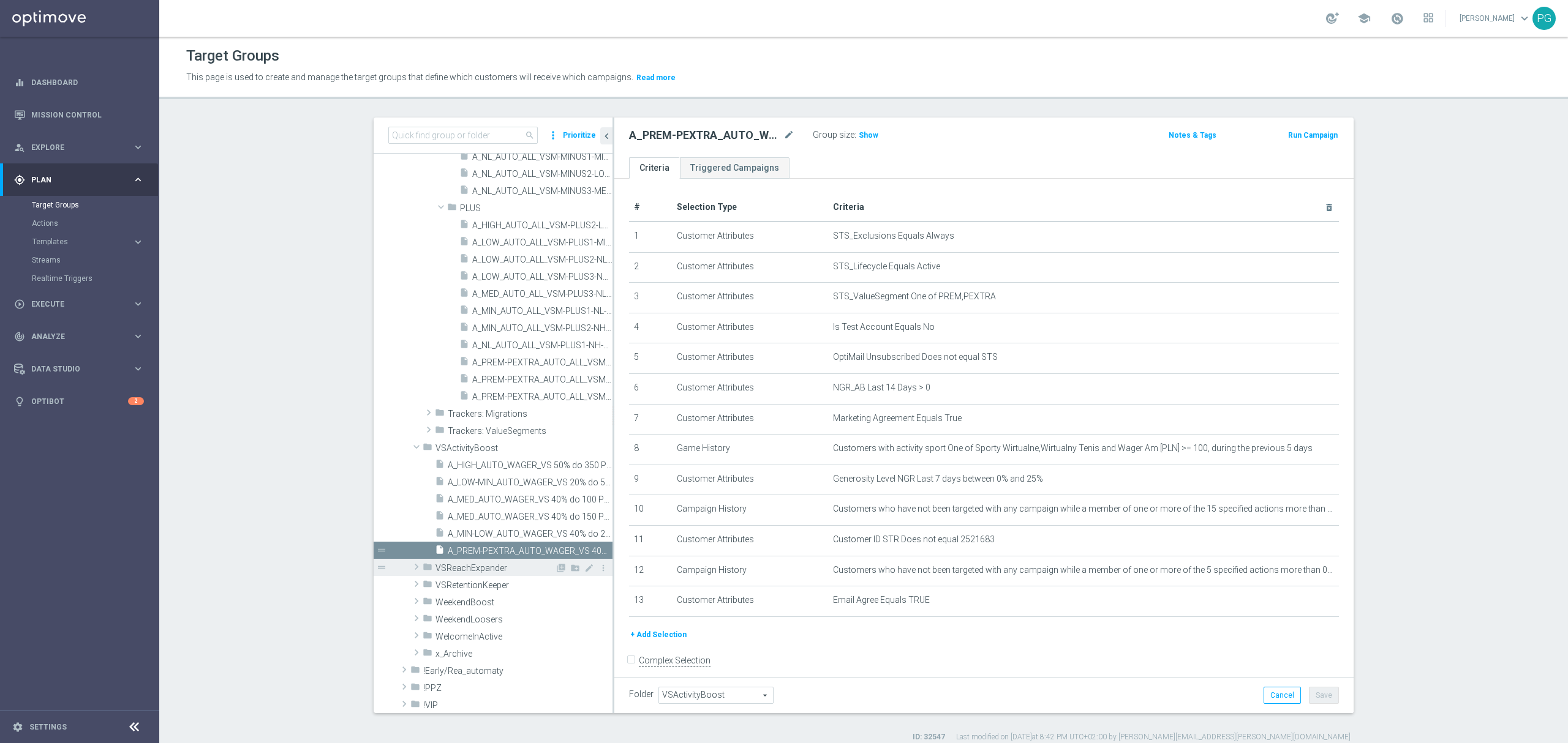
click at [464, 569] on span "VSReachExpander" at bounding box center [495, 569] width 120 height 11
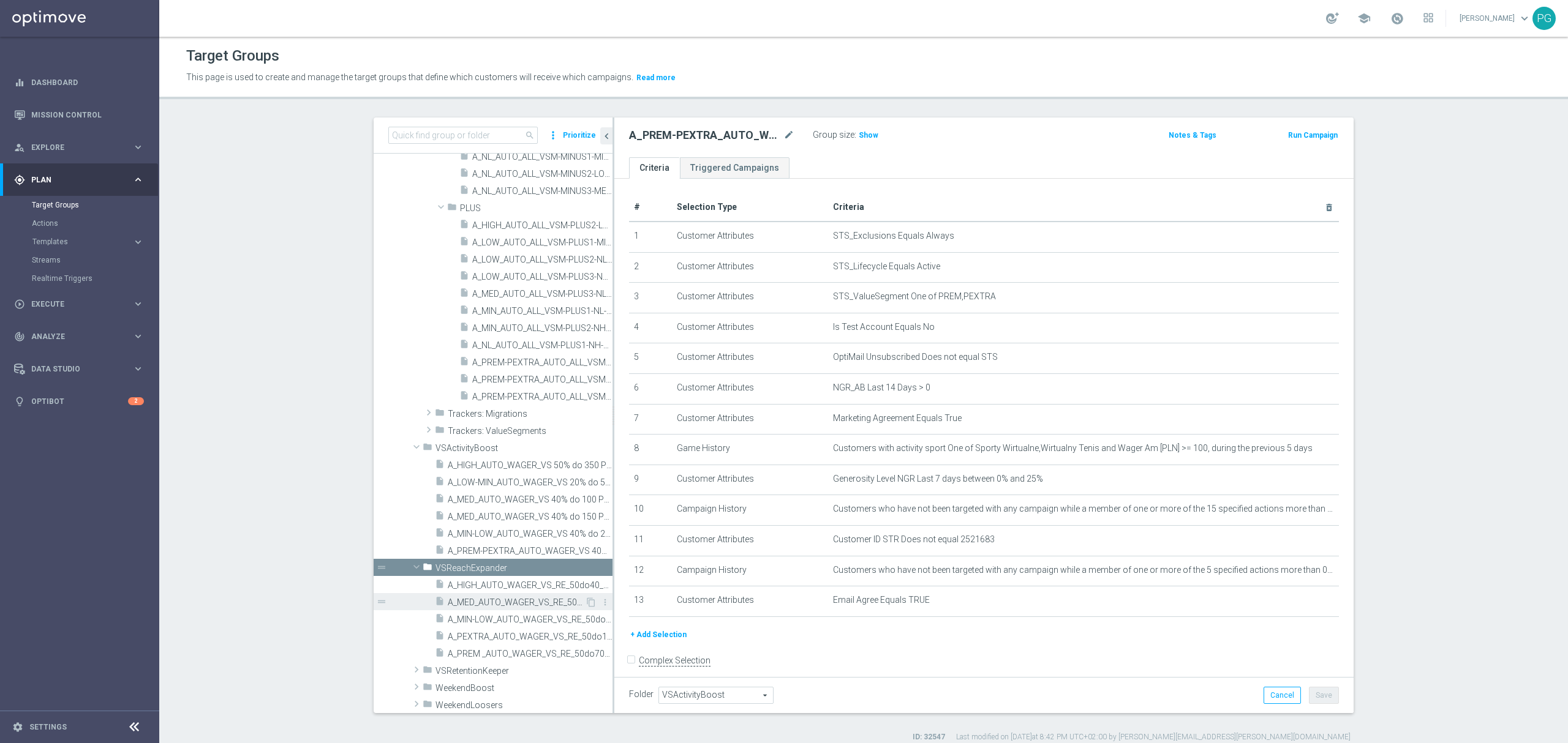
click at [471, 598] on span "A_MED_AUTO_WAGER_VS_RE_50do20_14d" at bounding box center [516, 602] width 137 height 11
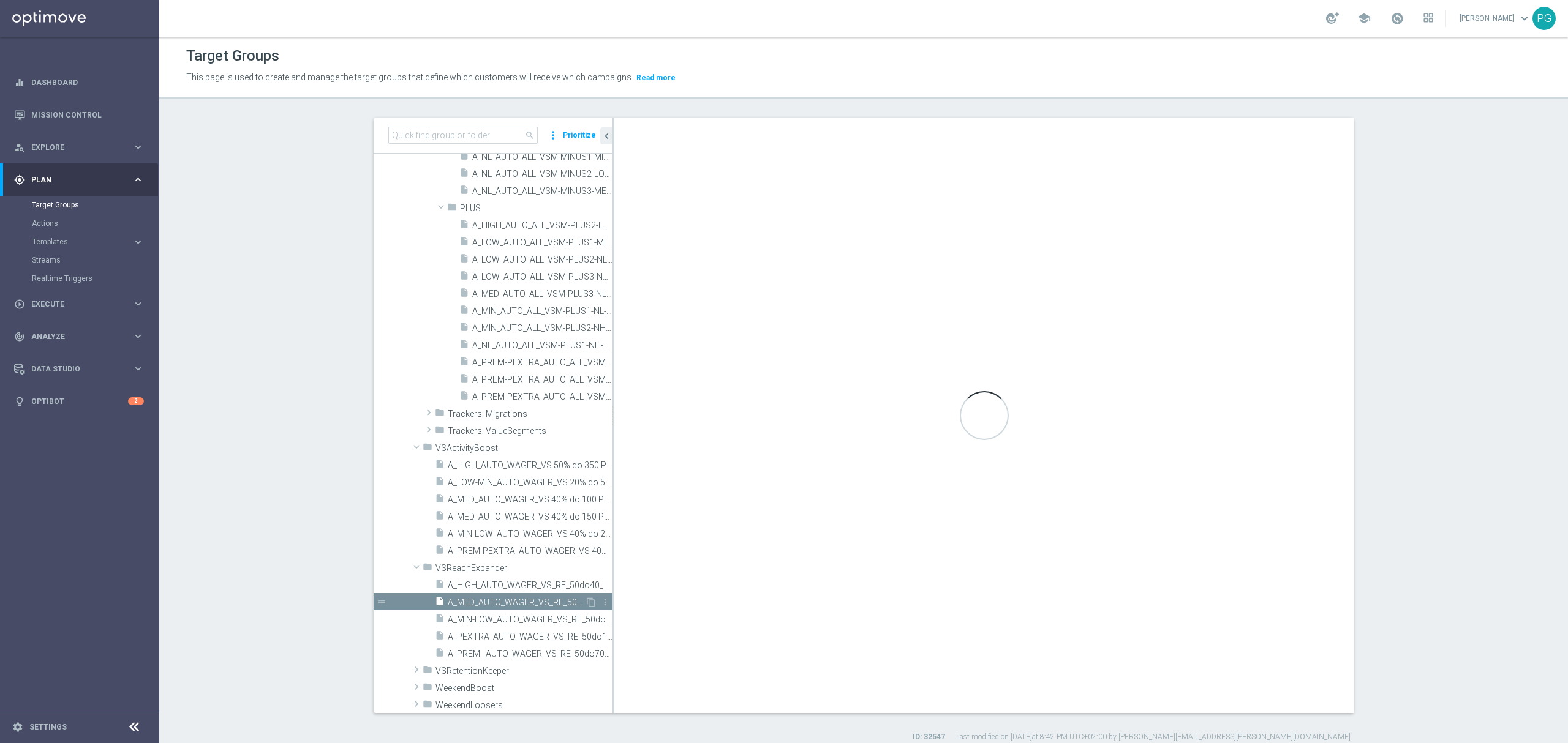
checkbox input "true"
type input "VSReachExpander"
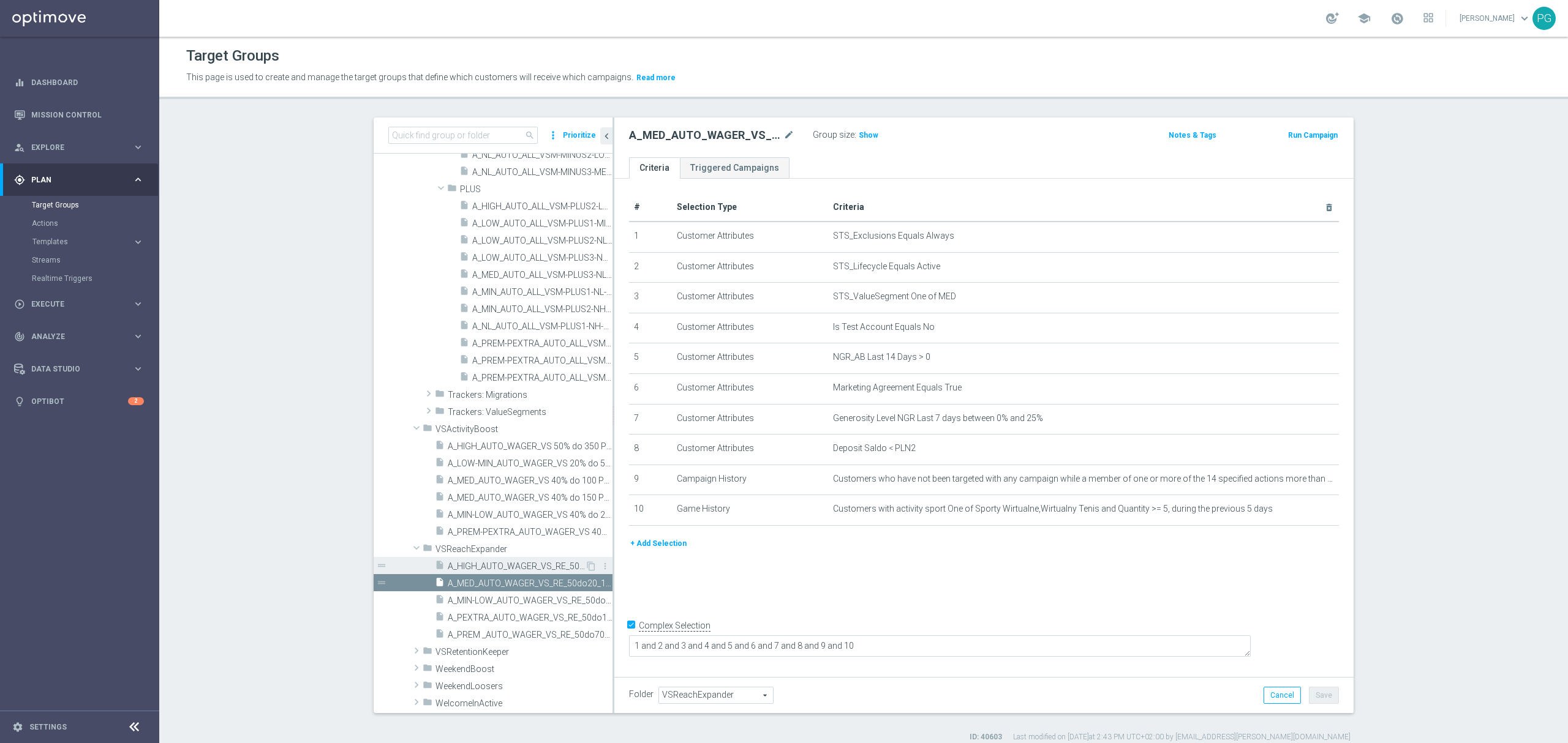
scroll to position [457, 0]
click at [544, 564] on span "A_HIGH_AUTO_WAGER_VS_RE_50do40_14d" at bounding box center [516, 566] width 137 height 11
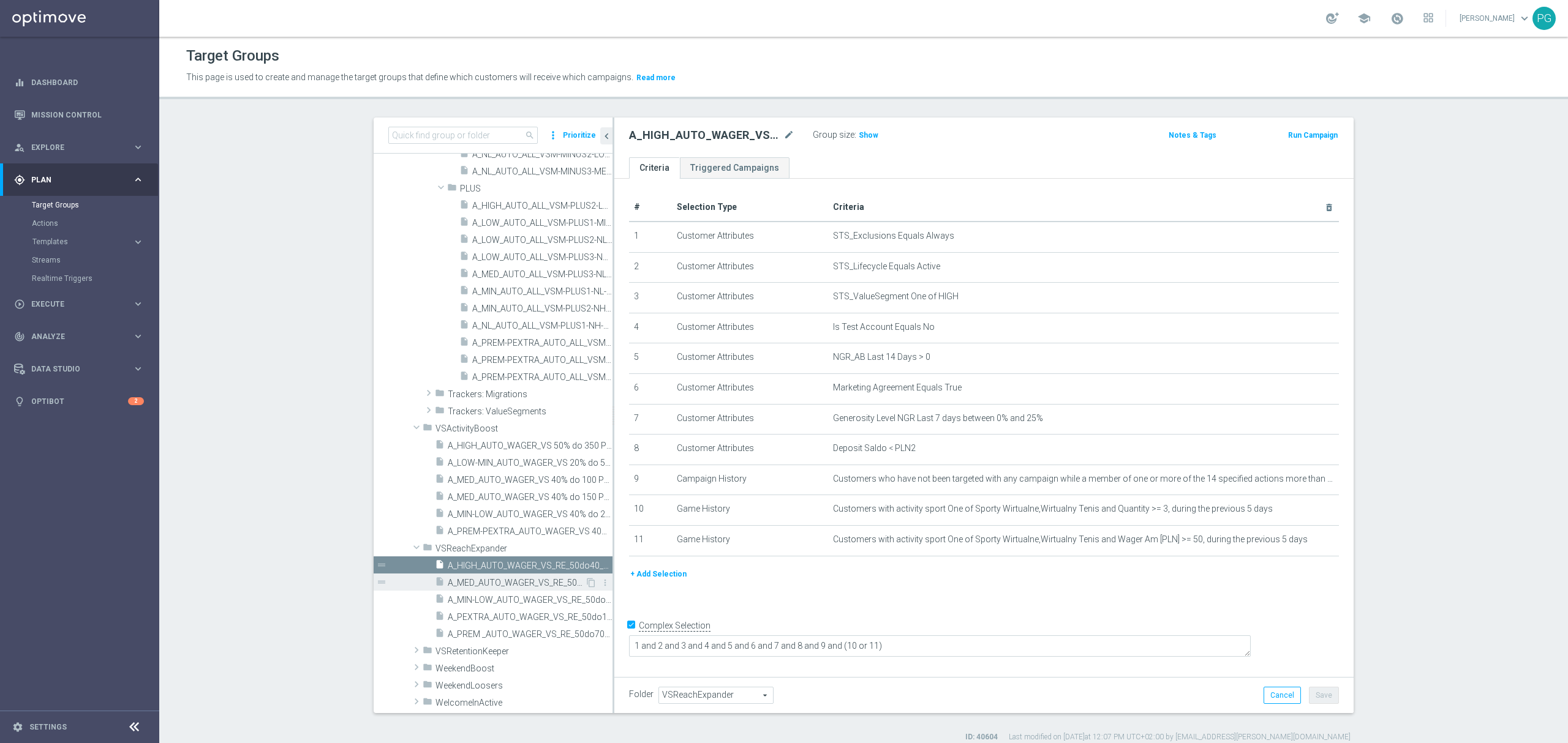
click at [517, 585] on span "A_MED_AUTO_WAGER_VS_RE_50do20_14d" at bounding box center [516, 583] width 137 height 11
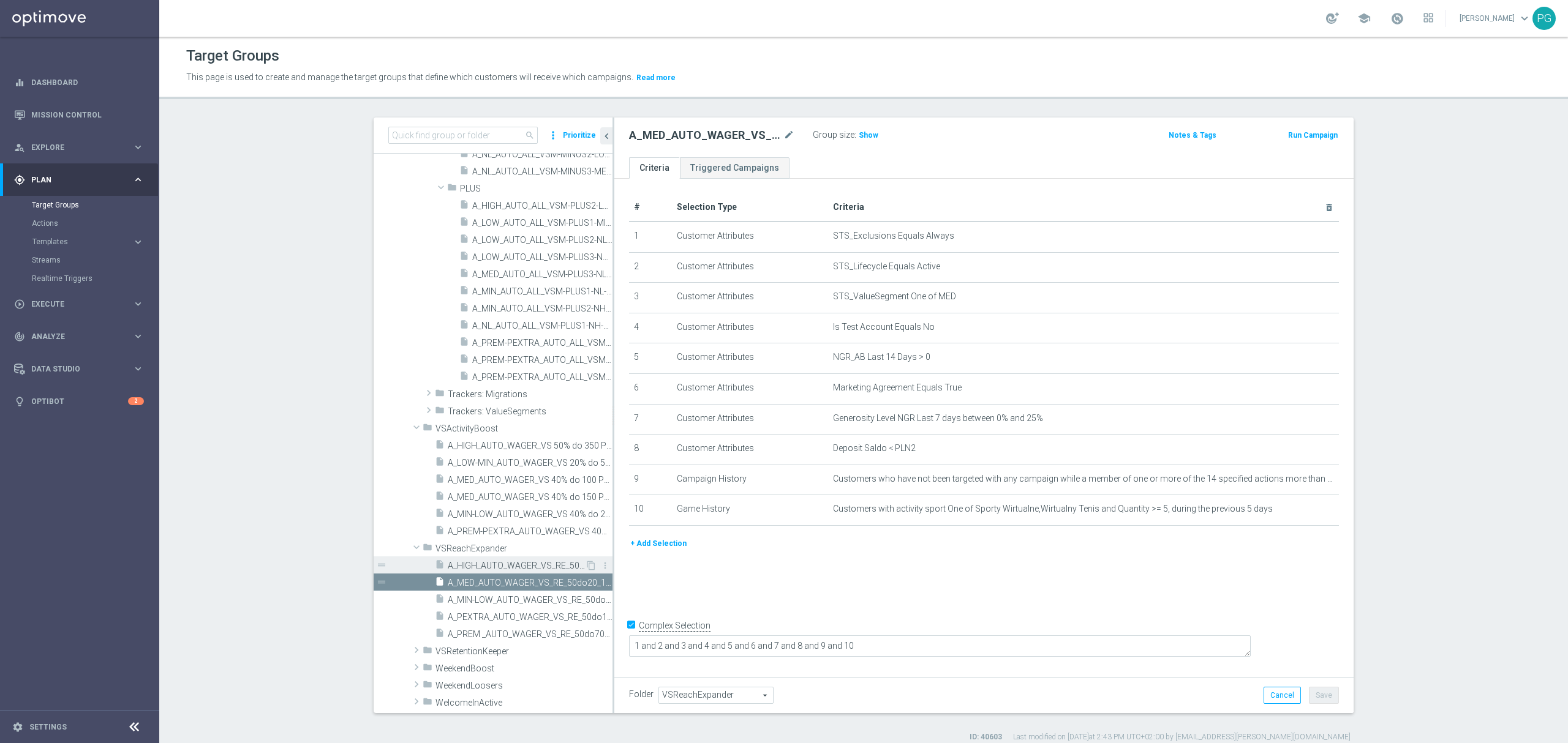
click at [476, 557] on div "insert_drive_file A_HIGH_AUTO_WAGER_VS_RE_50do40_14d" at bounding box center [509, 565] width 150 height 17
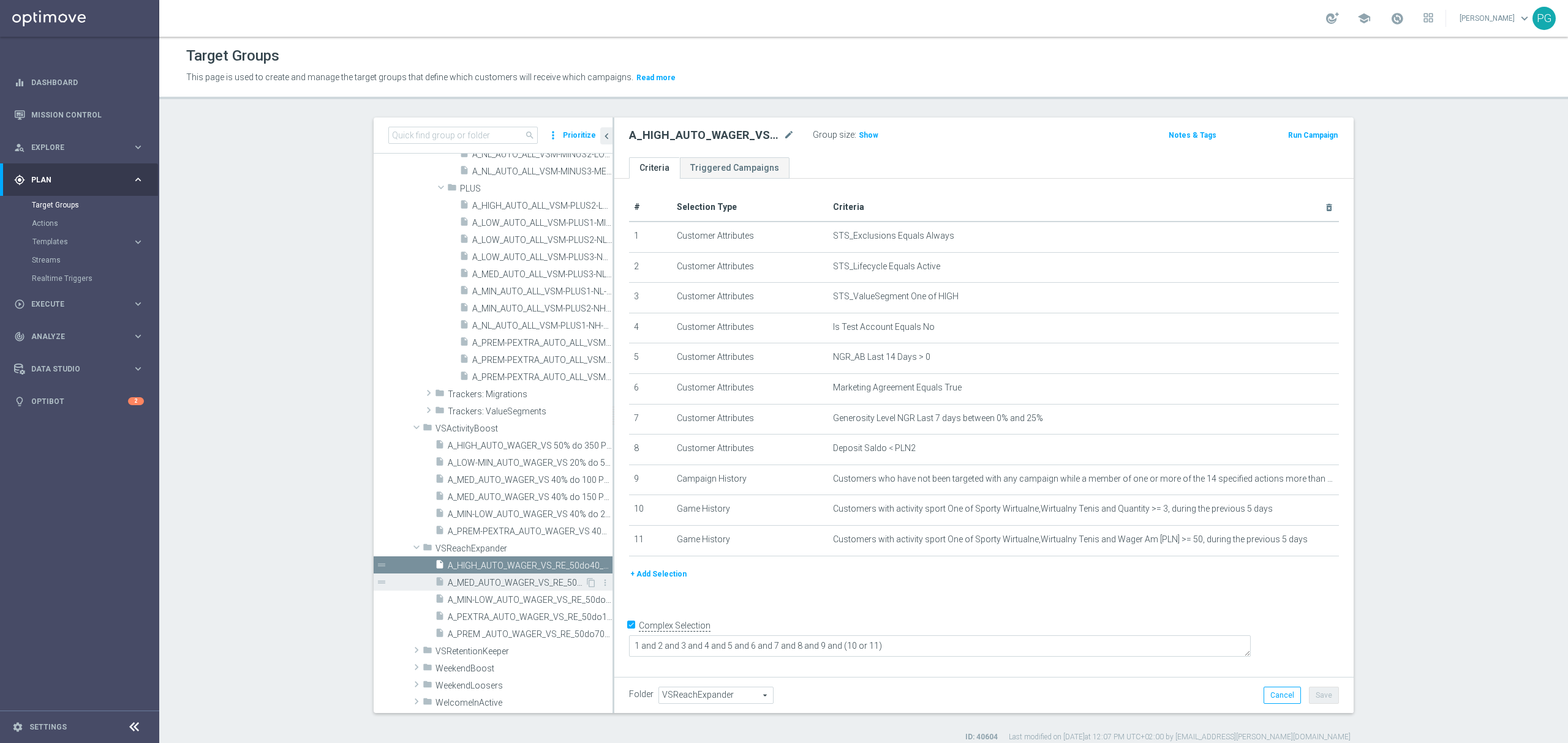
click at [484, 581] on span "A_MED_AUTO_WAGER_VS_RE_50do20_14d" at bounding box center [516, 583] width 137 height 11
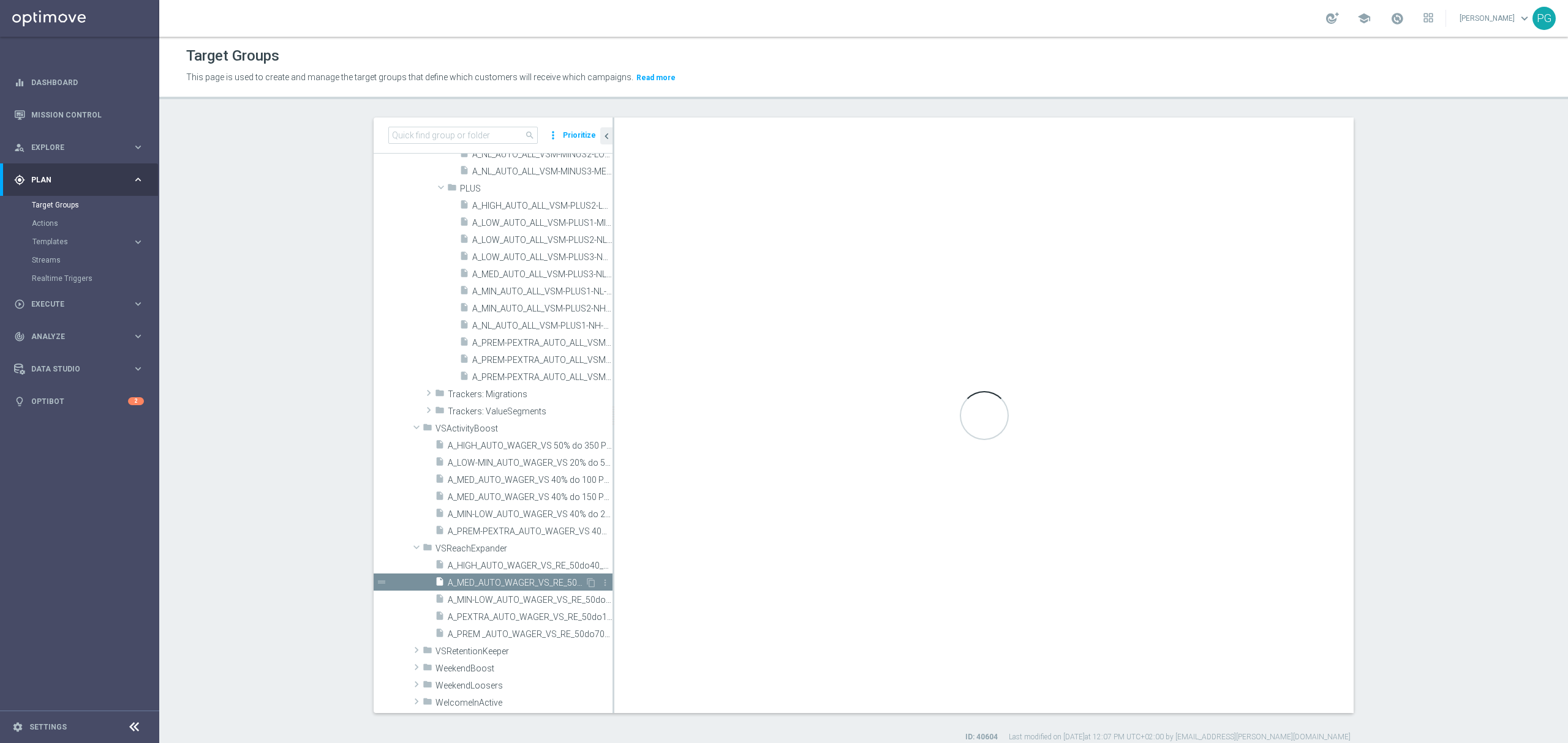
type textarea "1 and 2 and 3 and 4 and 5 and 6 and 7 and 8 and 9 and 10"
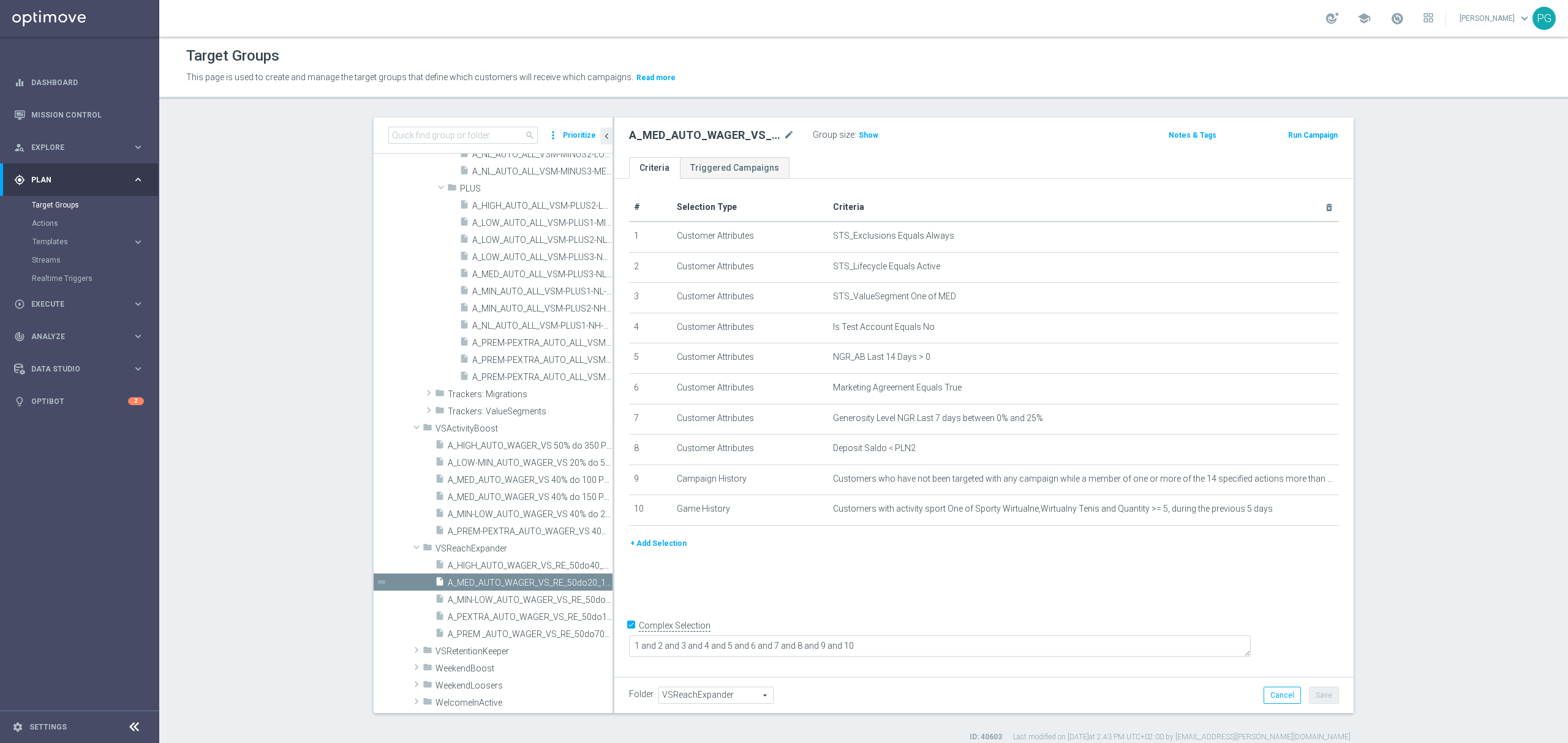
click at [629, 636] on input "Complex Selection" at bounding box center [633, 626] width 8 height 17
click at [1326, 695] on button "Save" at bounding box center [1324, 694] width 30 height 17
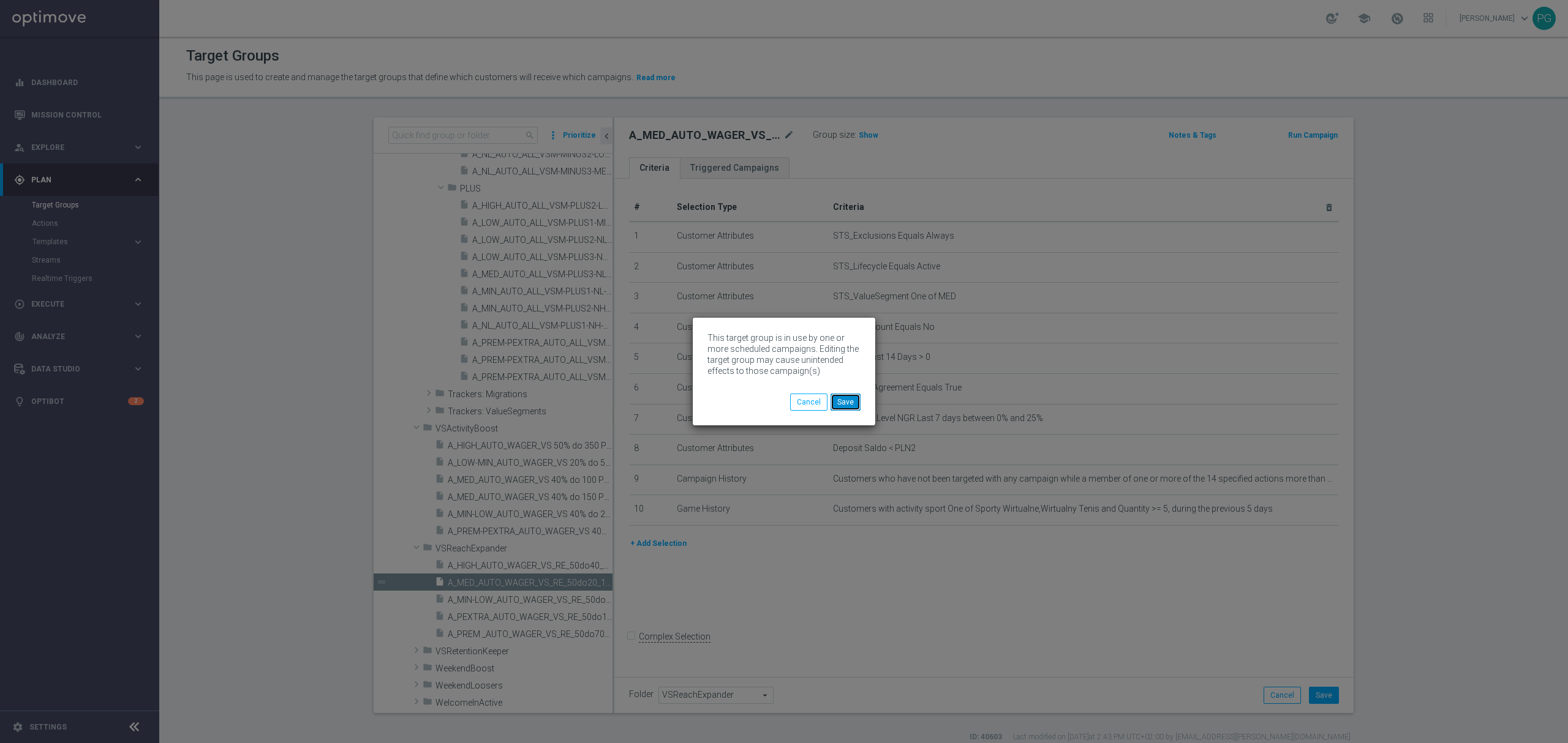
click at [857, 405] on button "Save" at bounding box center [845, 401] width 30 height 17
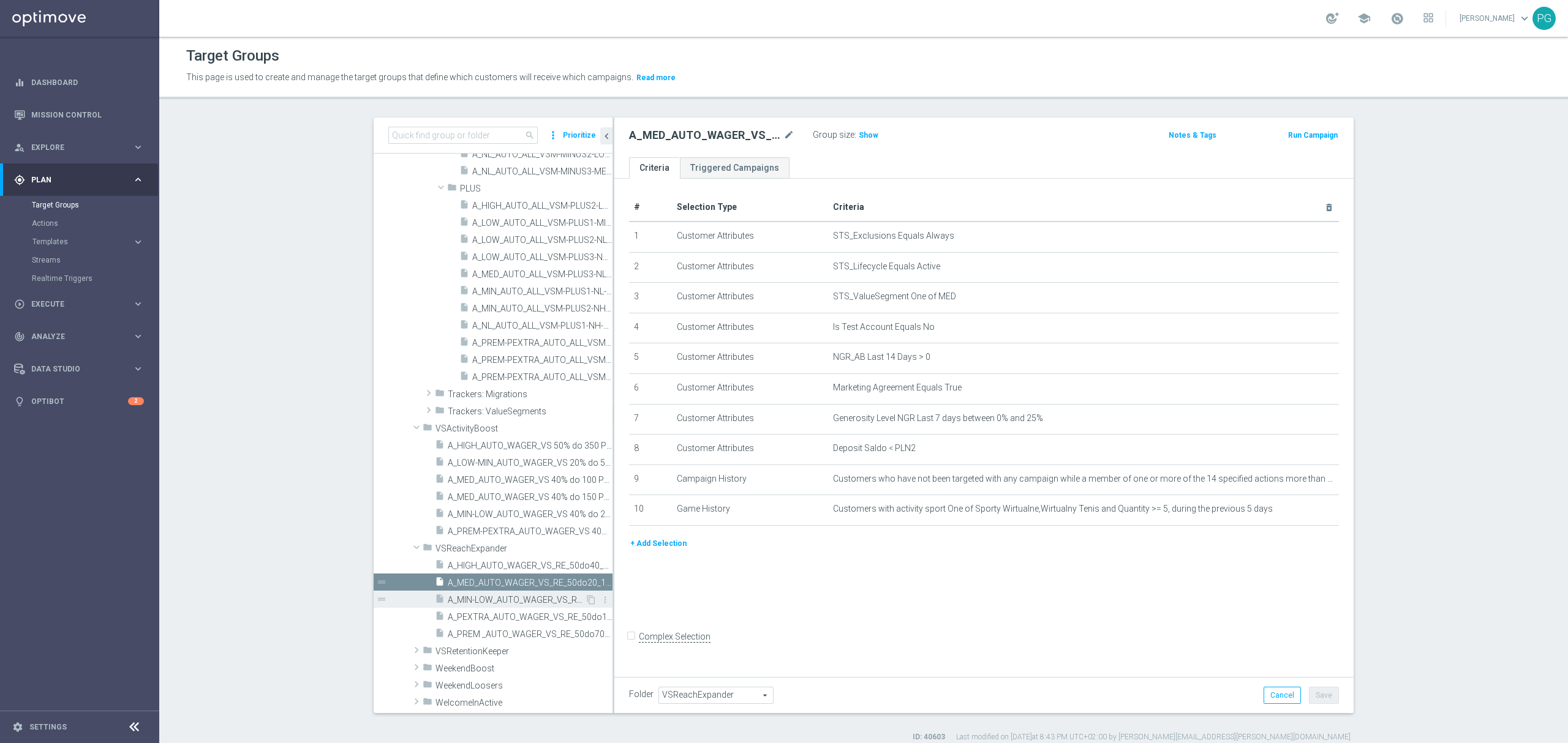
click at [498, 598] on span "A_MIN-LOW_AUTO_WAGER_VS_RE_50do10_14d" at bounding box center [516, 600] width 137 height 11
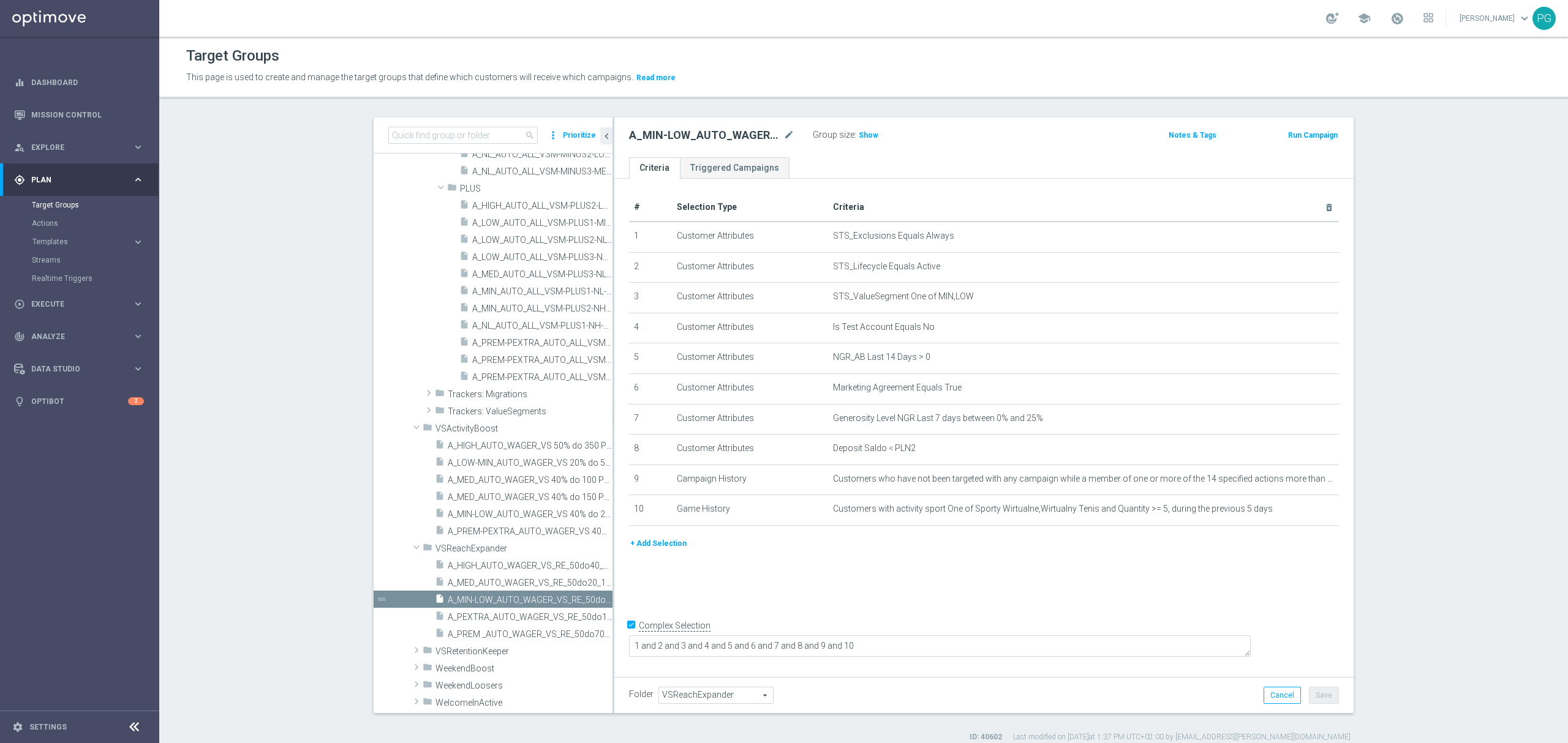
click at [629, 636] on input "Complex Selection" at bounding box center [633, 626] width 8 height 17
click at [1316, 695] on button "Save" at bounding box center [1324, 694] width 30 height 17
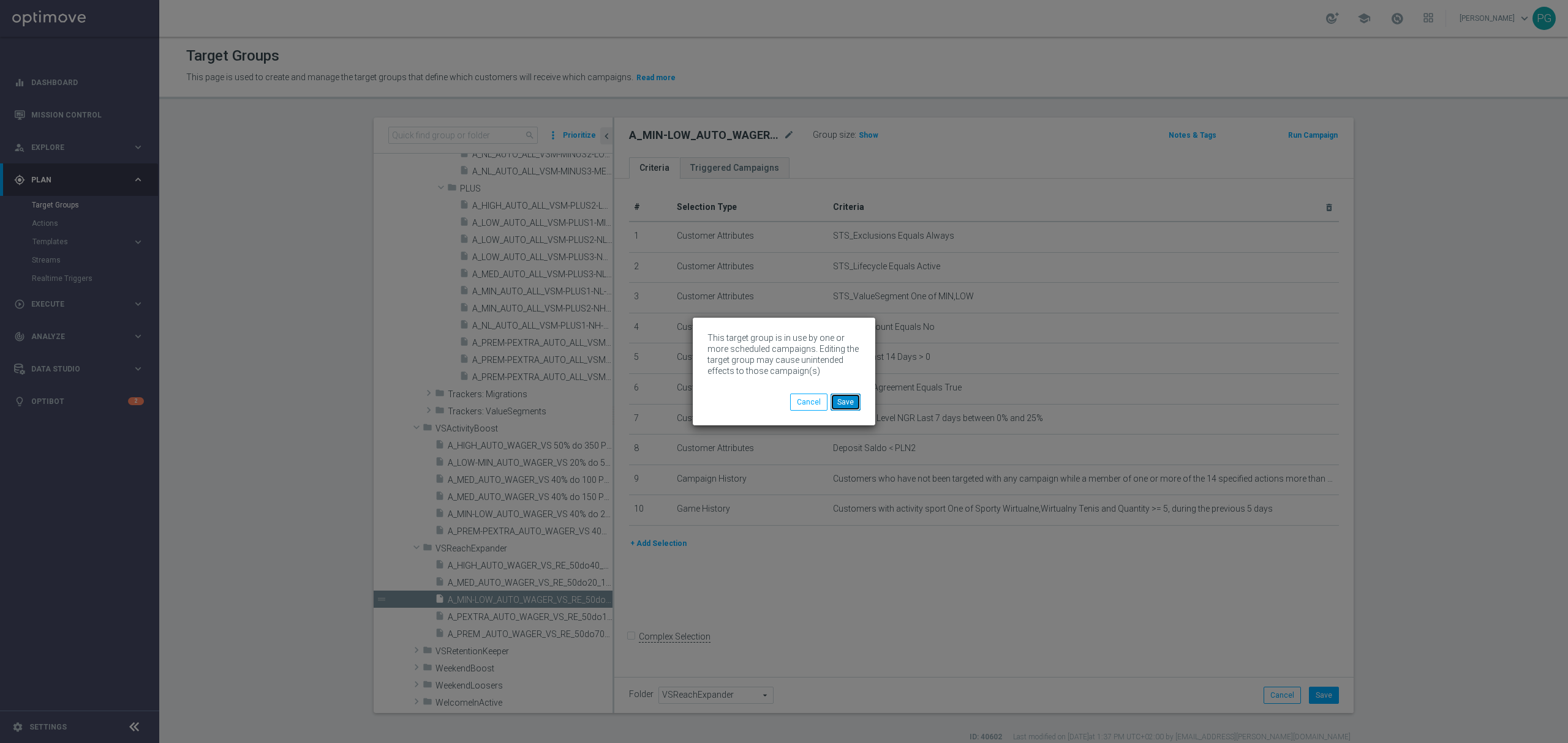
click at [839, 404] on button "Save" at bounding box center [845, 401] width 30 height 17
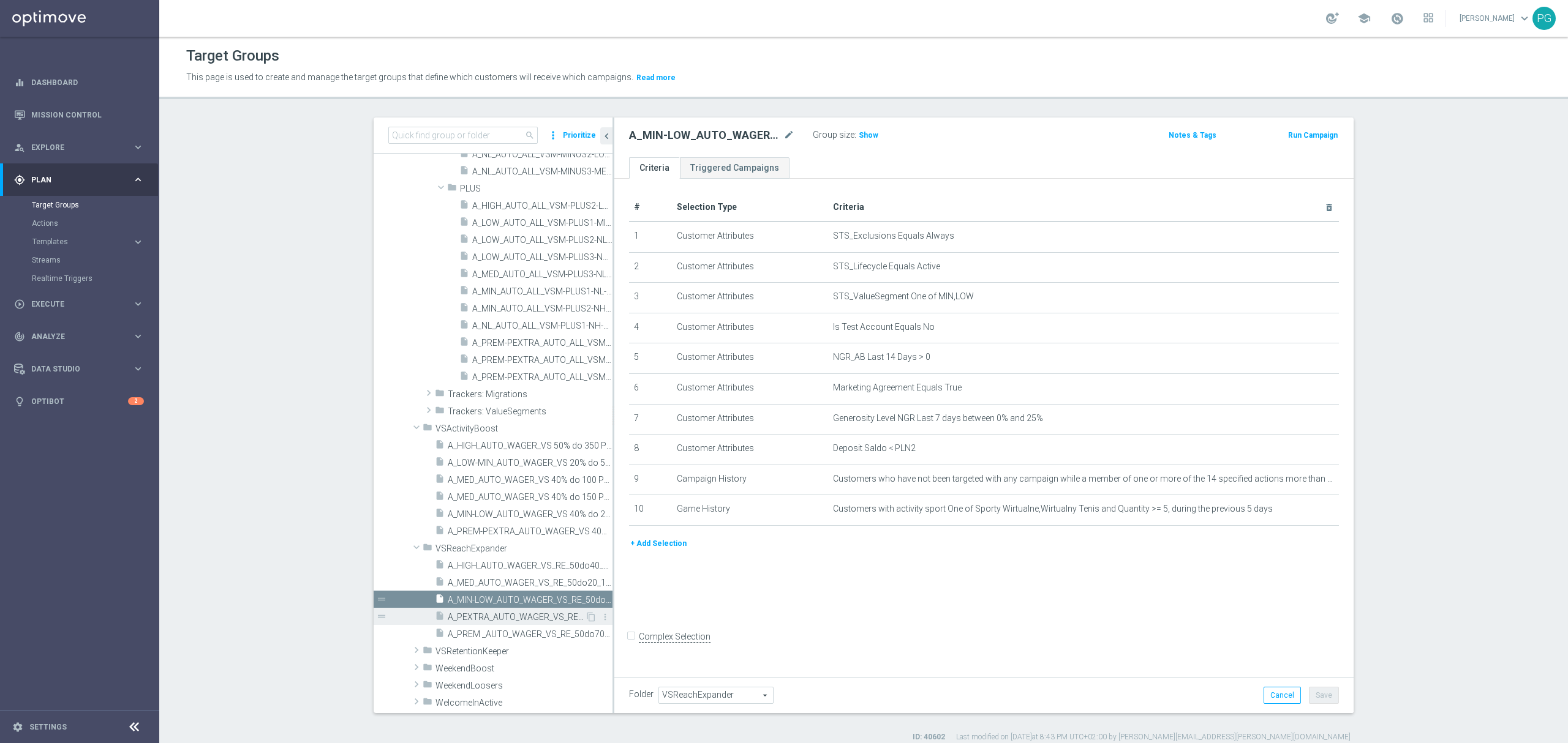
click at [451, 610] on div "insert_drive_file A_PEXTRA_AUTO_WAGER_VS_RE_50do100_14d" at bounding box center [509, 616] width 150 height 17
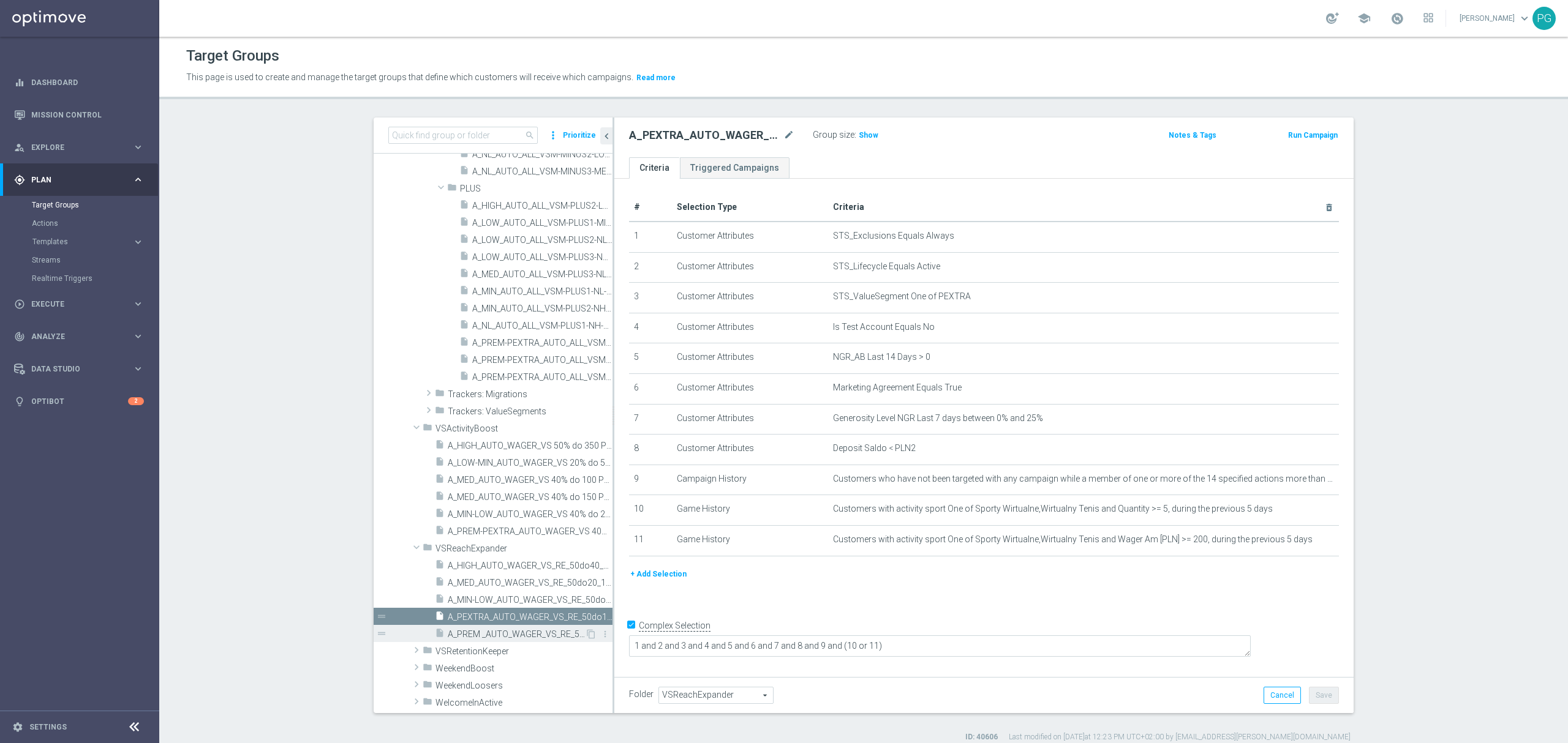
click at [457, 642] on div "insert_drive_file A_PREM _AUTO_WAGER_VS_RE_50do70_14d" at bounding box center [509, 633] width 150 height 17
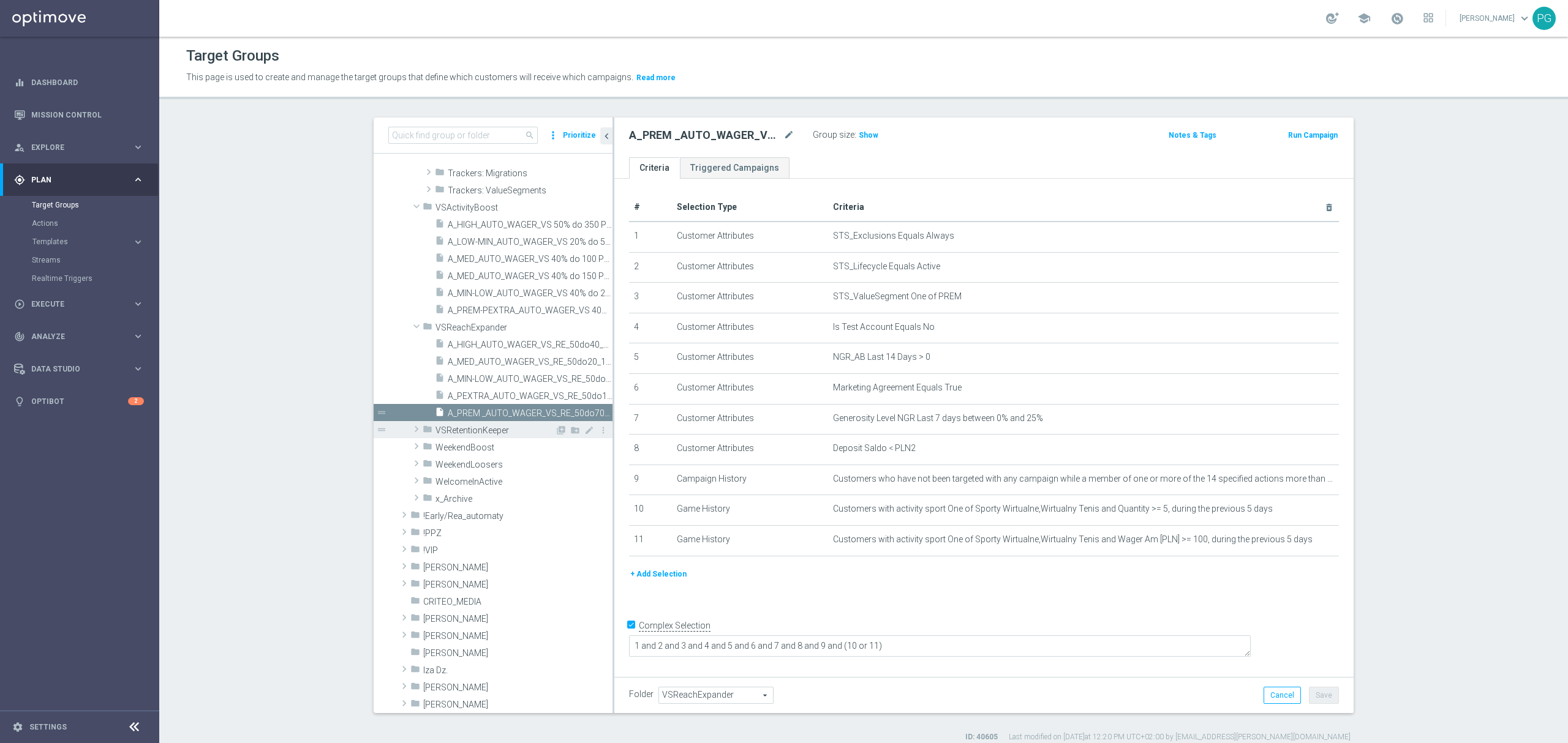
click at [458, 429] on span "VSRetentionKeeper" at bounding box center [495, 431] width 120 height 11
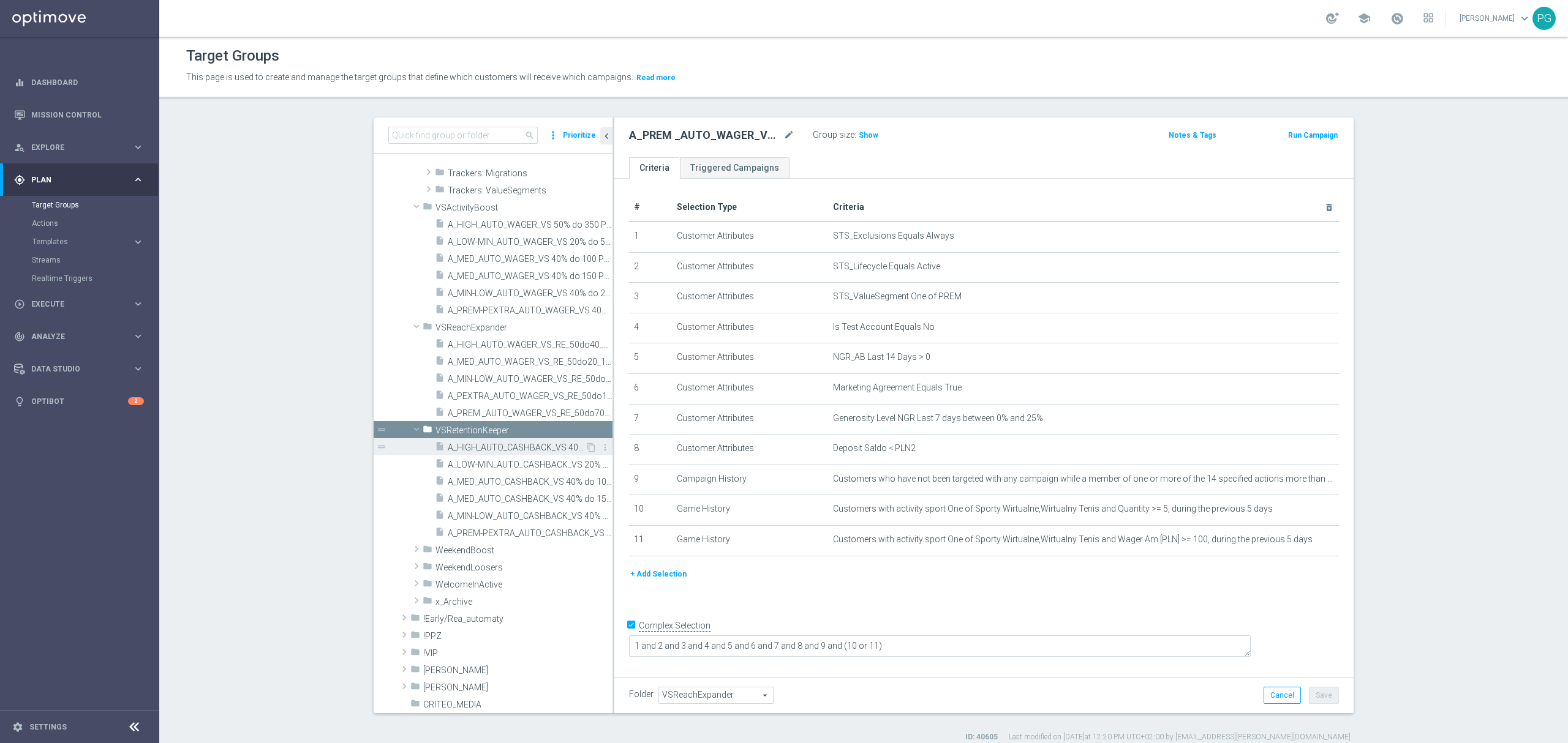
click at [476, 449] on span "A_HIGH_AUTO_CASHBACK_VS 40% do 350 PLN_14d" at bounding box center [516, 448] width 137 height 11
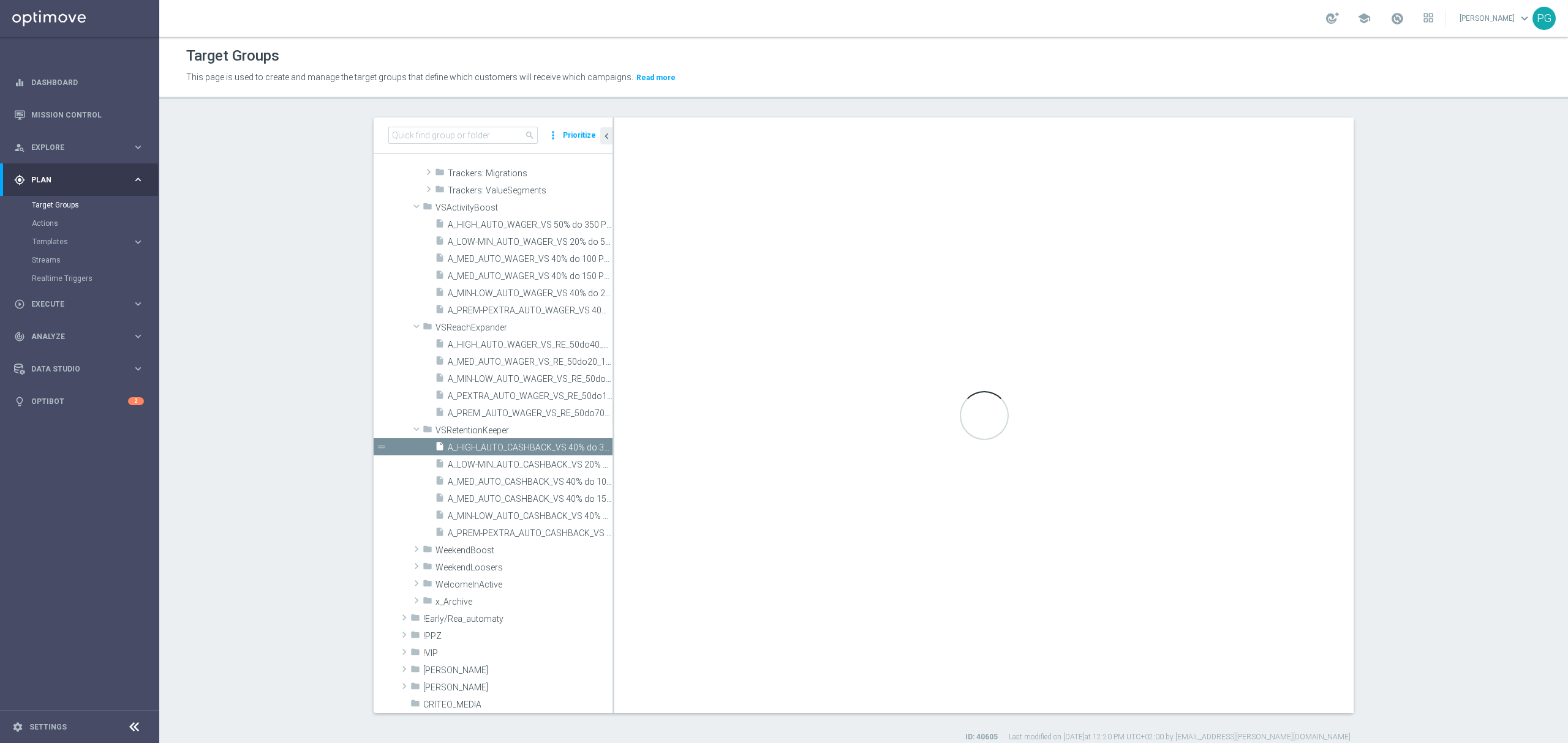
checkbox input "false"
type input "VSRetentionKeeper"
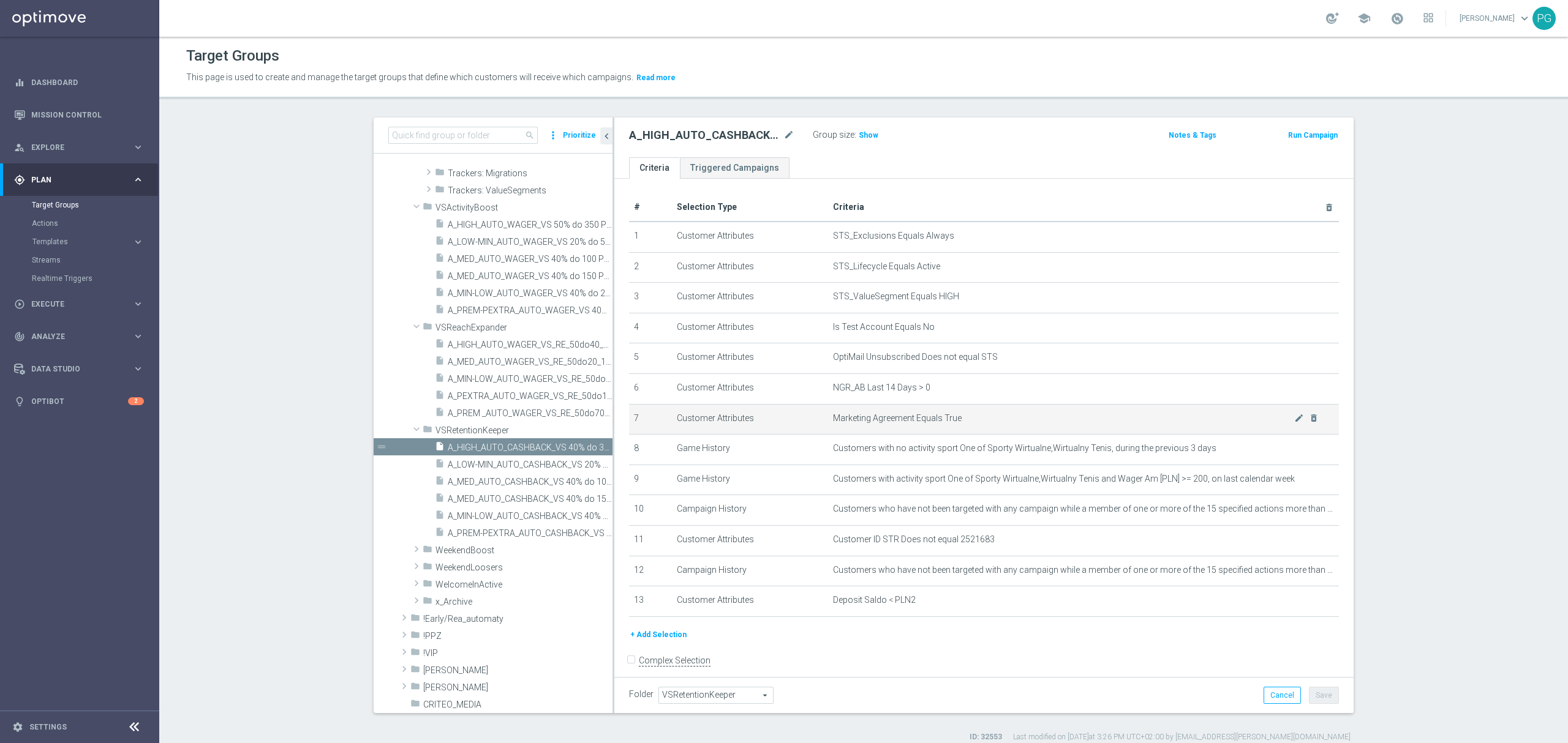
scroll to position [20, 0]
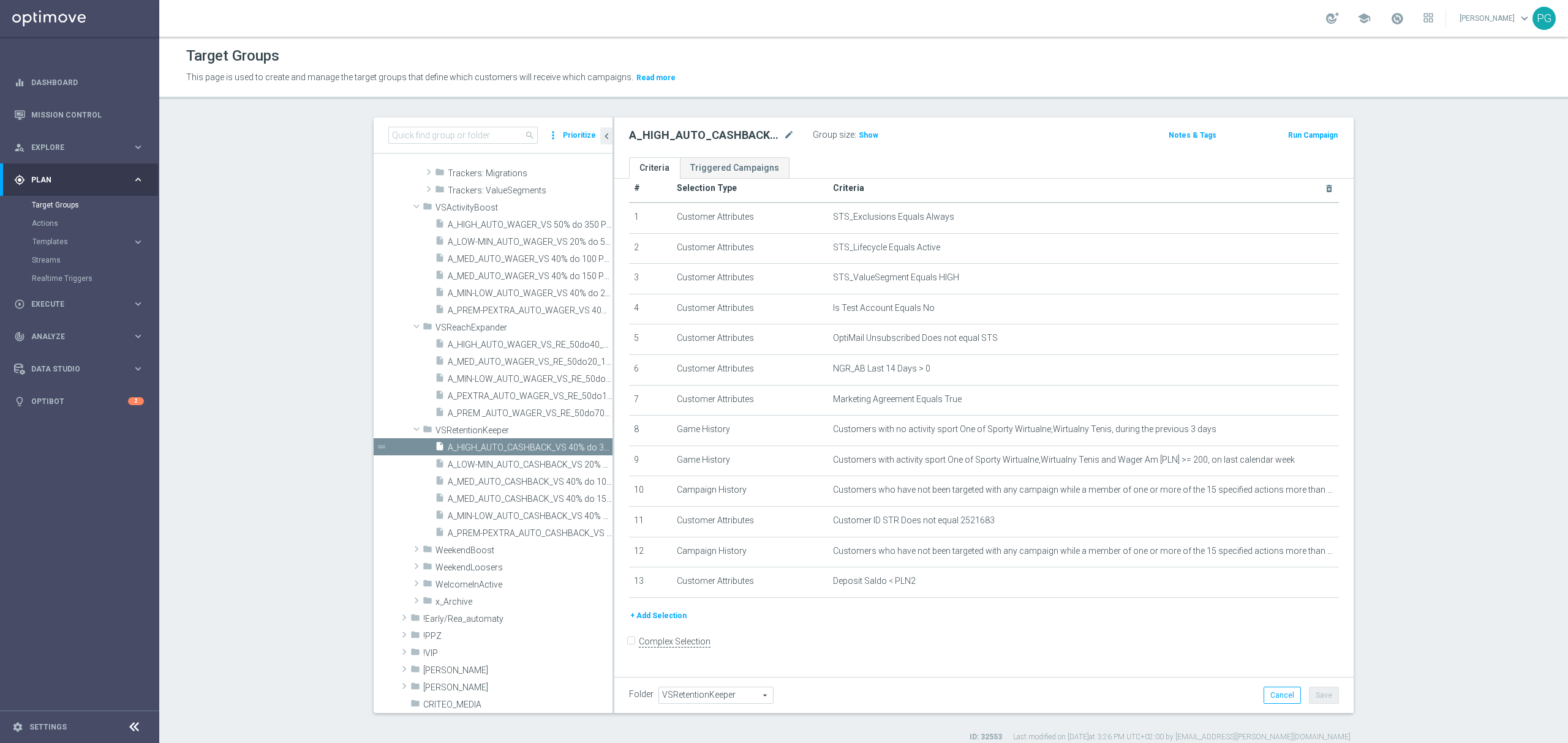
click at [675, 623] on button "+ Add Selection" at bounding box center [658, 616] width 58 height 14
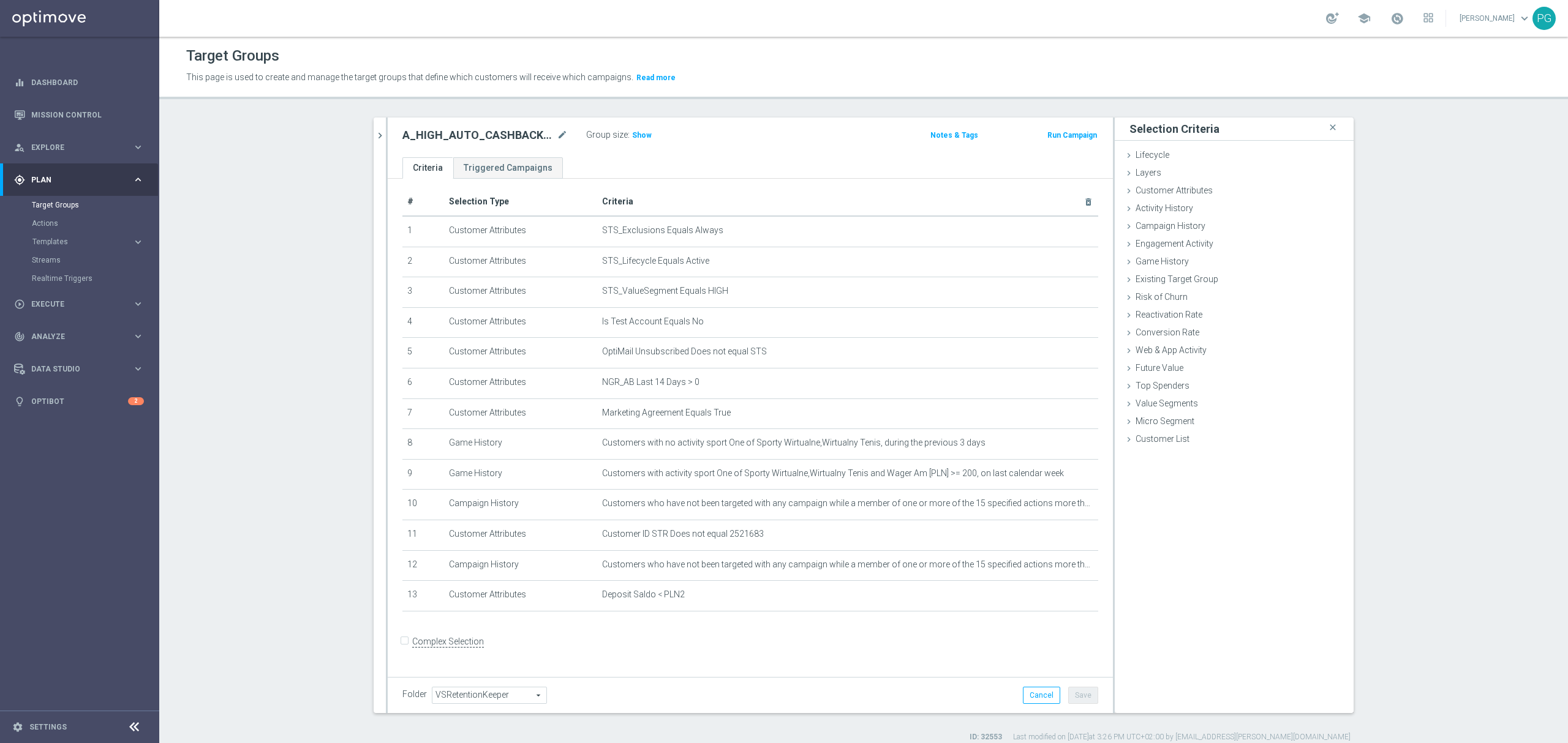
scroll to position [6, 0]
click at [1236, 182] on div "Layers done" at bounding box center [1234, 173] width 239 height 19
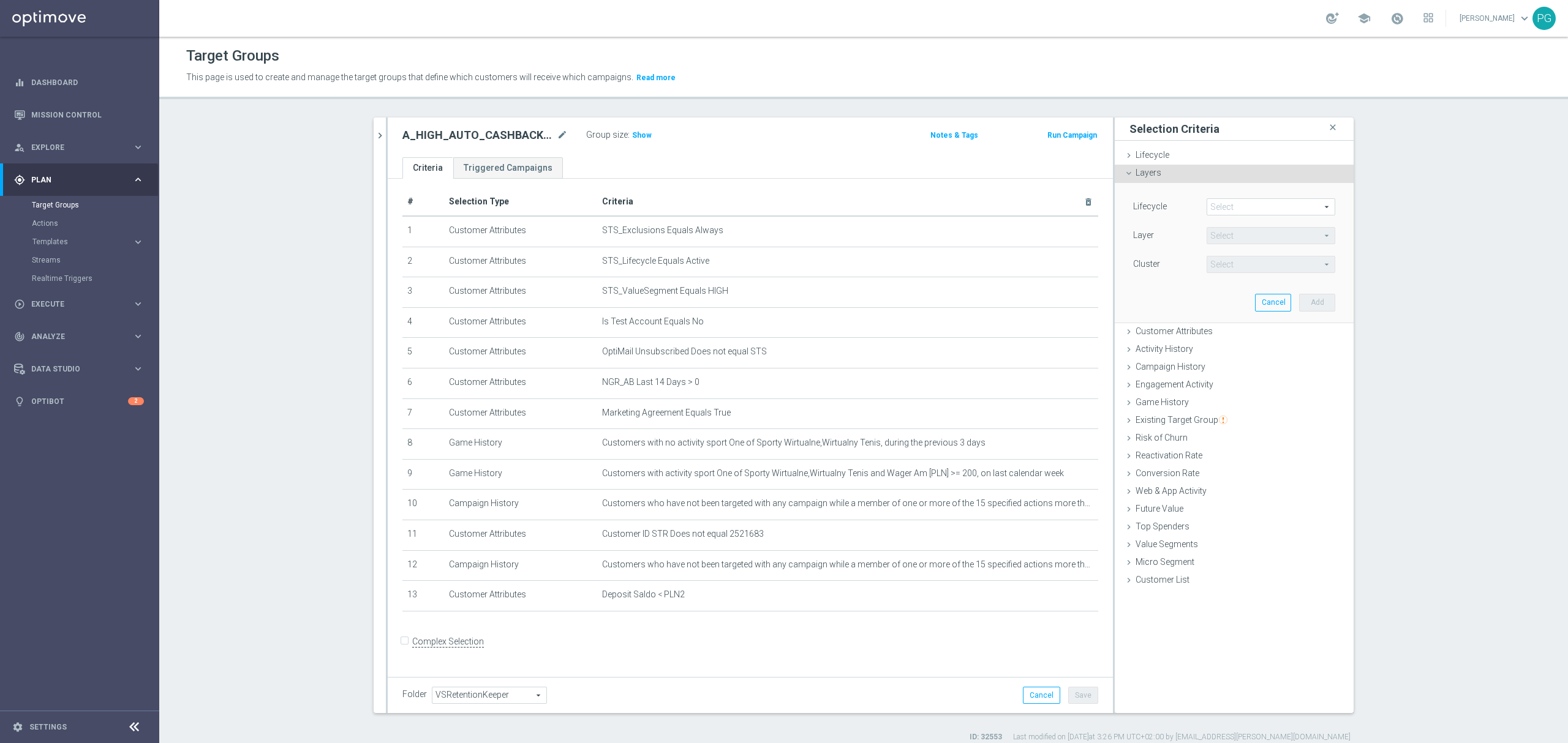
click at [1235, 177] on div "Layers done" at bounding box center [1234, 173] width 239 height 19
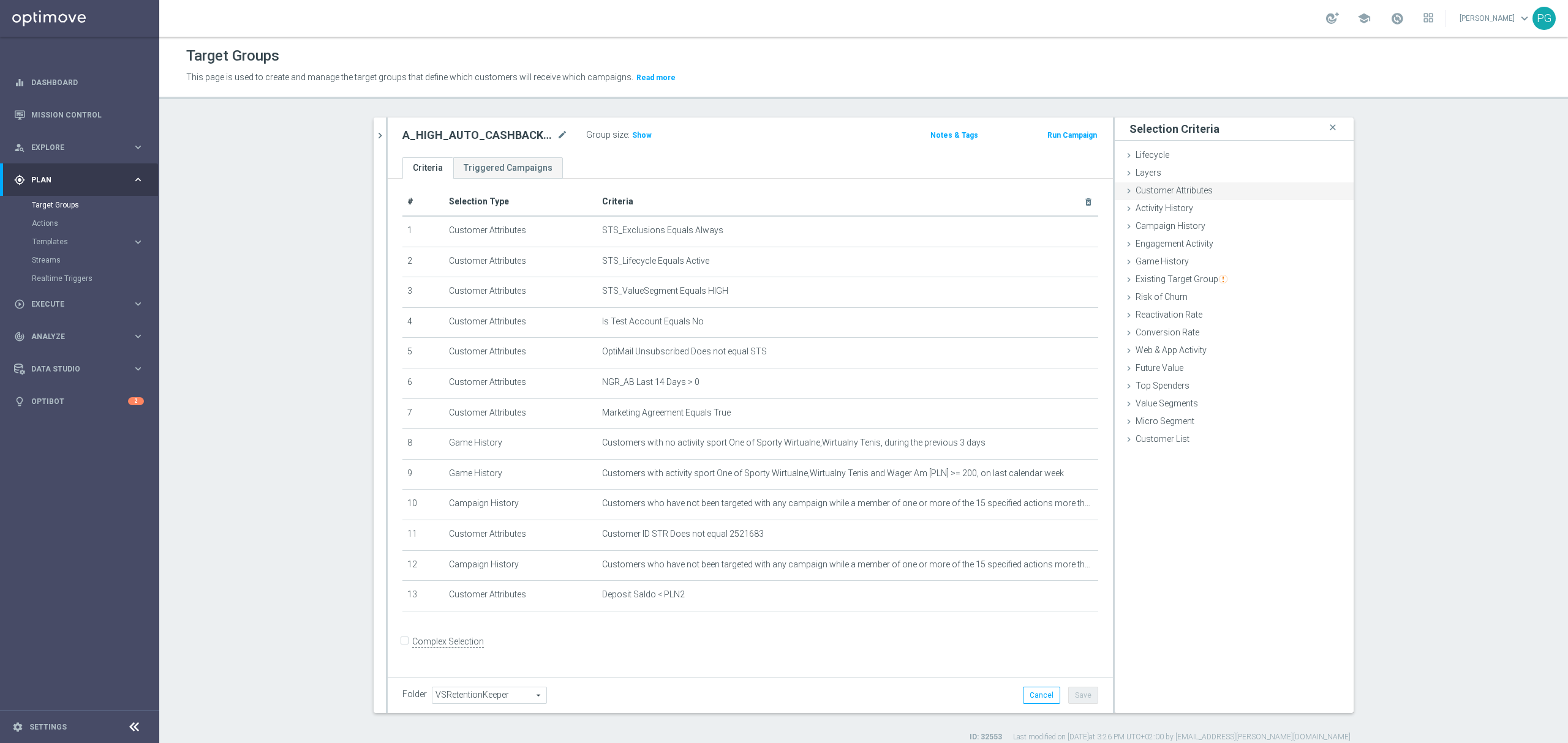
click at [1229, 199] on div "Customer Attributes done selection saved" at bounding box center [1234, 191] width 239 height 19
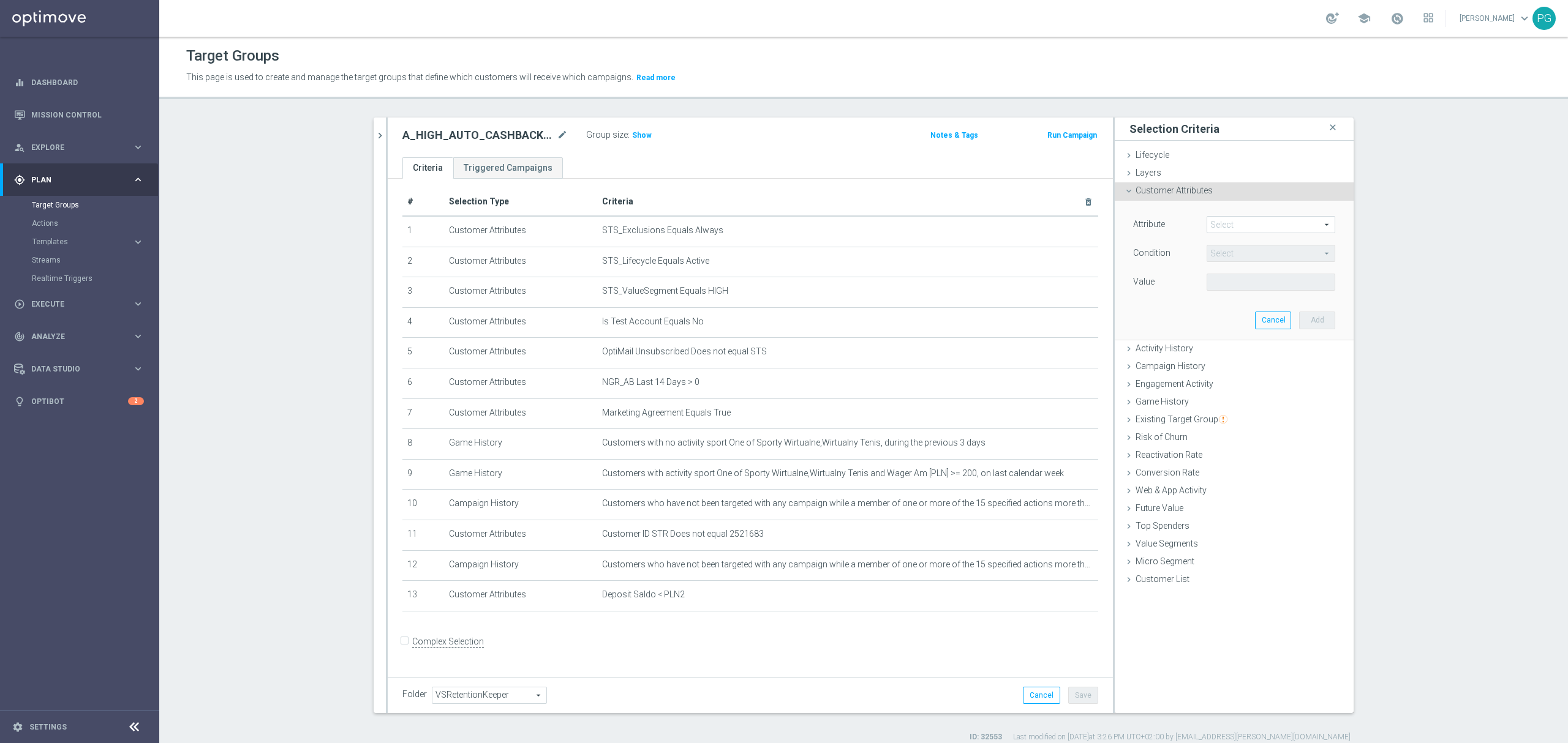
click at [1278, 223] on span at bounding box center [1271, 225] width 128 height 16
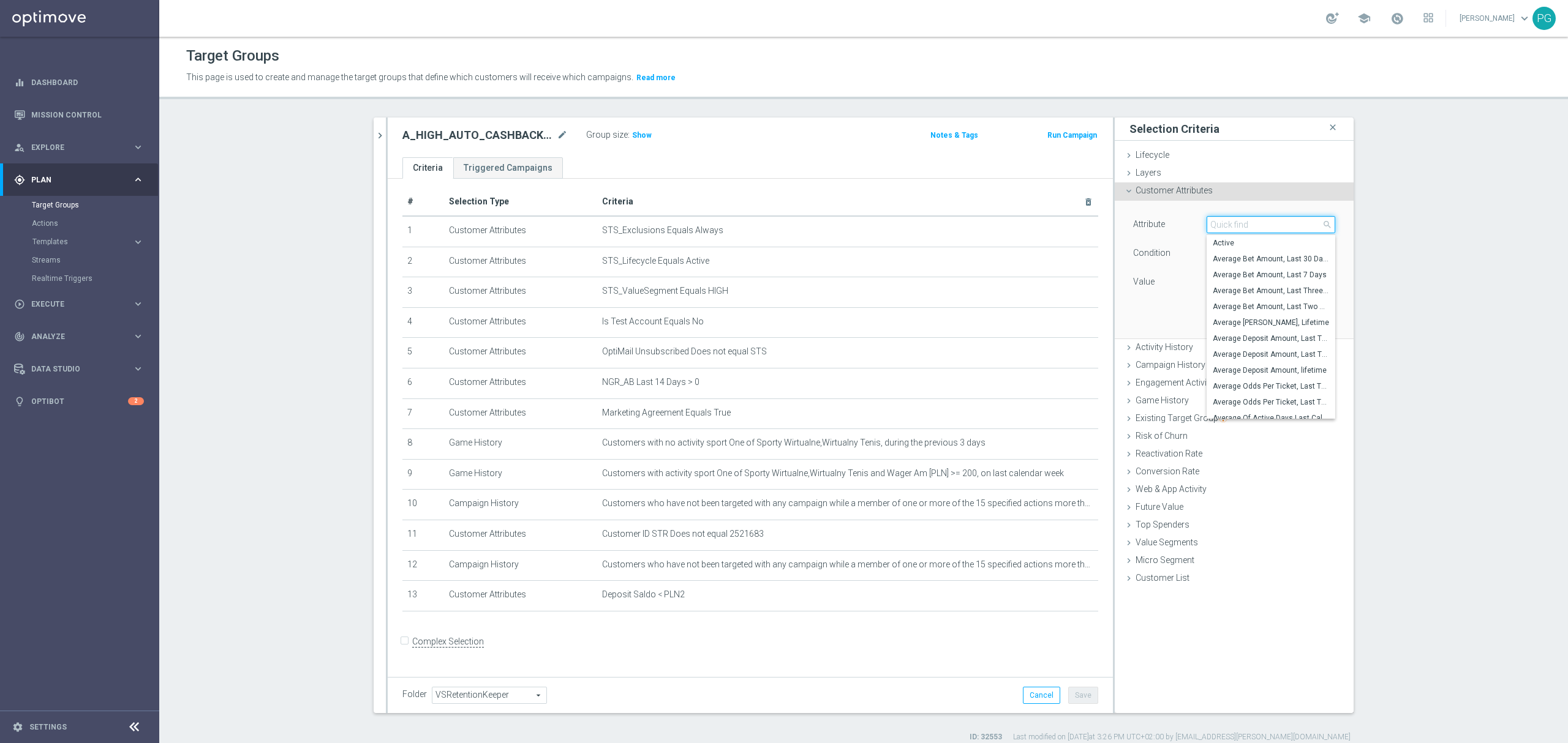
click at [1278, 223] on input "search" at bounding box center [1272, 224] width 129 height 17
paste input "email a"
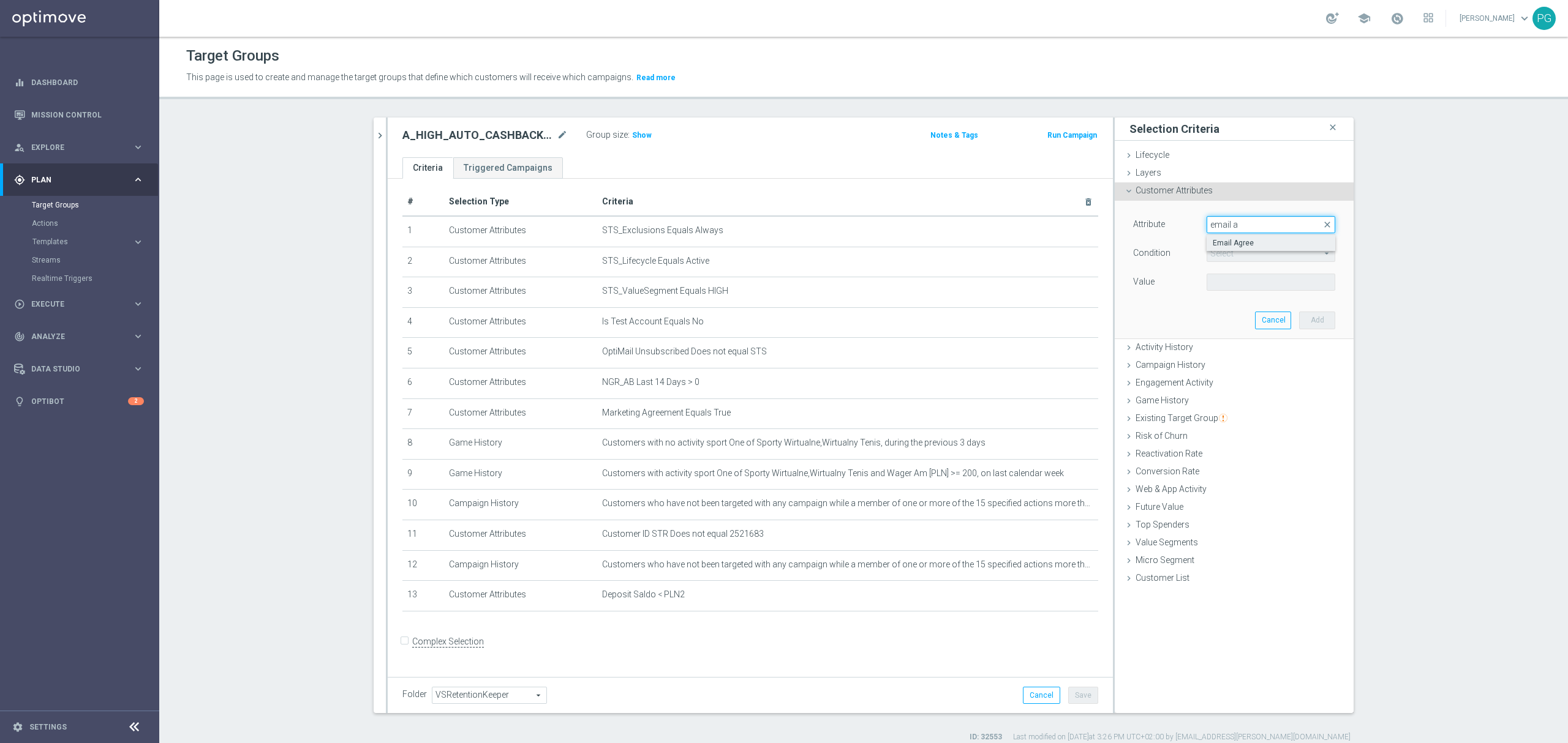
type input "email a"
click at [1236, 241] on span "Email Agree" at bounding box center [1271, 243] width 116 height 10
type input "Email Agree"
type input "Equals"
click at [1226, 286] on span at bounding box center [1271, 282] width 128 height 16
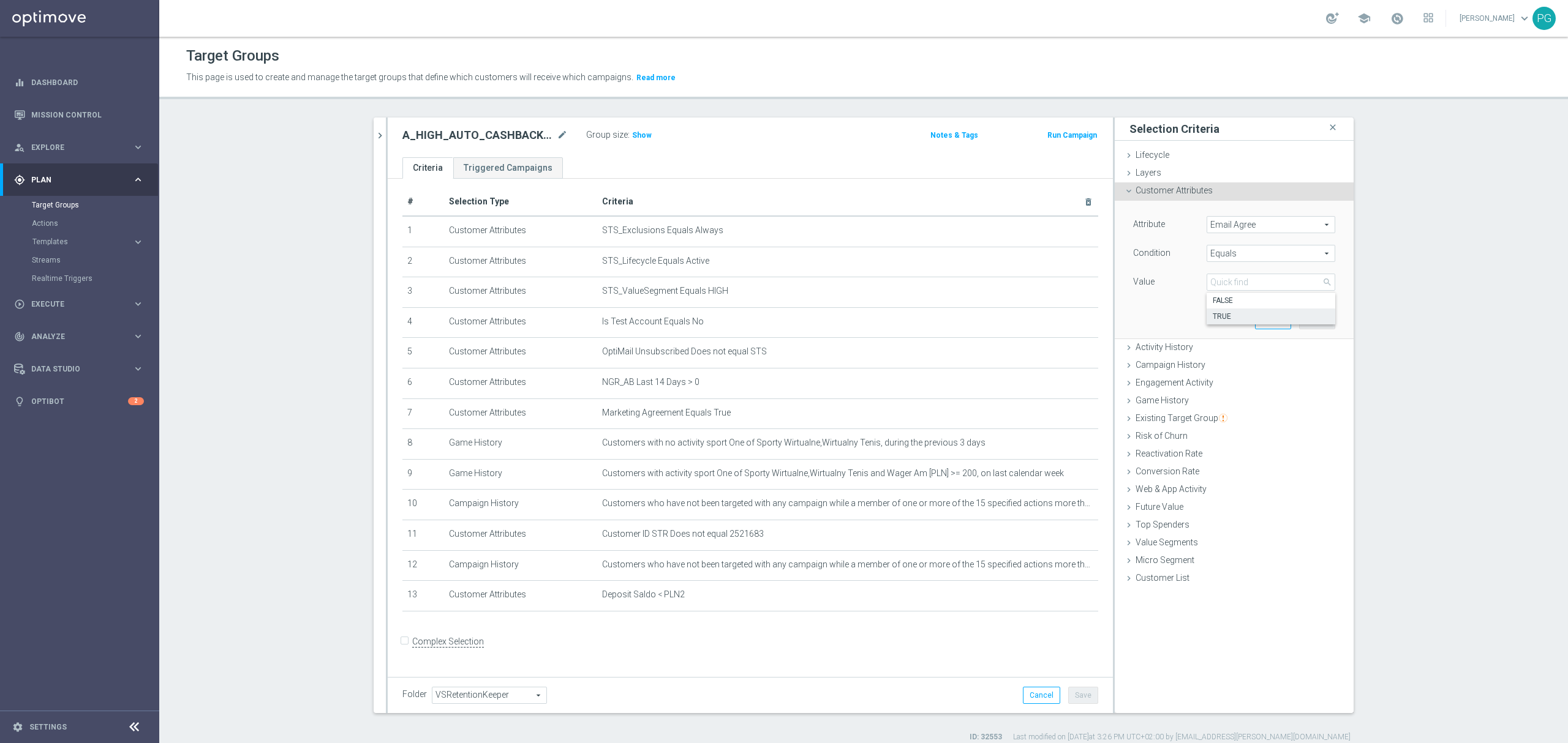
click at [1231, 321] on span "TRUE" at bounding box center [1271, 317] width 116 height 10
type input "TRUE"
click at [1308, 322] on button "Add" at bounding box center [1317, 320] width 36 height 17
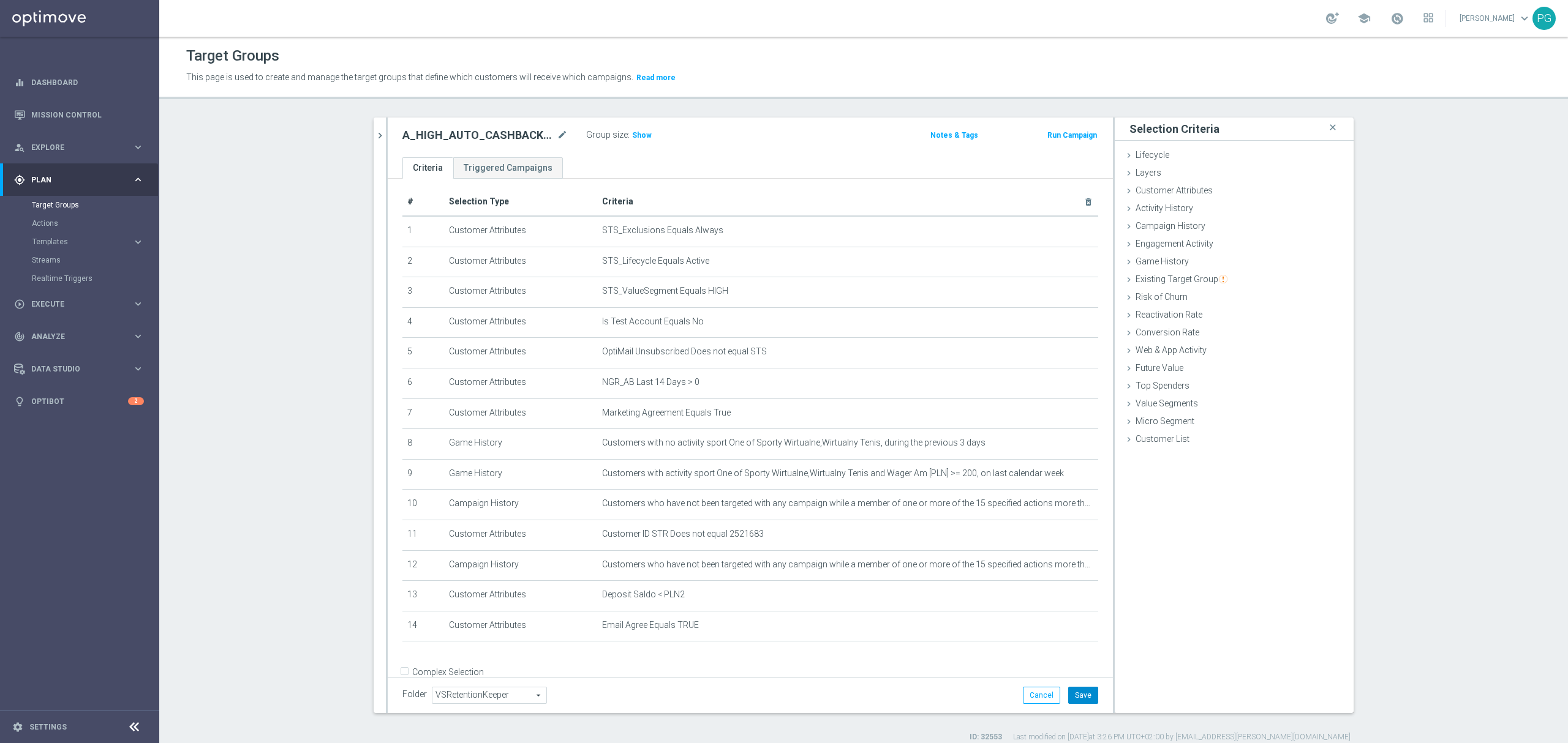
click at [1086, 698] on button "Save" at bounding box center [1083, 694] width 30 height 17
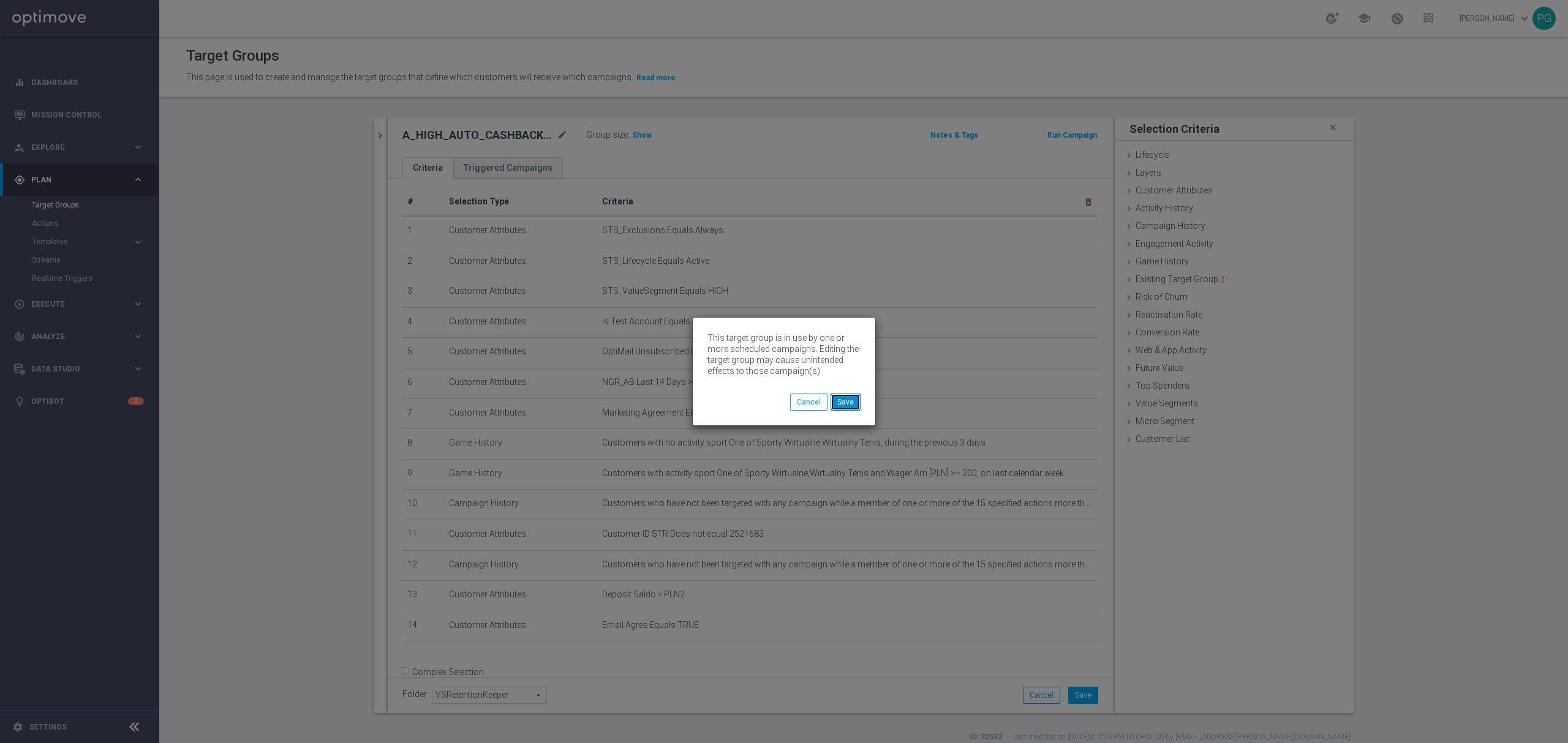
click at [840, 403] on button "Save" at bounding box center [845, 401] width 30 height 17
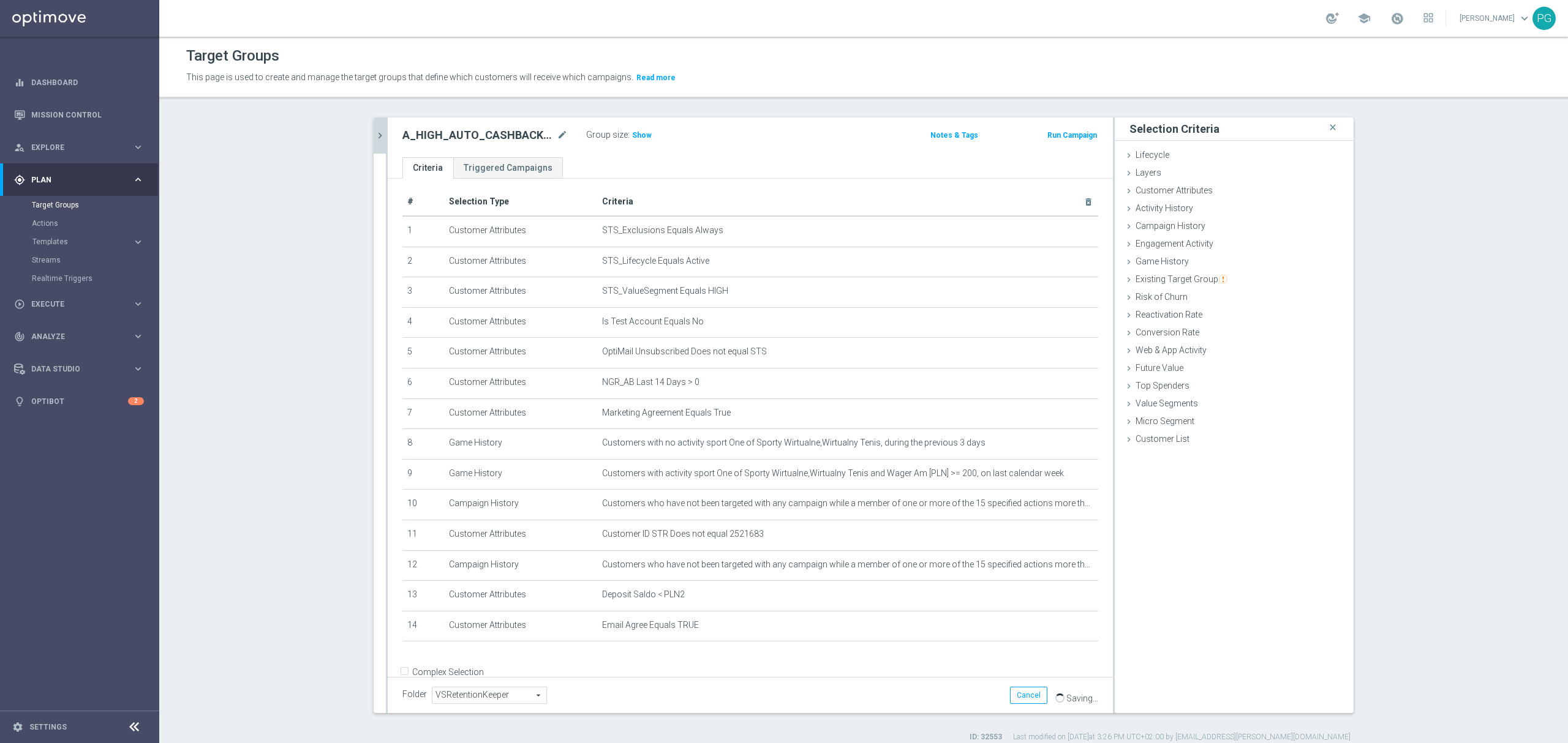
click at [374, 126] on button "chevron_right" at bounding box center [380, 136] width 12 height 36
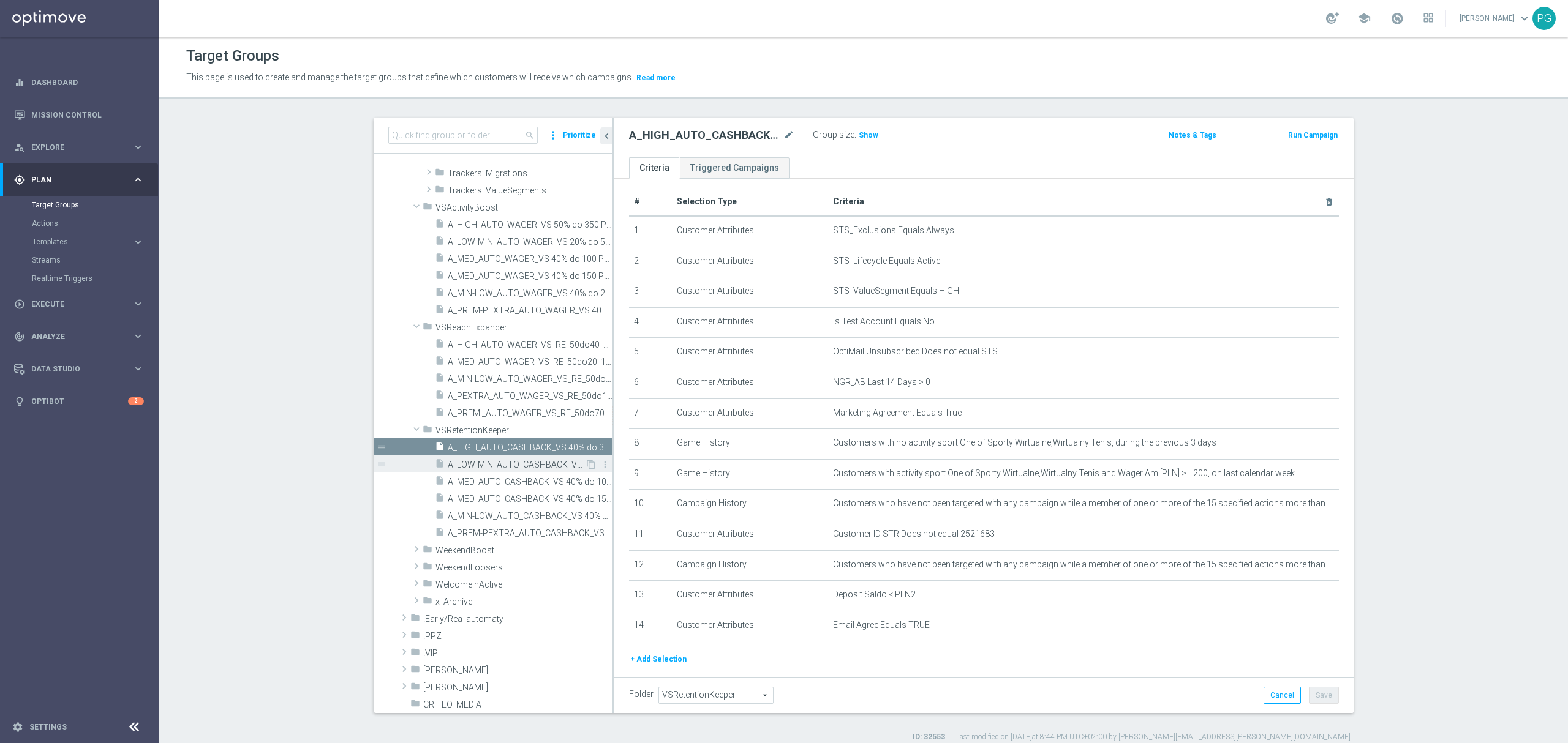
click at [481, 471] on span "A_LOW-MIN_AUTO_CASHBACK_VS 20% do 50 PLN_14d" at bounding box center [516, 465] width 137 height 11
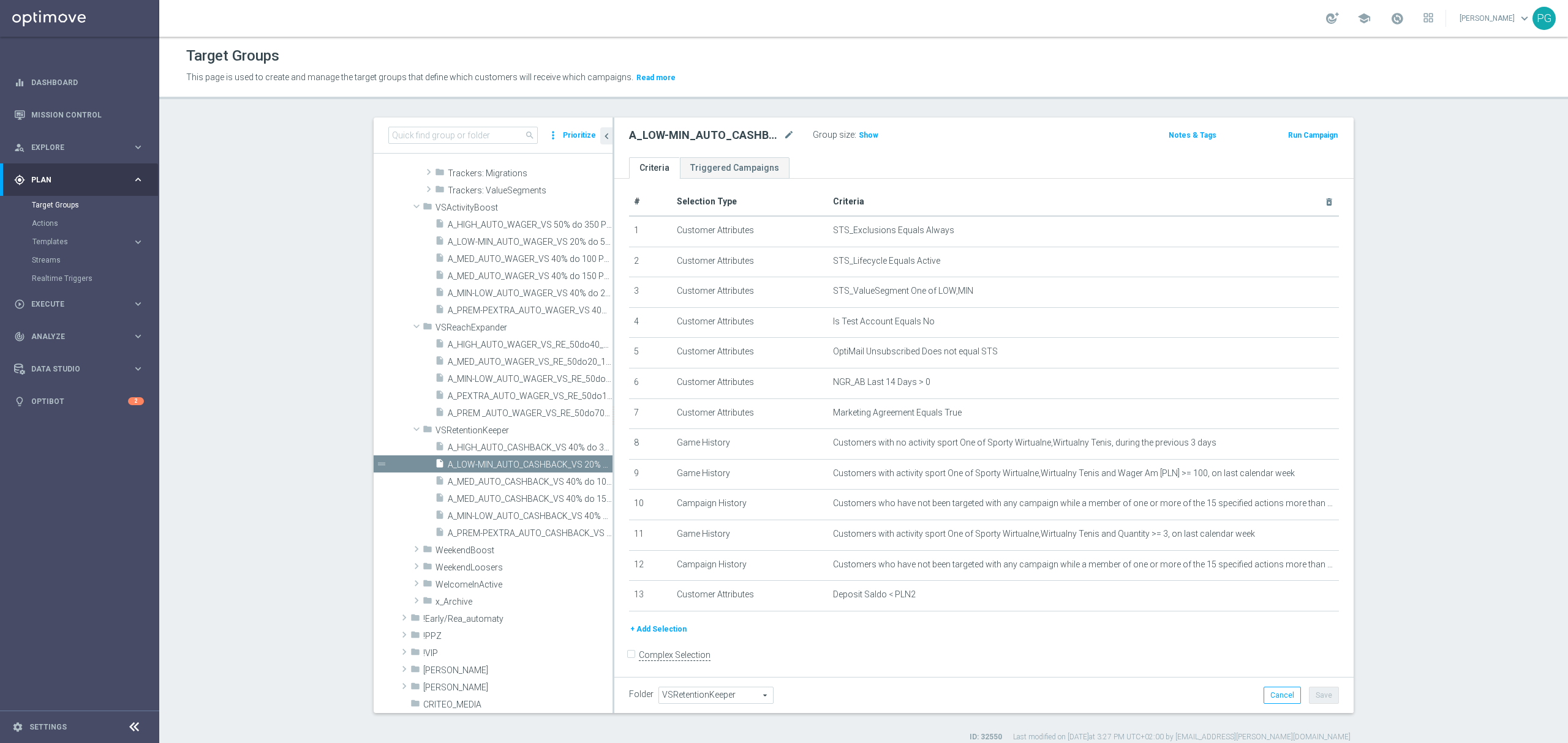
click at [667, 636] on button "+ Add Selection" at bounding box center [658, 630] width 58 height 14
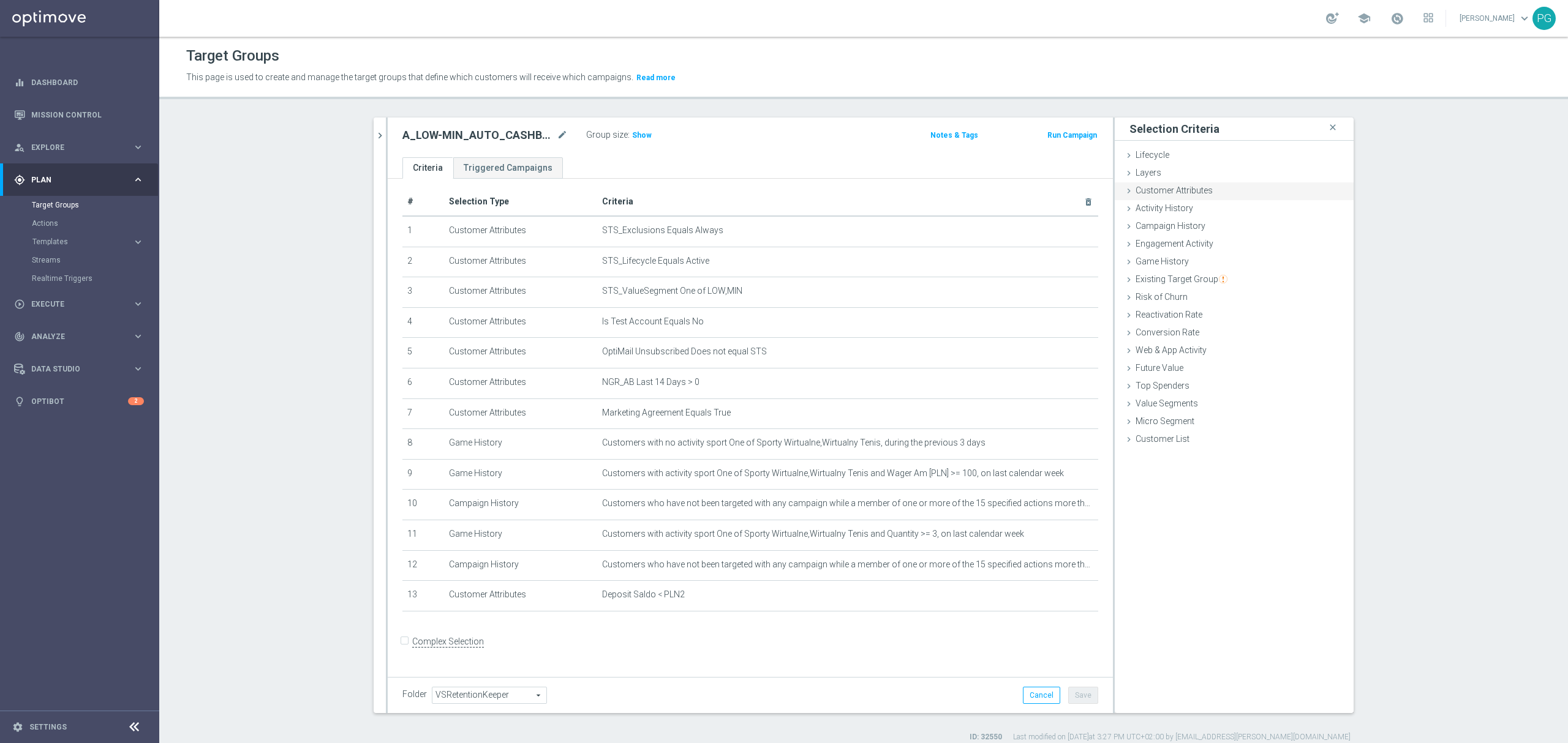
click at [1226, 189] on div "Customer Attributes done selection saved" at bounding box center [1234, 191] width 239 height 19
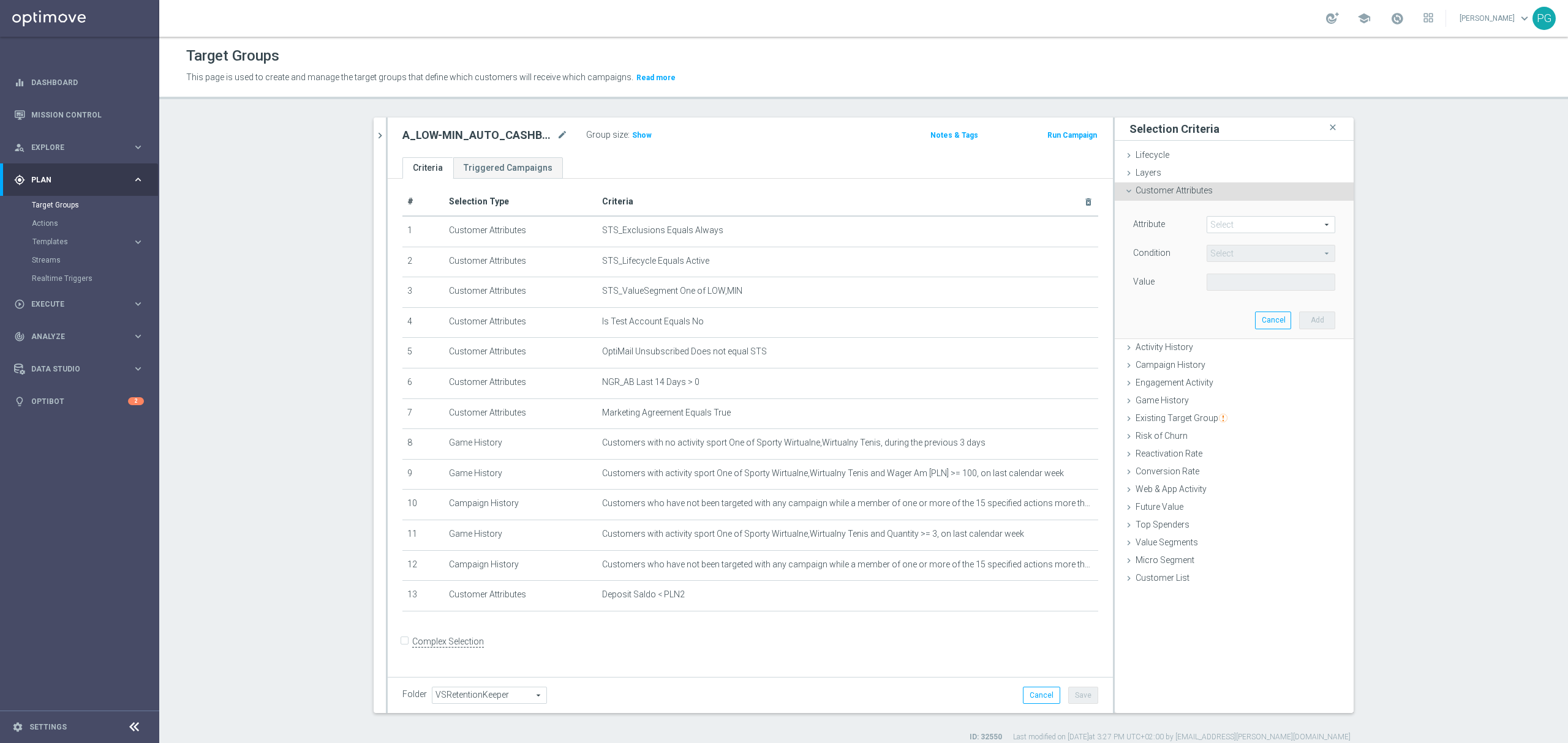
click at [1253, 235] on div "Attribute Select arrow_drop_down search" at bounding box center [1234, 226] width 221 height 20
click at [1251, 231] on span at bounding box center [1271, 225] width 128 height 16
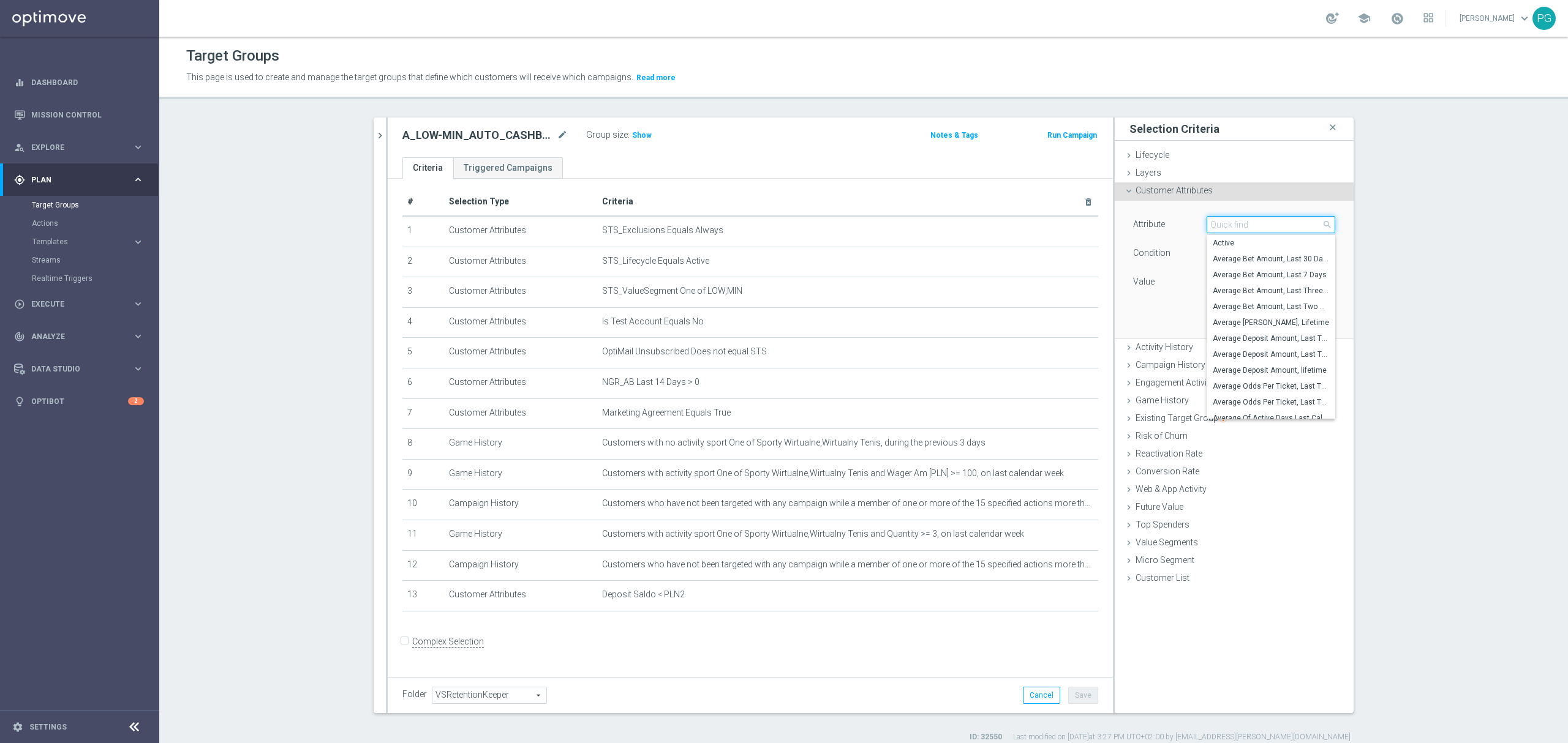
click at [1251, 231] on input "search" at bounding box center [1272, 224] width 129 height 17
paste input "email a"
type input "email a"
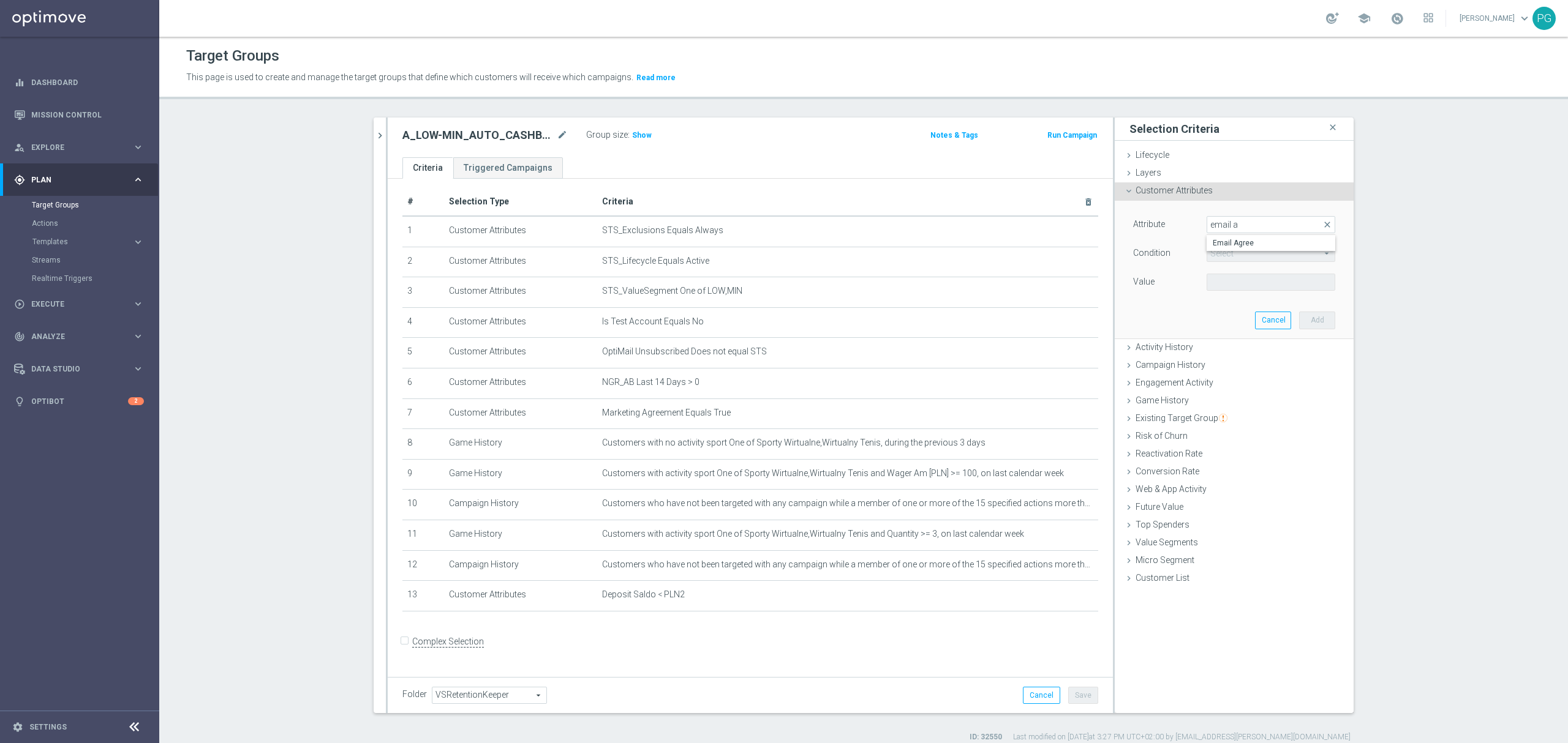
click at [1233, 246] on span "Email Agree" at bounding box center [1271, 243] width 116 height 10
type input "Email Agree"
type input "Equals"
click at [1223, 278] on span at bounding box center [1271, 282] width 128 height 16
click at [0, 0] on input "search" at bounding box center [0, 0] width 0 height 0
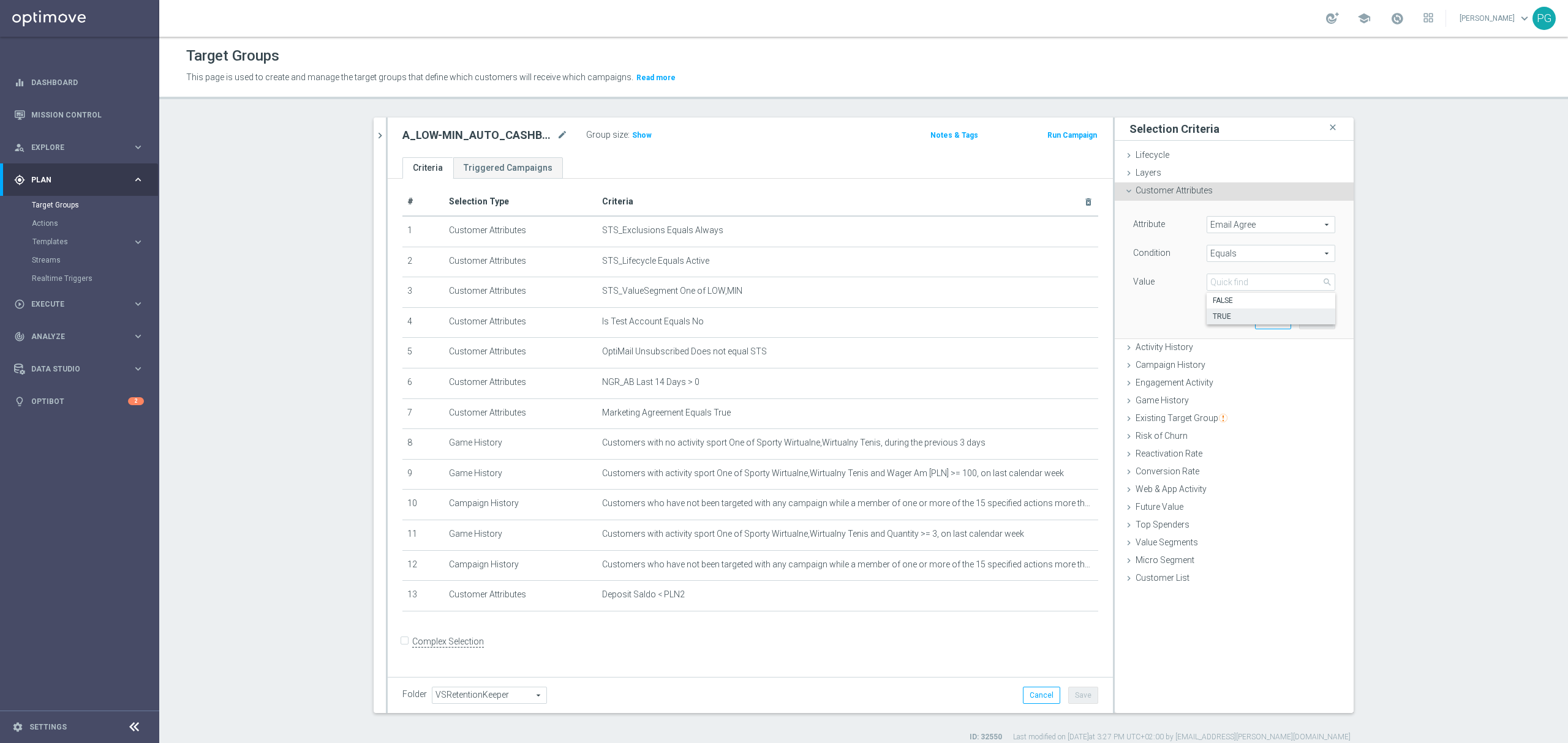
click at [1218, 318] on span "TRUE" at bounding box center [1271, 317] width 116 height 10
type input "TRUE"
click at [1314, 321] on button "Add" at bounding box center [1317, 320] width 36 height 17
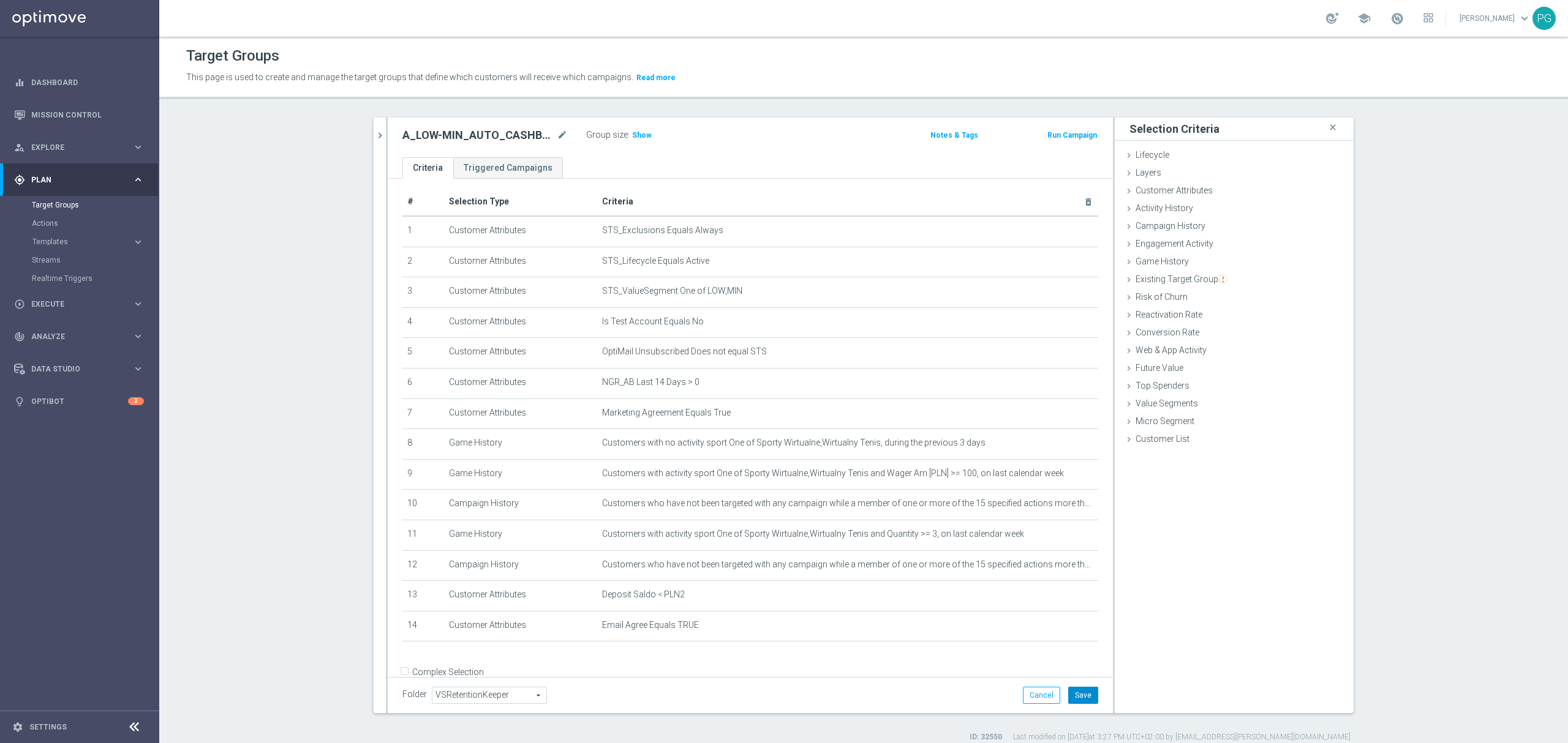
click at [1086, 700] on button "Save" at bounding box center [1083, 694] width 30 height 17
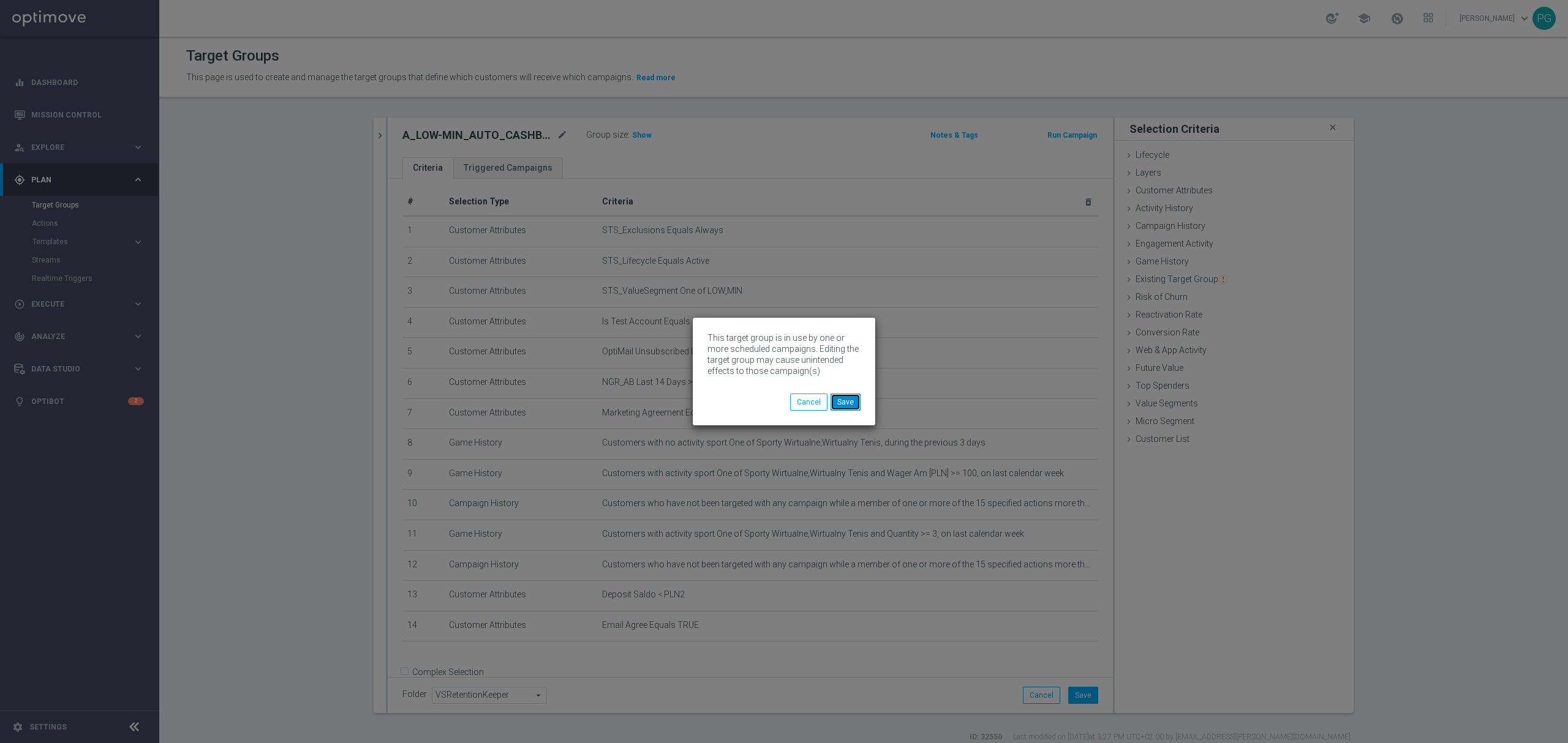
click at [846, 398] on button "Save" at bounding box center [845, 401] width 30 height 17
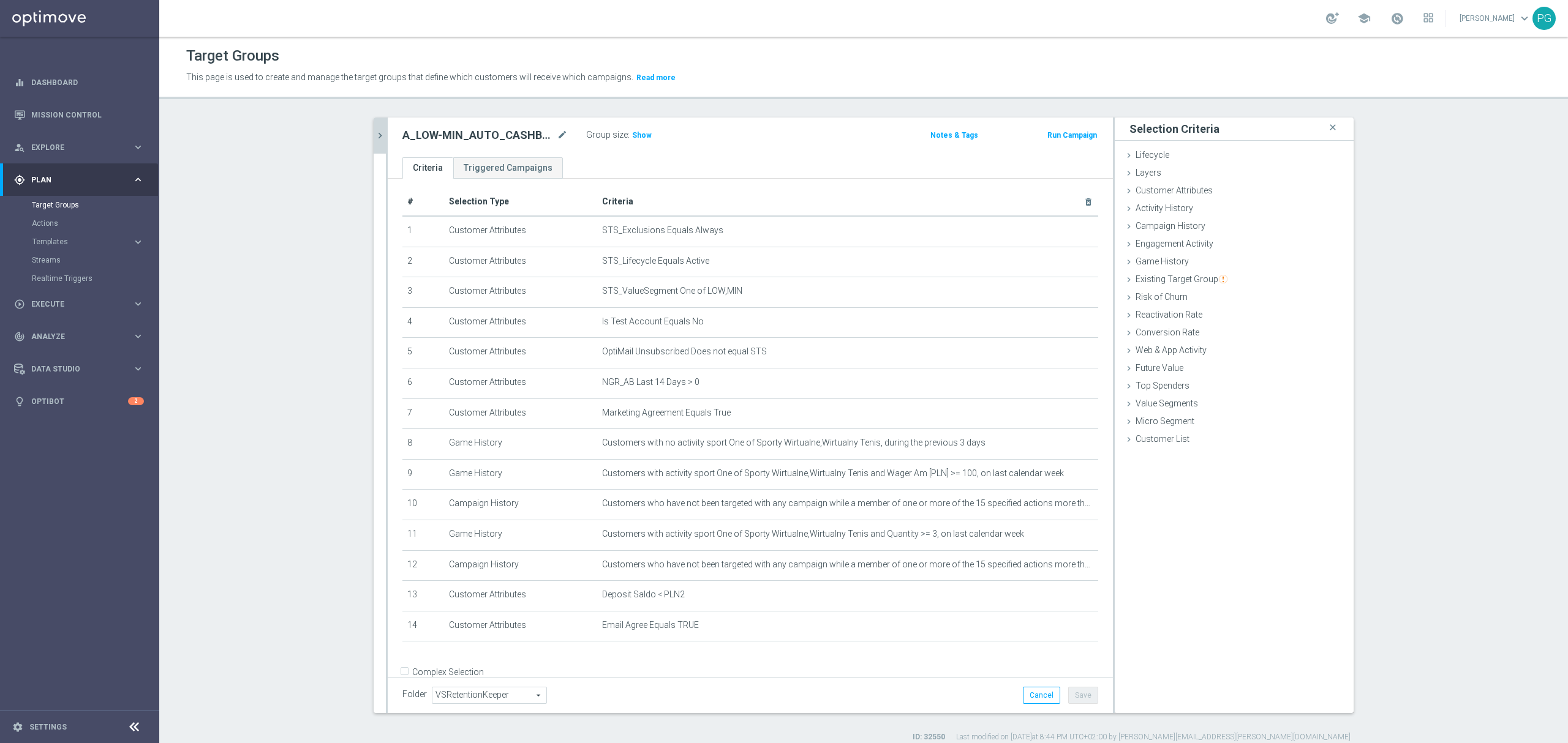
click at [375, 135] on icon "chevron_right" at bounding box center [381, 136] width 12 height 12
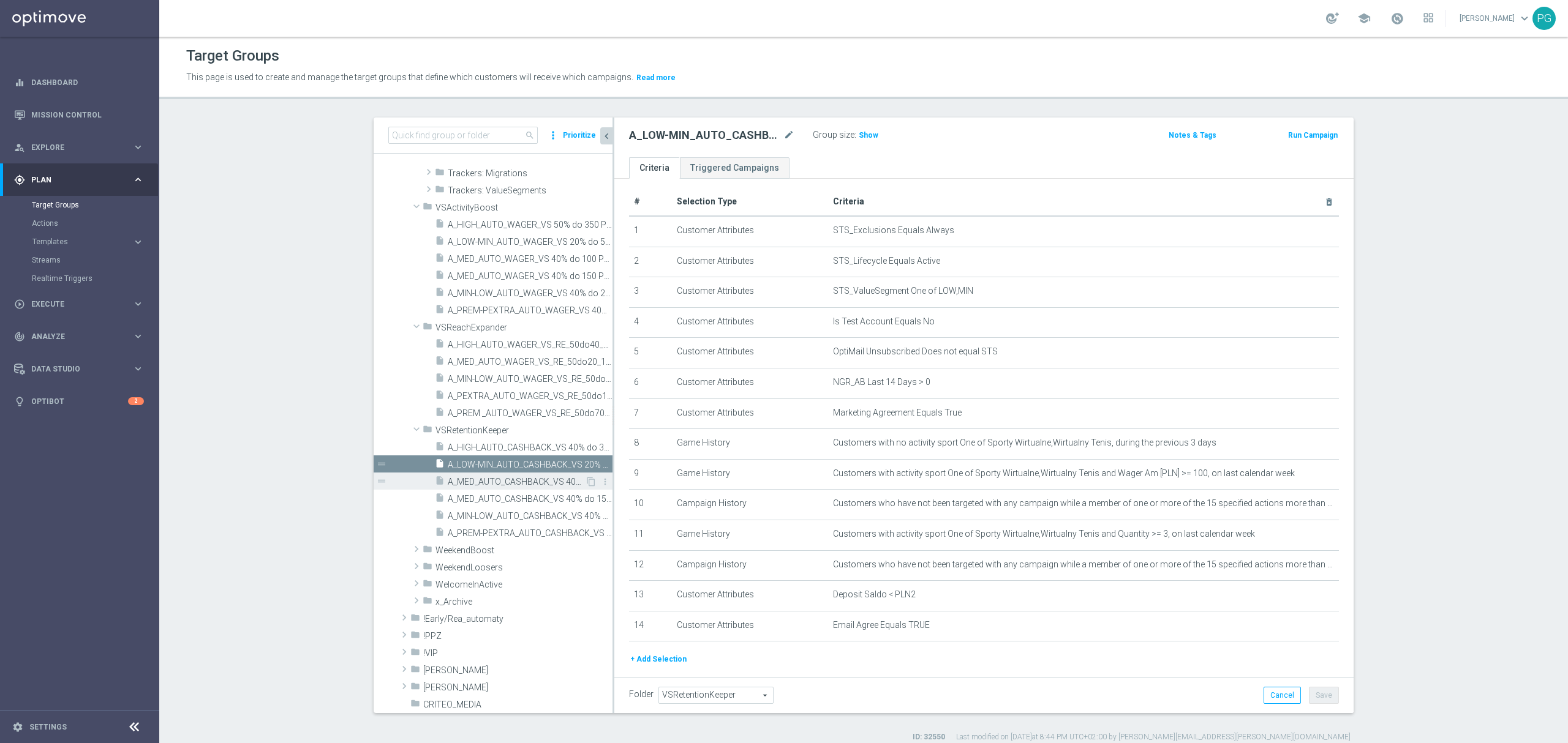
click at [489, 478] on span "A_MED_AUTO_CASHBACK_VS 40% do 100 PLN_14d" at bounding box center [516, 481] width 137 height 11
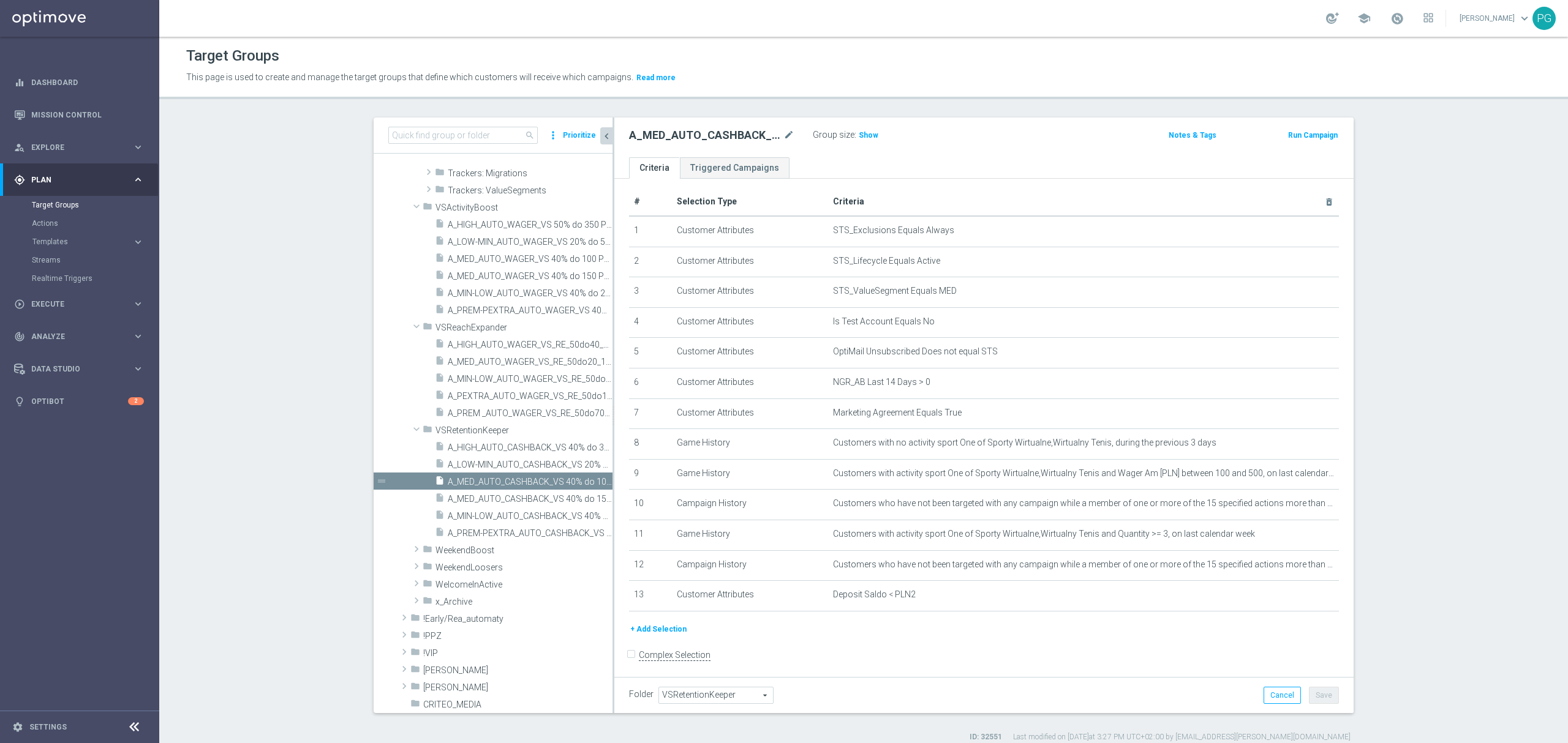
click at [665, 636] on button "+ Add Selection" at bounding box center [658, 630] width 58 height 14
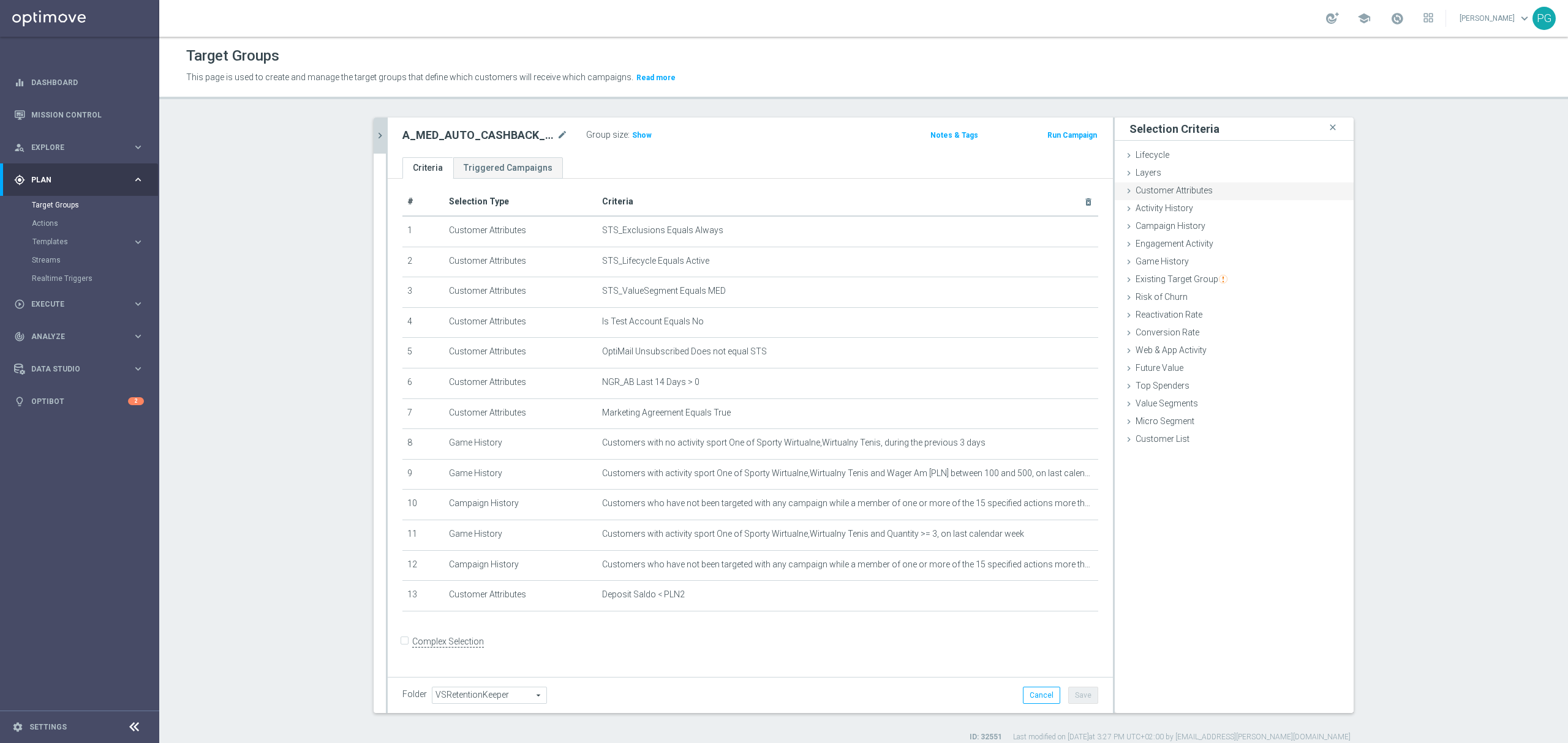
click at [1223, 194] on div "Customer Attributes done selection saved" at bounding box center [1234, 191] width 239 height 19
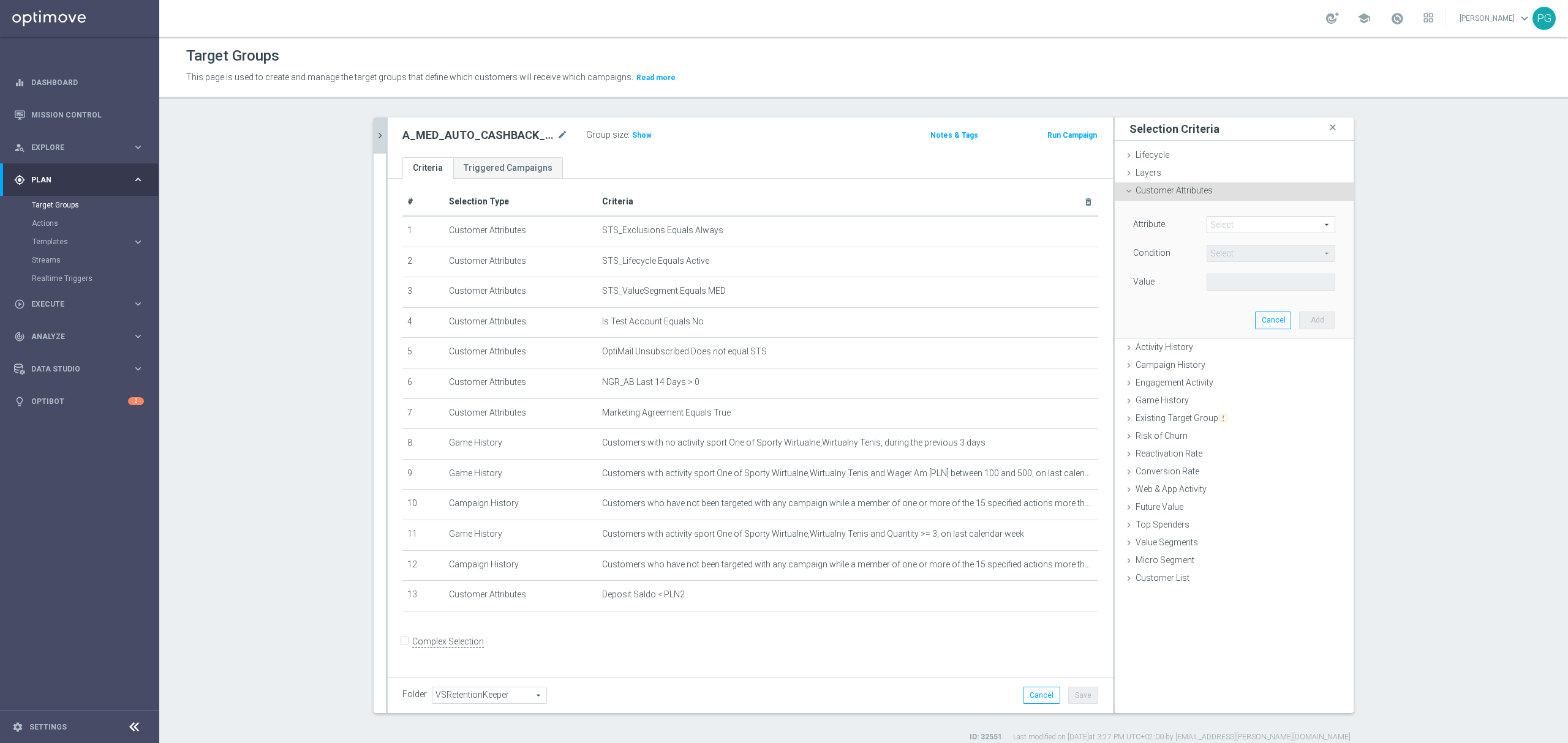
click at [1231, 226] on span at bounding box center [1271, 225] width 128 height 16
click at [0, 0] on input "search" at bounding box center [0, 0] width 0 height 0
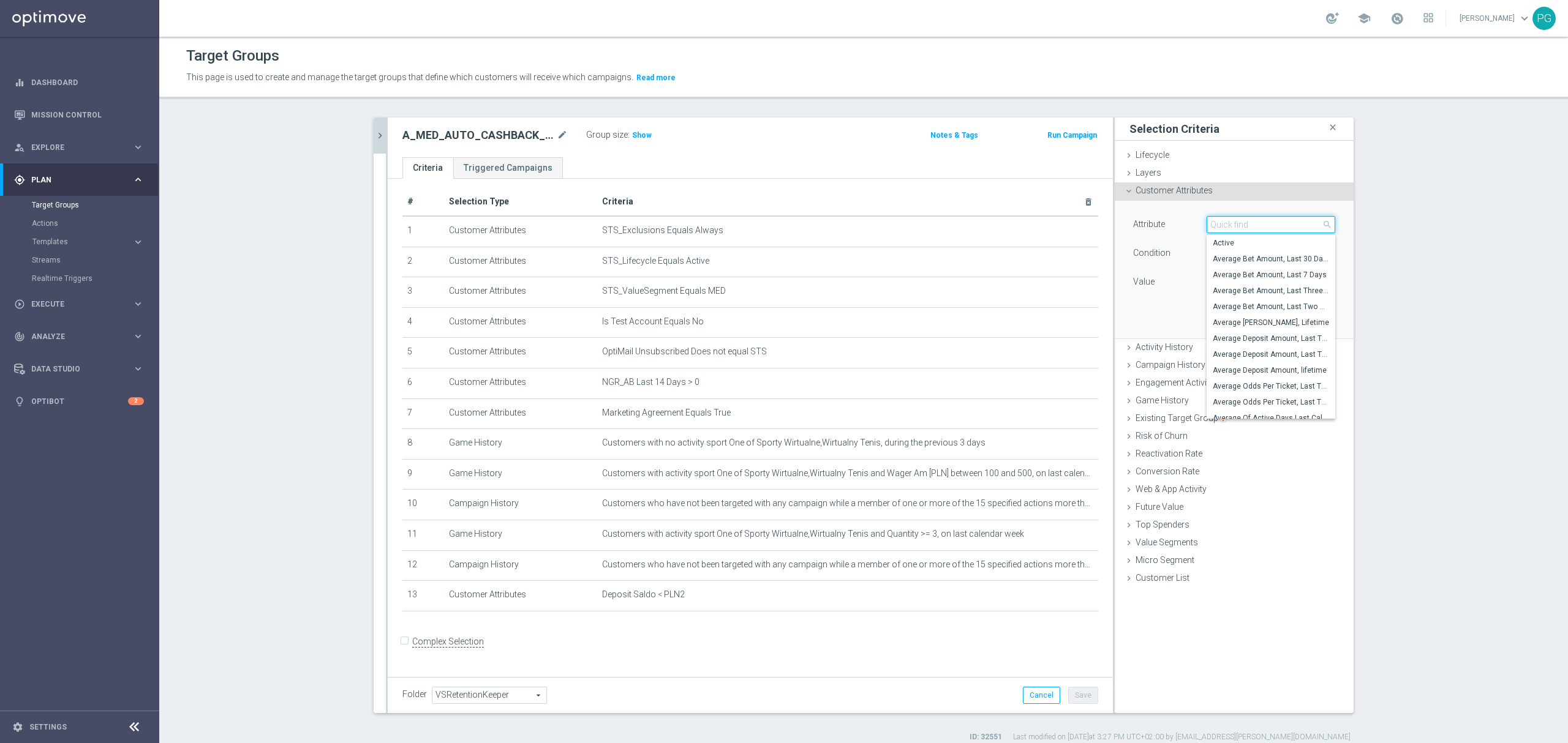
paste input "email a"
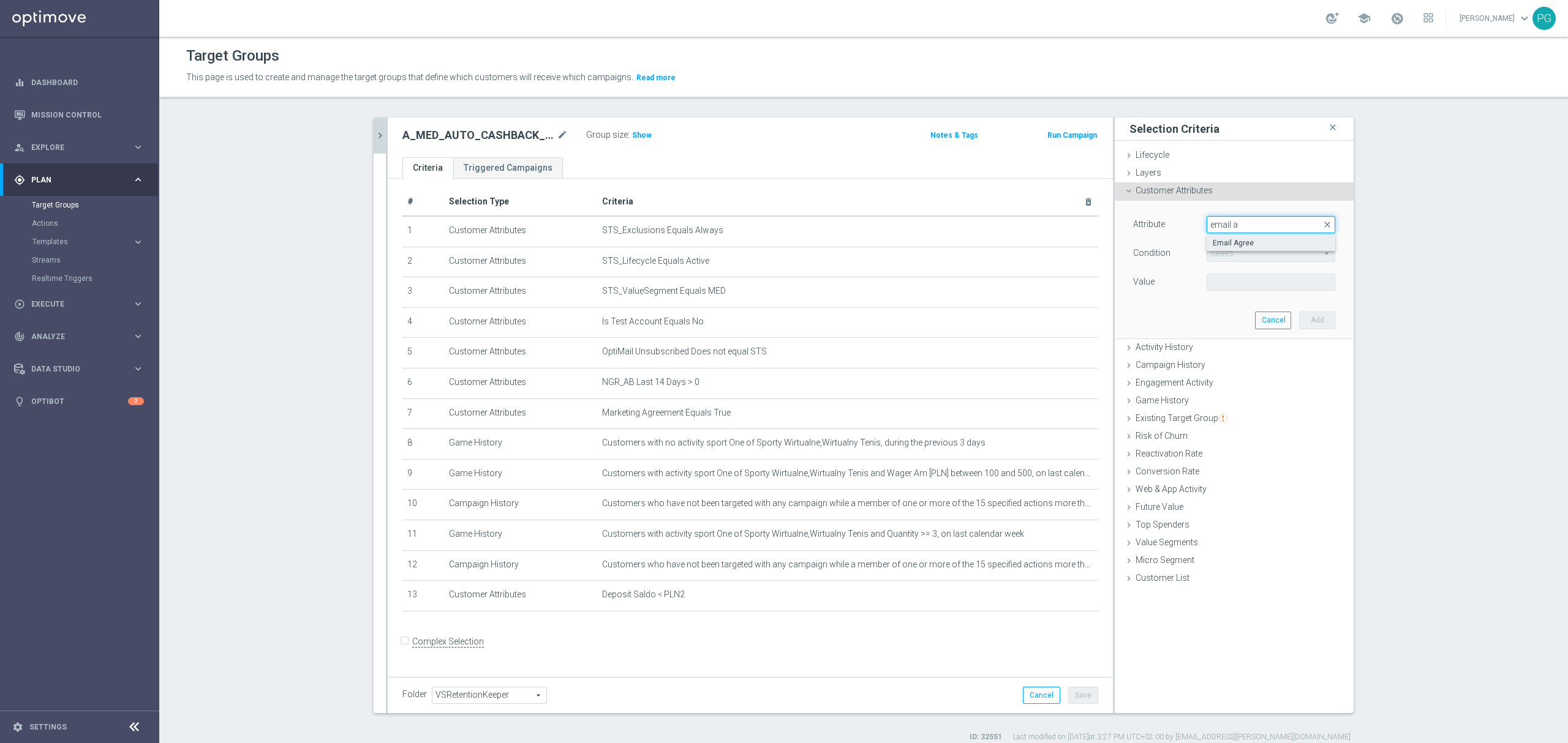
type input "email a"
click at [1231, 245] on span "Email Agree" at bounding box center [1271, 243] width 116 height 10
type input "Email Agree"
type input "Equals"
click at [1233, 292] on div "Value Select arrow_drop_down search" at bounding box center [1234, 283] width 221 height 20
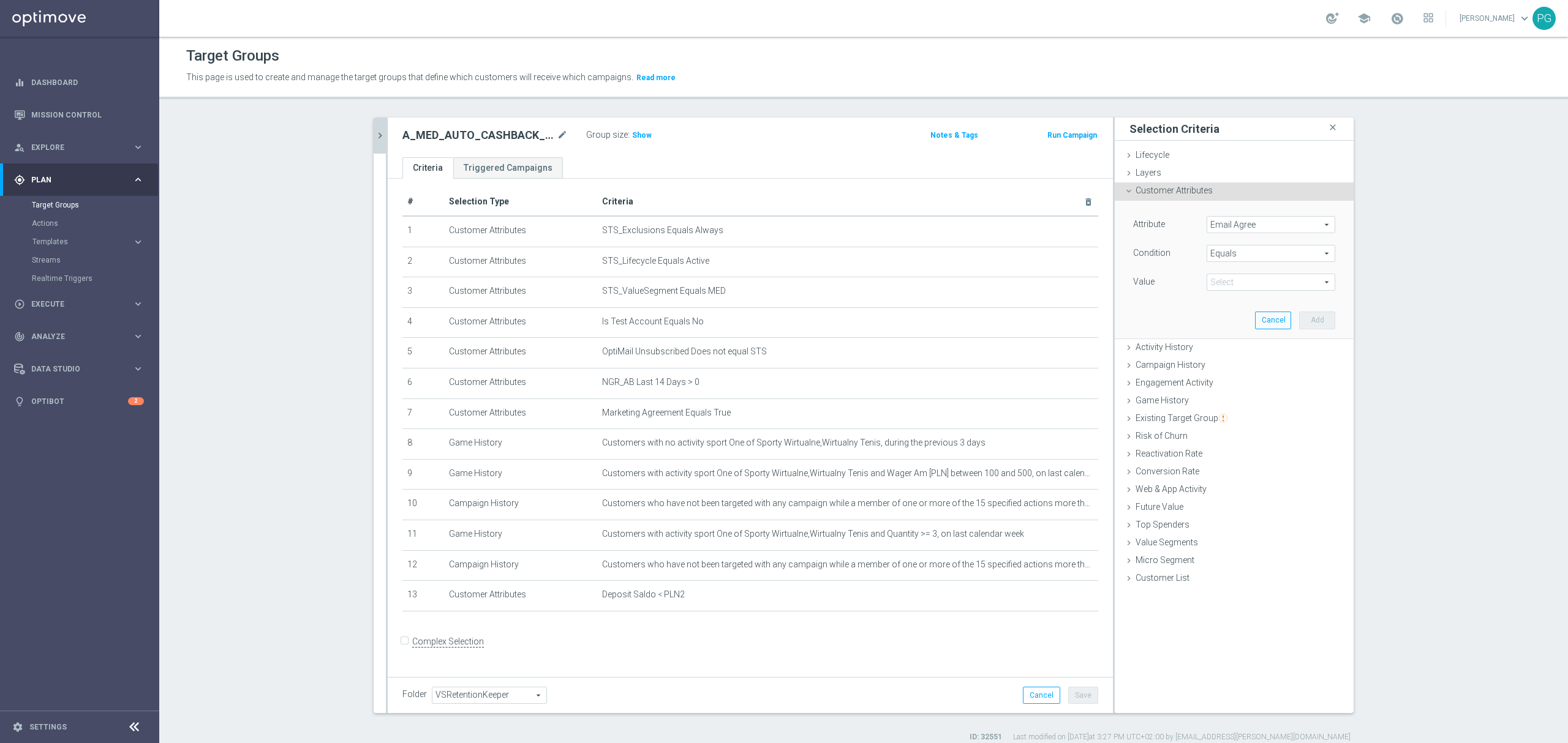
click at [1233, 284] on span at bounding box center [1271, 282] width 128 height 16
drag, startPoint x: 1228, startPoint y: 306, endPoint x: 1226, endPoint y: 312, distance: 6.3
click at [1226, 312] on div "FALSE TRUE" at bounding box center [1272, 308] width 129 height 32
click at [1226, 312] on span "TRUE" at bounding box center [1271, 317] width 116 height 10
type input "TRUE"
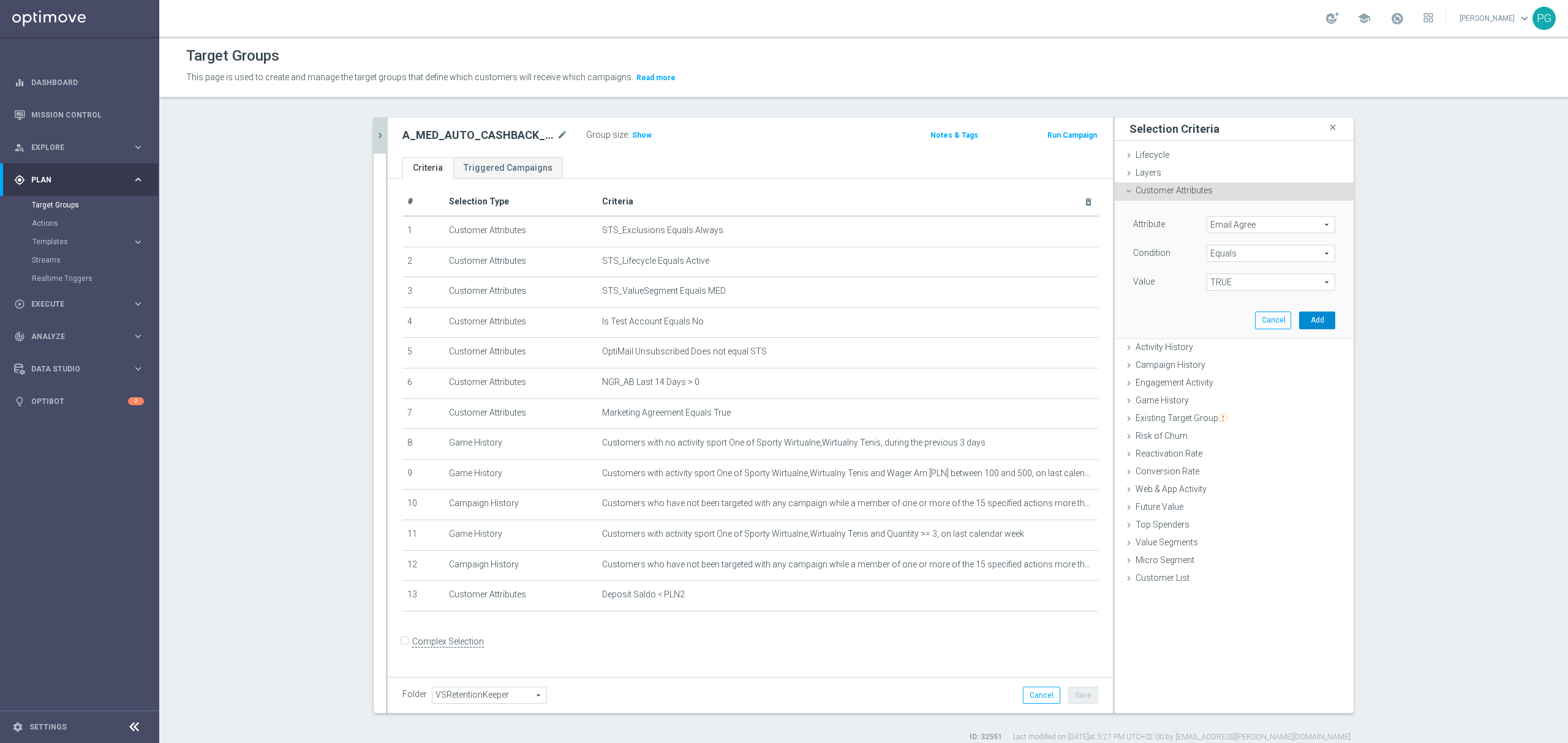
click at [1301, 320] on button "Add" at bounding box center [1317, 320] width 36 height 17
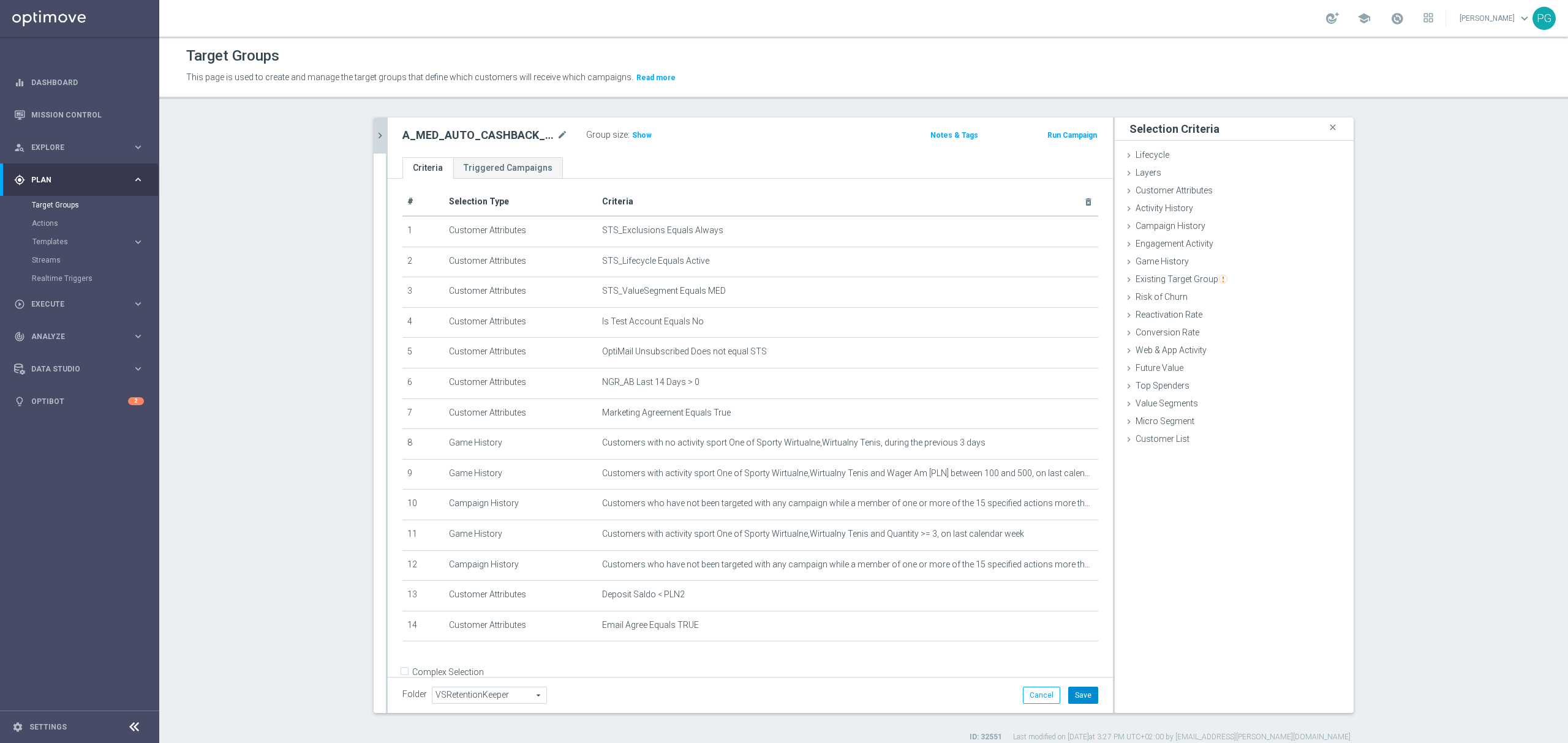
click at [1083, 698] on button "Save" at bounding box center [1083, 694] width 30 height 17
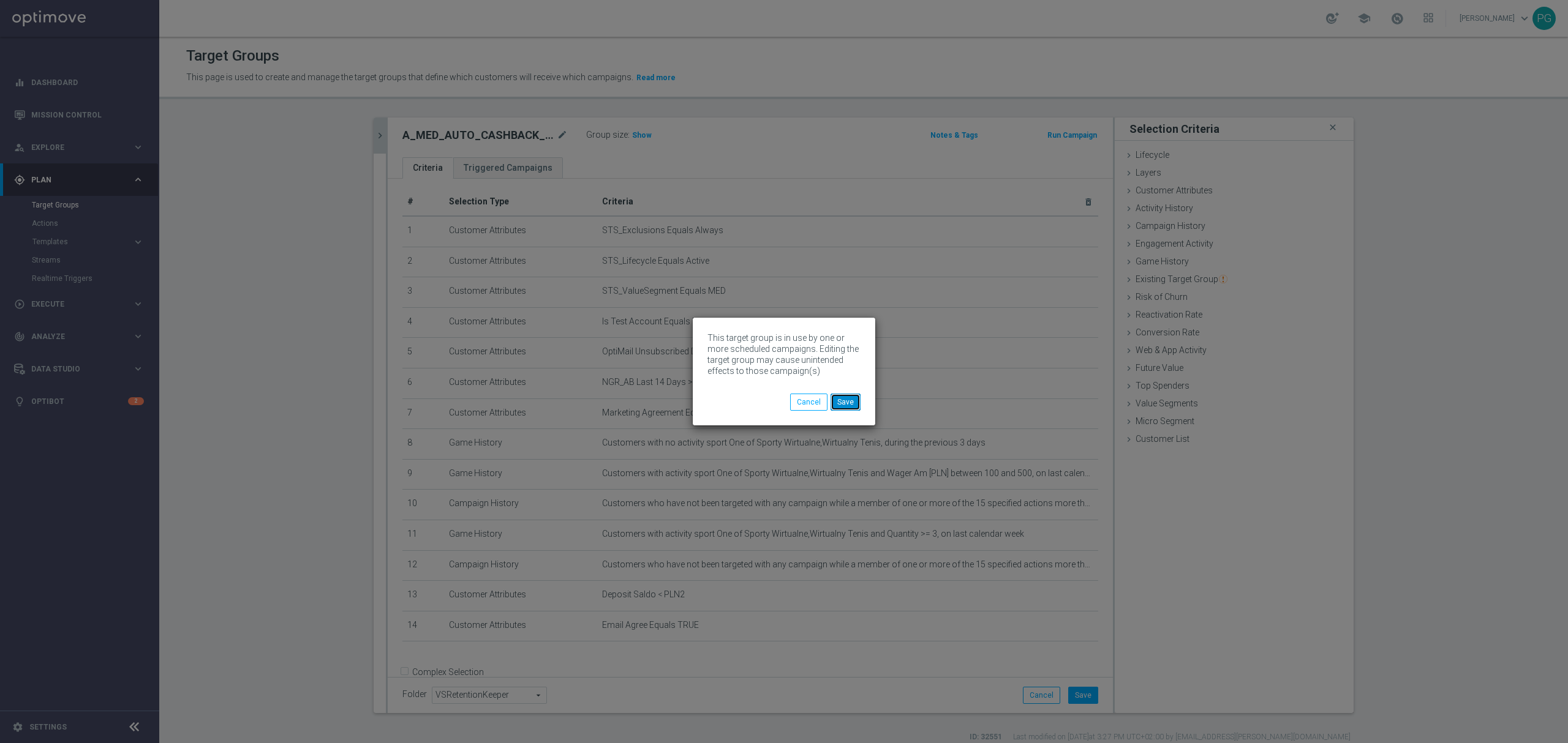
click at [851, 402] on button "Save" at bounding box center [845, 401] width 30 height 17
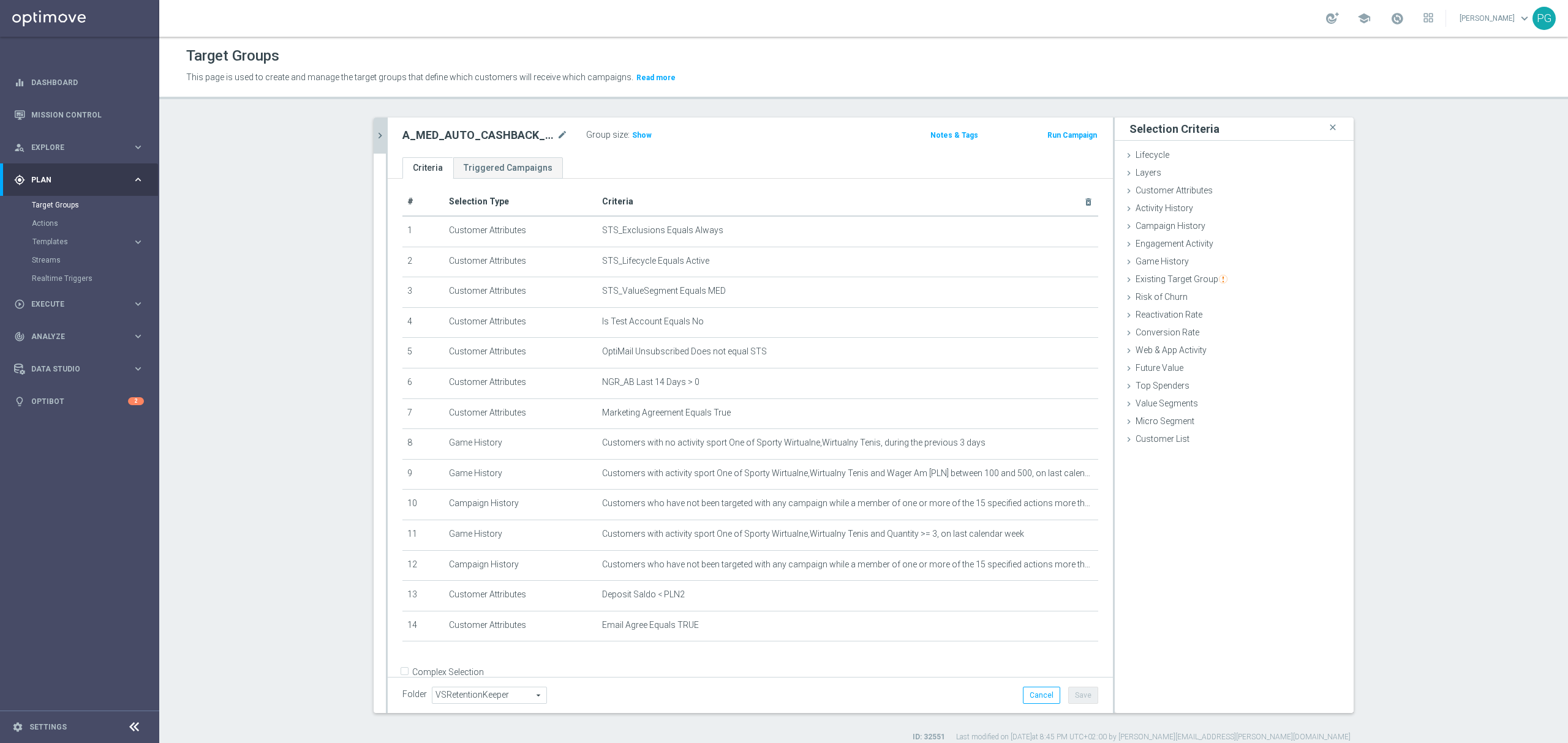
click at [376, 131] on icon "chevron_right" at bounding box center [381, 136] width 12 height 12
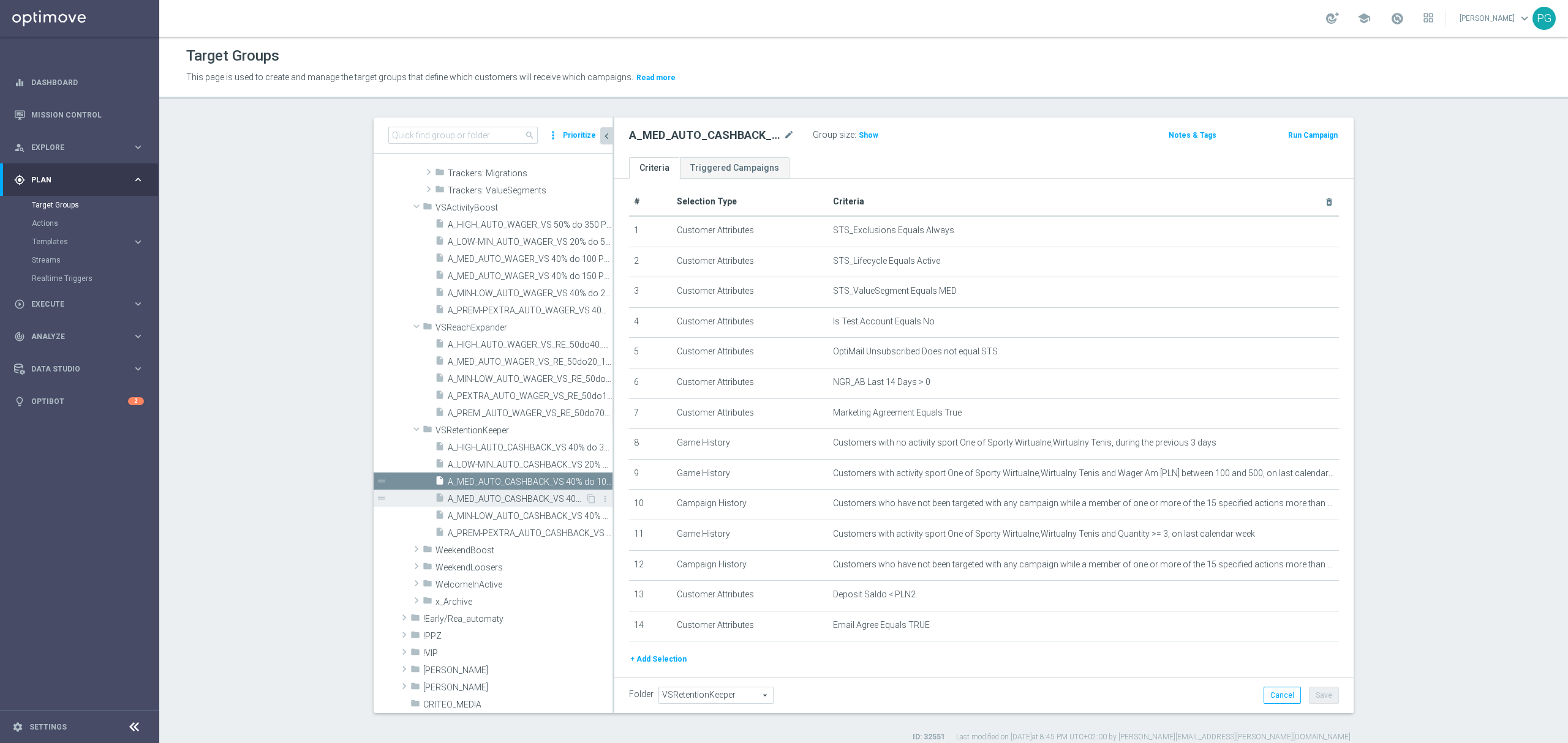
click at [471, 496] on span "A_MED_AUTO_CASHBACK_VS 40% do 150 PLN_14d" at bounding box center [516, 499] width 137 height 11
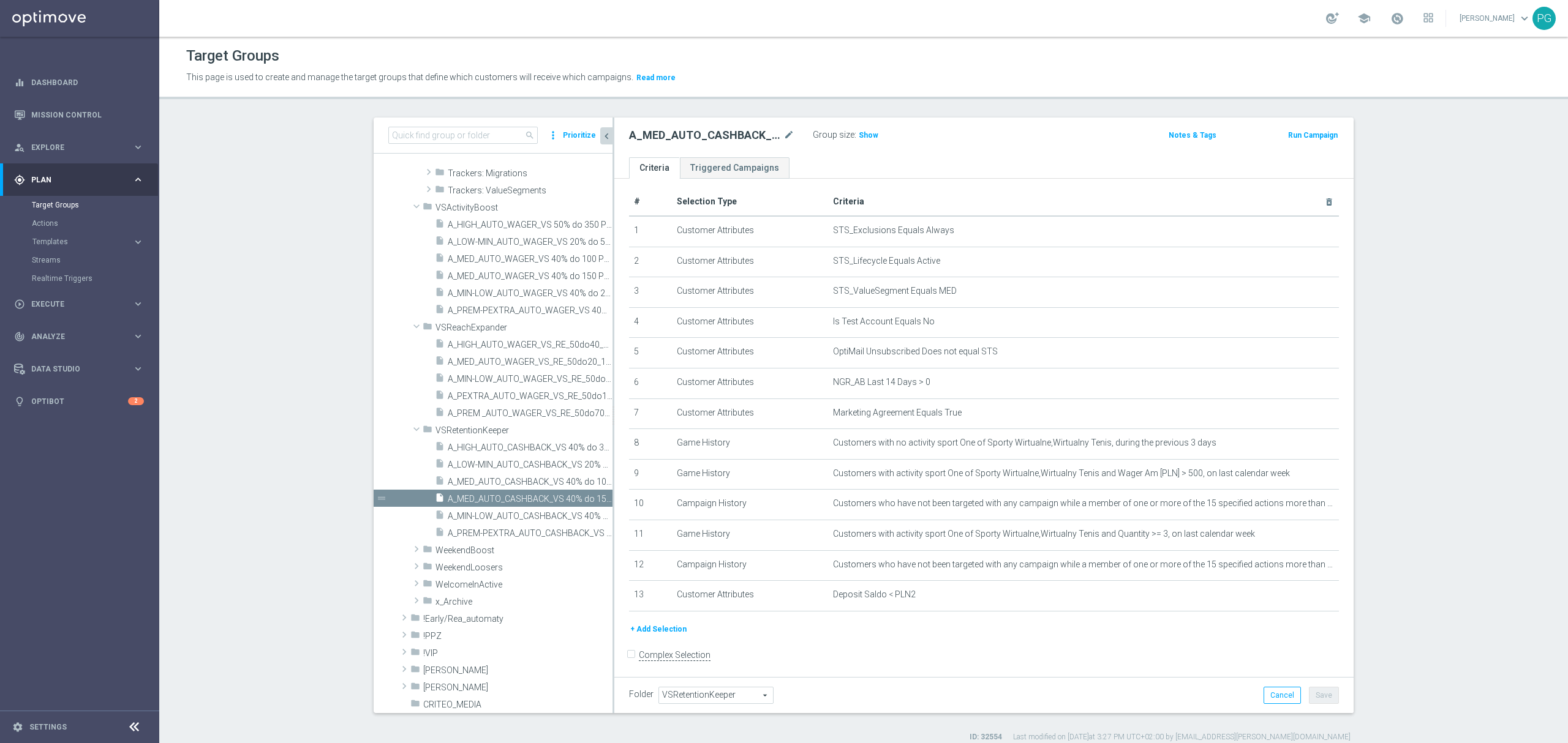
click at [657, 636] on button "+ Add Selection" at bounding box center [658, 630] width 58 height 14
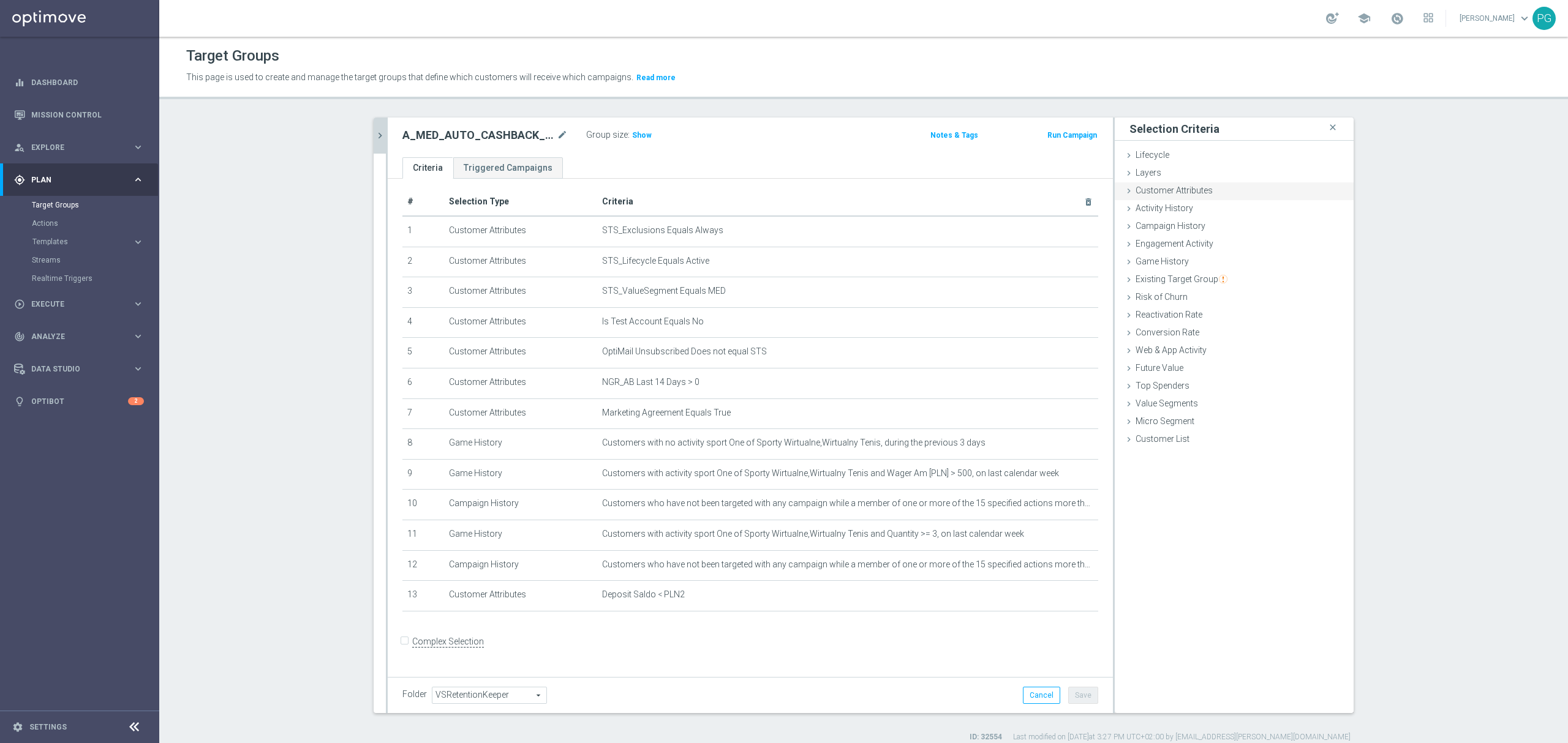
click at [1207, 196] on div "Customer Attributes done selection saved" at bounding box center [1234, 191] width 239 height 19
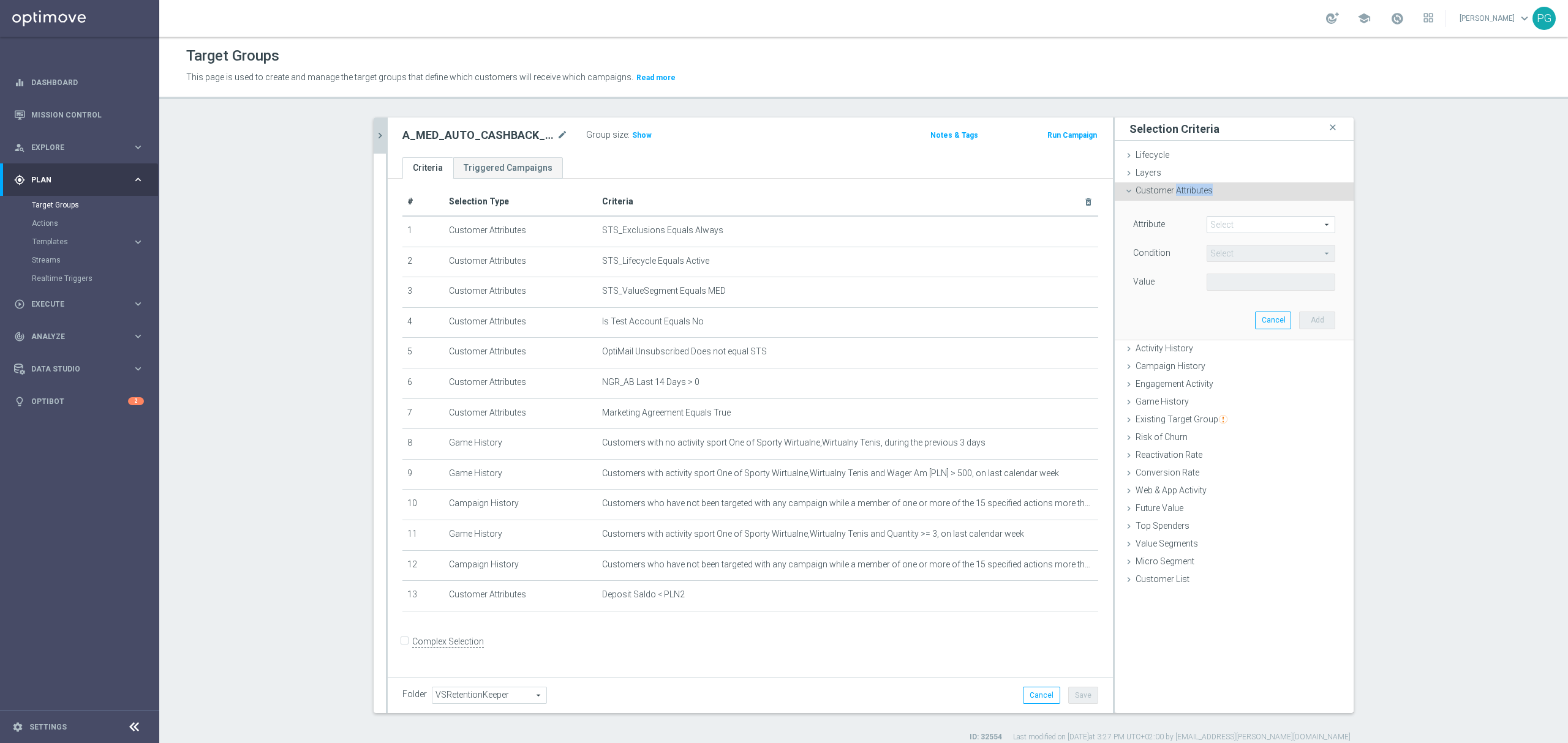
click at [1207, 196] on div "Customer Attributes done selection saved" at bounding box center [1234, 191] width 239 height 19
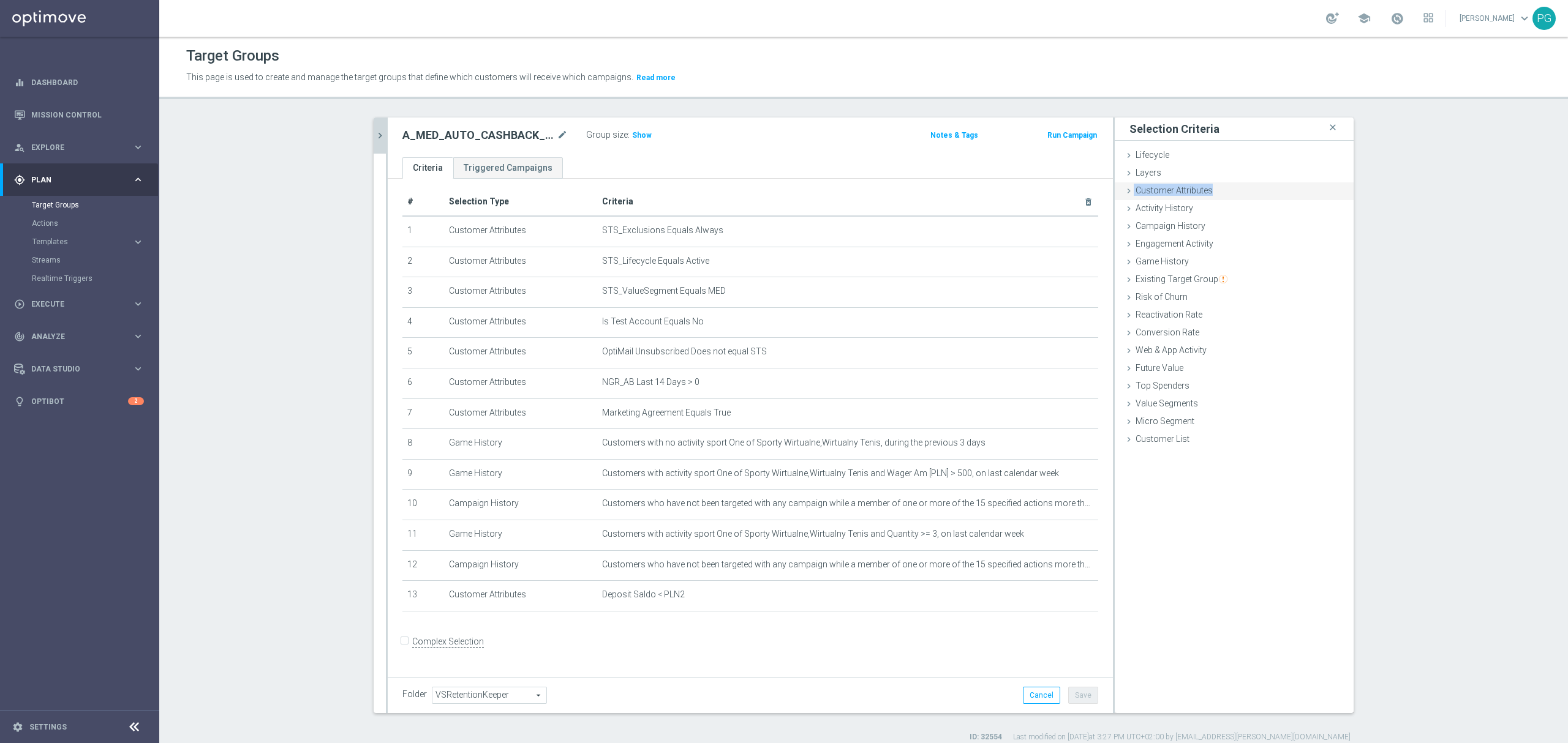
click at [1207, 196] on div "Customer Attributes done selection saved" at bounding box center [1234, 191] width 239 height 19
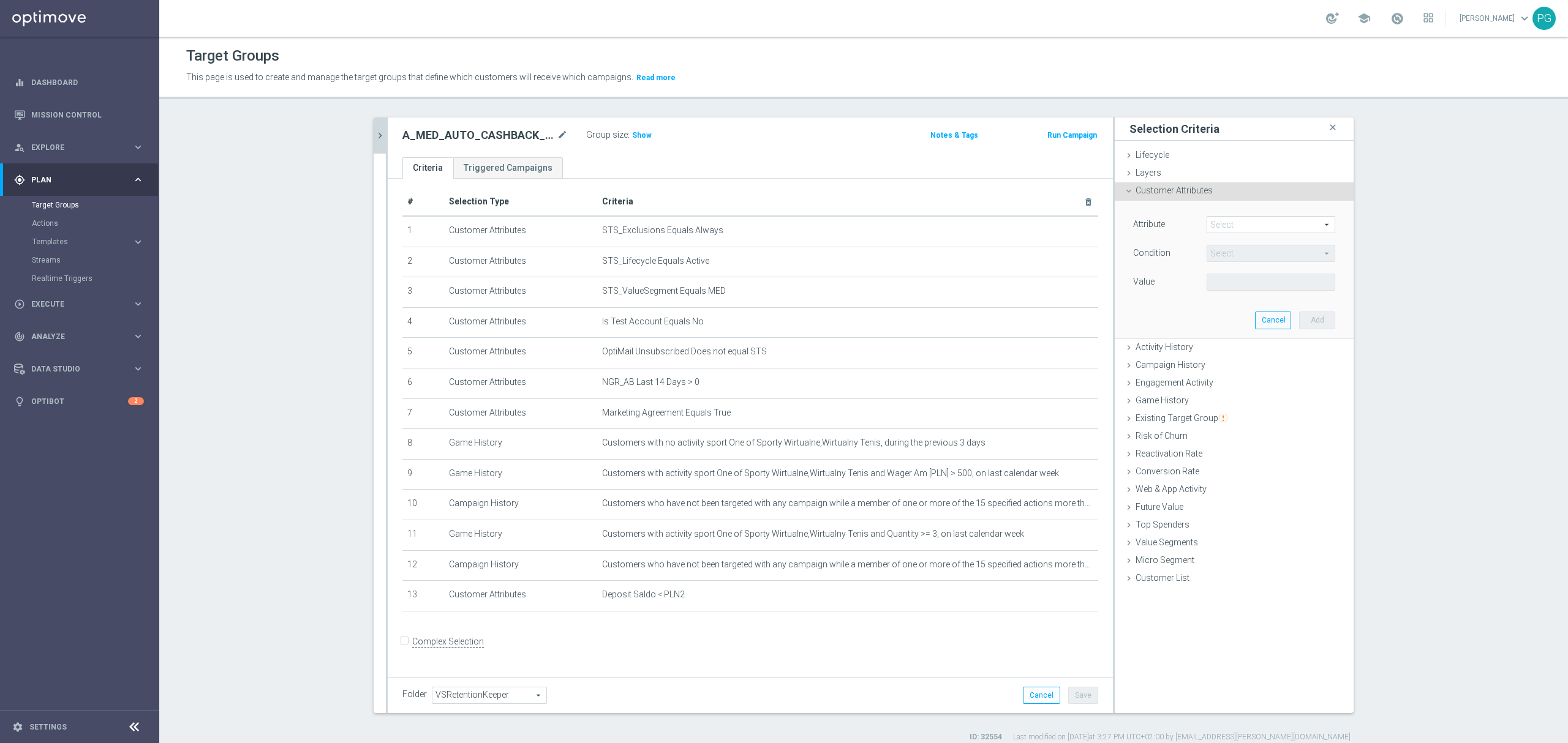
click at [1250, 222] on span at bounding box center [1271, 225] width 128 height 16
click at [0, 0] on input "search" at bounding box center [0, 0] width 0 height 0
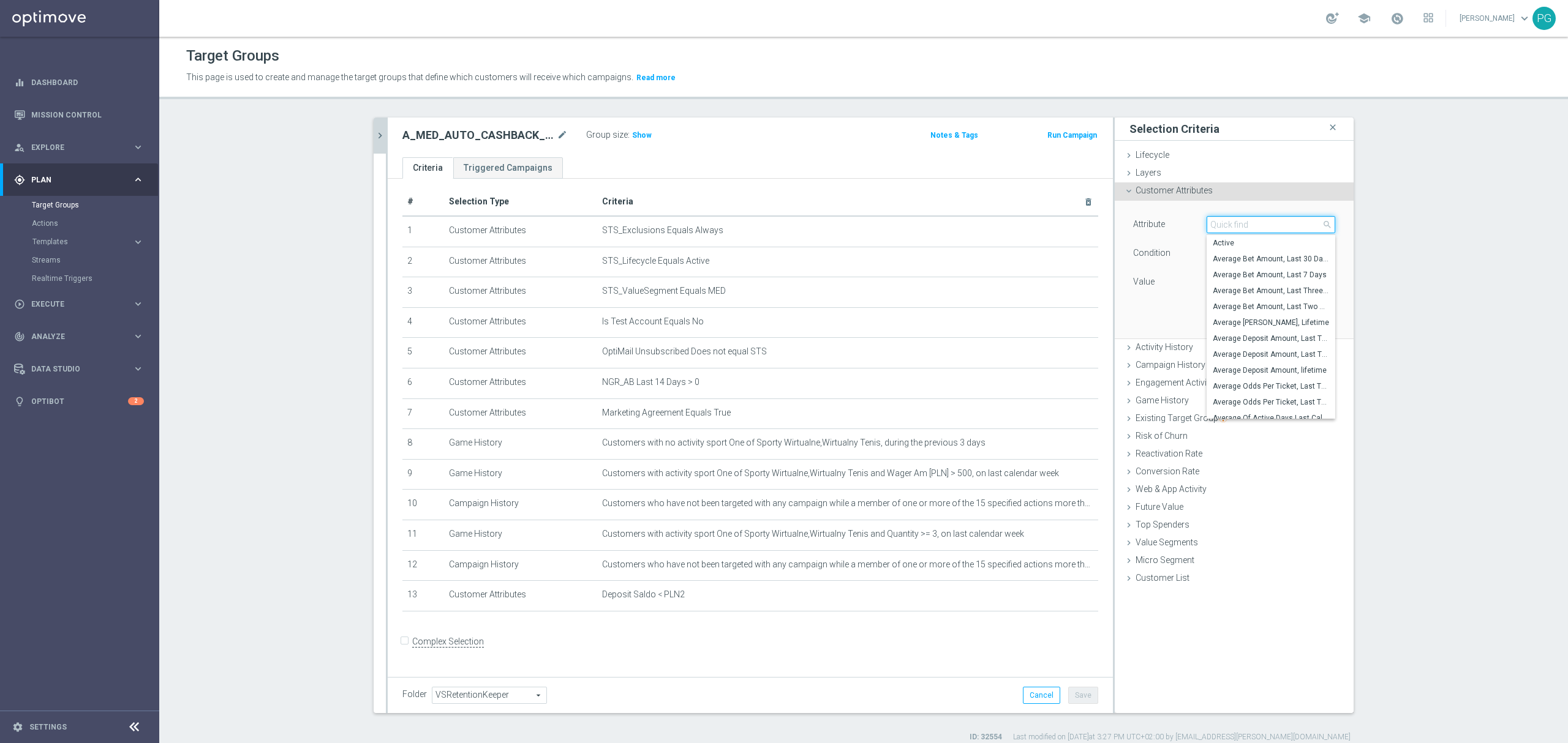
paste input "email a"
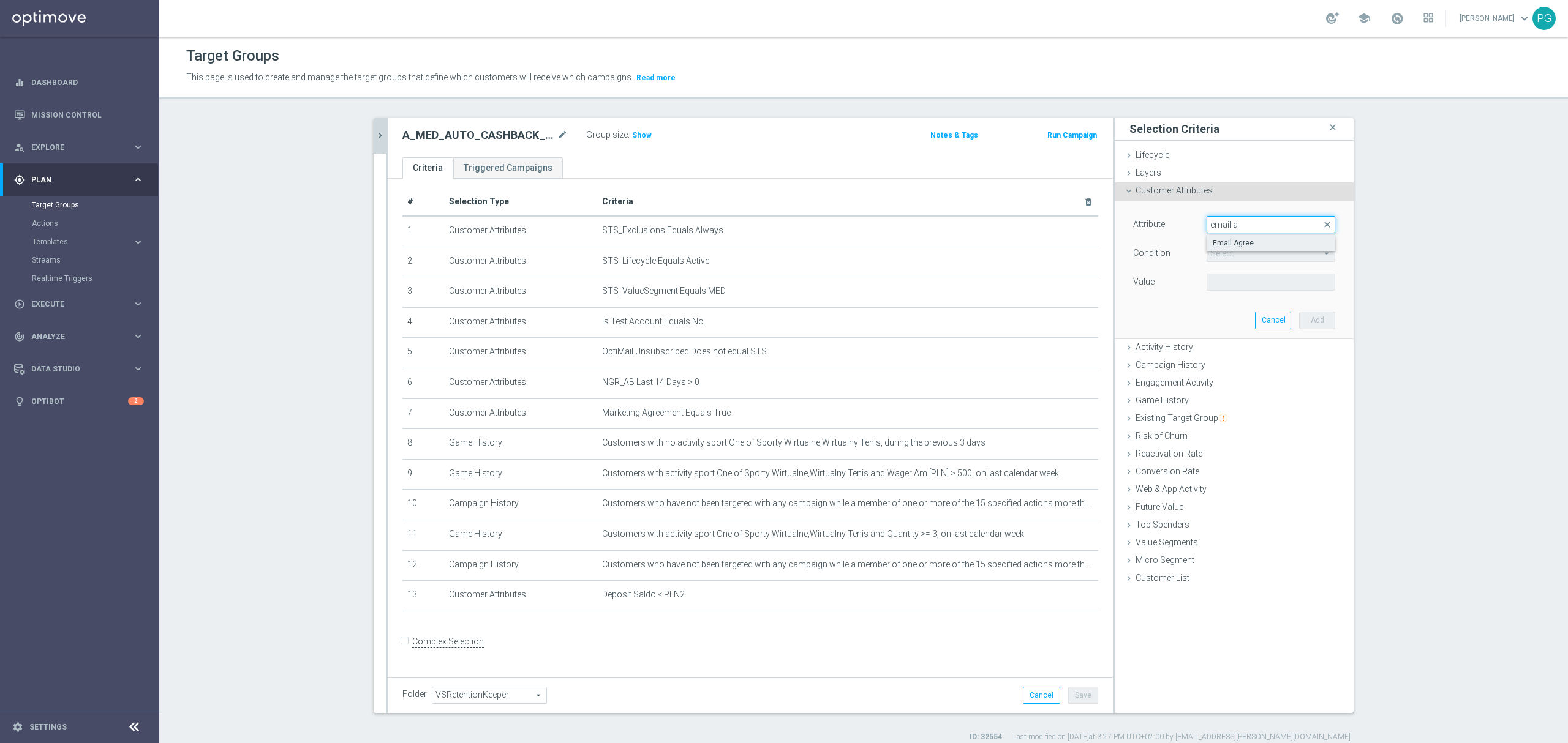
type input "email a"
click at [1236, 244] on span "Email Agree" at bounding box center [1271, 243] width 116 height 10
type input "Email Agree"
type input "Equals"
click at [1233, 279] on span at bounding box center [1271, 282] width 128 height 16
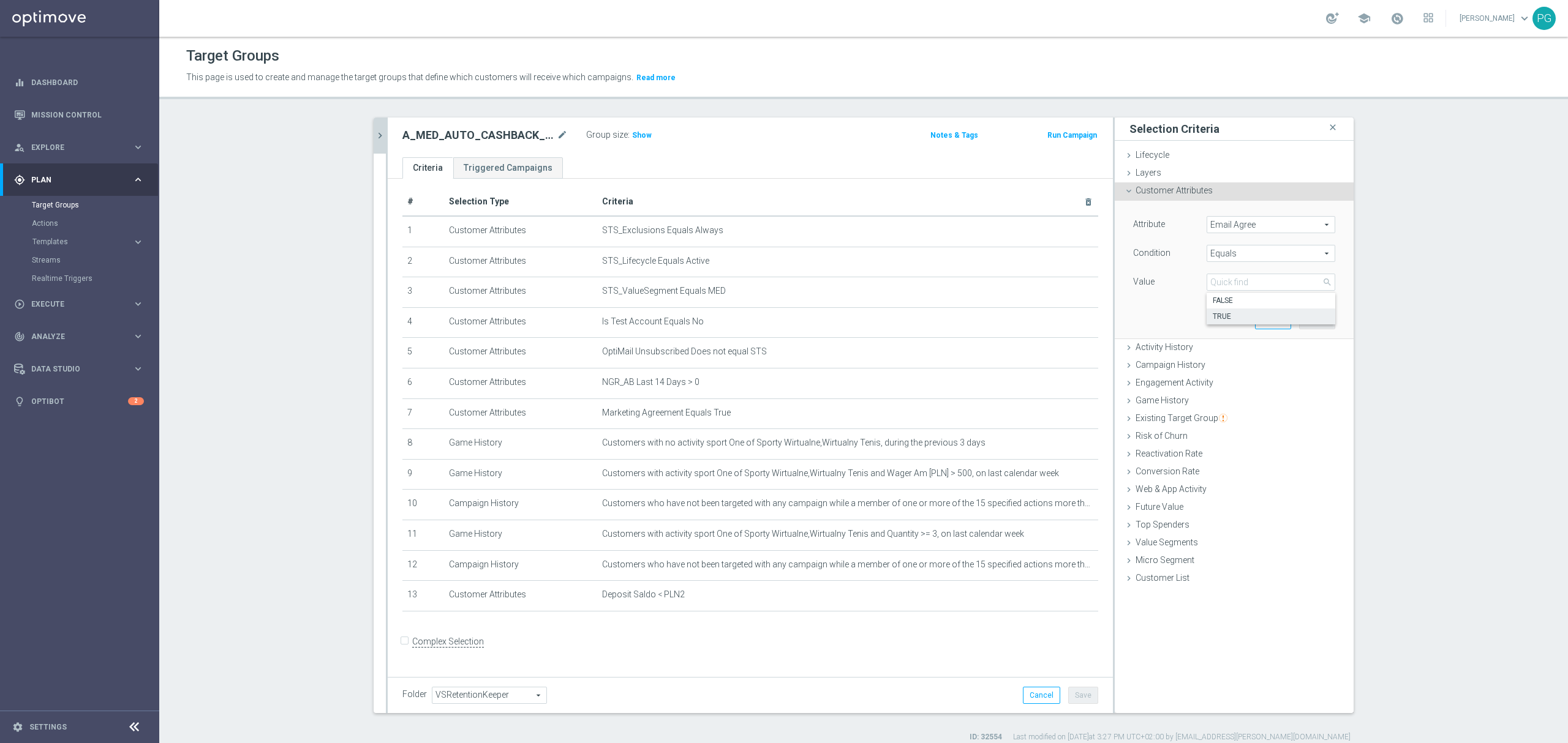
click at [1226, 317] on span "TRUE" at bounding box center [1271, 317] width 116 height 10
type input "TRUE"
click at [1306, 318] on button "Add" at bounding box center [1317, 320] width 36 height 17
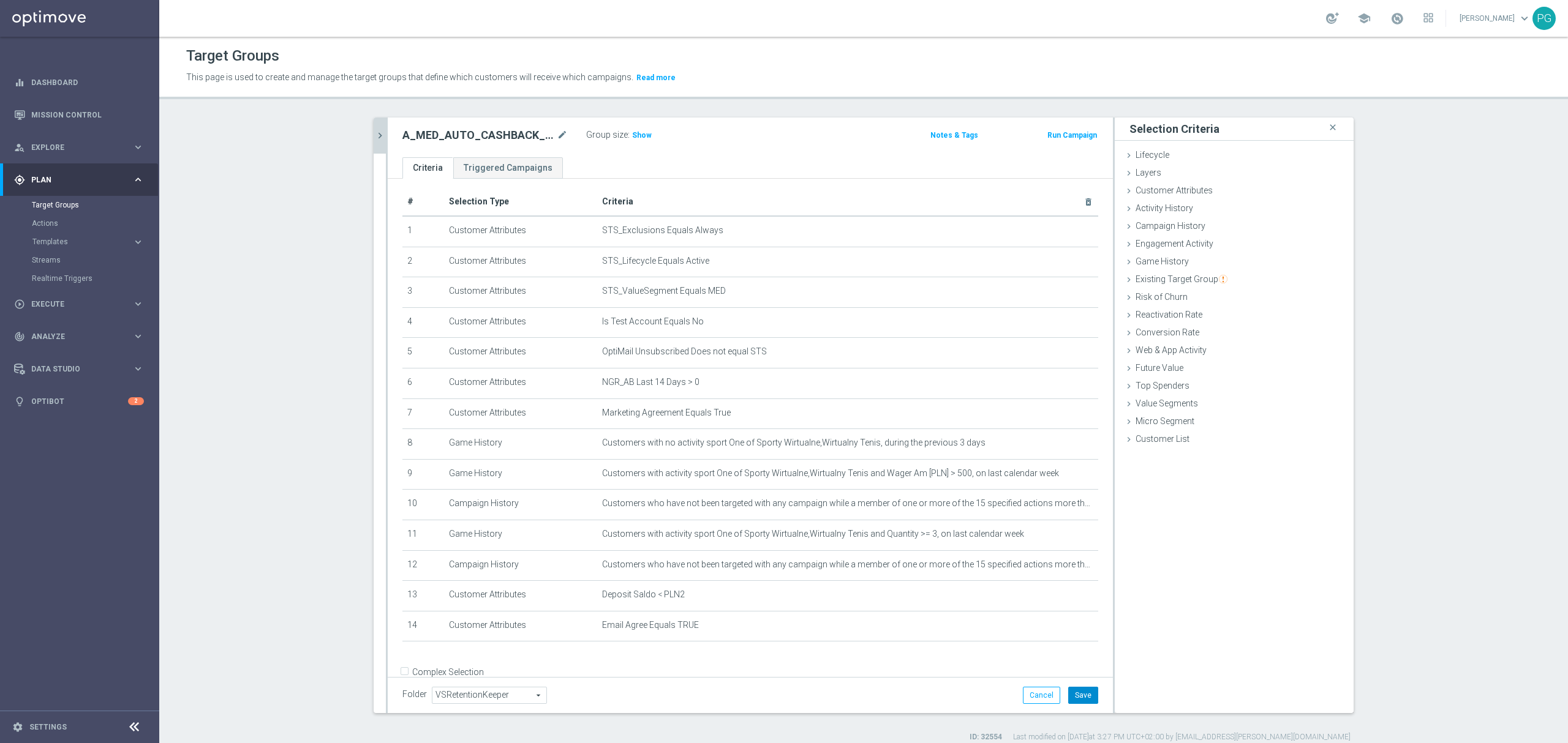
click at [1078, 696] on button "Save" at bounding box center [1083, 694] width 30 height 17
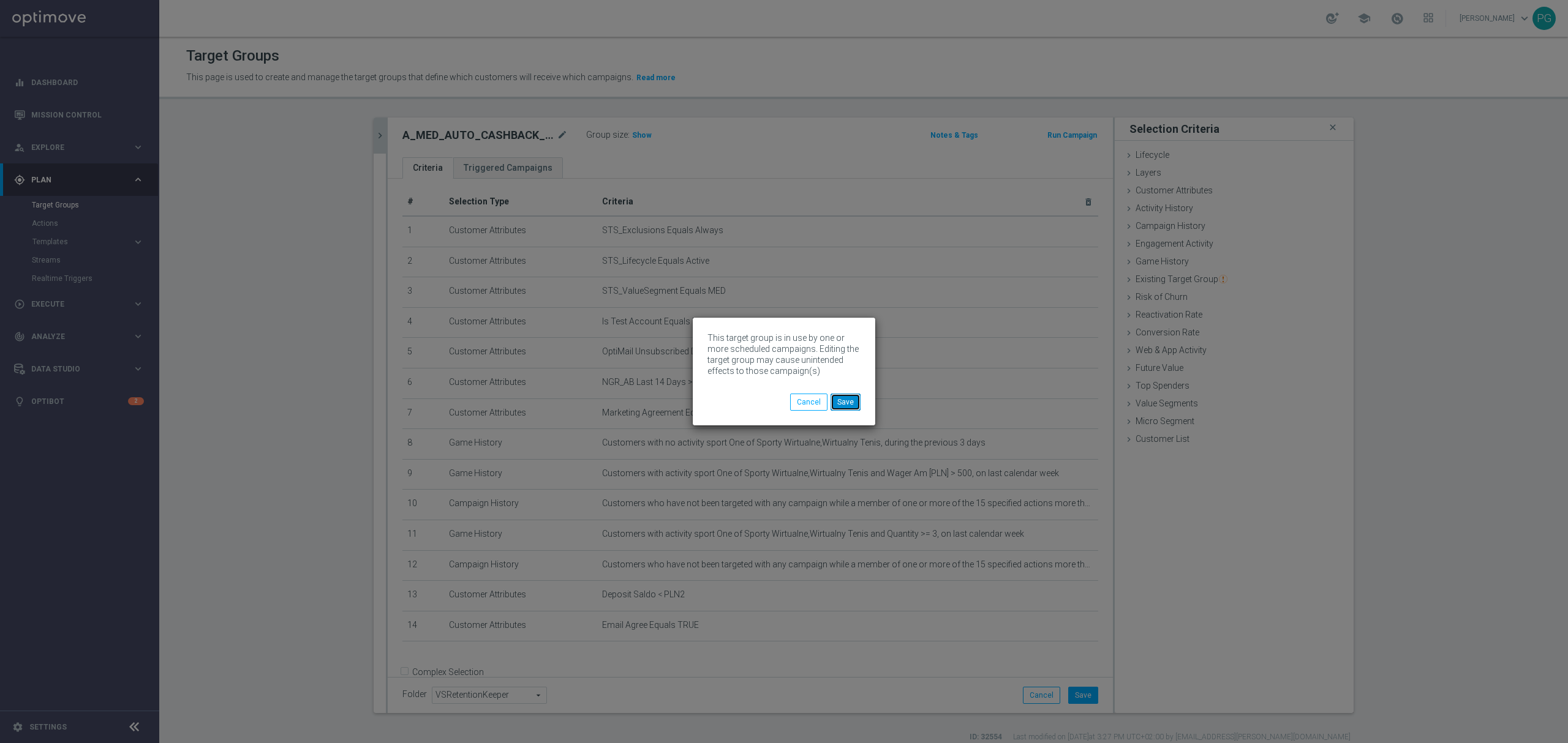
click at [848, 395] on button "Save" at bounding box center [845, 401] width 30 height 17
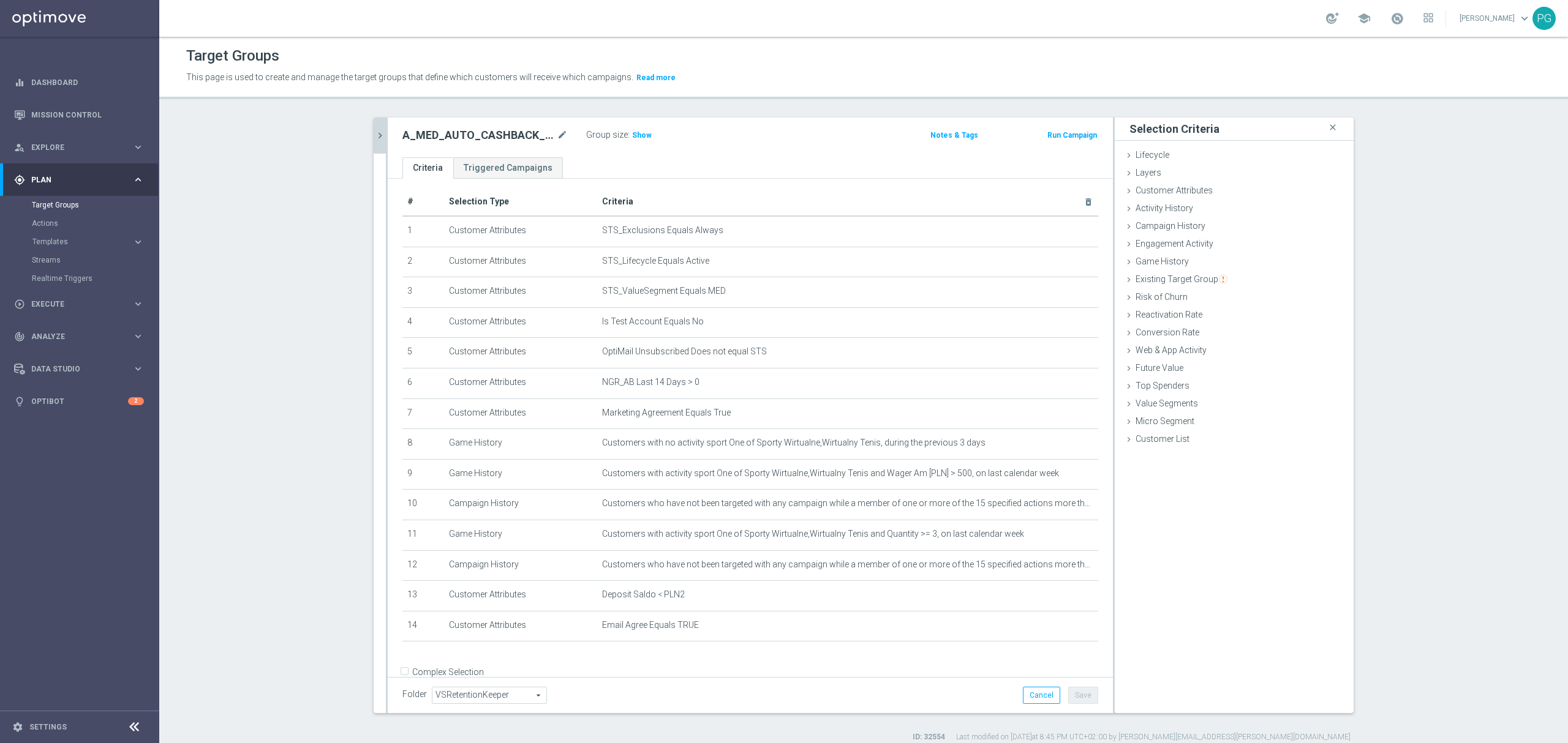
click at [375, 136] on icon "chevron_right" at bounding box center [381, 136] width 12 height 12
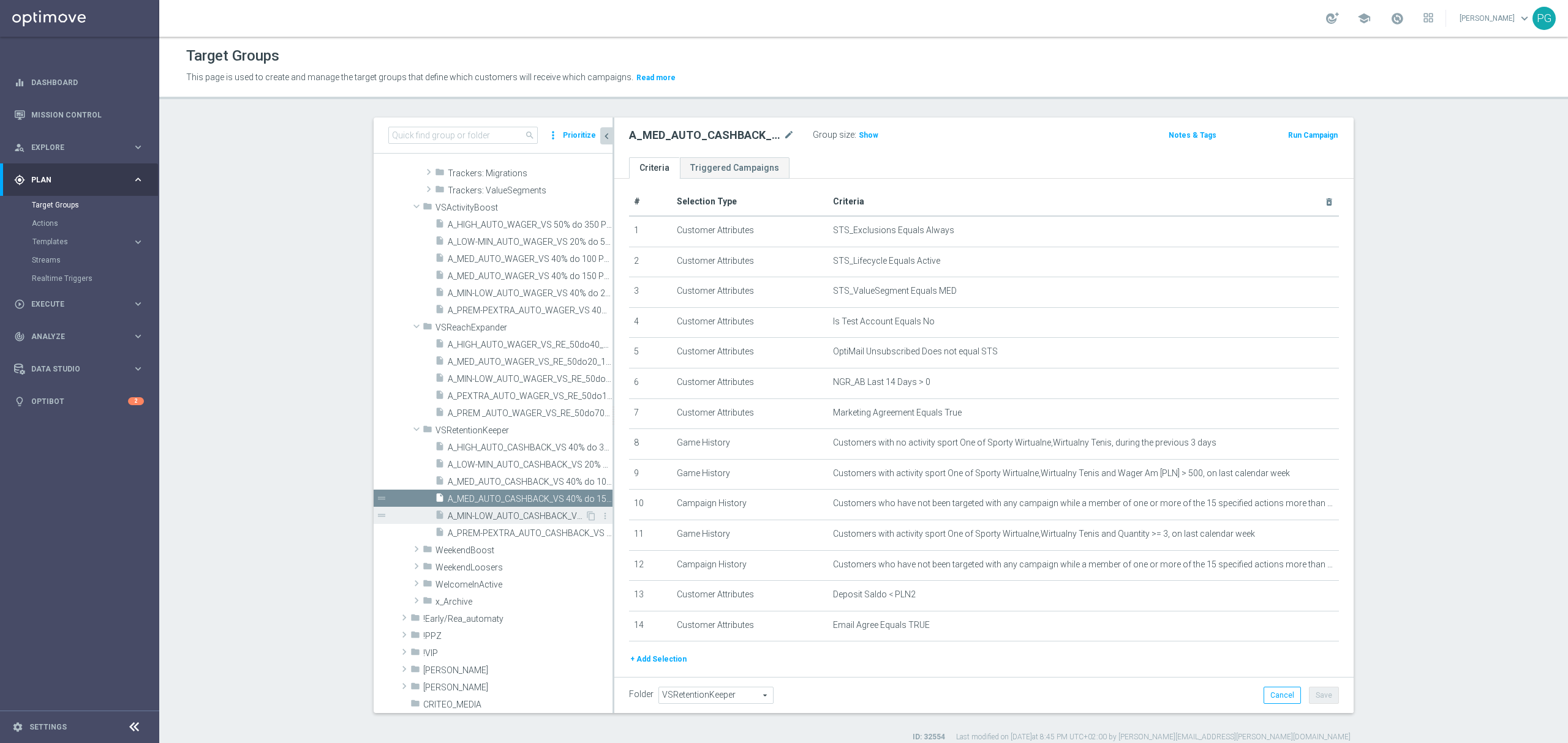
click at [478, 512] on span "A_MIN-LOW_AUTO_CASHBACK_VS 40% do 20 PLN_14d" at bounding box center [516, 516] width 137 height 11
click at [642, 636] on button "+ Add Selection" at bounding box center [658, 630] width 58 height 14
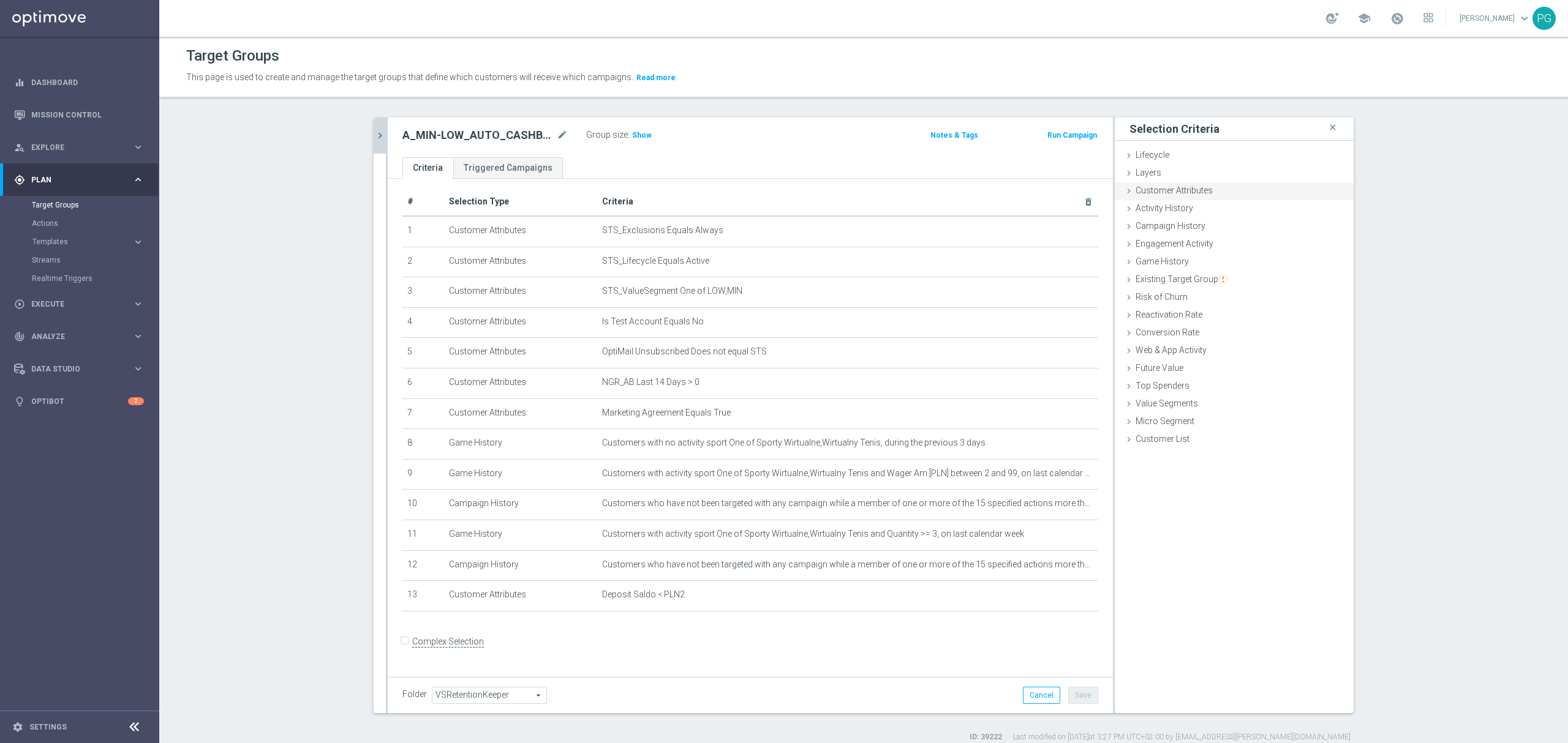
click at [1138, 193] on span "Customer Attributes" at bounding box center [1175, 190] width 77 height 10
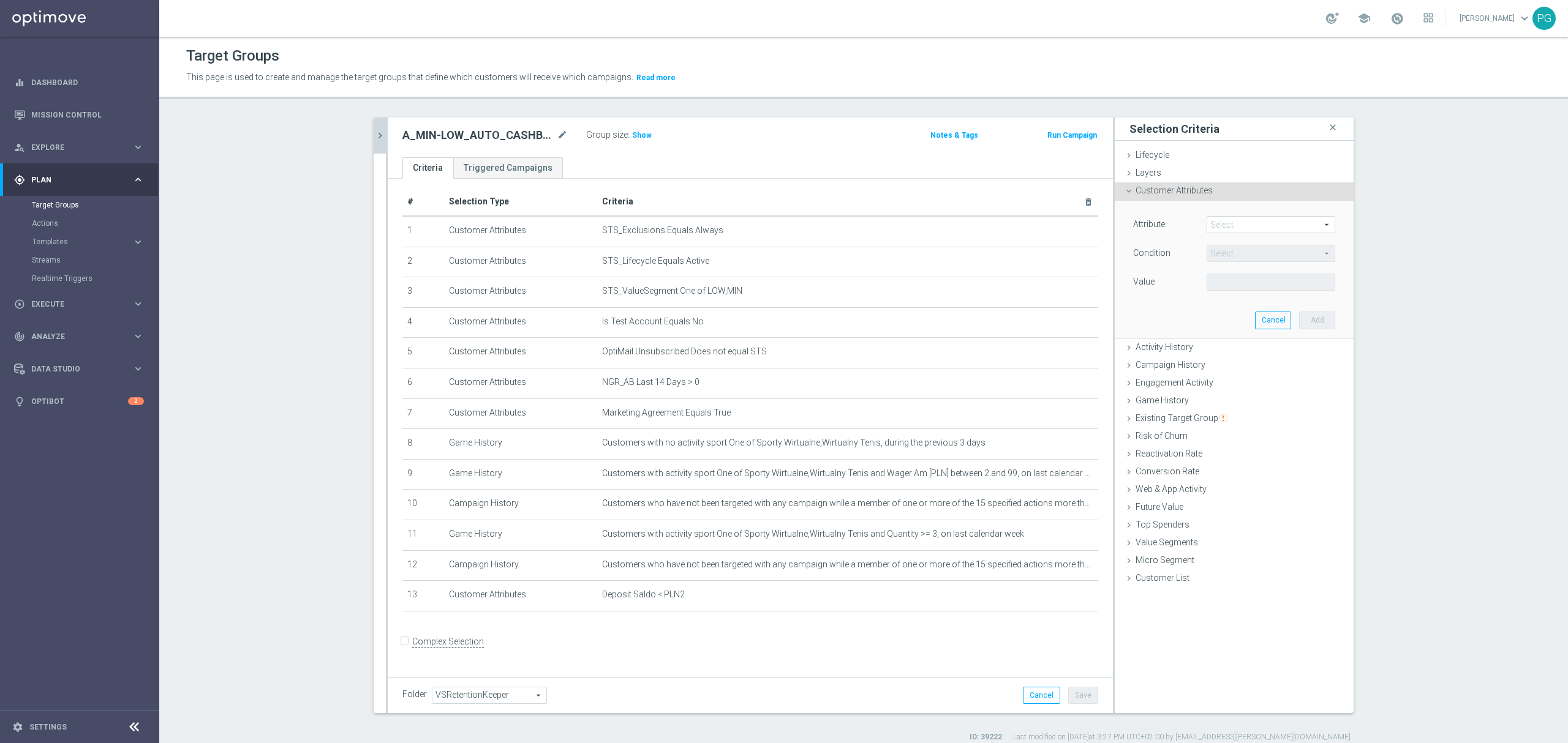
click at [1268, 225] on span at bounding box center [1271, 225] width 128 height 16
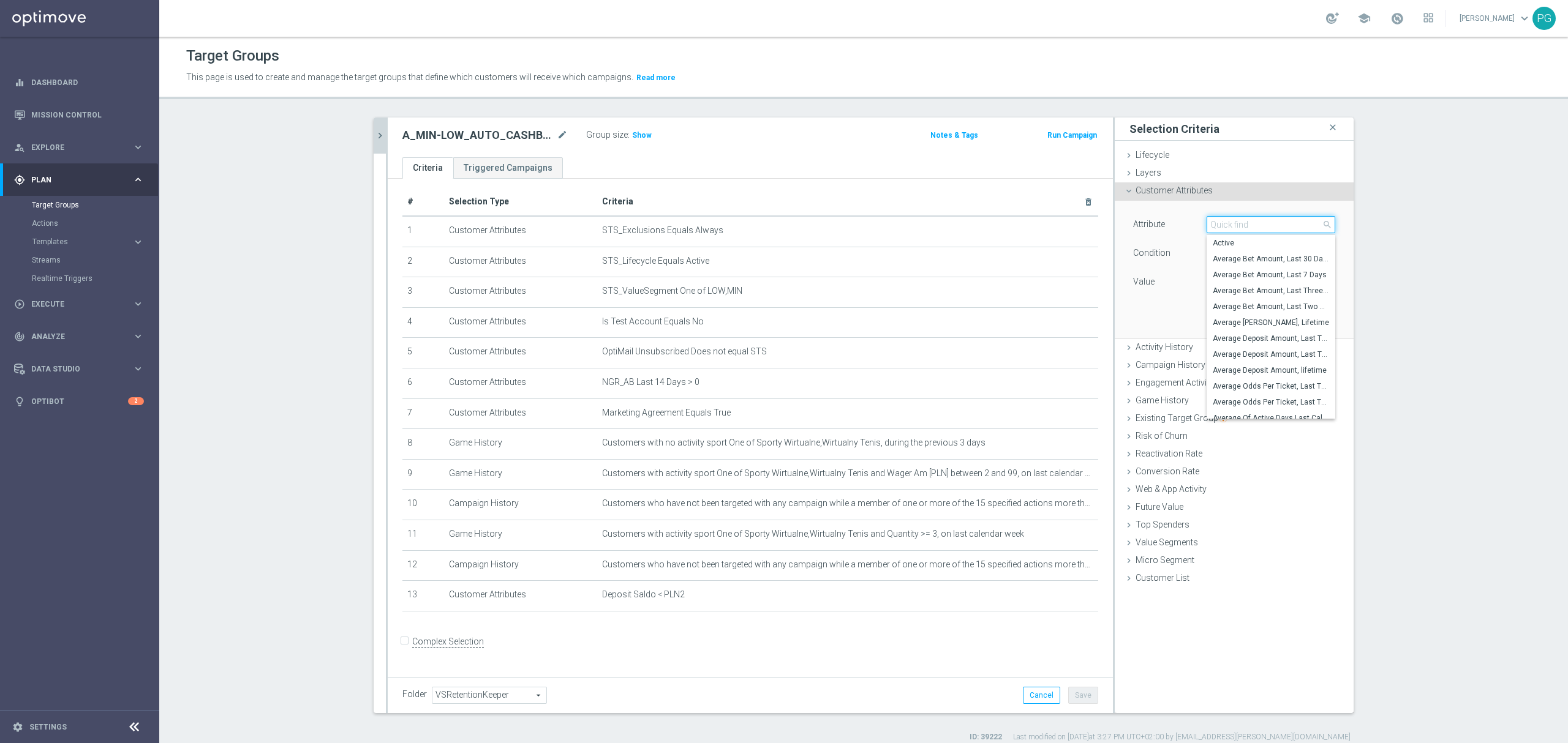
click at [1268, 225] on input "search" at bounding box center [1272, 224] width 129 height 17
paste input "email a"
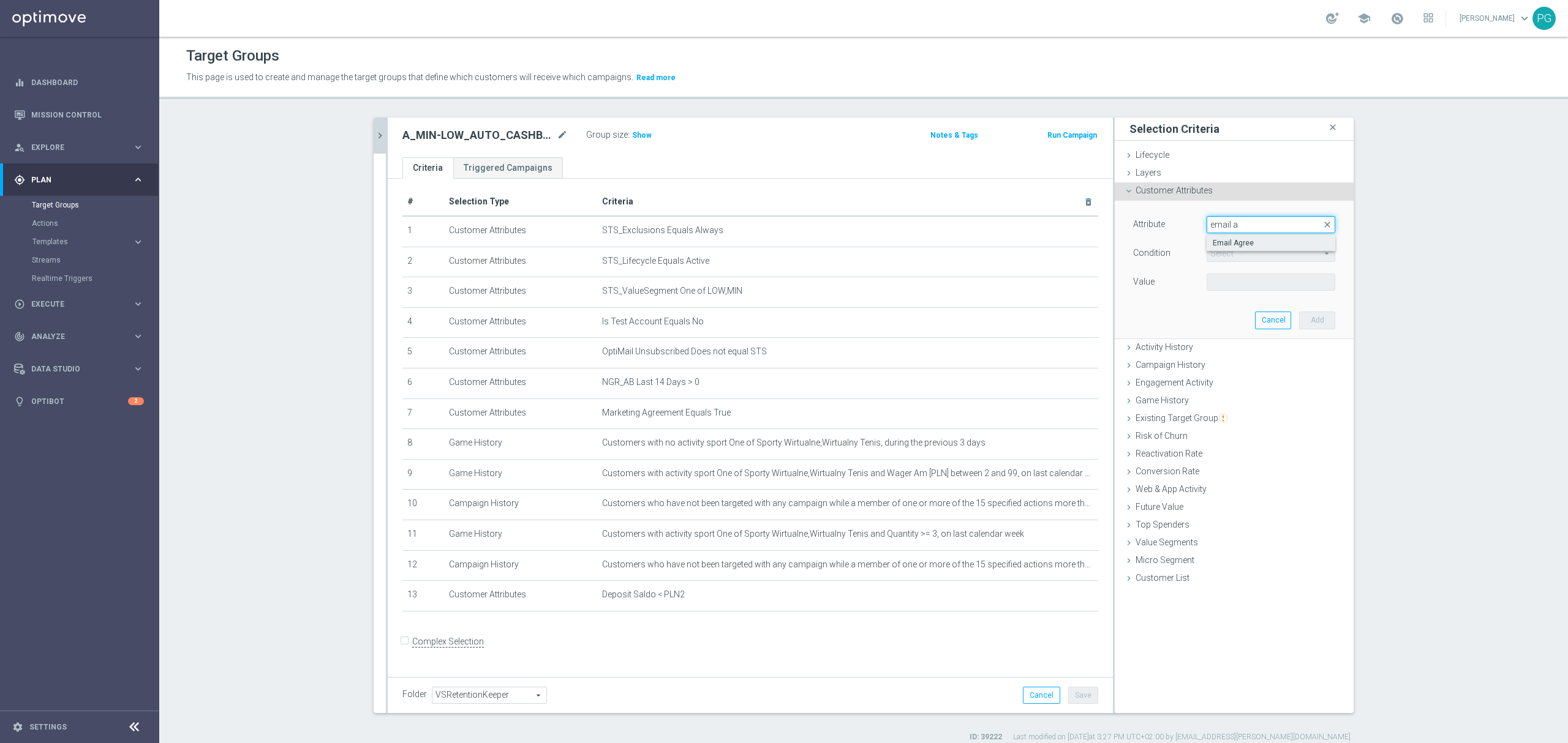
type input "email a"
click at [1252, 245] on span "Email Agree" at bounding box center [1271, 243] width 116 height 10
type input "Email Agree"
type input "Equals"
click at [1238, 277] on span at bounding box center [1271, 282] width 128 height 16
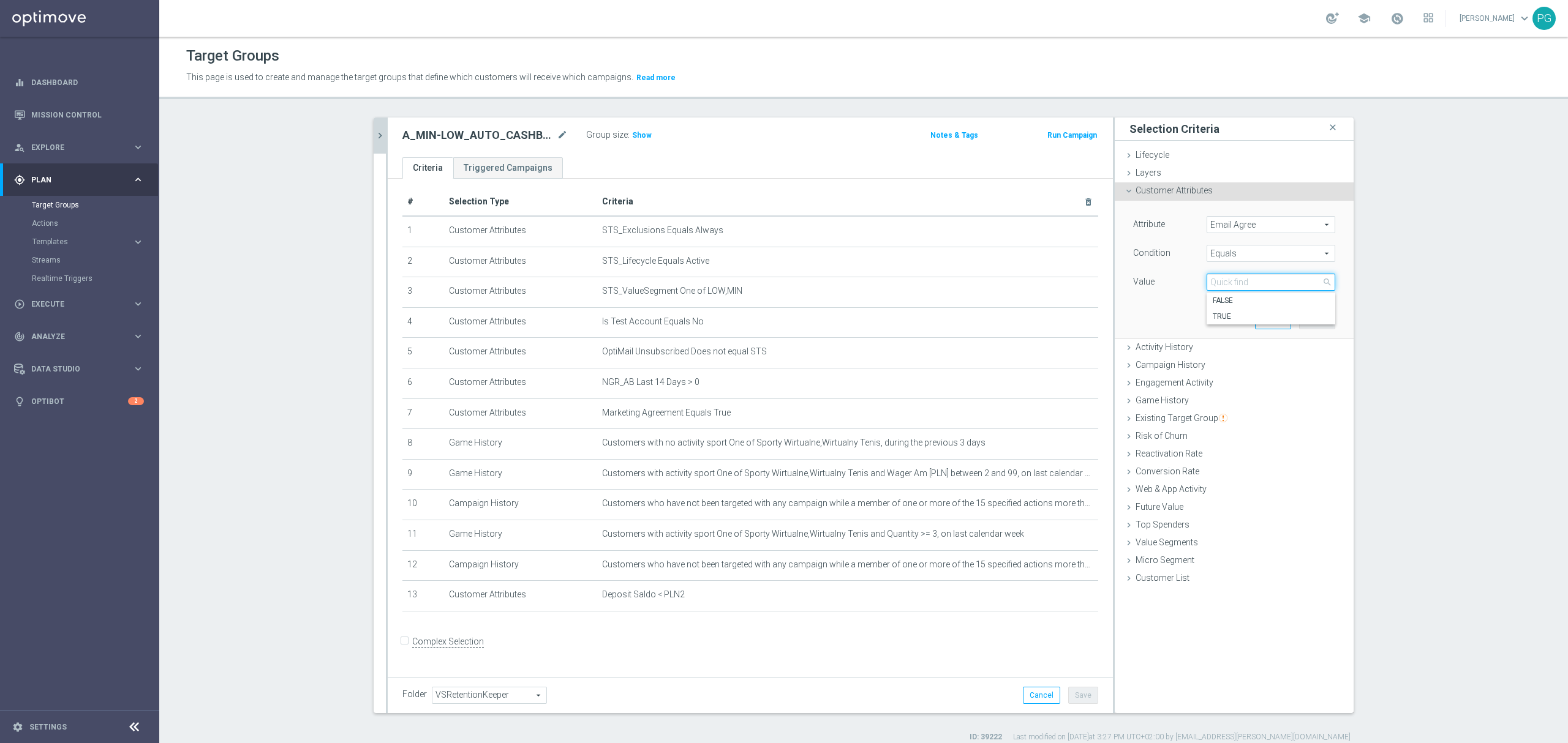
click at [1238, 278] on input "search" at bounding box center [1272, 281] width 129 height 17
click at [1230, 317] on span "TRUE" at bounding box center [1271, 317] width 116 height 10
type input "TRUE"
click at [1332, 319] on div "Attribute Email Agree Email Agree arrow_drop_down search Condition Equals Equal…" at bounding box center [1234, 269] width 221 height 137
click at [1311, 317] on button "Add" at bounding box center [1317, 320] width 36 height 17
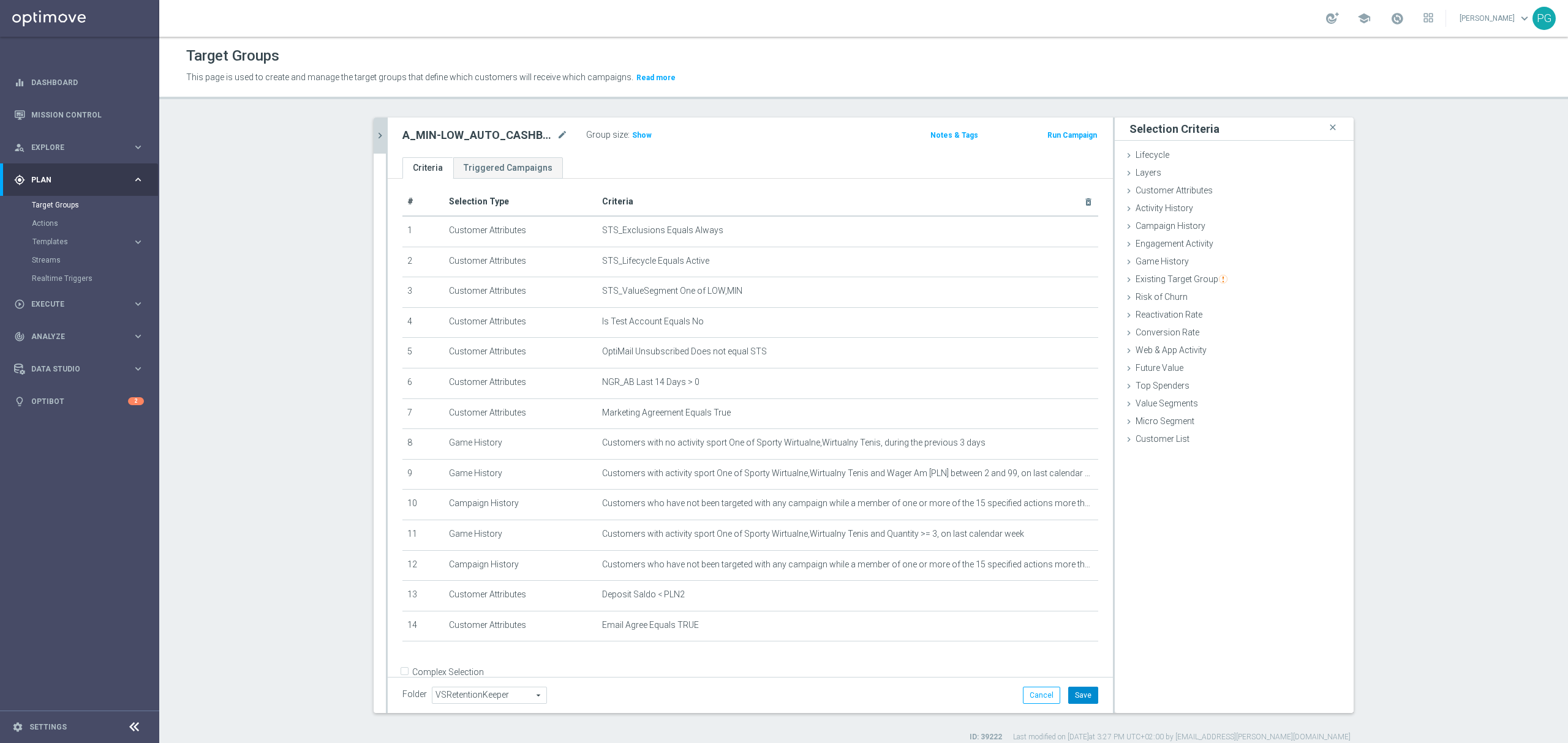
click at [1068, 699] on button "Save" at bounding box center [1083, 694] width 30 height 17
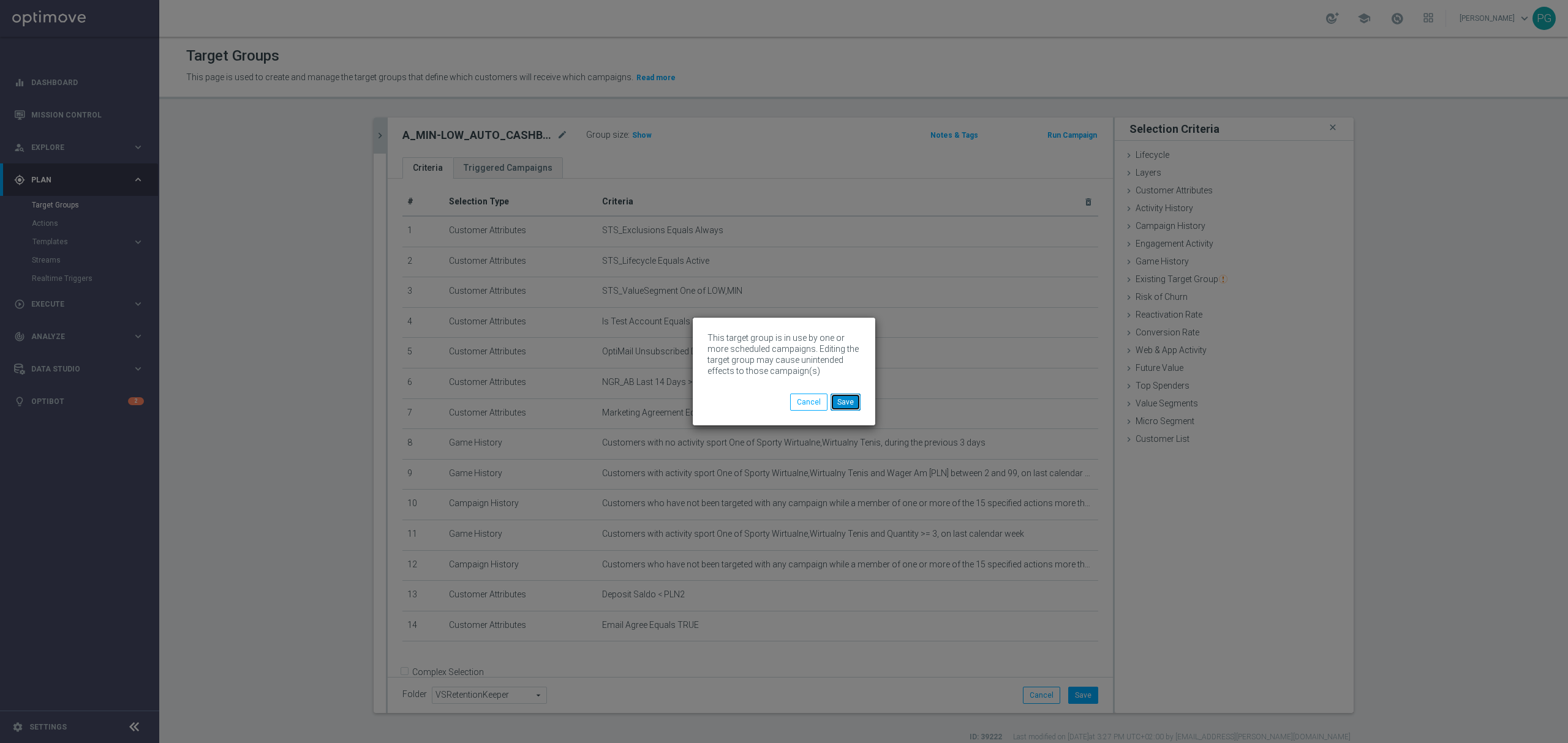
click at [846, 398] on button "Save" at bounding box center [845, 401] width 30 height 17
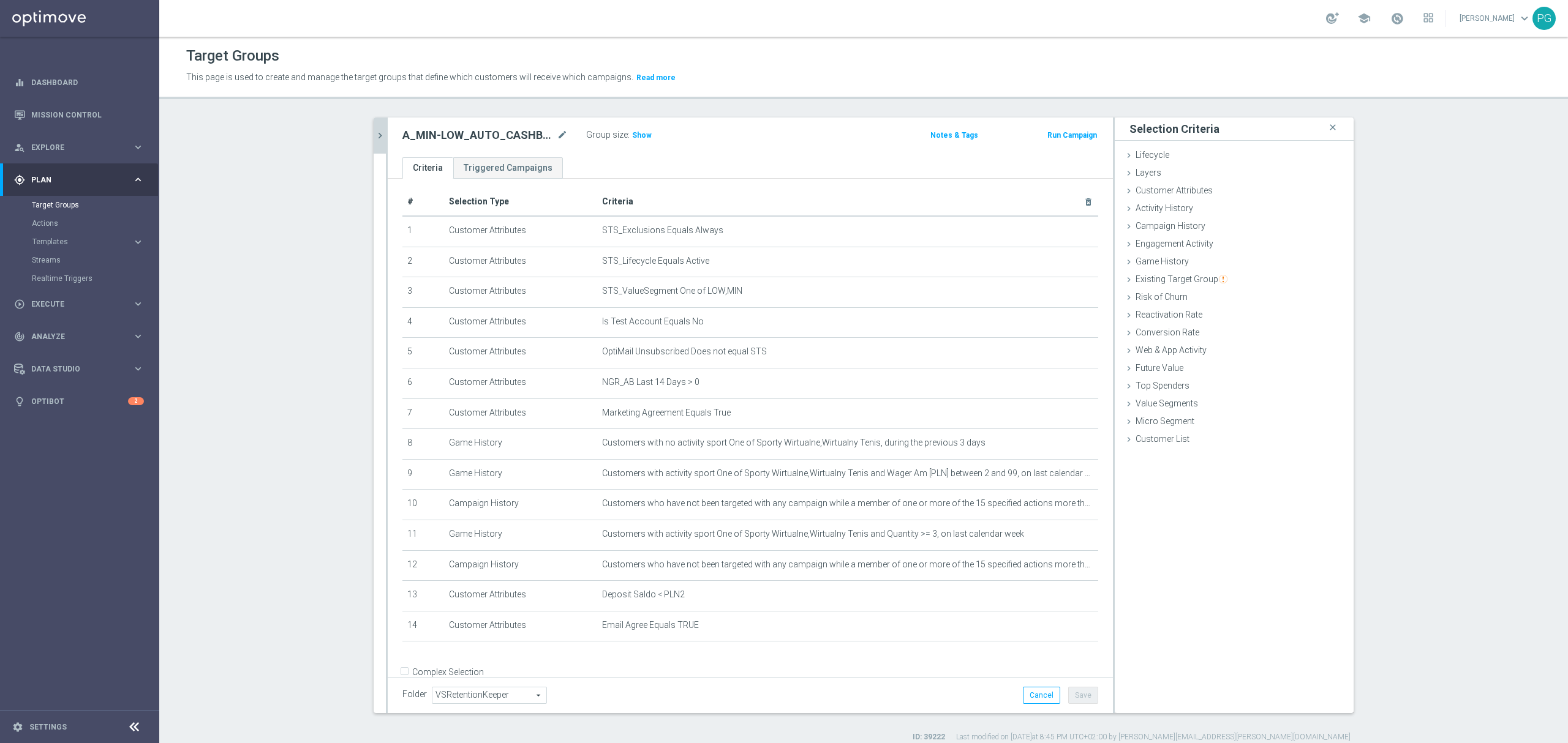
click at [374, 145] on button "chevron_right" at bounding box center [380, 136] width 12 height 36
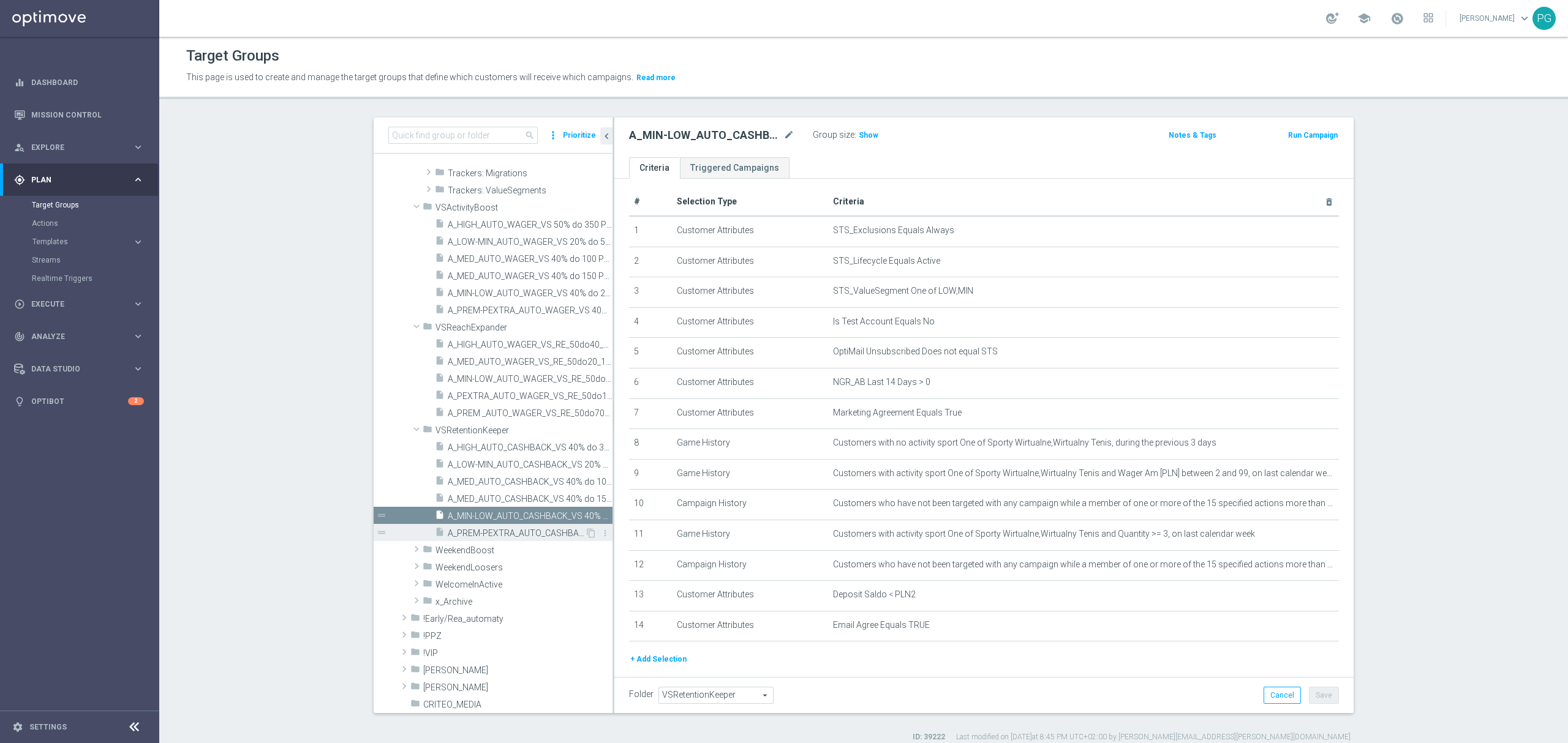
click at [520, 534] on span "A_PREM-PEXTRA_AUTO_CASHBACK_VS 40% do 500 PLN_14d" at bounding box center [516, 533] width 137 height 11
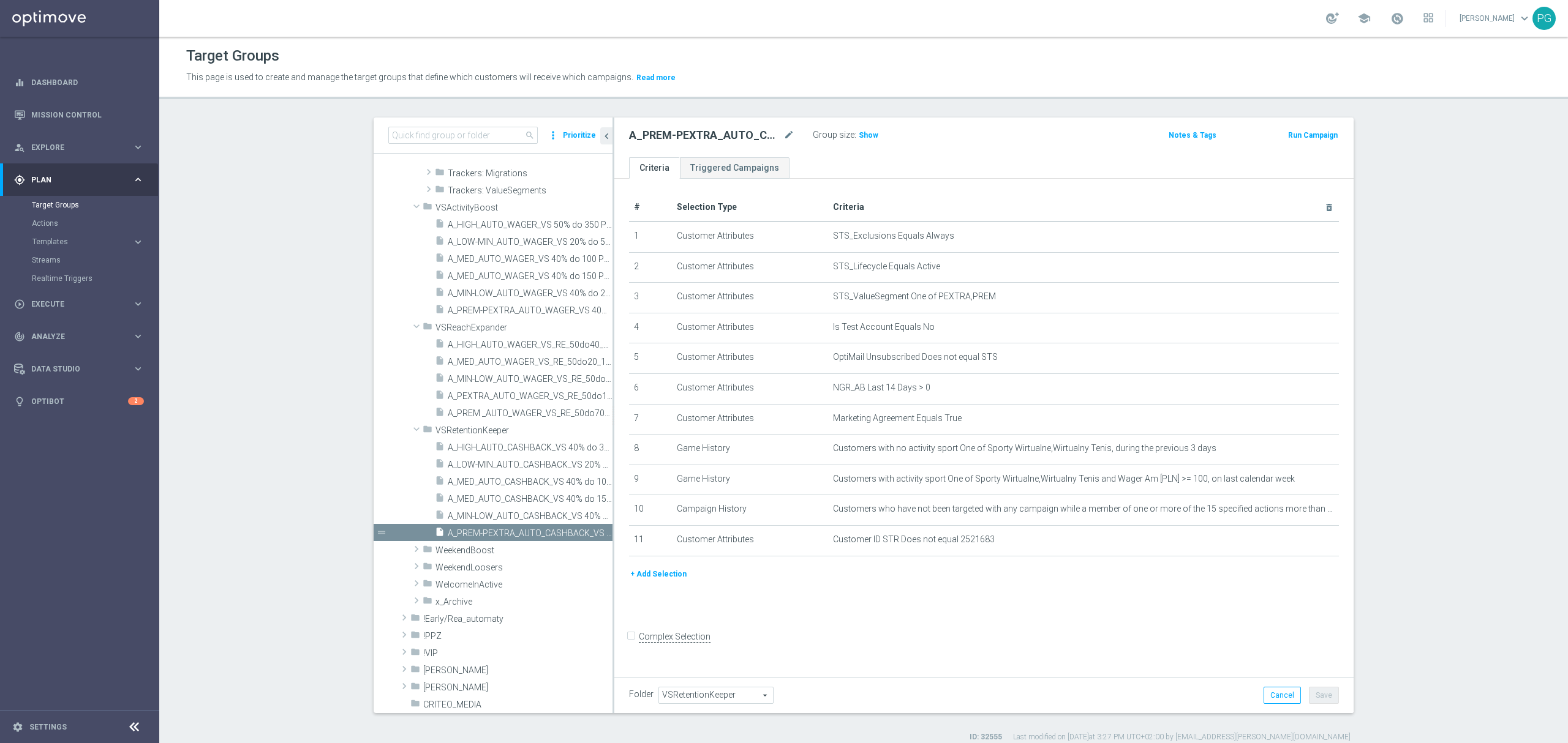
click at [670, 582] on button "+ Add Selection" at bounding box center [658, 575] width 58 height 14
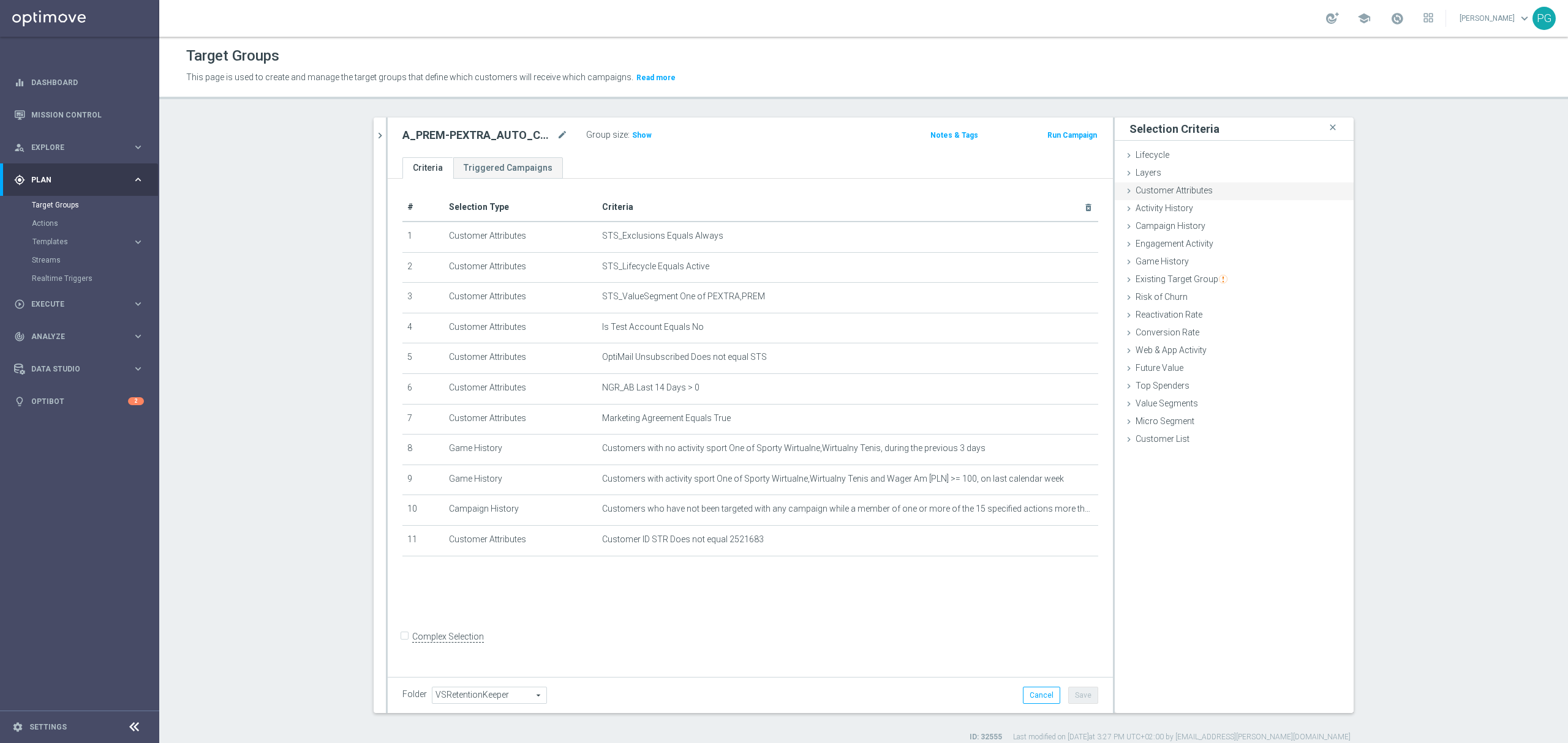
click at [1194, 192] on span "Customer Attributes" at bounding box center [1175, 190] width 77 height 10
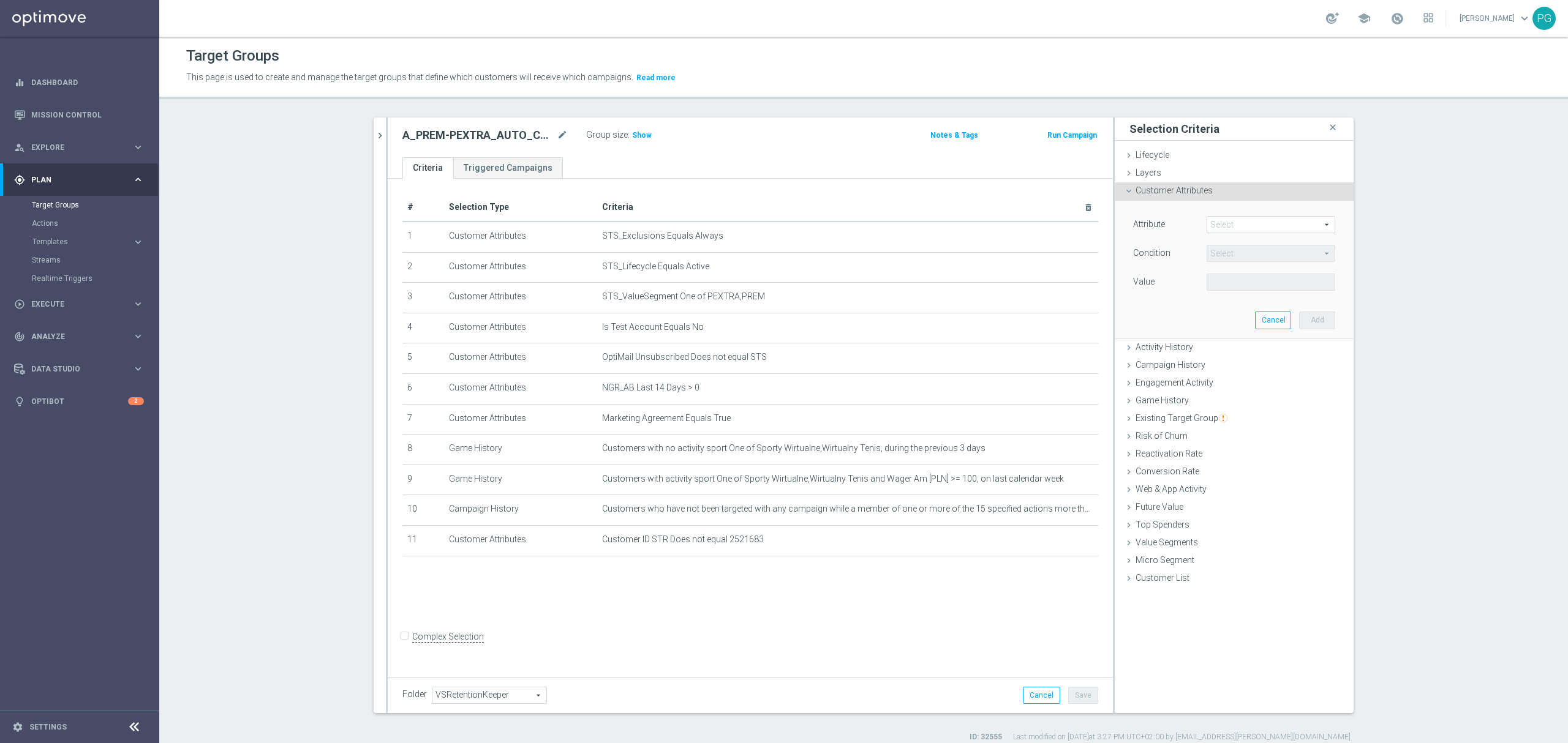
click at [1236, 231] on span at bounding box center [1271, 225] width 128 height 16
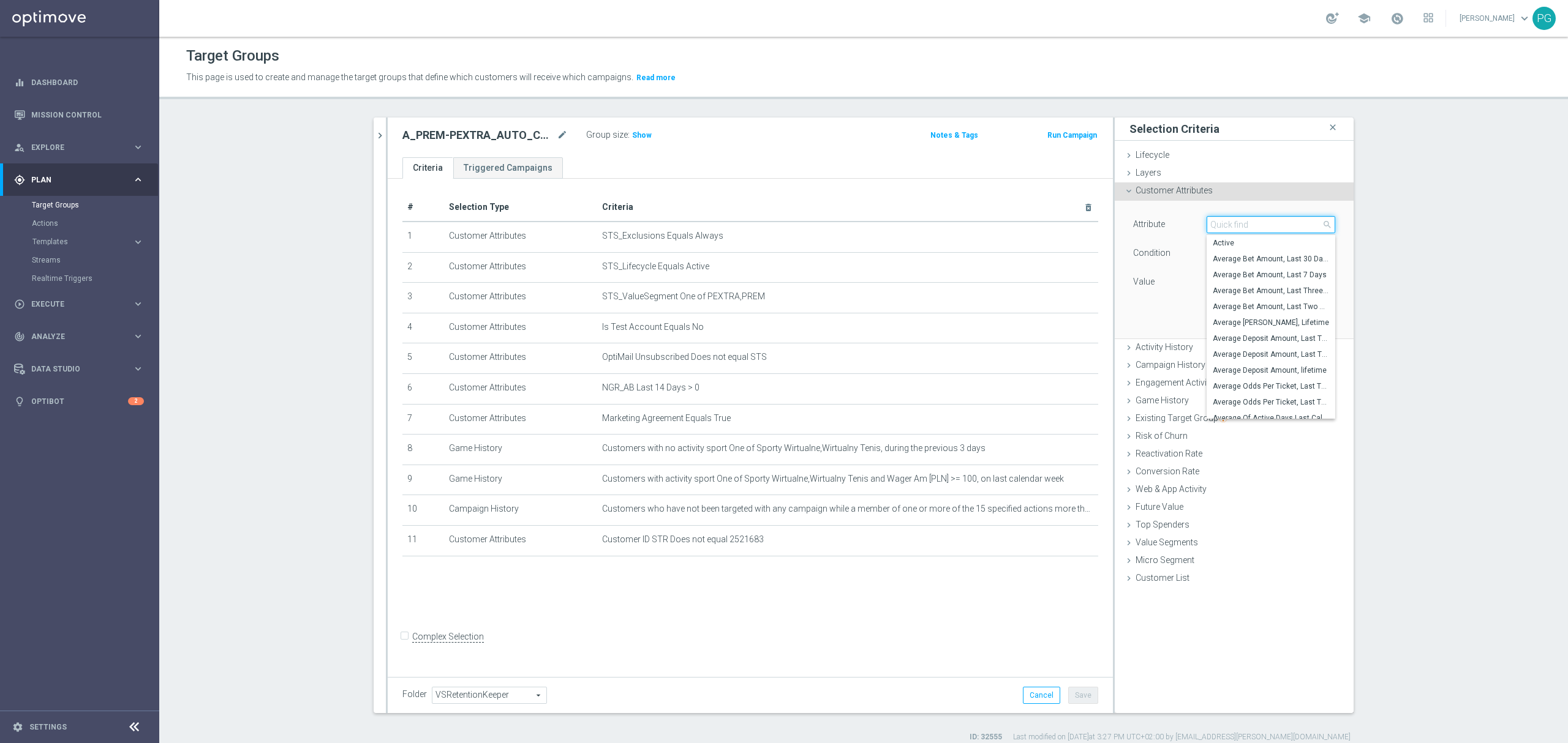
click at [1236, 231] on input "search" at bounding box center [1272, 224] width 129 height 17
paste input "email a"
type input "email a"
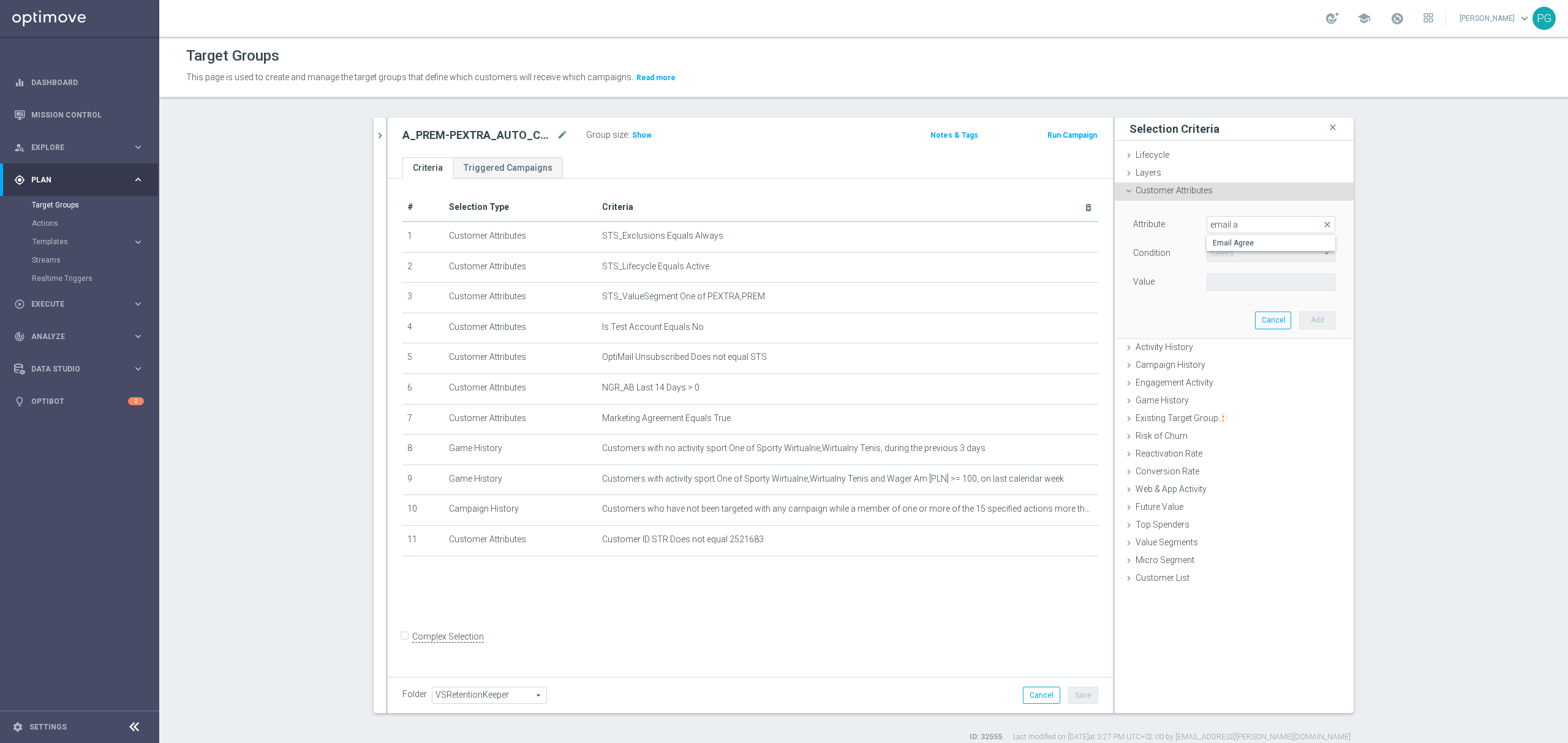
click at [1231, 239] on span "Email Agree" at bounding box center [1271, 243] width 116 height 10
type input "Email Agree"
type input "Equals"
click at [1229, 284] on span at bounding box center [1271, 282] width 128 height 16
click at [1229, 284] on input "search" at bounding box center [1272, 281] width 129 height 17
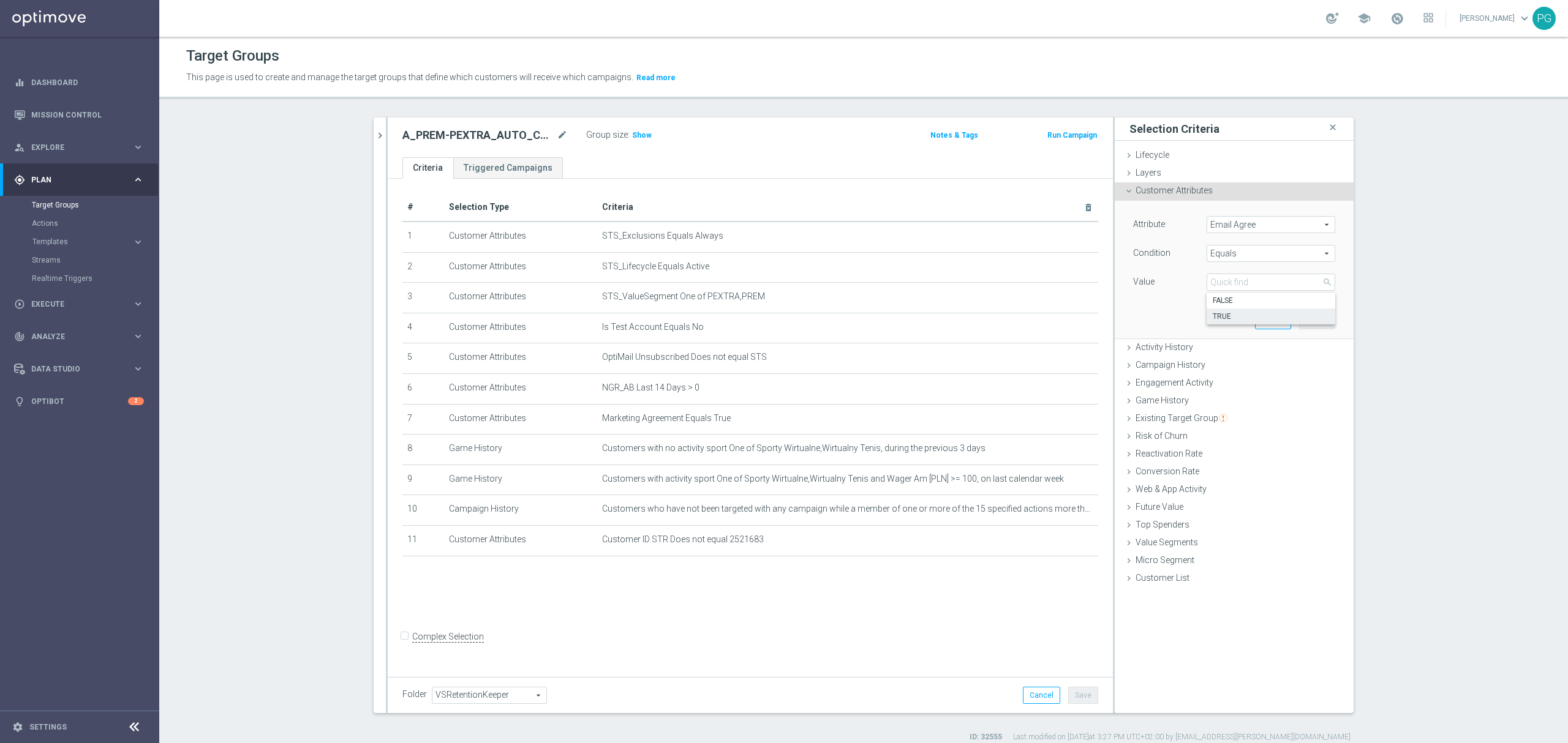
click at [1228, 316] on span "TRUE" at bounding box center [1271, 317] width 116 height 10
type input "TRUE"
click at [1313, 320] on button "Add" at bounding box center [1317, 320] width 36 height 17
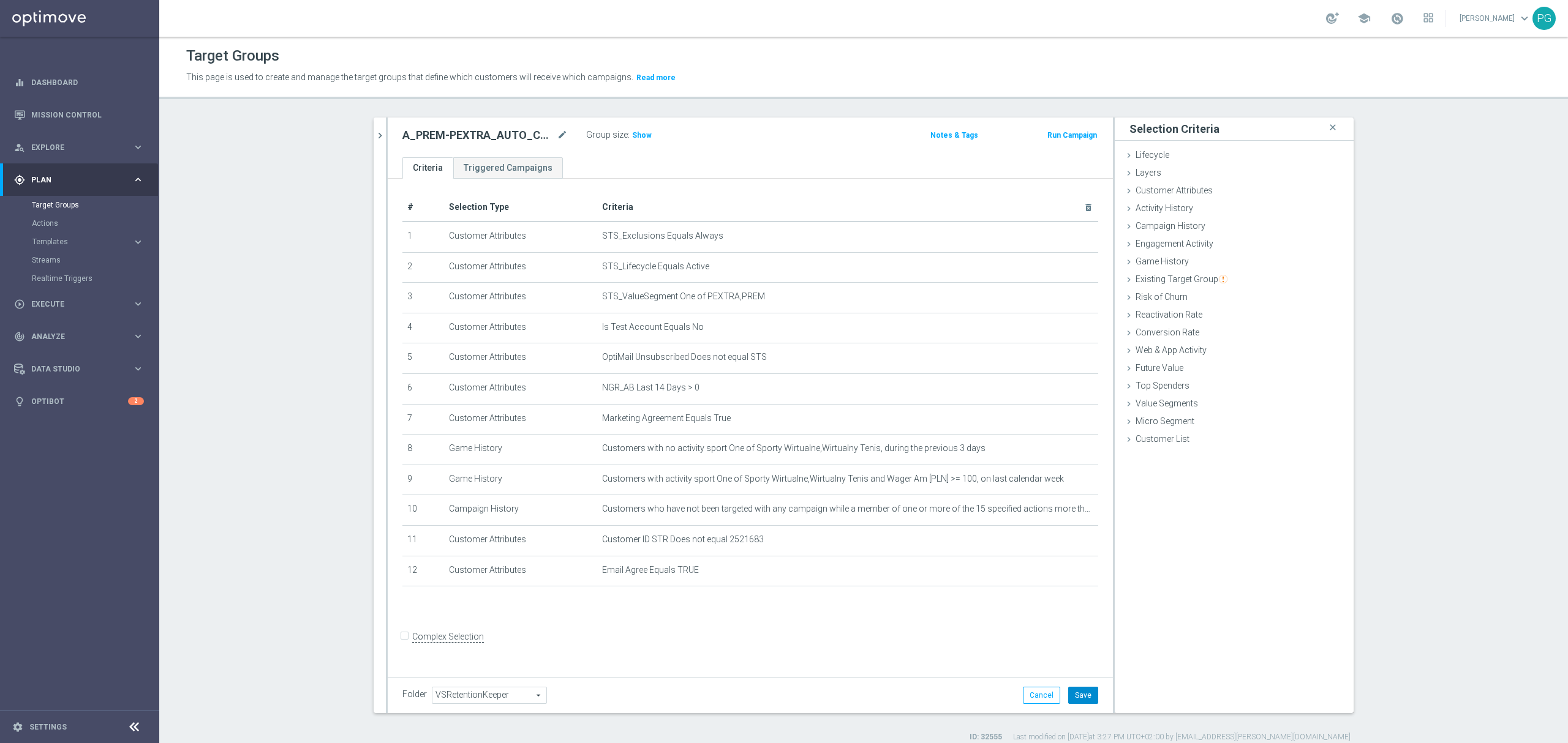
click at [1078, 695] on button "Save" at bounding box center [1083, 694] width 30 height 17
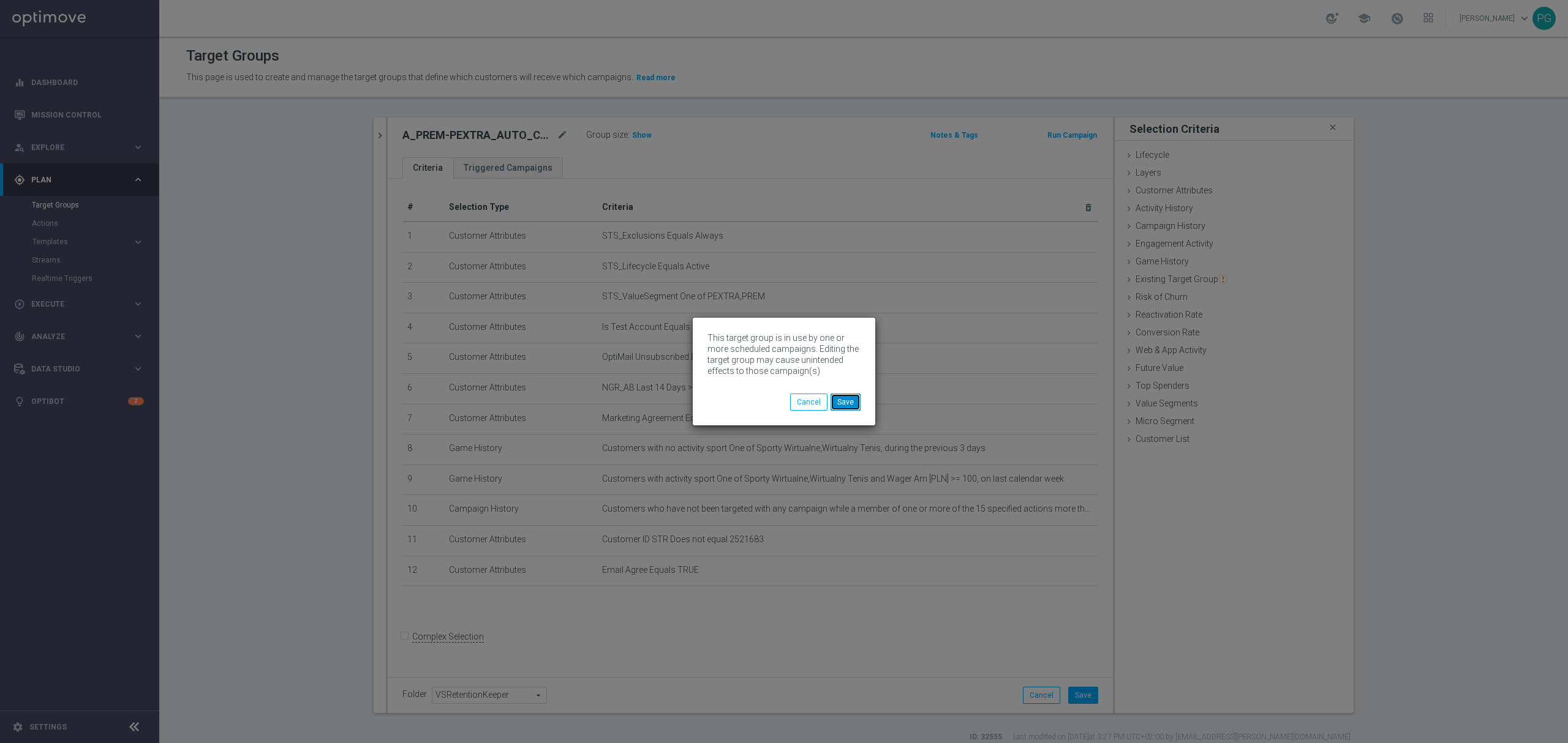
click at [845, 403] on button "Save" at bounding box center [845, 401] width 30 height 17
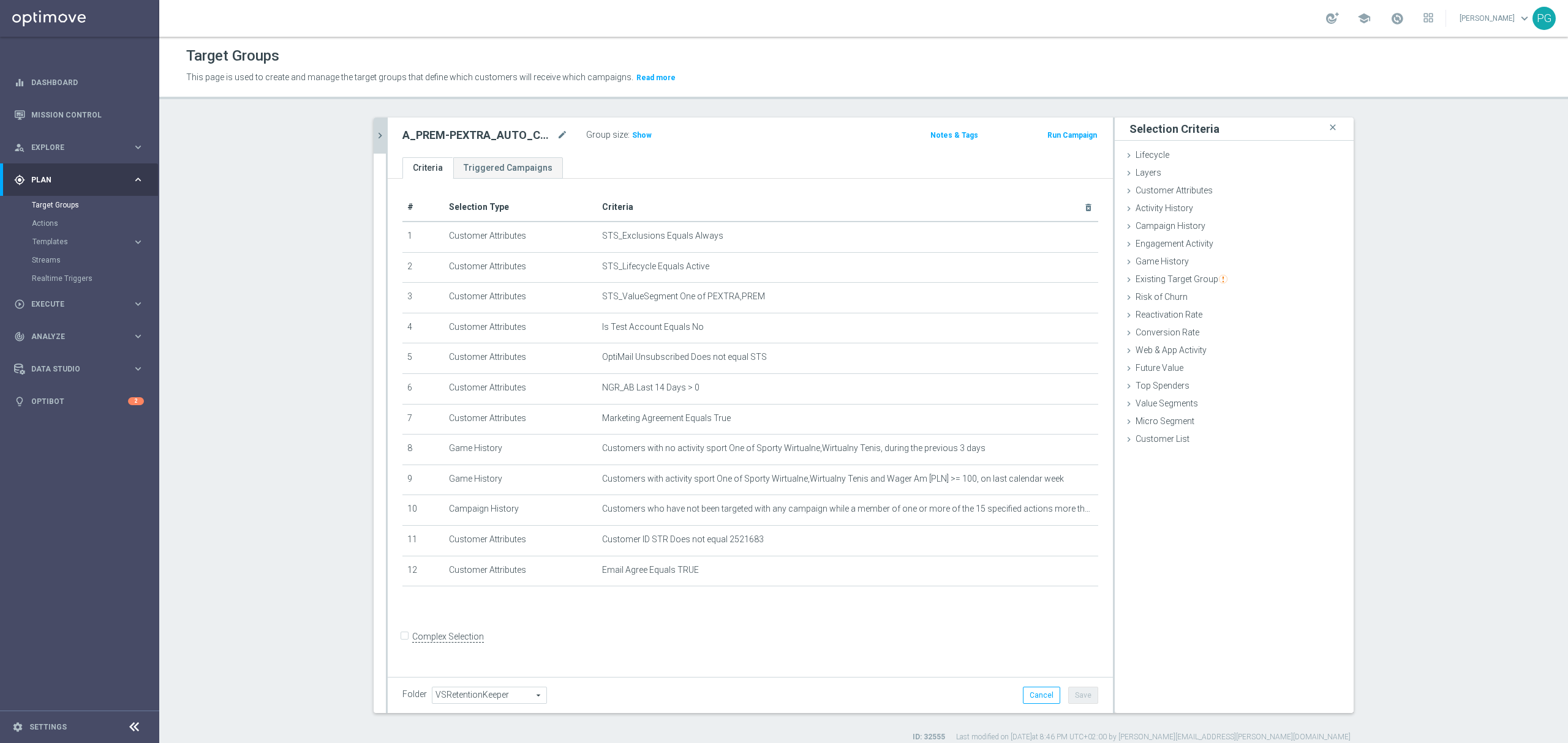
click at [375, 130] on icon "chevron_right" at bounding box center [381, 136] width 12 height 12
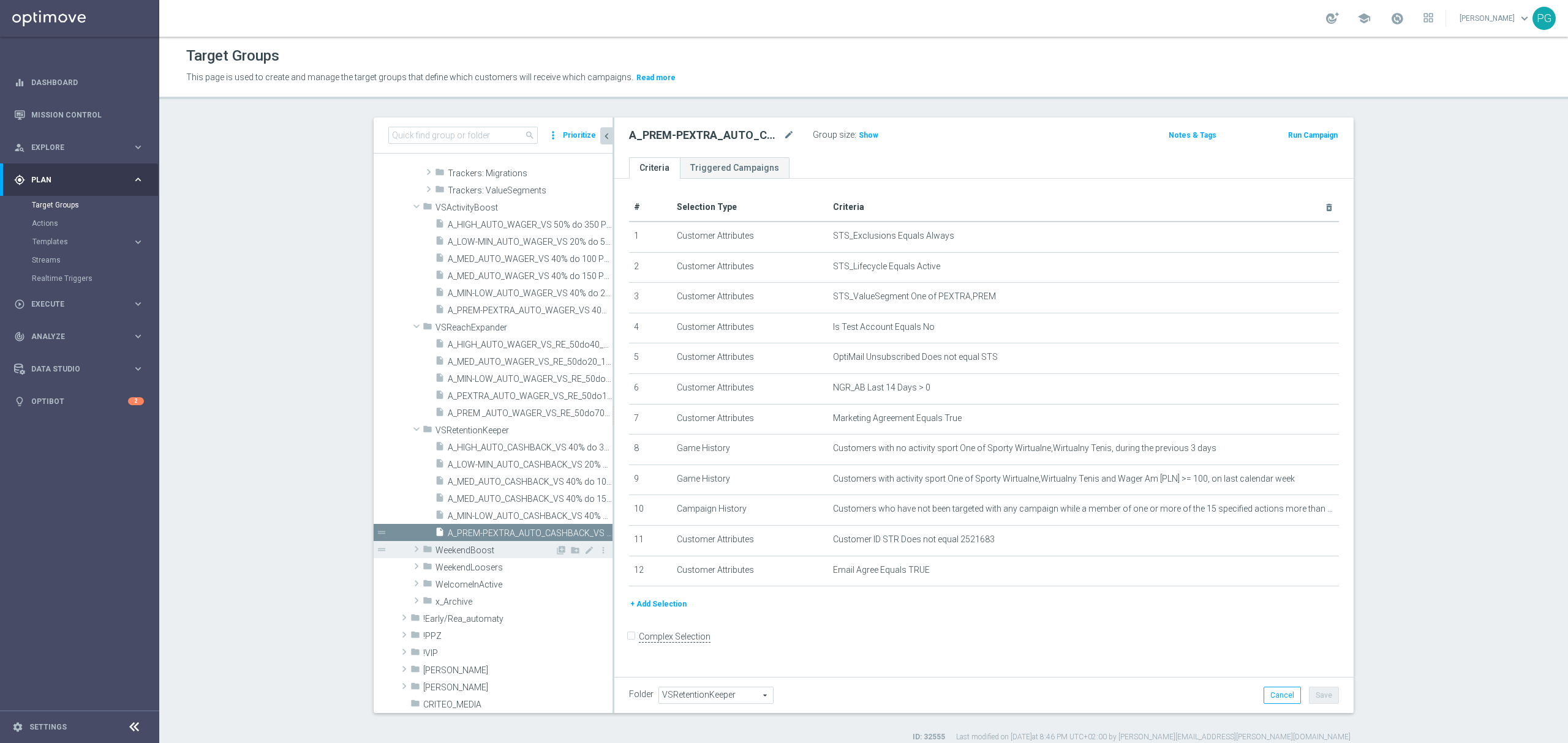
click at [472, 554] on span "WeekendBoost" at bounding box center [495, 551] width 120 height 11
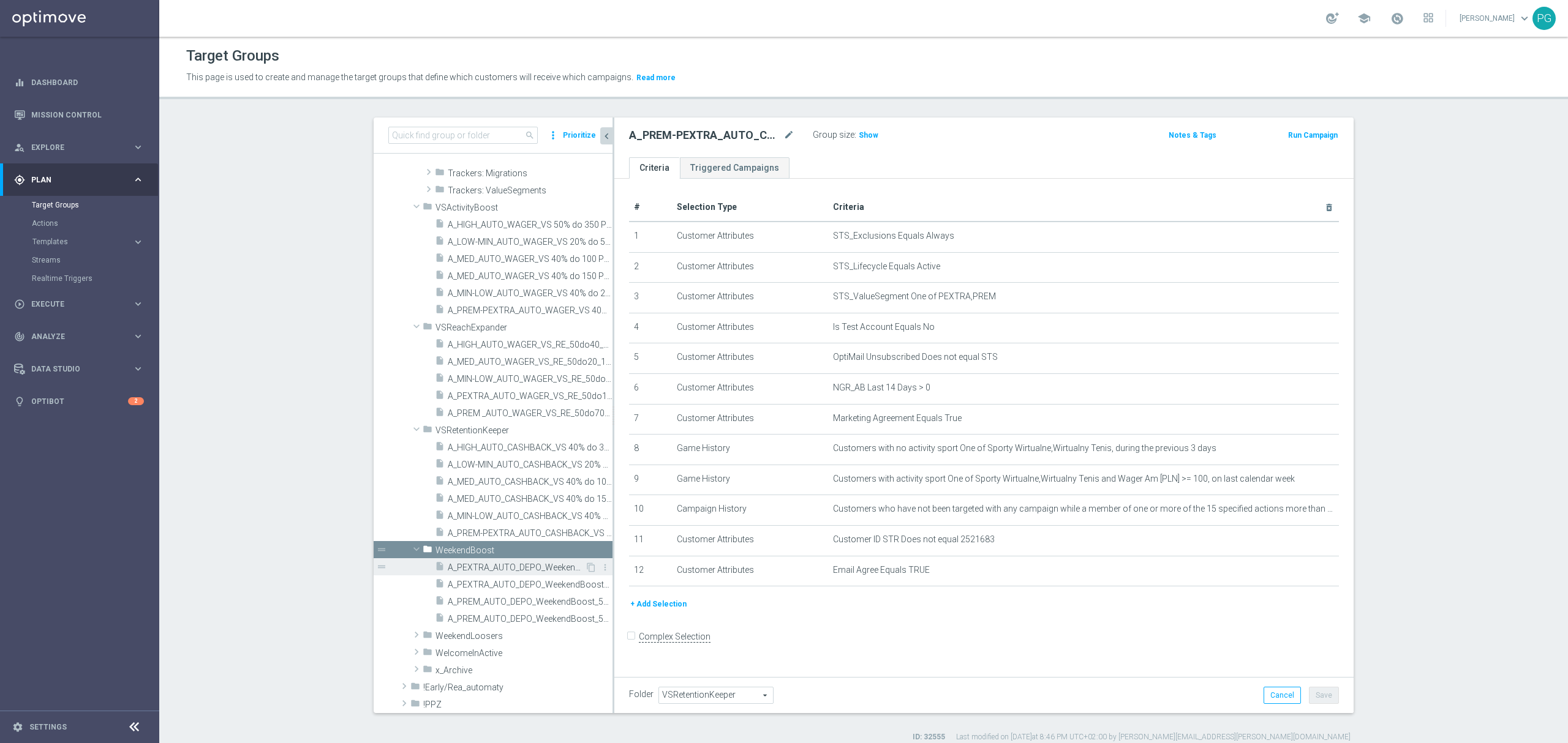
click at [477, 564] on span "A_PEXTRA_AUTO_DEPO_WeekendBoost_50do200_7d" at bounding box center [516, 568] width 137 height 11
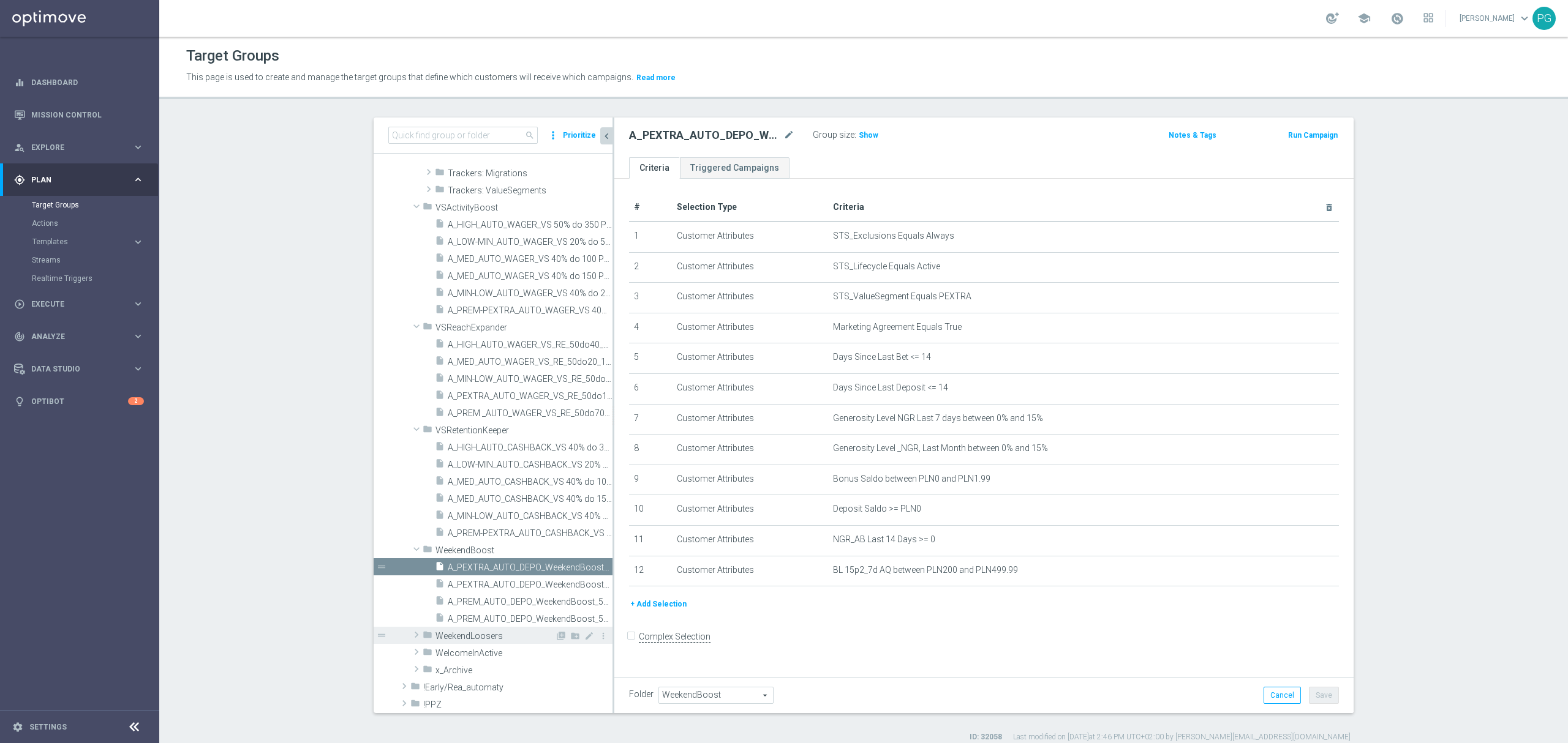
click at [448, 635] on span "WeekendLoosers" at bounding box center [495, 636] width 120 height 11
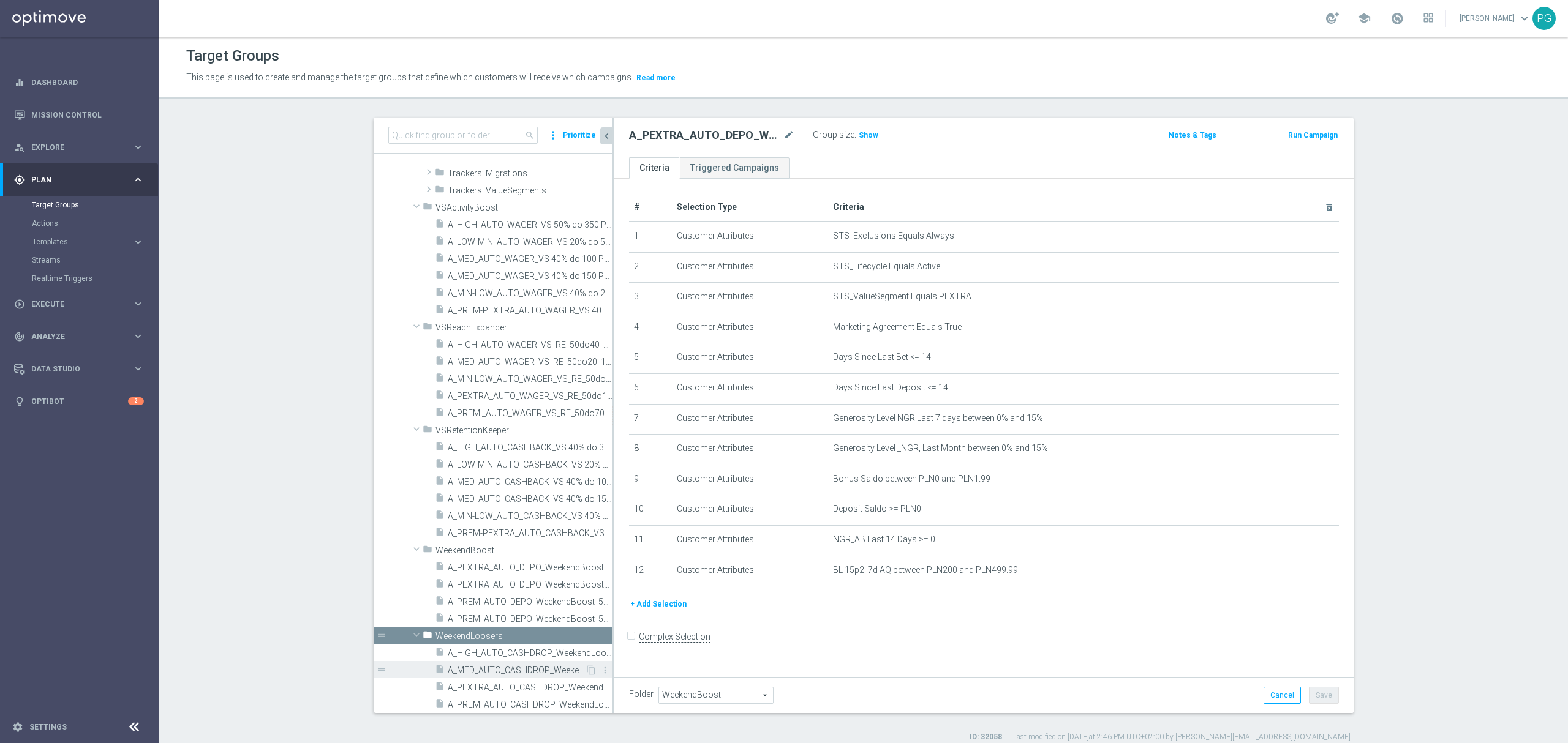
click at [494, 666] on span "A_MED_AUTO_CASHDROP_WeekendLoosers_25PLN_7d" at bounding box center [516, 671] width 137 height 11
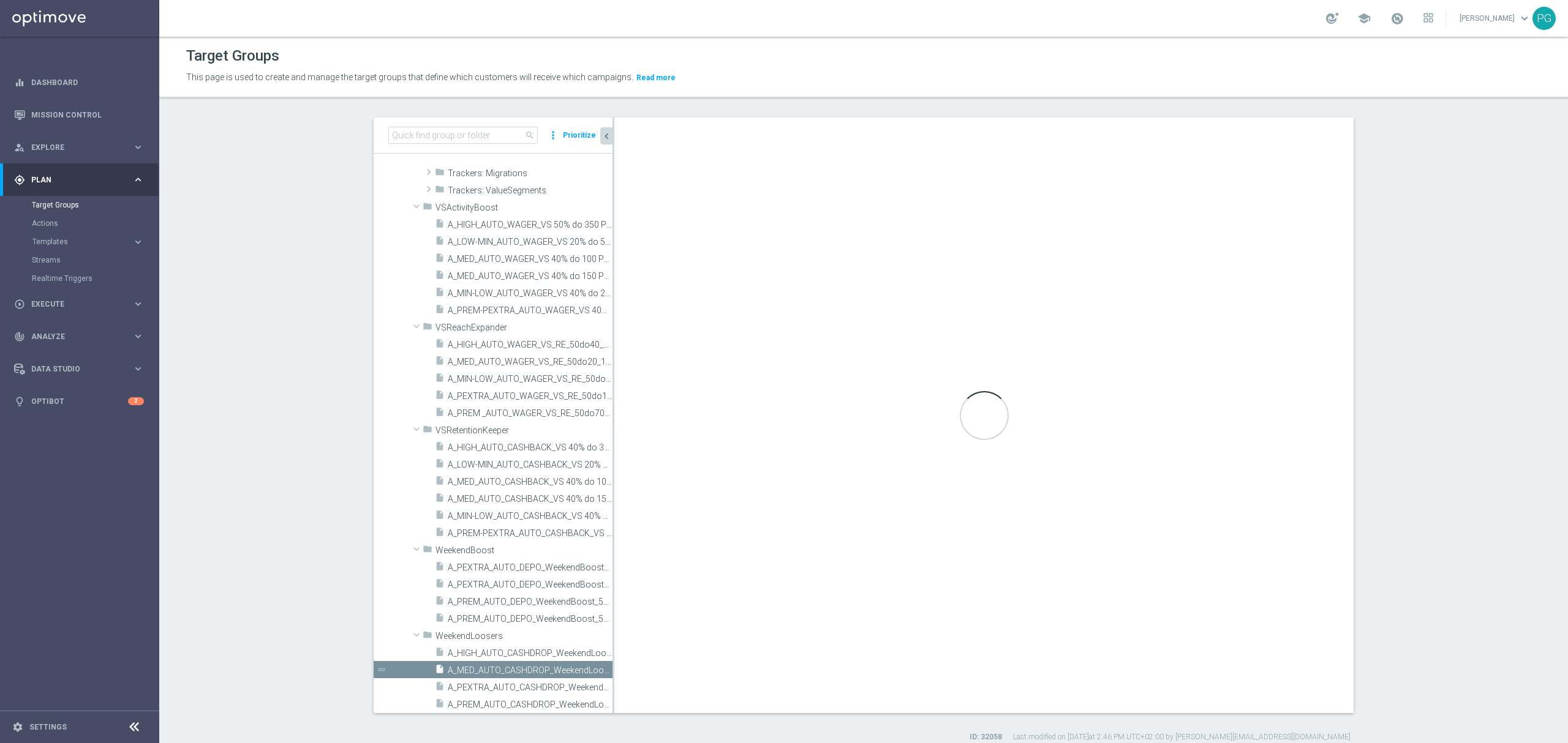
type input "WeekendLoosers"
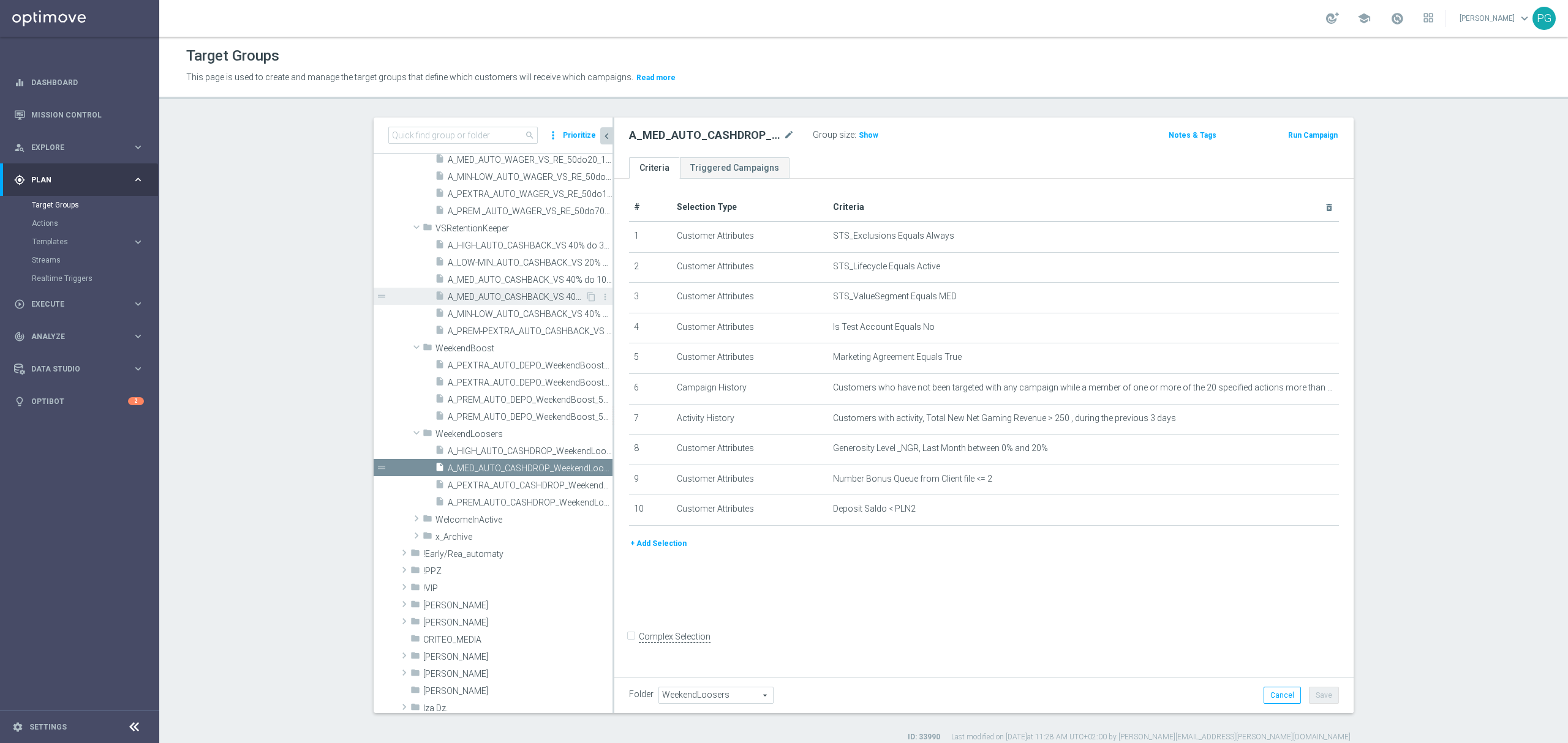
scroll to position [842, 0]
click at [489, 449] on span "A_HIGH_AUTO_CASHDROP_WeekendLoosers_150PLN_7d" at bounding box center [516, 450] width 137 height 11
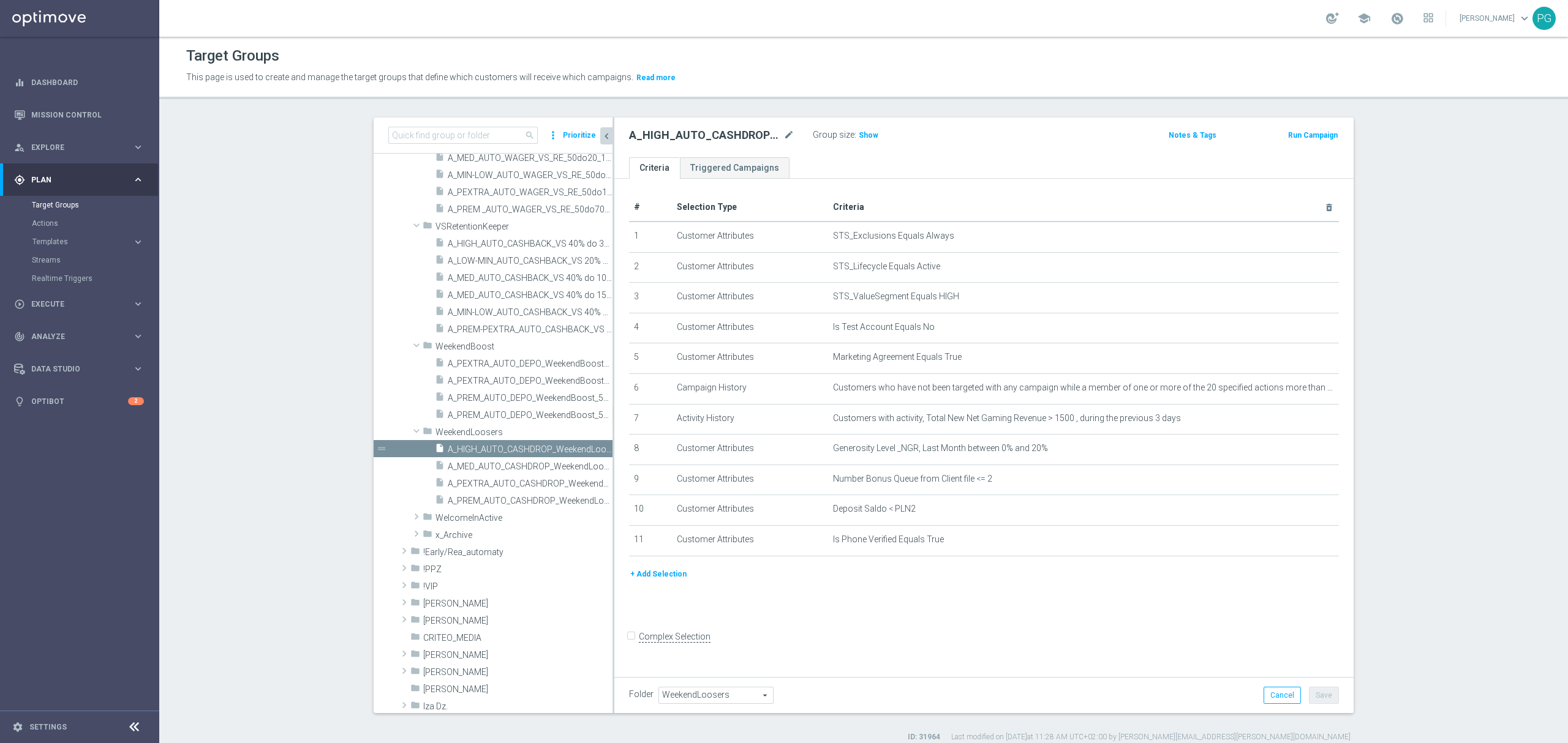
click at [663, 582] on button "+ Add Selection" at bounding box center [658, 575] width 58 height 14
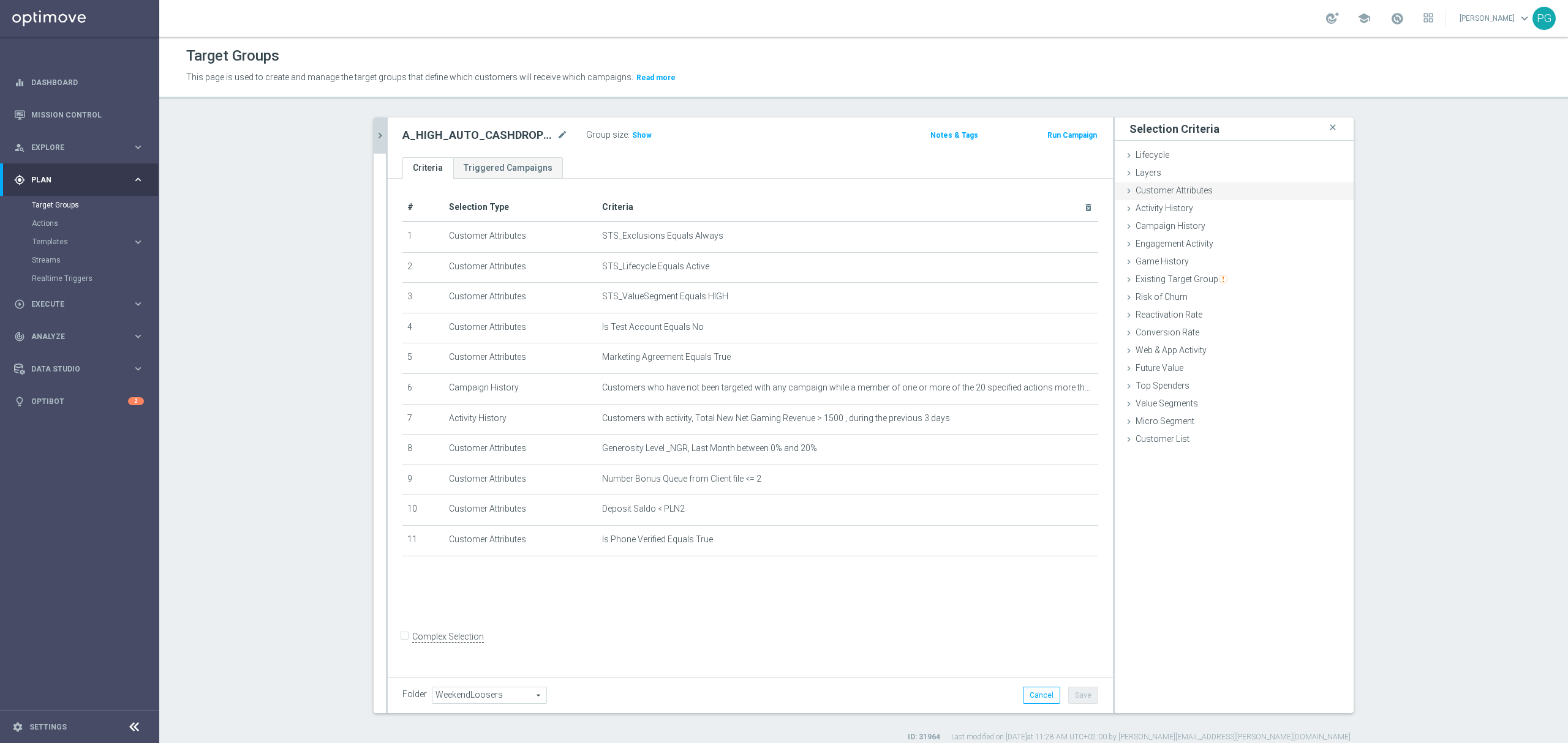
click at [1182, 196] on div "Customer Attributes done selection saved" at bounding box center [1234, 191] width 239 height 19
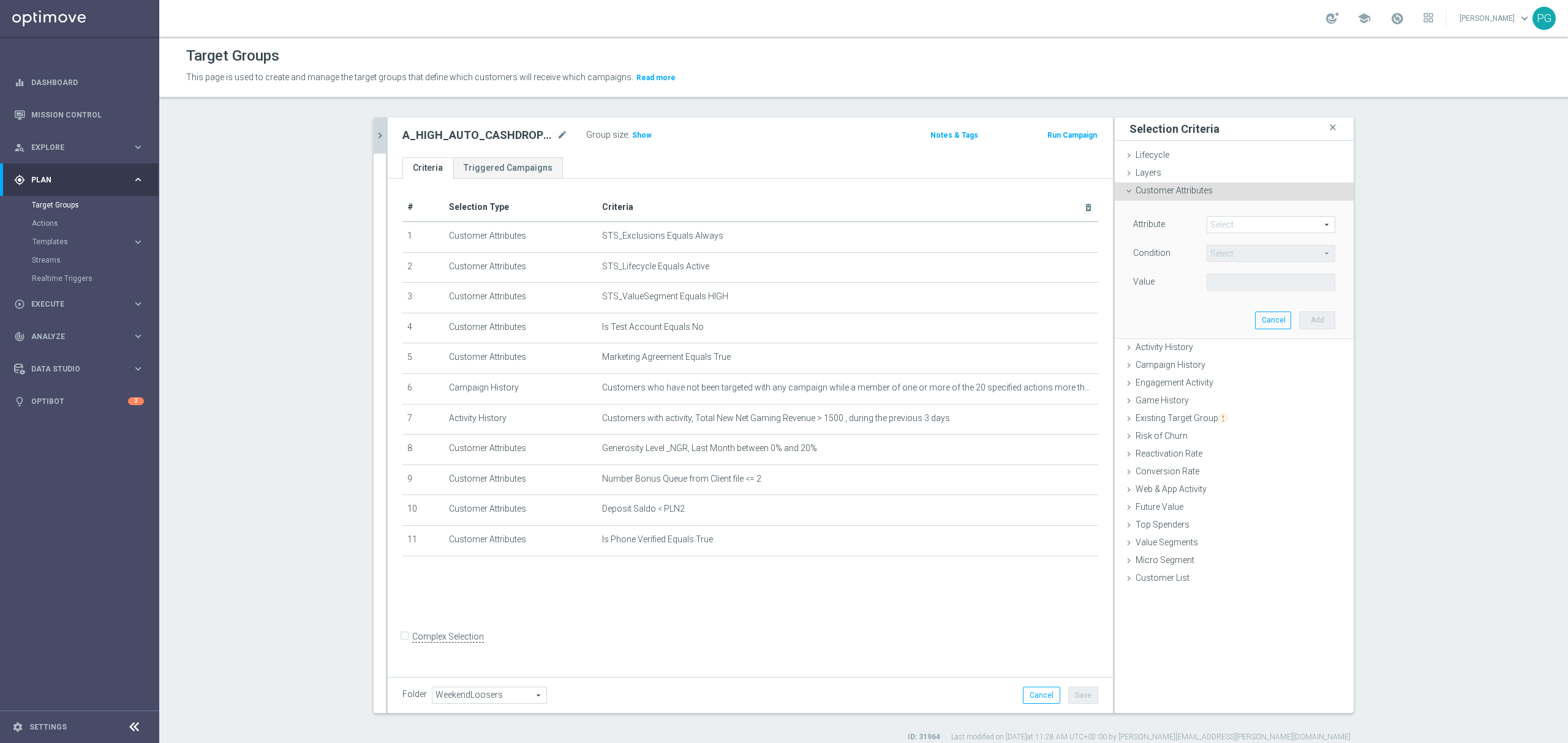
click at [1245, 229] on span at bounding box center [1271, 225] width 128 height 16
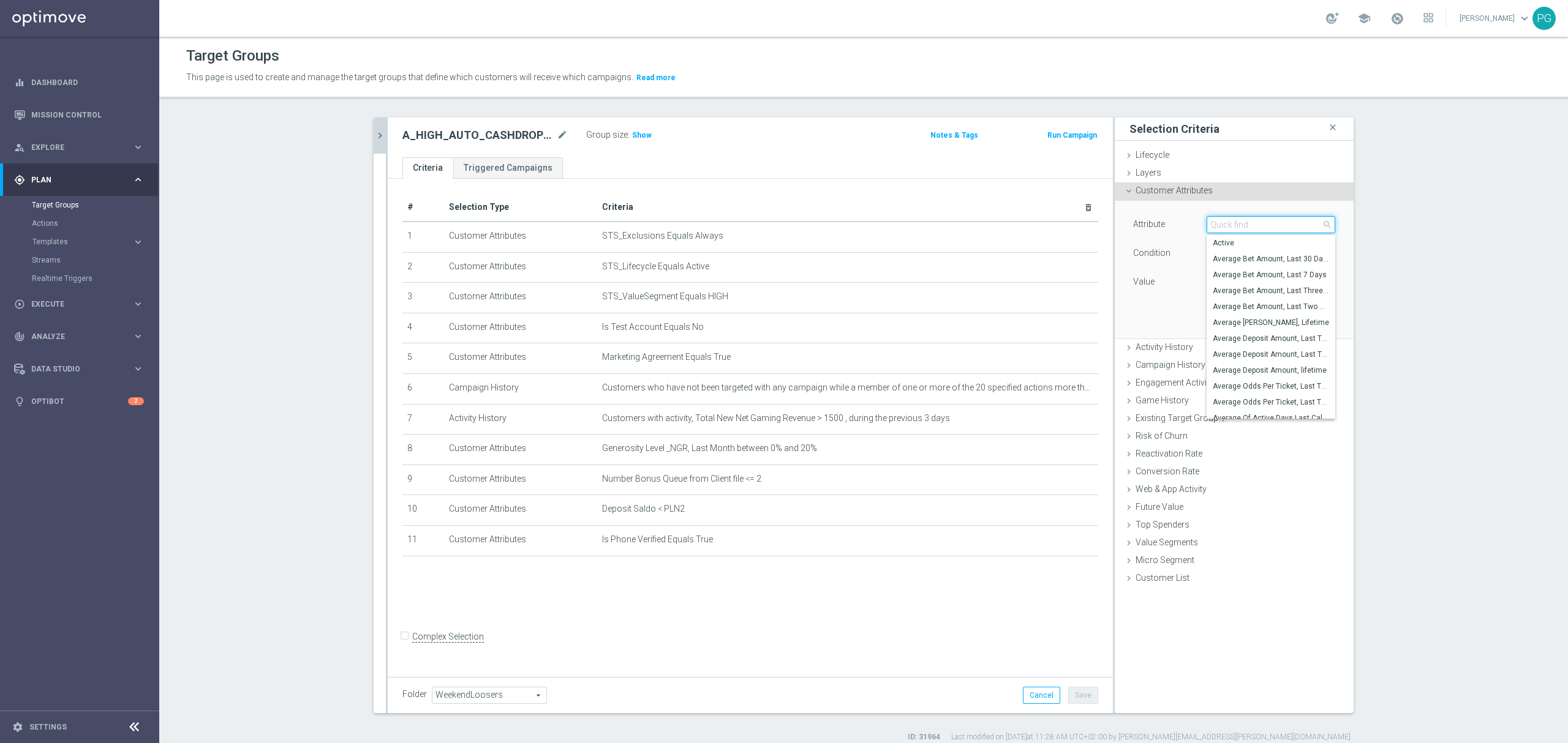
click at [1245, 229] on input "search" at bounding box center [1272, 224] width 129 height 17
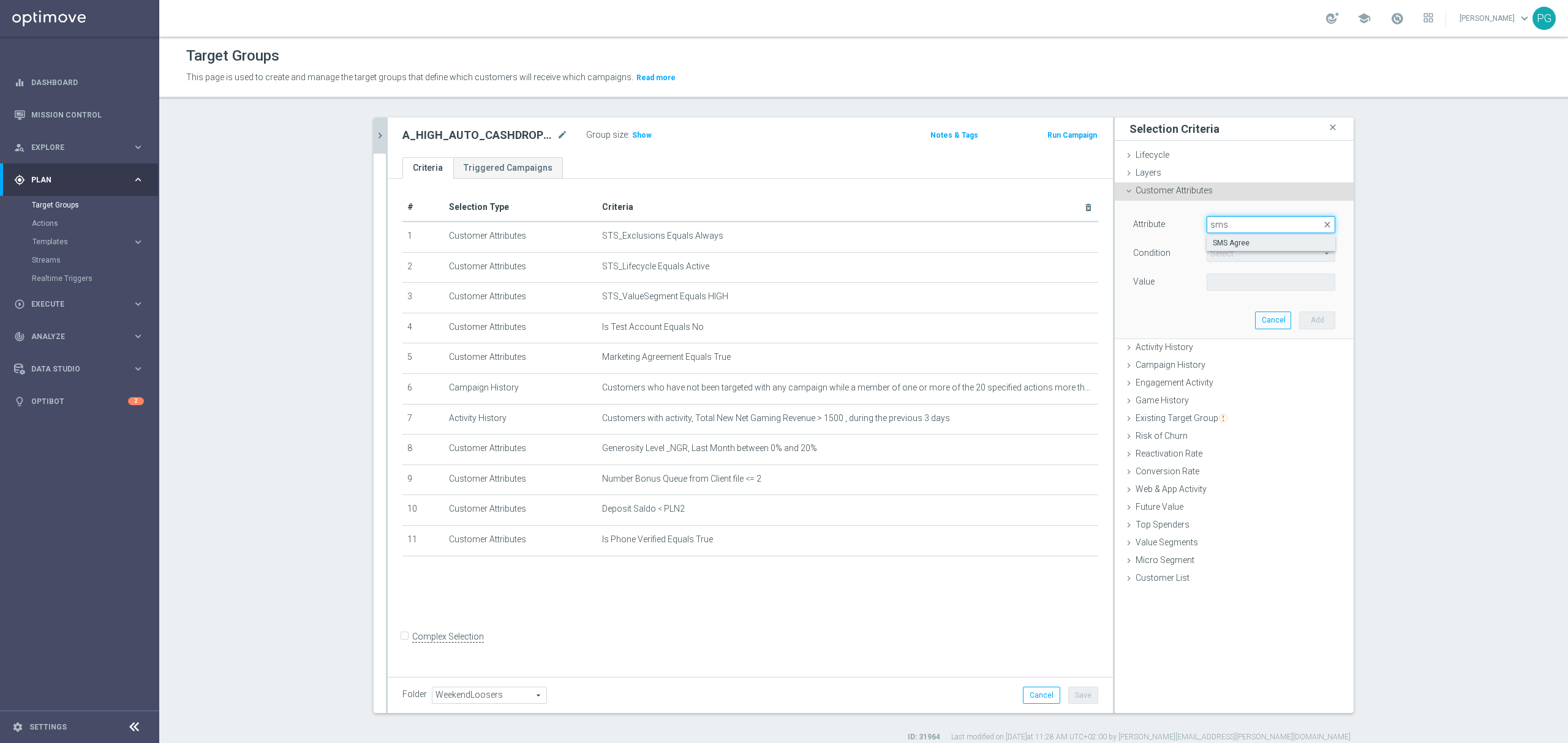
type input "sms"
click at [1242, 245] on span "SMS Agree" at bounding box center [1271, 243] width 116 height 10
type input "SMS Agree"
type input "Equals"
click at [1241, 283] on span at bounding box center [1271, 282] width 128 height 16
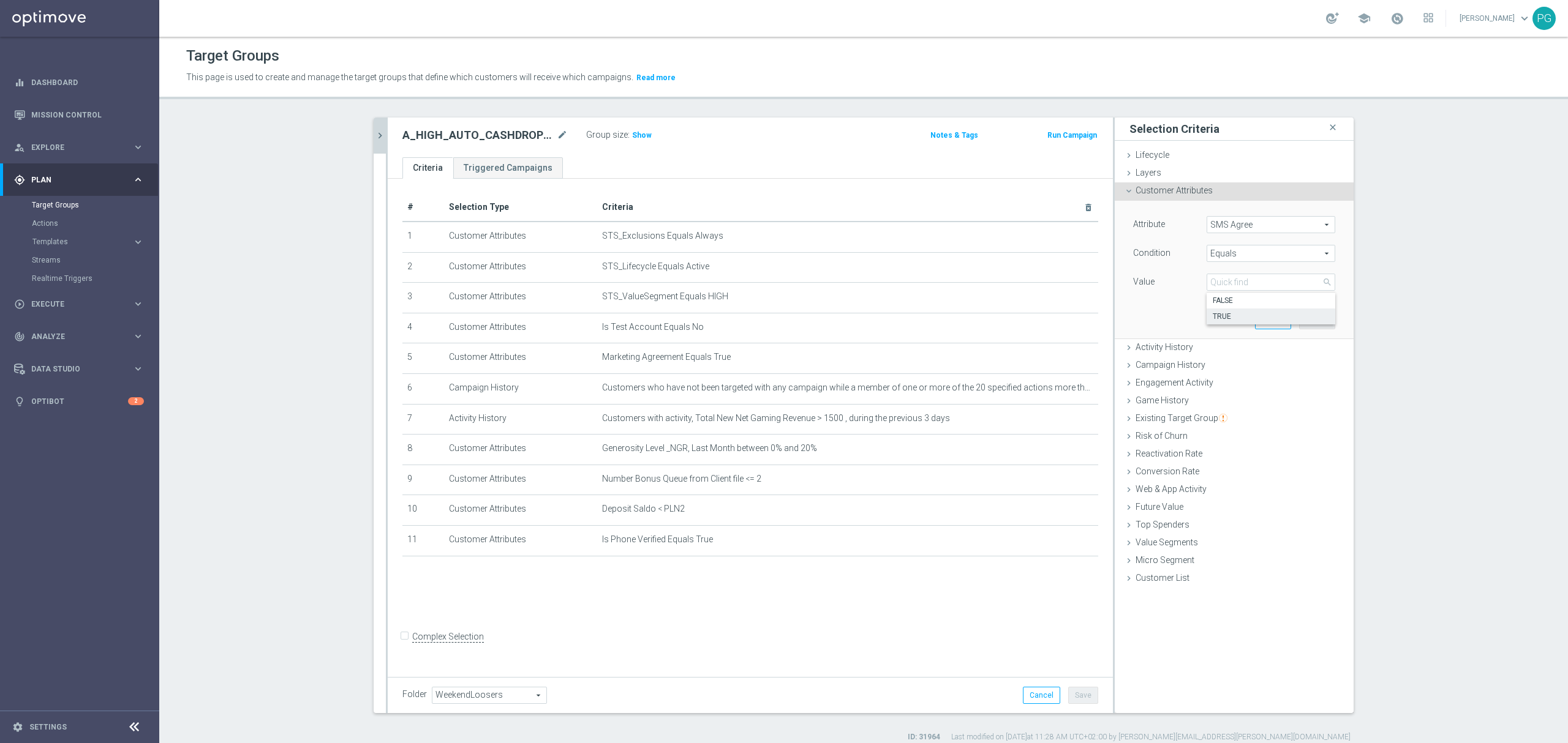
click at [1241, 319] on span "TRUE" at bounding box center [1271, 317] width 116 height 10
type input "TRUE"
click at [1314, 324] on button "Add" at bounding box center [1317, 320] width 36 height 17
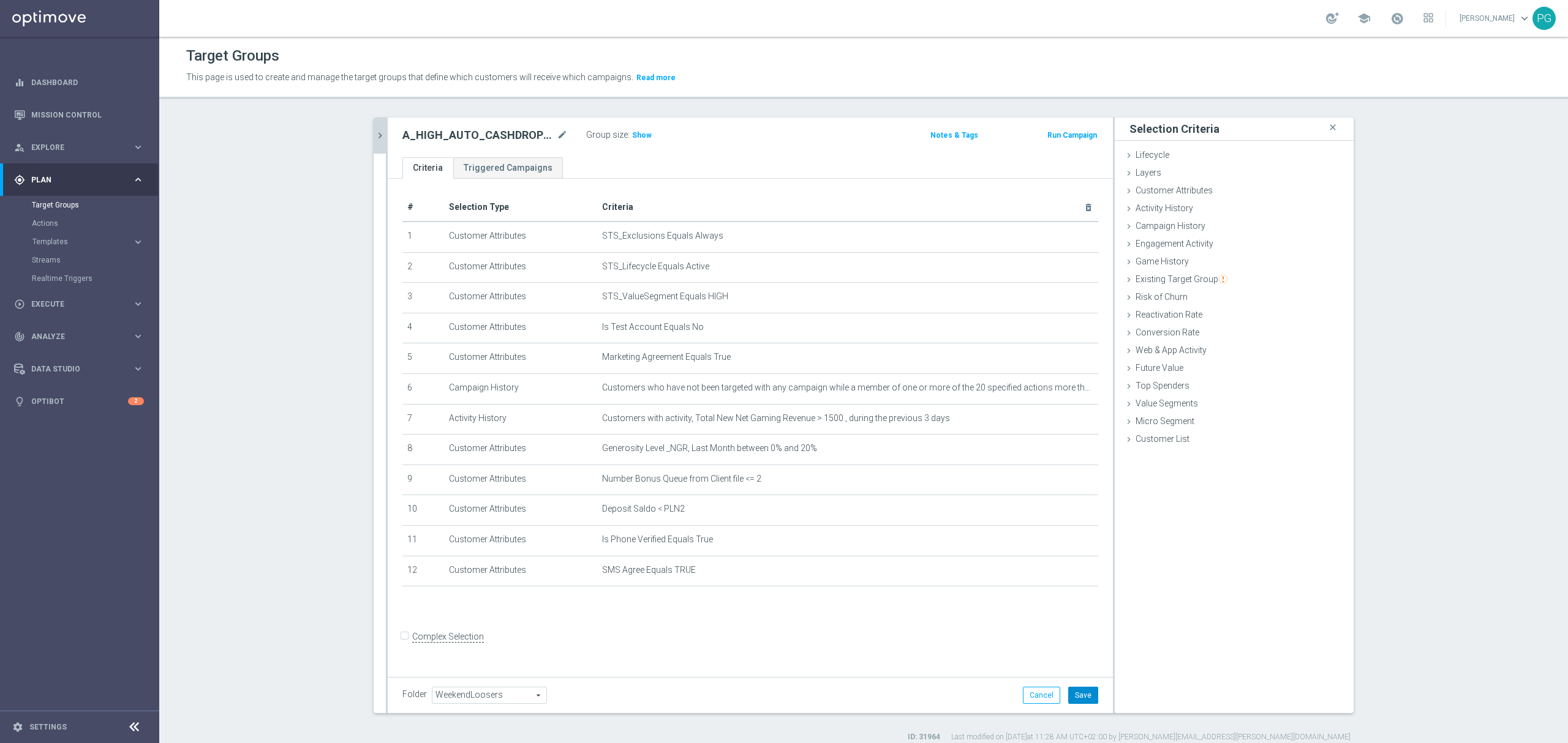
click at [1082, 698] on button "Save" at bounding box center [1083, 694] width 30 height 17
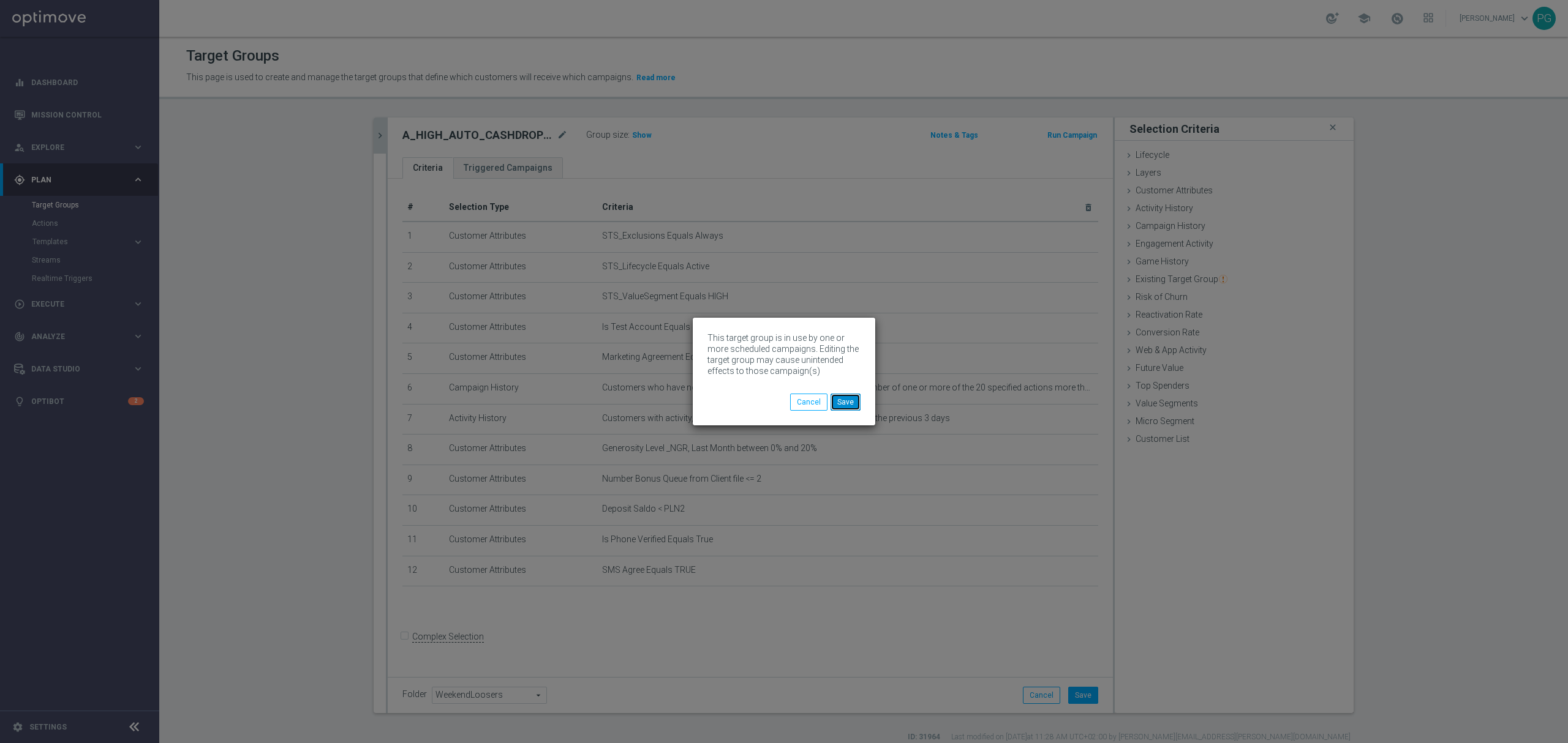
click at [844, 402] on button "Save" at bounding box center [845, 401] width 30 height 17
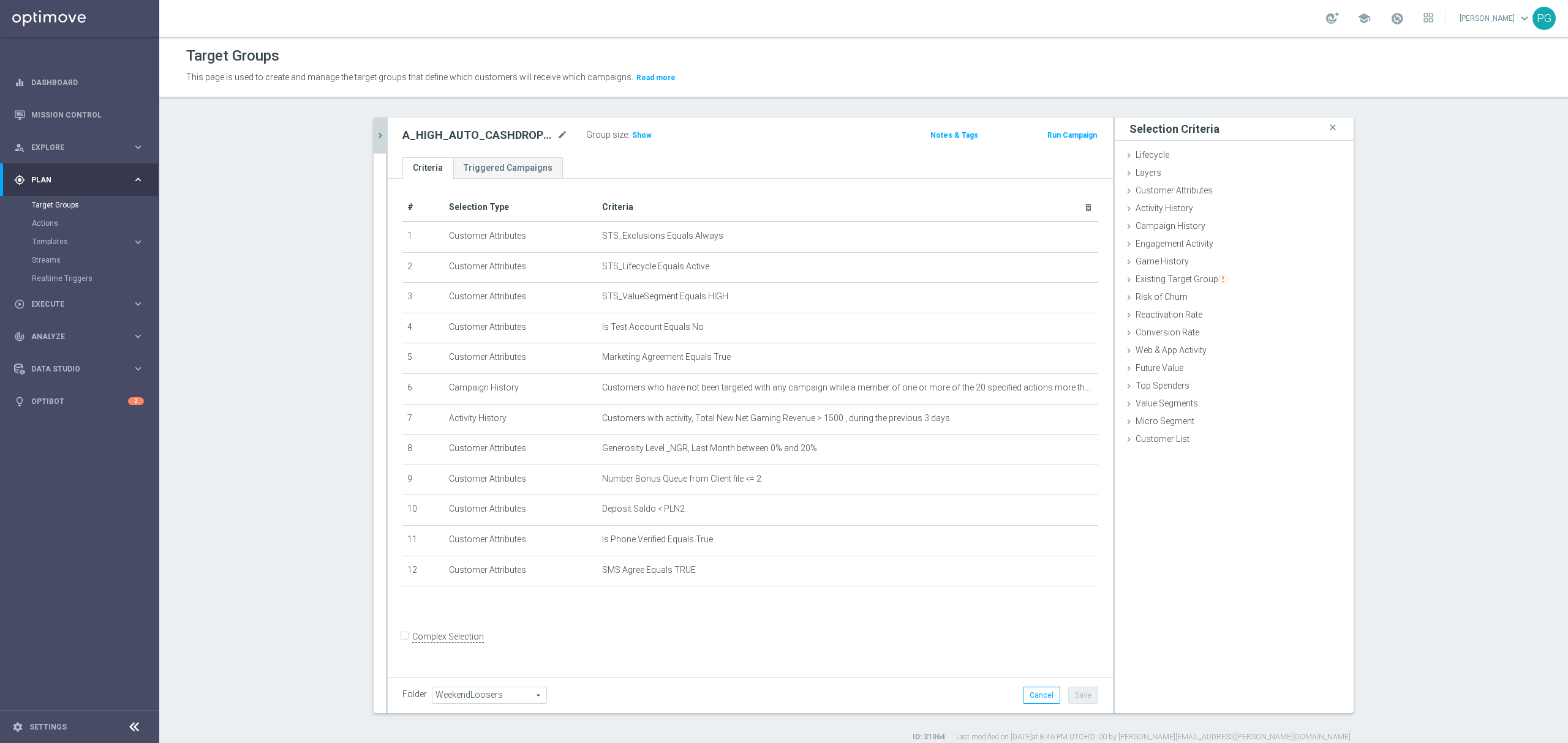
click at [378, 138] on icon "chevron_right" at bounding box center [381, 136] width 12 height 12
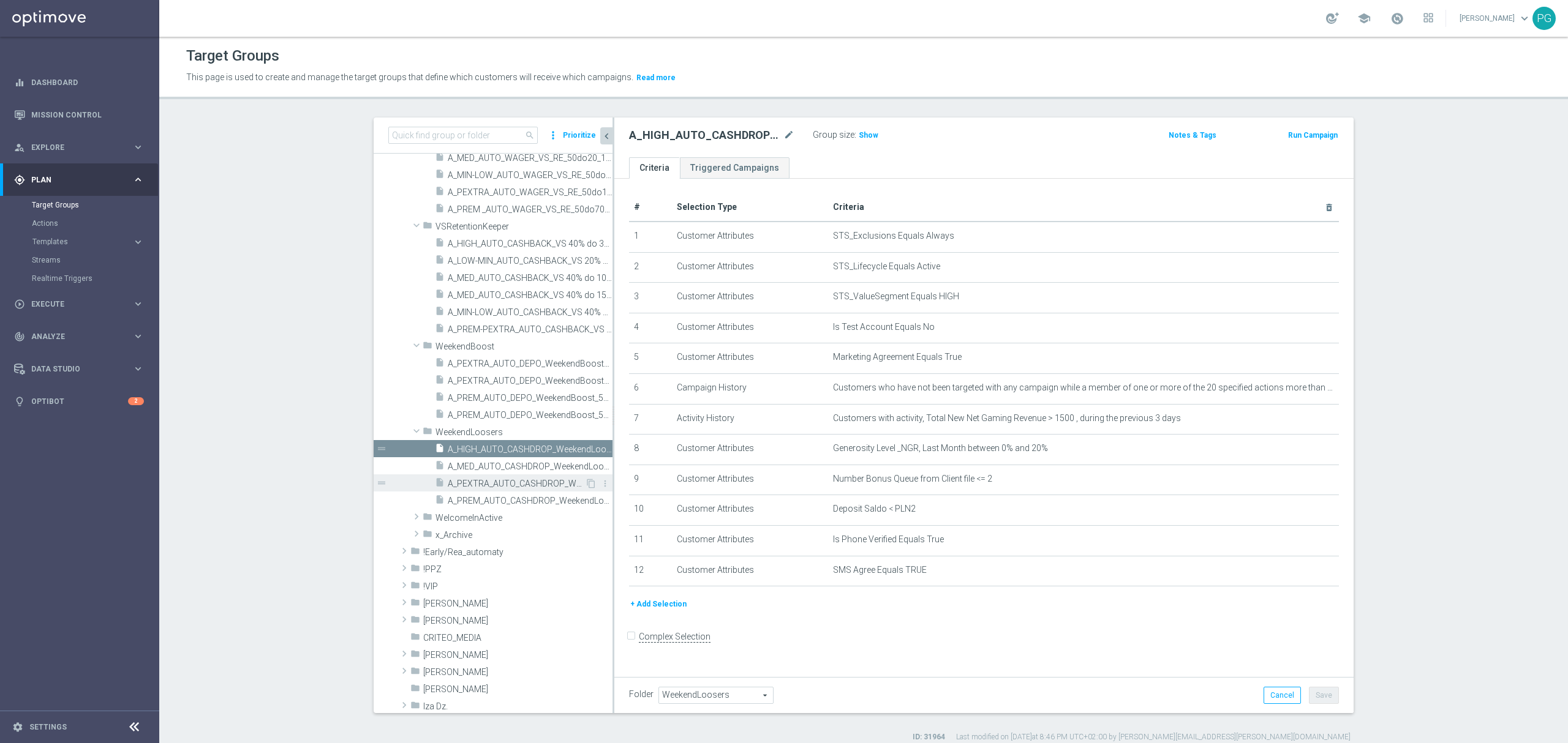
click at [503, 486] on span "A_PEXTRA_AUTO_CASHDROP_WeekendLoosers_500PLN_7d" at bounding box center [516, 483] width 137 height 11
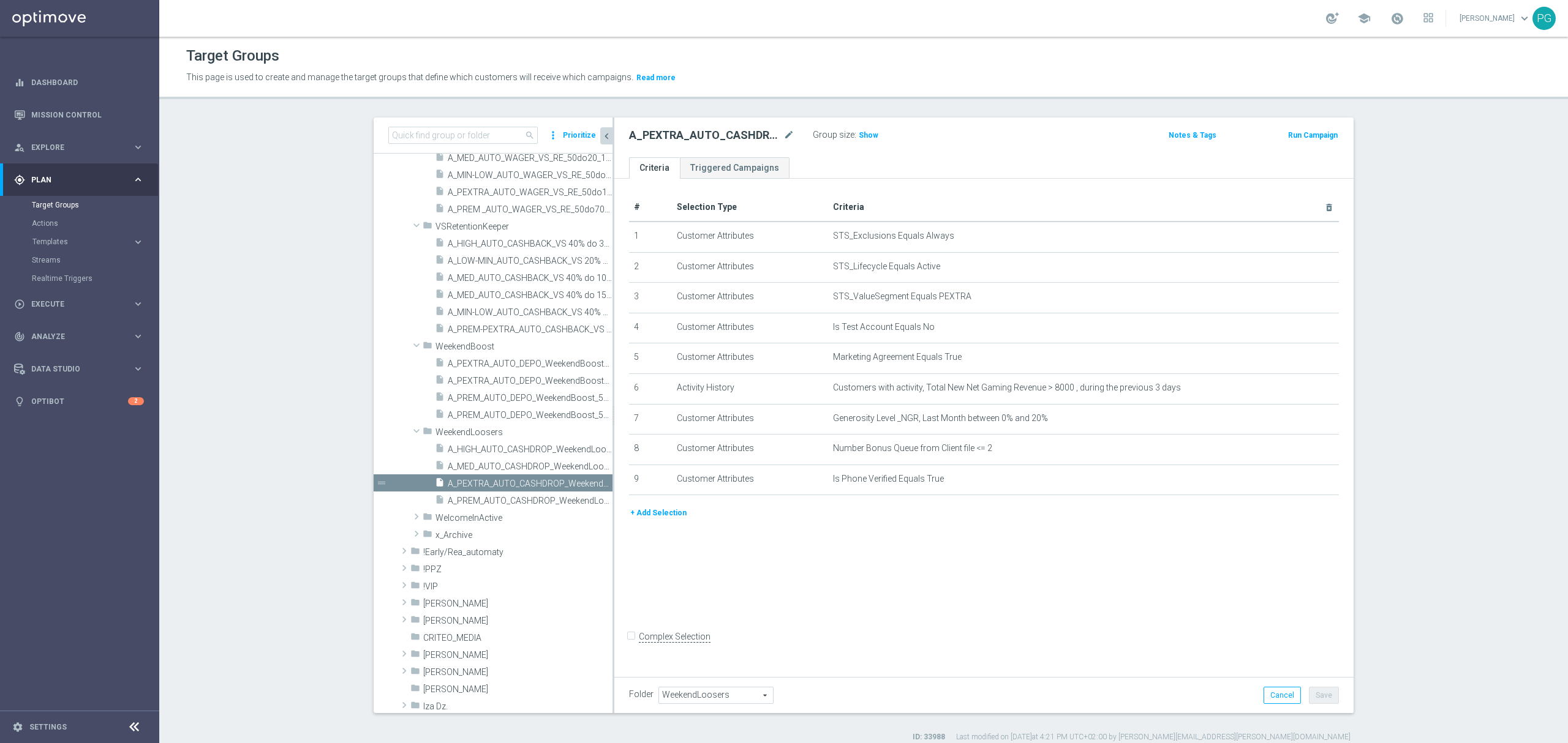
click at [655, 520] on button "+ Add Selection" at bounding box center [658, 513] width 58 height 14
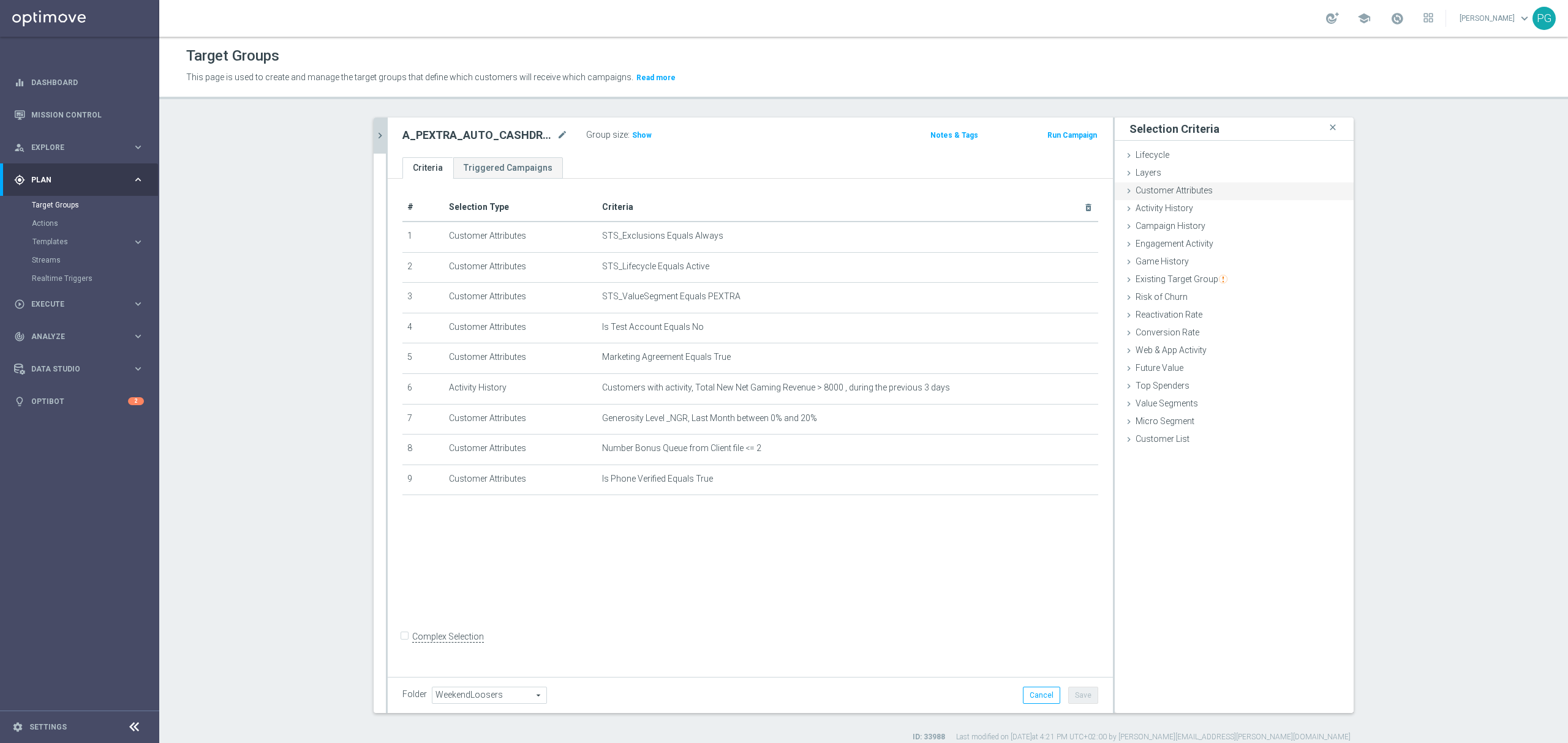
click at [1208, 195] on div "Customer Attributes done selection saved" at bounding box center [1234, 191] width 239 height 19
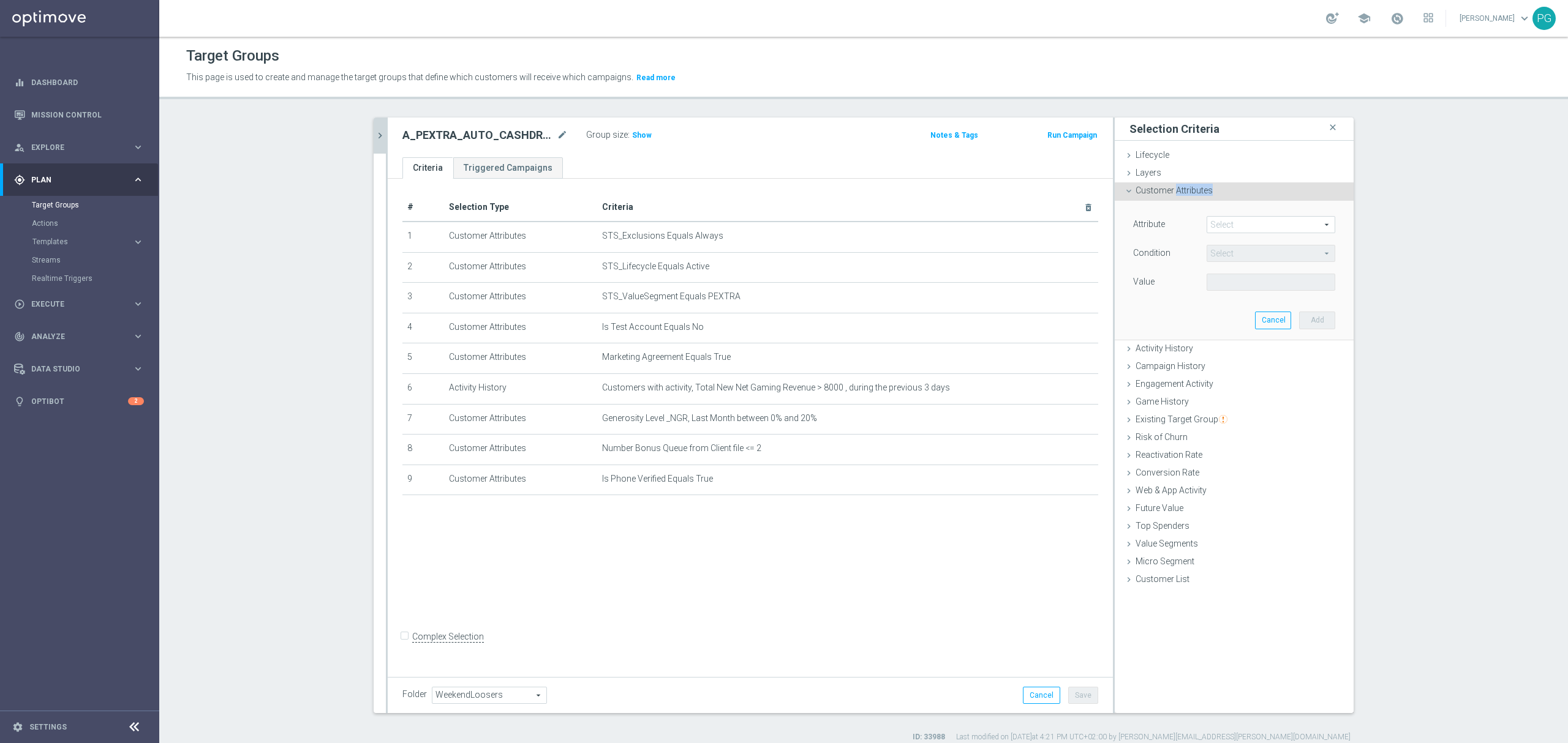
click at [1208, 195] on div "Customer Attributes done selection saved" at bounding box center [1234, 191] width 239 height 19
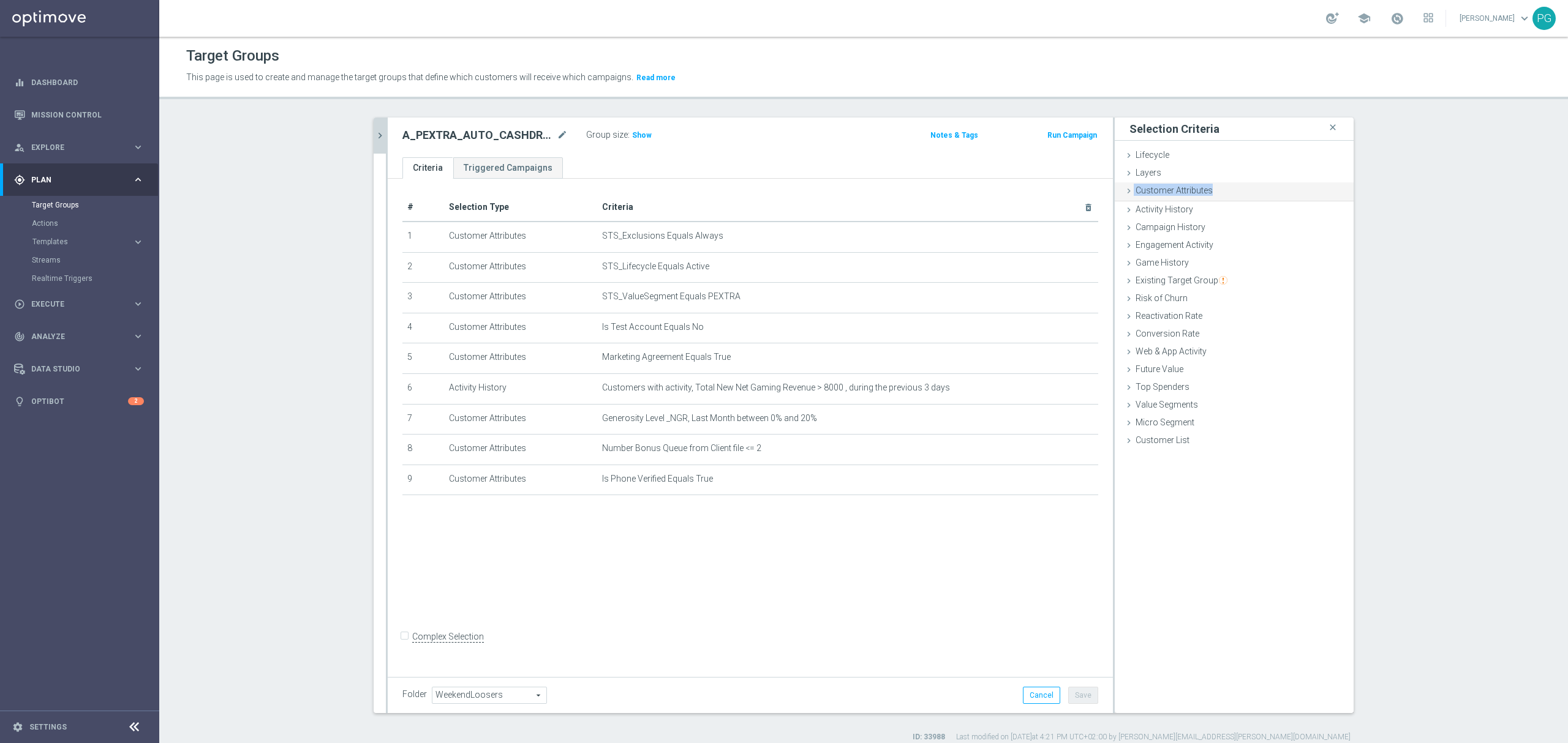
click at [1208, 195] on div "Customer Attributes done selection saved" at bounding box center [1234, 191] width 239 height 19
click at [1243, 191] on div "Customer Attributes done selection saved" at bounding box center [1234, 191] width 239 height 19
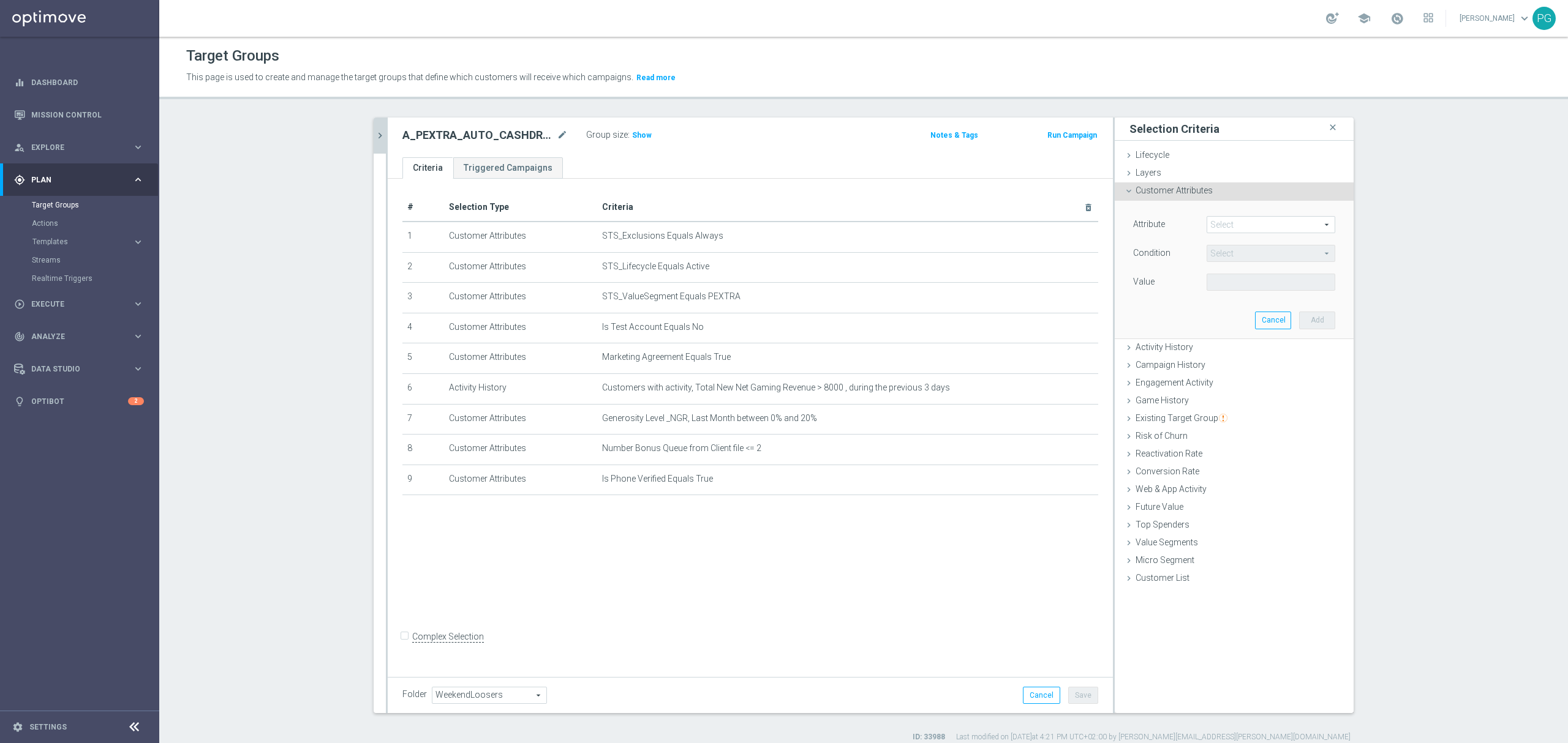
click at [1241, 229] on span at bounding box center [1271, 225] width 128 height 16
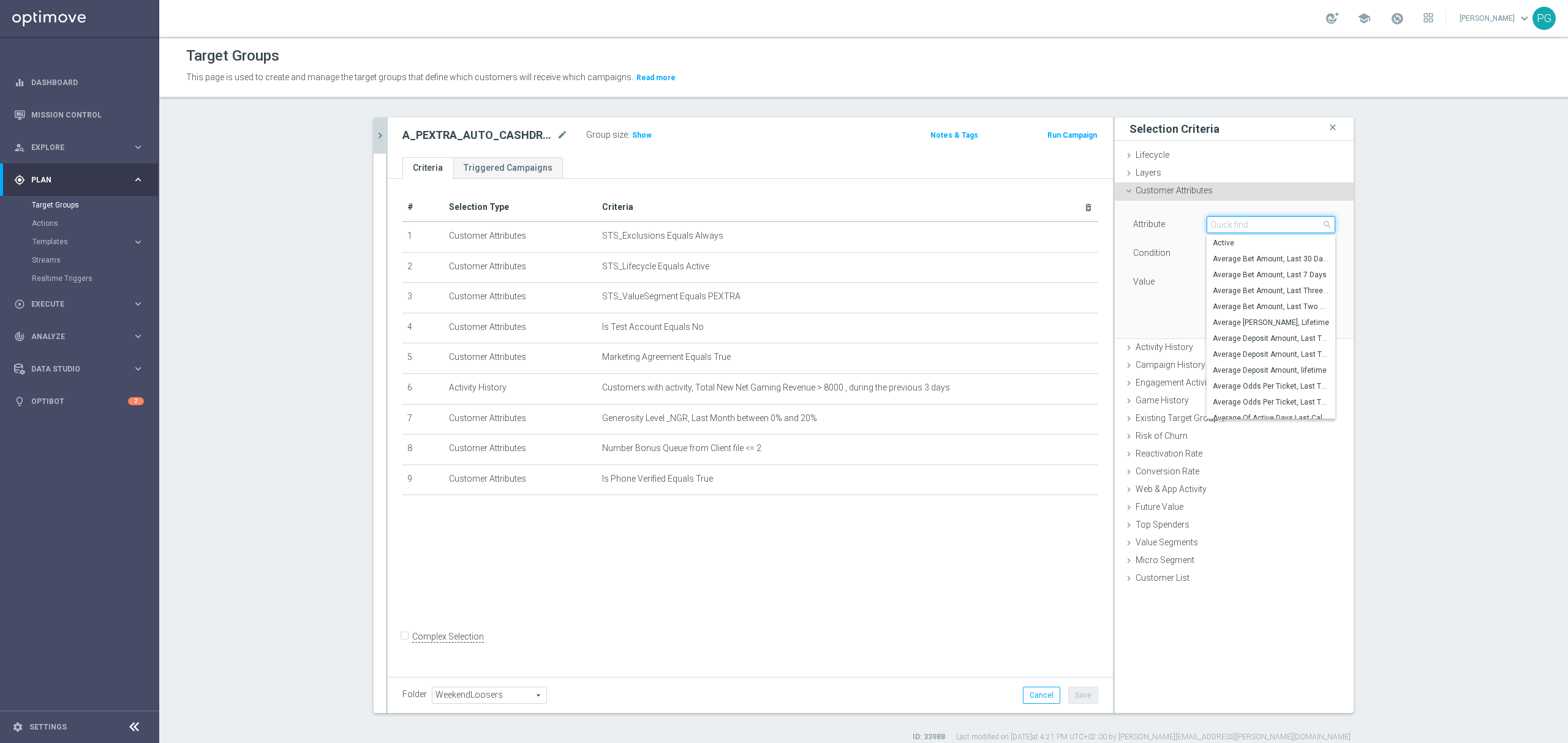
click at [1241, 229] on input "search" at bounding box center [1272, 224] width 129 height 17
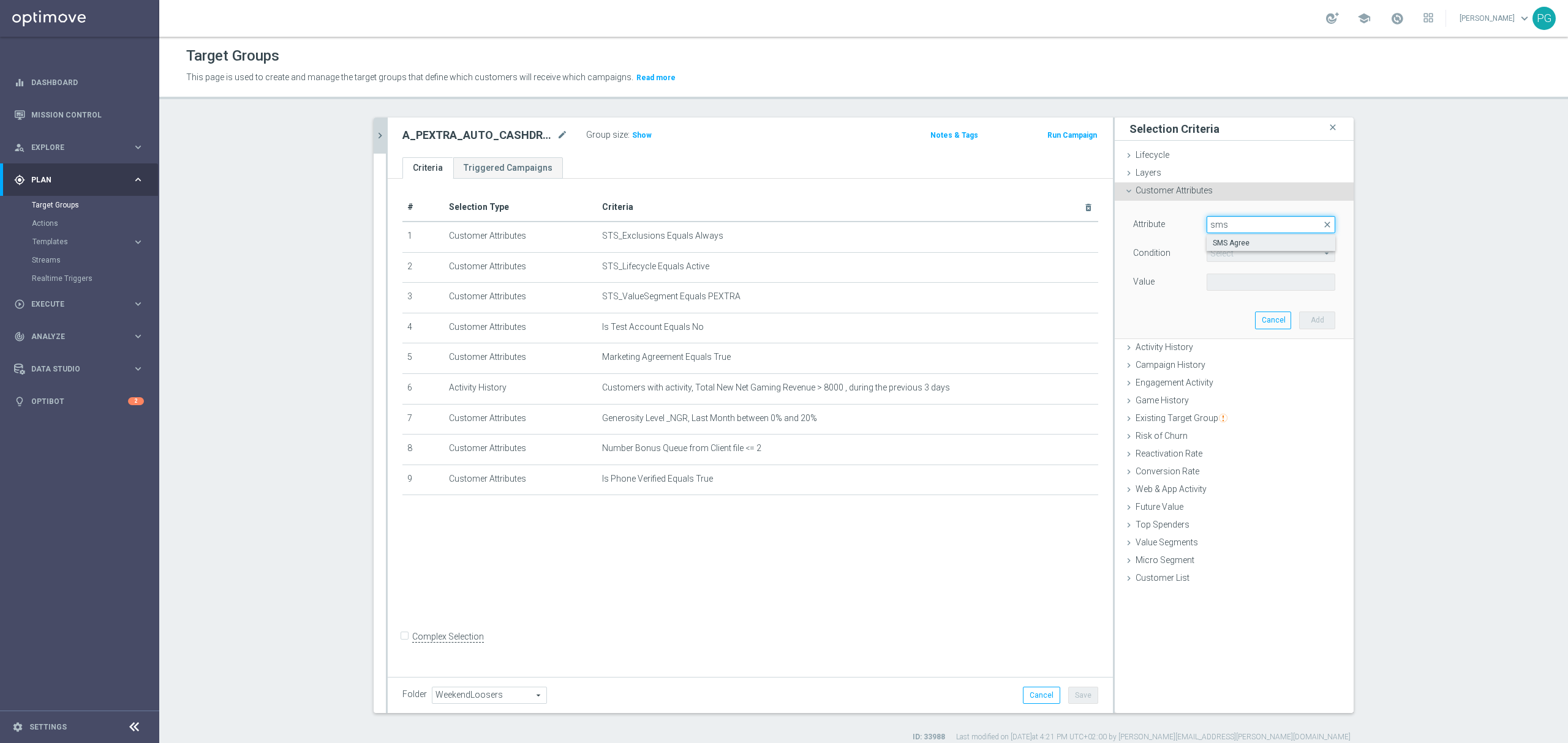
type input "sms"
click at [1228, 248] on span "SMS Agree" at bounding box center [1271, 243] width 116 height 10
type input "SMS Agree"
type input "Equals"
click at [1218, 273] on div "Attribute SMS Agree SMS Agree arrow_drop_down search Condition Equals Equals ar…" at bounding box center [1234, 255] width 202 height 77
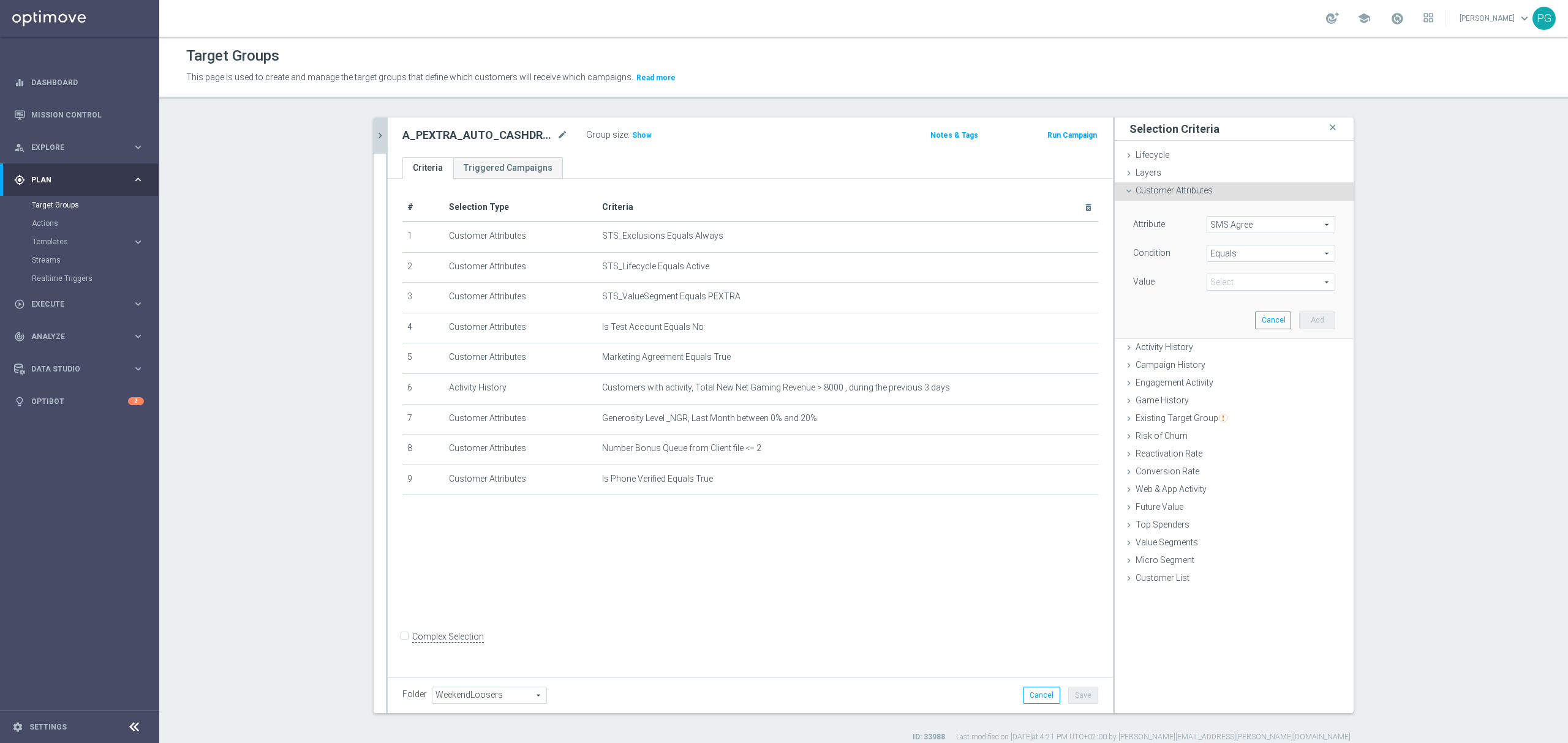
click at [1218, 273] on div "Attribute SMS Agree SMS Agree arrow_drop_down search Condition Equals Equals ar…" at bounding box center [1234, 255] width 202 height 77
click at [1228, 281] on span at bounding box center [1271, 282] width 128 height 16
click at [1228, 281] on input "search" at bounding box center [1272, 281] width 129 height 17
click at [1248, 312] on span "TRUE" at bounding box center [1271, 317] width 116 height 10
type input "TRUE"
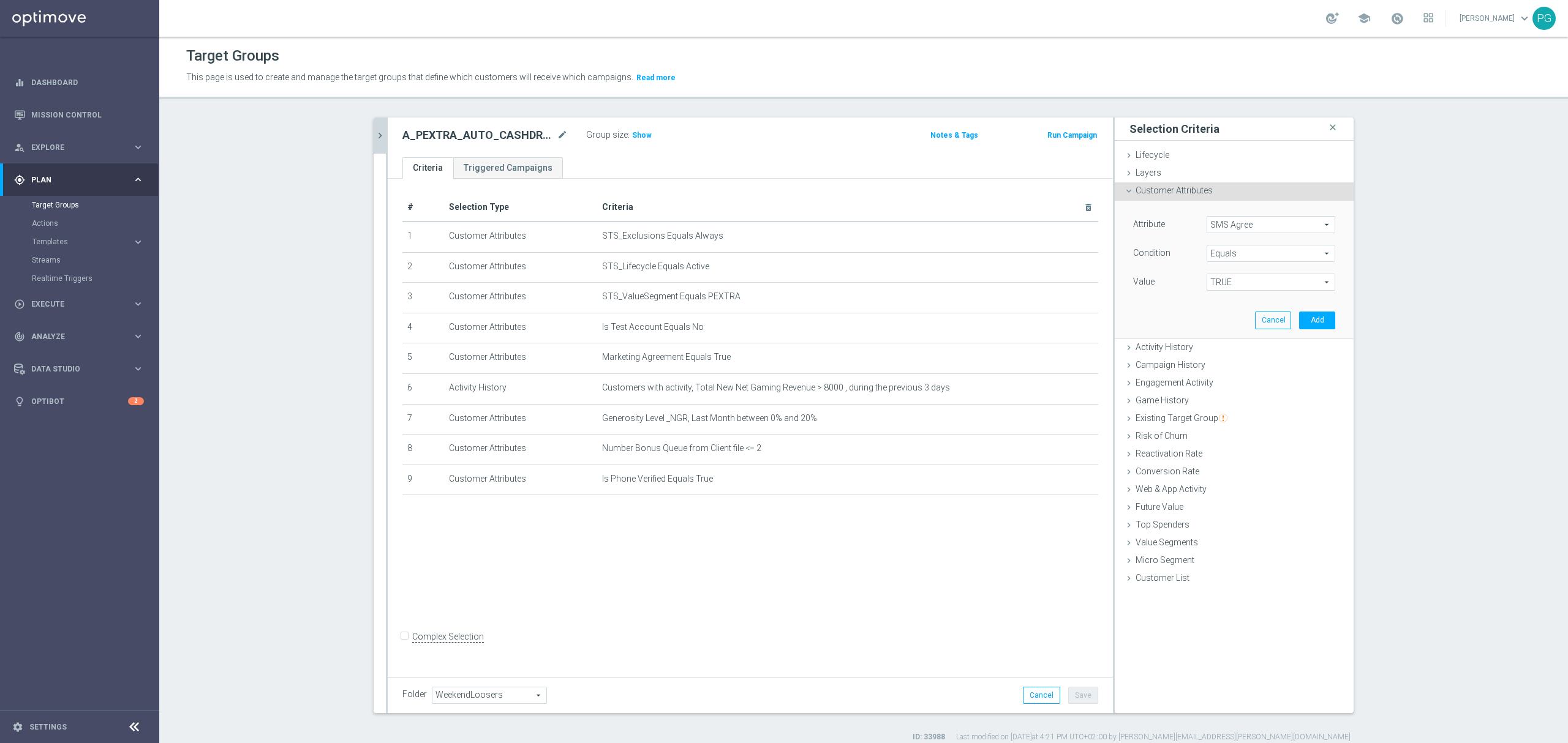
click at [1286, 326] on div "Cancel Add" at bounding box center [1294, 320] width 80 height 17
click at [1299, 318] on button "Add" at bounding box center [1317, 320] width 36 height 17
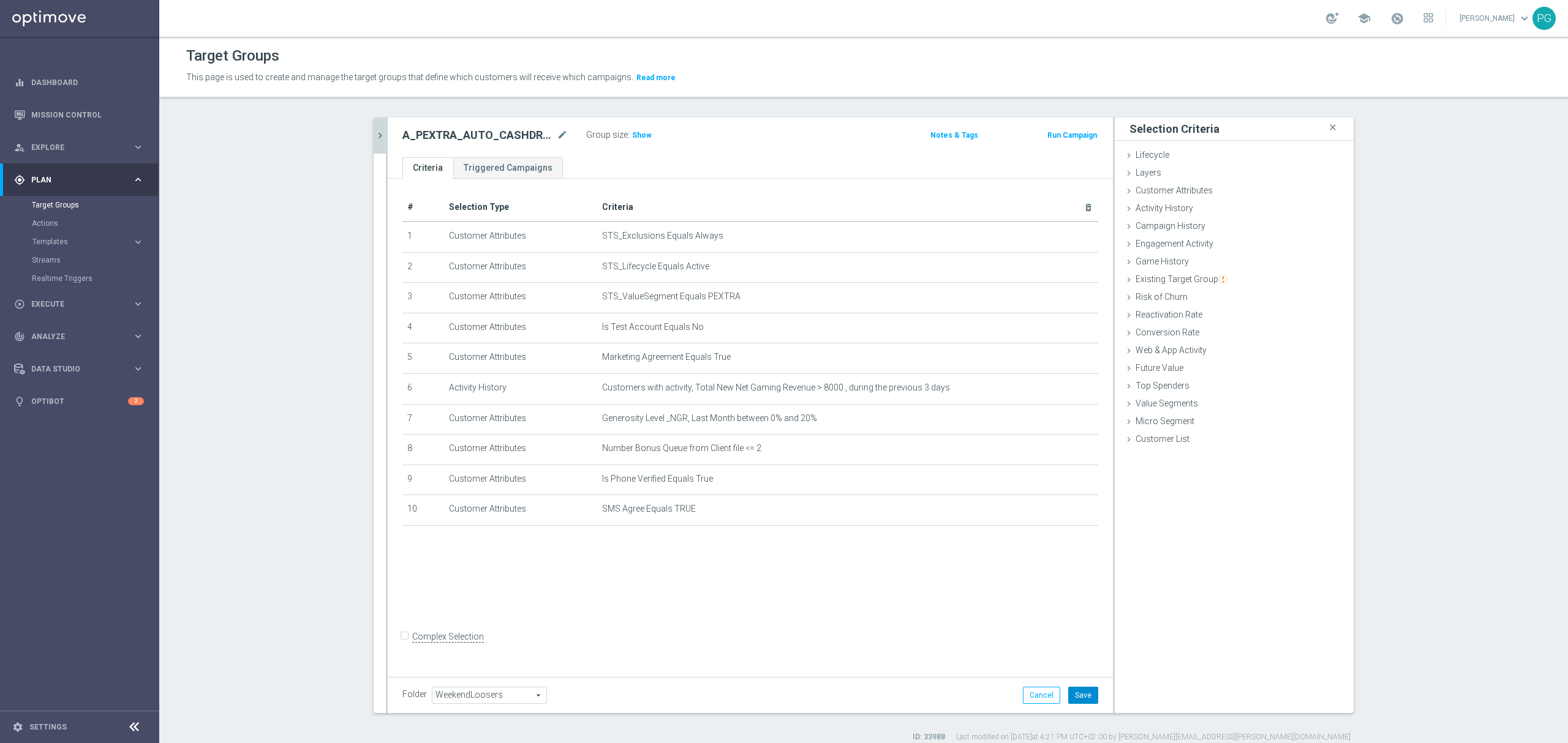
click at [1077, 699] on button "Save" at bounding box center [1083, 694] width 30 height 17
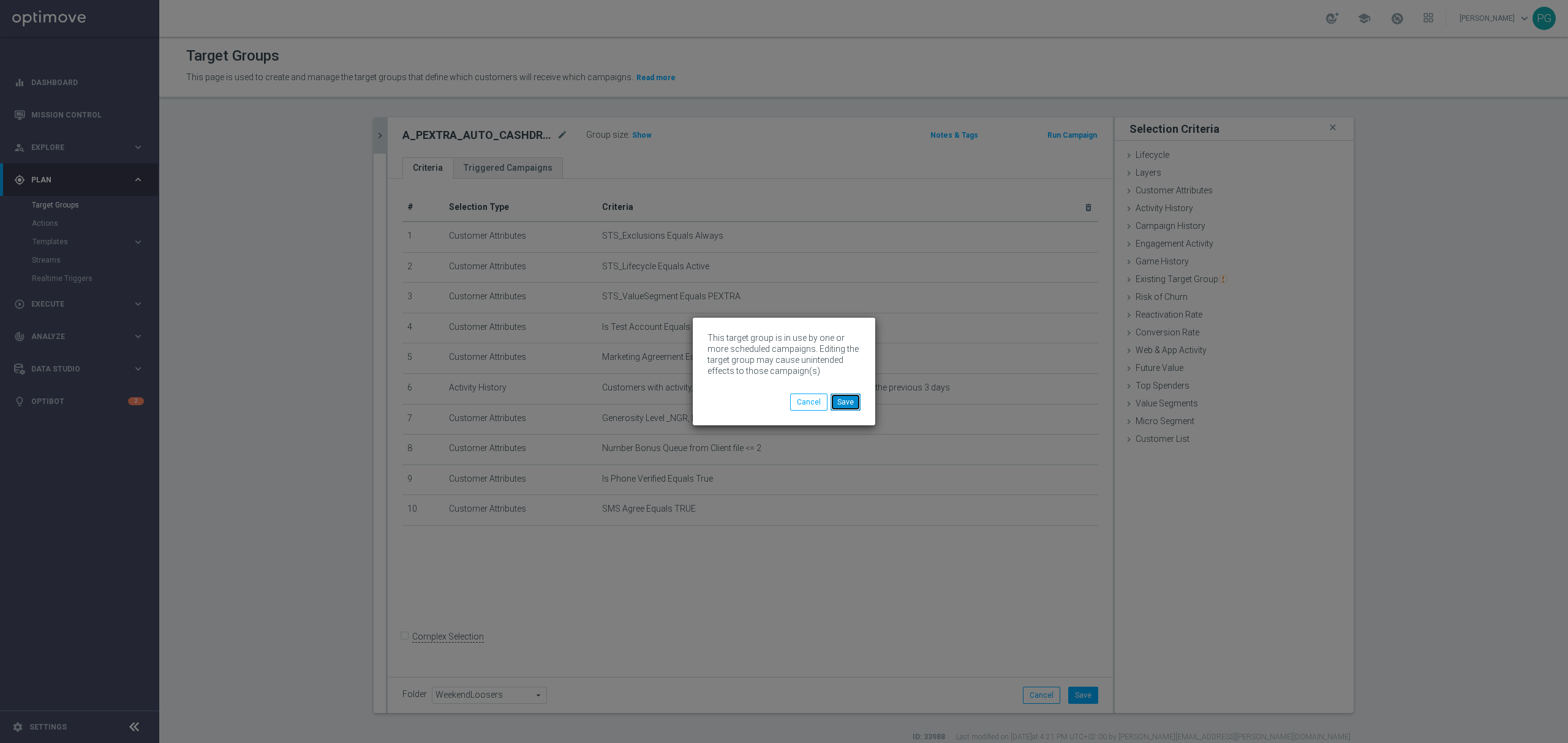
click at [851, 405] on button "Save" at bounding box center [845, 401] width 30 height 17
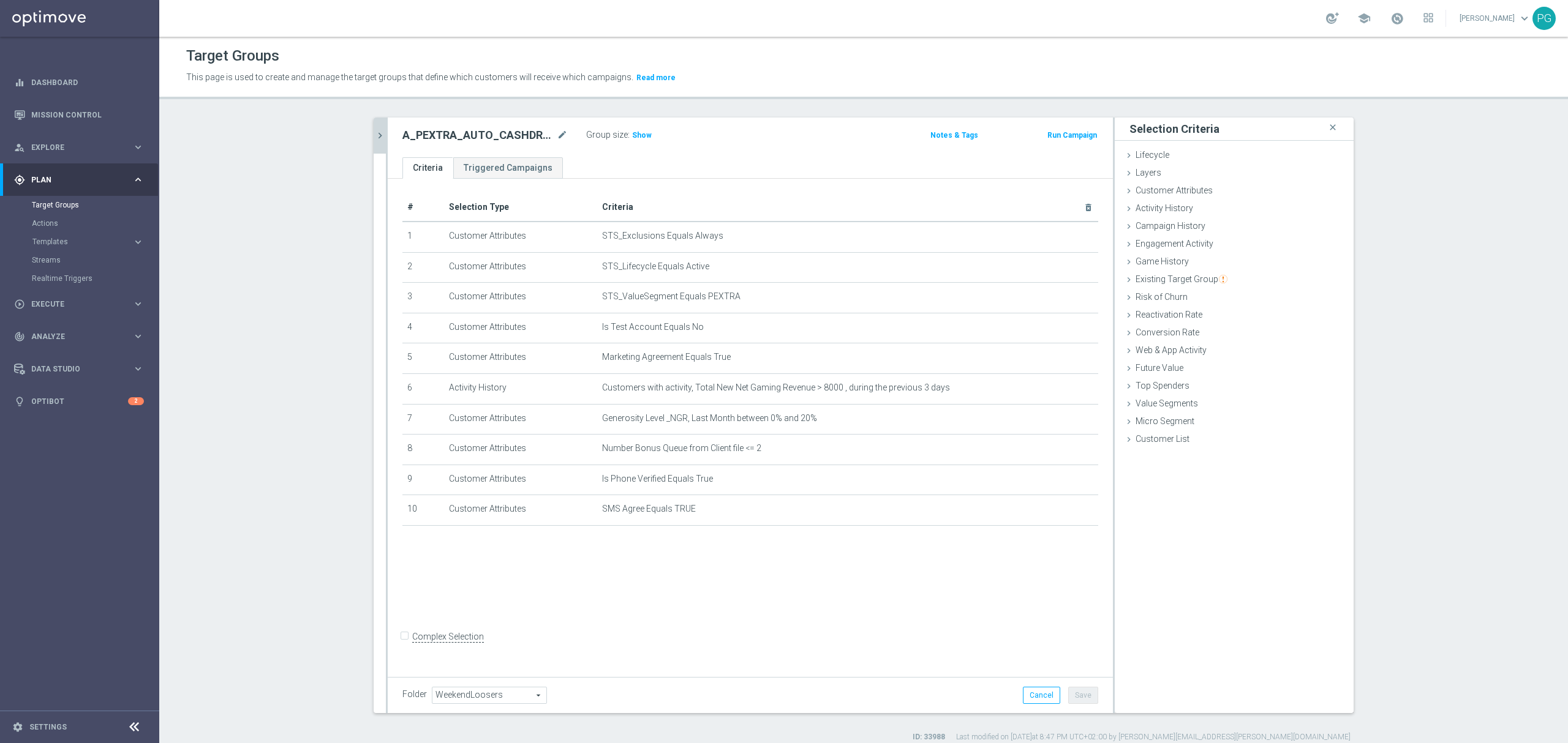
click at [375, 126] on button "chevron_right" at bounding box center [380, 136] width 12 height 36
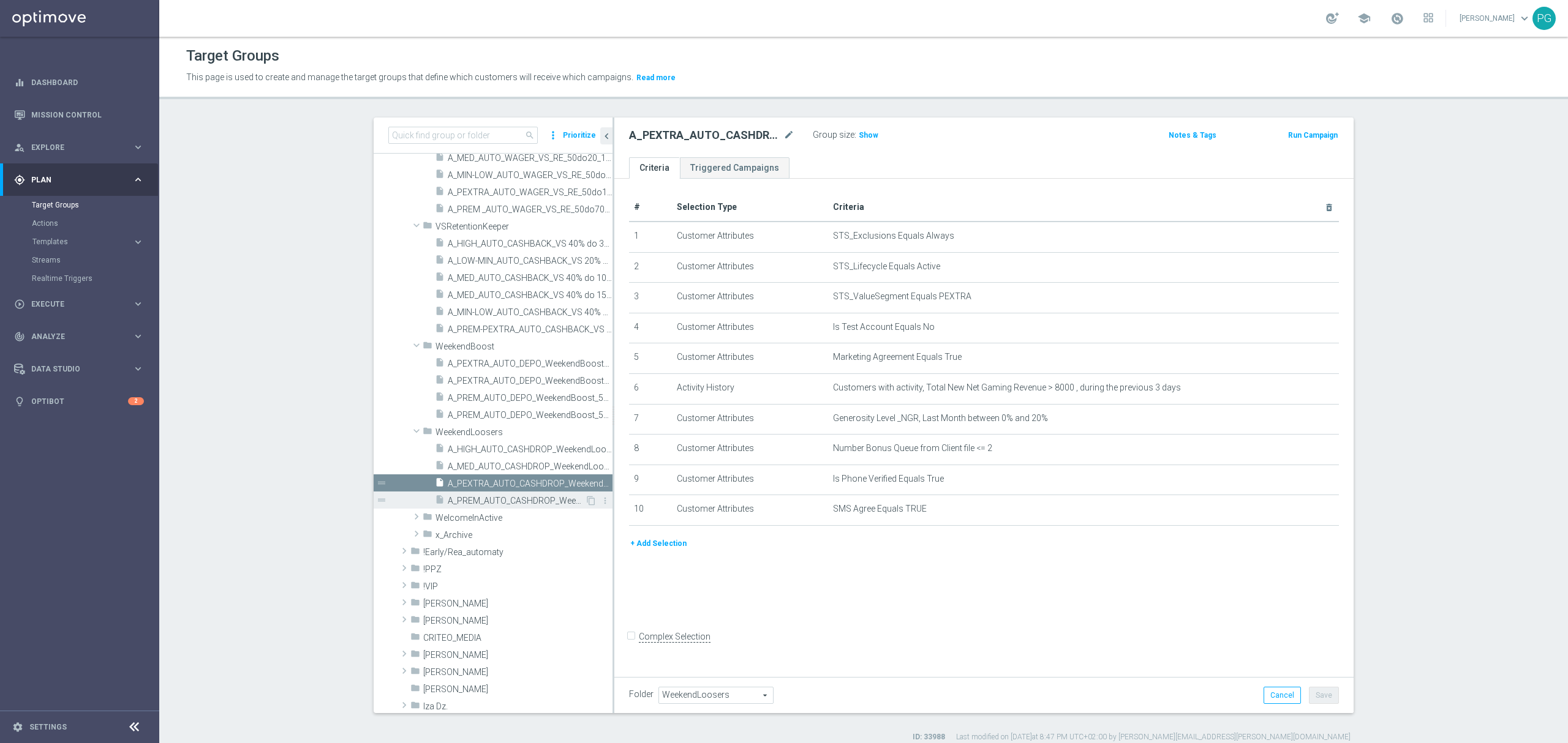
click at [487, 507] on div "insert_drive_file A_PREM_AUTO_CASHDROP_WeekendLoosers_300PLN_7d" at bounding box center [509, 499] width 150 height 17
click at [629, 520] on button "+ Add Selection" at bounding box center [658, 513] width 58 height 14
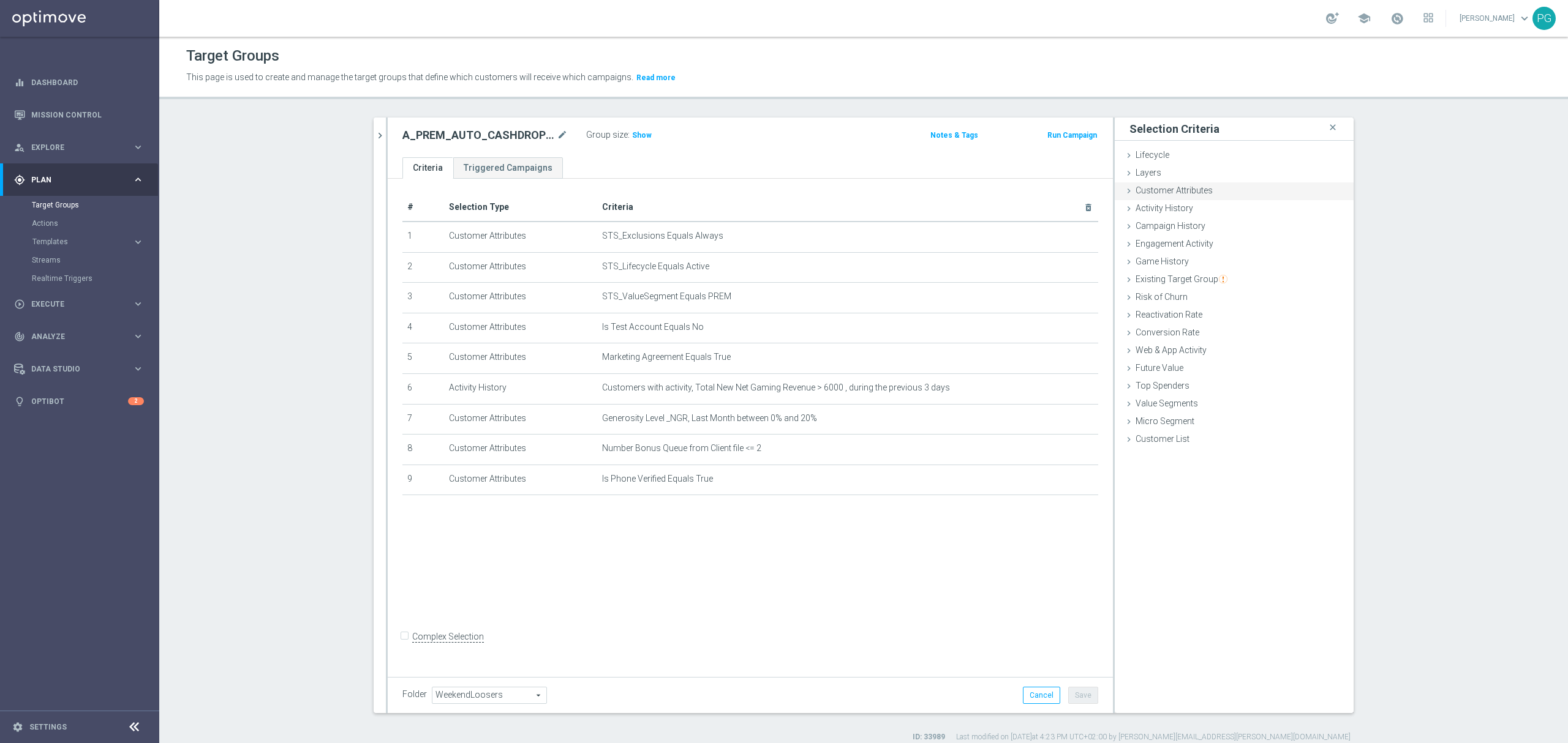
click at [1171, 192] on span "Customer Attributes" at bounding box center [1175, 190] width 77 height 10
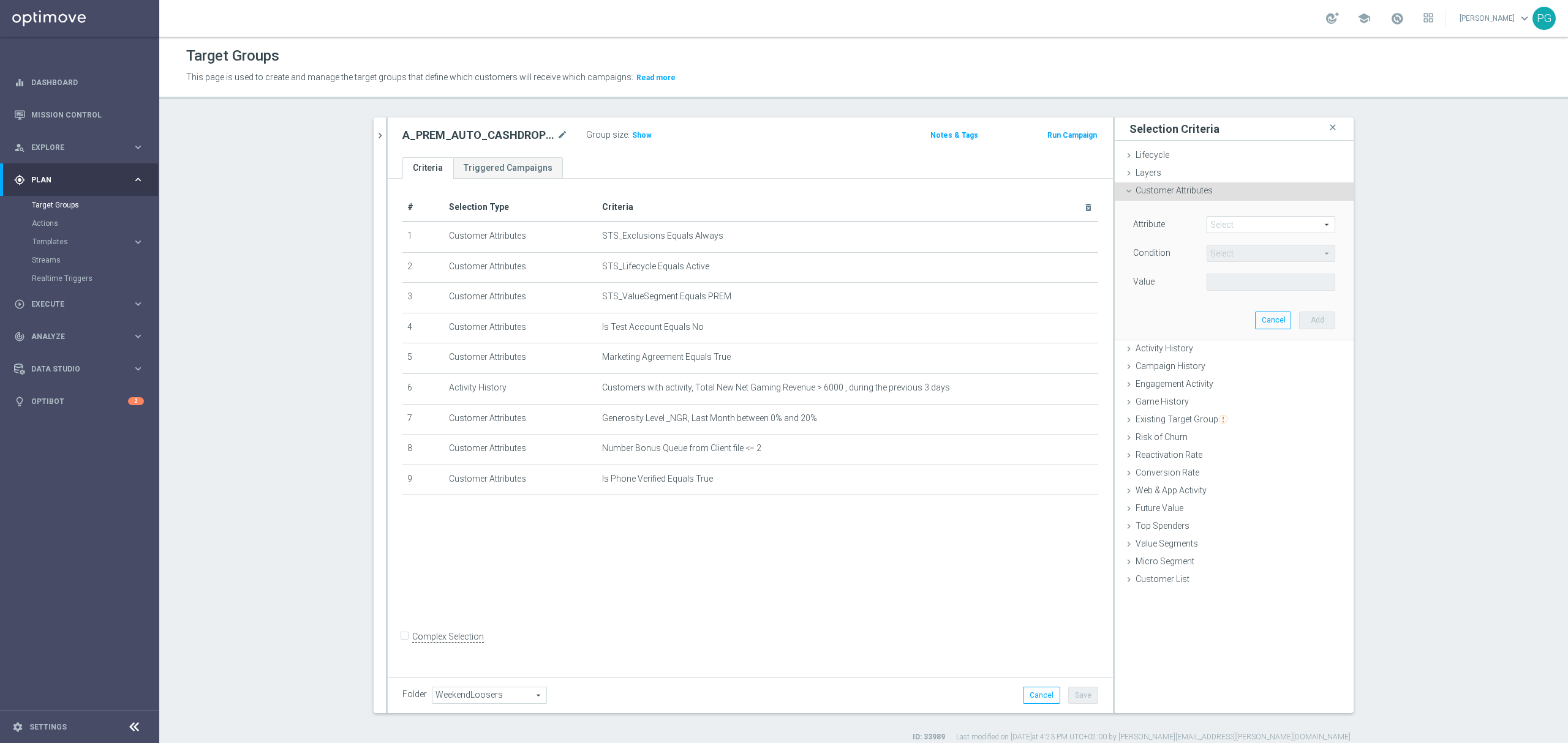
click at [1230, 222] on span at bounding box center [1271, 225] width 128 height 16
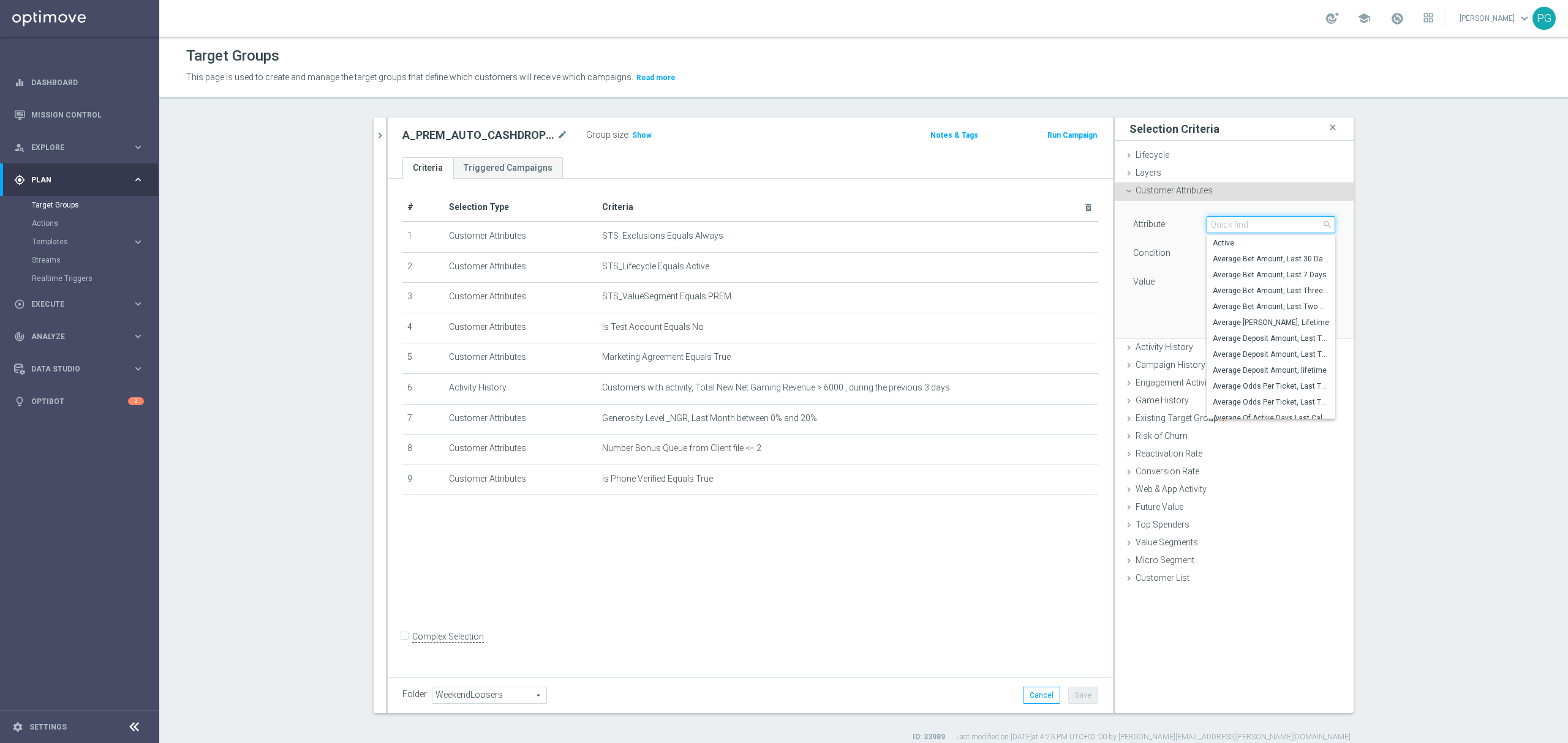
click at [1230, 222] on input "search" at bounding box center [1272, 224] width 129 height 17
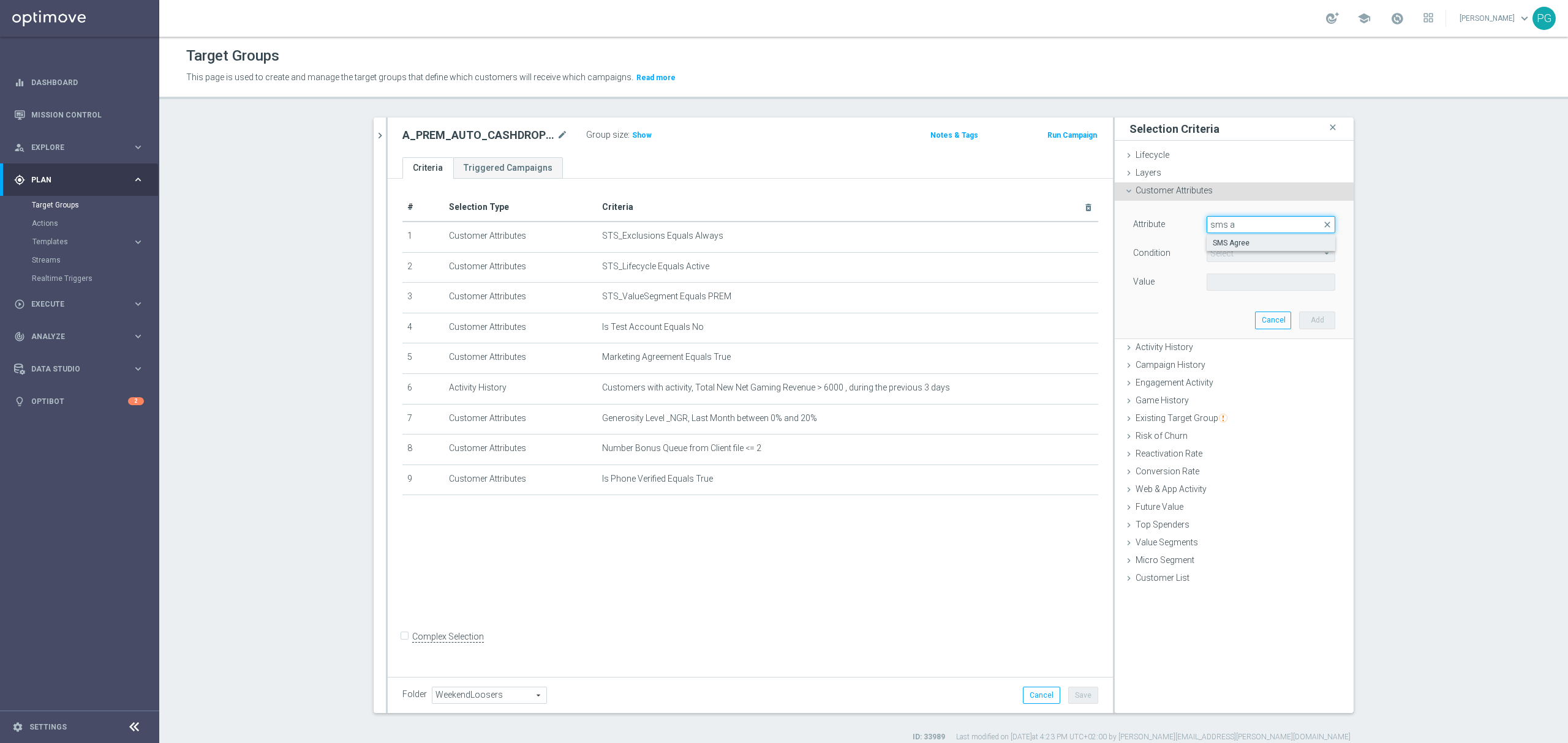
type input "sms a"
click at [1228, 245] on span "SMS Agree" at bounding box center [1271, 243] width 116 height 10
type input "SMS Agree"
type input "Equals"
click at [1226, 269] on div "Attribute SMS Agree SMS Agree arrow_drop_down search Condition Equals Equals ar…" at bounding box center [1234, 255] width 202 height 77
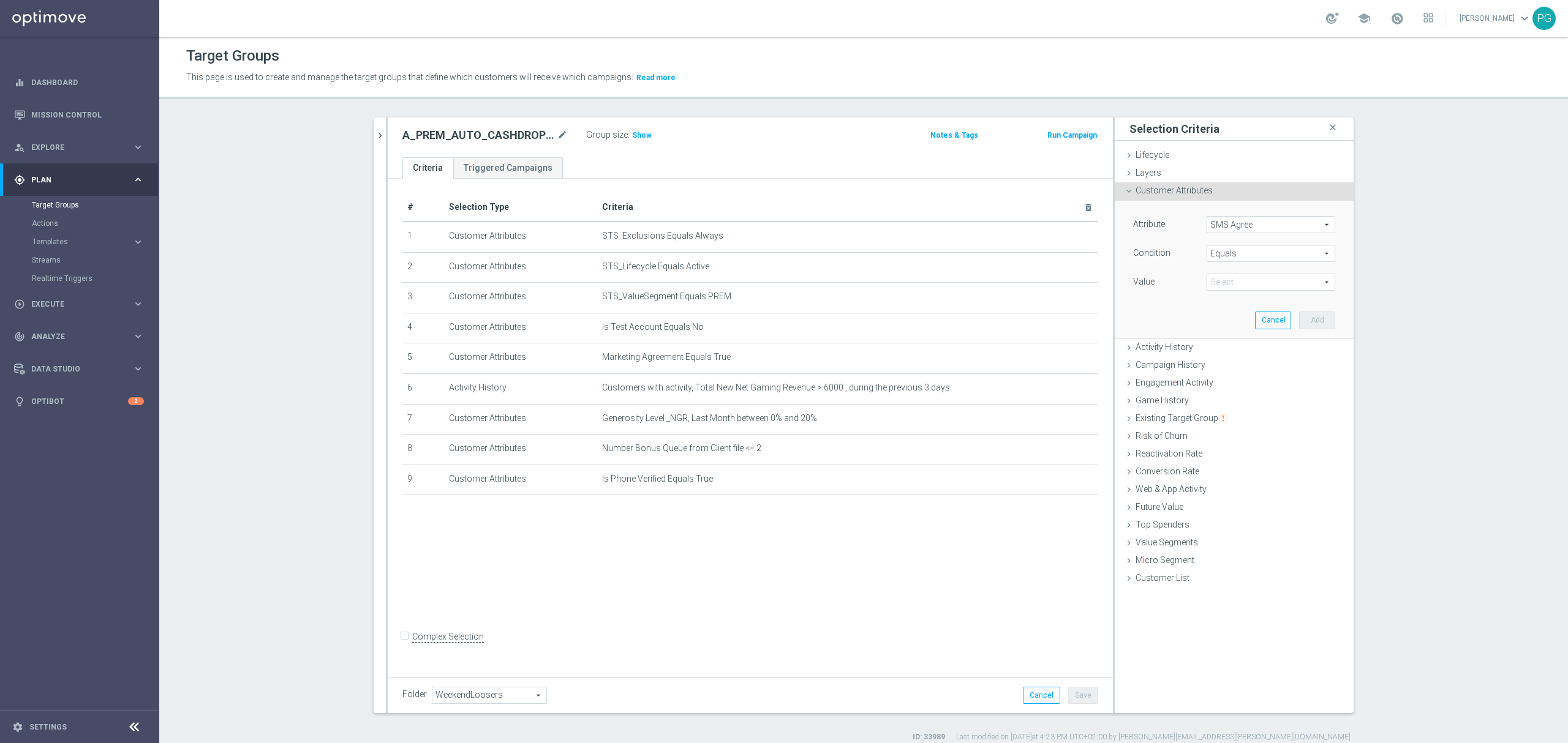
click at [1220, 289] on span at bounding box center [1271, 282] width 128 height 16
click at [1224, 312] on span "TRUE" at bounding box center [1271, 317] width 116 height 10
type input "TRUE"
click at [1313, 323] on button "Add" at bounding box center [1317, 320] width 36 height 17
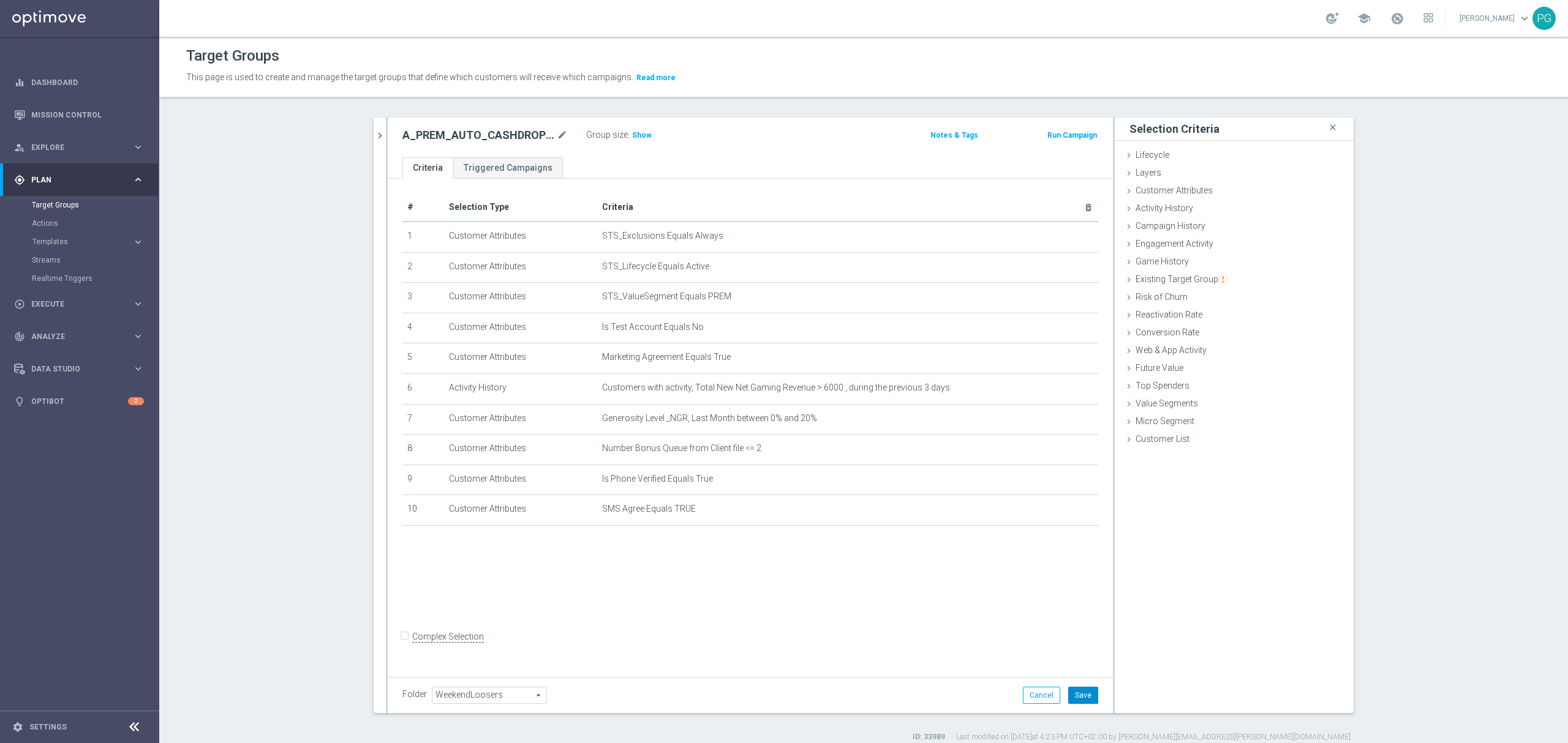
click at [1082, 693] on button "Save" at bounding box center [1083, 694] width 30 height 17
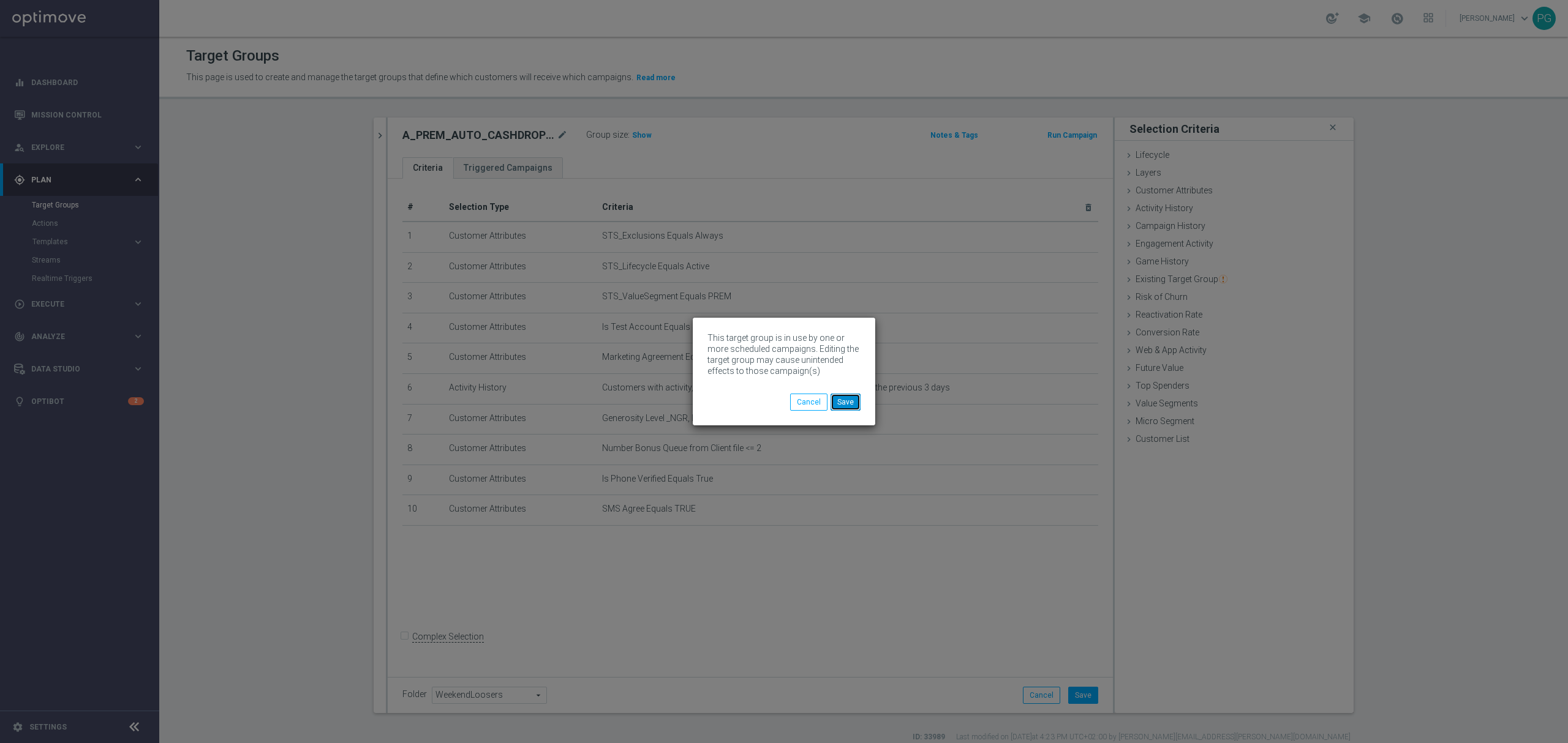
click at [851, 401] on button "Save" at bounding box center [845, 401] width 30 height 17
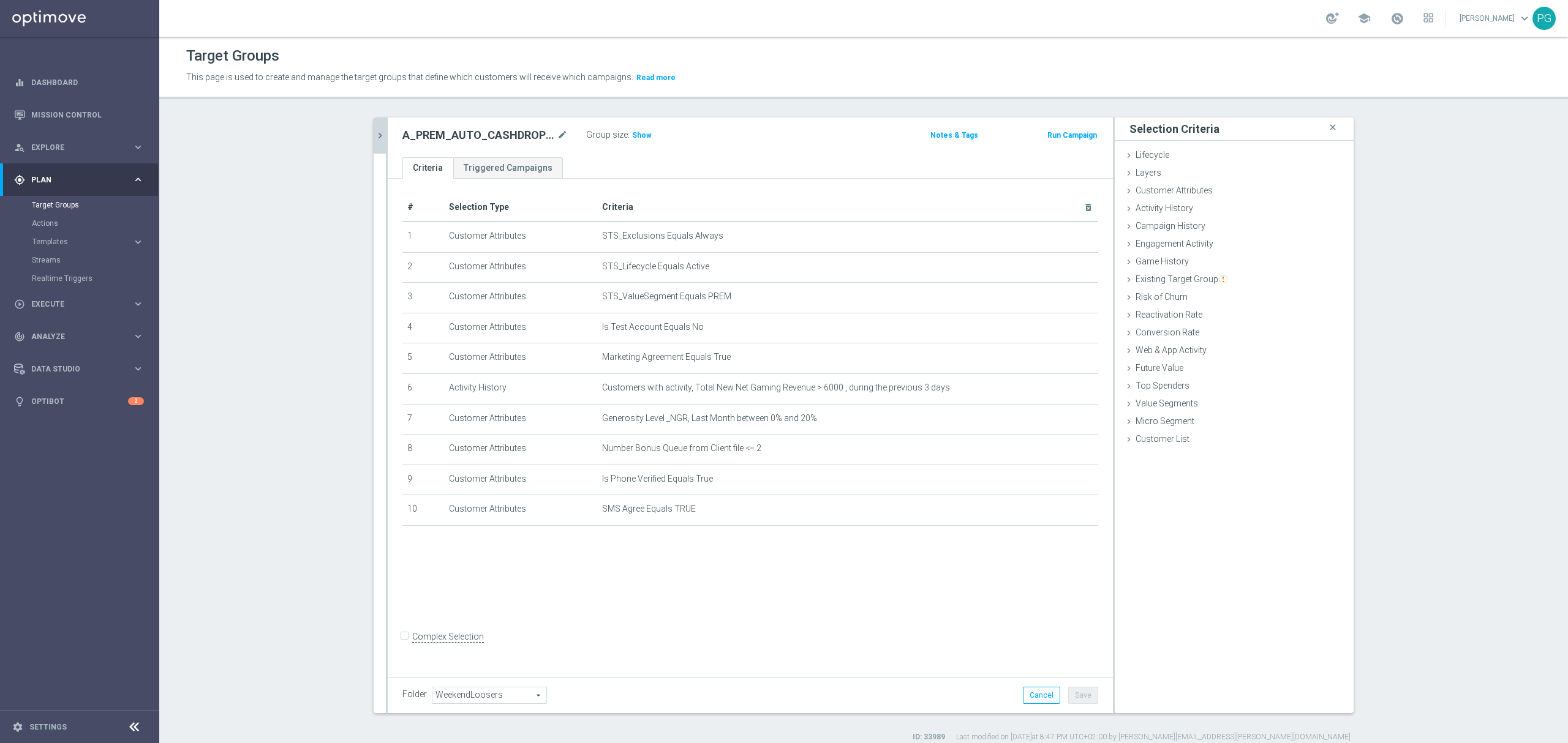
click at [374, 125] on button "chevron_right" at bounding box center [380, 136] width 12 height 36
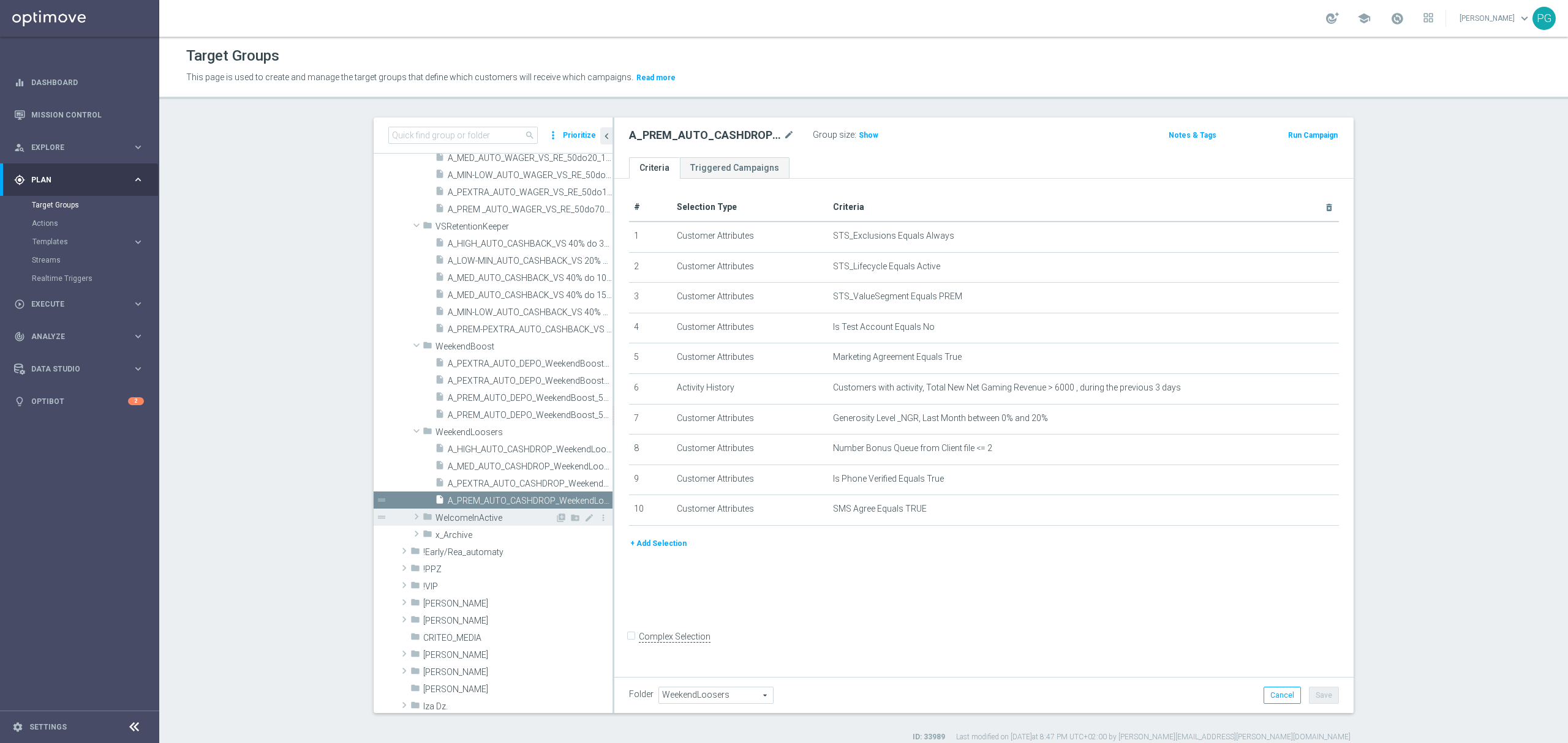
click at [442, 510] on div "folder WelcomeInActive" at bounding box center [489, 517] width 133 height 17
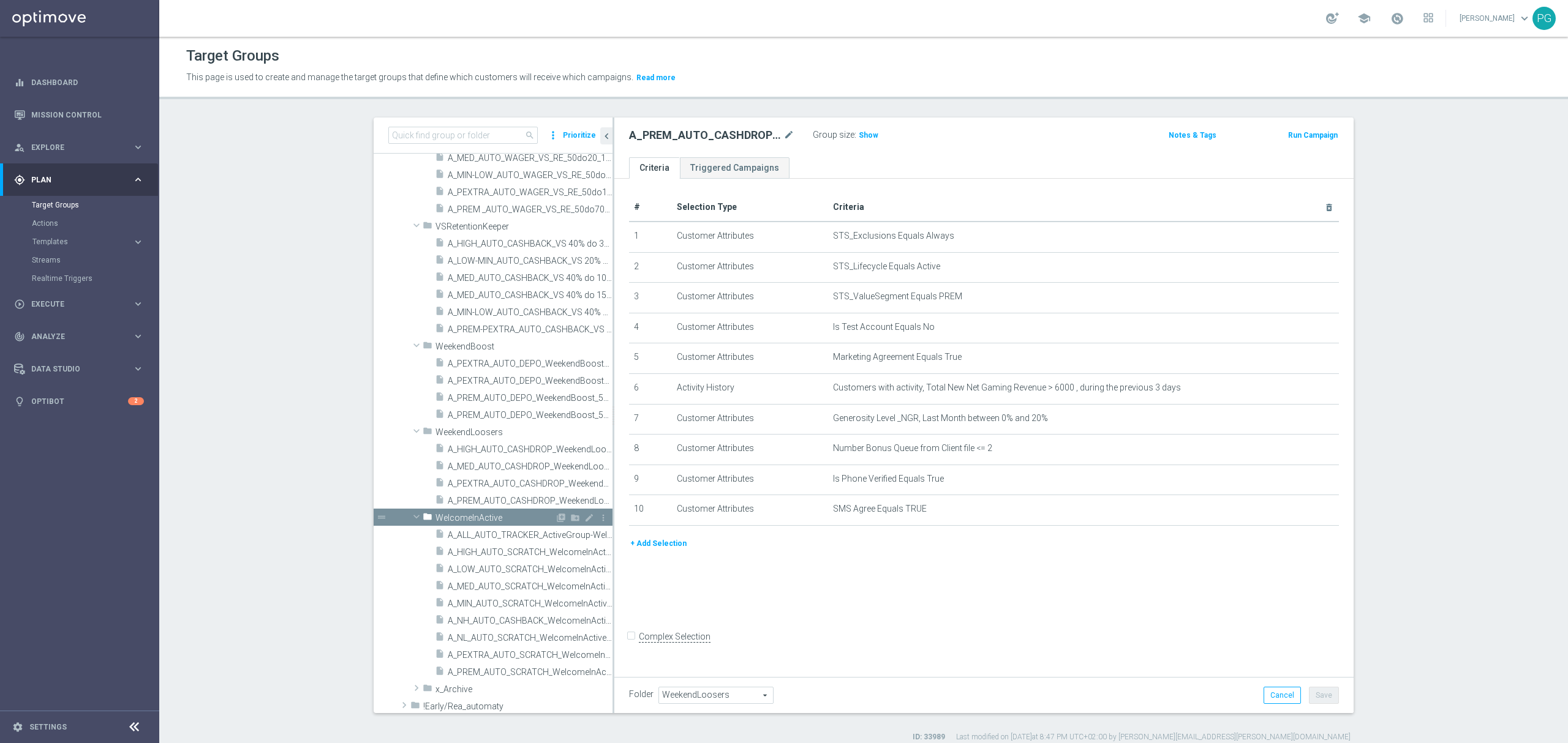
scroll to position [916, 0]
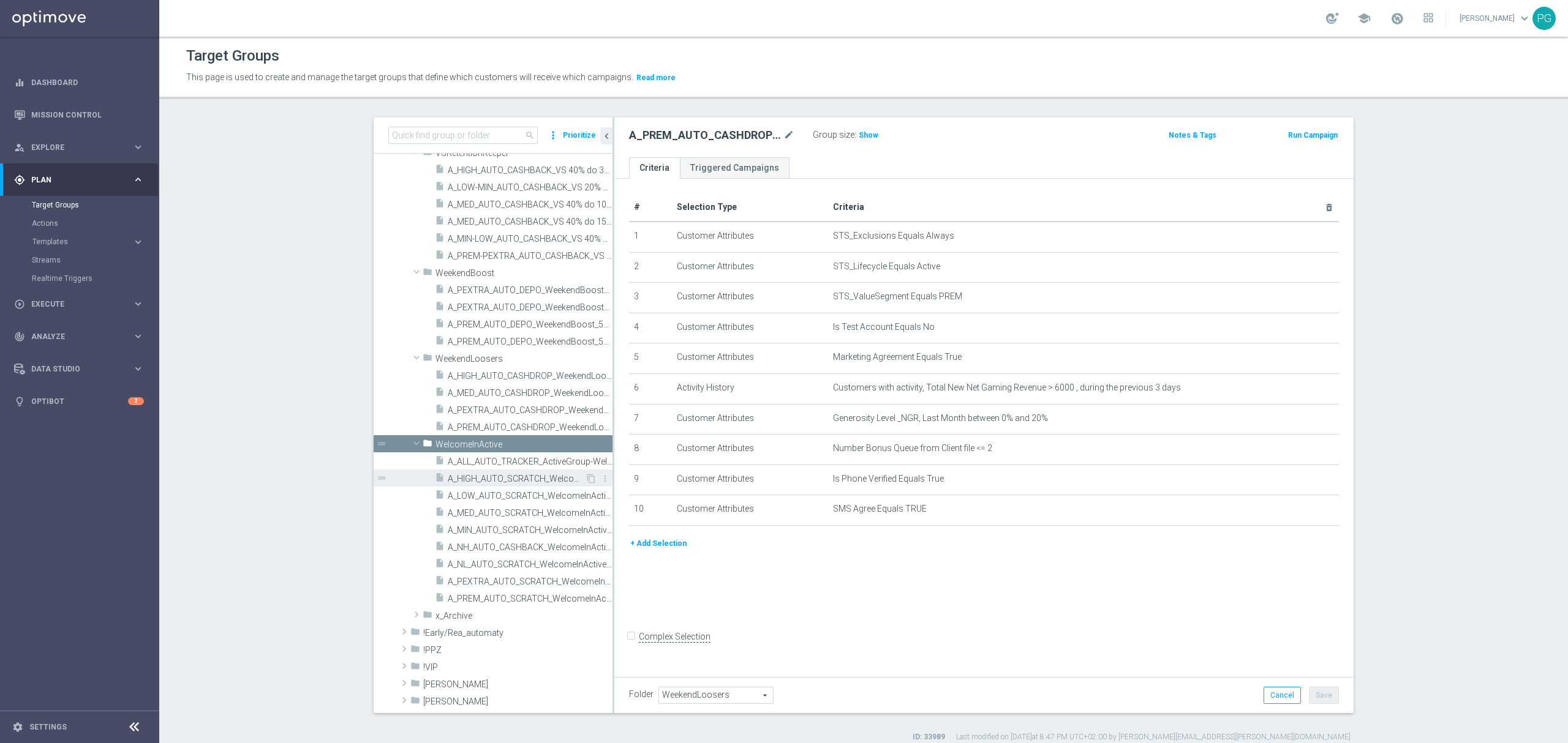
click at [502, 478] on span "A_HIGH_AUTO_SCRATCH_WelcomeInActive_40PLN_46d" at bounding box center [516, 478] width 137 height 11
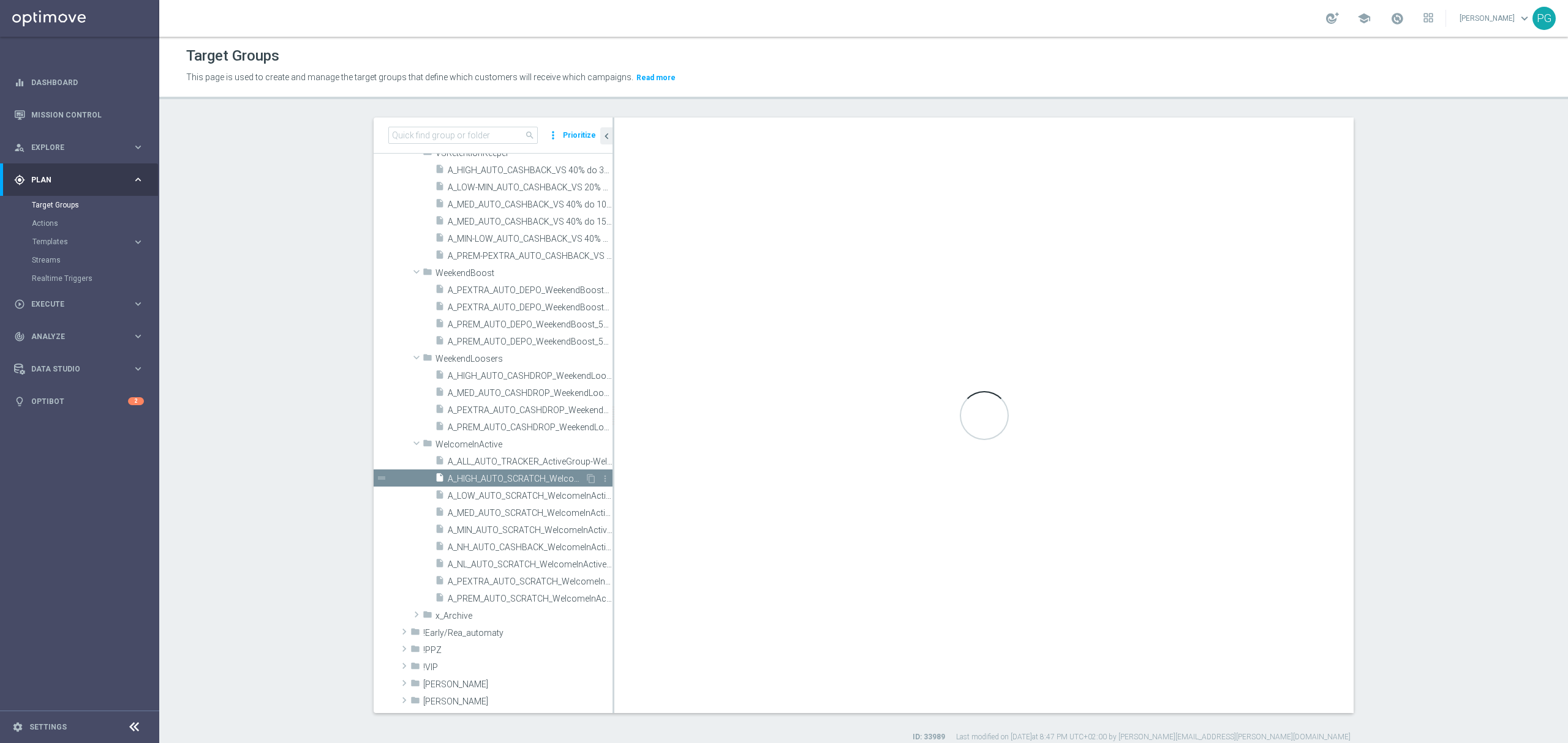
type input "WelcomeInActive"
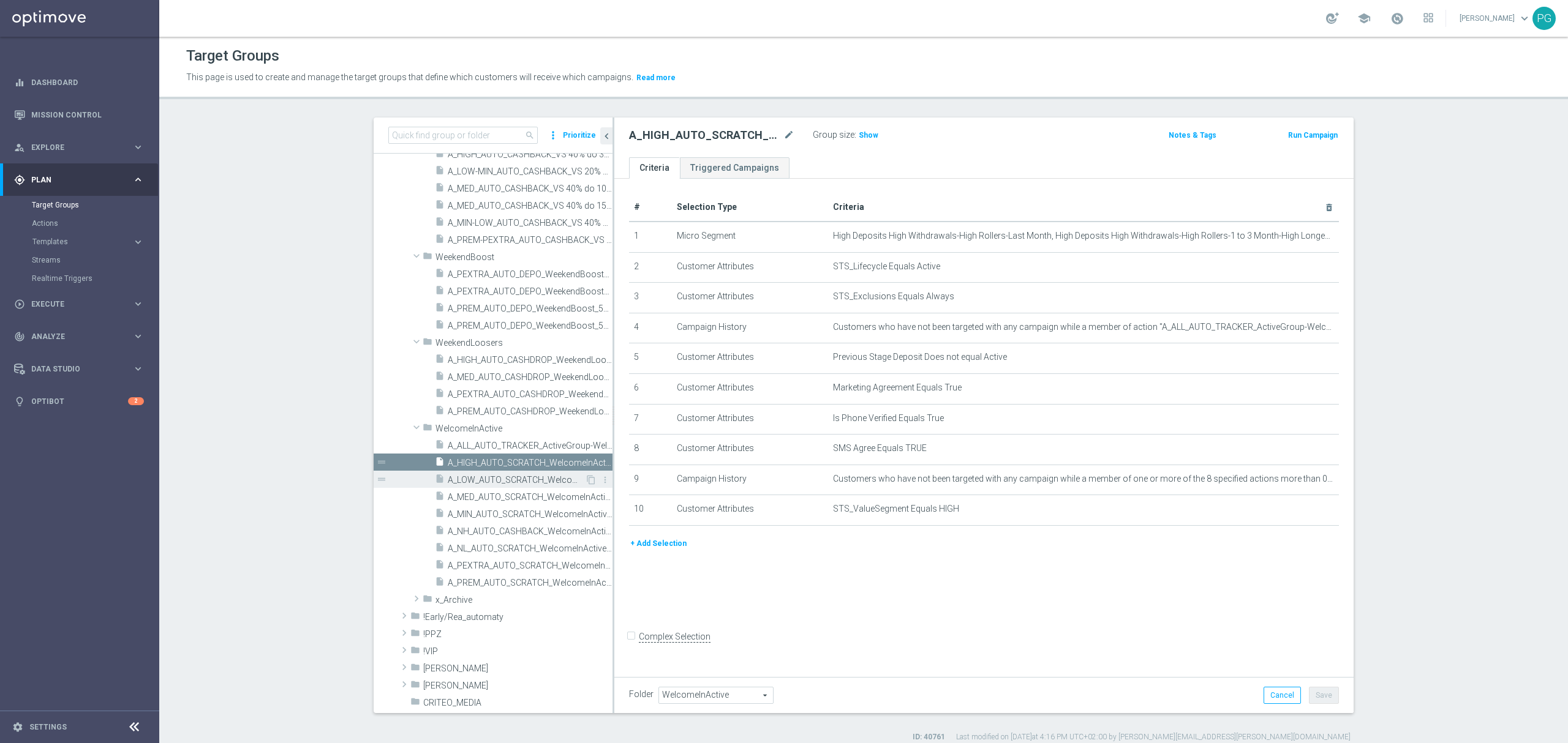
scroll to position [1074, 0]
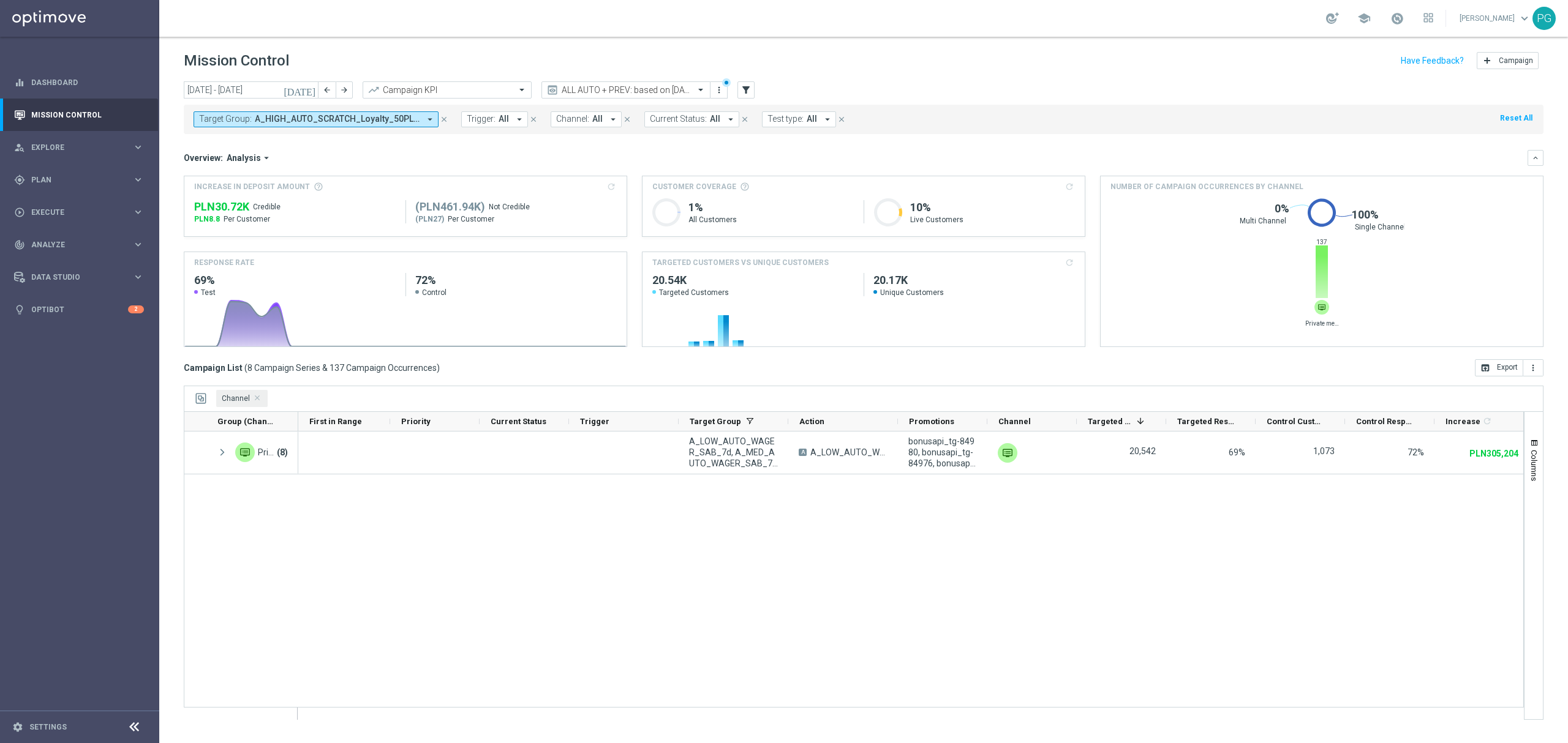
click at [269, 111] on button "Target Group: A_HIGH_AUTO_SCRATCH_Loyalty_50PLN_14d, A_HIGH_AUTO_WAGER_SAB_7d, …" at bounding box center [315, 119] width 245 height 16
click at [394, 182] on div "Selected 9 Of 6995 (All) Clear" at bounding box center [300, 172] width 214 height 32
click at [392, 181] on div "(All) Clear" at bounding box center [298, 174] width 198 height 15
click at [0, 0] on div "Clear" at bounding box center [0, 0] width 0 height 0
click at [367, 146] on input "text" at bounding box center [295, 142] width 179 height 11
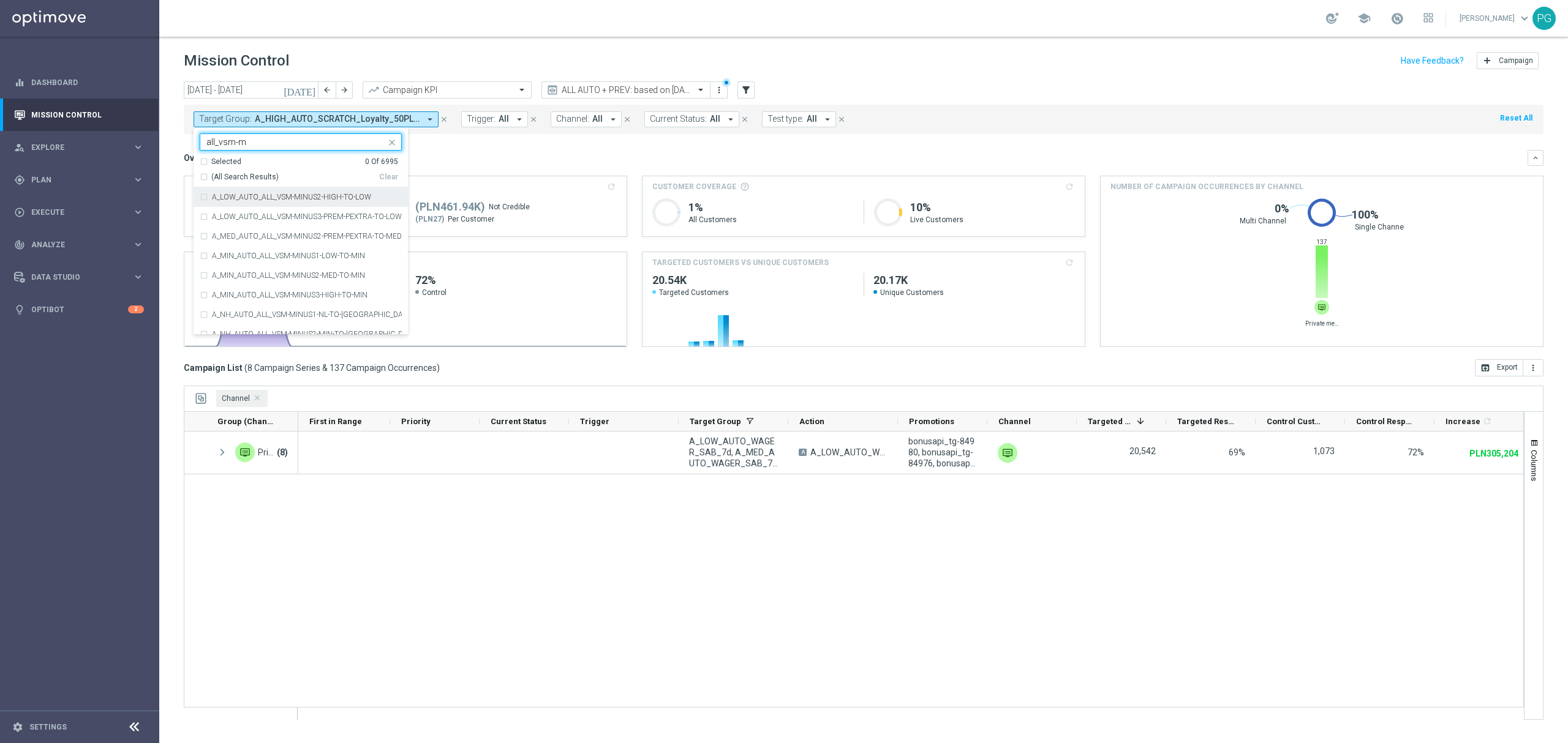
click at [248, 176] on span "(All Search Results)" at bounding box center [245, 177] width 67 height 11
click at [302, 138] on input "all_vsm-m" at bounding box center [295, 142] width 179 height 11
click at [261, 177] on span "(All Search Results)" at bounding box center [245, 177] width 67 height 11
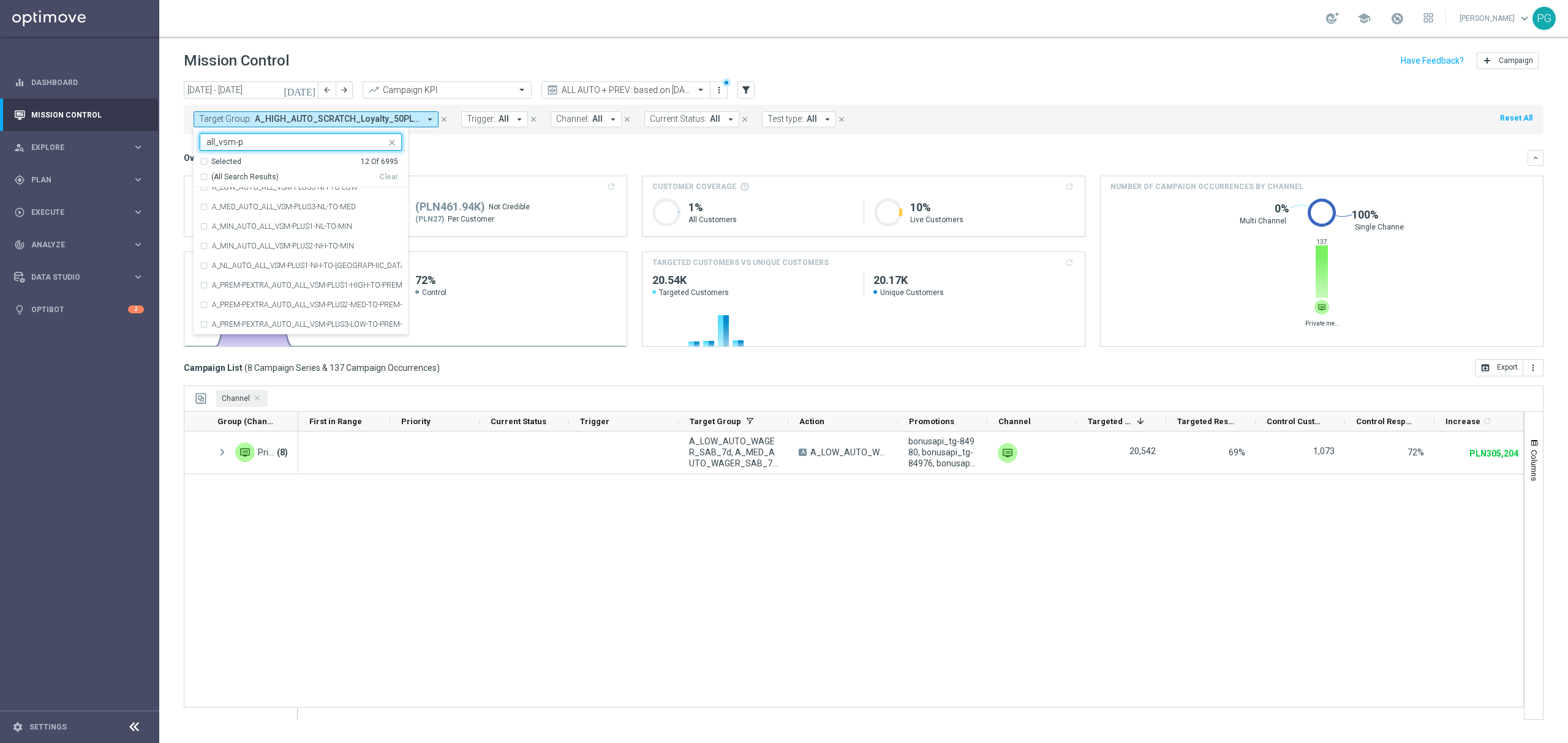
type input "all_vsm-p"
click at [261, 177] on span "(All Search Results)" at bounding box center [245, 177] width 67 height 11
click at [451, 162] on div "Overview: Analysis arrow_drop_down" at bounding box center [855, 158] width 1344 height 11
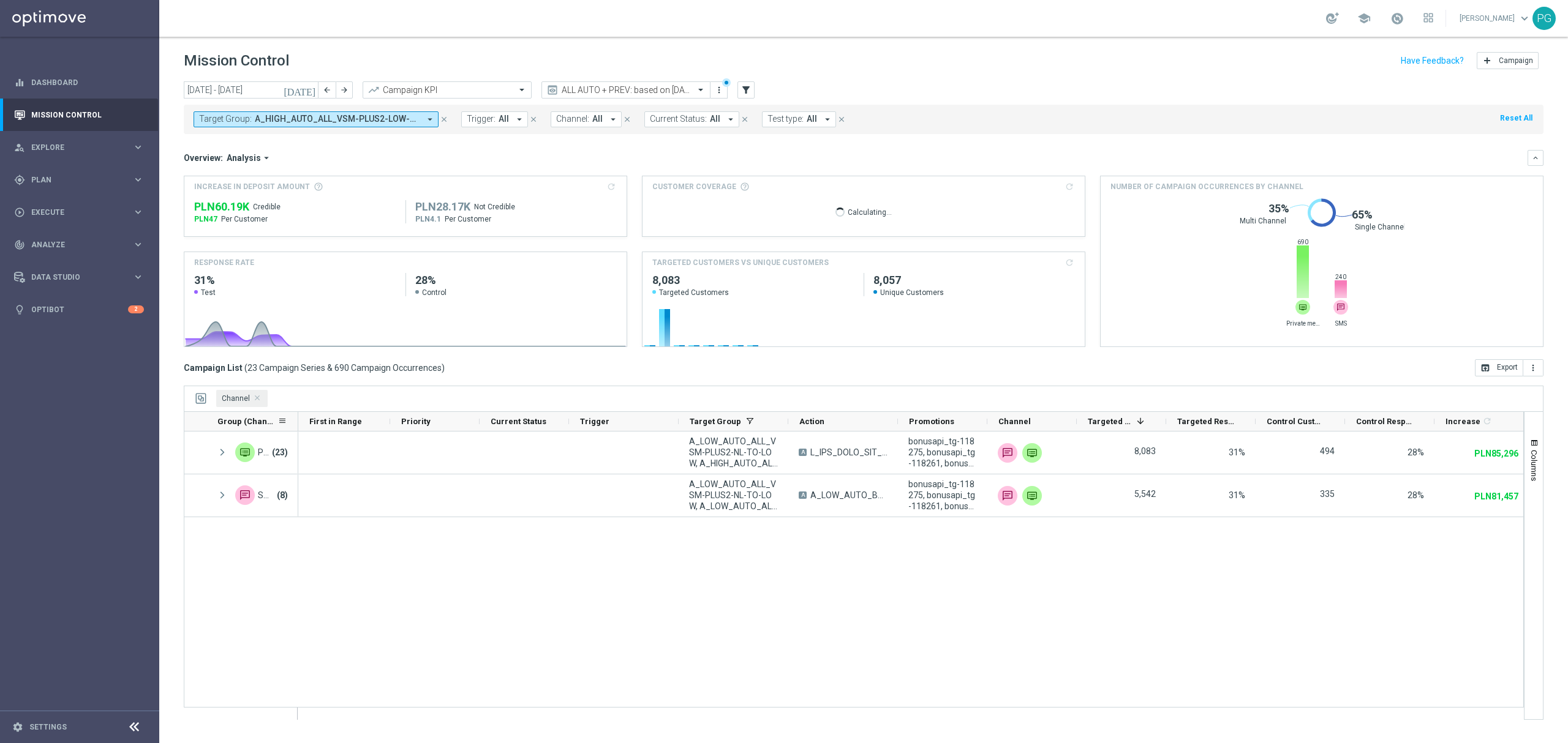
click at [295, 426] on div "Group (Channel) 1" at bounding box center [853, 421] width 1340 height 20
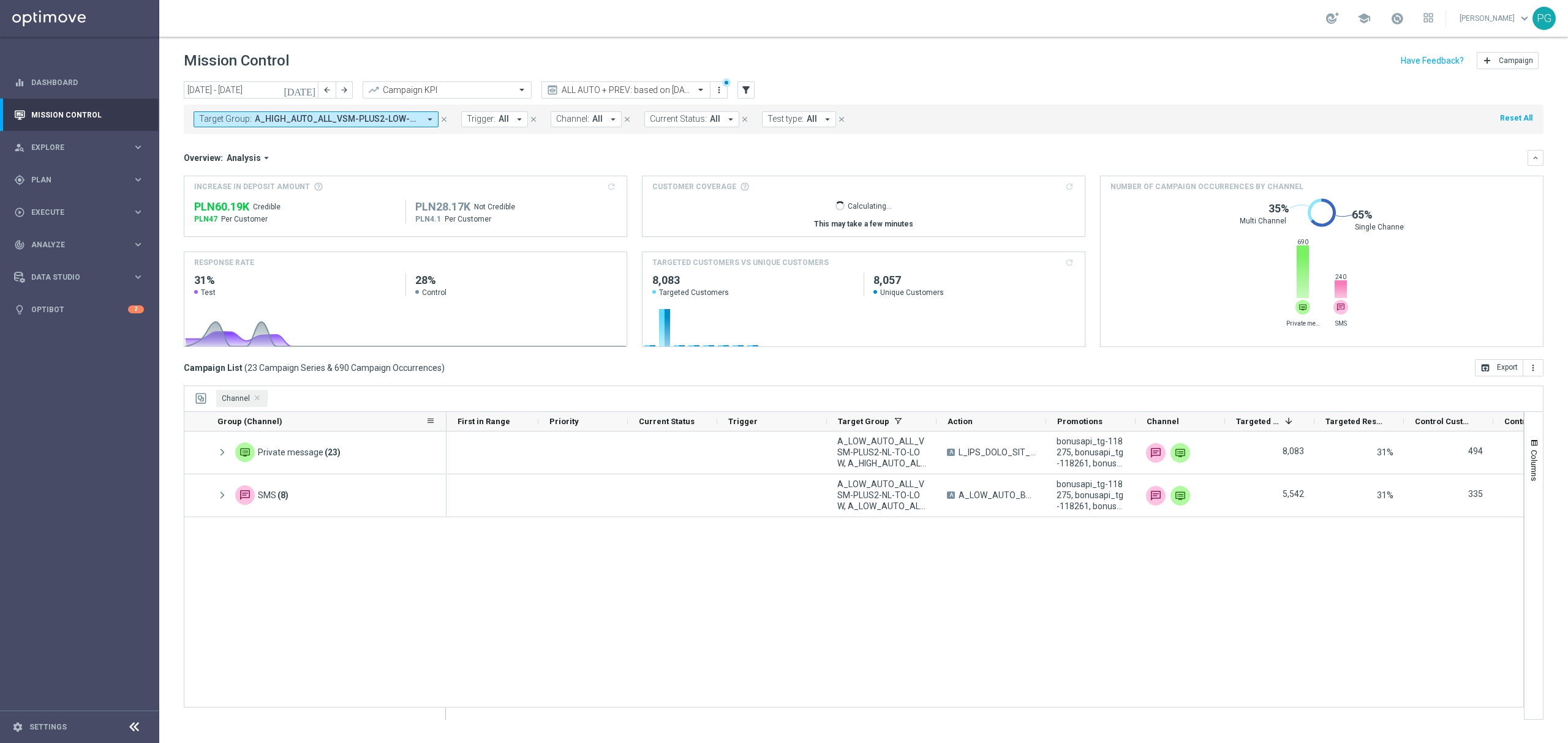
drag, startPoint x: 295, startPoint y: 426, endPoint x: 443, endPoint y: 429, distance: 148.0
click at [443, 429] on div "Group (Channel) 1" at bounding box center [326, 422] width 240 height 20
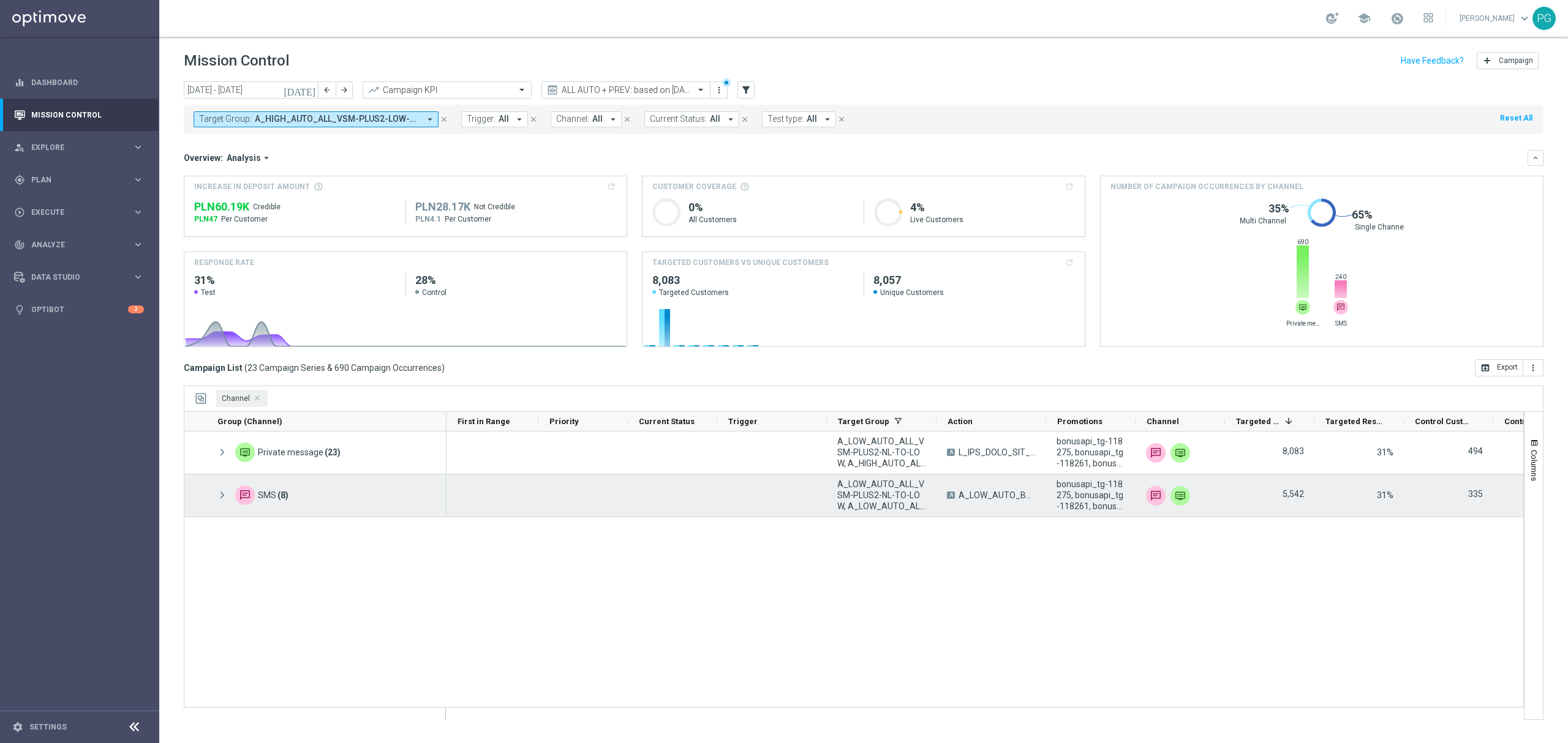
click at [218, 497] on span at bounding box center [222, 495] width 11 height 11
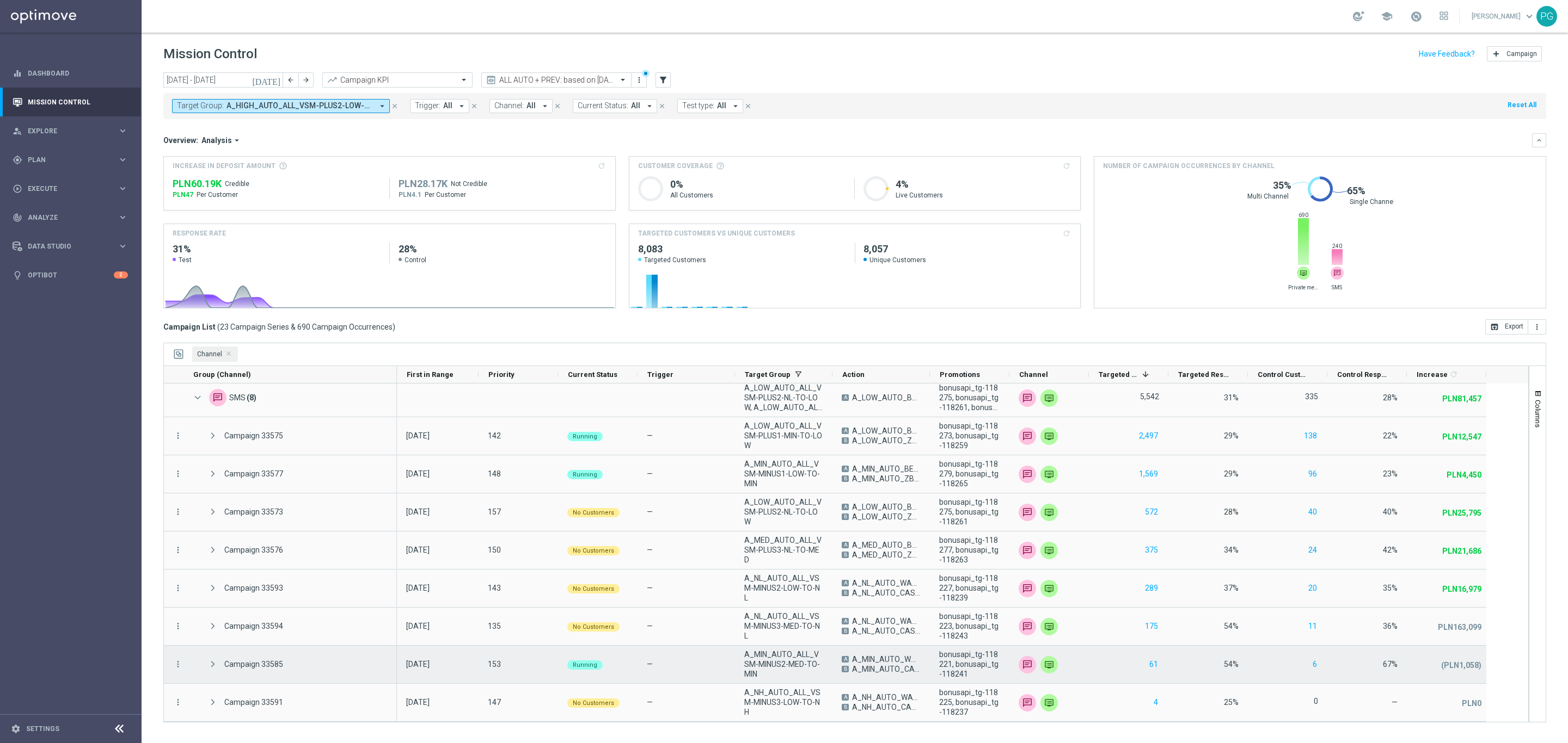
scroll to position [43, 0]
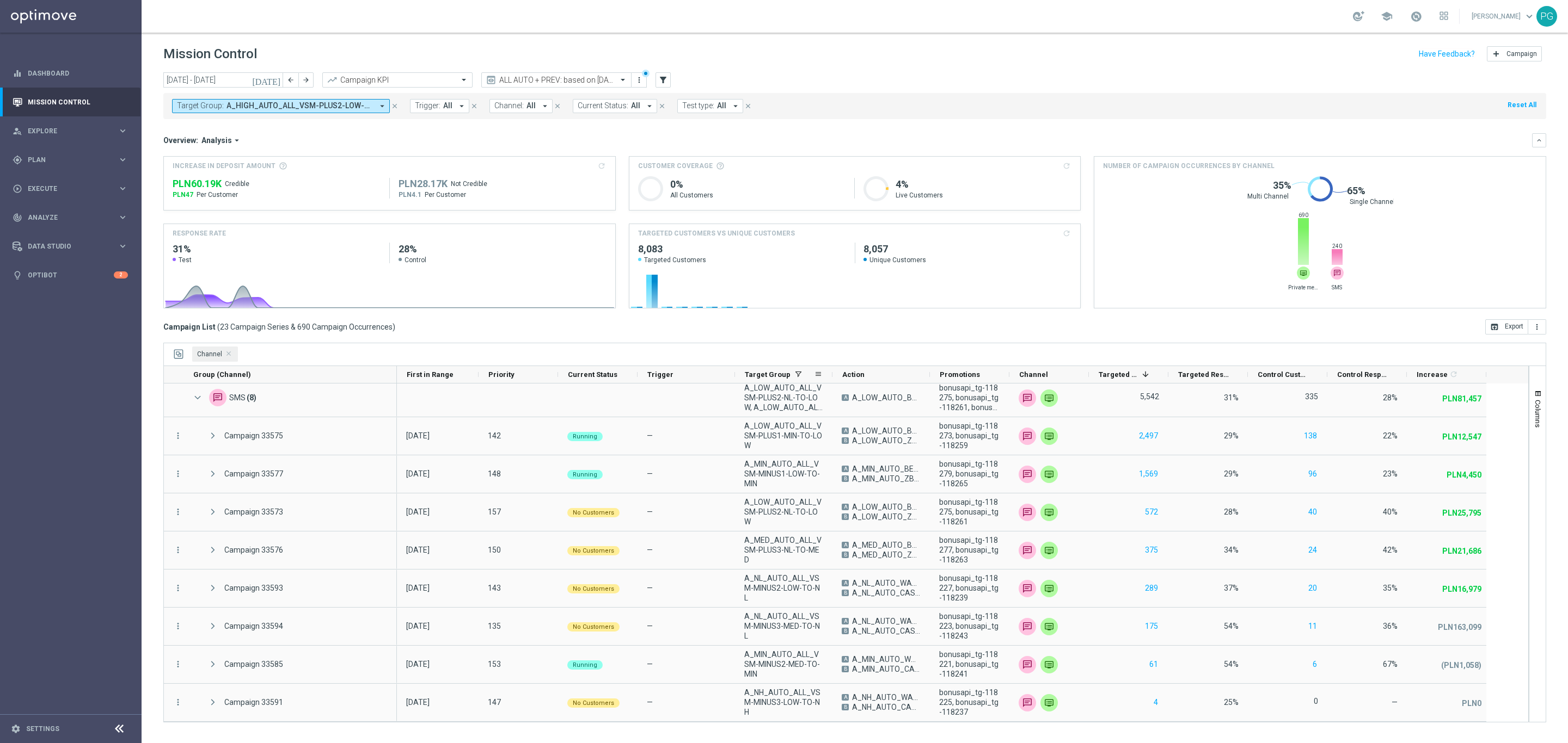
click at [830, 372] on div "Target Group" at bounding box center [783, 375] width 98 height 18
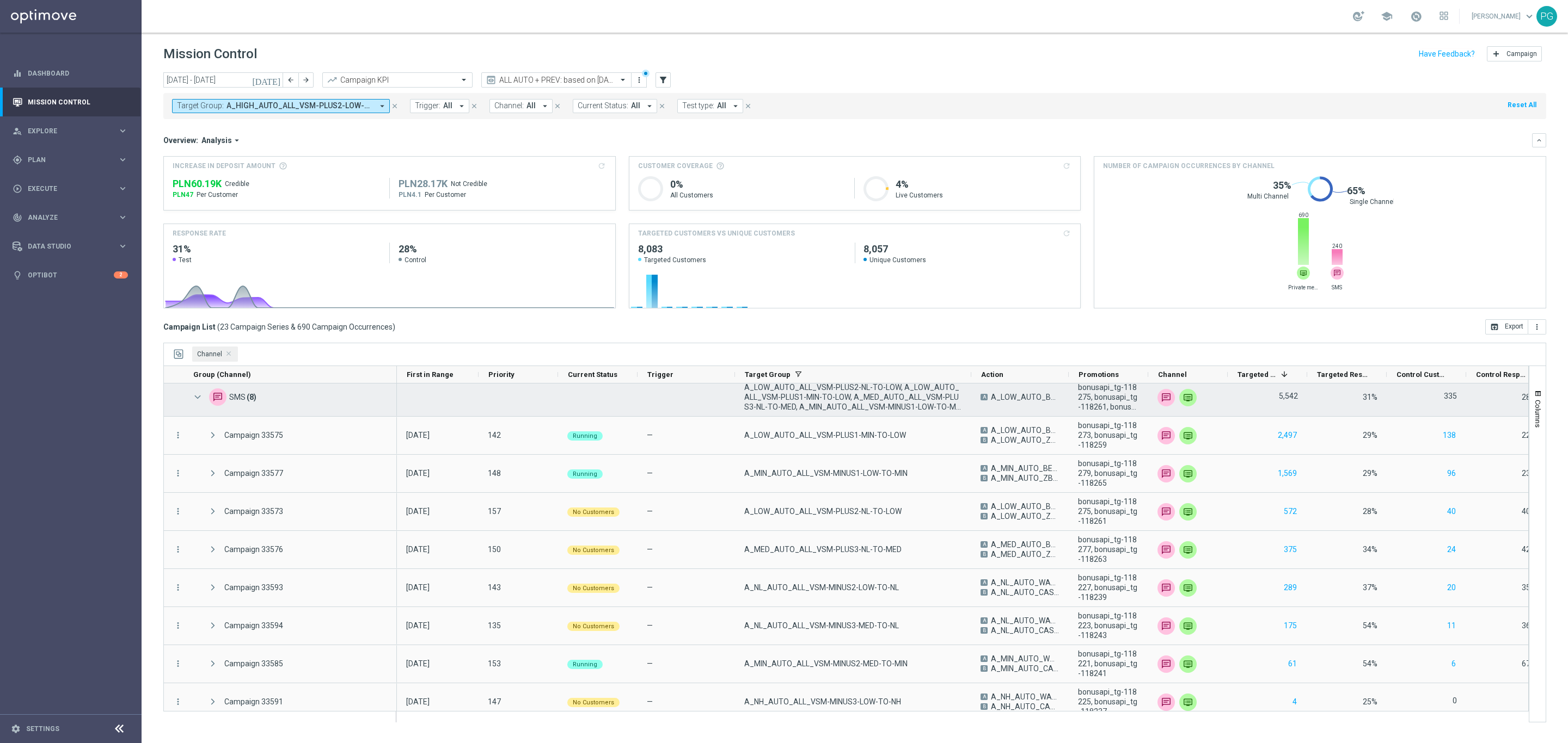
drag, startPoint x: 832, startPoint y: 375, endPoint x: 971, endPoint y: 387, distance: 139.5
click at [971, 387] on div "Group (Channel) 1" at bounding box center [846, 543] width 1365 height 357
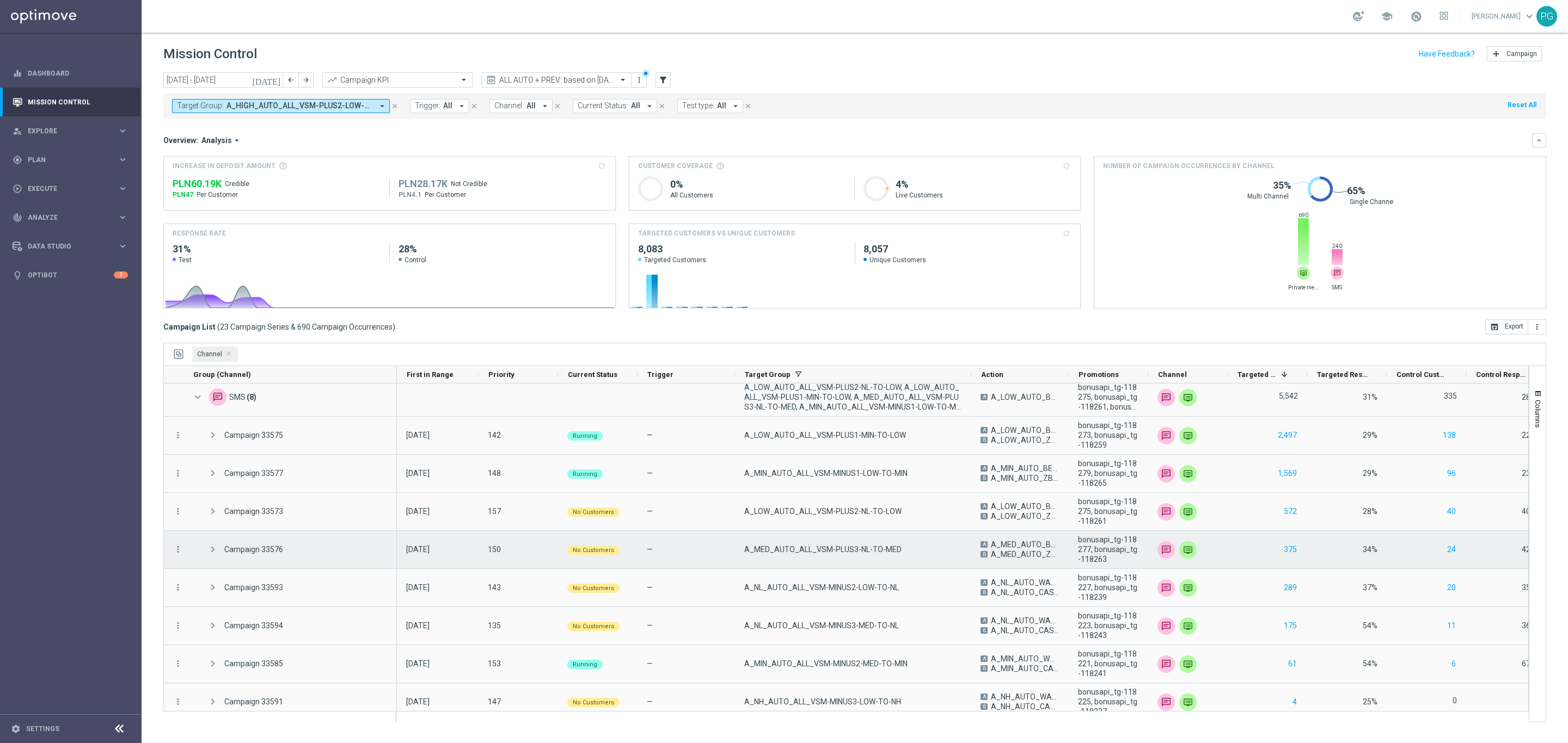
scroll to position [55, 0]
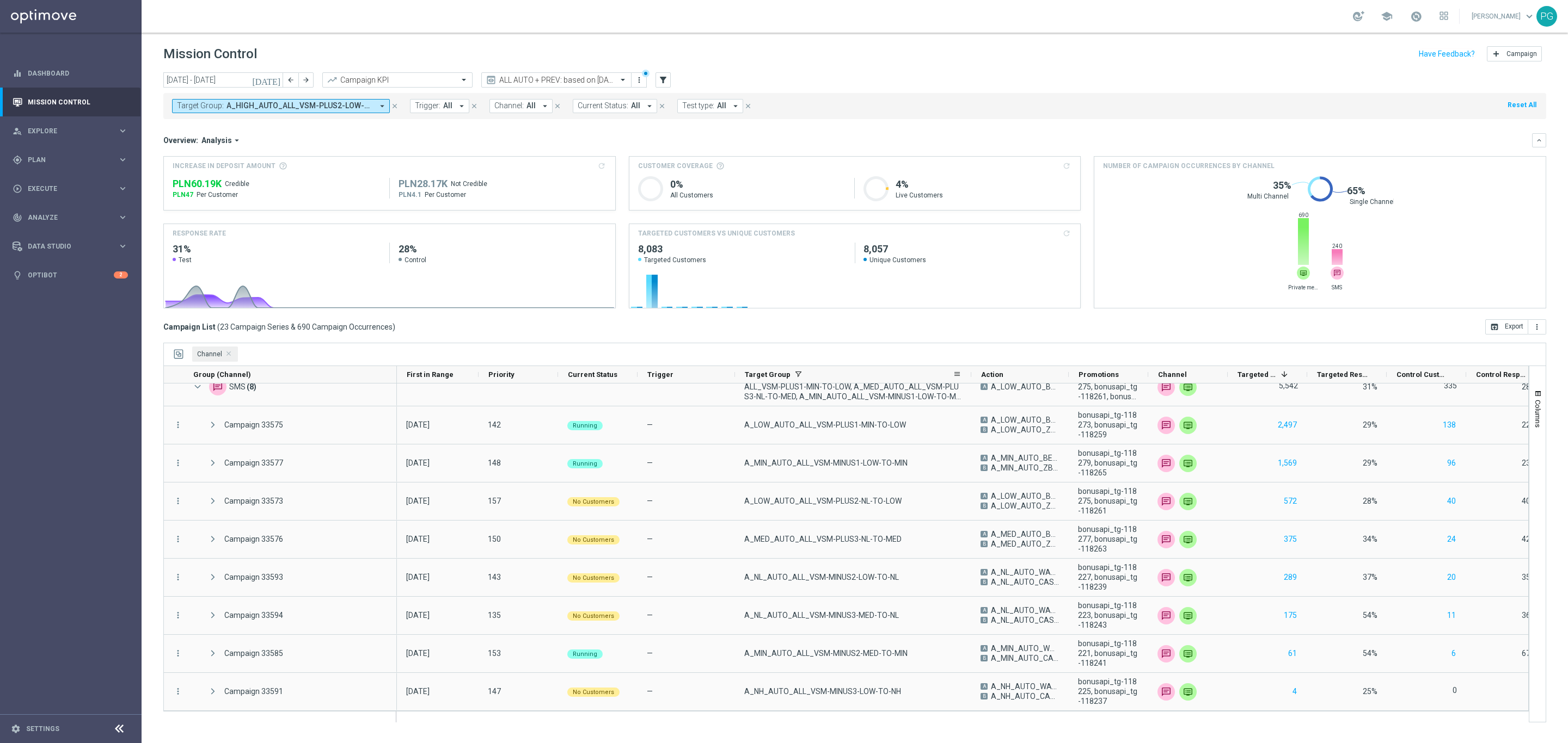
click at [324, 98] on div "Target Group: A_HIGH_AUTO_ALL_VSM-PLUS2-LOW-TO-HIGH, A_LOW_AUTO_ALL_VSM-MINUS2-…" at bounding box center [854, 107] width 1383 height 26
click at [340, 105] on span "A_HIGH_AUTO_ALL_VSM-PLUS2-LOW-TO-HIGH, A_LOW_AUTO_ALL_VSM-MINUS2-HIGH-TO-LOW, A…" at bounding box center [300, 106] width 146 height 10
click at [0, 0] on div "Clear" at bounding box center [0, 0] width 0 height 0
click at [314, 129] on input "text" at bounding box center [263, 126] width 159 height 10
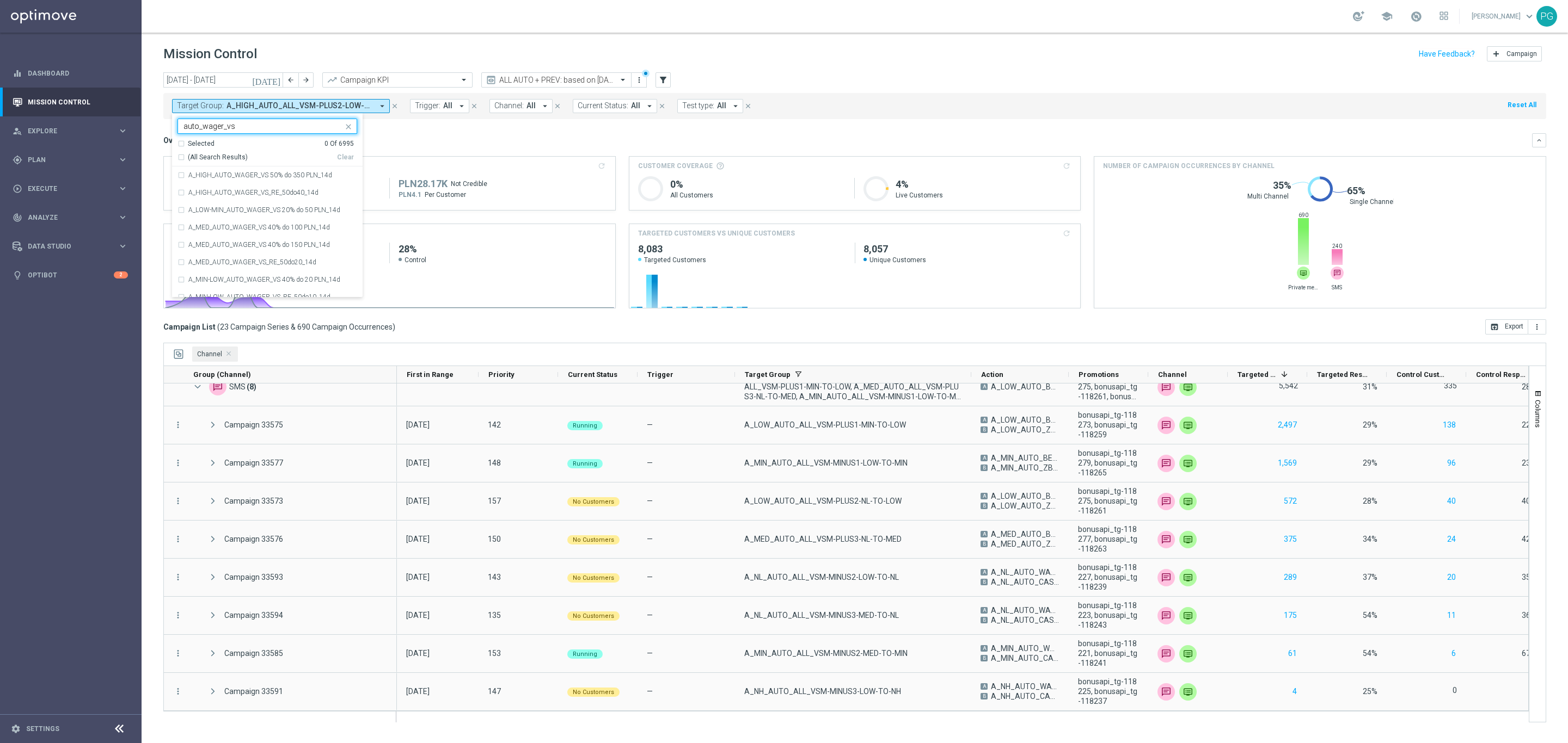
click at [226, 158] on span "(All Search Results)" at bounding box center [218, 158] width 60 height 10
type input "auto_wager_vs"
click at [433, 134] on div "Overview: Analysis arrow_drop_down keyboard_arrow_down" at bounding box center [854, 140] width 1383 height 14
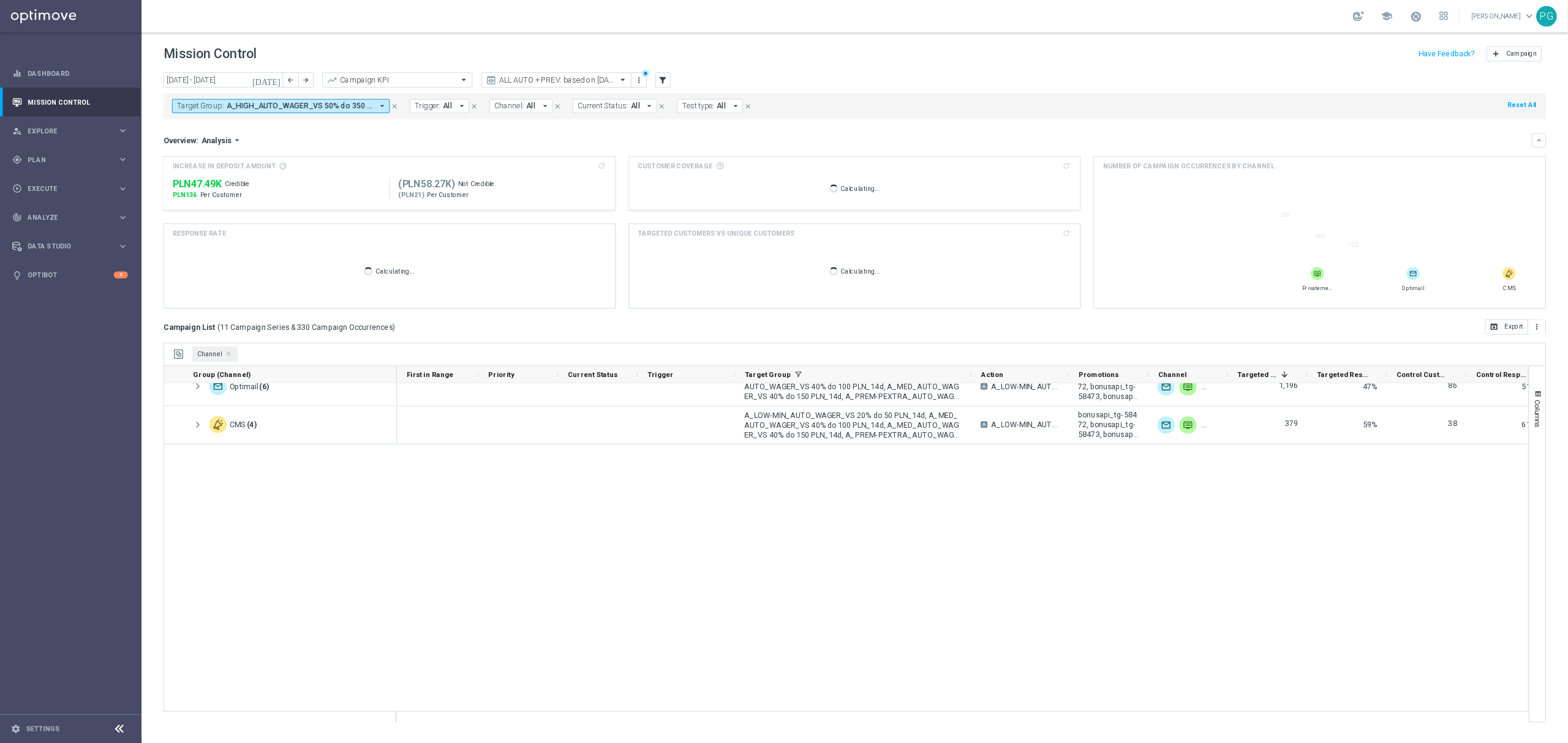
scroll to position [0, 0]
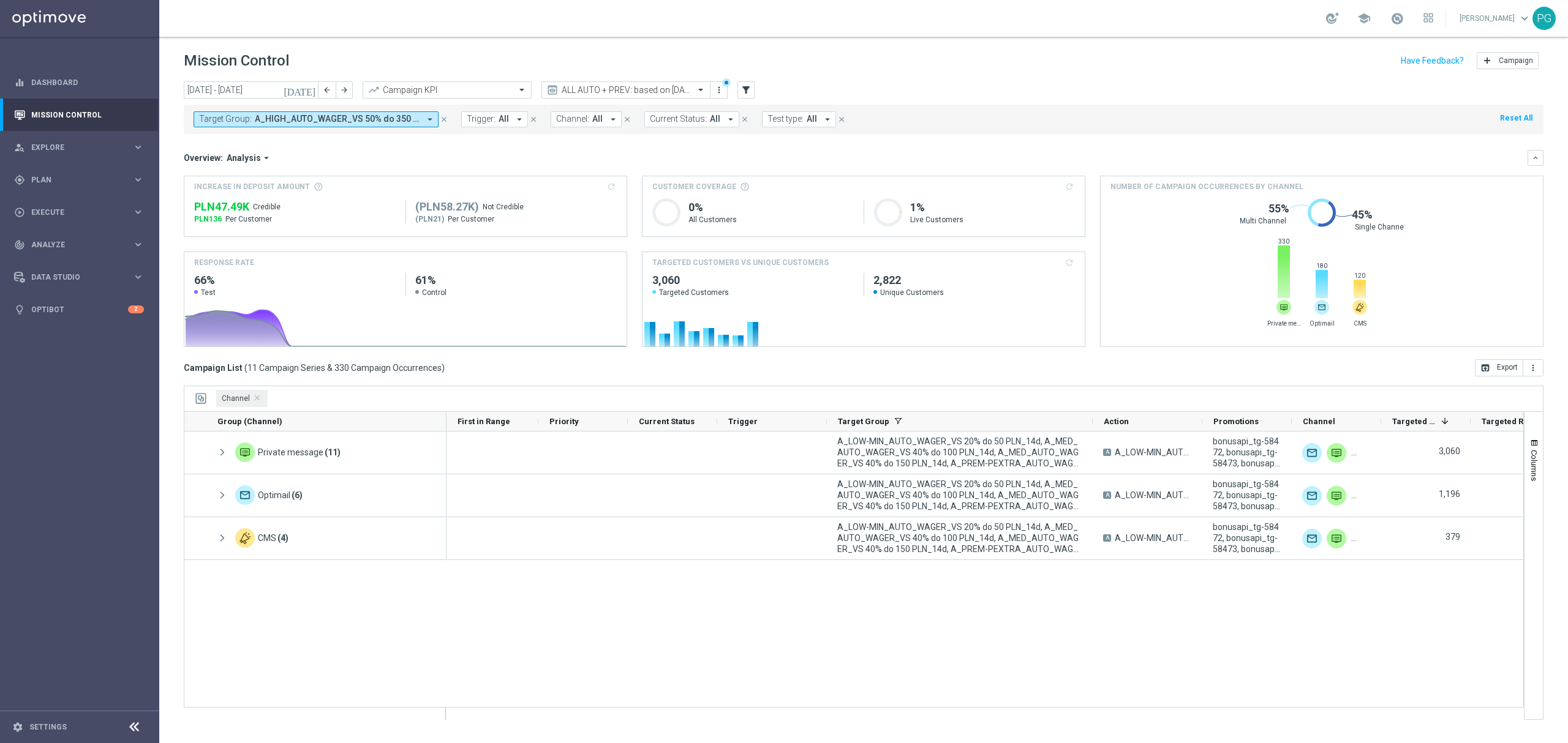
click at [341, 120] on span "A_HIGH_AUTO_WAGER_VS 50% do 350 PLN_14d, A_HIGH_AUTO_WAGER_VS_RE_50do40_14d, A_…" at bounding box center [337, 119] width 165 height 11
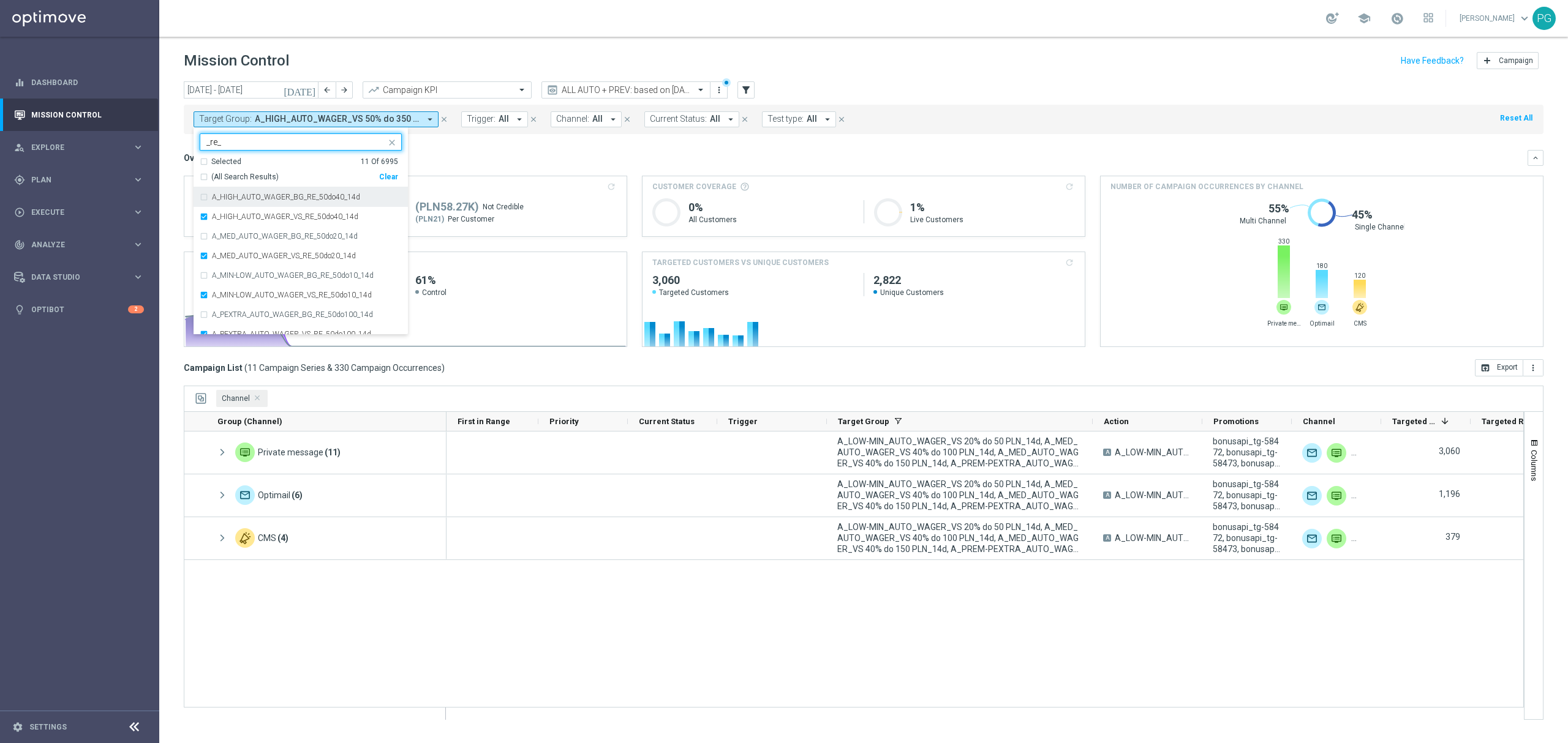
click at [271, 202] on div "A_HIGH_AUTO_WAGER_BG_RE_50do40_14d" at bounding box center [300, 197] width 202 height 20
type input "_re_"
click at [277, 232] on div "A_MED_AUTO_WAGER_BG_RE_50do20_14d" at bounding box center [300, 237] width 202 height 20
click at [455, 155] on div "Overview: Analysis arrow_drop_down" at bounding box center [855, 158] width 1344 height 11
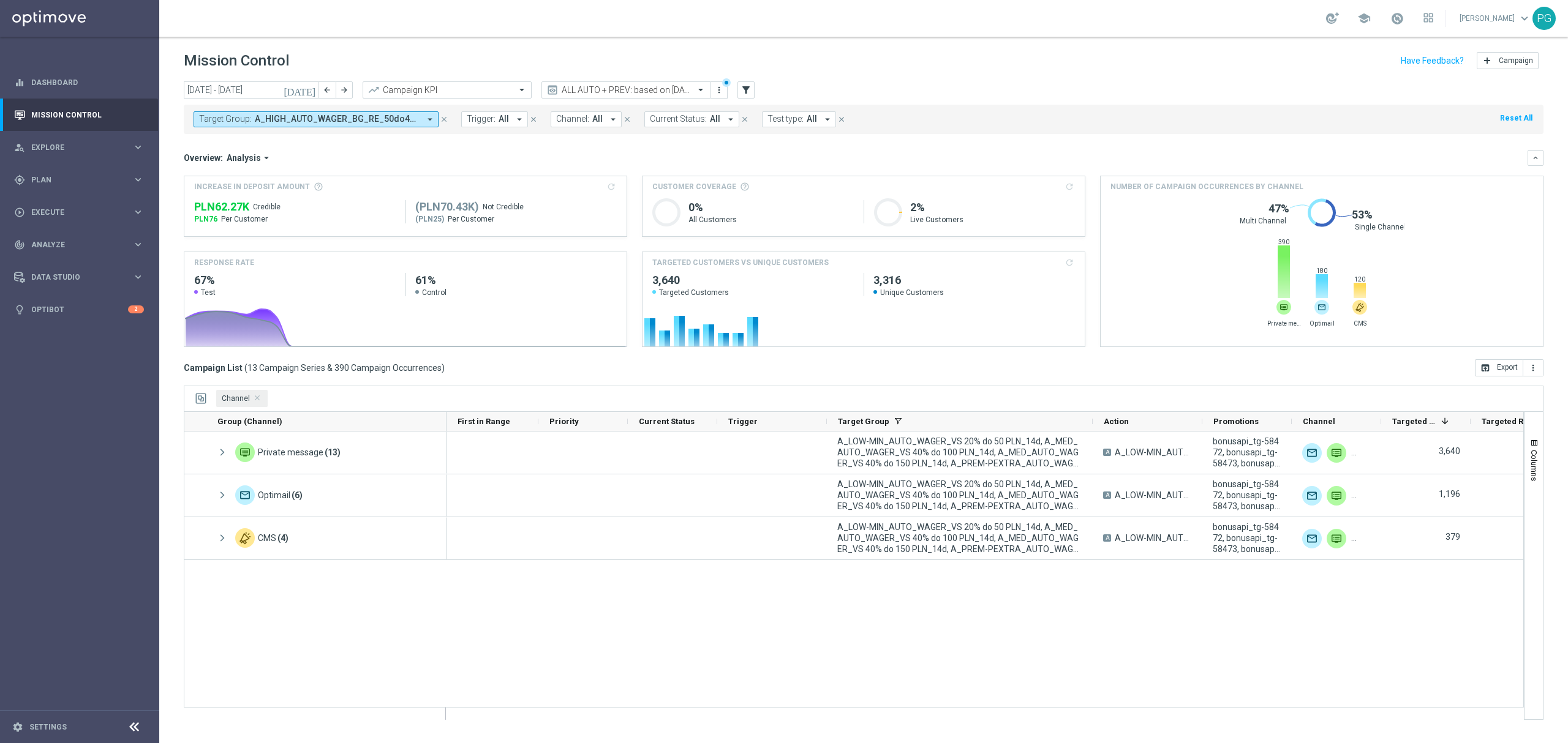
click at [400, 121] on span "A_HIGH_AUTO_WAGER_BG_RE_50do40_14d, A_HIGH_AUTO_WAGER_VS 50% do 350 PLN_14d, A_…" at bounding box center [337, 119] width 165 height 11
click at [0, 0] on div "Clear" at bounding box center [0, 0] width 0 height 0
click at [351, 145] on input "text" at bounding box center [295, 142] width 179 height 11
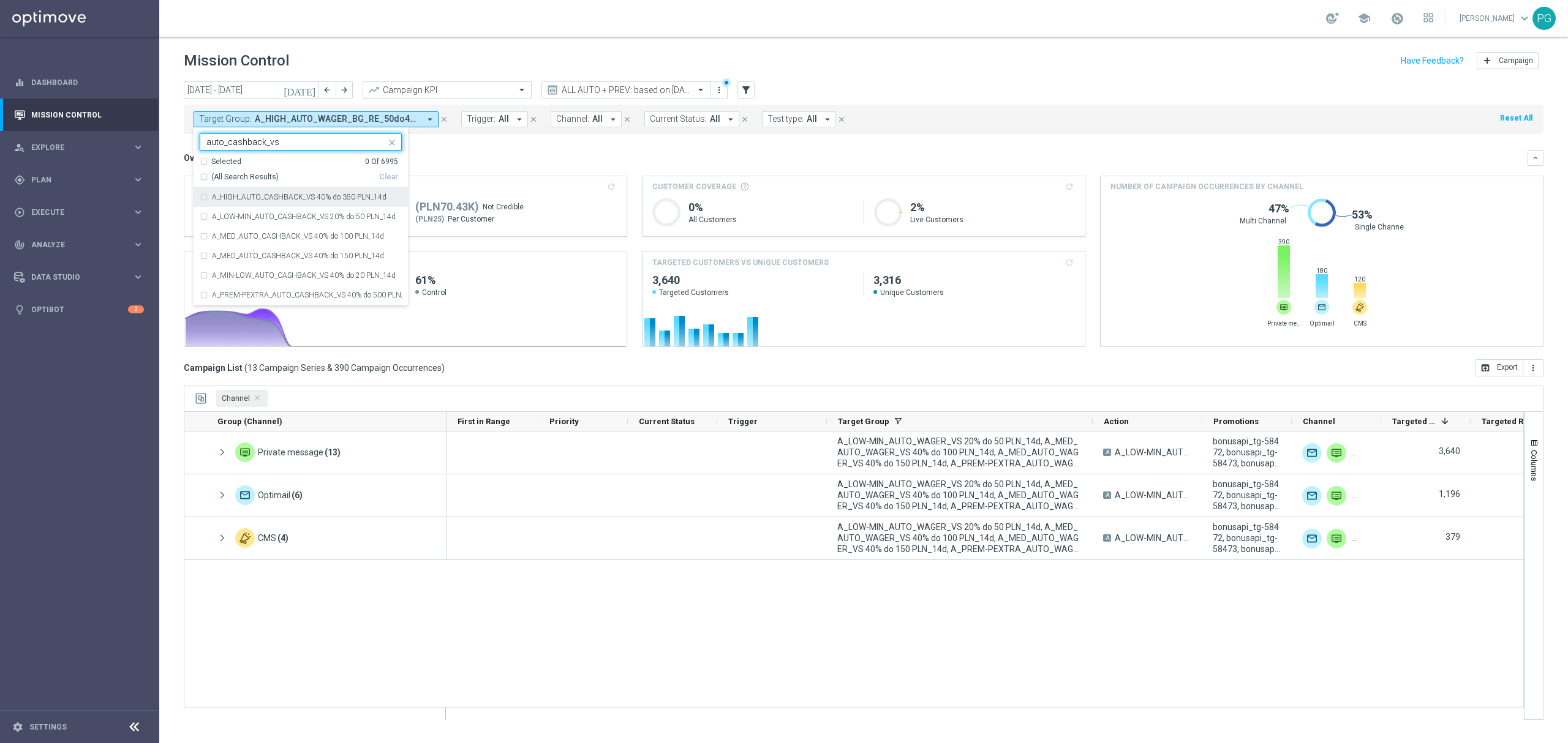
click at [248, 177] on span "(All Search Results)" at bounding box center [245, 177] width 67 height 11
type input "auto_cashback_vs"
click at [407, 144] on ng-select "Selected 6 of 6995 auto_cashback_vs Selected 6 Of 6995 (All Search Results) Cle…" at bounding box center [300, 220] width 214 height 172
click at [434, 144] on mini-dashboard "Overview: Analysis arrow_drop_down keyboard_arrow_down Increase In Deposit Amou…" at bounding box center [863, 246] width 1360 height 225
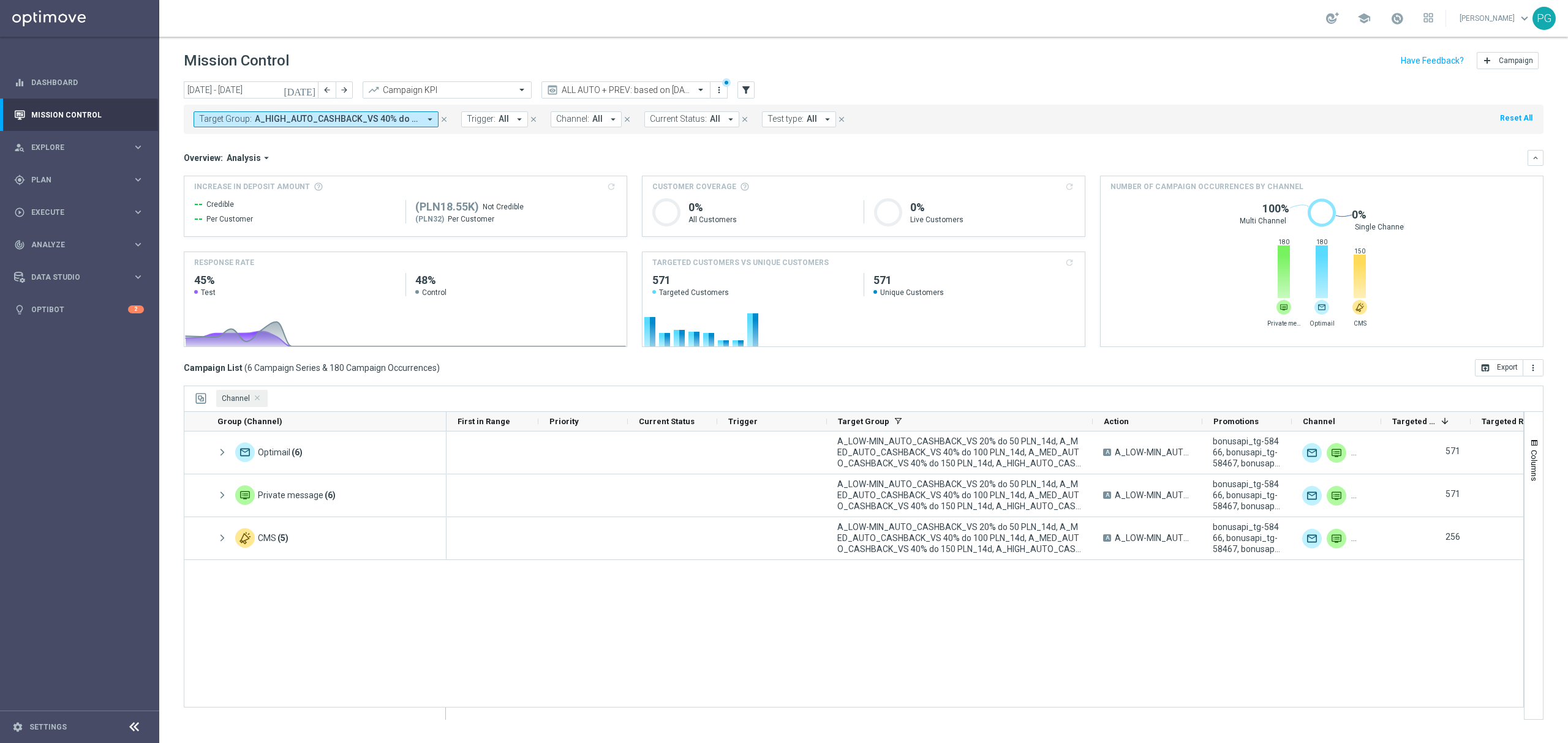
click at [427, 119] on icon "arrow_drop_down" at bounding box center [429, 119] width 11 height 11
click at [0, 0] on div "Clear" at bounding box center [0, 0] width 0 height 0
click at [352, 134] on div at bounding box center [300, 142] width 202 height 17
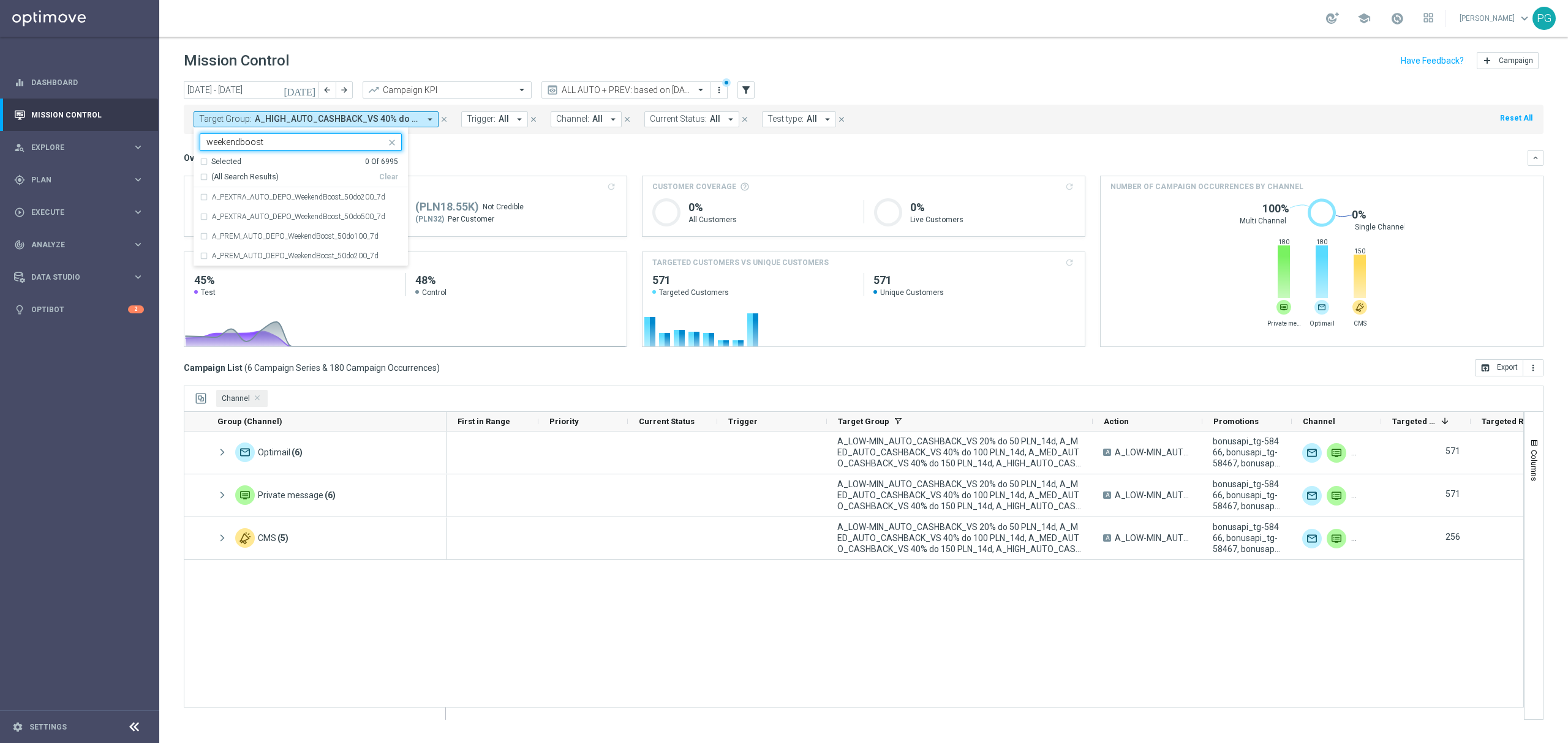
click at [269, 181] on span "(All Search Results)" at bounding box center [245, 177] width 67 height 11
type input "weekendboost"
click at [477, 152] on div "Overview: Analysis arrow_drop_down keyboard_arrow_down" at bounding box center [863, 158] width 1360 height 16
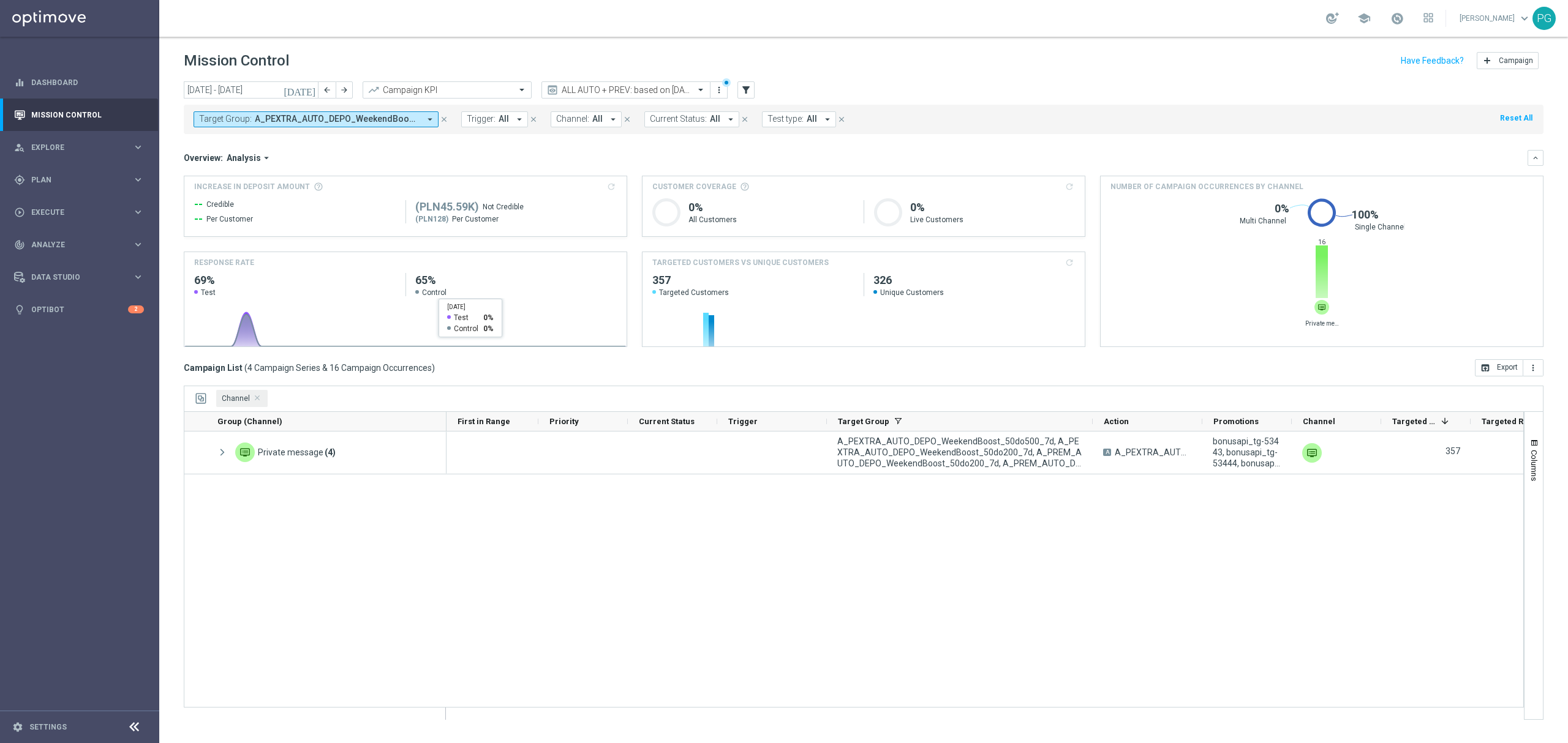
click at [415, 111] on button "Target Group: A_PEXTRA_AUTO_DEPO_WeekendBoost_50do200_7d, A_PEXTRA_AUTO_DEPO_We…" at bounding box center [315, 119] width 245 height 16
click at [0, 0] on div "Clear" at bounding box center [0, 0] width 0 height 0
click at [357, 144] on input "text" at bounding box center [295, 142] width 179 height 11
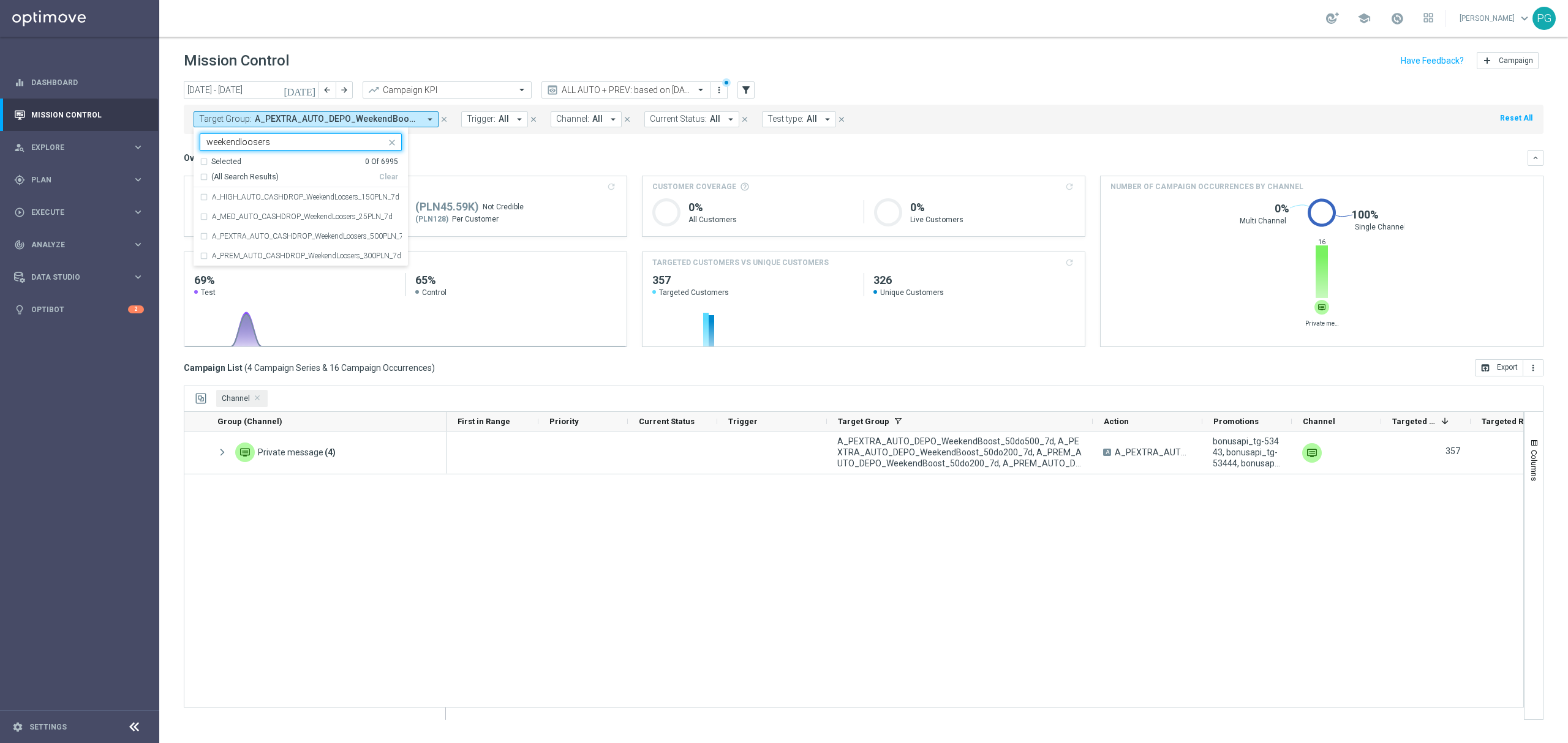
click at [263, 175] on span "(All Search Results)" at bounding box center [245, 177] width 67 height 11
type input "weekendloosers"
click at [466, 148] on mini-dashboard "Overview: Analysis arrow_drop_down keyboard_arrow_down Increase In Deposit Amou…" at bounding box center [863, 246] width 1360 height 225
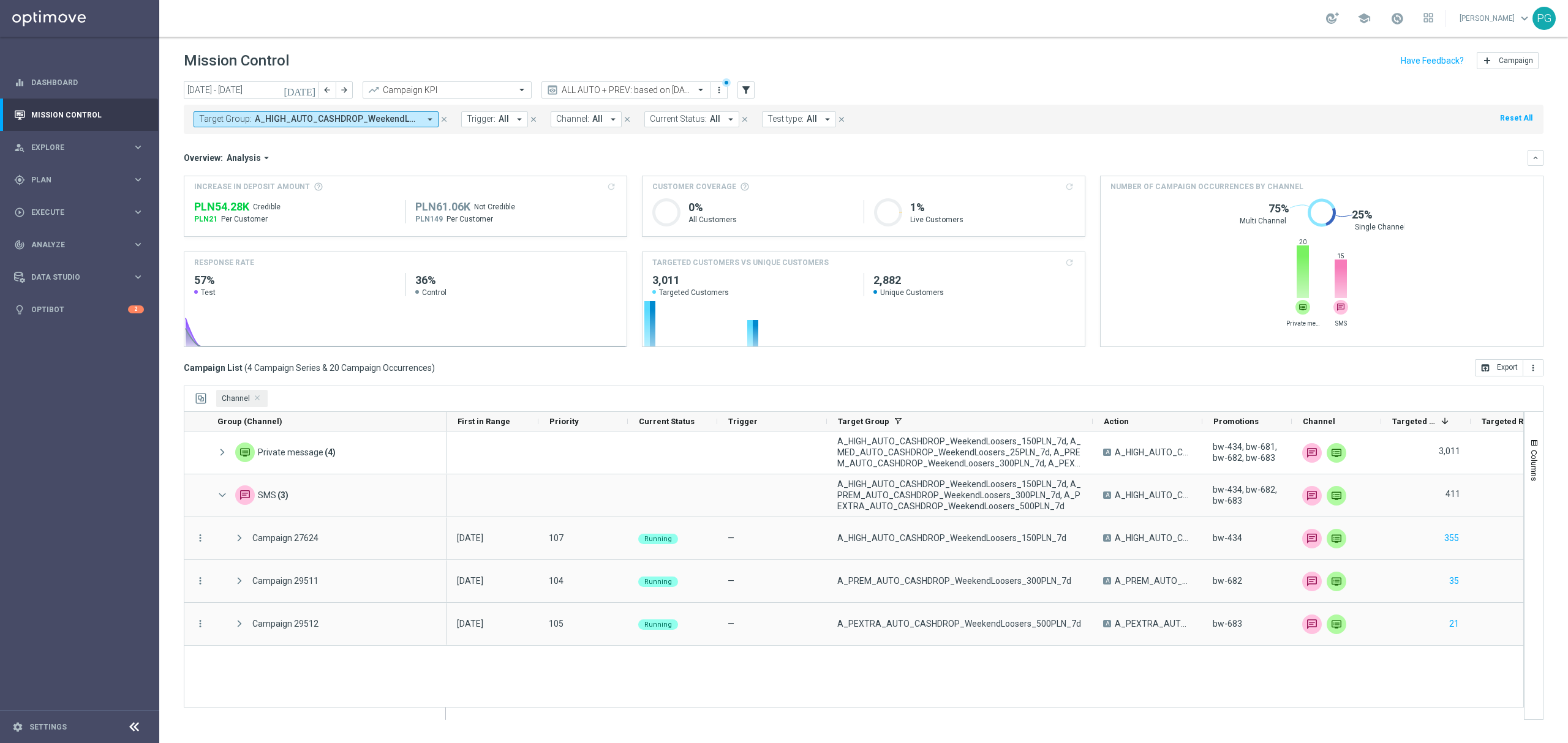
click at [333, 109] on div "Target Group: A_HIGH_AUTO_CASHDROP_WeekendLoosers_150PLN_7d, A_MED_AUTO_CASHDRO…" at bounding box center [863, 120] width 1360 height 30
click at [333, 110] on div "Target Group: A_HIGH_AUTO_CASHDROP_WeekendLoosers_150PLN_7d, A_MED_AUTO_CASHDRO…" at bounding box center [863, 120] width 1360 height 30
click at [333, 113] on button "Target Group: A_HIGH_AUTO_CASHDROP_WeekendLoosers_150PLN_7d, A_MED_AUTO_CASHDRO…" at bounding box center [315, 119] width 245 height 16
click at [0, 0] on div "Clear" at bounding box center [0, 0] width 0 height 0
click at [353, 150] on div at bounding box center [294, 143] width 181 height 12
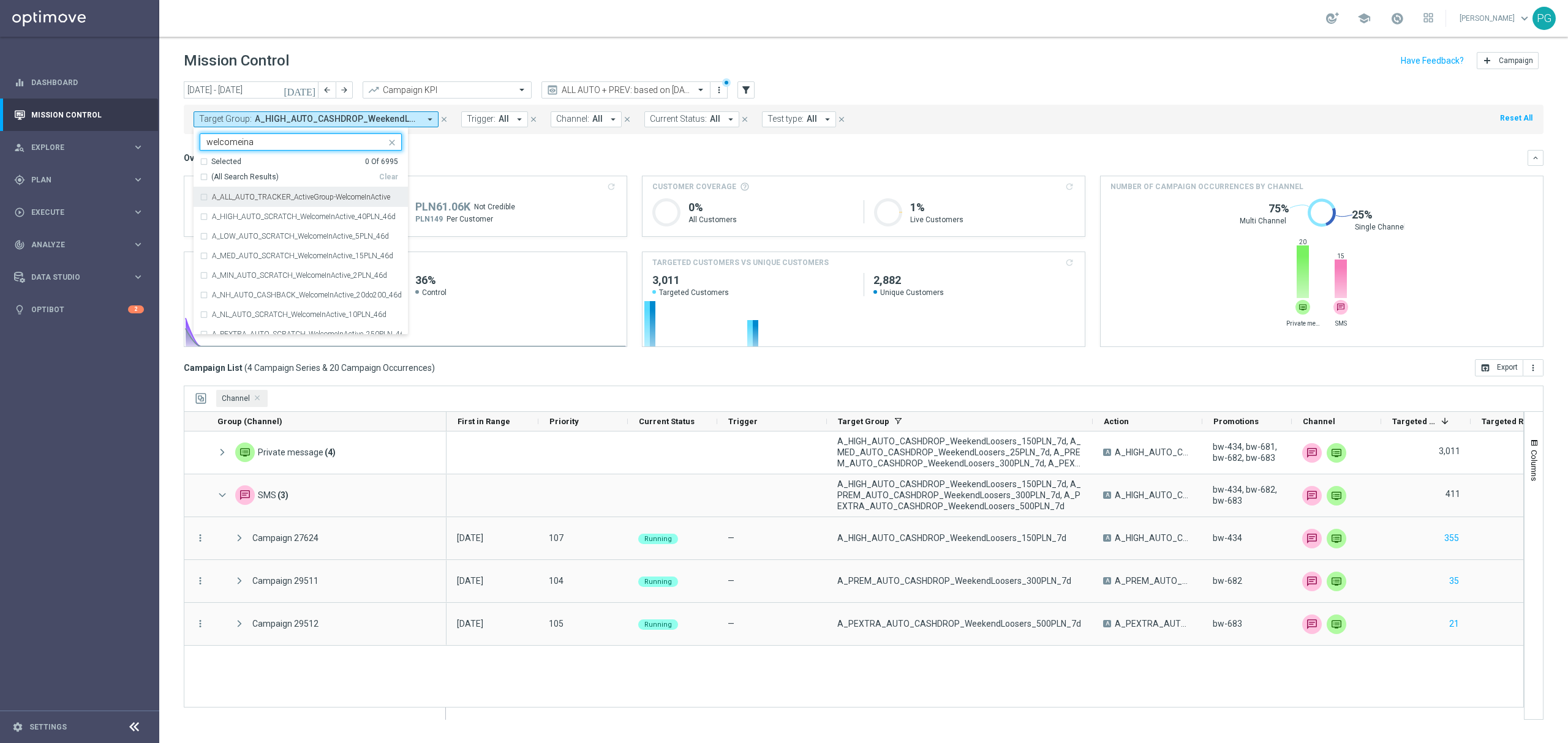
click at [263, 182] on span "(All Search Results)" at bounding box center [245, 177] width 67 height 11
type input "welcomeina"
click at [479, 146] on mini-dashboard "Overview: Analysis arrow_drop_down keyboard_arrow_down Increase In Deposit Amou…" at bounding box center [863, 246] width 1360 height 225
